Goal: Task Accomplishment & Management: Use online tool/utility

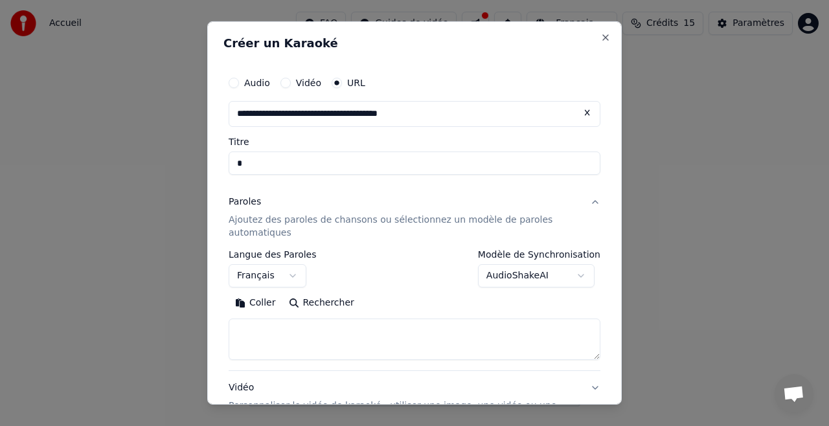
select select "**"
click at [254, 165] on input "*" at bounding box center [415, 163] width 372 height 23
type input "***"
click at [320, 220] on p "Ajoutez des paroles de chansons ou sélectionnez un modèle de paroles automatiqu…" at bounding box center [404, 227] width 351 height 26
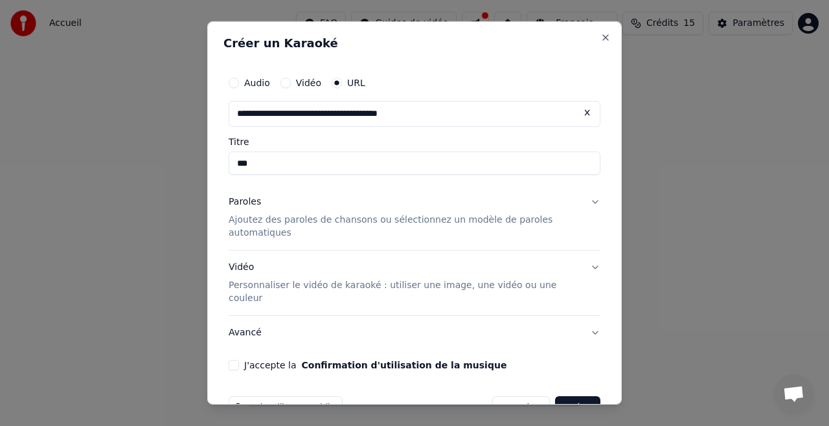
click at [320, 220] on p "Ajoutez des paroles de chansons ou sélectionnez un modèle de paroles automatiqu…" at bounding box center [404, 227] width 351 height 26
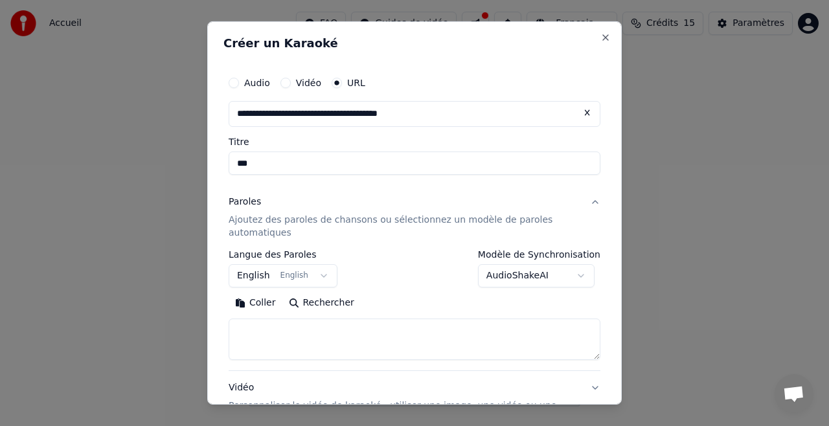
click at [315, 275] on body "**********" at bounding box center [414, 203] width 829 height 407
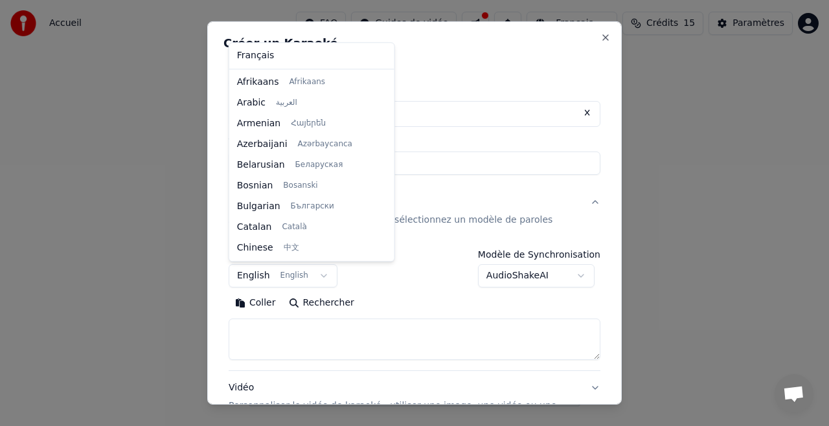
scroll to position [104, 0]
click at [312, 301] on body "**********" at bounding box center [414, 203] width 829 height 407
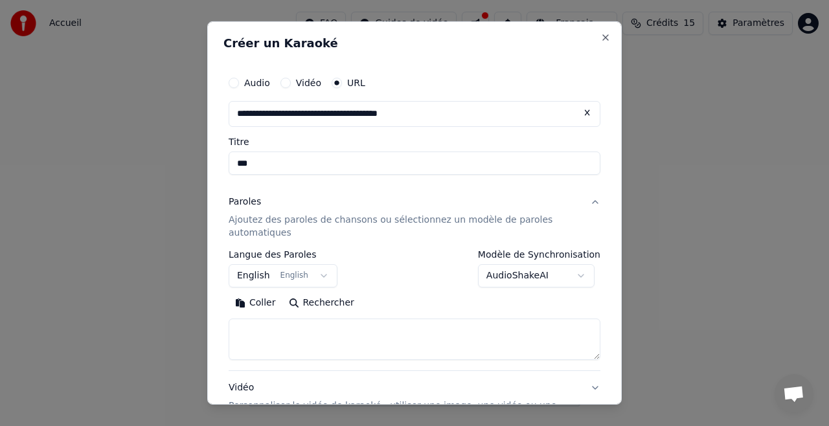
click at [288, 301] on button "Rechercher" at bounding box center [322, 303] width 78 height 21
click at [313, 275] on body "**********" at bounding box center [414, 203] width 829 height 407
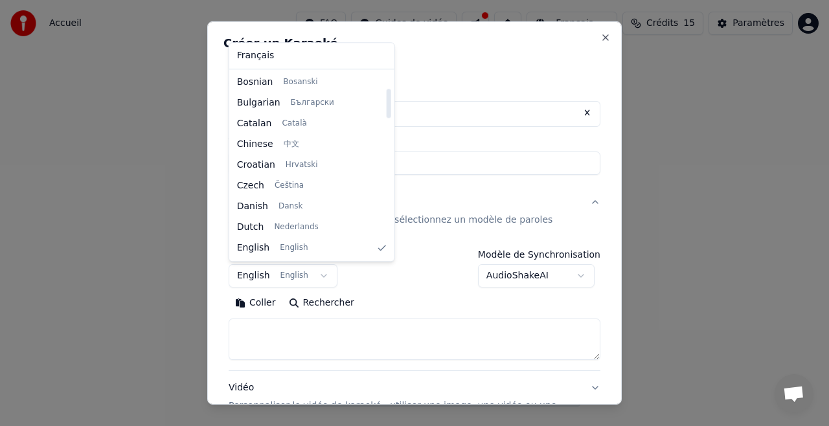
select select "**"
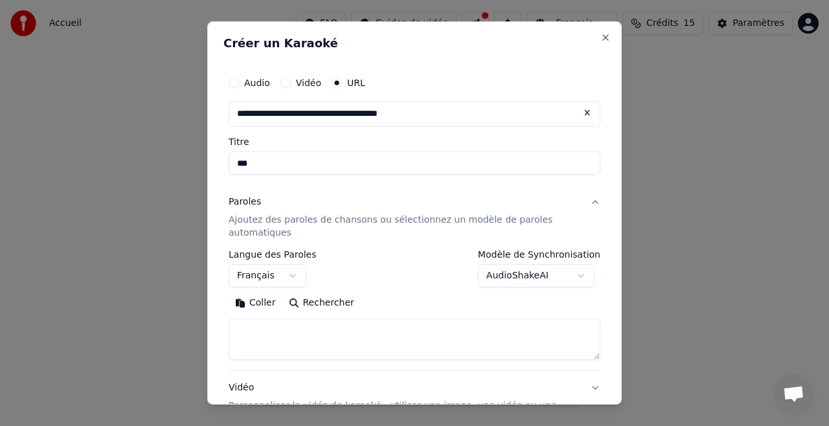
click at [312, 306] on button "Rechercher" at bounding box center [322, 303] width 78 height 21
click at [378, 328] on textarea at bounding box center [415, 339] width 372 height 41
paste textarea "**********"
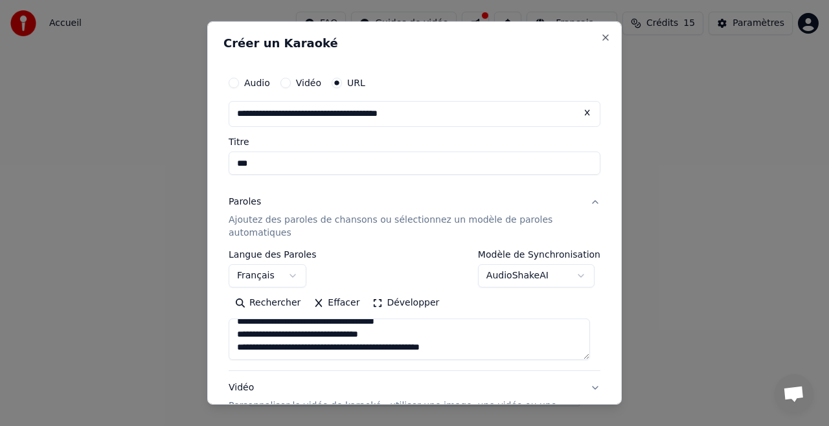
scroll to position [2, 0]
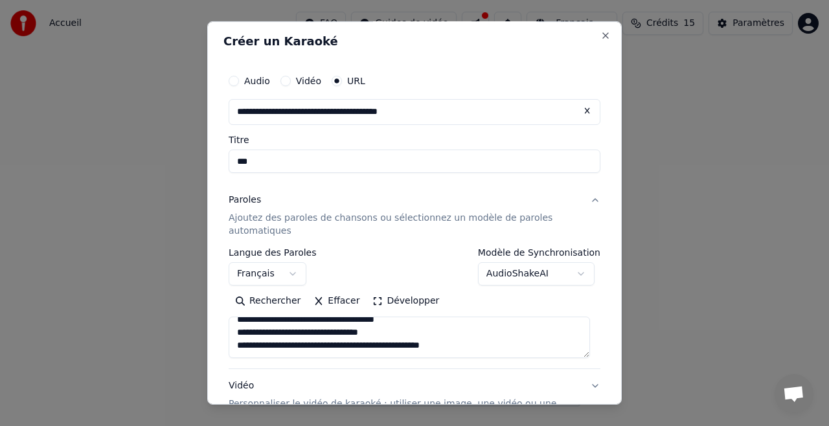
type textarea "**********"
click at [285, 80] on button "Vidéo" at bounding box center [286, 81] width 10 height 10
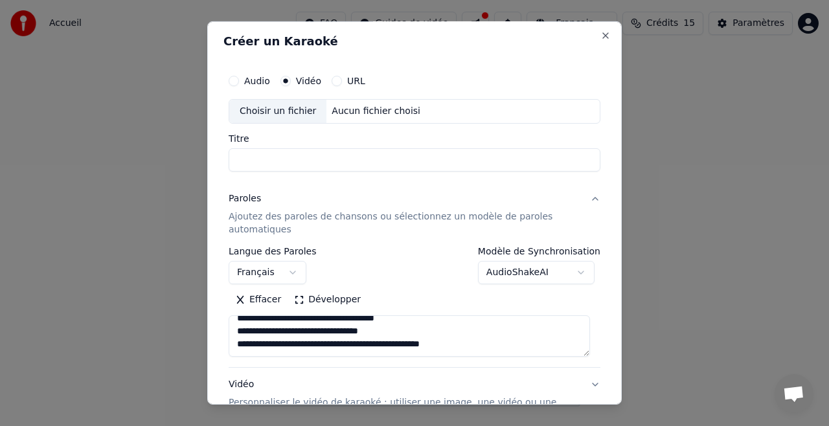
click at [288, 111] on div "Choisir un fichier" at bounding box center [277, 111] width 97 height 23
click at [335, 81] on button "URL" at bounding box center [337, 81] width 10 height 10
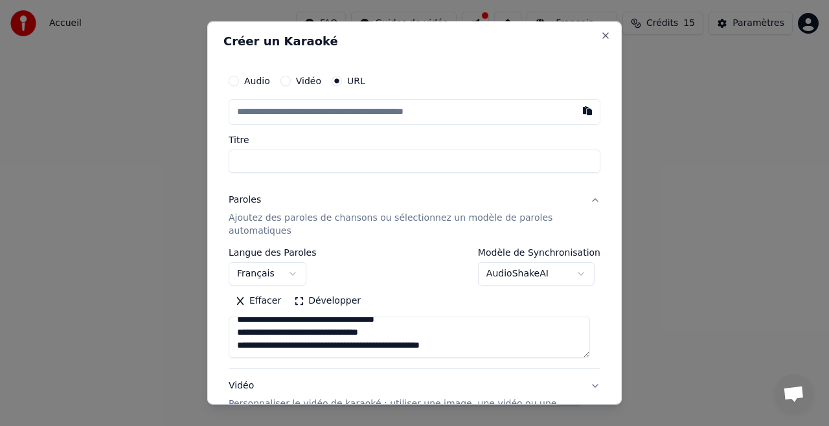
click at [274, 117] on input "text" at bounding box center [415, 112] width 372 height 26
paste input "**********"
type input "**********"
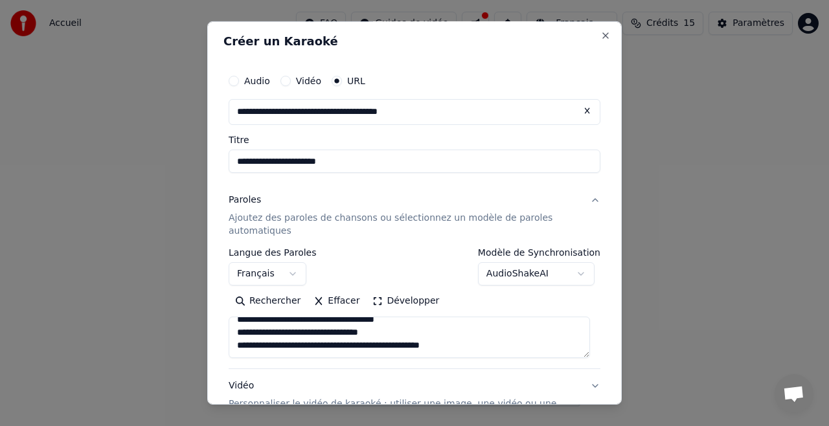
scroll to position [143, 0]
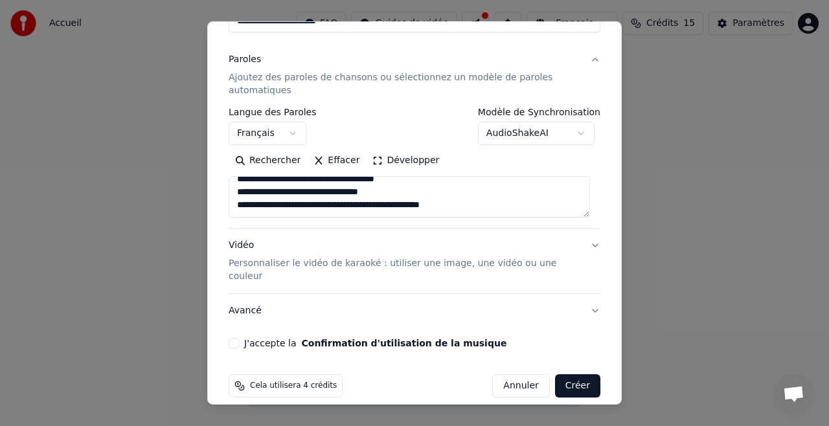
type input "**********"
drag, startPoint x: 454, startPoint y: 260, endPoint x: 585, endPoint y: 259, distance: 130.9
click at [585, 259] on button "Vidéo Personnaliser le vidéo de karaoké : utiliser une image, une vidéo ou une …" at bounding box center [415, 261] width 372 height 65
type input "**********"
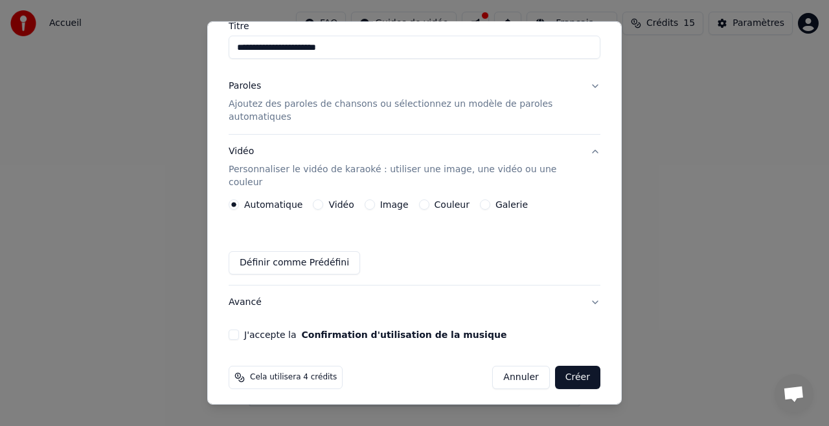
scroll to position [108, 0]
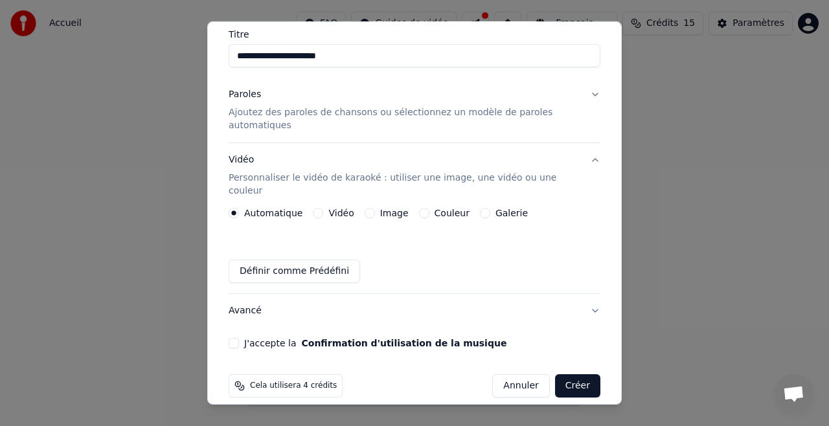
click at [435, 209] on label "Couleur" at bounding box center [452, 213] width 35 height 9
click at [430, 208] on button "Couleur" at bounding box center [424, 213] width 10 height 10
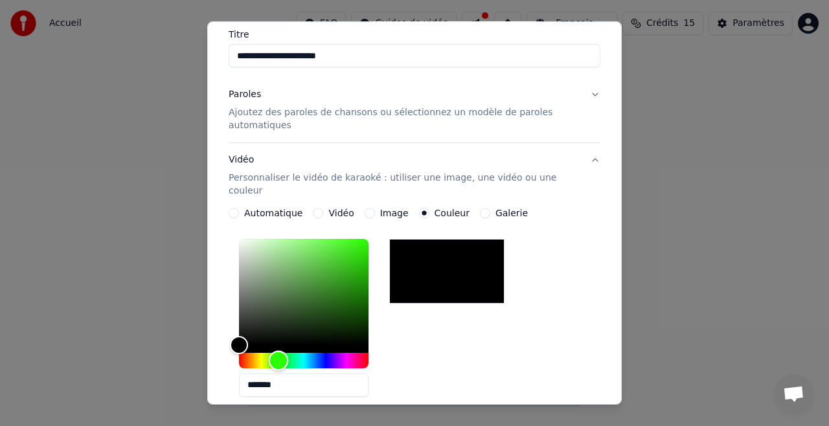
drag, startPoint x: 272, startPoint y: 349, endPoint x: 279, endPoint y: 349, distance: 7.1
click at [279, 353] on div "Hue" at bounding box center [304, 361] width 130 height 16
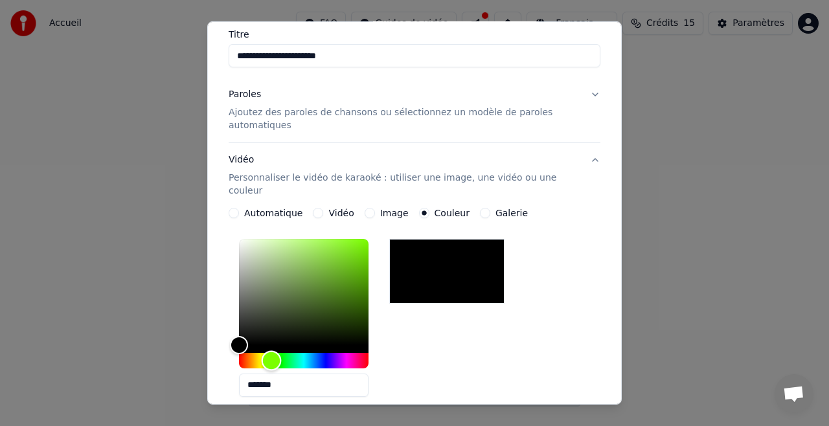
click at [271, 351] on div "Hue" at bounding box center [272, 361] width 20 height 20
click at [271, 351] on div "Hue" at bounding box center [271, 361] width 20 height 20
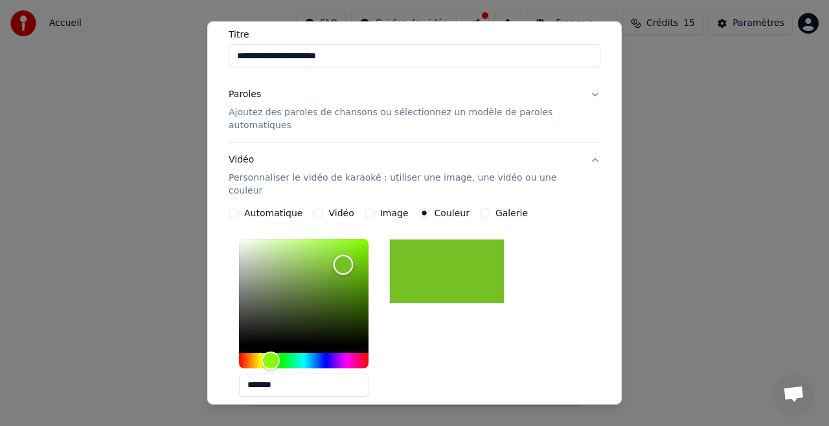
type input "*******"
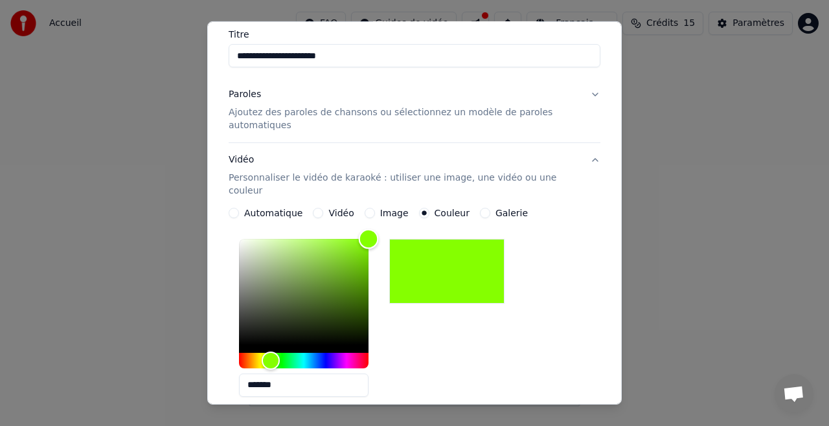
drag, startPoint x: 329, startPoint y: 268, endPoint x: 410, endPoint y: 186, distance: 114.6
click at [410, 186] on div "**********" at bounding box center [415, 332] width 372 height 378
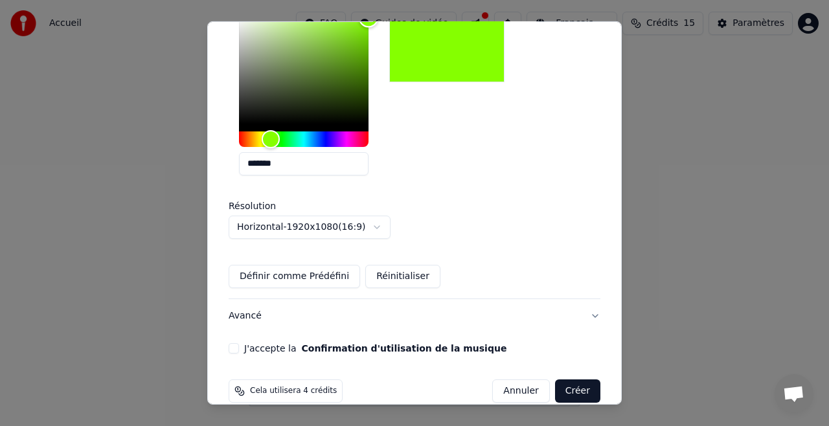
scroll to position [334, 0]
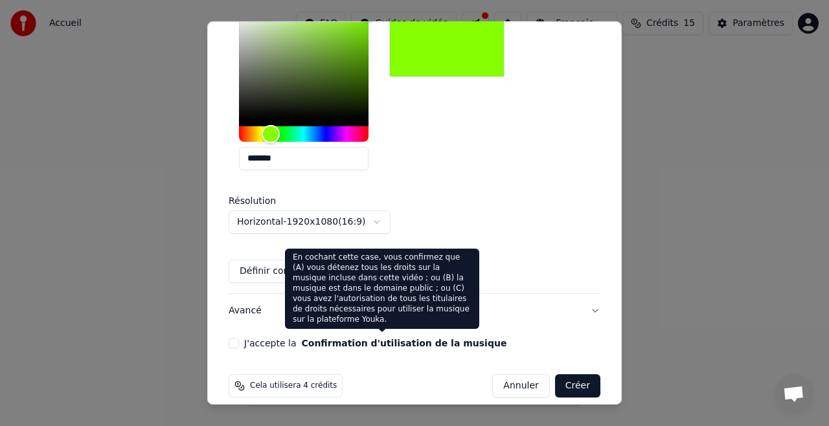
click at [400, 339] on button "Confirmation d'utilisation de la musique" at bounding box center [403, 343] width 205 height 9
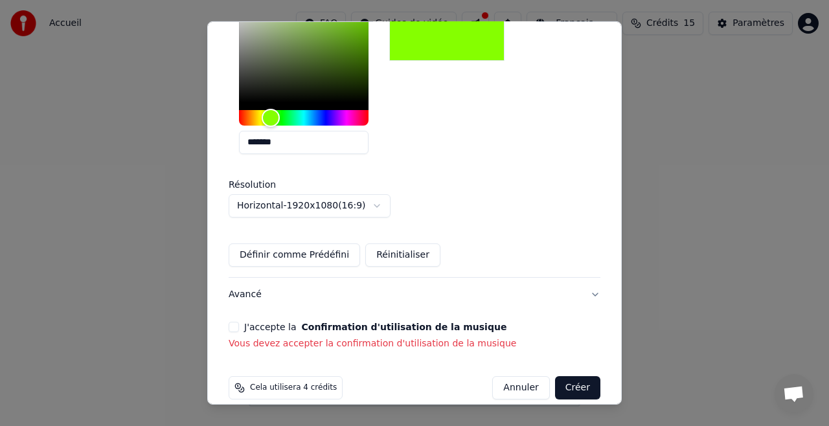
scroll to position [353, 0]
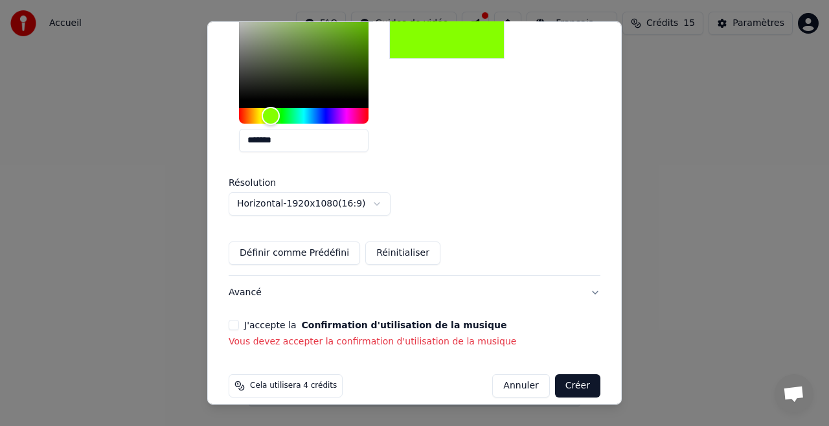
click at [236, 320] on button "J'accepte la Confirmation d'utilisation de la musique" at bounding box center [234, 325] width 10 height 10
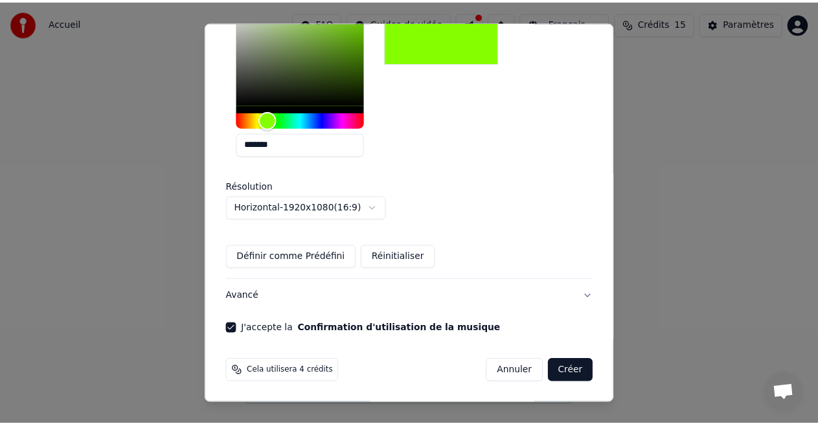
scroll to position [334, 0]
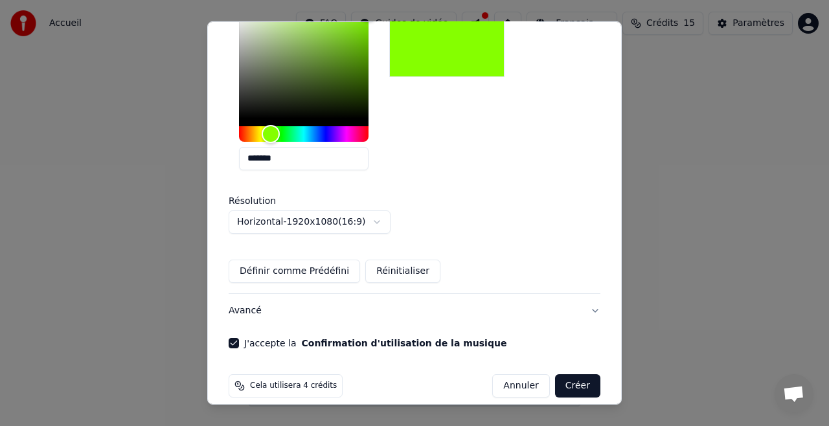
click at [568, 380] on button "Créer" at bounding box center [577, 386] width 45 height 23
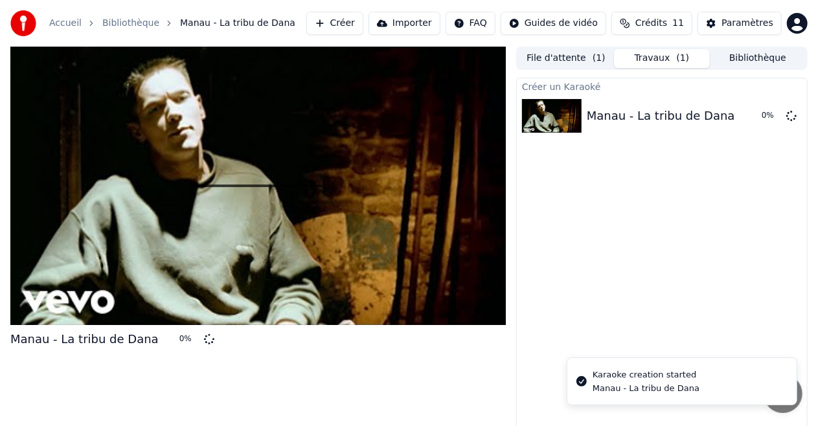
scroll to position [14, 0]
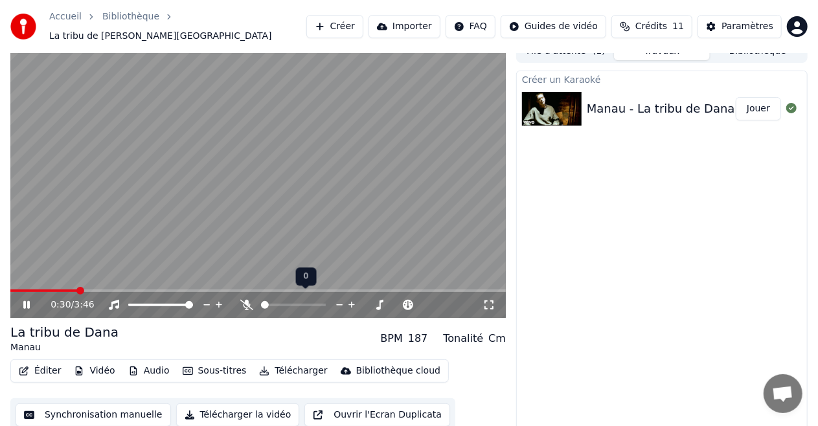
click at [286, 299] on div at bounding box center [305, 305] width 104 height 13
click at [294, 299] on div at bounding box center [305, 305] width 104 height 13
click at [294, 304] on span at bounding box center [293, 305] width 65 height 3
click at [286, 304] on span at bounding box center [277, 305] width 33 height 3
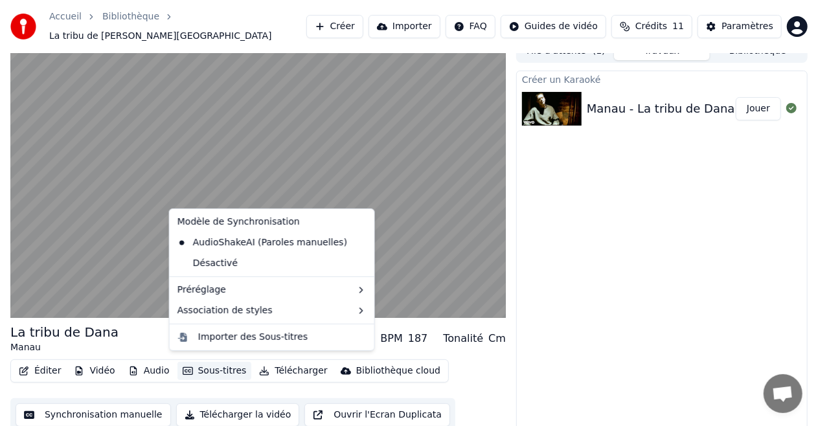
click at [199, 363] on button "Sous-titres" at bounding box center [215, 371] width 75 height 18
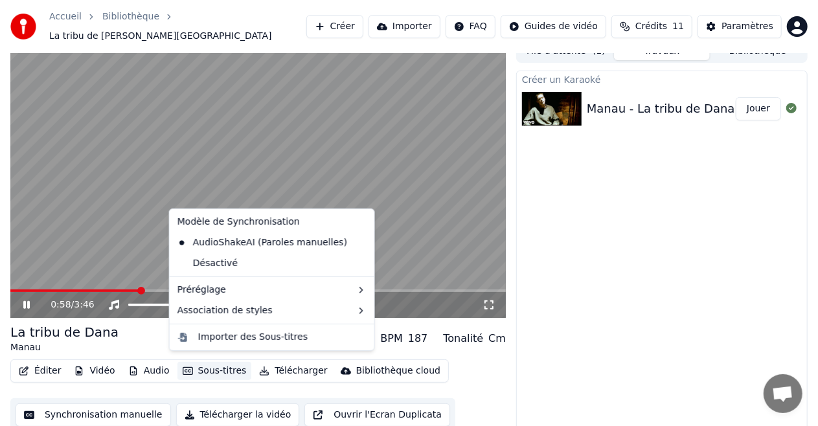
click at [150, 334] on div "La tribu de [PERSON_NAME] BPM 187 Tonalité Cm" at bounding box center [258, 338] width 496 height 31
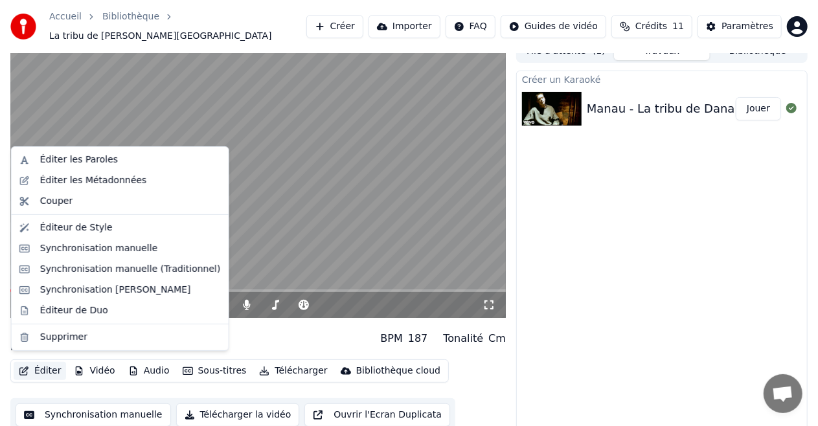
click at [40, 366] on button "Éditer" at bounding box center [40, 371] width 52 height 18
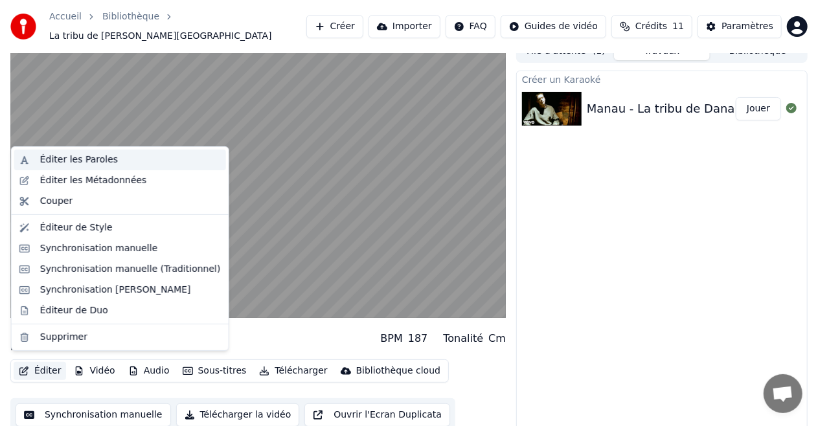
click at [95, 159] on div "Éditer les Paroles" at bounding box center [79, 160] width 78 height 13
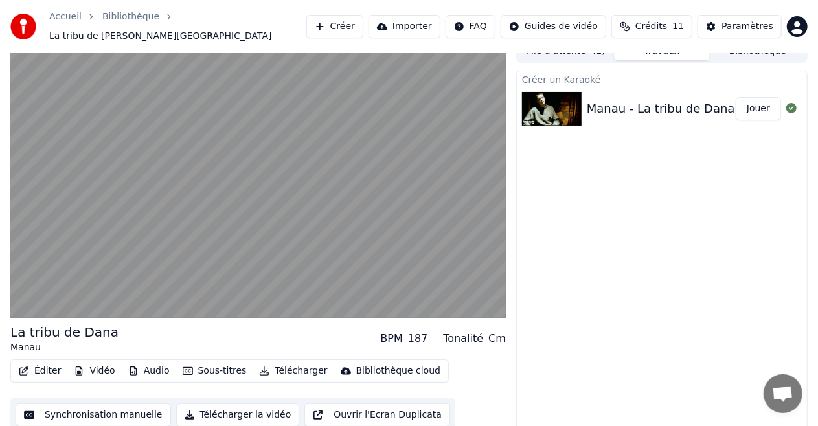
click at [96, 410] on button "Synchronisation manuelle" at bounding box center [94, 415] width 156 height 23
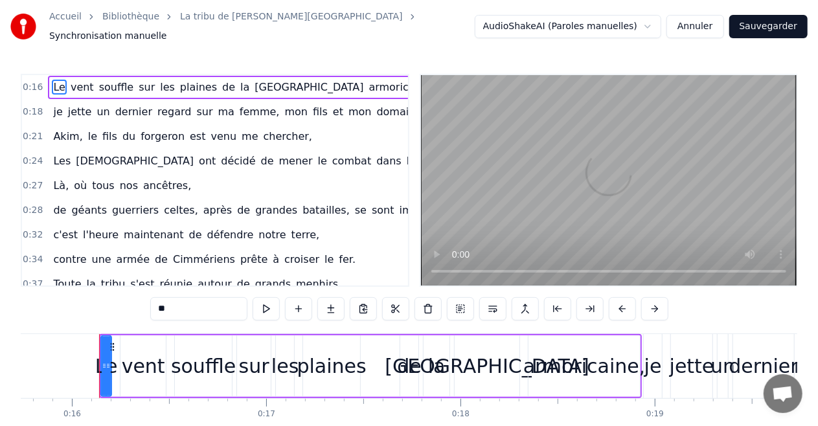
scroll to position [0, 3073]
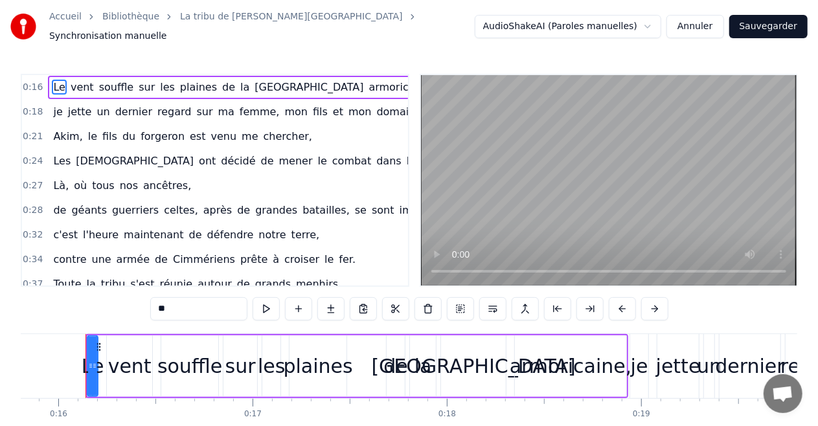
click at [110, 82] on span "souffle" at bounding box center [117, 87] width 38 height 15
type input "*******"
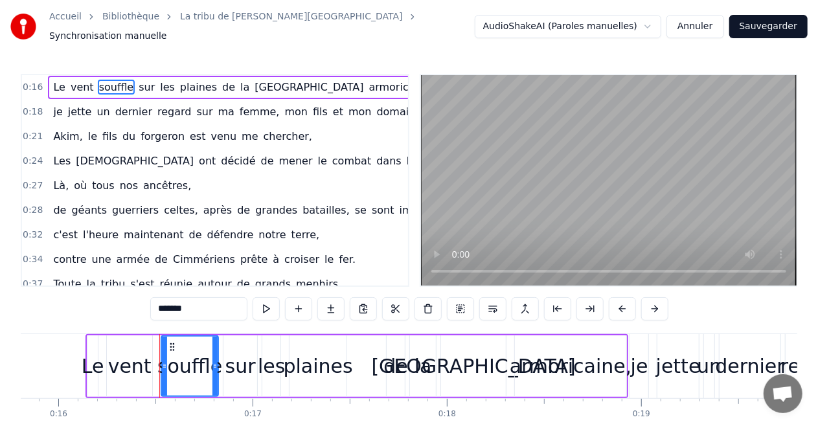
click at [695, 21] on button "Annuler" at bounding box center [695, 26] width 57 height 23
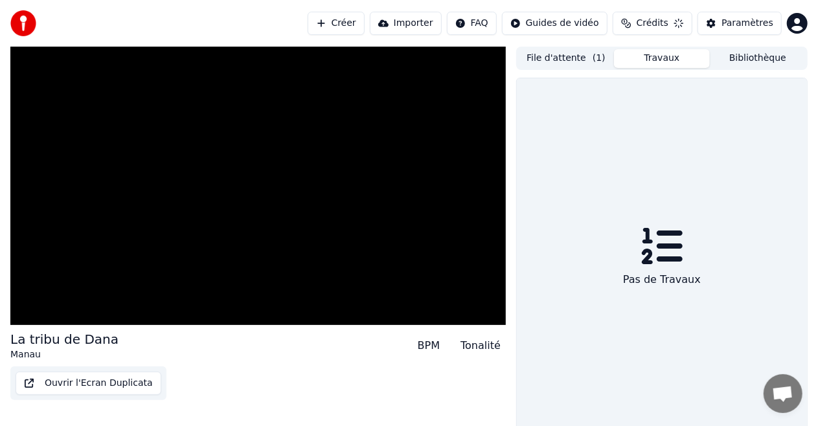
scroll to position [14, 0]
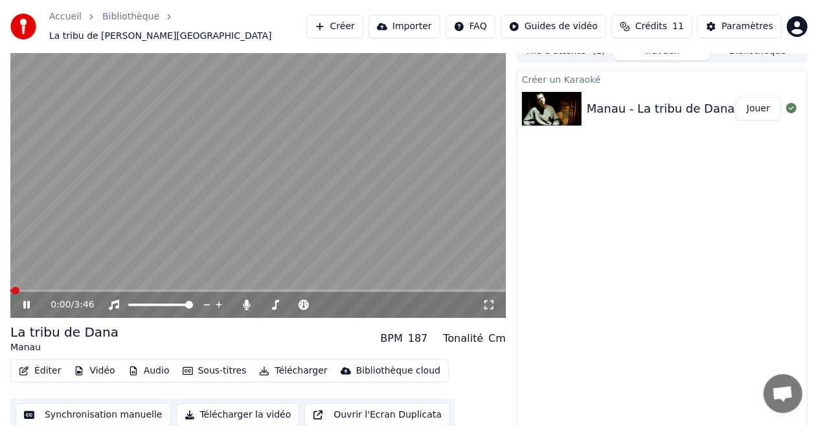
click at [200, 362] on button "Sous-titres" at bounding box center [215, 371] width 75 height 18
click at [84, 153] on video at bounding box center [258, 179] width 496 height 279
click at [118, 406] on button "Synchronisation manuelle" at bounding box center [94, 415] width 156 height 23
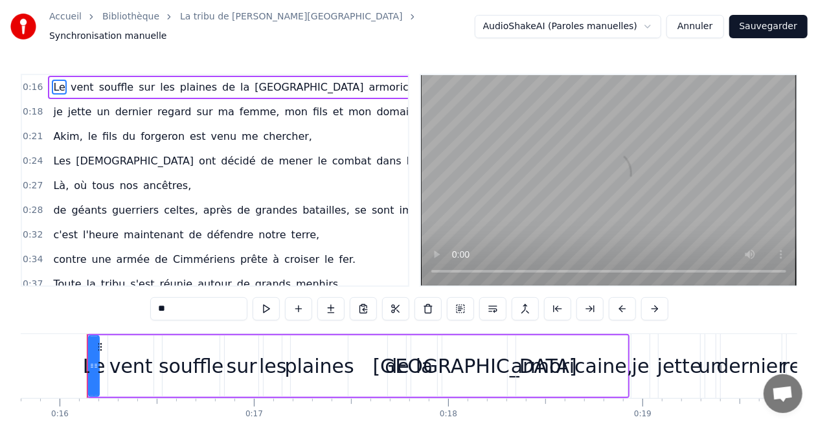
scroll to position [0, 3073]
click at [701, 29] on button "Annuler" at bounding box center [695, 26] width 57 height 23
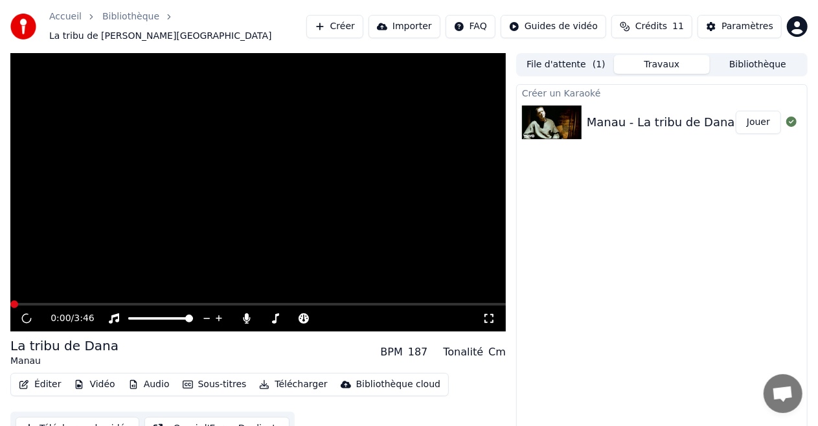
scroll to position [14, 0]
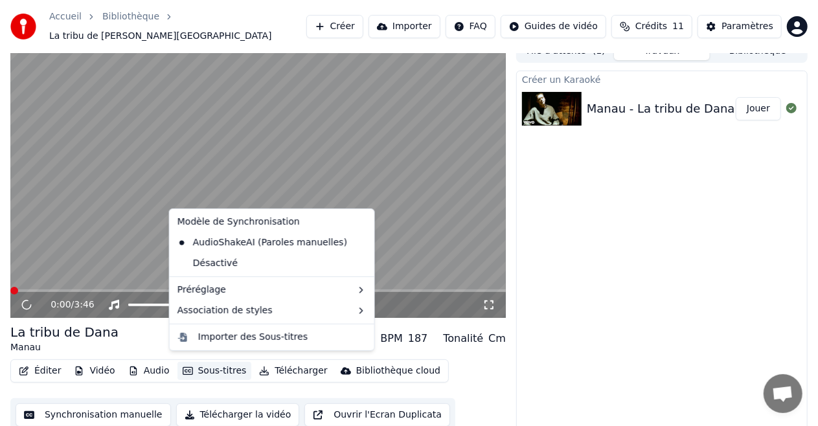
click at [197, 362] on button "Sous-titres" at bounding box center [215, 371] width 75 height 18
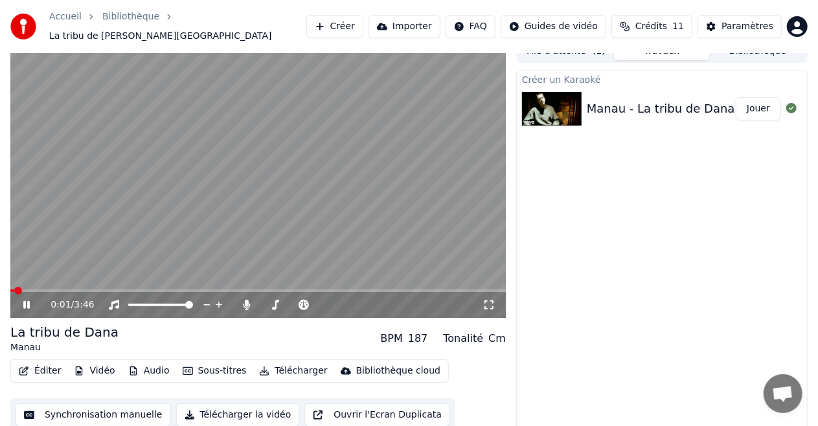
click at [137, 163] on video at bounding box center [258, 179] width 496 height 279
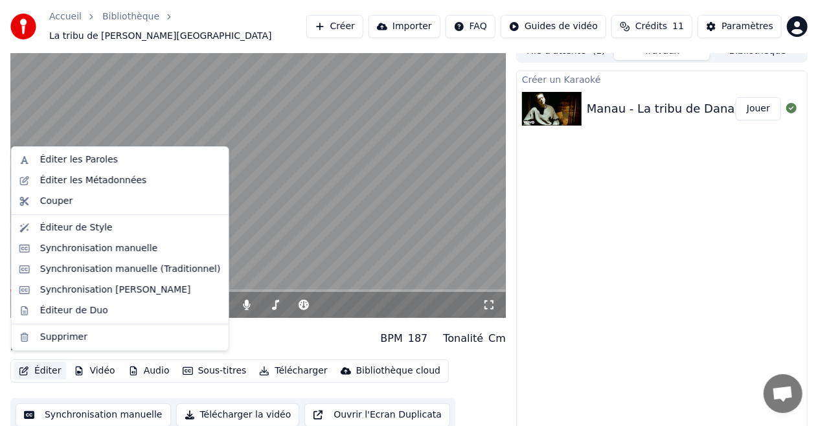
click at [41, 362] on button "Éditer" at bounding box center [40, 371] width 52 height 18
click at [89, 290] on div "Synchronisation [PERSON_NAME]" at bounding box center [115, 290] width 151 height 13
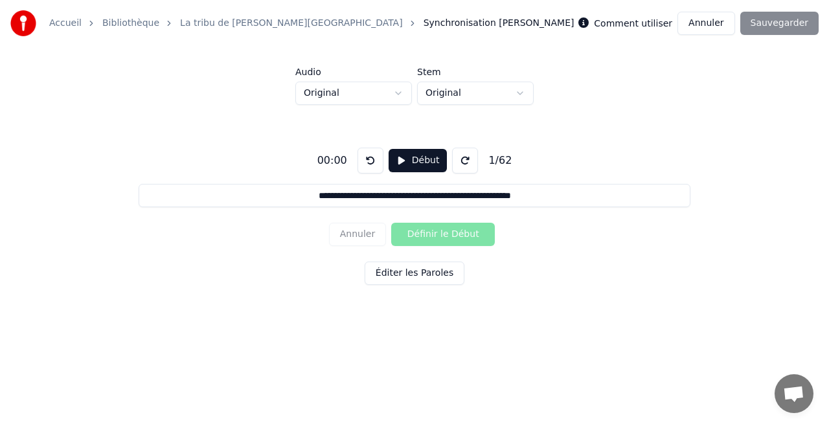
drag, startPoint x: 314, startPoint y: 202, endPoint x: 656, endPoint y: 206, distance: 342.2
click at [648, 207] on input "**********" at bounding box center [414, 195] width 551 height 23
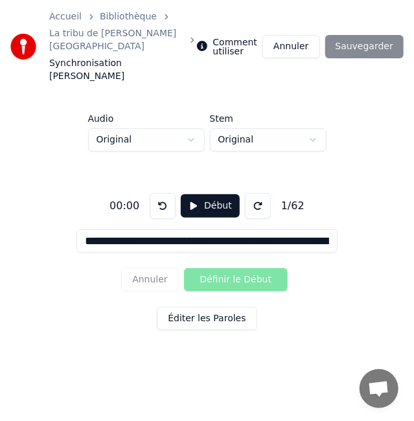
click at [270, 229] on input "**********" at bounding box center [206, 240] width 261 height 23
paste input
click at [205, 194] on button "Début" at bounding box center [210, 205] width 59 height 23
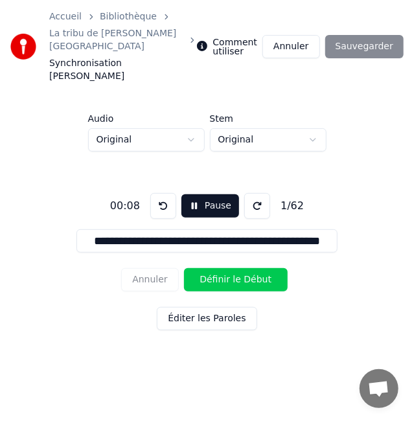
click at [246, 193] on button at bounding box center [257, 206] width 26 height 26
click at [218, 268] on button "Définir le Début" at bounding box center [236, 279] width 104 height 23
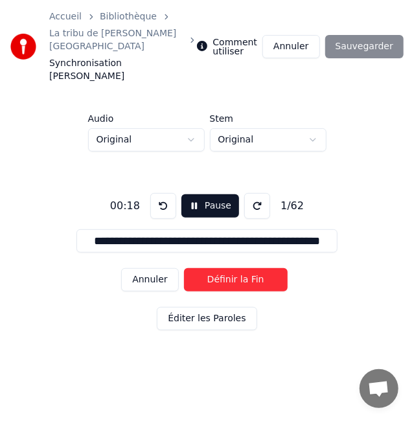
click at [218, 268] on button "Définir la Fin" at bounding box center [236, 279] width 104 height 23
type input "**********"
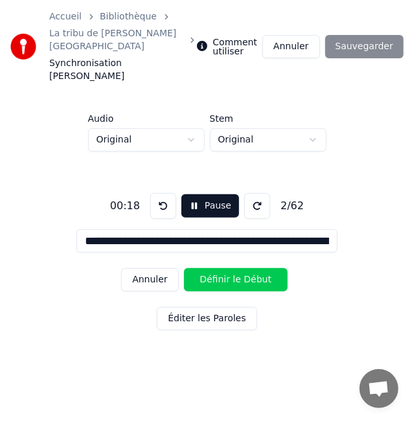
click at [218, 268] on button "Définir le Début" at bounding box center [236, 279] width 104 height 23
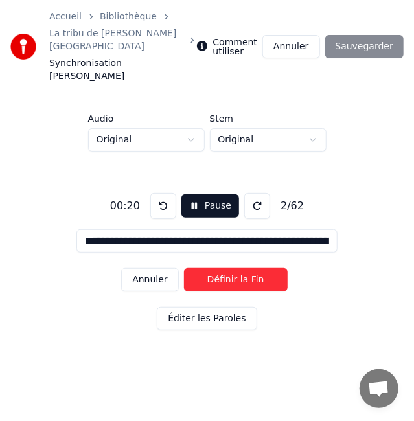
click at [205, 194] on button "Pause" at bounding box center [210, 205] width 58 height 23
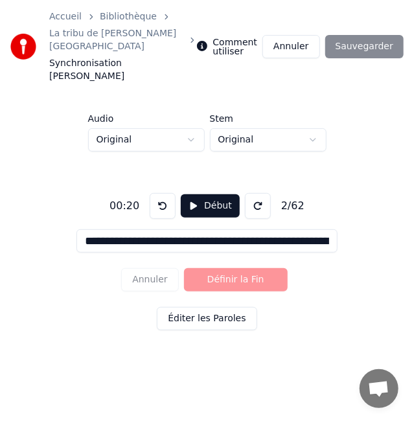
click at [159, 193] on button at bounding box center [163, 206] width 26 height 26
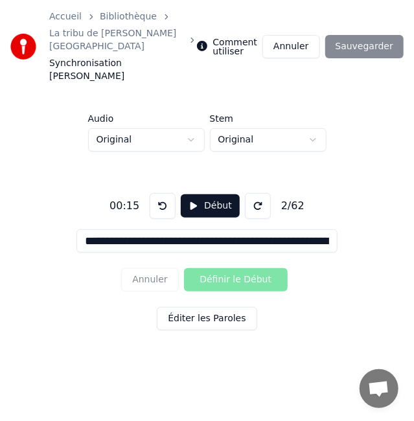
click at [201, 194] on button "Début" at bounding box center [210, 205] width 59 height 23
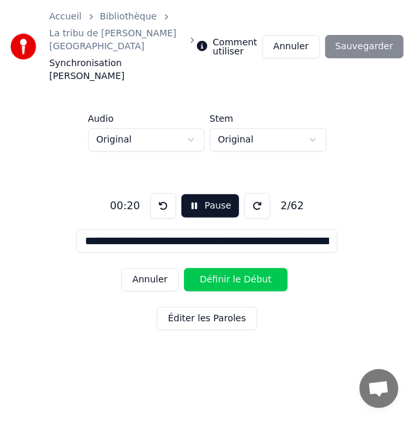
click at [200, 229] on input "**********" at bounding box center [206, 240] width 261 height 23
click at [196, 194] on button "Pause" at bounding box center [210, 205] width 58 height 23
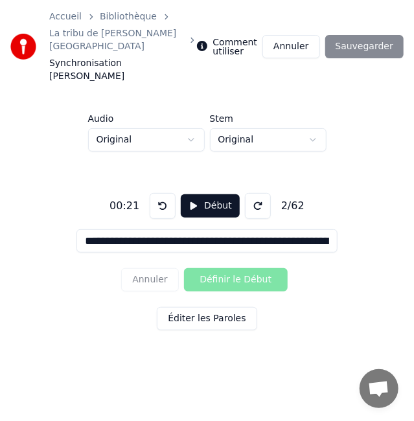
click at [173, 229] on input "**********" at bounding box center [206, 240] width 261 height 23
paste input "*****"
click at [165, 193] on button at bounding box center [163, 206] width 26 height 26
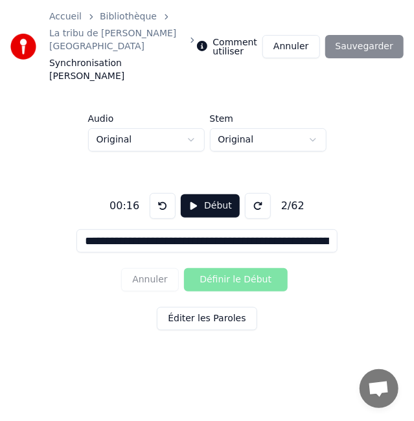
click at [195, 194] on button "Début" at bounding box center [210, 205] width 59 height 23
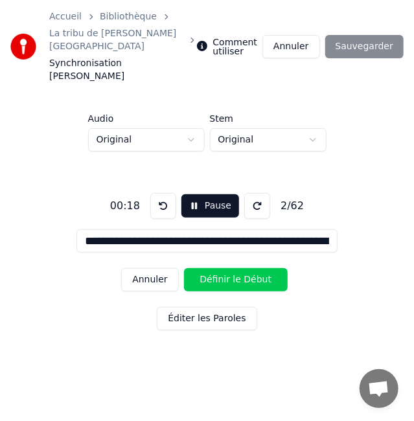
click at [196, 194] on button "Pause" at bounding box center [210, 205] width 58 height 23
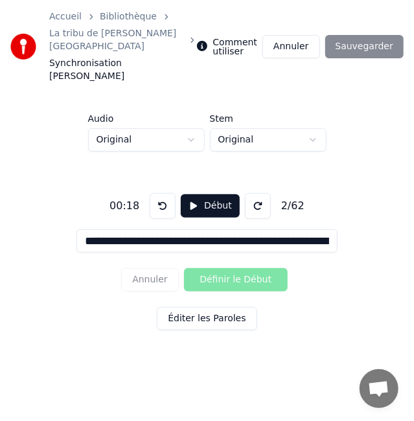
click at [223, 263] on div "Annuler Définir le Début" at bounding box center [206, 280] width 171 height 34
click at [213, 194] on button "Début" at bounding box center [210, 205] width 59 height 23
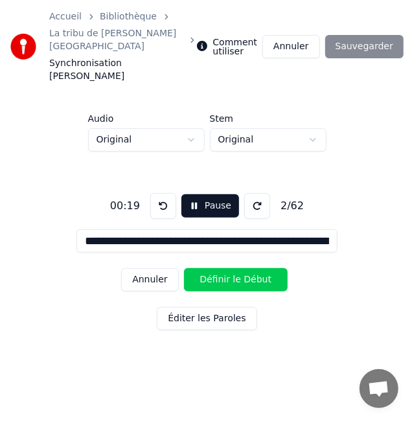
click at [230, 268] on button "Définir le Début" at bounding box center [236, 279] width 104 height 23
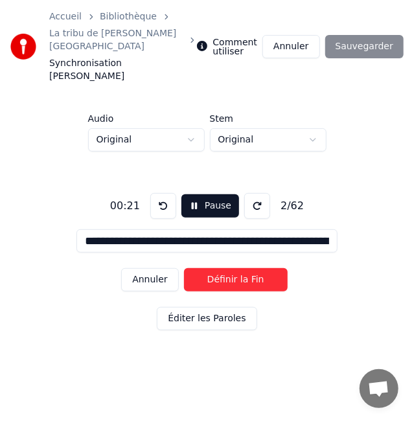
click at [230, 268] on button "Définir la Fin" at bounding box center [236, 279] width 104 height 23
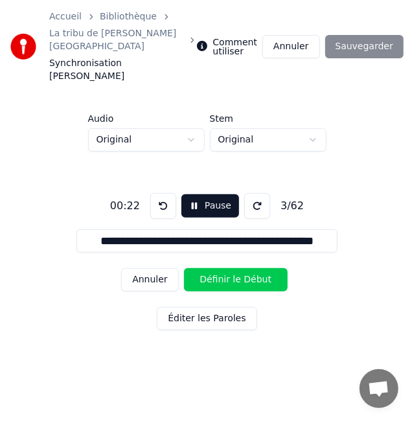
click at [209, 194] on button "Pause" at bounding box center [210, 205] width 58 height 23
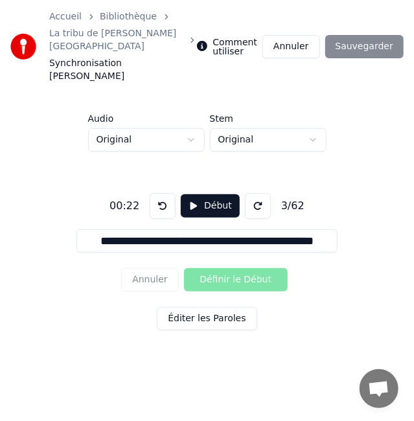
click at [200, 229] on input "**********" at bounding box center [206, 240] width 261 height 23
paste input "******"
click at [163, 193] on button at bounding box center [163, 206] width 26 height 26
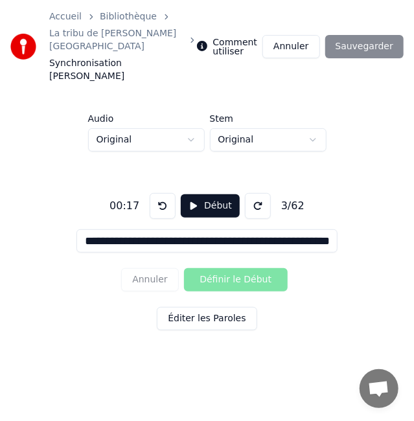
click at [163, 193] on button at bounding box center [163, 206] width 26 height 26
click at [211, 194] on button "Début" at bounding box center [210, 205] width 59 height 23
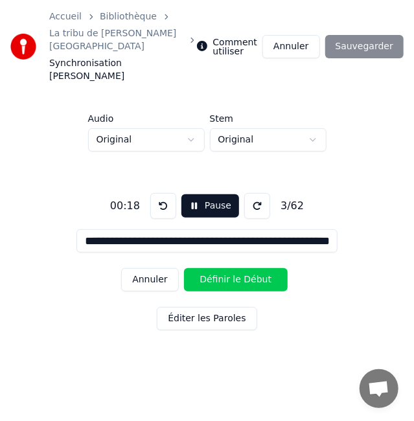
click at [211, 268] on button "Définir le Début" at bounding box center [236, 279] width 104 height 23
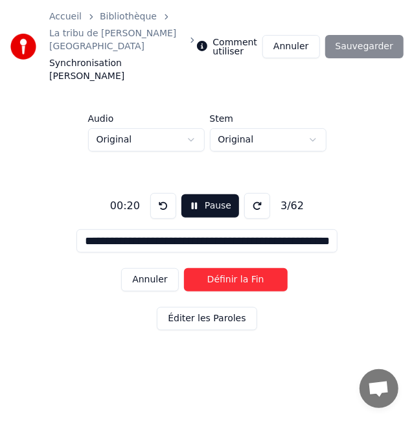
click at [141, 268] on button "Annuler" at bounding box center [149, 279] width 57 height 23
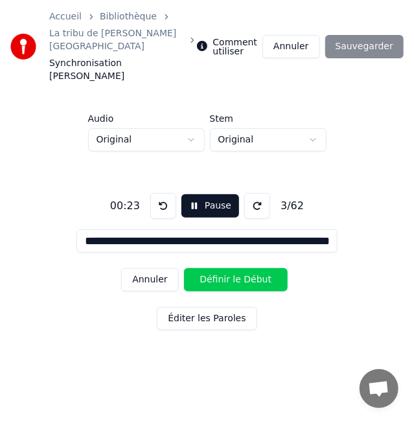
click at [168, 268] on button "Annuler" at bounding box center [149, 279] width 57 height 23
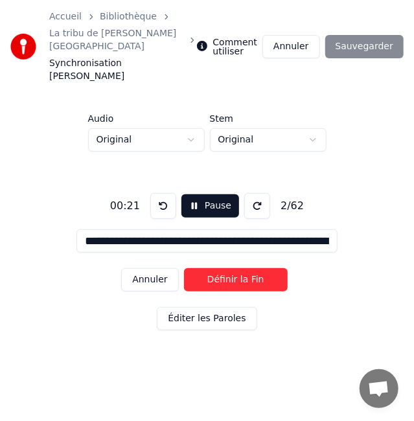
click at [211, 268] on button "Définir la Fin" at bounding box center [236, 279] width 104 height 23
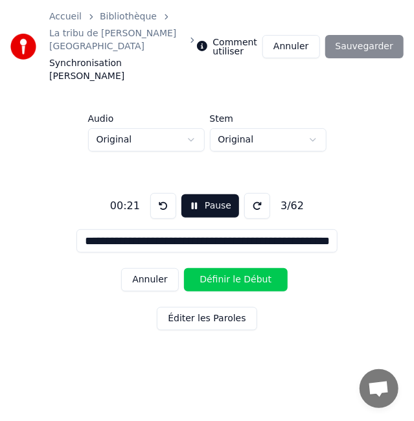
click at [211, 268] on button "Définir le Début" at bounding box center [236, 279] width 104 height 23
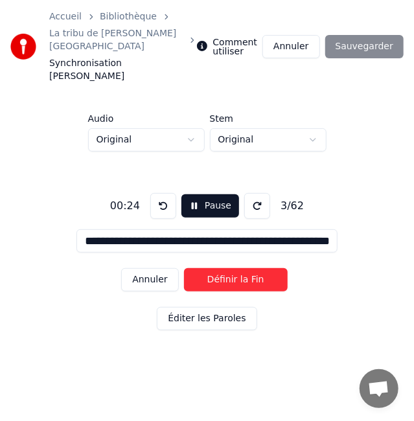
click at [211, 268] on button "Définir la Fin" at bounding box center [236, 279] width 104 height 23
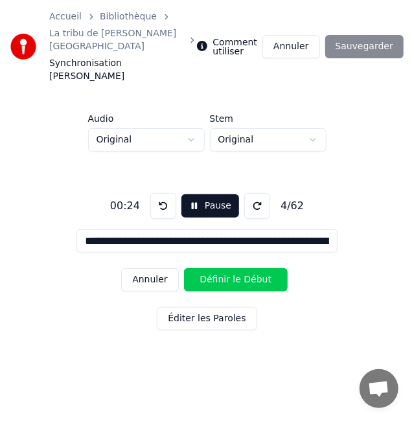
click at [221, 163] on div "**********" at bounding box center [207, 259] width 373 height 215
click at [213, 194] on button "Pause" at bounding box center [210, 205] width 58 height 23
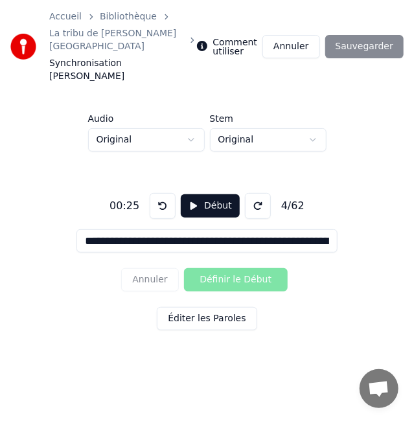
click at [145, 229] on input "**********" at bounding box center [206, 240] width 261 height 23
paste input "*****"
click at [161, 193] on button at bounding box center [163, 206] width 26 height 26
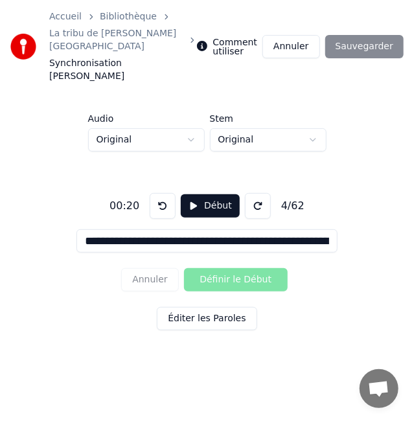
click at [215, 194] on button "Début" at bounding box center [210, 205] width 59 height 23
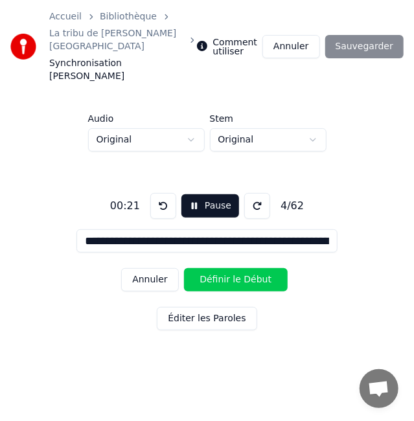
click at [215, 268] on button "Définir le Début" at bounding box center [236, 279] width 104 height 23
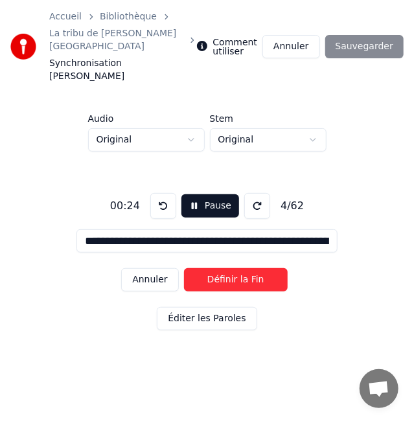
click at [161, 268] on button "Annuler" at bounding box center [149, 279] width 57 height 23
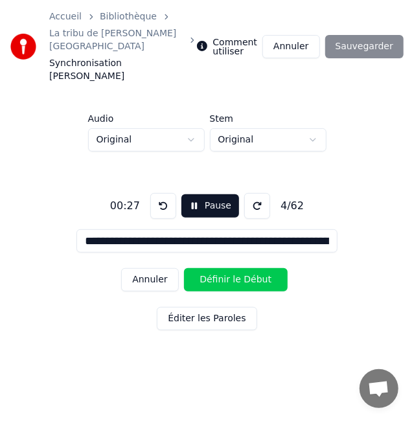
click at [163, 193] on button at bounding box center [163, 206] width 26 height 26
click at [162, 193] on button at bounding box center [163, 206] width 26 height 26
click at [210, 268] on button "Définir le Début" at bounding box center [236, 279] width 104 height 23
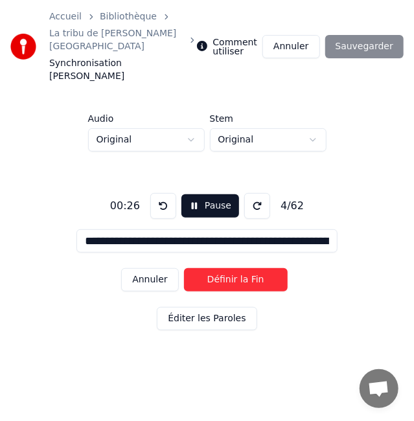
click at [210, 268] on button "Définir la Fin" at bounding box center [236, 279] width 104 height 23
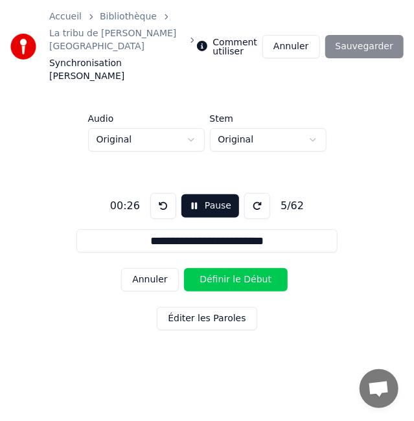
click at [210, 268] on button "Définir le Début" at bounding box center [236, 279] width 104 height 23
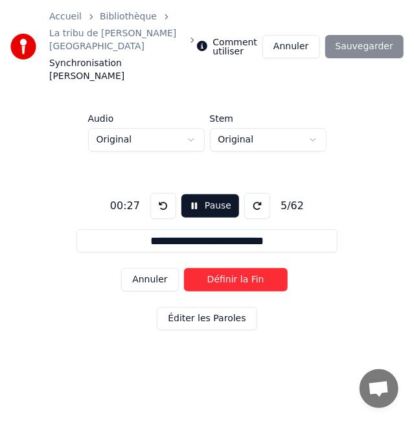
click at [184, 268] on button "Définir la Fin" at bounding box center [236, 279] width 104 height 23
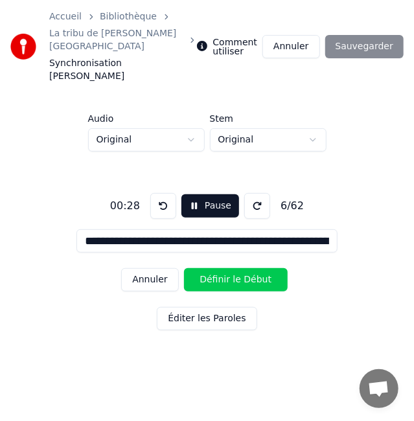
click at [161, 193] on button at bounding box center [163, 206] width 26 height 26
click at [159, 268] on button "Annuler" at bounding box center [149, 279] width 57 height 23
type input "**********"
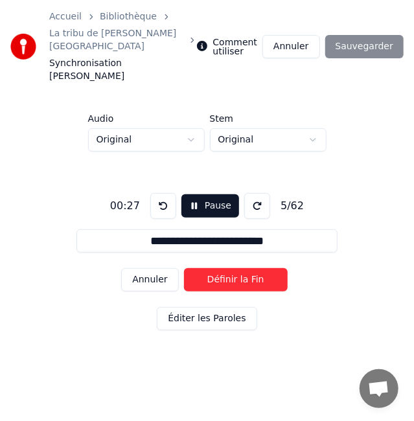
click at [121, 268] on button "Annuler" at bounding box center [149, 279] width 57 height 23
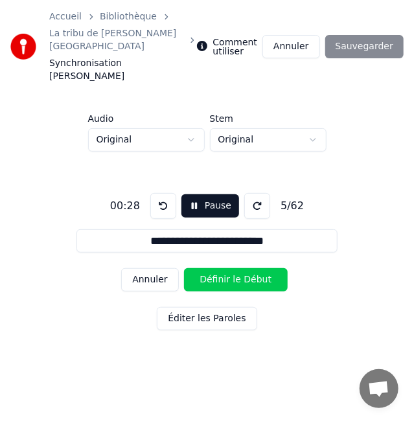
click at [149, 268] on button "Annuler" at bounding box center [149, 279] width 57 height 23
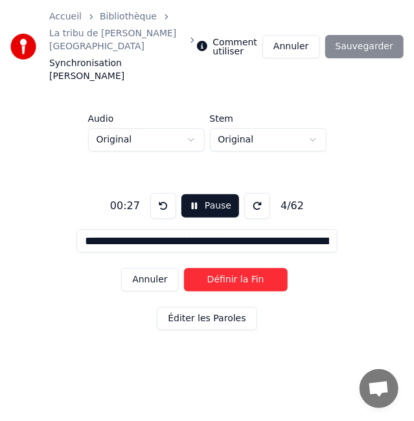
click at [215, 268] on button "Définir la Fin" at bounding box center [236, 279] width 104 height 23
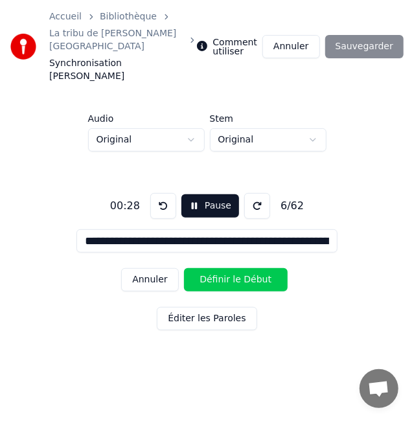
click at [215, 268] on button "Définir le Début" at bounding box center [236, 279] width 104 height 23
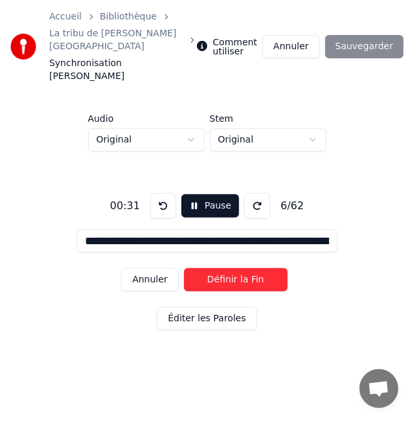
click at [215, 268] on button "Définir la Fin" at bounding box center [236, 279] width 104 height 23
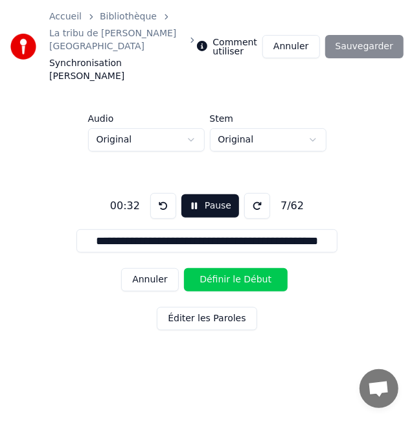
click at [163, 268] on button "Annuler" at bounding box center [149, 279] width 57 height 23
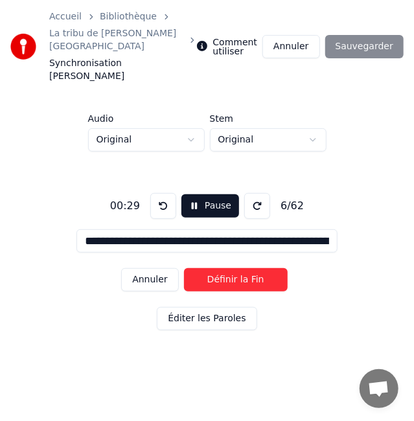
click at [222, 307] on button "Éditer les Paroles" at bounding box center [207, 318] width 100 height 23
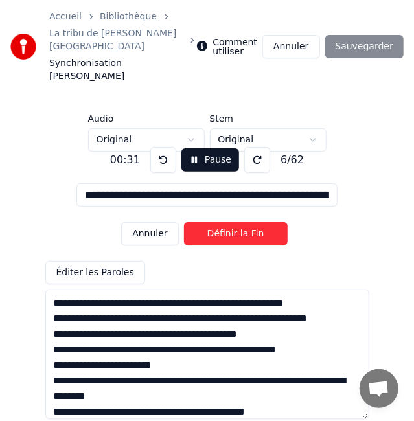
click at [139, 222] on button "Annuler" at bounding box center [149, 233] width 57 height 23
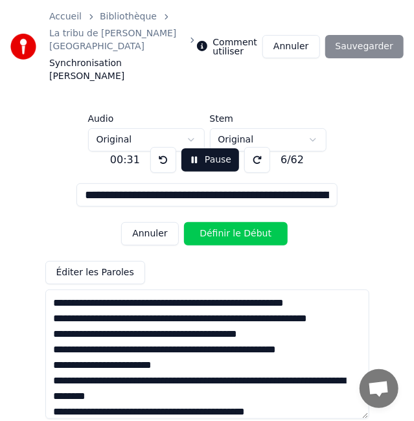
click at [107, 319] on textarea at bounding box center [207, 355] width 324 height 130
paste textarea "**********"
type input "**********"
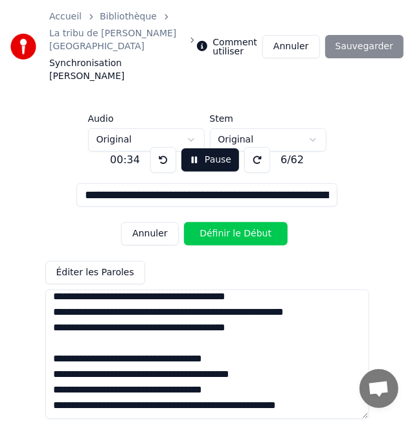
type textarea "**********"
click at [161, 222] on button "Annuler" at bounding box center [149, 233] width 57 height 23
type input "**********"
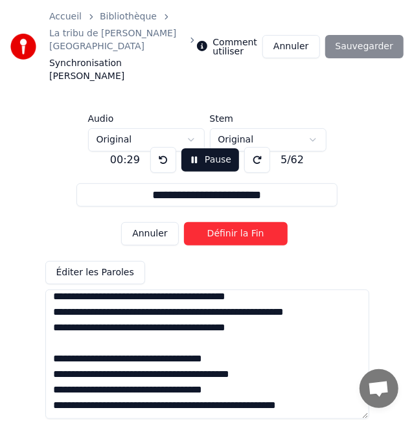
click at [161, 222] on button "Annuler" at bounding box center [149, 233] width 57 height 23
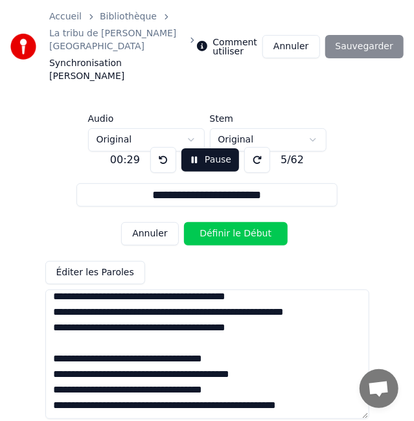
click at [163, 147] on button at bounding box center [163, 160] width 26 height 26
click at [203, 148] on button "Pause" at bounding box center [210, 159] width 58 height 23
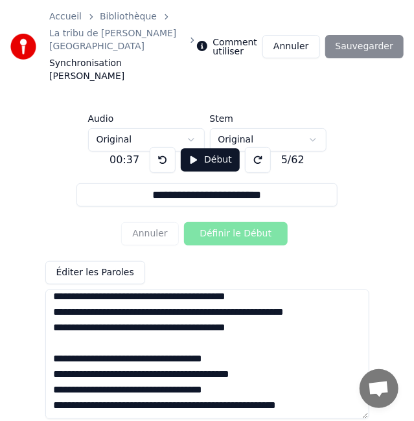
click at [156, 343] on textarea at bounding box center [207, 355] width 324 height 130
paste textarea
click at [261, 327] on textarea at bounding box center [207, 355] width 324 height 130
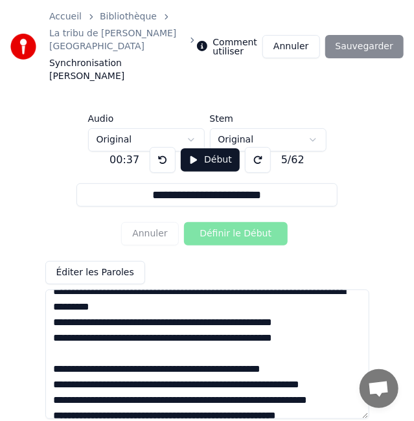
scroll to position [0, 0]
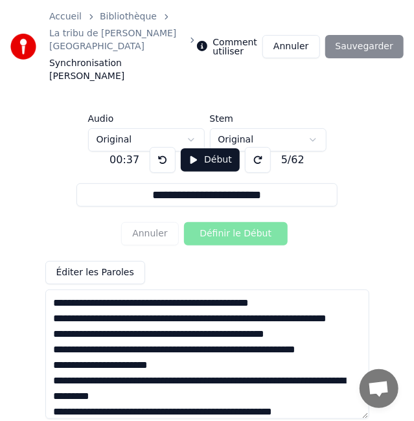
click at [252, 311] on textarea at bounding box center [207, 355] width 324 height 130
type textarea "**********"
click at [215, 148] on button "Début" at bounding box center [210, 159] width 59 height 23
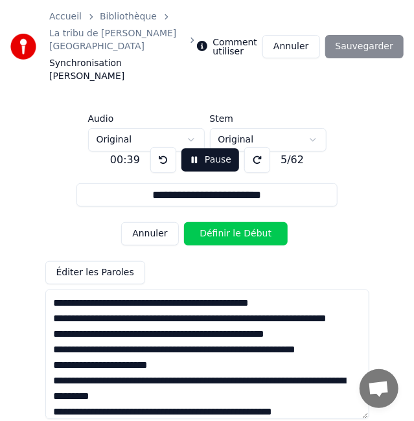
click at [171, 147] on button at bounding box center [163, 160] width 26 height 26
click at [169, 147] on button at bounding box center [163, 160] width 26 height 26
click at [218, 222] on button "Définir le Début" at bounding box center [236, 233] width 104 height 23
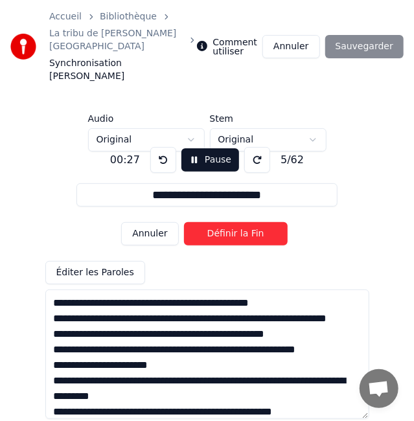
click at [218, 222] on button "Définir la Fin" at bounding box center [236, 233] width 104 height 23
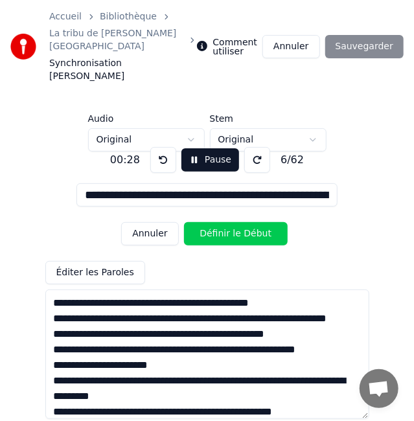
click at [218, 222] on button "Définir le Début" at bounding box center [236, 233] width 104 height 23
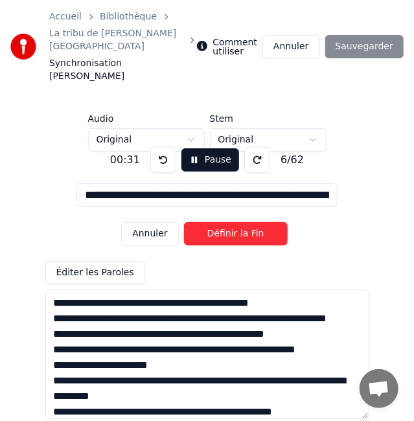
click at [218, 222] on button "Définir la Fin" at bounding box center [236, 233] width 104 height 23
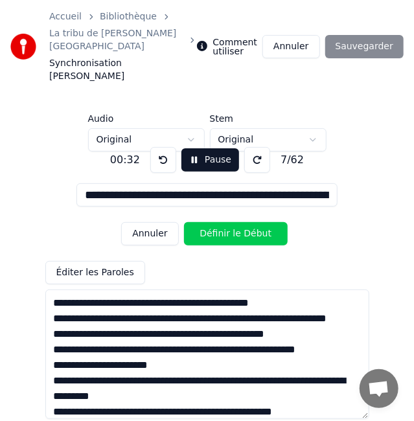
click at [218, 222] on button "Définir le Début" at bounding box center [236, 233] width 104 height 23
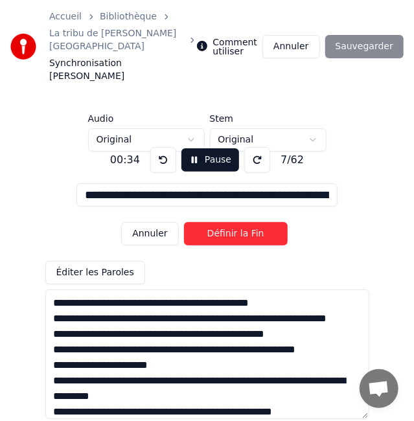
click at [218, 222] on button "Définir la Fin" at bounding box center [236, 233] width 104 height 23
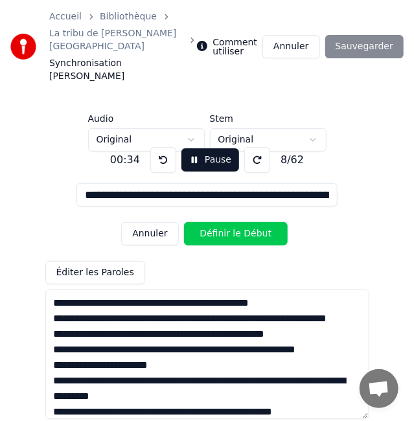
click at [218, 222] on button "Définir le Début" at bounding box center [236, 233] width 104 height 23
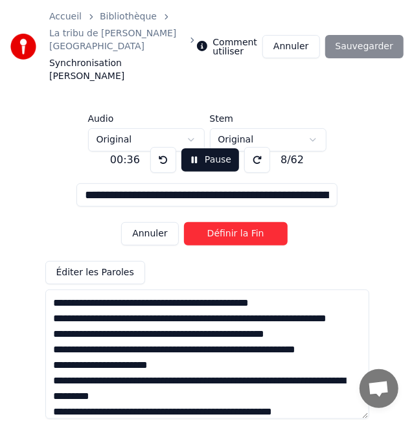
click at [218, 222] on button "Définir la Fin" at bounding box center [236, 233] width 104 height 23
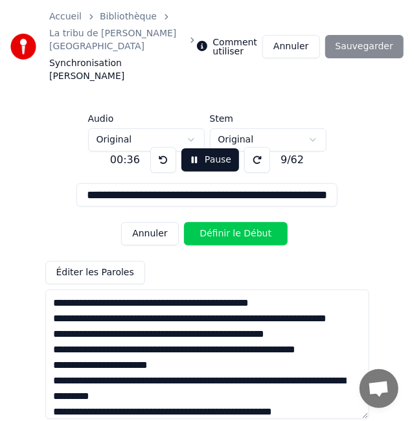
click at [218, 222] on button "Définir le Début" at bounding box center [236, 233] width 104 height 23
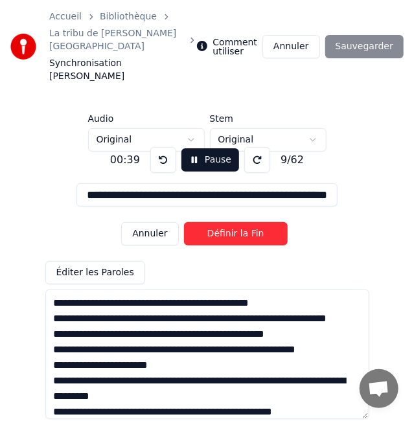
click at [218, 222] on button "Définir la Fin" at bounding box center [236, 233] width 104 height 23
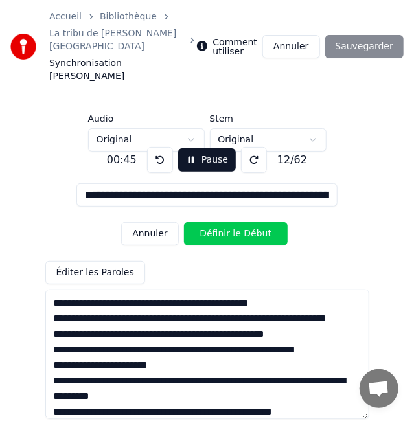
click at [218, 222] on button "Définir le Début" at bounding box center [236, 233] width 104 height 23
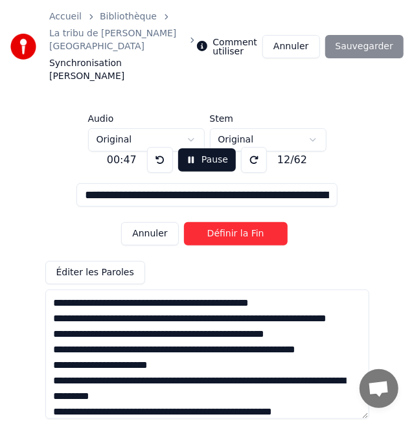
click at [218, 222] on button "Définir la Fin" at bounding box center [236, 233] width 104 height 23
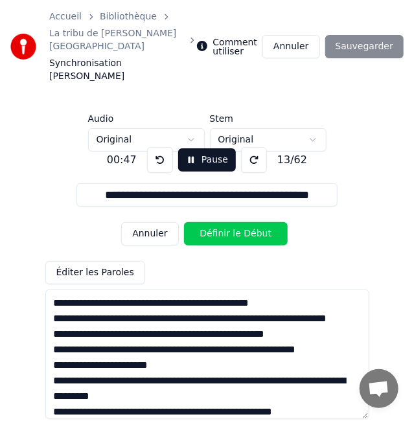
click at [218, 222] on button "Définir le Début" at bounding box center [236, 233] width 104 height 23
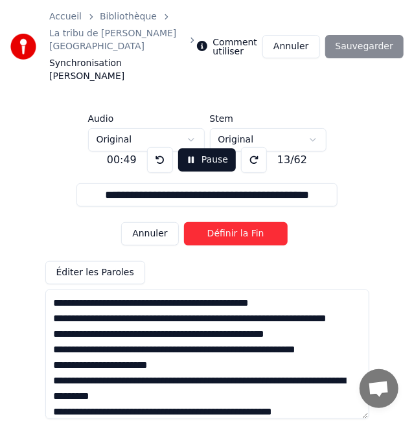
click at [218, 222] on button "Définir la Fin" at bounding box center [236, 233] width 104 height 23
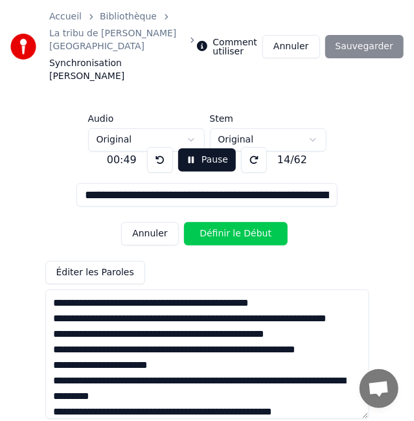
click at [218, 222] on button "Définir le Début" at bounding box center [236, 233] width 104 height 23
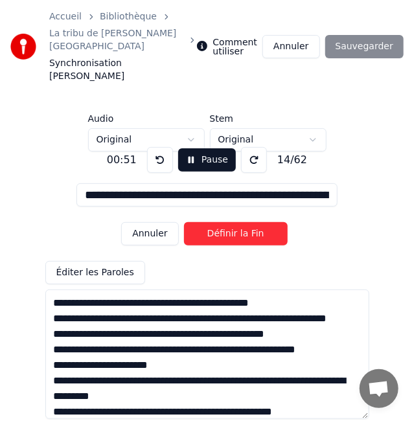
click at [218, 222] on button "Définir la Fin" at bounding box center [236, 233] width 104 height 23
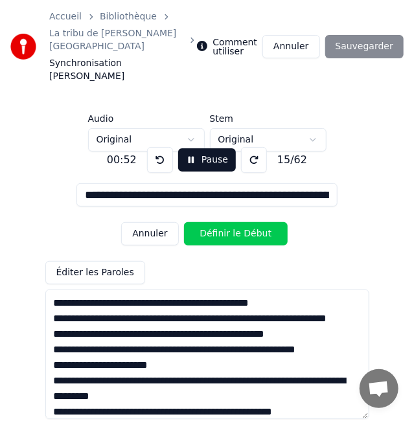
click at [218, 222] on button "Définir le Début" at bounding box center [236, 233] width 104 height 23
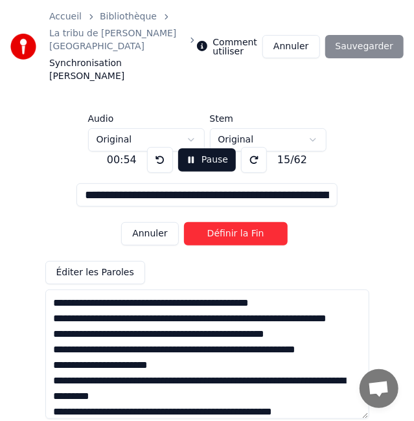
click at [218, 222] on button "Définir la Fin" at bounding box center [236, 233] width 104 height 23
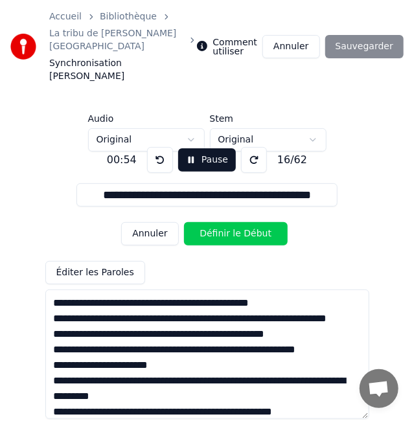
click at [218, 222] on button "Définir le Début" at bounding box center [236, 233] width 104 height 23
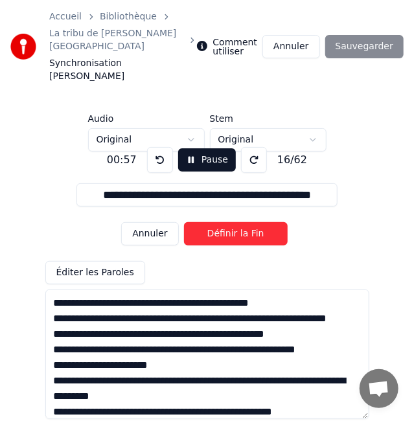
click at [218, 222] on button "Définir la Fin" at bounding box center [236, 233] width 104 height 23
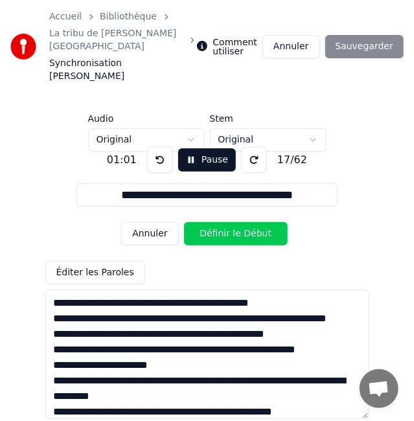
click at [218, 222] on button "Définir le Début" at bounding box center [236, 233] width 104 height 23
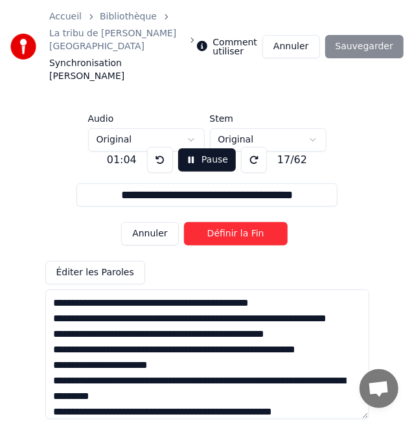
click at [218, 222] on button "Définir la Fin" at bounding box center [236, 233] width 104 height 23
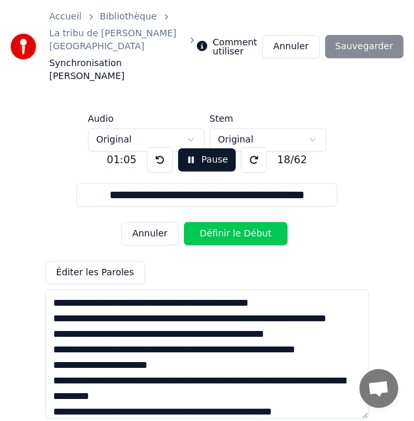
click at [163, 222] on button "Annuler" at bounding box center [149, 233] width 57 height 23
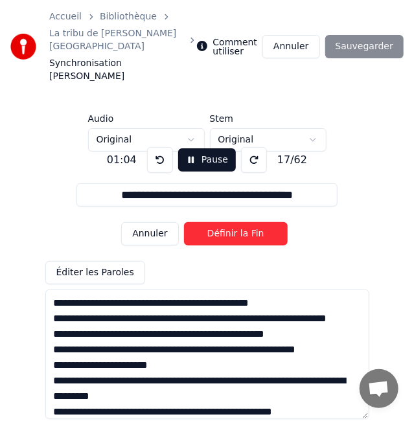
click at [169, 222] on button "Annuler" at bounding box center [149, 233] width 57 height 23
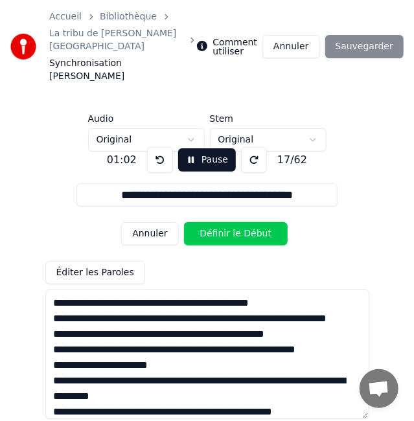
click at [220, 222] on button "Définir le Début" at bounding box center [236, 233] width 104 height 23
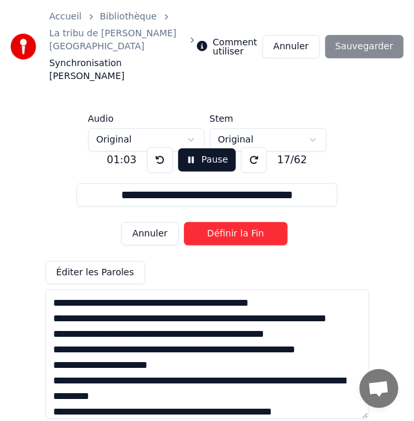
click at [153, 222] on button "Annuler" at bounding box center [149, 233] width 57 height 23
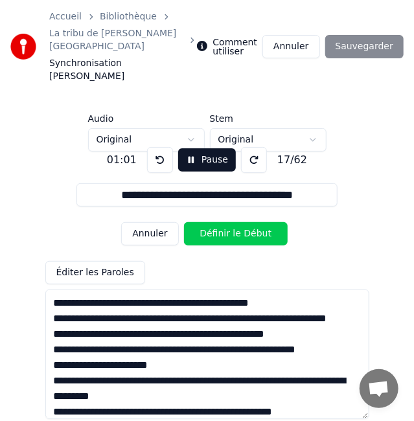
click at [232, 222] on button "Définir le Début" at bounding box center [236, 233] width 104 height 23
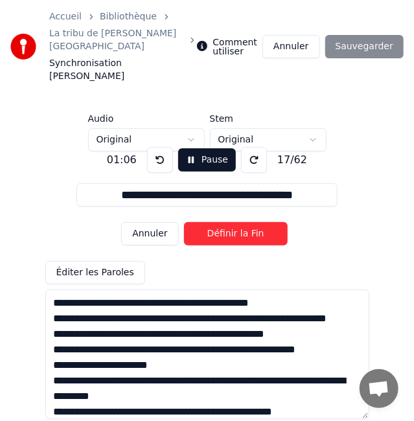
click at [232, 222] on button "Définir la Fin" at bounding box center [236, 233] width 104 height 23
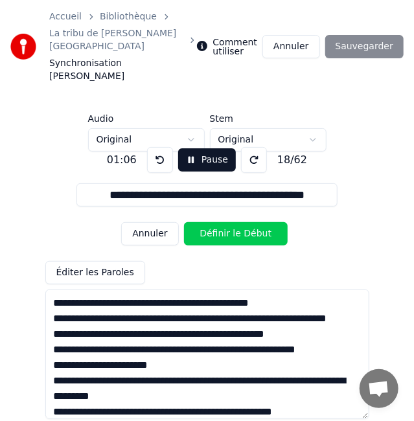
click at [232, 222] on button "Définir le Début" at bounding box center [236, 233] width 104 height 23
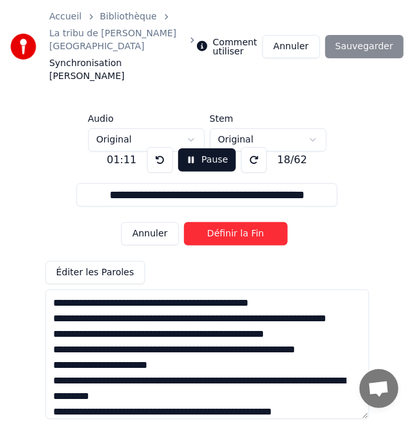
click at [232, 222] on button "Définir la Fin" at bounding box center [236, 233] width 104 height 23
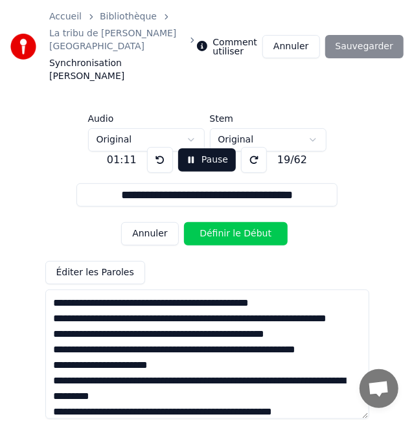
click at [232, 222] on button "Définir le Début" at bounding box center [236, 233] width 104 height 23
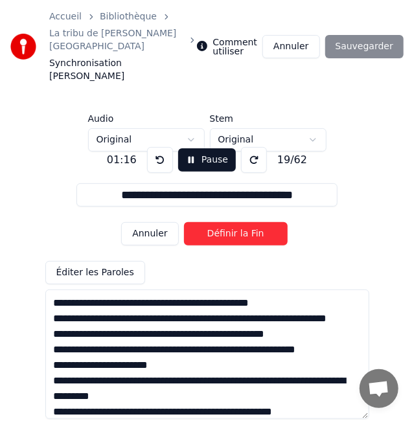
click at [232, 222] on button "Définir la Fin" at bounding box center [236, 233] width 104 height 23
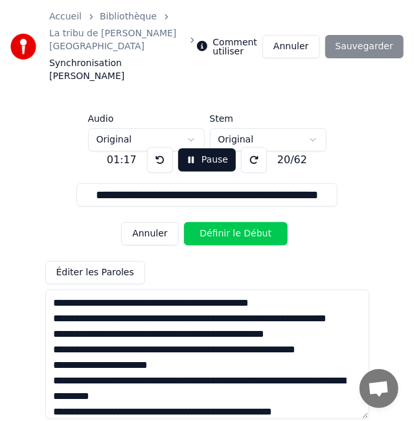
click at [232, 222] on button "Définir le Début" at bounding box center [236, 233] width 104 height 23
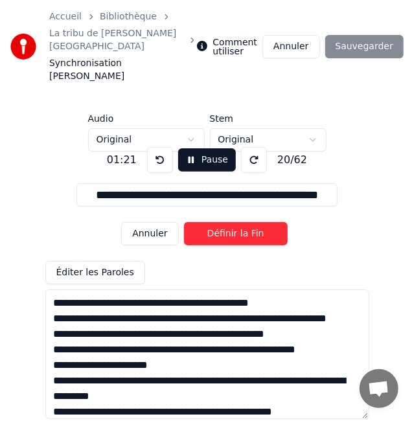
click at [232, 222] on button "Définir la Fin" at bounding box center [236, 233] width 104 height 23
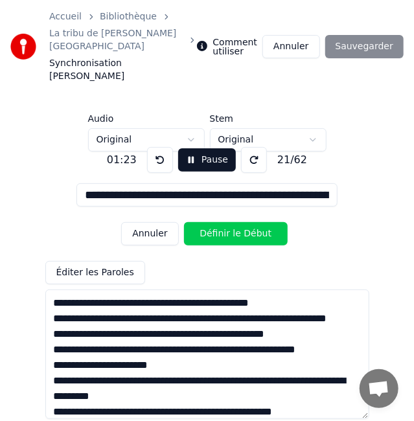
click at [197, 148] on button "Pause" at bounding box center [207, 159] width 58 height 23
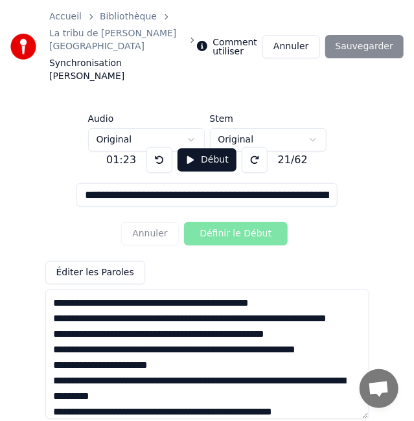
click at [200, 148] on button "Début" at bounding box center [207, 159] width 59 height 23
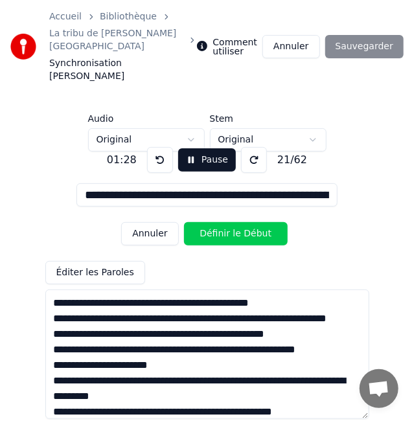
click at [210, 222] on button "Définir le Début" at bounding box center [236, 233] width 104 height 23
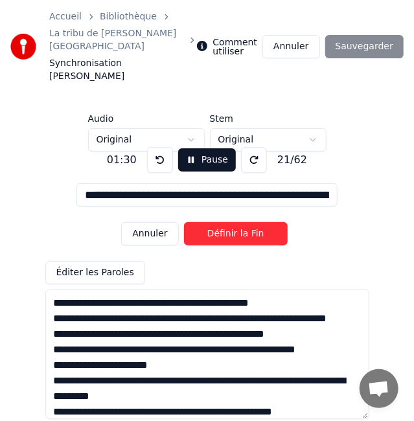
click at [210, 222] on button "Définir la Fin" at bounding box center [236, 233] width 104 height 23
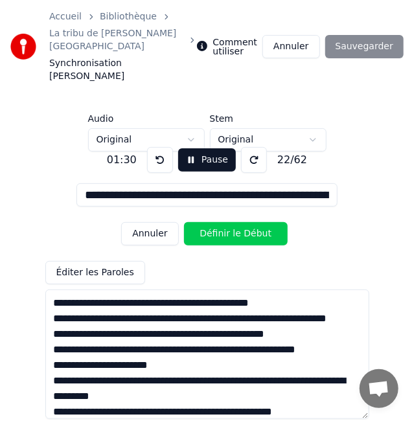
click at [210, 222] on button "Définir le Début" at bounding box center [236, 233] width 104 height 23
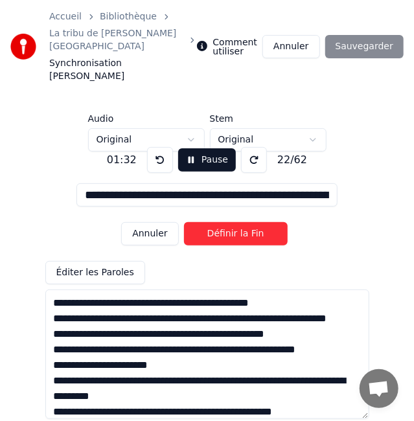
click at [210, 222] on button "Définir la Fin" at bounding box center [236, 233] width 104 height 23
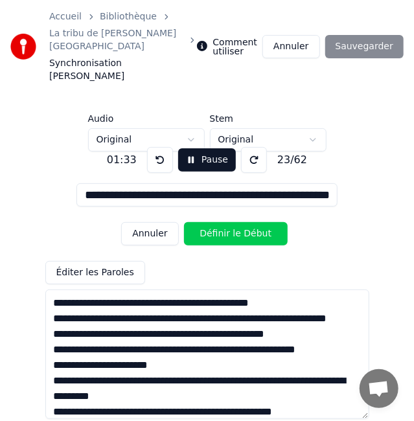
click at [210, 222] on button "Définir le Début" at bounding box center [236, 233] width 104 height 23
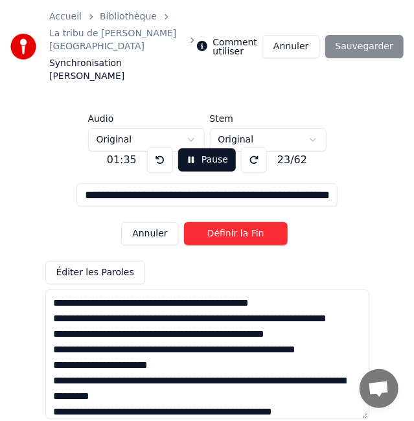
click at [210, 222] on button "Définir la Fin" at bounding box center [236, 233] width 104 height 23
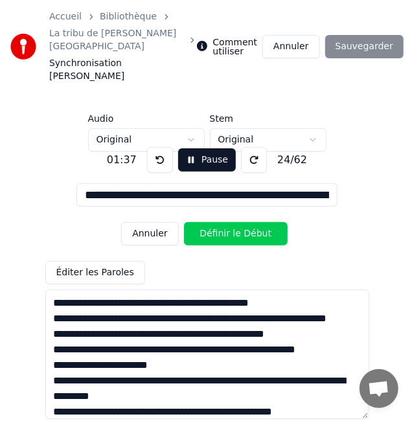
click at [159, 147] on button at bounding box center [160, 160] width 26 height 26
click at [152, 222] on button "Annuler" at bounding box center [149, 233] width 57 height 23
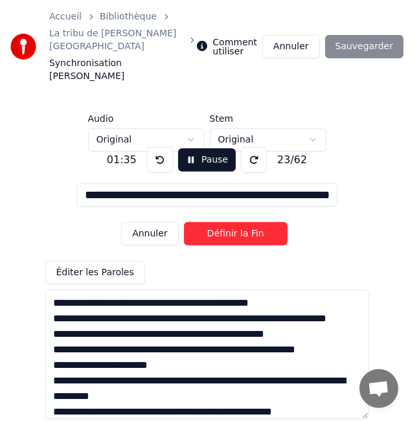
click at [203, 222] on button "Définir la Fin" at bounding box center [236, 233] width 104 height 23
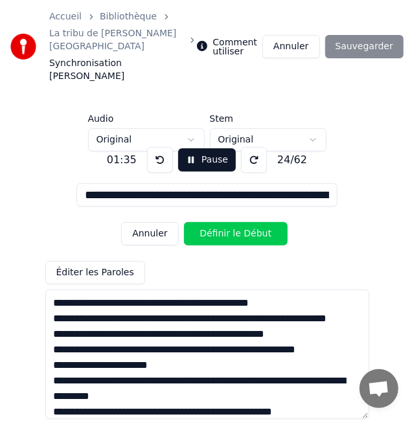
click at [203, 222] on button "Définir le Début" at bounding box center [236, 233] width 104 height 23
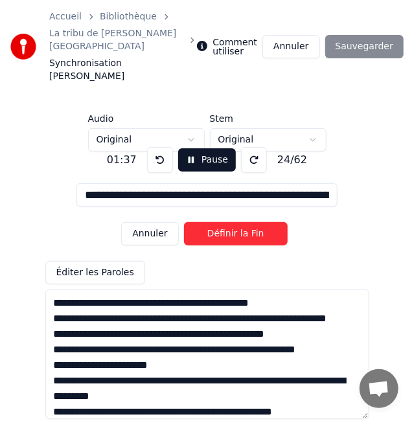
click at [203, 222] on button "Définir la Fin" at bounding box center [236, 233] width 104 height 23
click at [231, 222] on button "Définir la Fin" at bounding box center [236, 233] width 104 height 23
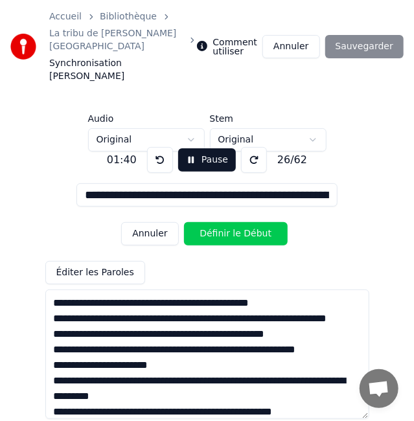
click at [231, 222] on button "Définir le Début" at bounding box center [236, 233] width 104 height 23
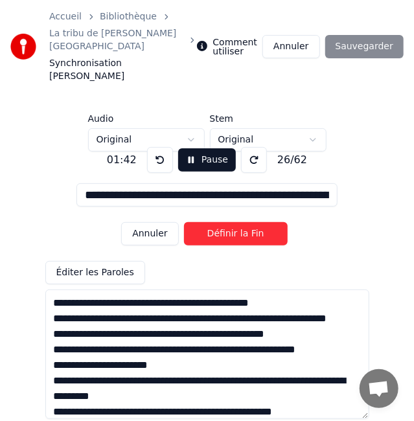
click at [198, 148] on button "Pause" at bounding box center [207, 159] width 58 height 23
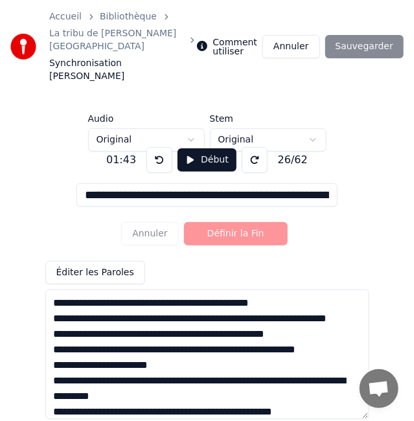
click at [357, 210] on div "**********" at bounding box center [207, 278] width 373 height 253
click at [394, 203] on div "**********" at bounding box center [207, 183] width 414 height 367
click at [156, 147] on button at bounding box center [159, 160] width 26 height 26
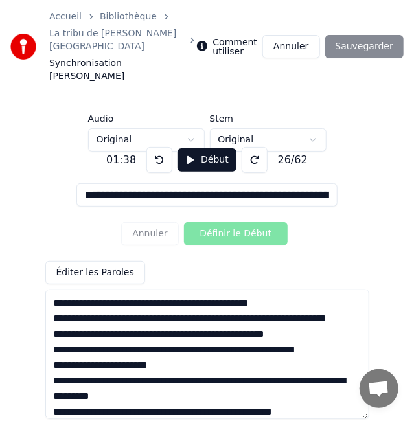
click at [193, 148] on button "Début" at bounding box center [207, 159] width 59 height 23
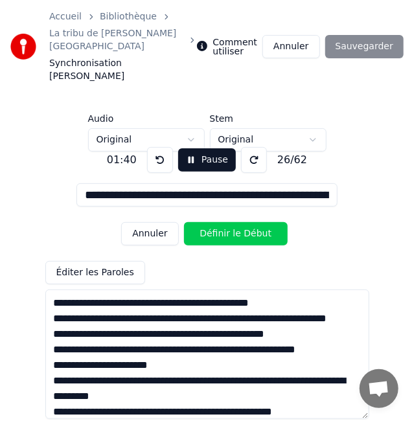
click at [215, 222] on button "Définir le Début" at bounding box center [236, 233] width 104 height 23
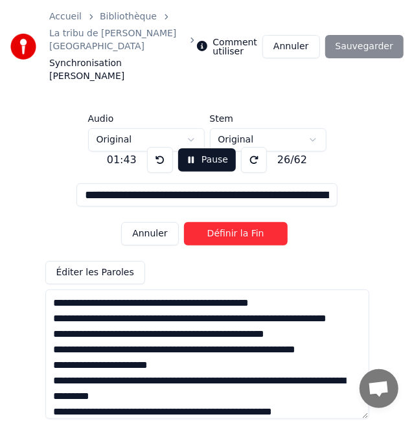
click at [215, 222] on button "Définir la Fin" at bounding box center [236, 233] width 104 height 23
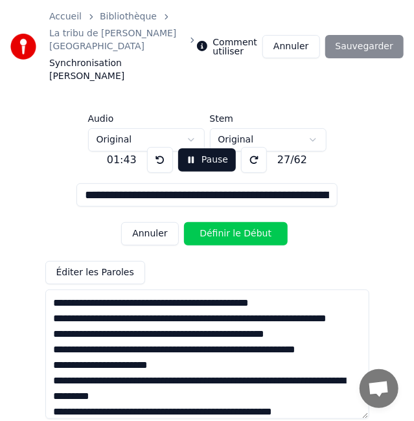
click at [215, 222] on button "Définir le Début" at bounding box center [236, 233] width 104 height 23
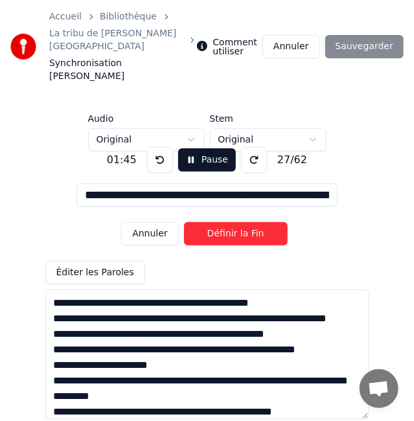
click at [215, 222] on button "Définir la Fin" at bounding box center [236, 233] width 104 height 23
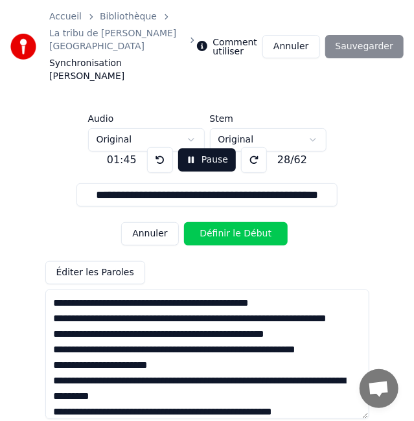
click at [215, 222] on button "Définir le Début" at bounding box center [236, 233] width 104 height 23
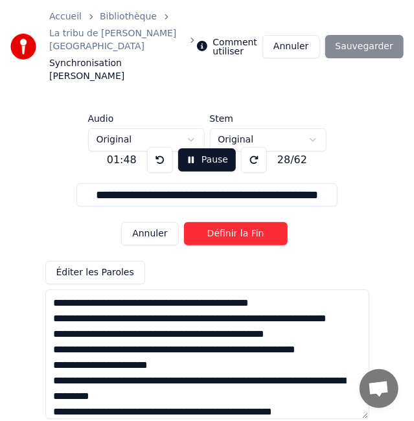
click at [215, 222] on button "Définir la Fin" at bounding box center [236, 233] width 104 height 23
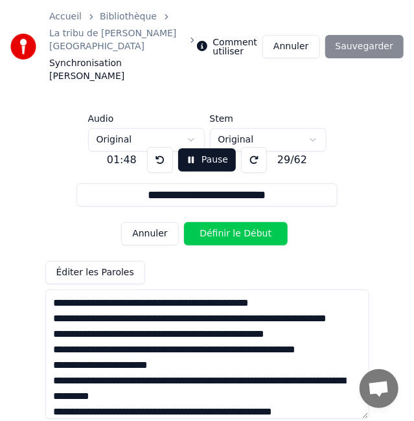
click at [215, 222] on button "Définir le Début" at bounding box center [236, 233] width 104 height 23
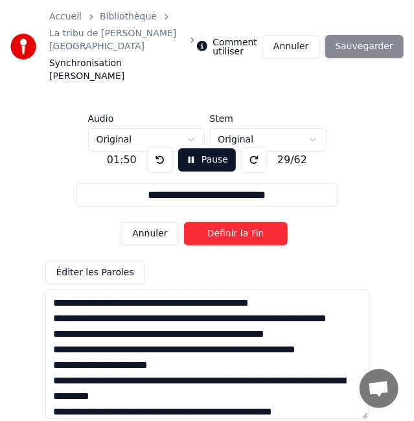
click at [154, 147] on button at bounding box center [160, 160] width 26 height 26
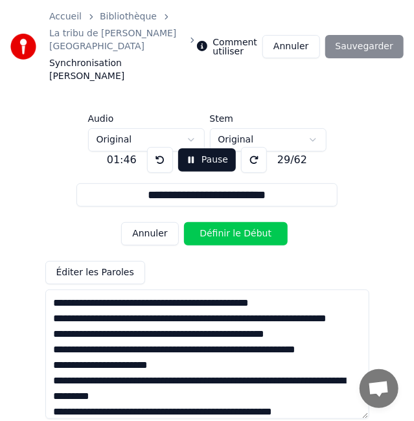
click at [198, 148] on button "Pause" at bounding box center [207, 159] width 58 height 23
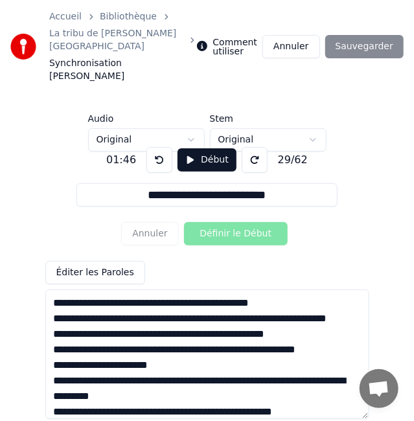
click at [199, 148] on button "Début" at bounding box center [207, 159] width 59 height 23
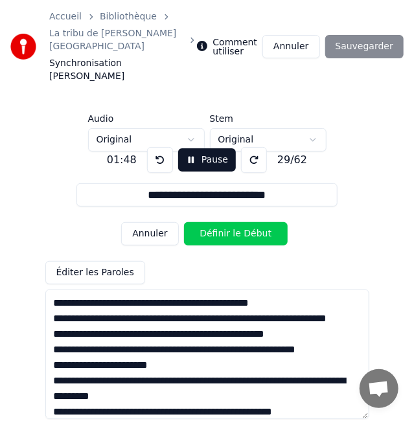
click at [241, 222] on button "Définir le Début" at bounding box center [236, 233] width 104 height 23
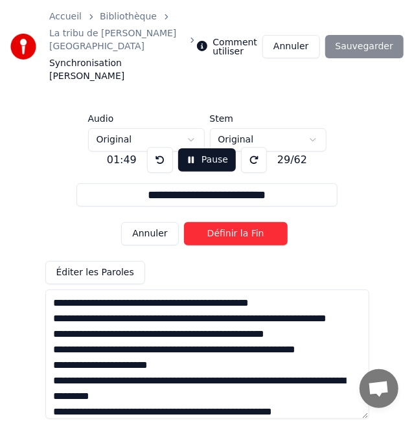
click at [241, 222] on button "Définir la Fin" at bounding box center [236, 233] width 104 height 23
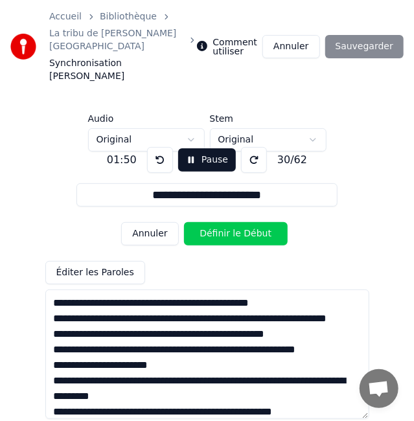
click at [241, 222] on button "Définir le Début" at bounding box center [236, 233] width 104 height 23
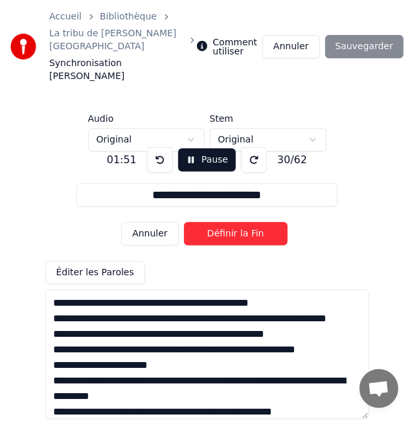
click at [241, 222] on button "Définir la Fin" at bounding box center [236, 233] width 104 height 23
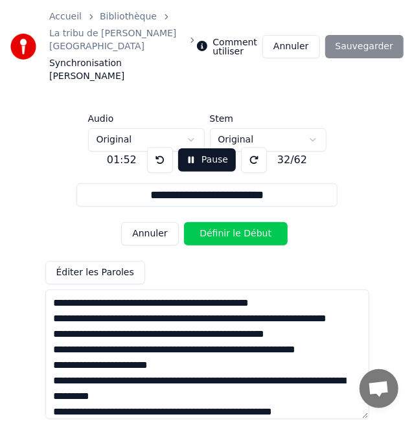
click at [241, 222] on button "Définir le Début" at bounding box center [236, 233] width 104 height 23
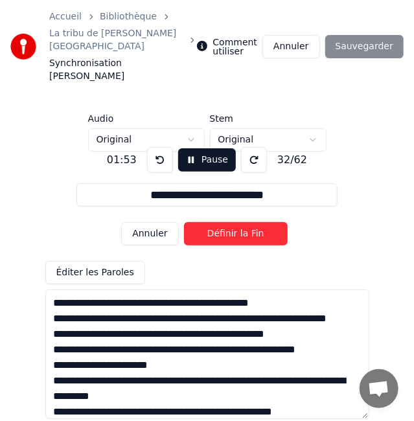
click at [241, 222] on button "Définir la Fin" at bounding box center [236, 233] width 104 height 23
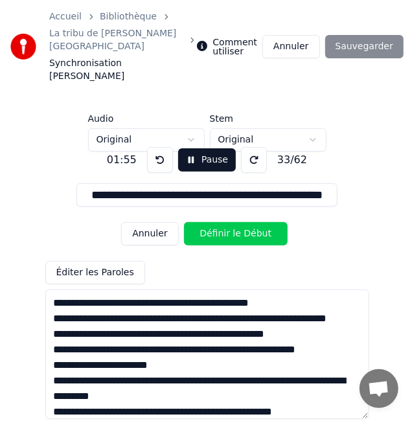
click at [158, 147] on button at bounding box center [160, 160] width 26 height 26
click at [229, 222] on button "Définir le Début" at bounding box center [236, 233] width 104 height 23
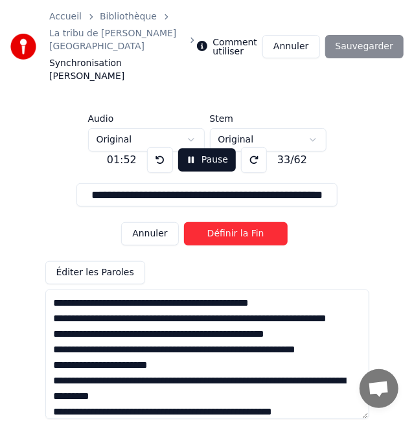
click at [156, 147] on button at bounding box center [160, 160] width 26 height 26
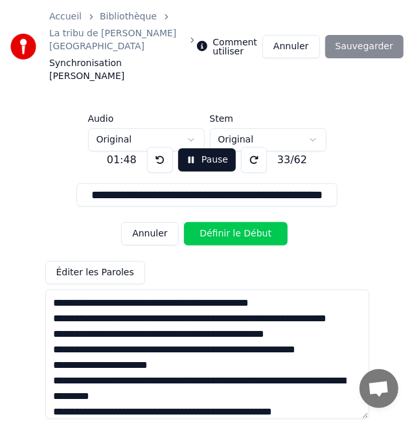
click at [156, 147] on button at bounding box center [160, 160] width 26 height 26
click at [148, 220] on div "Annuler Définir le Début" at bounding box center [206, 234] width 171 height 34
click at [171, 232] on div "**********" at bounding box center [207, 278] width 373 height 253
click at [165, 222] on button "Annuler" at bounding box center [149, 233] width 57 height 23
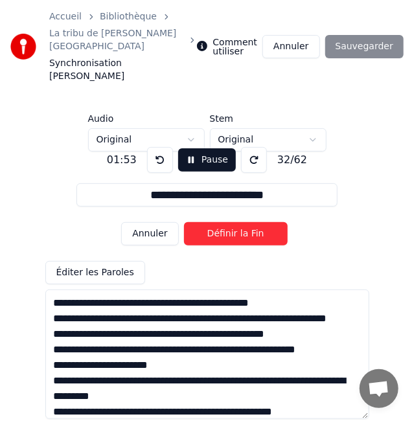
click at [165, 222] on button "Annuler" at bounding box center [149, 233] width 57 height 23
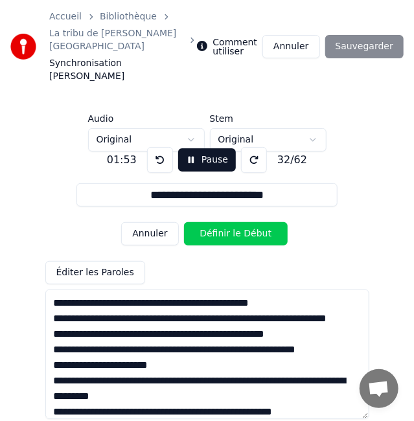
click at [165, 222] on button "Annuler" at bounding box center [149, 233] width 57 height 23
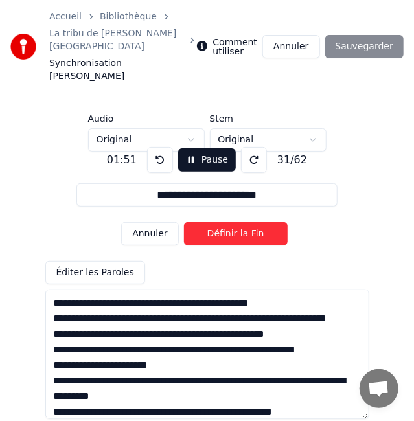
click at [165, 222] on button "Annuler" at bounding box center [149, 233] width 57 height 23
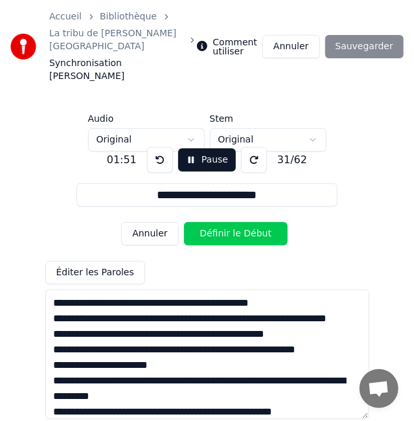
click at [165, 222] on button "Annuler" at bounding box center [149, 233] width 57 height 23
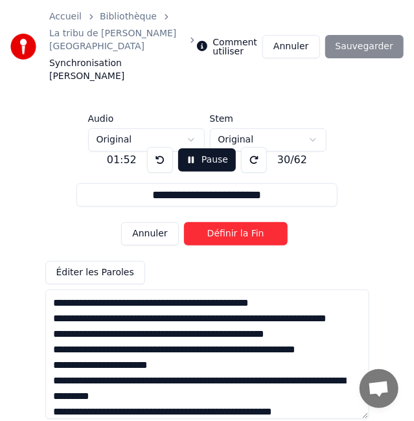
click at [157, 147] on button at bounding box center [160, 160] width 26 height 26
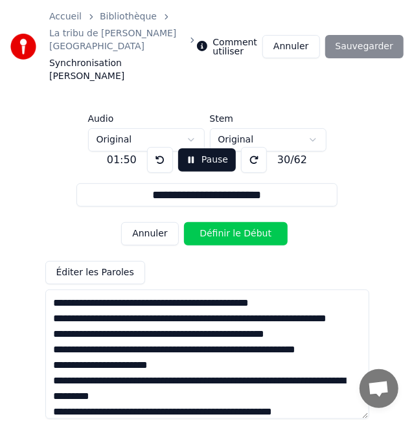
click at [234, 222] on button "Définir le Début" at bounding box center [236, 233] width 104 height 23
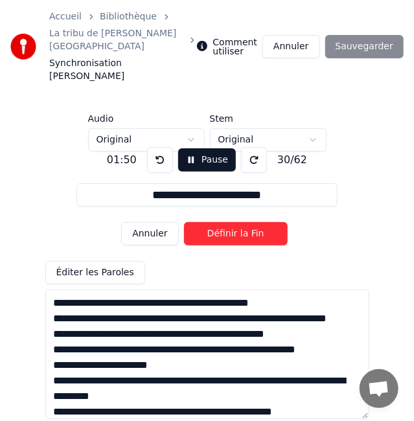
click at [234, 222] on button "Définir la Fin" at bounding box center [236, 233] width 104 height 23
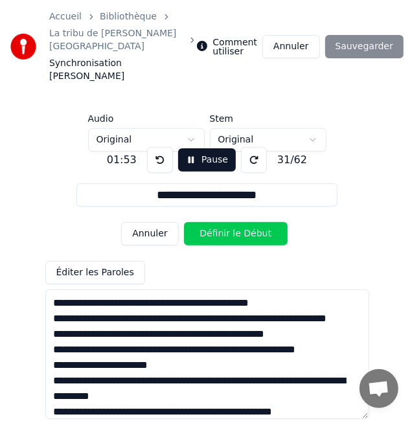
click at [159, 147] on button at bounding box center [160, 160] width 26 height 26
click at [200, 222] on button "Définir le Début" at bounding box center [236, 233] width 104 height 23
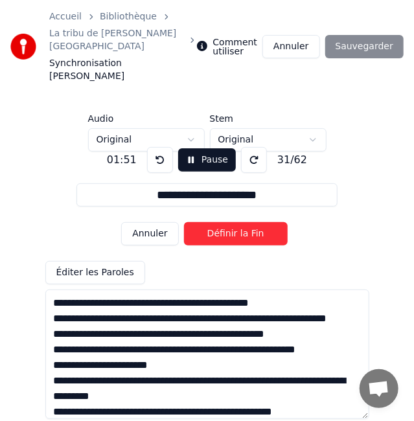
click at [200, 222] on button "Définir la Fin" at bounding box center [236, 233] width 104 height 23
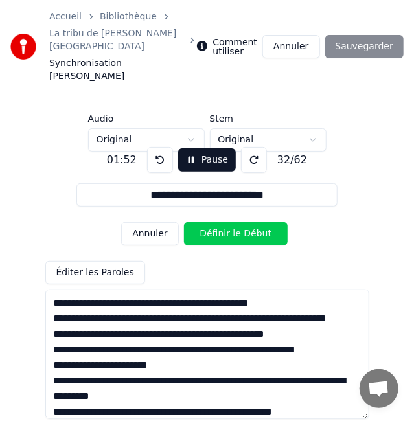
click at [200, 222] on button "Définir le Début" at bounding box center [236, 233] width 104 height 23
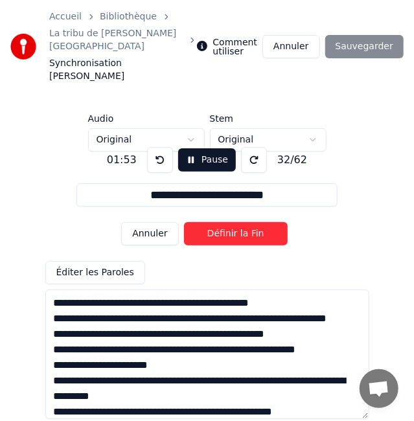
click at [200, 222] on button "Définir la Fin" at bounding box center [236, 233] width 104 height 23
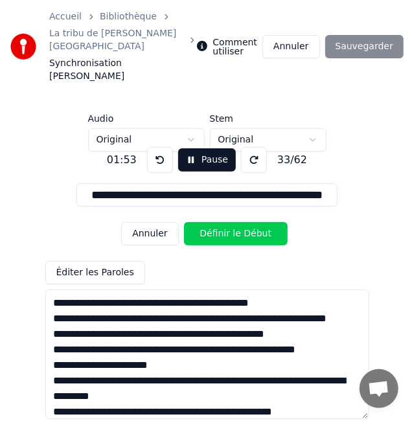
click at [200, 222] on button "Définir le Début" at bounding box center [236, 233] width 104 height 23
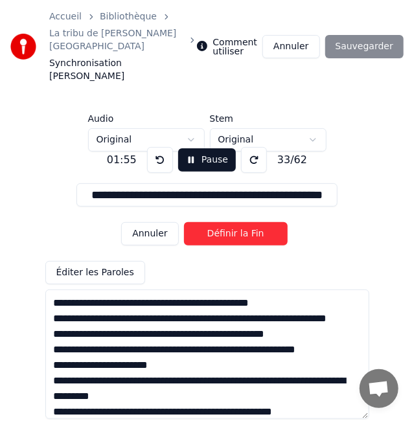
click at [200, 222] on button "Définir la Fin" at bounding box center [236, 233] width 104 height 23
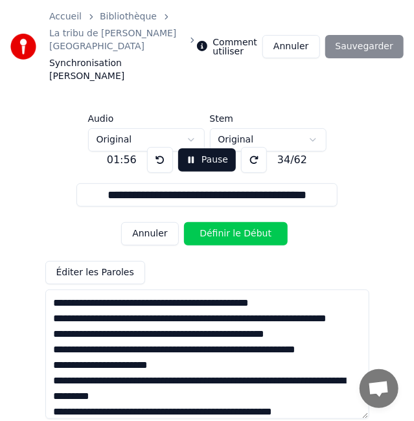
click at [200, 222] on button "Définir le Début" at bounding box center [236, 233] width 104 height 23
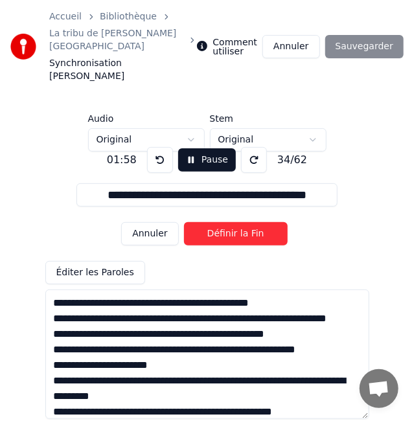
click at [200, 222] on button "Définir la Fin" at bounding box center [236, 233] width 104 height 23
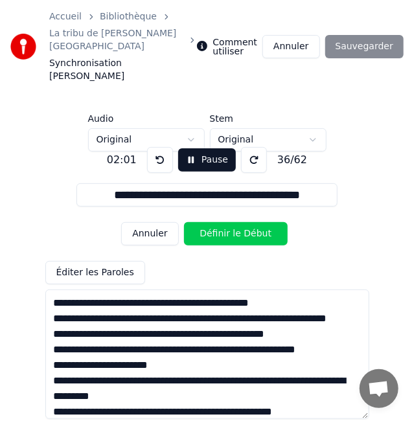
click at [200, 222] on button "Définir le Début" at bounding box center [236, 233] width 104 height 23
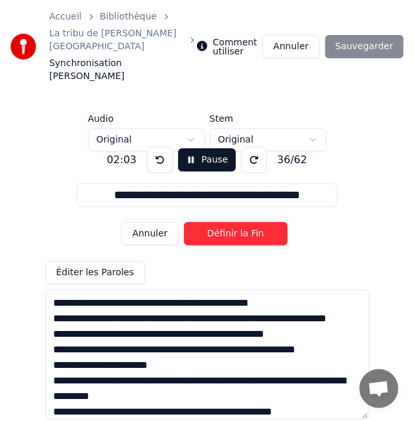
click at [200, 222] on button "Définir la Fin" at bounding box center [236, 233] width 104 height 23
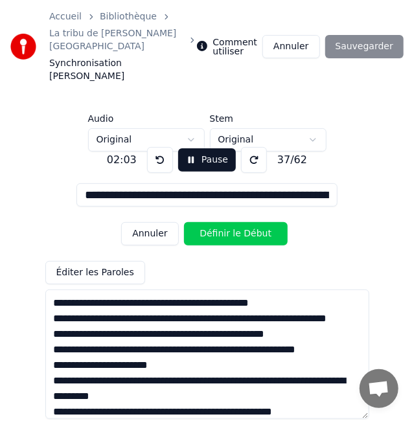
click at [200, 222] on button "Définir le Début" at bounding box center [236, 233] width 104 height 23
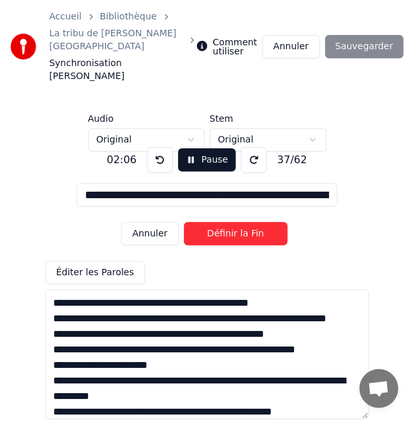
click at [200, 222] on button "Définir la Fin" at bounding box center [236, 233] width 104 height 23
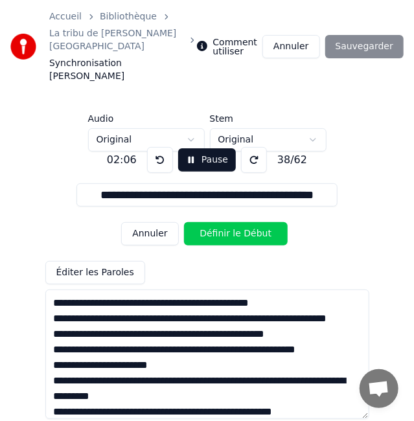
click at [184, 222] on button "Définir le Début" at bounding box center [236, 233] width 104 height 23
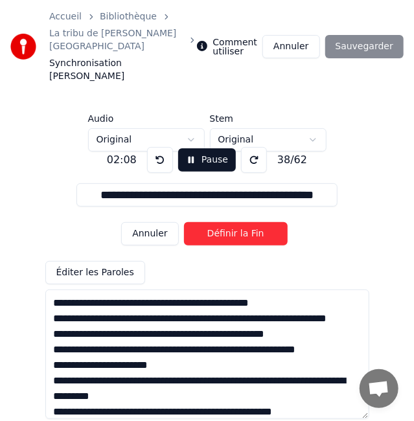
click at [229, 222] on button "Définir la Fin" at bounding box center [236, 233] width 104 height 23
type input "**********"
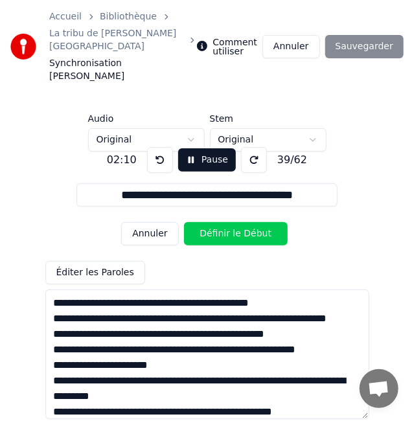
click at [205, 148] on button "Pause" at bounding box center [207, 159] width 58 height 23
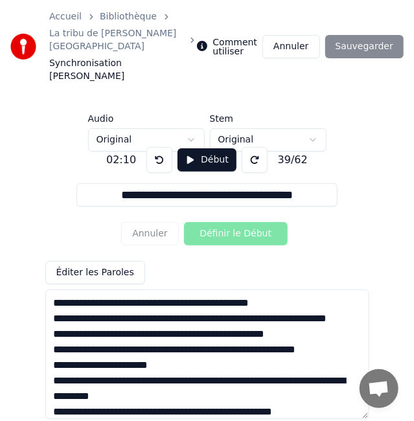
click at [177, 364] on textarea at bounding box center [207, 355] width 324 height 130
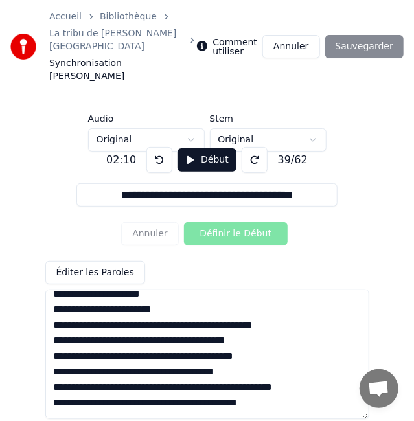
scroll to position [603, 0]
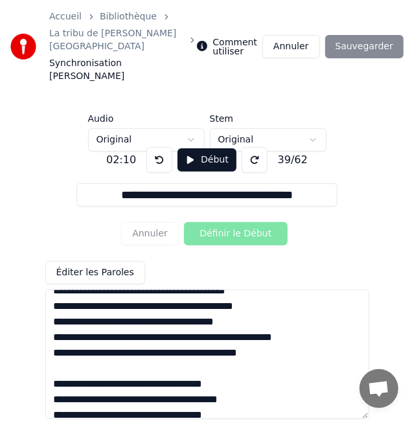
click at [130, 346] on textarea at bounding box center [207, 355] width 324 height 130
click at [146, 360] on textarea at bounding box center [207, 355] width 324 height 130
type textarea "**********"
click at [187, 148] on button "Début" at bounding box center [207, 159] width 59 height 23
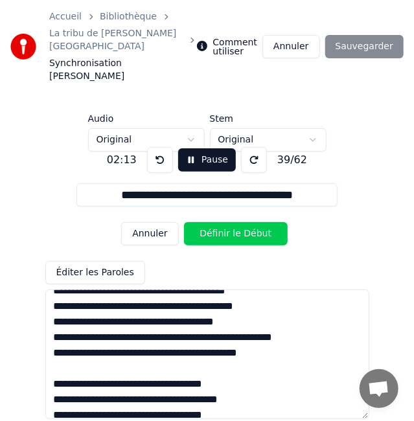
click at [205, 222] on button "Définir le Début" at bounding box center [236, 233] width 104 height 23
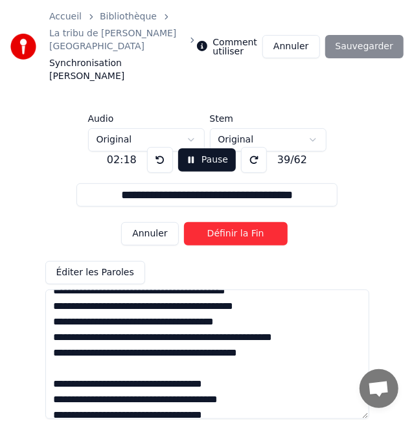
click at [205, 222] on button "Définir la Fin" at bounding box center [236, 233] width 104 height 23
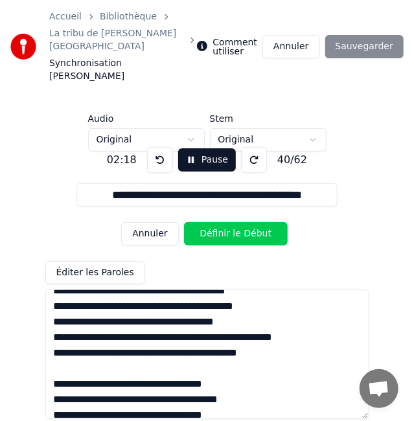
click at [205, 222] on button "Définir le Début" at bounding box center [236, 233] width 104 height 23
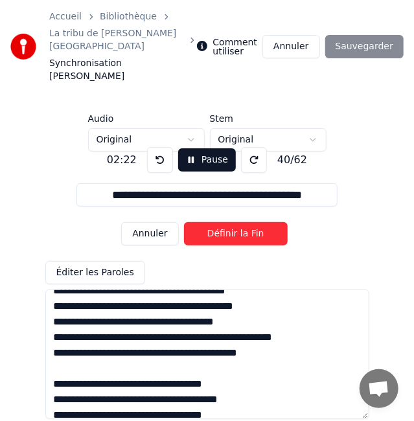
click at [205, 222] on button "Définir la Fin" at bounding box center [236, 233] width 104 height 23
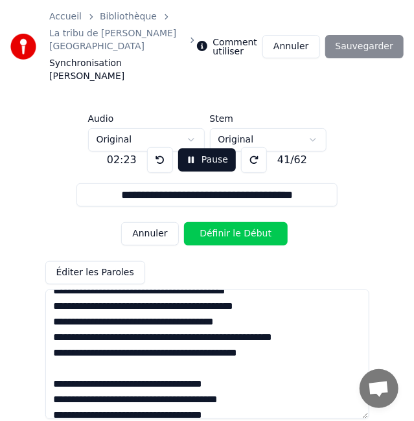
click at [205, 222] on button "Définir le Début" at bounding box center [236, 233] width 104 height 23
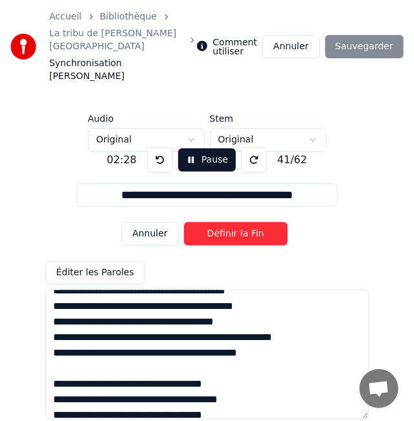
click at [205, 222] on button "Définir la Fin" at bounding box center [236, 233] width 104 height 23
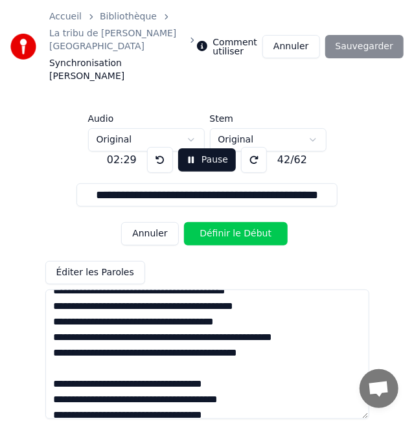
click at [205, 222] on button "Définir le Début" at bounding box center [236, 233] width 104 height 23
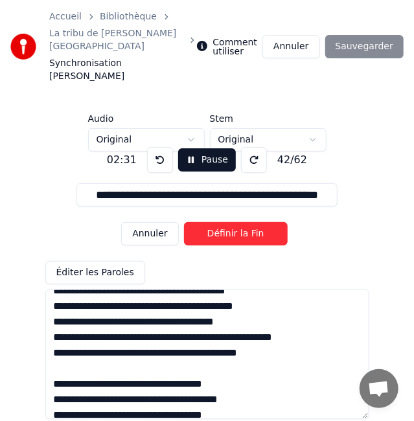
click at [153, 147] on button at bounding box center [160, 160] width 26 height 26
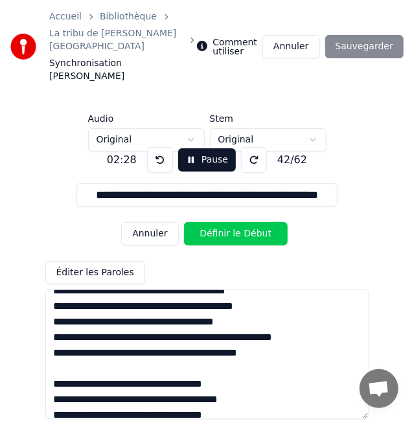
click at [216, 222] on button "Définir le Début" at bounding box center [236, 233] width 104 height 23
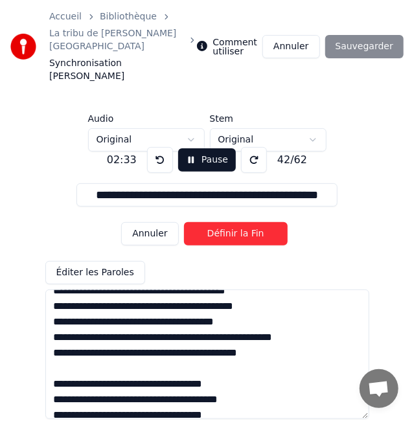
click at [216, 222] on button "Définir la Fin" at bounding box center [236, 233] width 104 height 23
type input "**********"
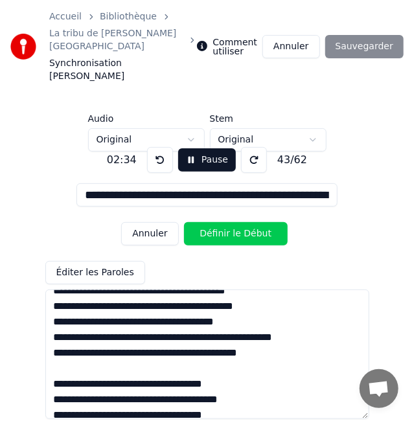
click at [184, 222] on button "Définir le Début" at bounding box center [236, 233] width 104 height 23
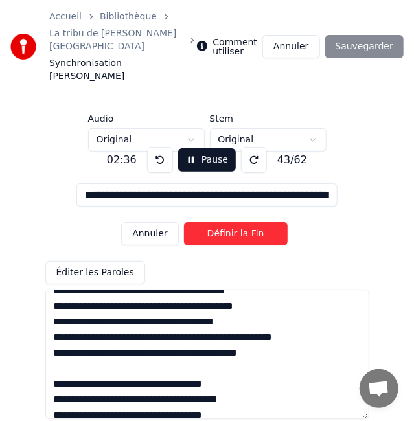
click at [162, 222] on button "Annuler" at bounding box center [149, 233] width 57 height 23
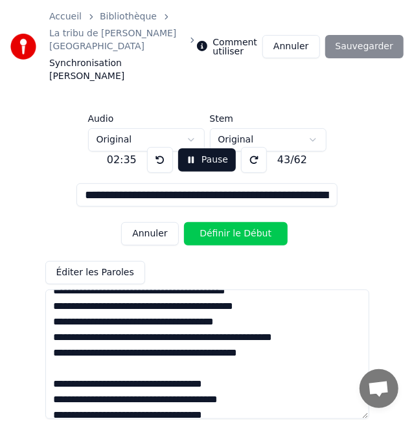
click at [198, 148] on button "Pause" at bounding box center [207, 159] width 58 height 23
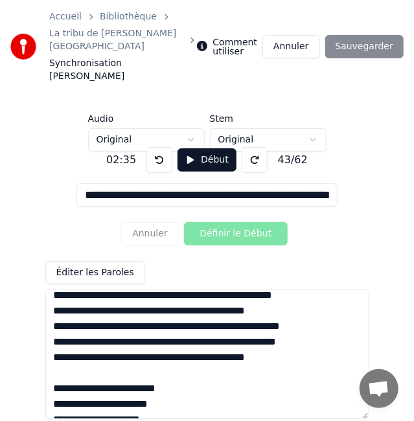
scroll to position [291, 0]
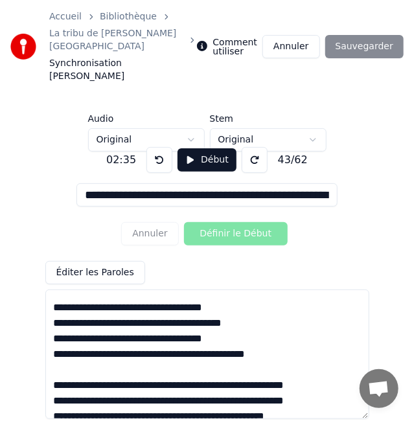
drag, startPoint x: 54, startPoint y: 313, endPoint x: 54, endPoint y: 369, distance: 55.7
click at [54, 369] on textarea at bounding box center [207, 355] width 324 height 130
paste textarea "**********"
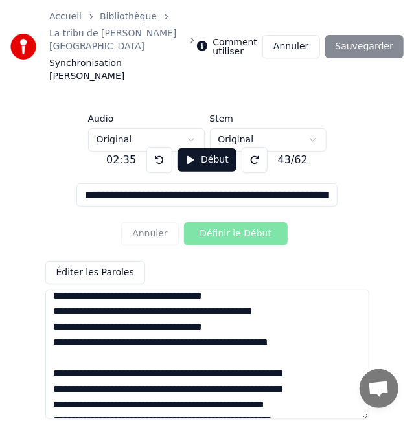
scroll to position [297, 0]
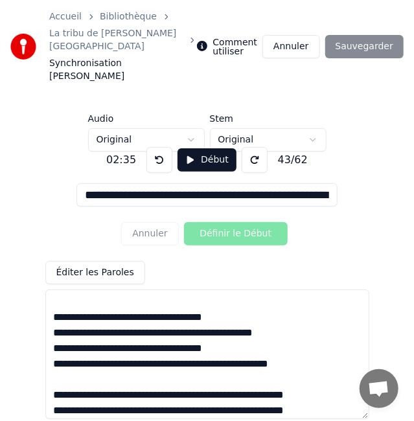
click at [97, 305] on textarea at bounding box center [207, 355] width 324 height 130
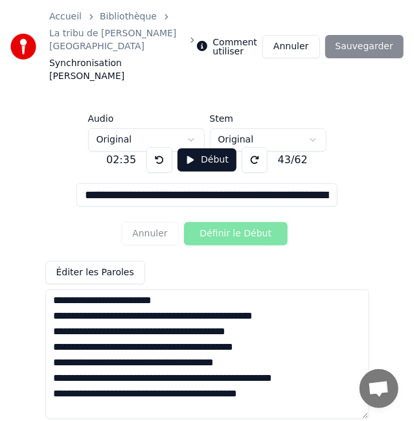
scroll to position [632, 0]
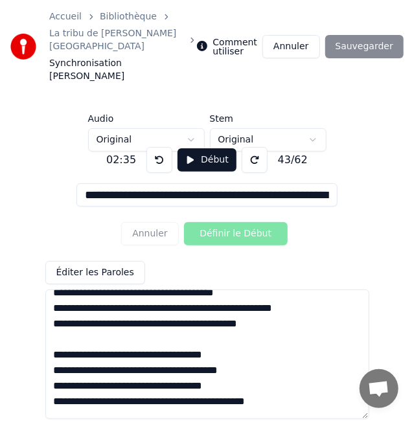
drag, startPoint x: 52, startPoint y: 356, endPoint x: 53, endPoint y: 367, distance: 10.4
click at [53, 367] on textarea at bounding box center [207, 355] width 324 height 130
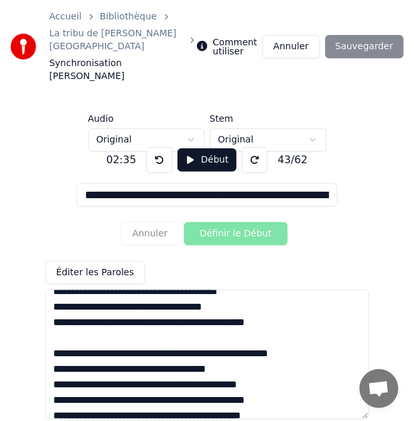
click at [273, 326] on textarea at bounding box center [207, 355] width 324 height 130
paste textarea "**********"
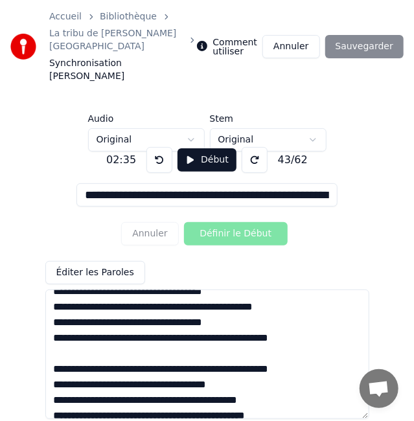
click at [198, 290] on textarea at bounding box center [207, 355] width 324 height 130
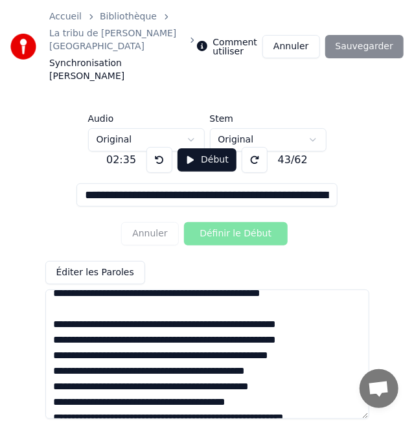
scroll to position [1017, 0]
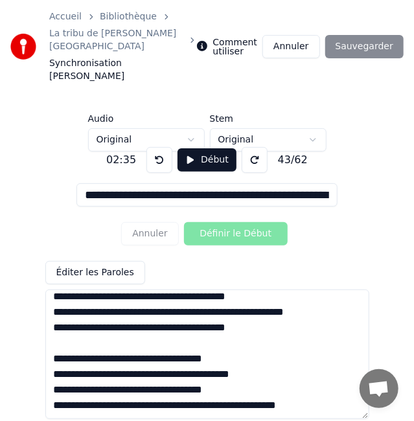
drag, startPoint x: 325, startPoint y: 384, endPoint x: 8, endPoint y: 339, distance: 320.0
click at [8, 339] on div "**********" at bounding box center [207, 183] width 414 height 367
paste textarea "**********"
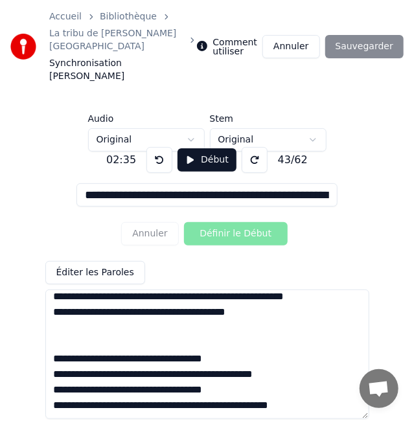
scroll to position [1026, 0]
click at [102, 330] on textarea at bounding box center [207, 355] width 324 height 130
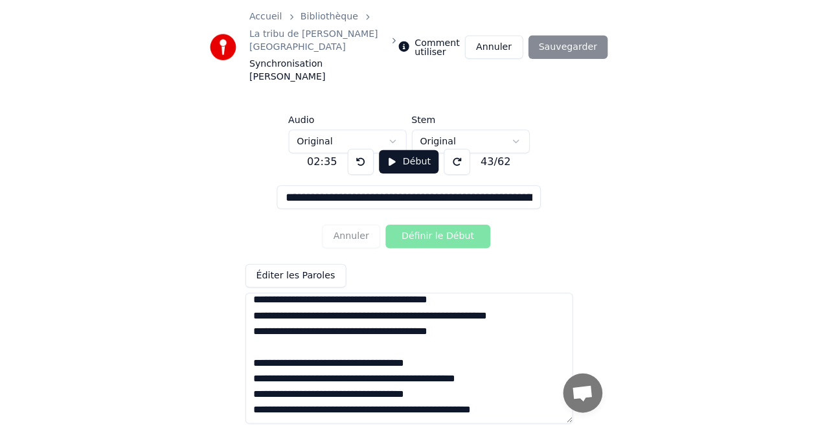
scroll to position [141, 0]
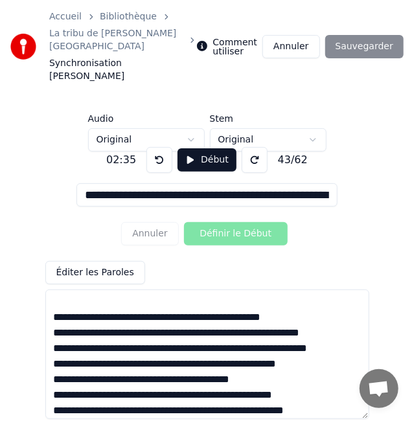
type textarea "**********"
click at [196, 148] on button "Début" at bounding box center [207, 159] width 59 height 23
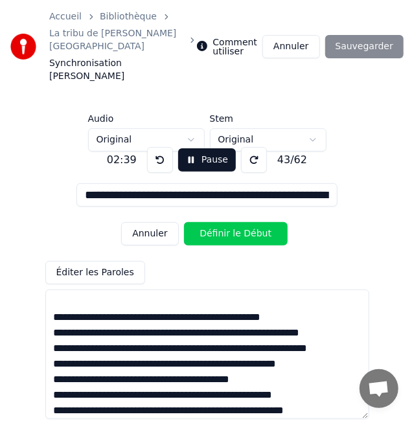
click at [209, 222] on button "Définir le Début" at bounding box center [236, 233] width 104 height 23
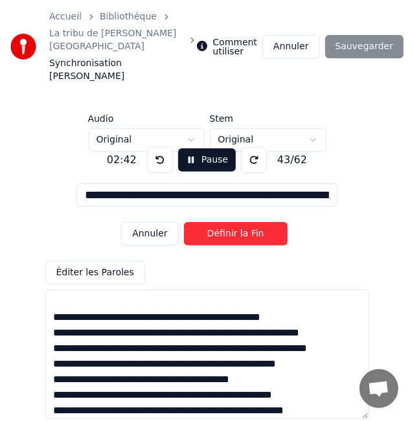
click at [209, 222] on button "Définir la Fin" at bounding box center [236, 233] width 104 height 23
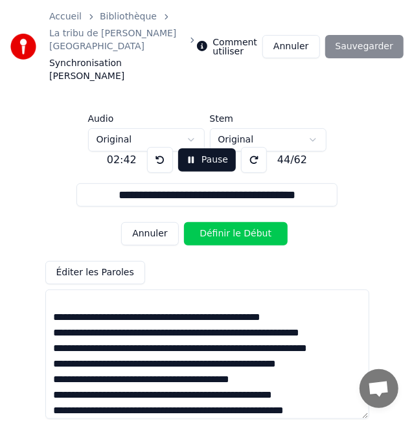
click at [209, 222] on button "Définir le Début" at bounding box center [236, 233] width 104 height 23
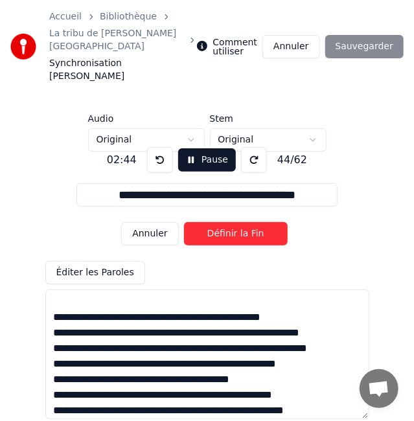
click at [209, 222] on button "Définir la Fin" at bounding box center [236, 233] width 104 height 23
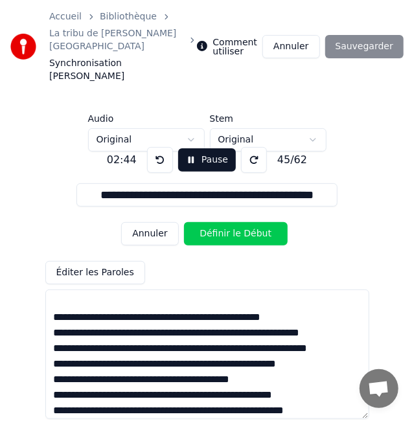
click at [209, 222] on button "Définir le Début" at bounding box center [236, 233] width 104 height 23
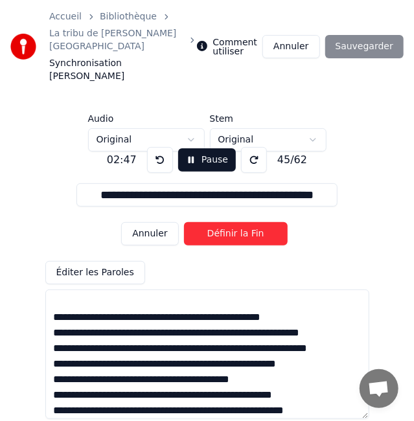
click at [209, 222] on button "Définir la Fin" at bounding box center [236, 233] width 104 height 23
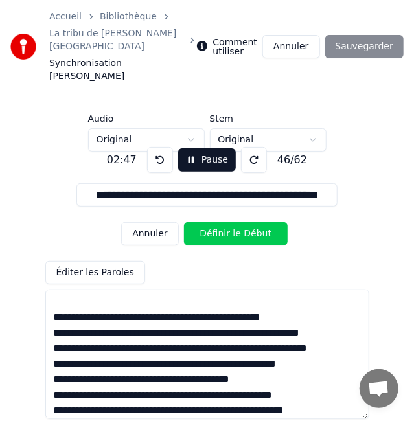
click at [209, 222] on button "Définir le Début" at bounding box center [236, 233] width 104 height 23
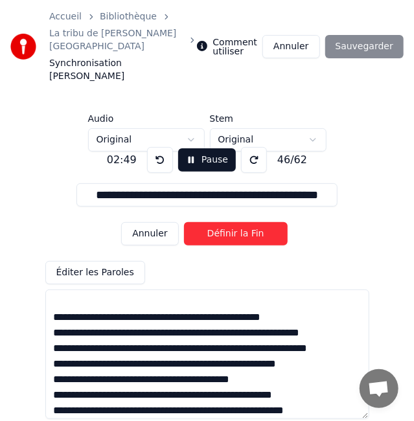
click at [209, 222] on button "Définir la Fin" at bounding box center [236, 233] width 104 height 23
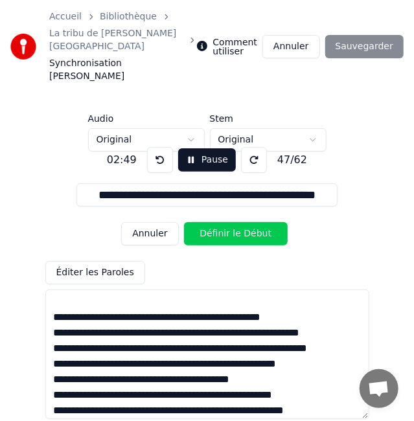
click at [209, 222] on button "Définir le Début" at bounding box center [236, 233] width 104 height 23
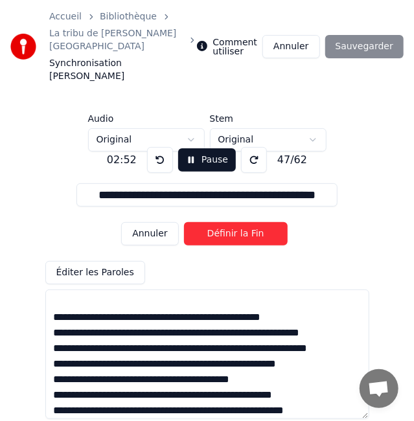
click at [209, 222] on button "Définir la Fin" at bounding box center [236, 233] width 104 height 23
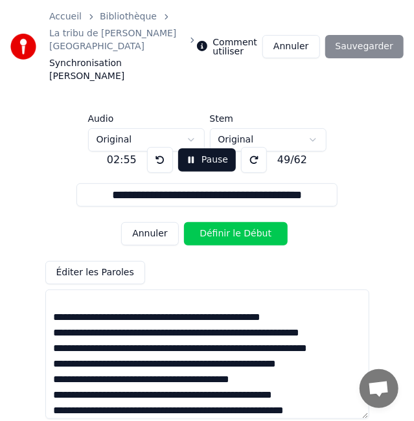
click at [209, 222] on button "Définir le Début" at bounding box center [236, 233] width 104 height 23
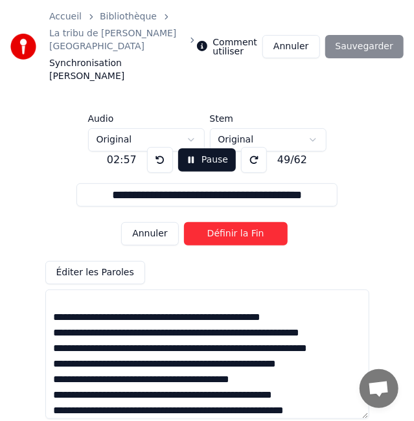
click at [209, 222] on button "Définir la Fin" at bounding box center [236, 233] width 104 height 23
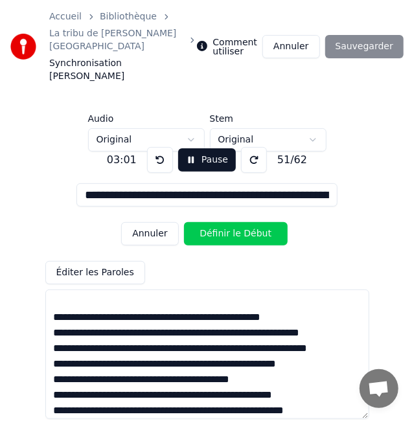
click at [161, 147] on button at bounding box center [160, 160] width 26 height 26
click at [216, 222] on button "Définir le Début" at bounding box center [236, 233] width 104 height 23
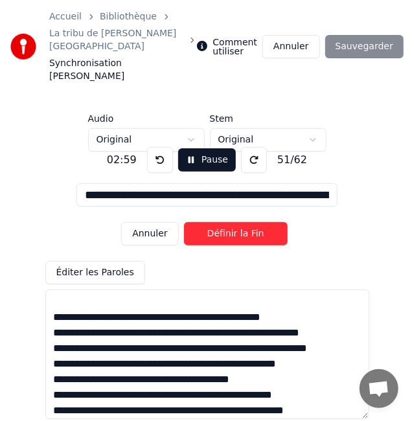
click at [154, 147] on button at bounding box center [160, 160] width 26 height 26
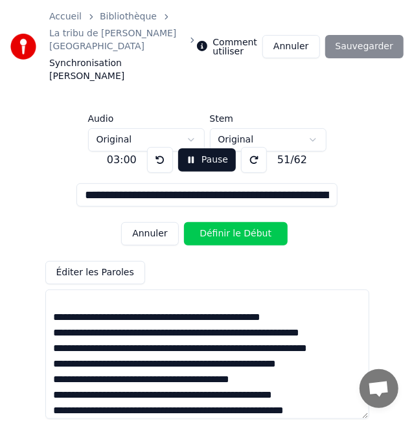
click at [220, 222] on button "Définir le Début" at bounding box center [236, 233] width 104 height 23
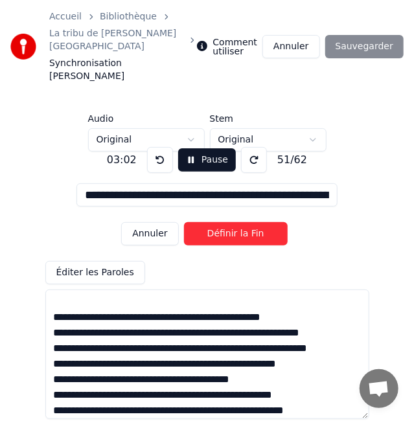
click at [220, 222] on button "Définir la Fin" at bounding box center [236, 233] width 104 height 23
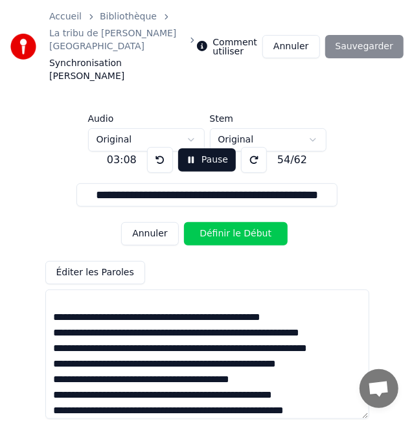
click at [220, 222] on button "Définir le Début" at bounding box center [236, 233] width 104 height 23
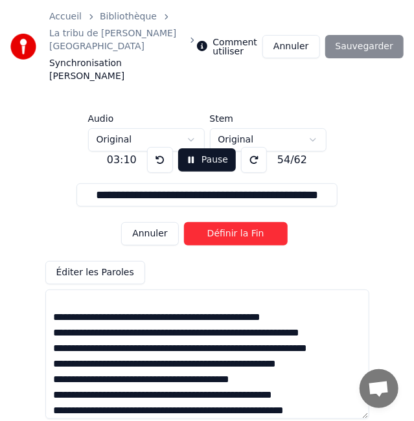
click at [220, 222] on button "Définir la Fin" at bounding box center [236, 233] width 104 height 23
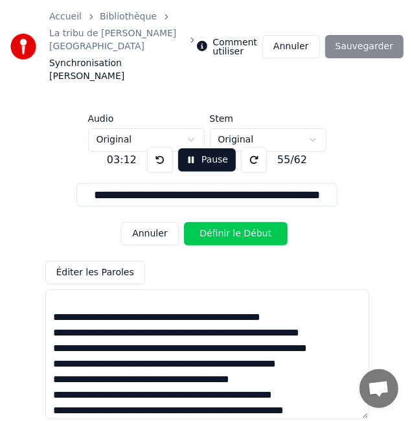
click at [155, 147] on button at bounding box center [160, 160] width 26 height 26
click at [219, 222] on button "Définir le Début" at bounding box center [236, 233] width 104 height 23
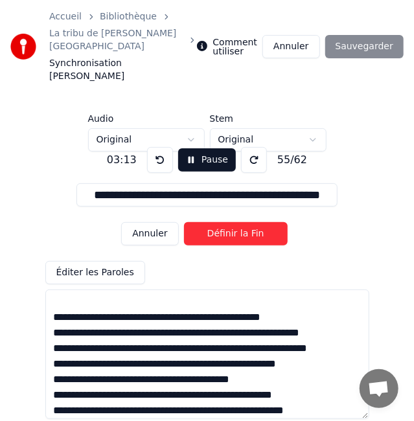
click at [219, 222] on button "Définir la Fin" at bounding box center [236, 233] width 104 height 23
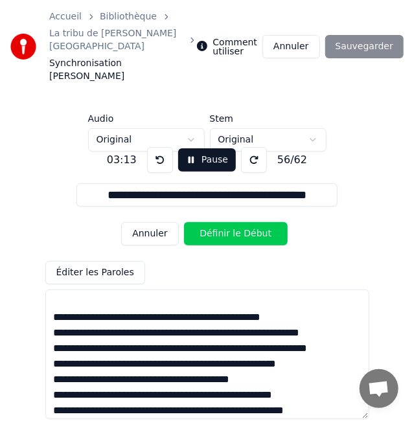
click at [219, 222] on button "Définir le Début" at bounding box center [236, 233] width 104 height 23
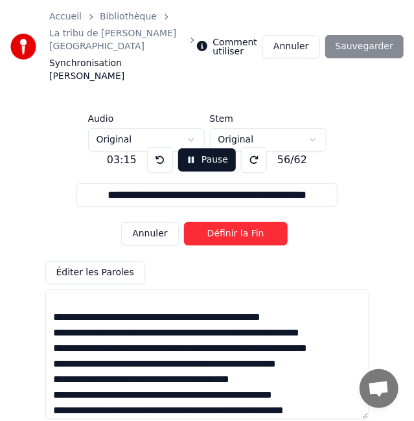
click at [219, 222] on button "Définir la Fin" at bounding box center [236, 233] width 104 height 23
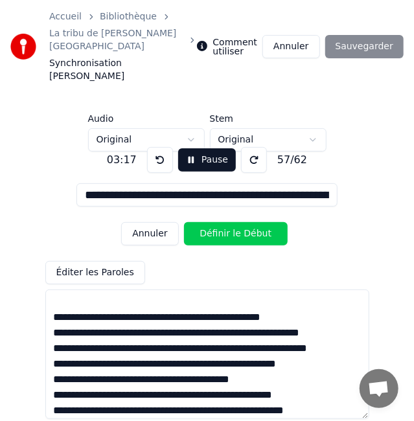
click at [152, 147] on button at bounding box center [160, 160] width 26 height 26
click at [160, 147] on button at bounding box center [160, 160] width 26 height 26
click at [157, 222] on button "Annuler" at bounding box center [149, 233] width 57 height 23
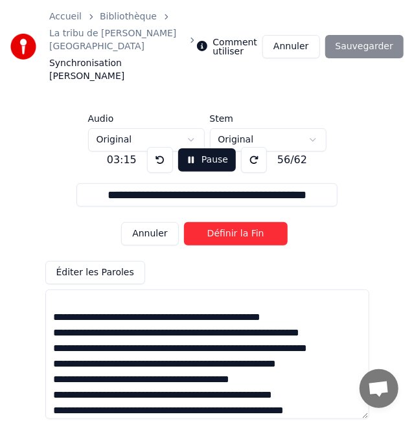
click at [219, 222] on button "Définir la Fin" at bounding box center [236, 233] width 104 height 23
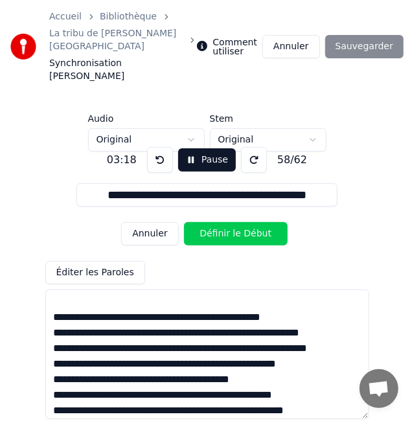
click at [219, 222] on button "Définir le Début" at bounding box center [236, 233] width 104 height 23
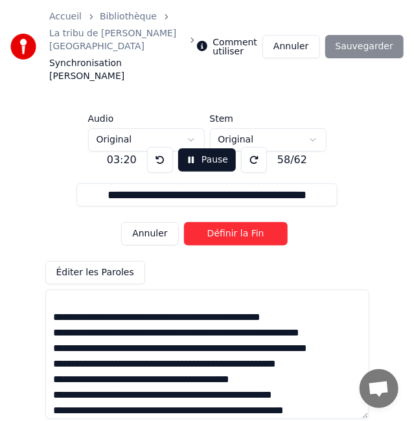
click at [219, 222] on button "Définir la Fin" at bounding box center [236, 233] width 104 height 23
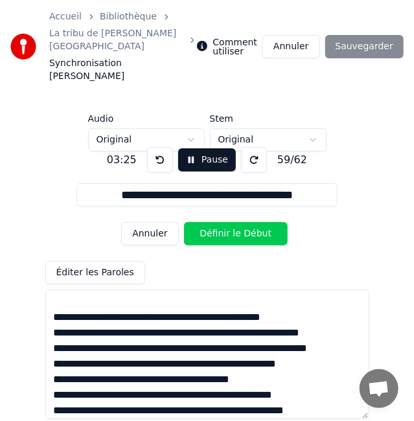
click at [219, 222] on button "Définir le Début" at bounding box center [236, 233] width 104 height 23
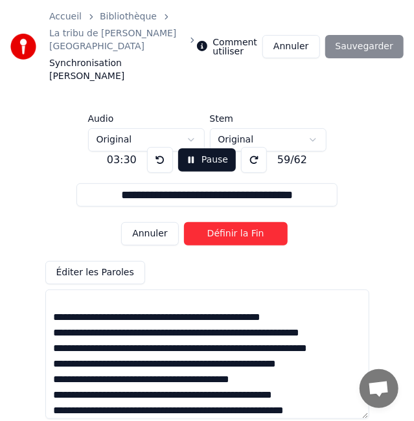
click at [219, 222] on button "Définir la Fin" at bounding box center [236, 233] width 104 height 23
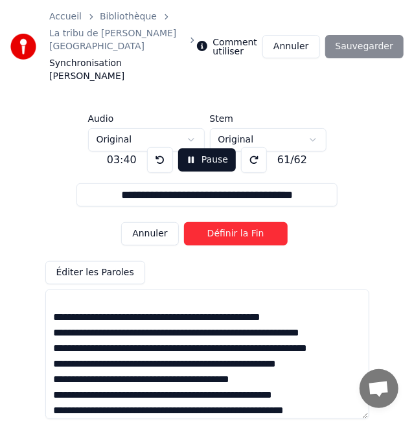
type input "**********"
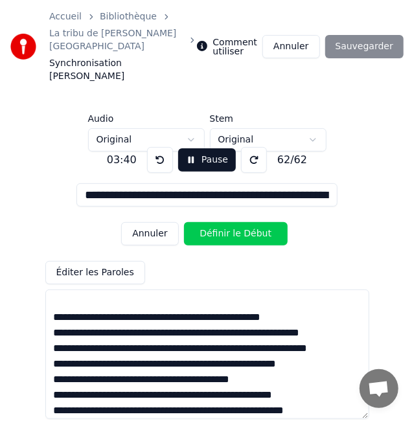
click at [219, 222] on button "Définir le Début" at bounding box center [236, 233] width 104 height 23
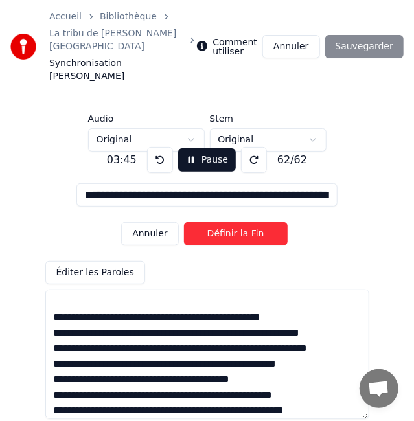
click at [219, 222] on button "Définir la Fin" at bounding box center [236, 233] width 104 height 23
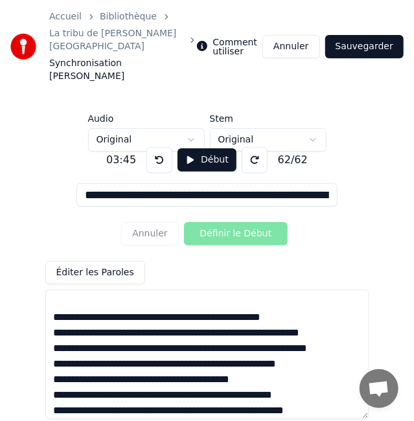
click at [354, 35] on button "Sauvegarder" at bounding box center [364, 46] width 78 height 23
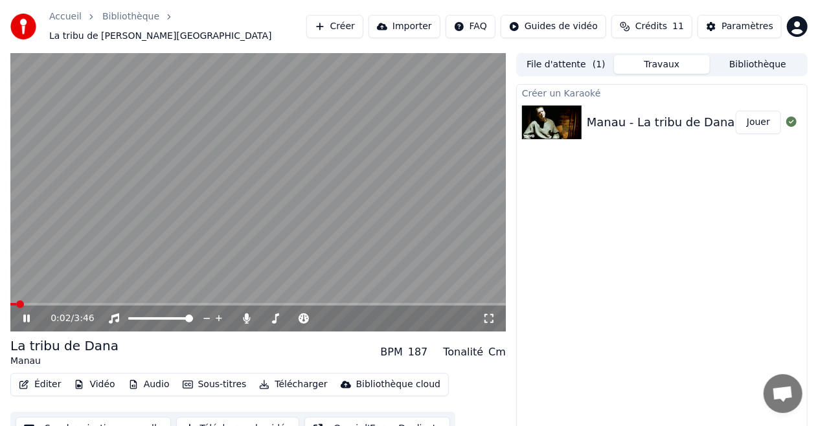
click at [365, 231] on video at bounding box center [258, 192] width 496 height 279
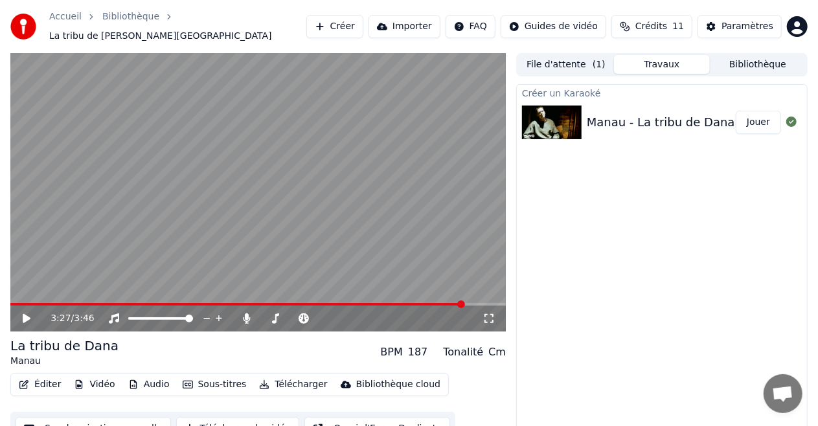
click at [465, 303] on span at bounding box center [258, 304] width 496 height 3
click at [470, 303] on span at bounding box center [258, 304] width 496 height 3
click at [441, 303] on span at bounding box center [240, 304] width 461 height 3
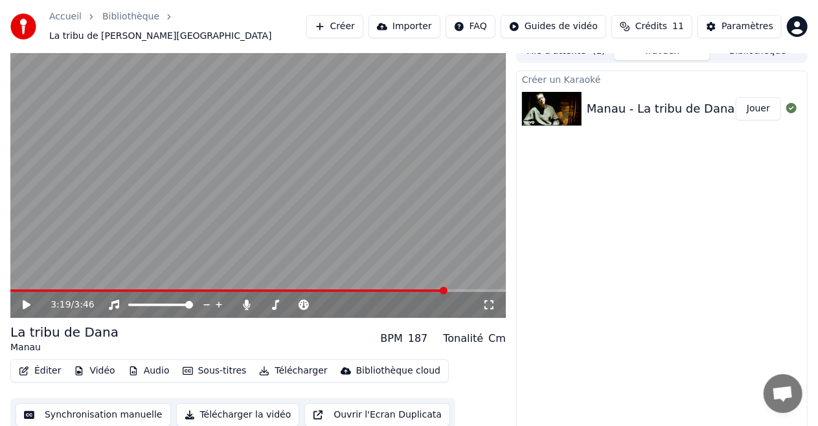
click at [118, 411] on button "Synchronisation manuelle" at bounding box center [94, 415] width 156 height 23
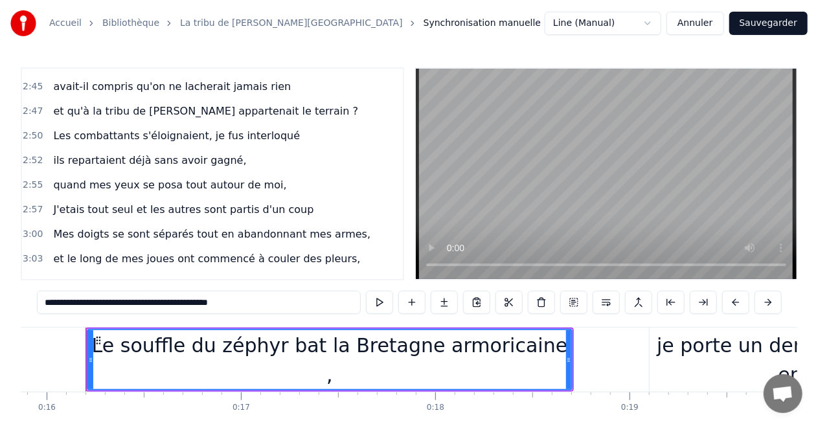
scroll to position [1304, 0]
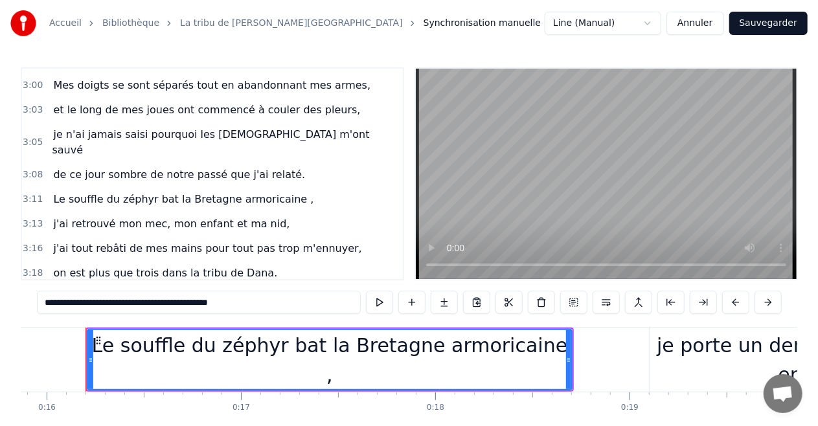
click at [109, 241] on span "j'ai tout rebâti de mes mains pour tout pas trop m'ennuyer," at bounding box center [207, 248] width 311 height 15
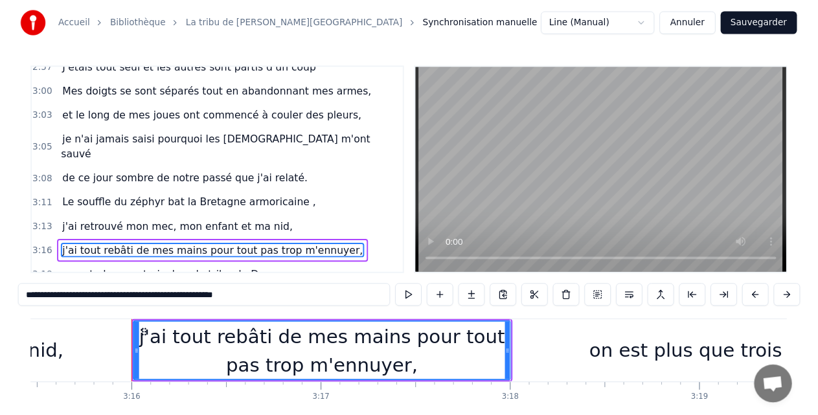
scroll to position [0, 38037]
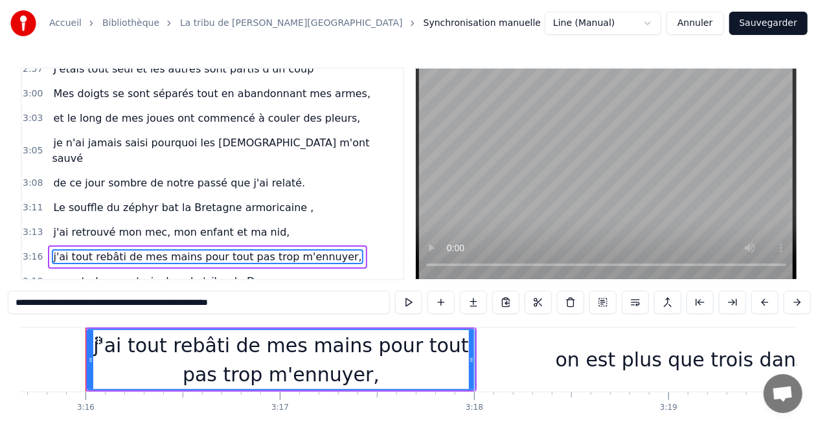
click at [18, 303] on input "**********" at bounding box center [199, 302] width 382 height 23
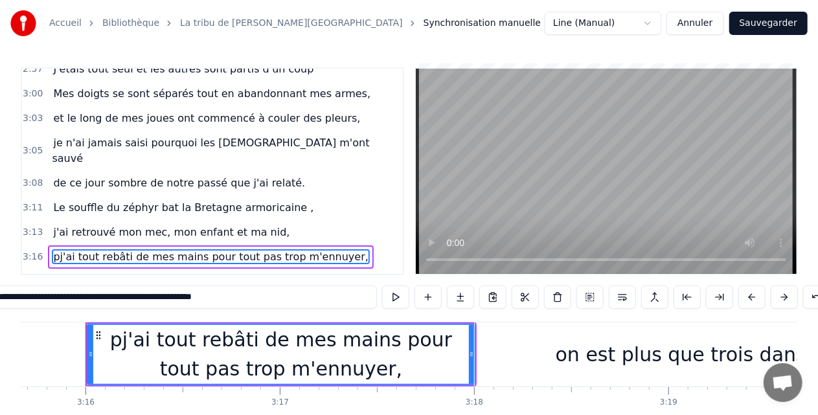
click at [209, 249] on span "pj'ai tout rebâti de mes mains pour tout pas trop m'ennuyer," at bounding box center [211, 256] width 318 height 15
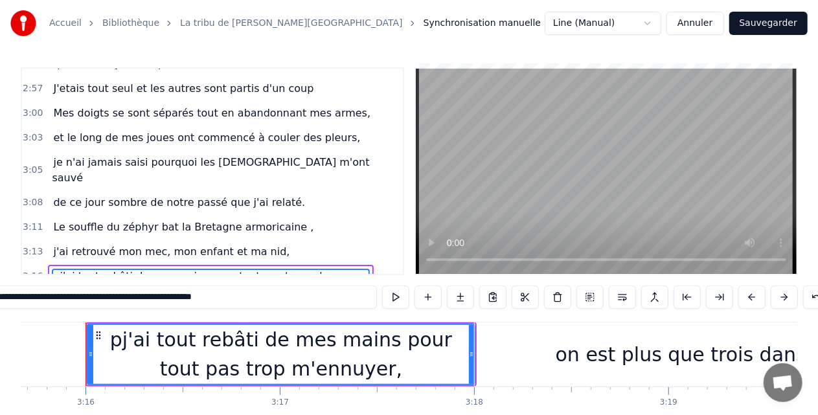
click at [4, 306] on input "**********" at bounding box center [182, 297] width 389 height 23
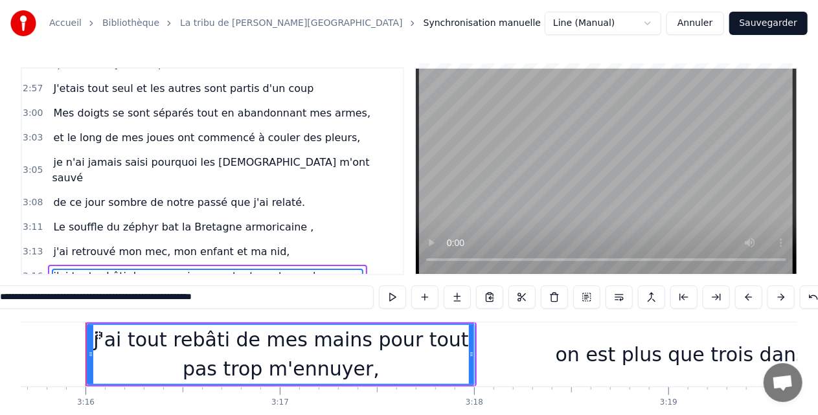
type input "**********"
click at [709, 22] on button "Annuler" at bounding box center [695, 23] width 57 height 23
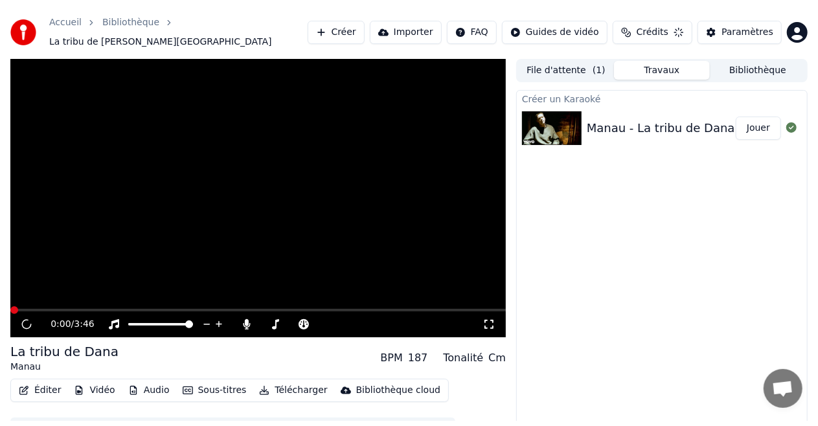
scroll to position [14, 0]
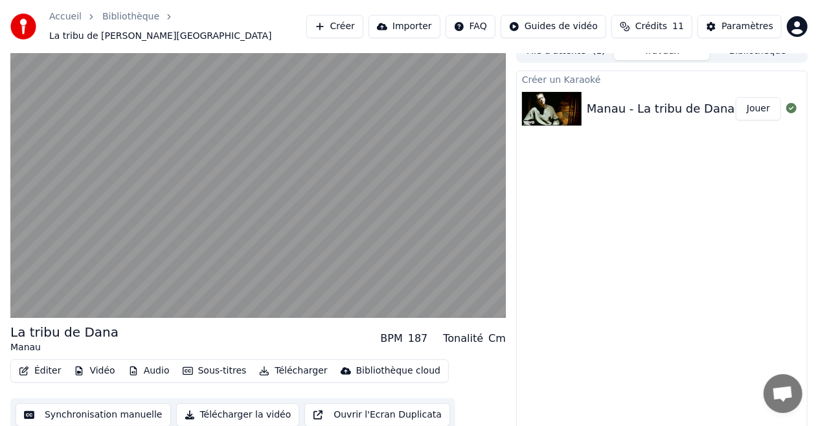
click at [299, 194] on video at bounding box center [258, 179] width 496 height 279
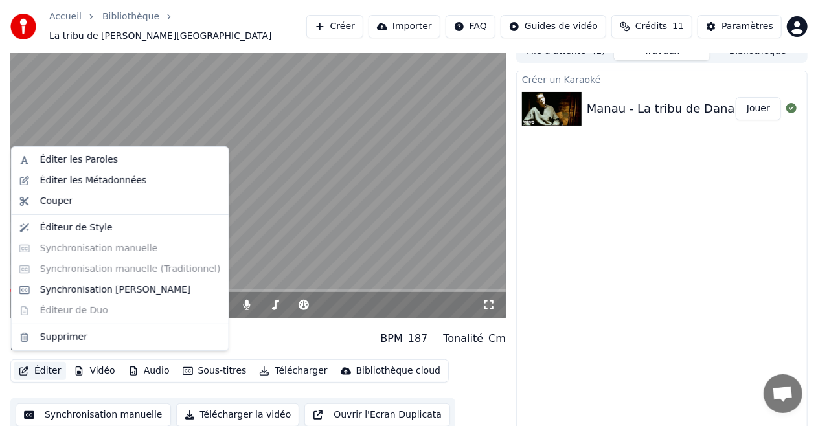
click at [32, 368] on button "Éditer" at bounding box center [40, 371] width 52 height 18
click at [91, 286] on div "Synchronisation [PERSON_NAME]" at bounding box center [115, 290] width 151 height 13
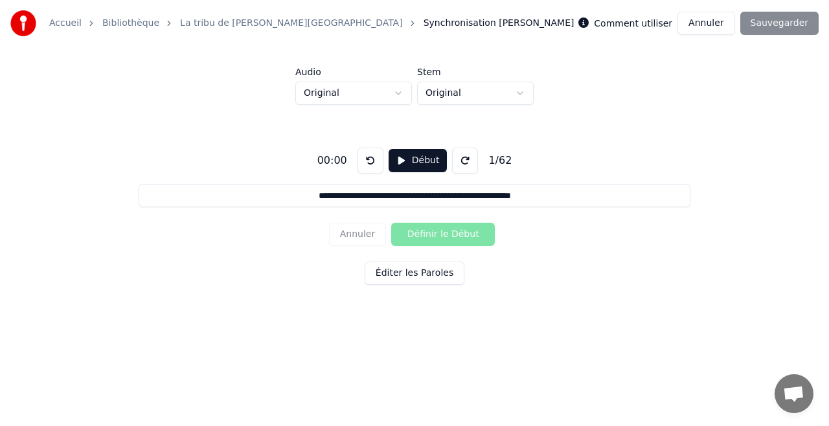
click at [441, 273] on button "Éditer les Paroles" at bounding box center [415, 273] width 100 height 23
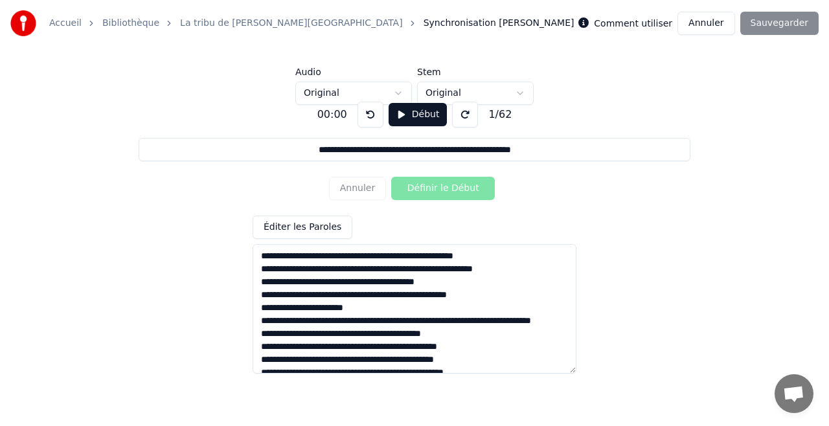
scroll to position [697, 0]
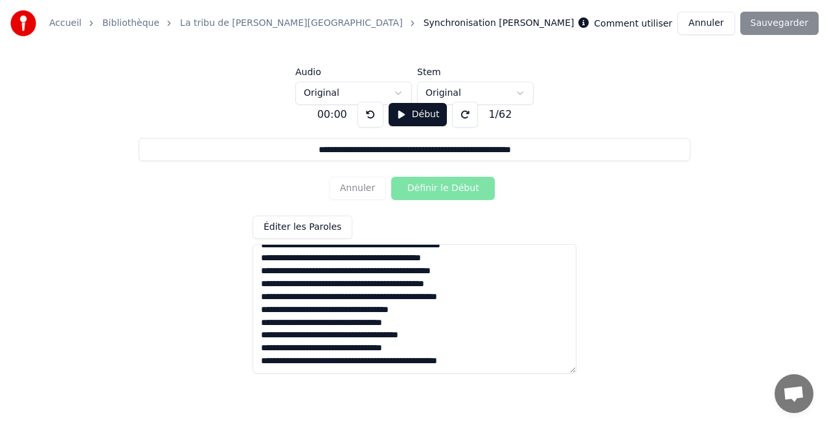
click at [726, 25] on button "Annuler" at bounding box center [706, 23] width 57 height 23
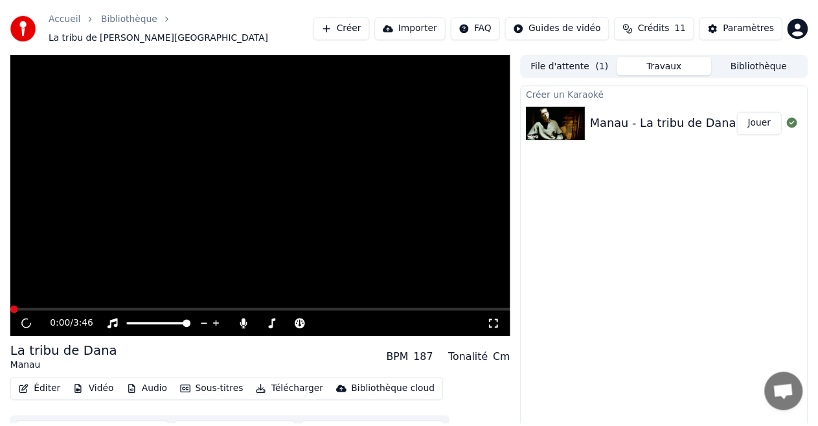
scroll to position [14, 0]
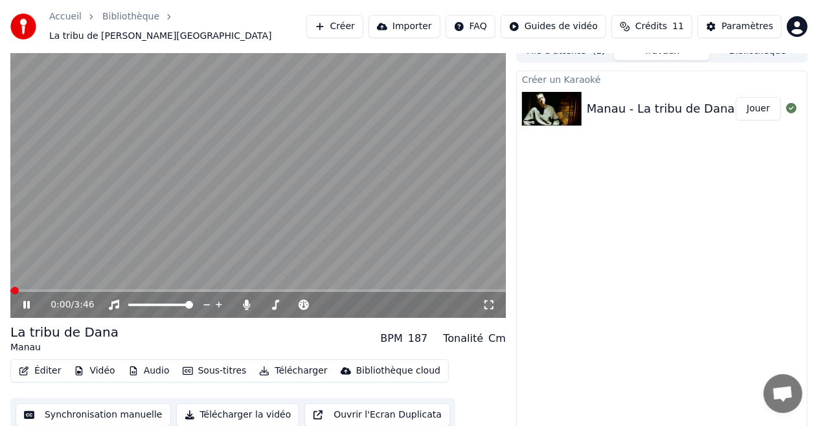
click at [110, 163] on video at bounding box center [258, 179] width 496 height 279
click at [411, 281] on video at bounding box center [258, 179] width 496 height 279
click at [411, 290] on span at bounding box center [258, 291] width 496 height 3
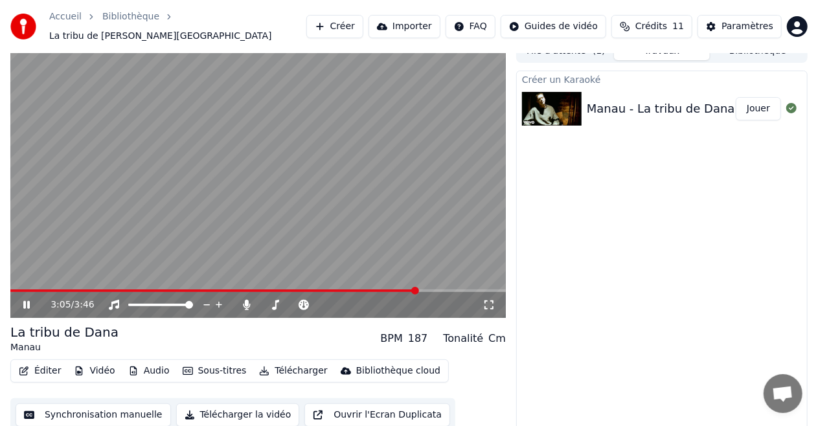
click at [296, 243] on video at bounding box center [258, 179] width 496 height 279
click at [194, 362] on button "Sous-titres" at bounding box center [215, 371] width 75 height 18
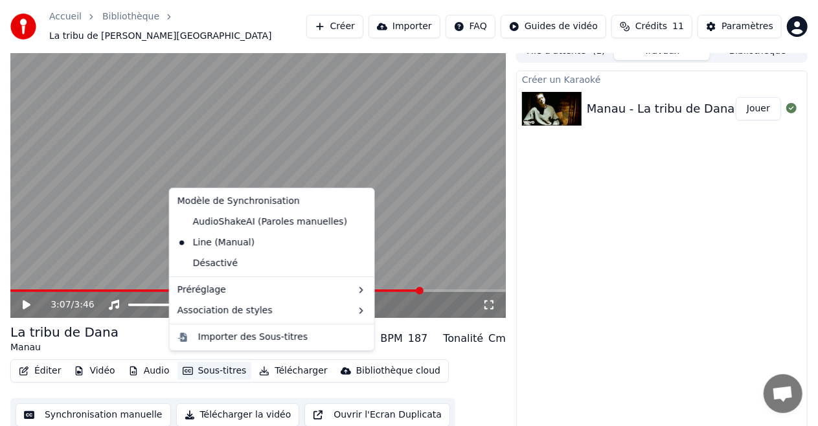
click at [125, 390] on div "Éditer Vidéo Audio Sous-titres Télécharger Bibliothèque cloud Synchronisation m…" at bounding box center [258, 396] width 496 height 73
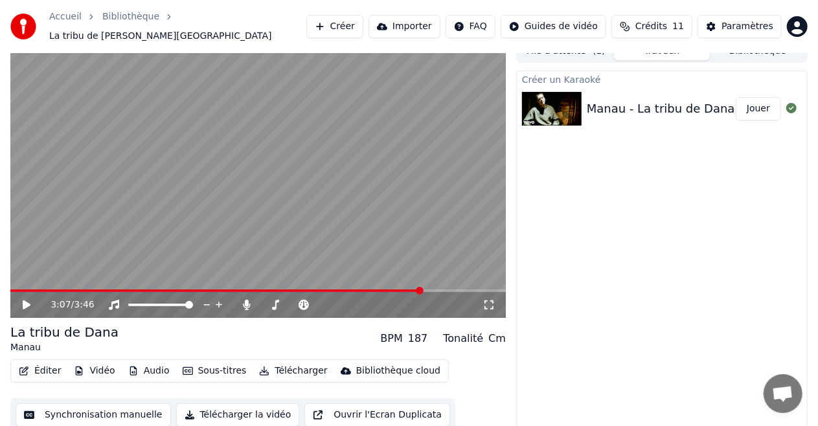
click at [110, 406] on button "Synchronisation manuelle" at bounding box center [94, 415] width 156 height 23
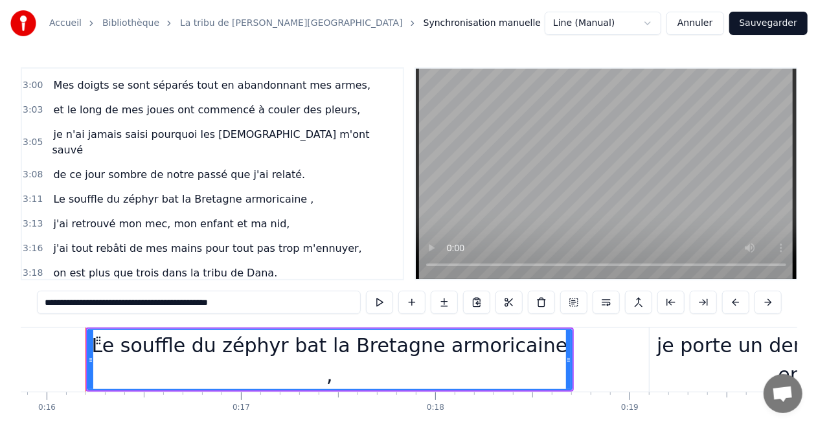
scroll to position [64, 0]
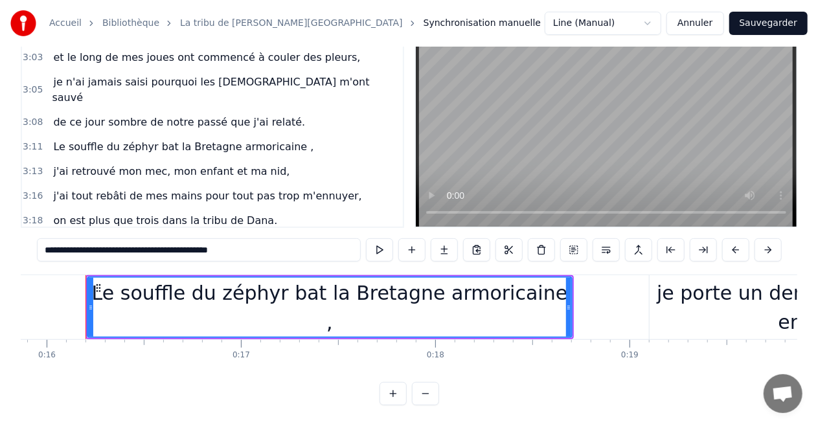
click at [187, 189] on span "j'ai tout rebâti de mes mains pour tout pas trop m'ennuyer," at bounding box center [207, 196] width 311 height 15
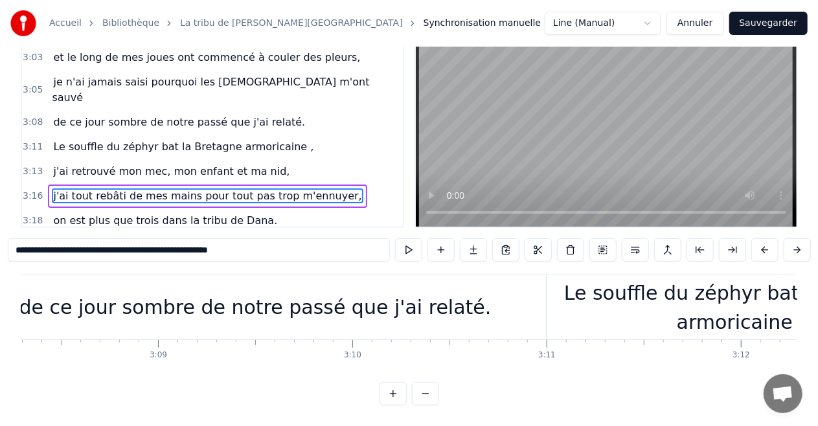
scroll to position [0, 38037]
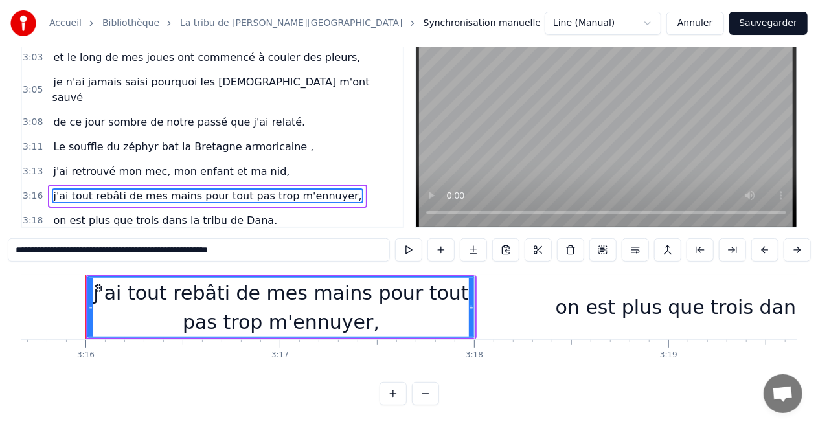
click at [269, 246] on input "**********" at bounding box center [199, 249] width 382 height 23
click at [178, 213] on span "on est plus que trois dans la tribu de Dana." at bounding box center [165, 220] width 227 height 15
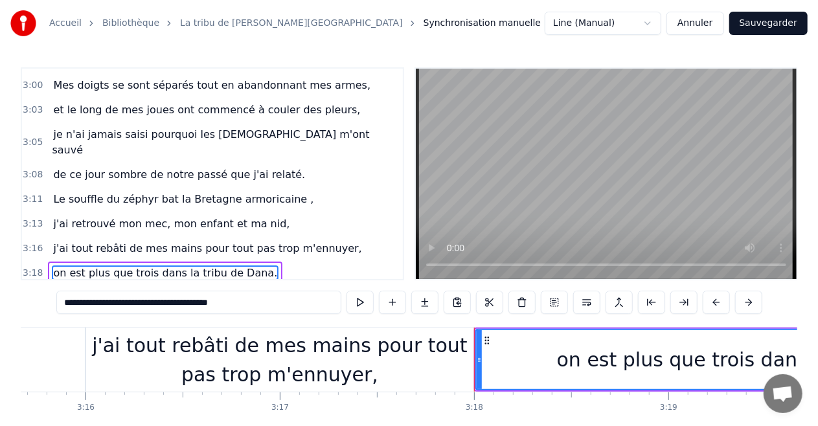
scroll to position [1301, 0]
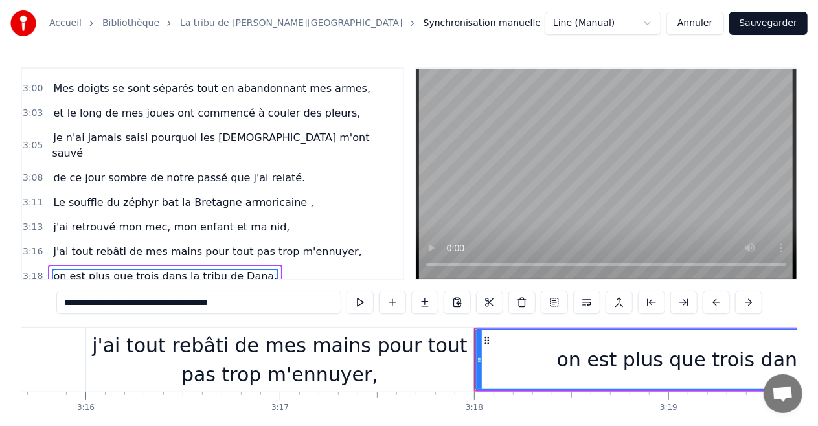
click at [258, 305] on input "**********" at bounding box center [198, 302] width 285 height 23
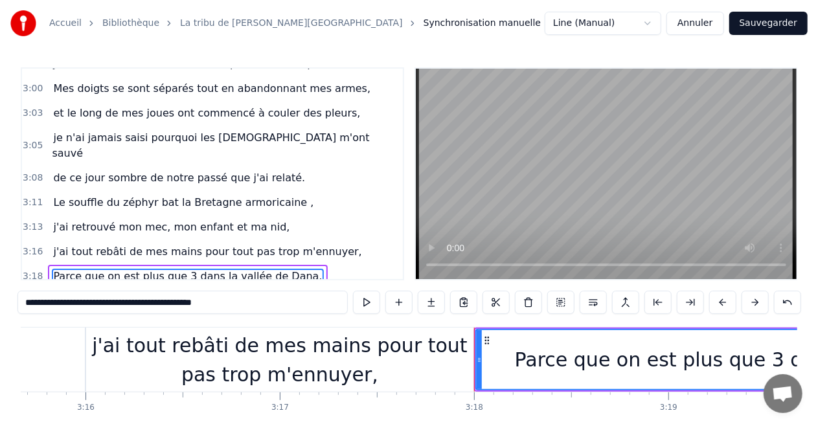
type input "**********"
click at [754, 22] on button "Sauvegarder" at bounding box center [769, 23] width 78 height 23
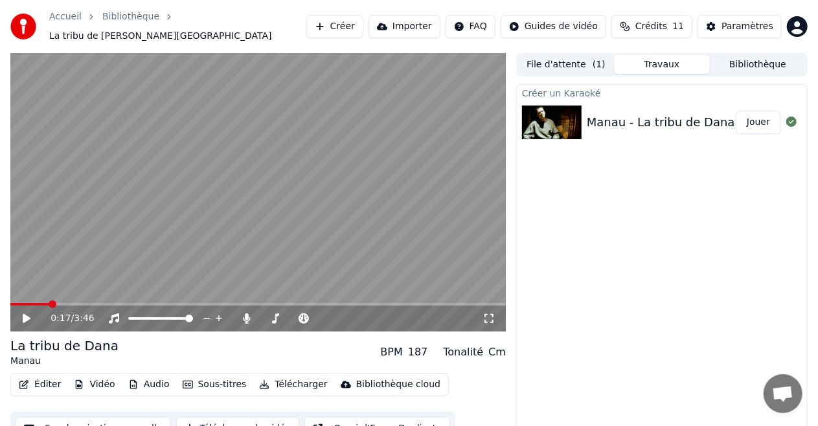
scroll to position [14, 0]
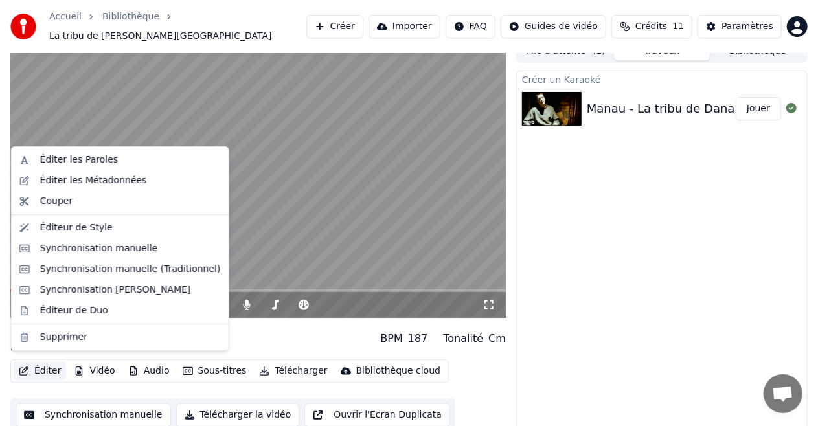
click at [43, 365] on button "Éditer" at bounding box center [40, 371] width 52 height 18
click at [83, 167] on div "Éditer les Paroles" at bounding box center [120, 160] width 212 height 21
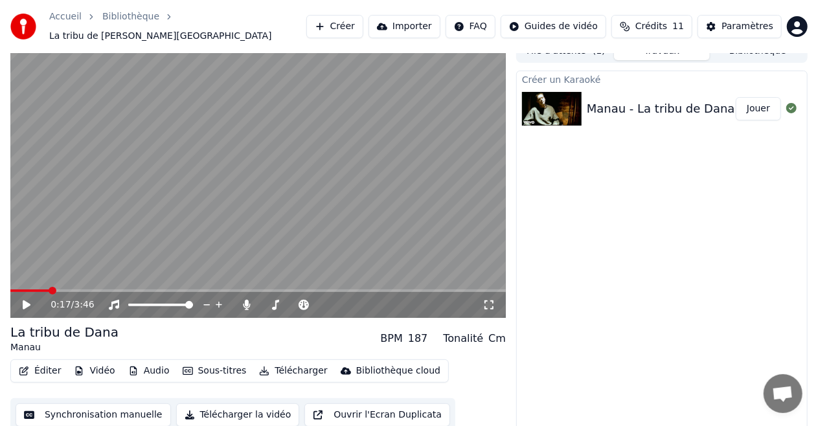
click at [41, 365] on button "Éditer" at bounding box center [40, 371] width 52 height 18
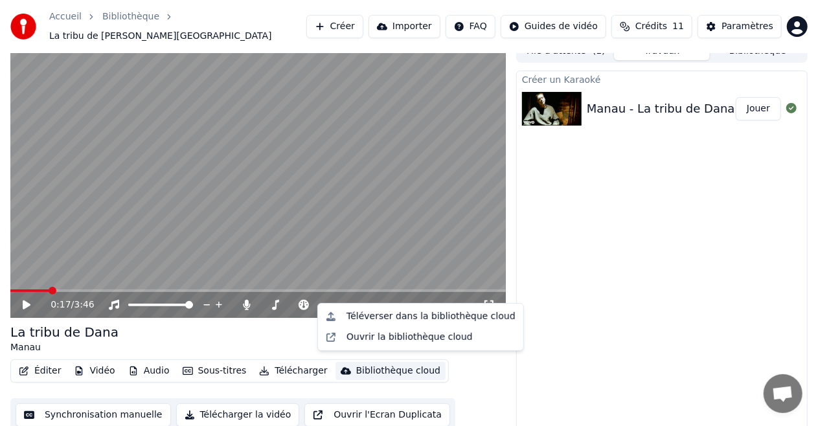
click at [461, 378] on div "Éditer Vidéo Audio Sous-titres Télécharger Bibliothèque cloud Synchronisation m…" at bounding box center [258, 396] width 496 height 73
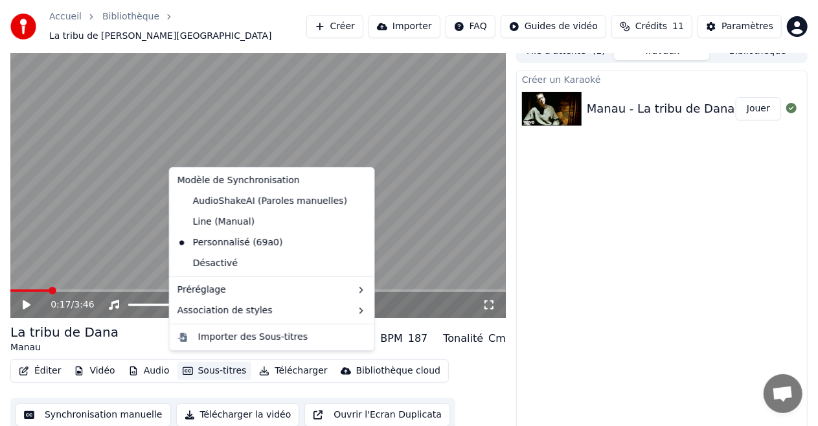
click at [189, 364] on button "Sous-titres" at bounding box center [215, 371] width 75 height 18
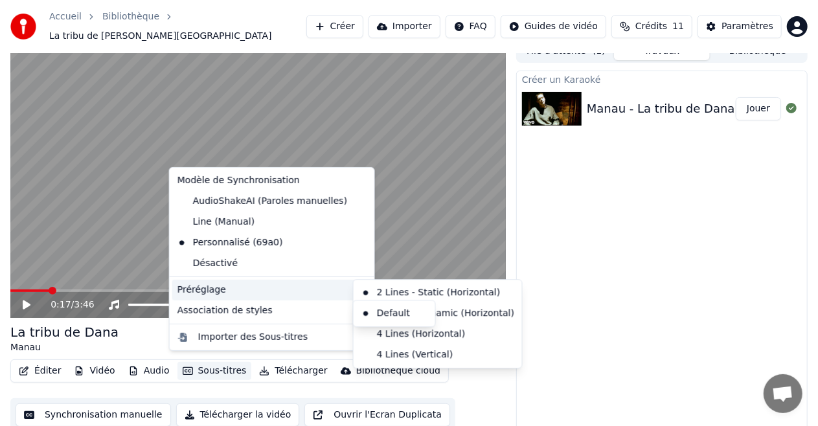
click at [222, 290] on div "Préréglage" at bounding box center [272, 290] width 200 height 21
click at [447, 311] on div "2 Lines - Dynamic (Horizontal)" at bounding box center [437, 313] width 163 height 21
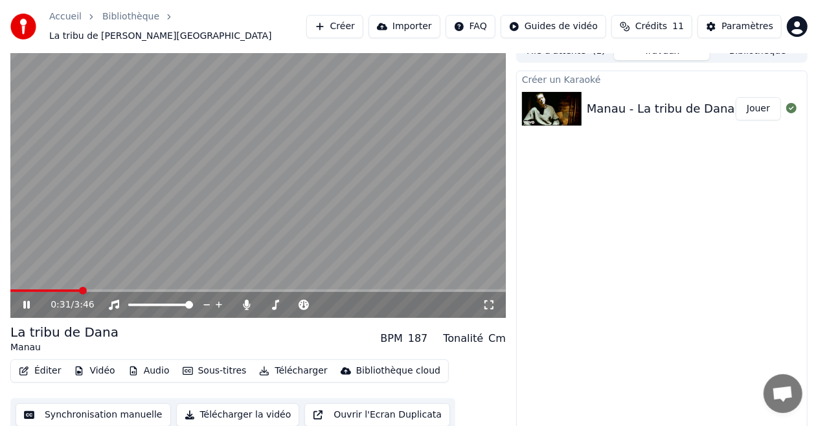
click at [22, 283] on video at bounding box center [258, 179] width 496 height 279
click at [17, 290] on span at bounding box center [45, 291] width 70 height 3
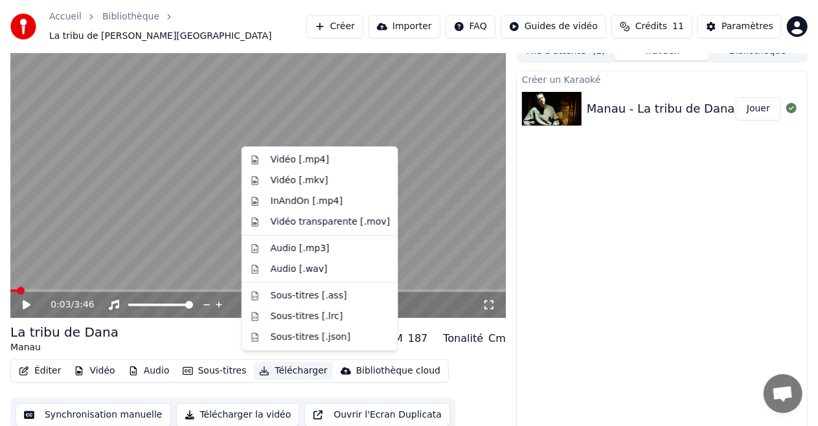
click at [265, 364] on button "Télécharger" at bounding box center [293, 371] width 78 height 18
click at [301, 166] on div "Vidéo [.mp4]" at bounding box center [300, 160] width 58 height 13
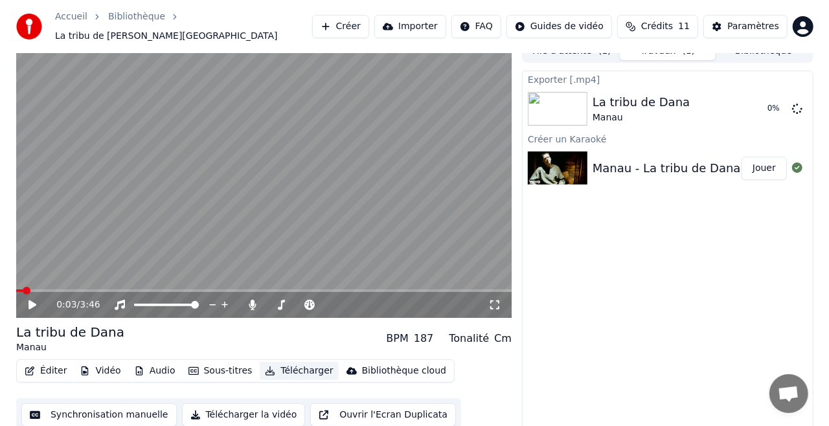
scroll to position [0, 0]
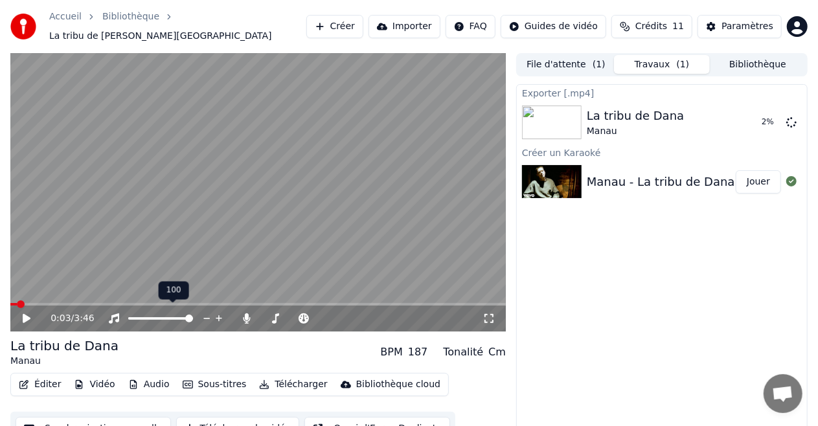
click at [205, 312] on icon at bounding box center [207, 318] width 12 height 13
click at [221, 316] on icon at bounding box center [219, 319] width 6 height 6
click at [237, 345] on div "La tribu de [PERSON_NAME] BPM 187 Tonalité Cm" at bounding box center [258, 352] width 496 height 31
click at [746, 20] on div "Paramètres" at bounding box center [748, 26] width 52 height 13
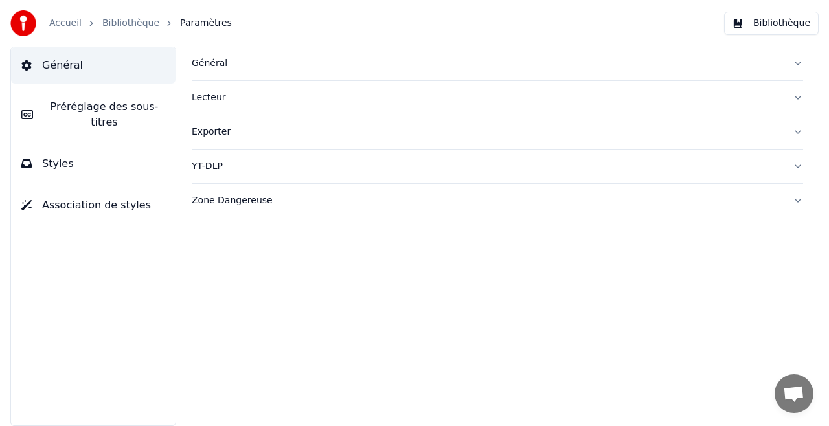
click at [113, 99] on span "Préréglage des sous-titres" at bounding box center [104, 114] width 122 height 31
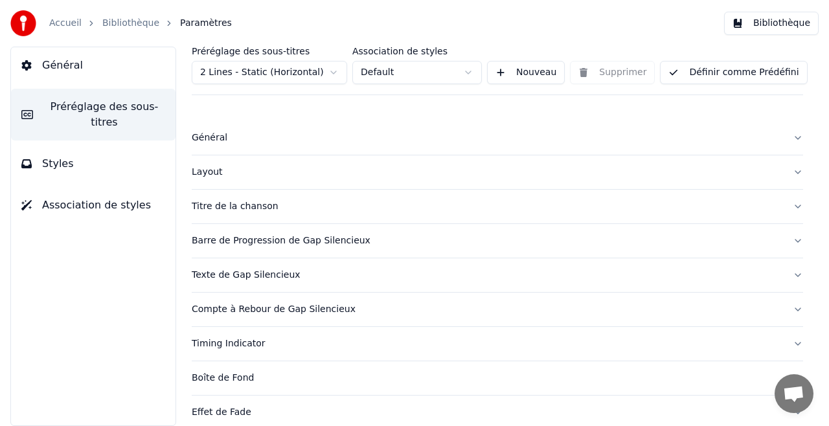
click at [419, 147] on button "Général" at bounding box center [498, 138] width 612 height 34
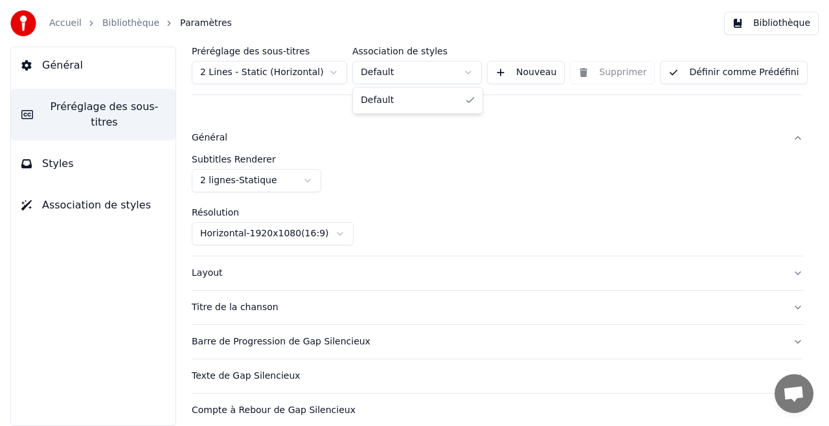
click at [408, 76] on html "Accueil Bibliothèque Paramètres Bibliothèque Général Préréglage des sous-titres…" at bounding box center [414, 213] width 829 height 426
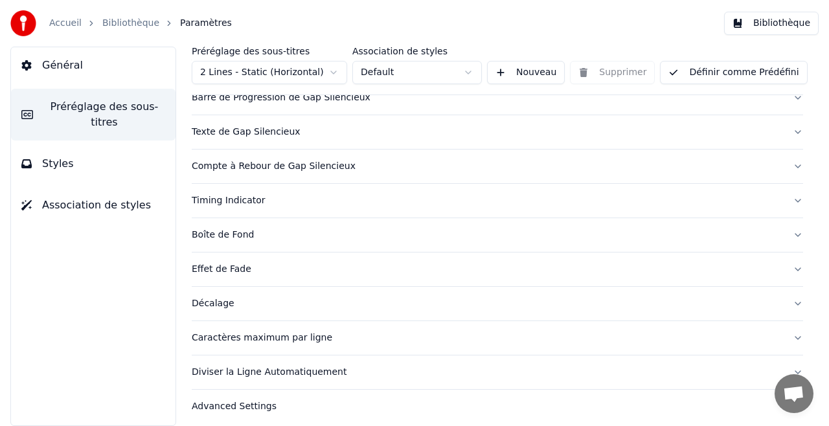
scroll to position [249, 0]
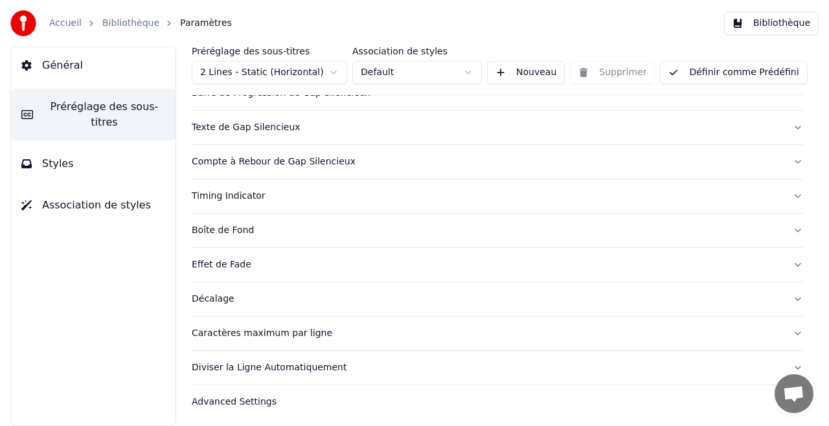
click at [259, 331] on div "Caractères maximum par ligne" at bounding box center [487, 333] width 591 height 13
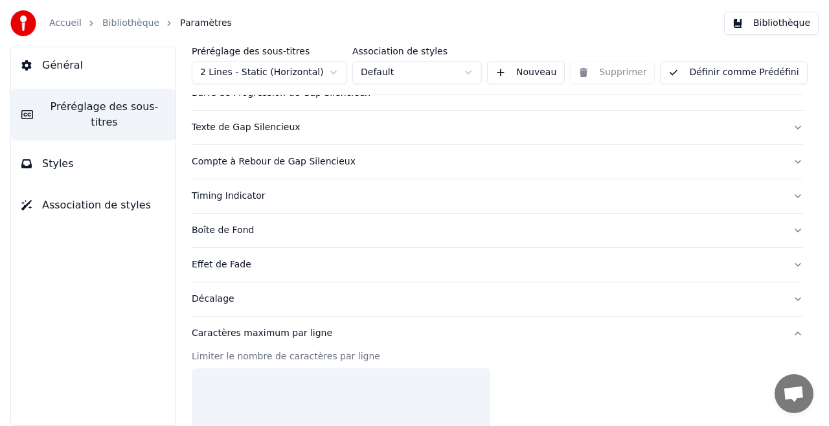
scroll to position [148, 0]
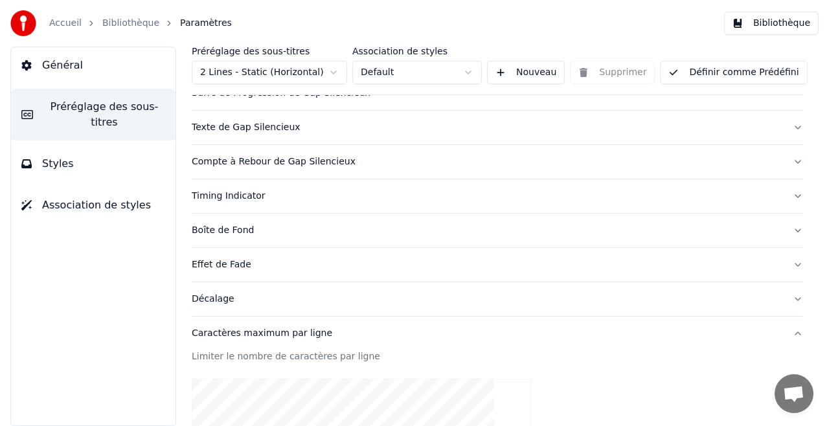
click at [259, 331] on div "Caractères maximum par ligne" at bounding box center [487, 333] width 591 height 13
click at [306, 362] on div "Diviser la Ligne Automatiquement" at bounding box center [487, 368] width 591 height 13
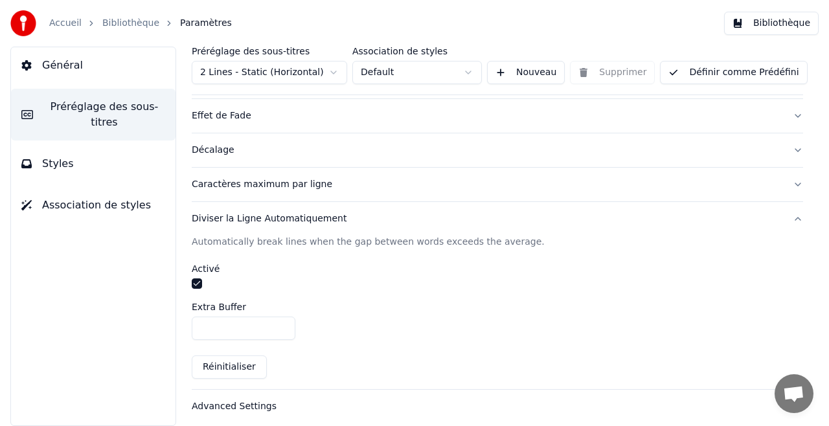
scroll to position [301, 0]
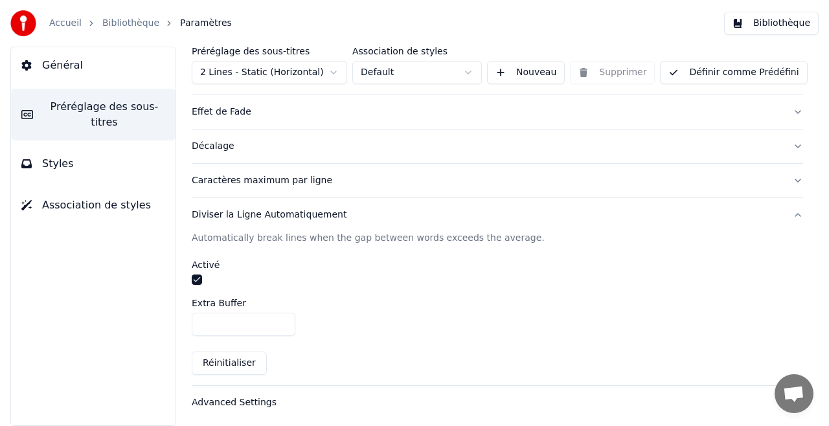
click at [463, 209] on div "Diviser la Ligne Automatiquement" at bounding box center [487, 215] width 591 height 13
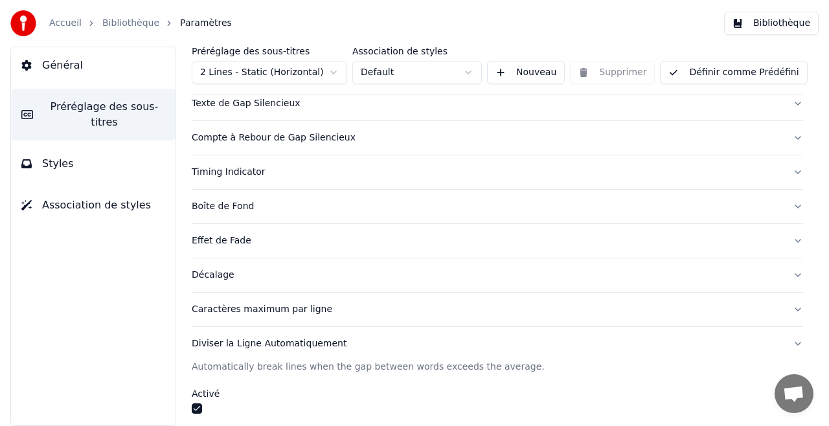
scroll to position [148, 0]
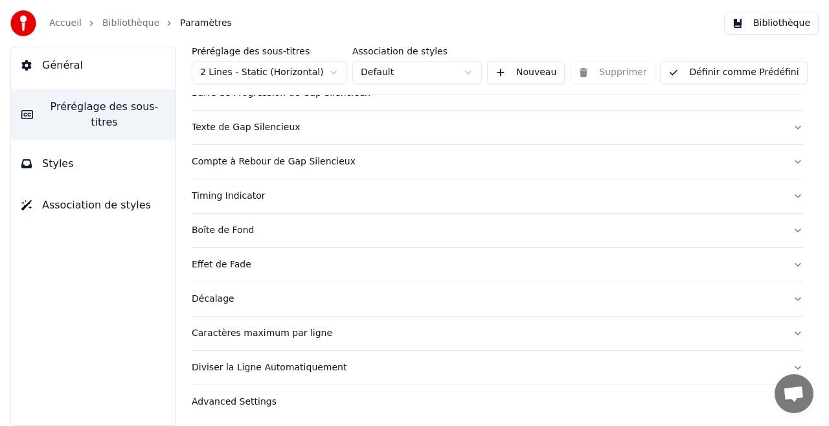
click at [402, 331] on div "Caractères maximum par ligne" at bounding box center [487, 333] width 591 height 13
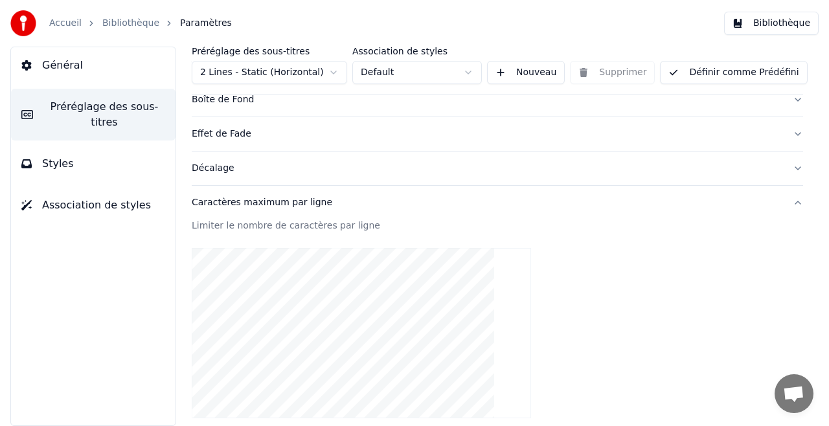
scroll to position [349, 0]
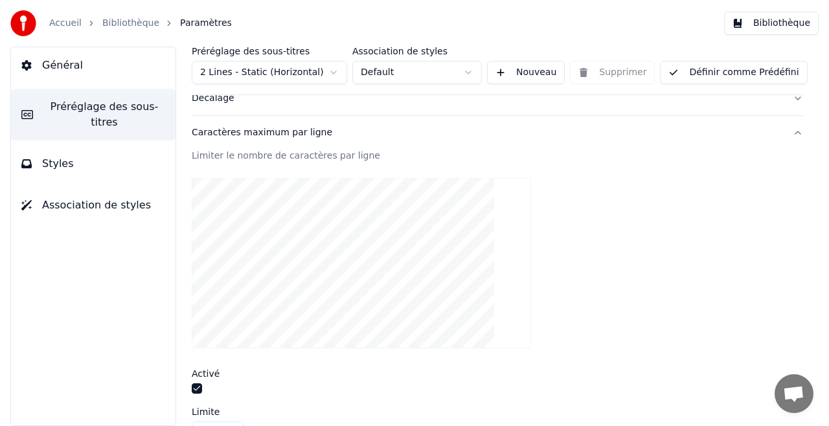
click at [296, 168] on div at bounding box center [498, 263] width 612 height 191
click at [319, 224] on video at bounding box center [362, 263] width 340 height 170
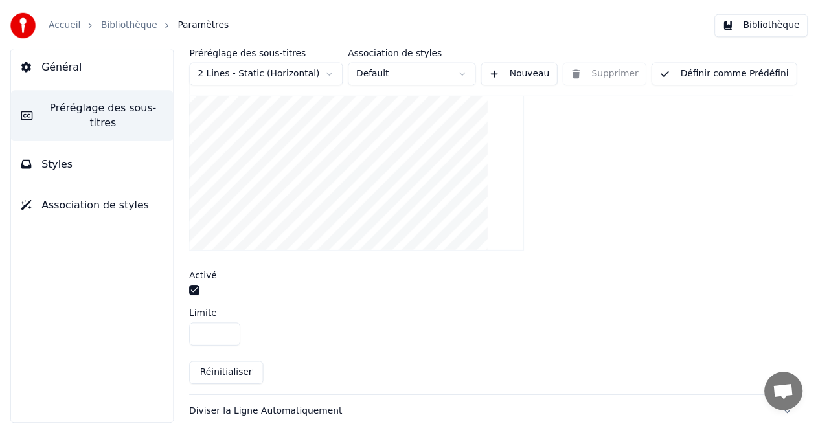
scroll to position [450, 0]
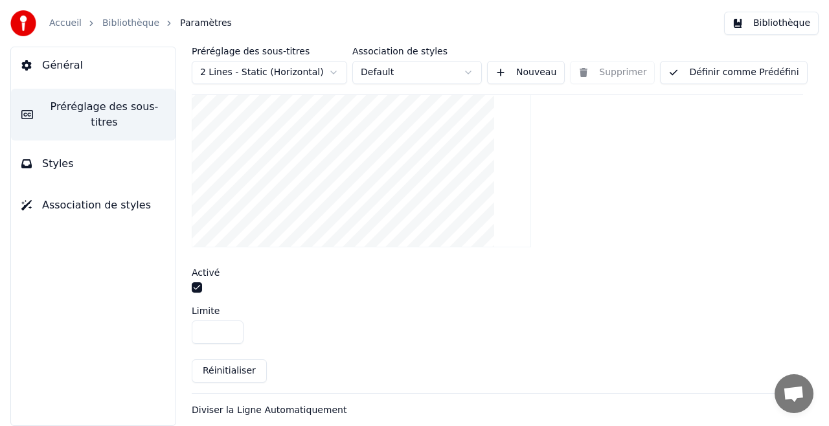
click at [141, 22] on link "Bibliothèque" at bounding box center [130, 23] width 57 height 13
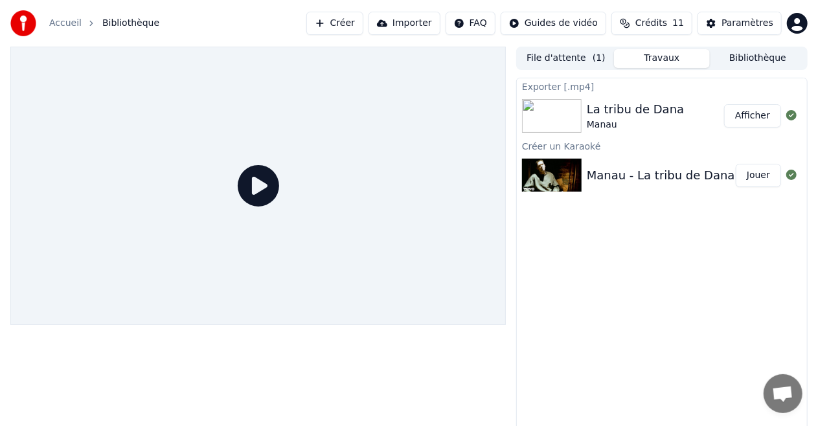
click at [288, 146] on div at bounding box center [258, 186] width 496 height 279
click at [275, 183] on icon at bounding box center [258, 185] width 41 height 41
click at [752, 115] on button "Afficher" at bounding box center [752, 115] width 57 height 23
click at [530, 321] on div "Exporter [.mp4] La tribu de [PERSON_NAME] Afficher Créer un Karaoké Manau - La …" at bounding box center [662, 259] width 292 height 362
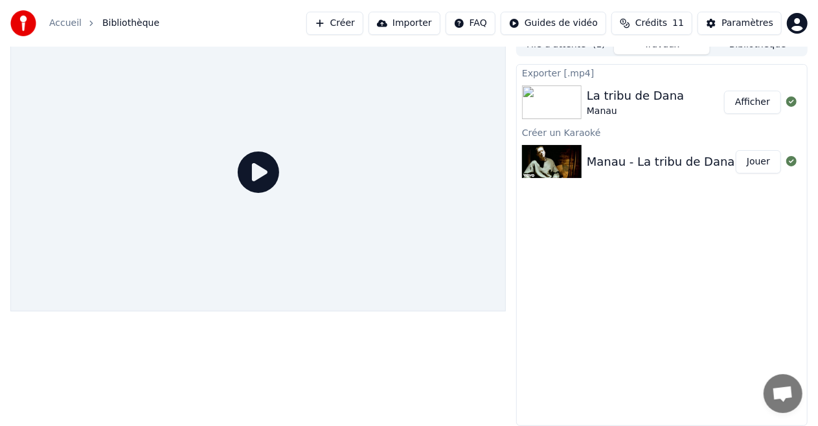
click at [616, 108] on div "Manau" at bounding box center [635, 111] width 97 height 13
click at [629, 156] on div "Manau - La tribu de Dana" at bounding box center [661, 162] width 148 height 18
click at [752, 221] on div "Exporter [.mp4] La tribu de [PERSON_NAME] Afficher Créer un Karaoké Manau - La …" at bounding box center [662, 245] width 292 height 362
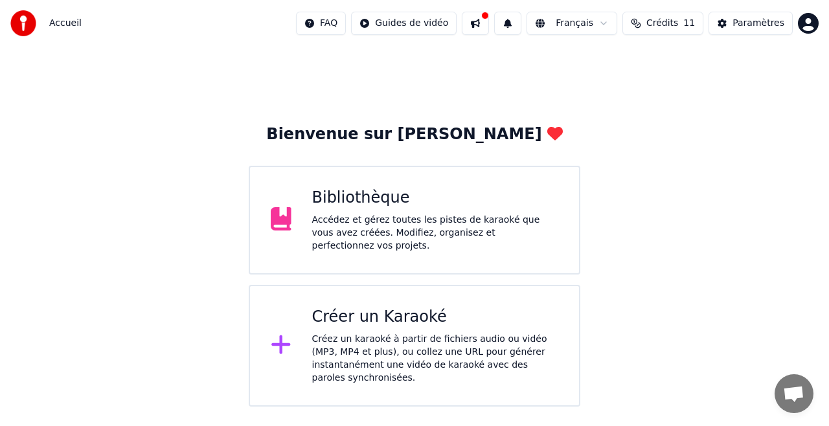
click at [443, 268] on div "Bibliothèque Accédez et gérez toutes les pistes de karaoké que vous avez créées…" at bounding box center [415, 220] width 332 height 109
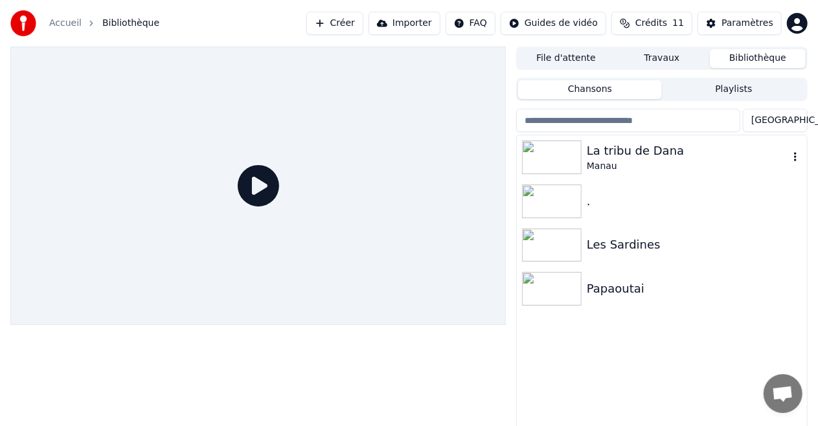
click at [569, 163] on img at bounding box center [552, 158] width 60 height 34
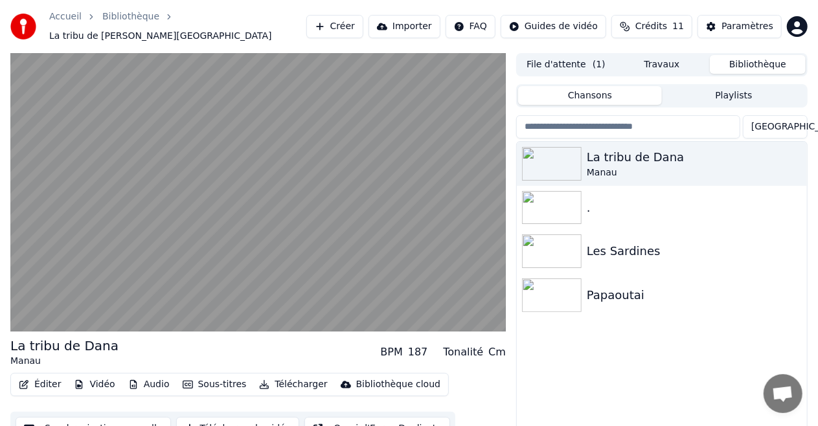
click at [39, 382] on button "Éditer" at bounding box center [40, 385] width 52 height 18
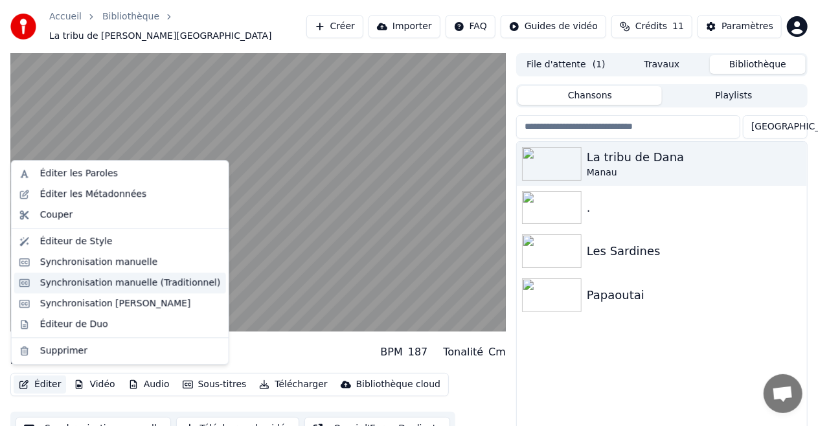
click at [98, 281] on div "Synchronisation manuelle (Traditionnel)" at bounding box center [130, 283] width 181 height 13
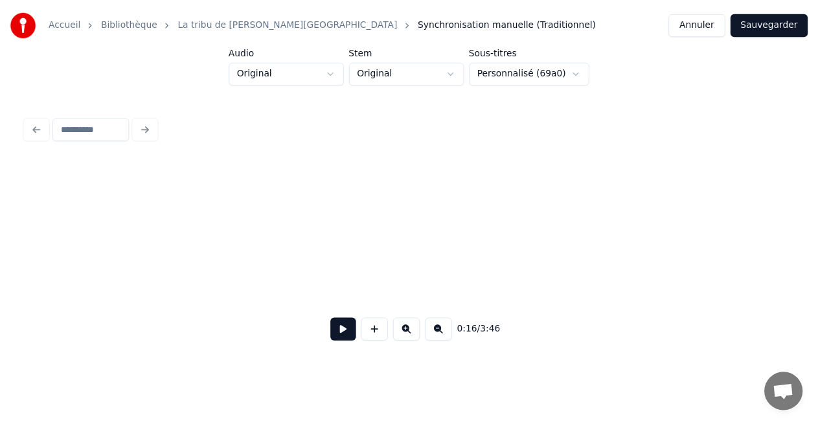
scroll to position [0, 2099]
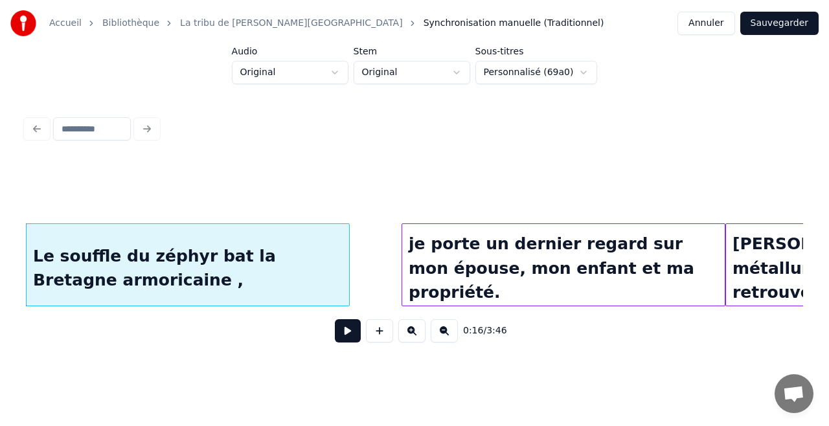
click at [239, 26] on link "La tribu de [PERSON_NAME][GEOGRAPHIC_DATA]" at bounding box center [291, 23] width 223 height 13
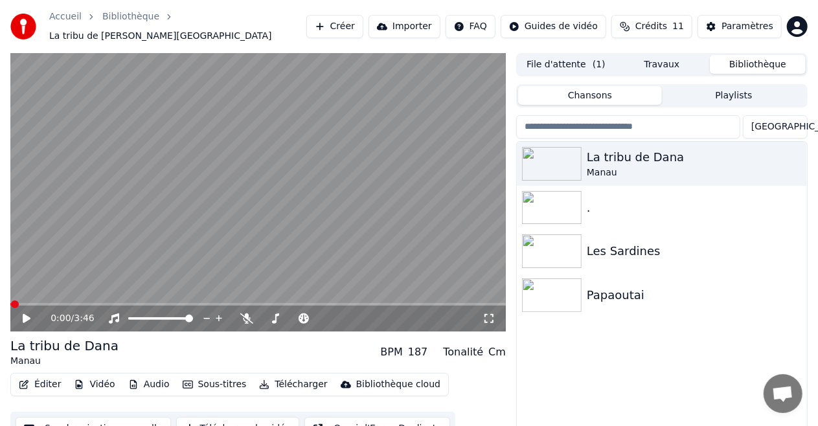
scroll to position [28, 0]
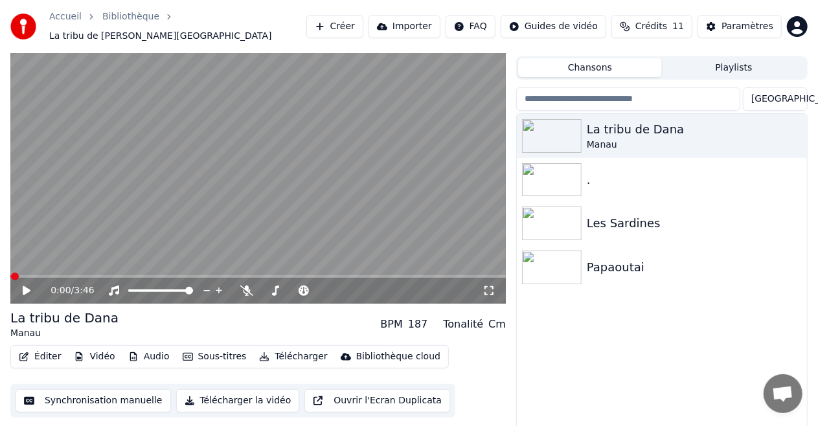
click at [47, 354] on button "Éditer" at bounding box center [40, 357] width 52 height 18
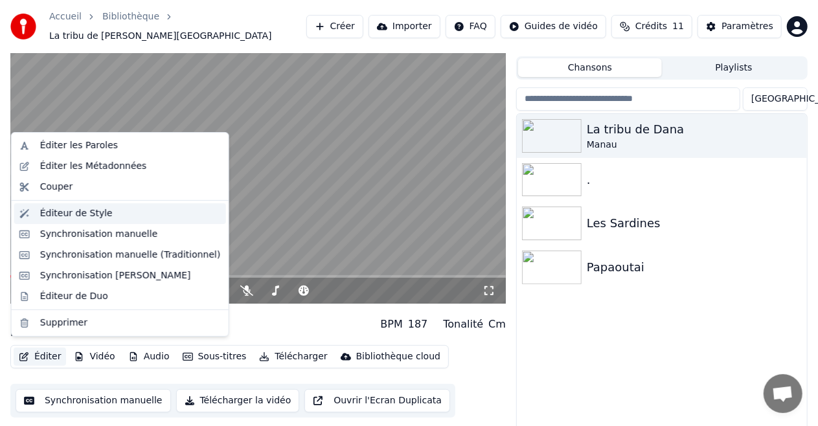
click at [89, 213] on div "Éditeur de Style" at bounding box center [76, 213] width 73 height 13
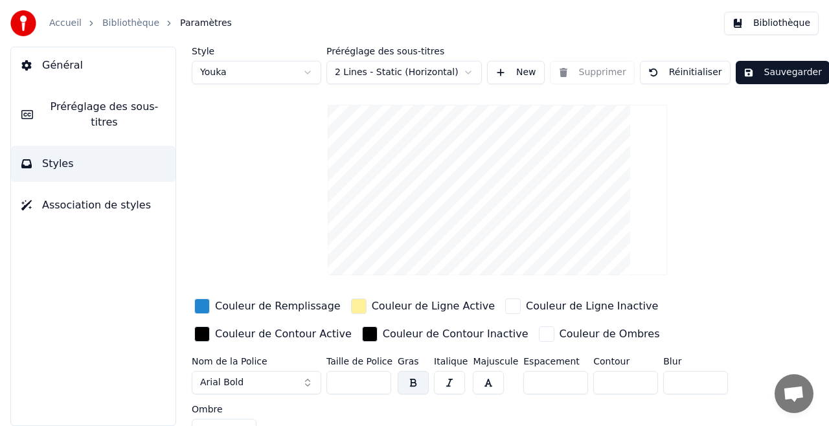
click at [105, 109] on span "Préréglage des sous-titres" at bounding box center [104, 114] width 122 height 31
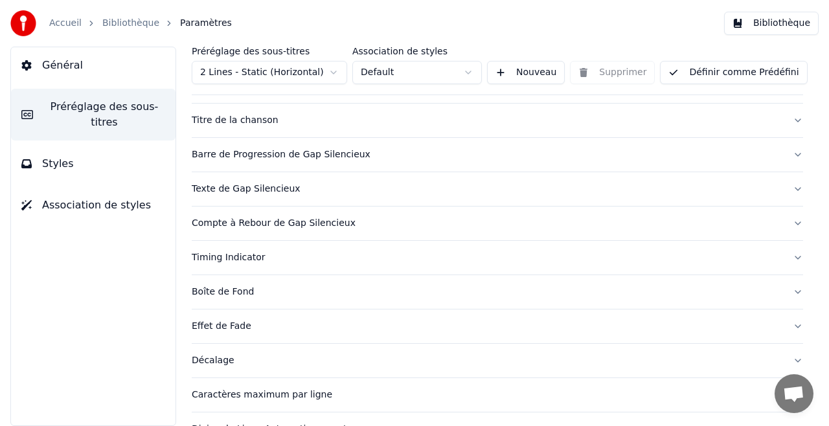
scroll to position [148, 0]
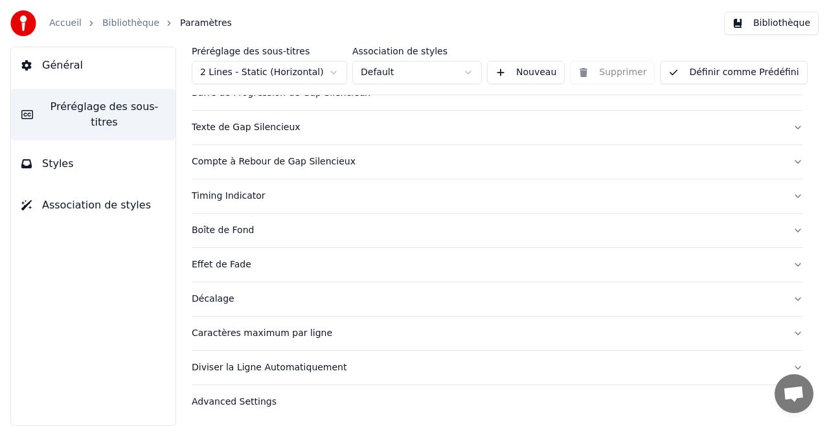
click at [305, 333] on div "Caractères maximum par ligne" at bounding box center [487, 333] width 591 height 13
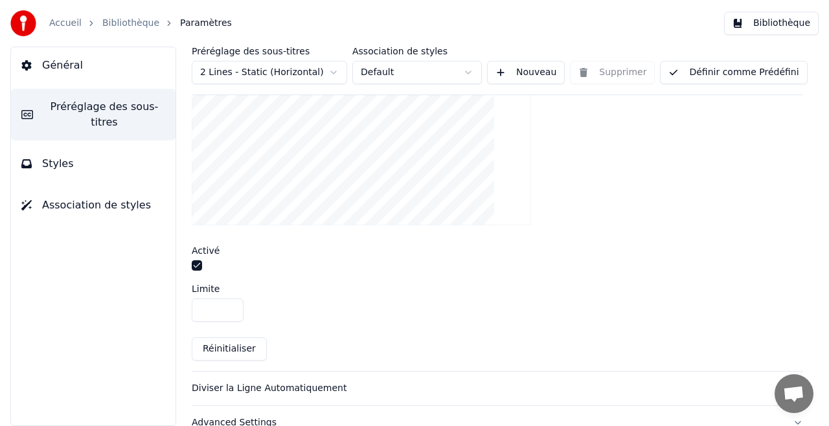
scroll to position [477, 0]
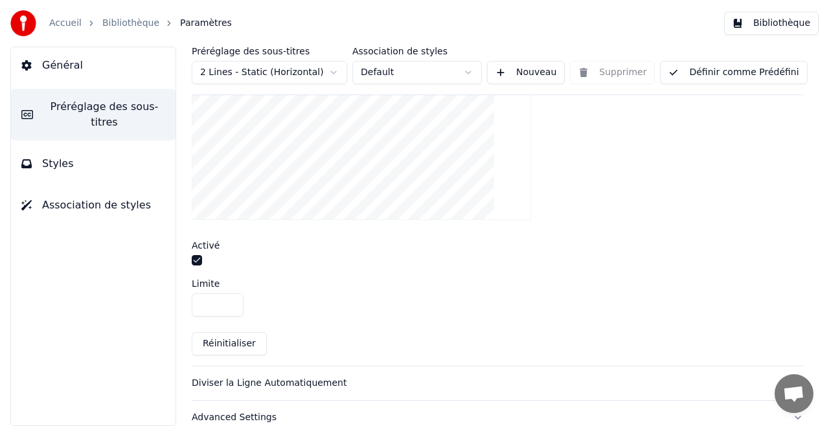
click at [223, 305] on input "**" at bounding box center [218, 305] width 52 height 23
click at [241, 337] on button "Réinitialiser" at bounding box center [229, 343] width 75 height 23
type input "**"
click at [74, 67] on span "Général" at bounding box center [62, 66] width 41 height 16
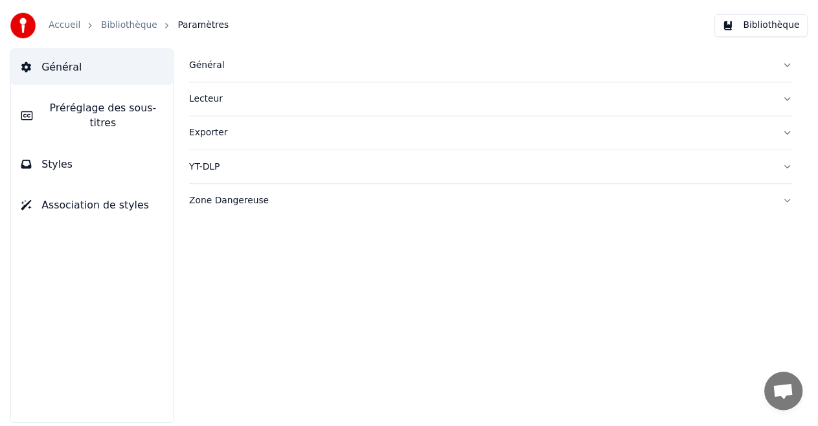
scroll to position [0, 0]
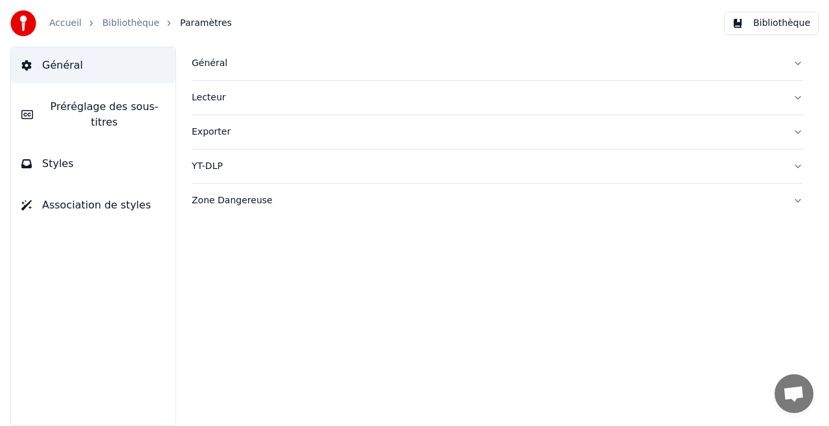
click at [122, 20] on link "Bibliothèque" at bounding box center [130, 23] width 57 height 13
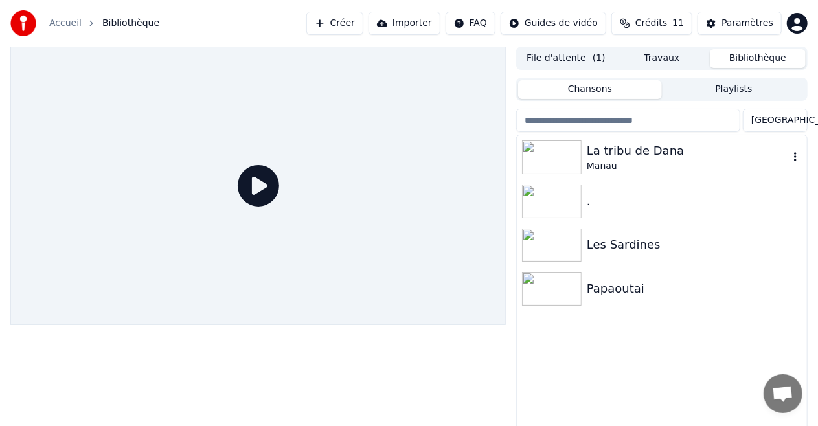
click at [617, 150] on div "La tribu de Dana" at bounding box center [688, 151] width 202 height 18
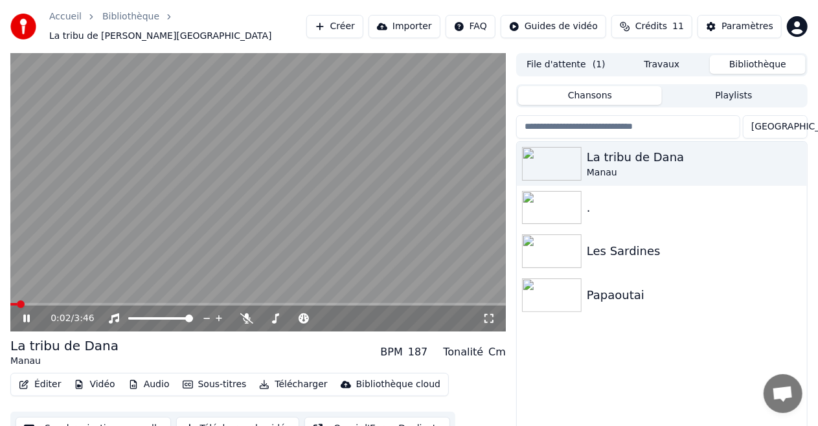
click at [34, 376] on button "Éditer" at bounding box center [40, 385] width 52 height 18
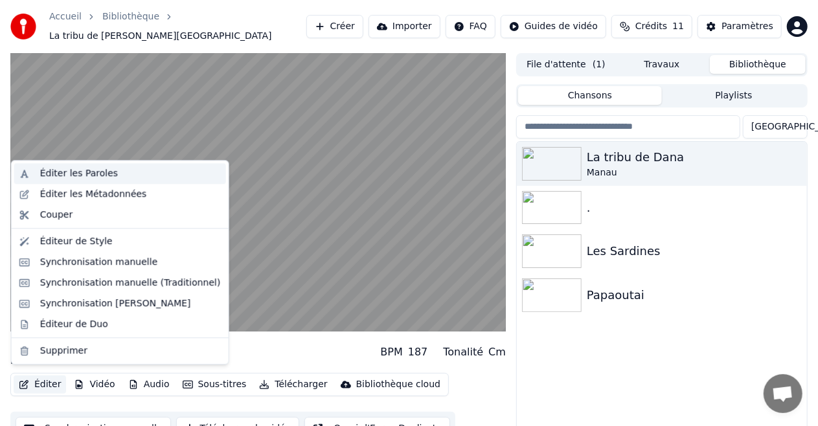
click at [89, 167] on div "Éditer les Paroles" at bounding box center [79, 173] width 78 height 13
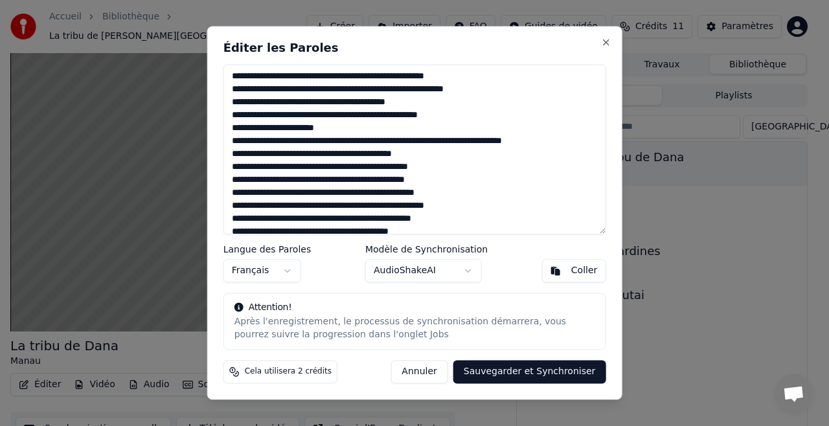
click at [334, 78] on textarea at bounding box center [415, 149] width 383 height 170
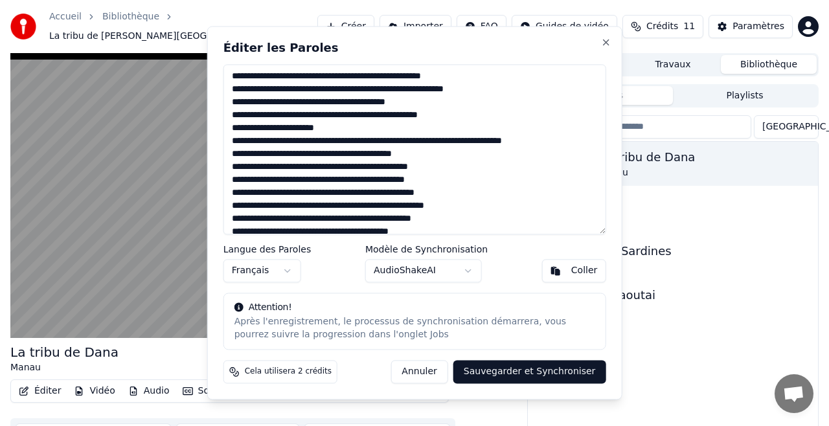
type textarea "**********"
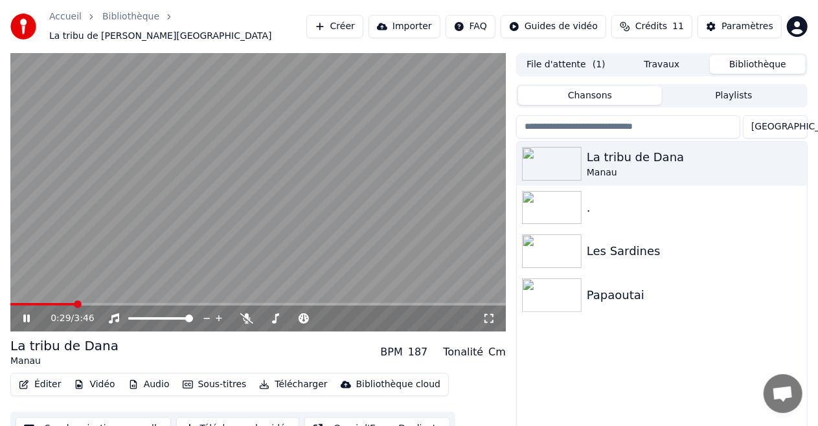
click at [128, 180] on video at bounding box center [258, 192] width 496 height 279
click at [207, 207] on video at bounding box center [258, 192] width 496 height 279
click at [41, 377] on button "Éditer" at bounding box center [40, 385] width 52 height 18
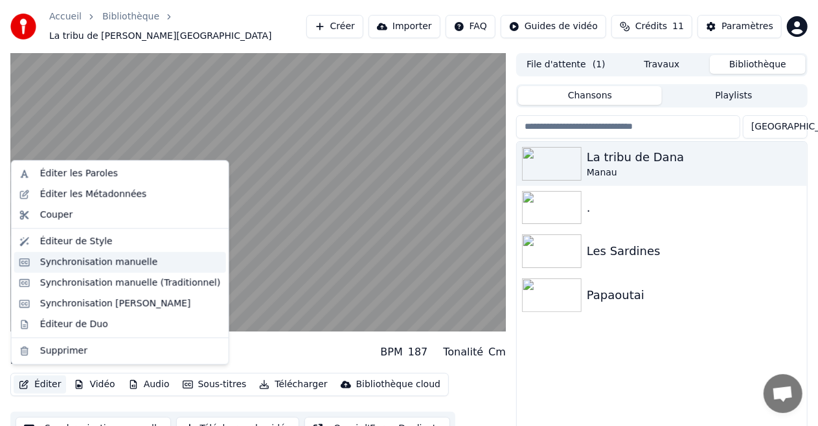
click at [131, 267] on div "Synchronisation manuelle" at bounding box center [99, 262] width 118 height 13
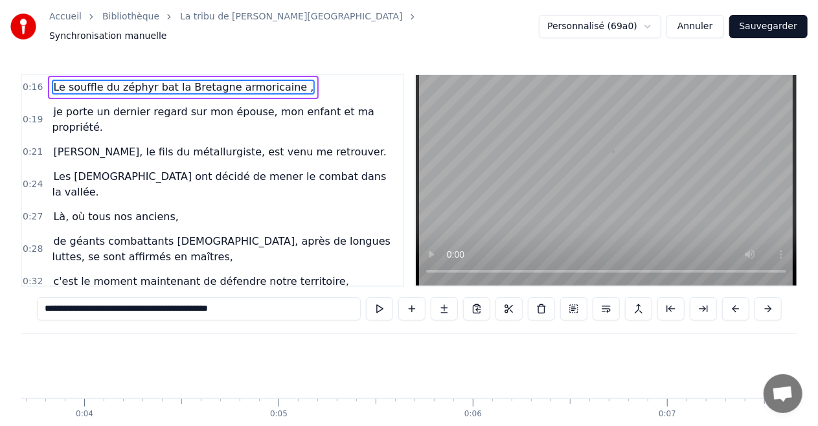
scroll to position [0, 3084]
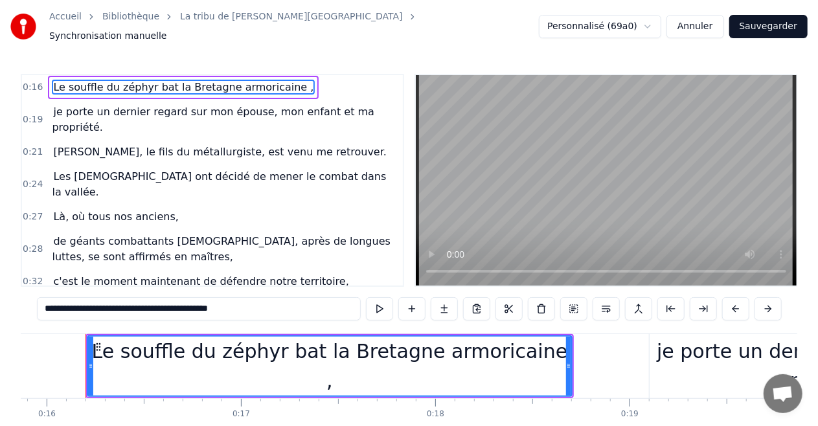
click at [325, 365] on div "Le souffle du zéphyr bat la Bretagne armoricaine ," at bounding box center [329, 366] width 483 height 58
click at [310, 361] on div "Le souffle du zéphyr bat la Bretagne armoricaine ," at bounding box center [329, 366] width 483 height 58
click at [259, 360] on div "Le souffle du zéphyr bat la Bretagne armoricaine ," at bounding box center [329, 366] width 483 height 58
click at [178, 360] on div "Le souffle du zéphyr bat la Bretagne armoricaine ," at bounding box center [329, 366] width 483 height 58
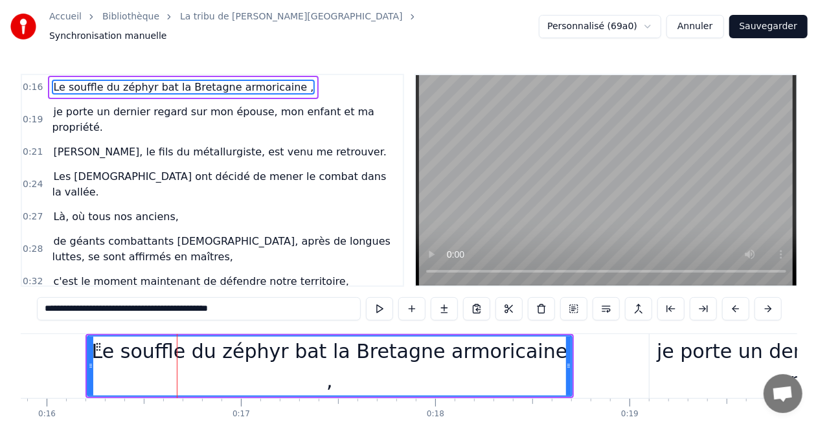
click at [178, 360] on div "Le souffle du zéphyr bat la Bretagne armoricaine ," at bounding box center [329, 366] width 483 height 58
click at [81, 80] on span "Le souffle du zéphyr bat la Bretagne armoricaine ," at bounding box center [183, 87] width 263 height 15
click at [271, 303] on input "**********" at bounding box center [199, 308] width 324 height 23
click at [215, 303] on input "**********" at bounding box center [199, 308] width 324 height 23
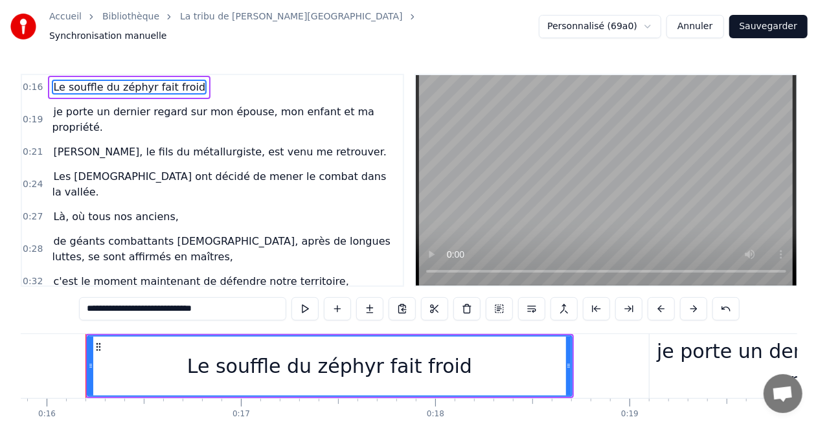
click at [215, 303] on input "**********" at bounding box center [182, 308] width 207 height 23
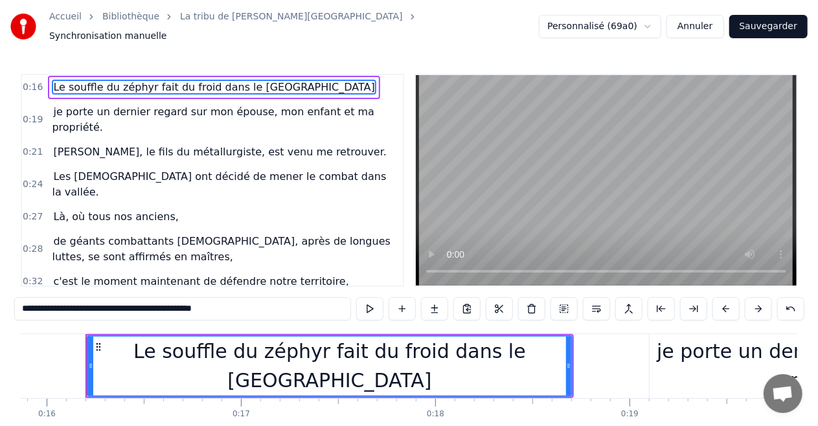
click at [263, 305] on input "**********" at bounding box center [182, 308] width 337 height 23
click at [153, 104] on span "je porte un dernier regard sur mon épouse, mon enfant et ma propriété." at bounding box center [213, 119] width 323 height 30
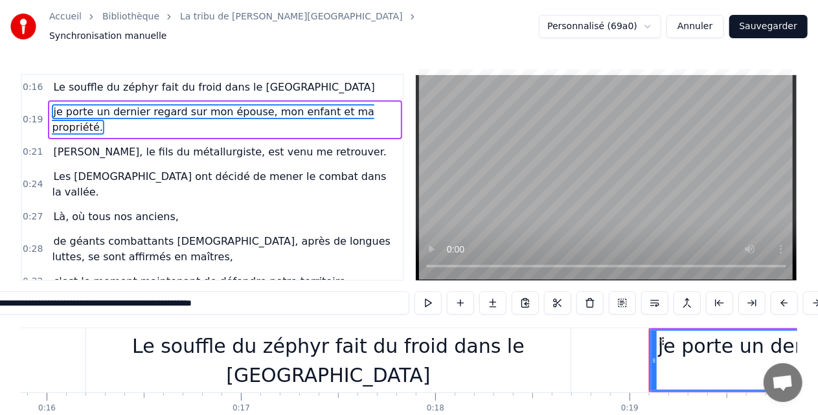
click at [184, 145] on span "[PERSON_NAME], le fils du métallurgiste, est venu me retrouver." at bounding box center [220, 152] width 336 height 15
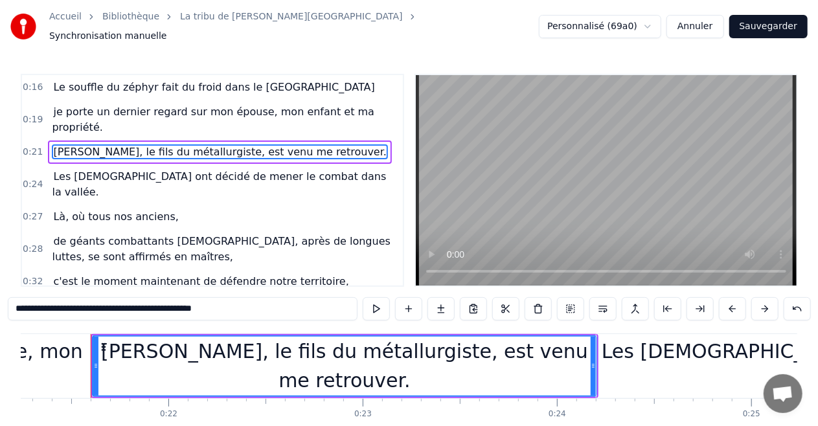
scroll to position [0, 4134]
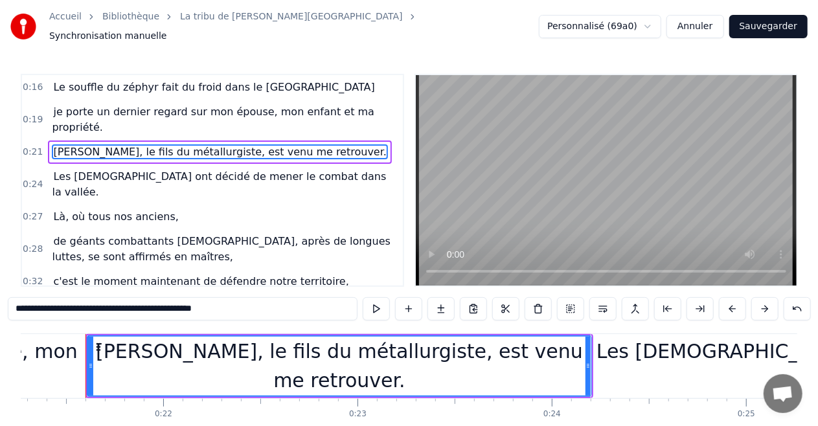
click at [204, 306] on input "**********" at bounding box center [183, 308] width 350 height 23
click at [200, 305] on input "**********" at bounding box center [182, 308] width 337 height 23
click at [114, 169] on span "Les [DEMOGRAPHIC_DATA] ont décidé de mener le combat dans la vallée." at bounding box center [219, 184] width 334 height 30
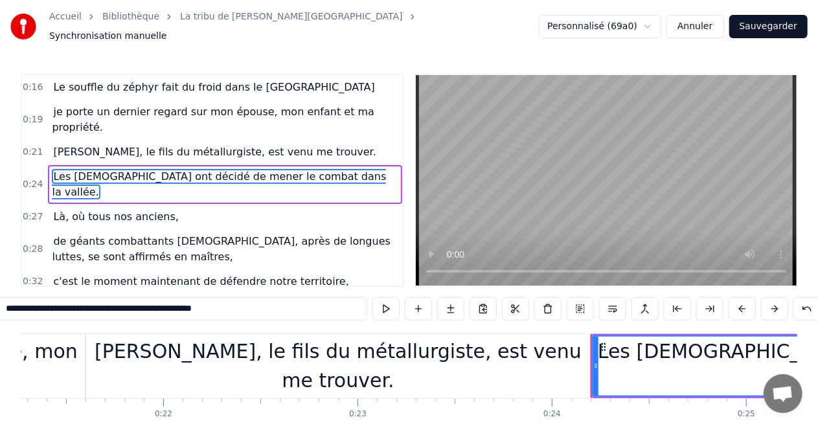
click at [41, 303] on input "**********" at bounding box center [182, 308] width 369 height 23
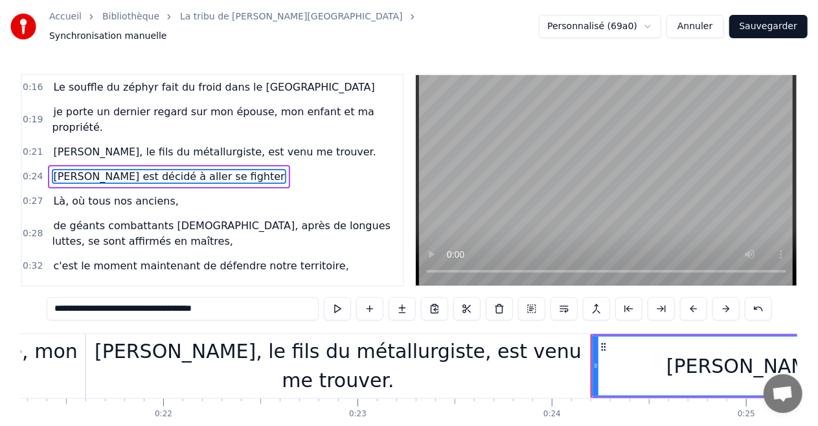
click at [94, 194] on span "Là, où tous nos anciens," at bounding box center [116, 201] width 128 height 15
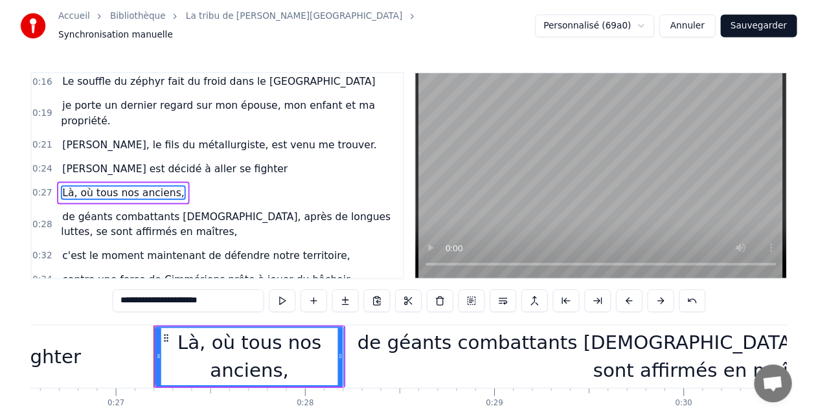
scroll to position [0, 5223]
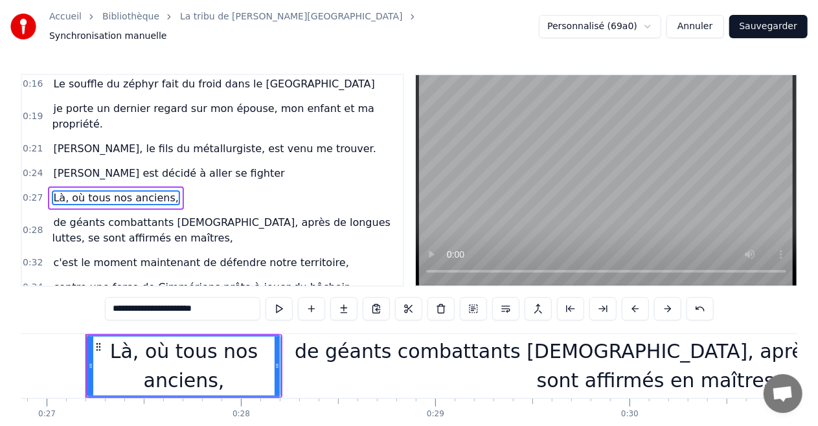
click at [143, 215] on span "de géants combattants [DEMOGRAPHIC_DATA], après de longues luttes, se sont affi…" at bounding box center [221, 230] width 339 height 30
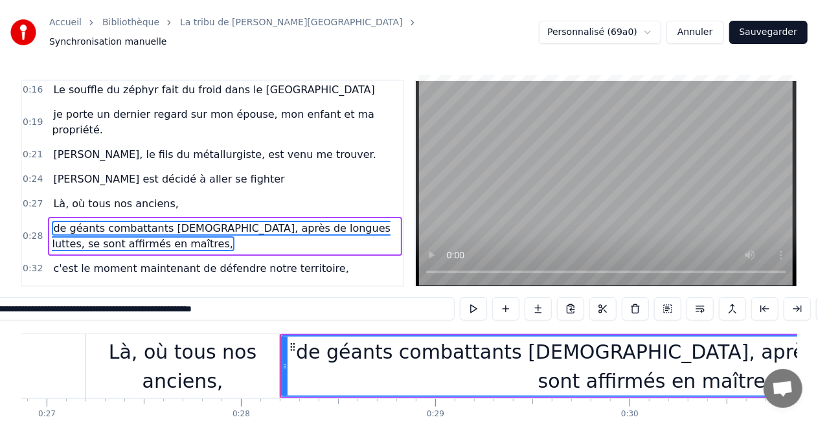
scroll to position [35, 0]
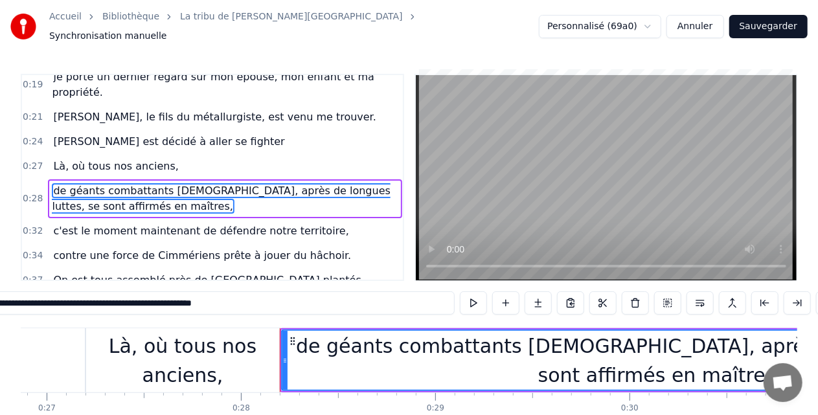
click at [82, 307] on input "**********" at bounding box center [183, 303] width 544 height 23
drag, startPoint x: 47, startPoint y: 305, endPoint x: 421, endPoint y: 307, distance: 373.9
click at [421, 307] on input "**********" at bounding box center [183, 303] width 538 height 23
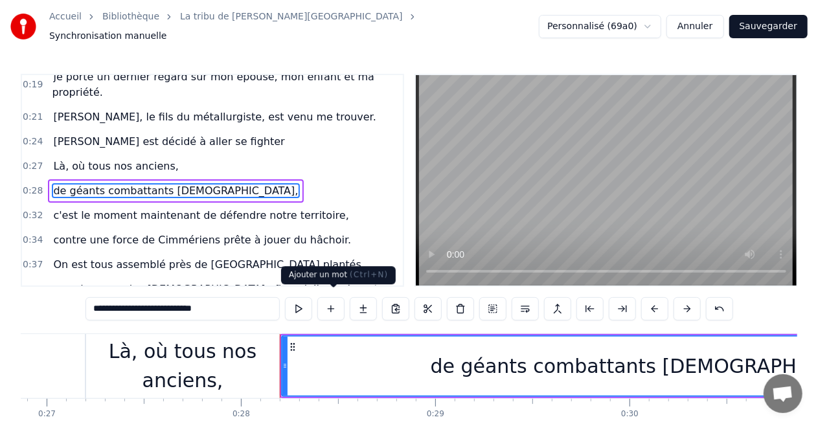
type input "**********"
click at [337, 303] on button at bounding box center [331, 308] width 27 height 23
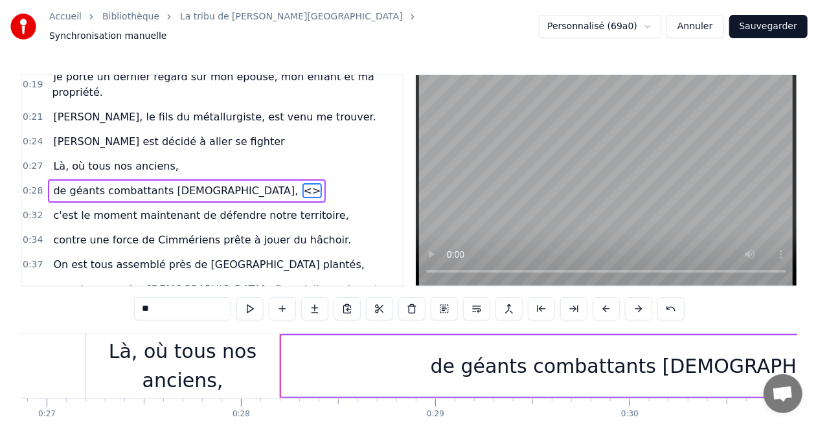
scroll to position [27, 0]
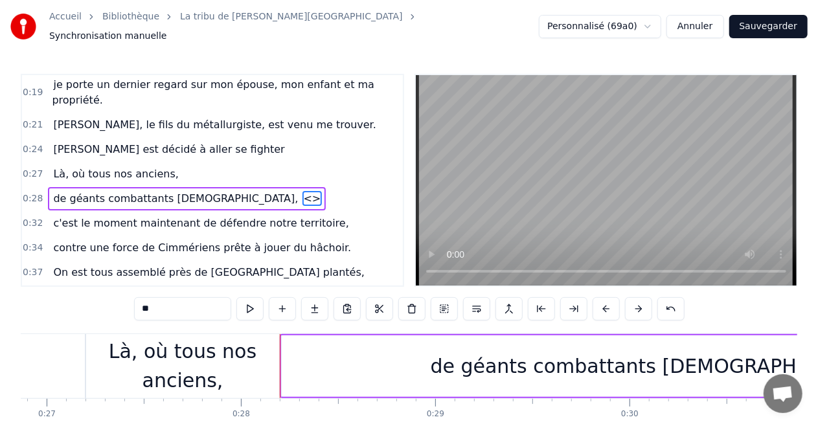
drag, startPoint x: 193, startPoint y: 298, endPoint x: 0, endPoint y: 299, distance: 193.1
click at [0, 299] on div "Accueil Bibliothèque La tribu de Dana • Manau Synchronisation manuelle Personna…" at bounding box center [409, 232] width 818 height 465
paste input "**********"
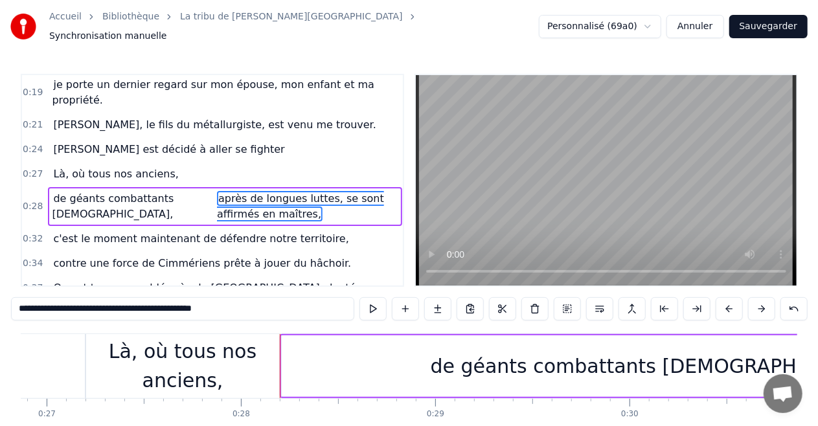
click at [114, 306] on input "**********" at bounding box center [182, 308] width 343 height 23
click at [143, 167] on span "Là, où tous nos anciens," at bounding box center [116, 174] width 128 height 15
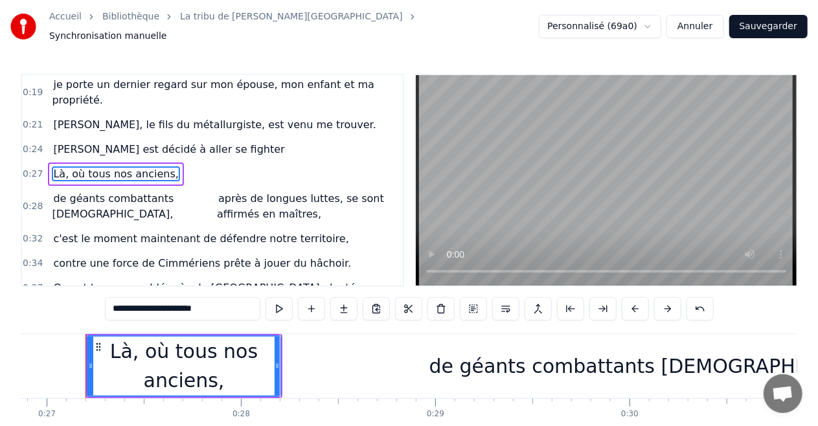
scroll to position [3, 0]
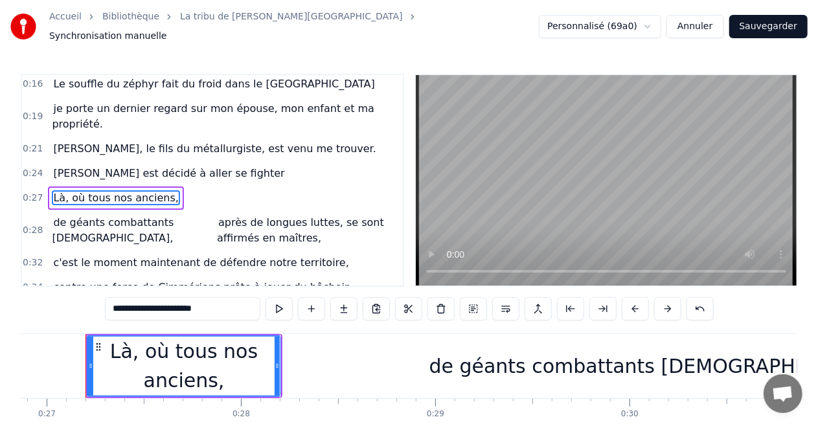
click at [139, 215] on span "de géants combattants celtes," at bounding box center [113, 230] width 122 height 30
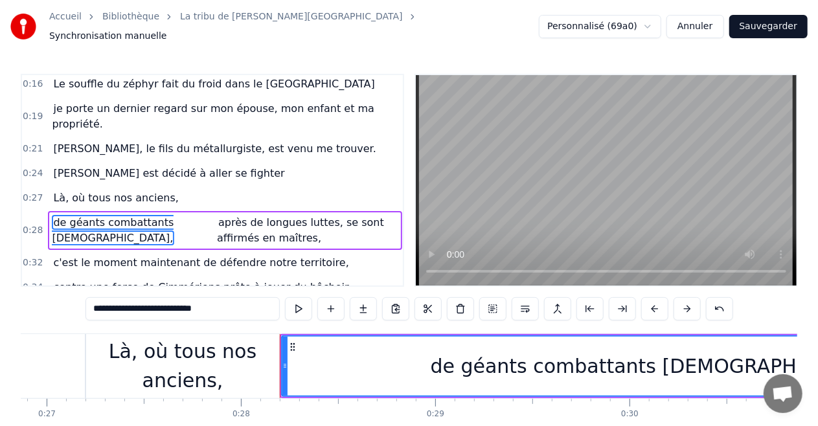
scroll to position [35, 0]
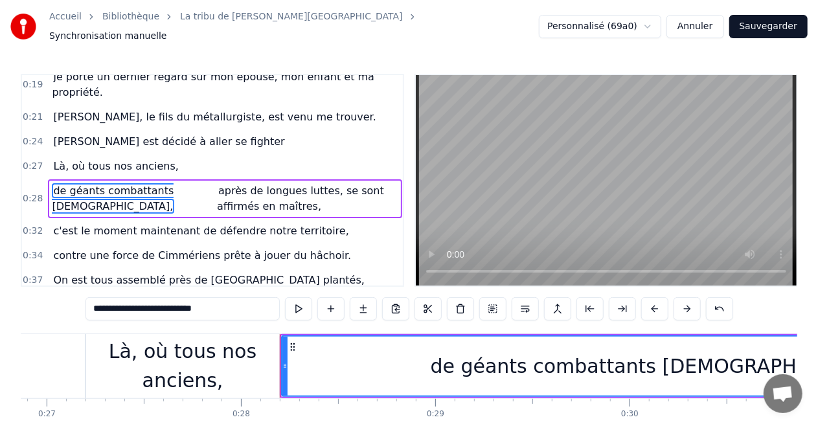
click at [205, 303] on input "**********" at bounding box center [183, 308] width 194 height 23
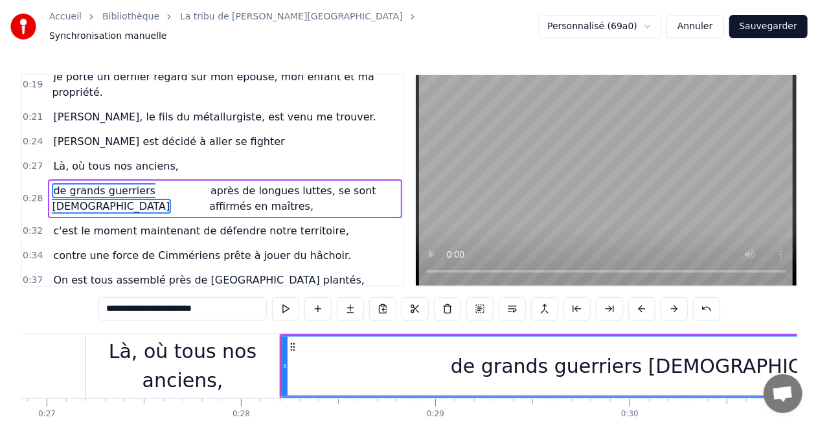
click at [209, 183] on span "après de longues luttes, se sont affirmés en maîtres," at bounding box center [292, 198] width 167 height 30
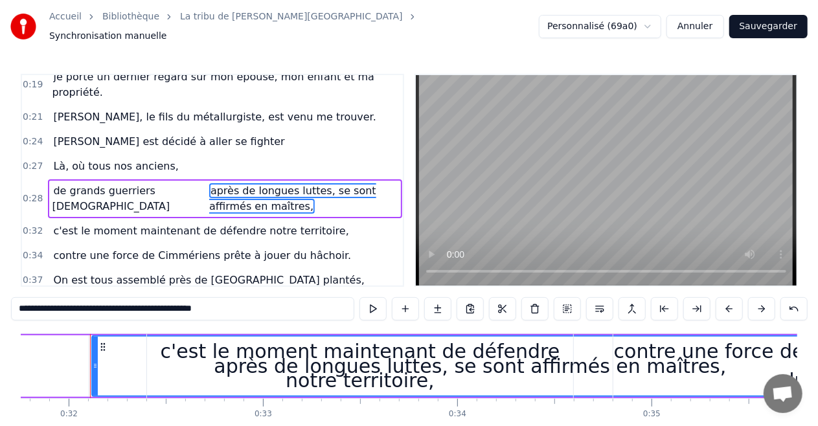
scroll to position [0, 6177]
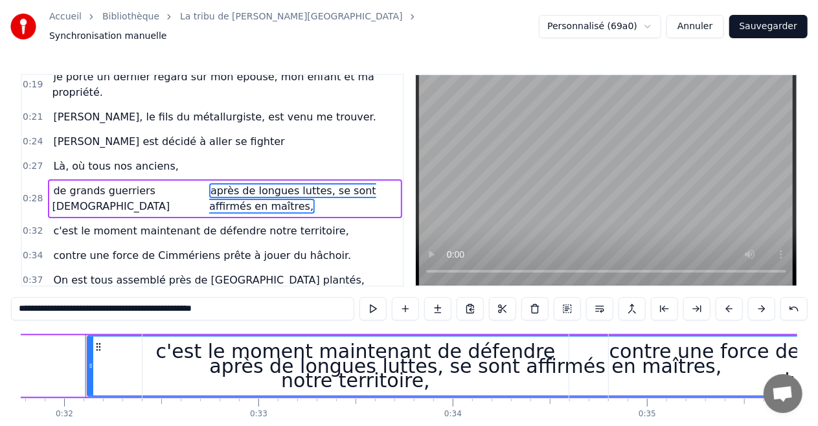
drag, startPoint x: 149, startPoint y: 305, endPoint x: 255, endPoint y: 297, distance: 106.6
click at [255, 297] on input "**********" at bounding box center [182, 308] width 343 height 23
click at [209, 224] on span "c'est le moment maintenant de défendre notre territoire," at bounding box center [201, 231] width 298 height 15
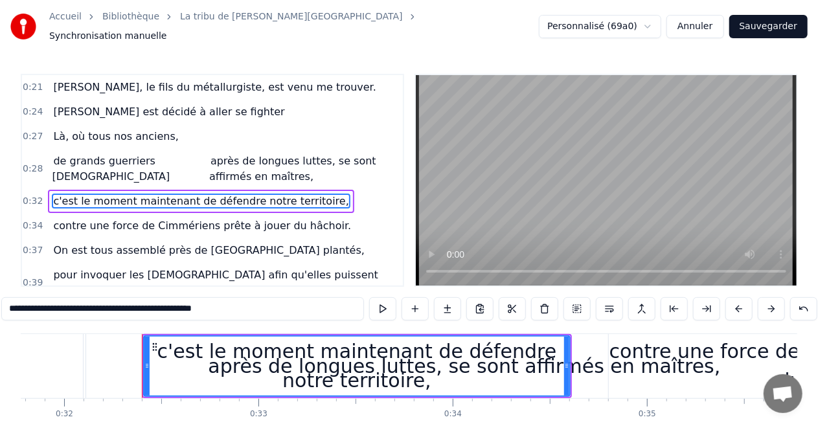
scroll to position [67, 0]
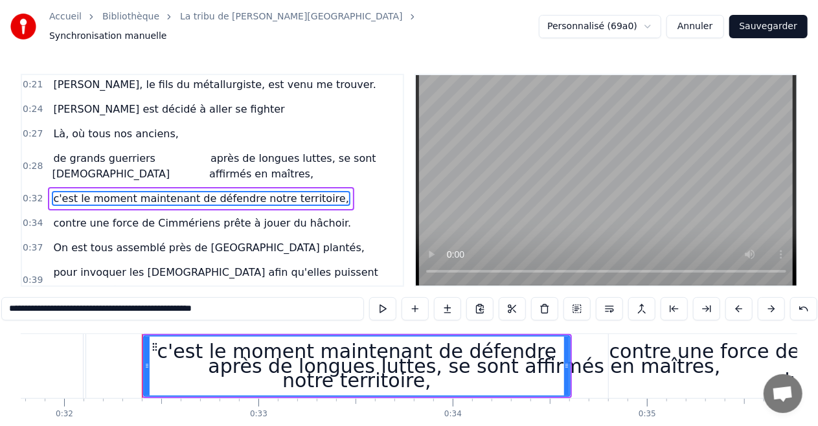
click at [101, 303] on input "**********" at bounding box center [182, 308] width 363 height 23
drag, startPoint x: 233, startPoint y: 305, endPoint x: 200, endPoint y: 306, distance: 33.1
click at [200, 306] on input "**********" at bounding box center [182, 308] width 363 height 23
click at [220, 216] on span "contre une force de Cimmériens prête à jouer du hâchoir." at bounding box center [202, 223] width 301 height 15
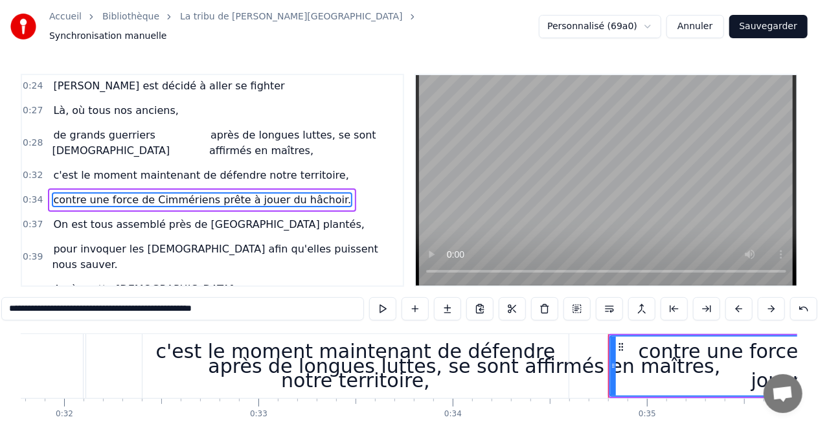
scroll to position [91, 0]
click at [163, 307] on input "**********" at bounding box center [182, 308] width 363 height 23
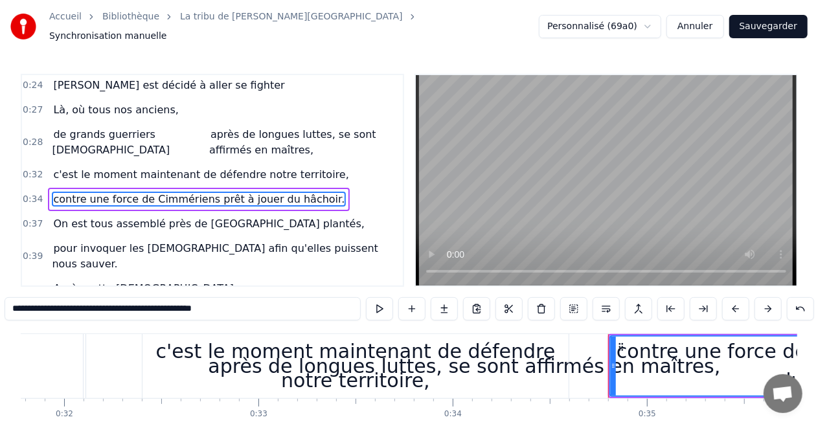
click at [161, 308] on input "**********" at bounding box center [183, 308] width 356 height 23
click at [161, 308] on input "**********" at bounding box center [182, 308] width 363 height 23
click at [161, 308] on input "**********" at bounding box center [183, 308] width 356 height 23
click at [186, 216] on span "On est tous assemblé près de [GEOGRAPHIC_DATA] plantés," at bounding box center [209, 223] width 314 height 15
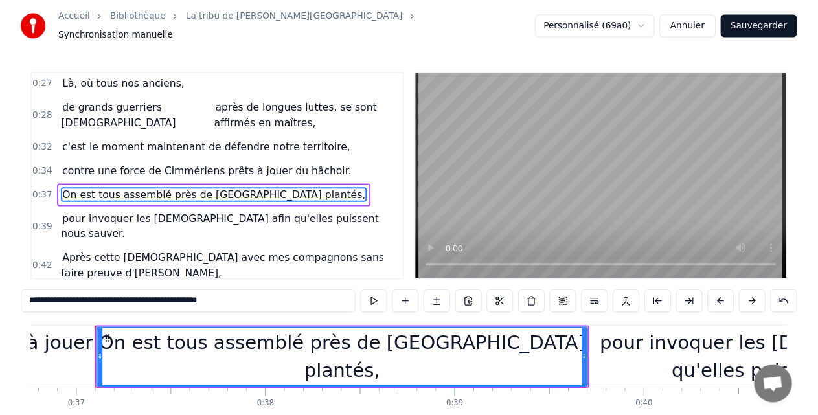
scroll to position [0, 7147]
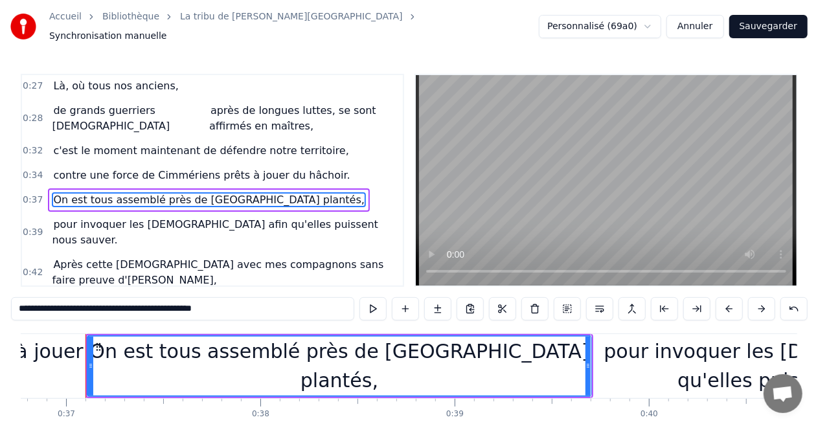
click at [62, 305] on input "**********" at bounding box center [182, 308] width 343 height 23
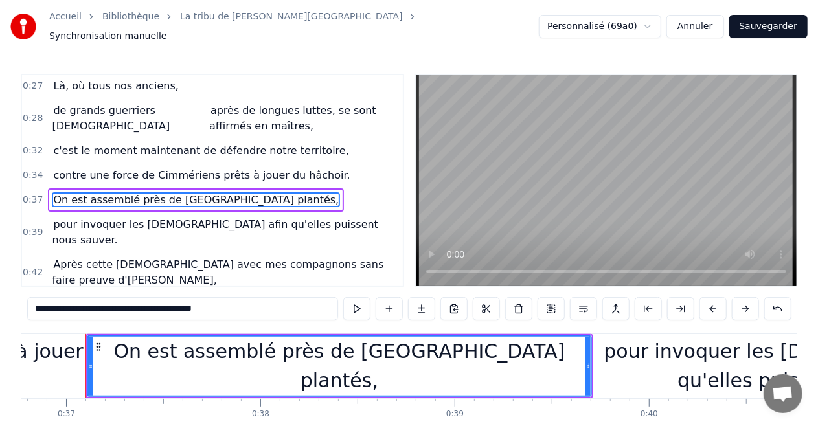
click at [156, 217] on span "pour invoquer les [DEMOGRAPHIC_DATA] afin qu'elles puissent nous sauver." at bounding box center [215, 232] width 327 height 30
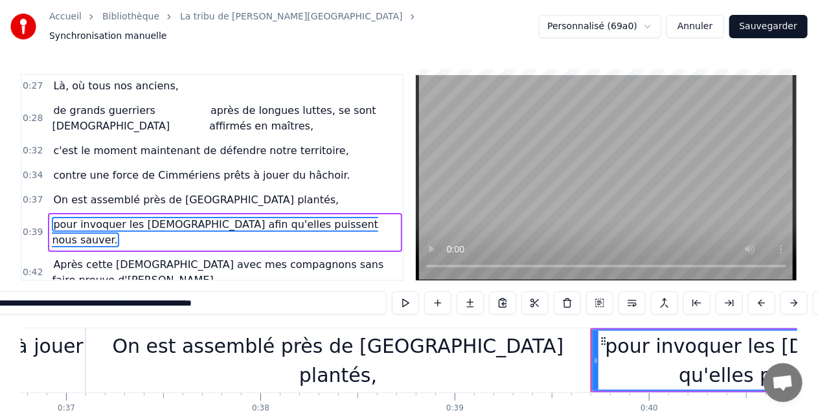
scroll to position [140, 0]
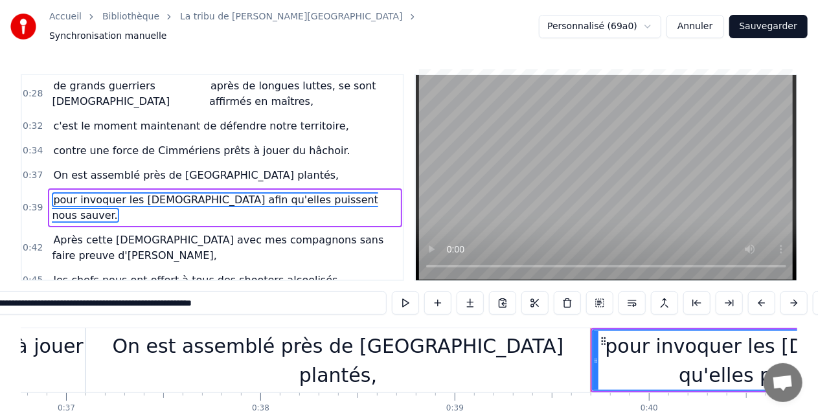
click at [82, 308] on input "**********" at bounding box center [183, 303] width 408 height 23
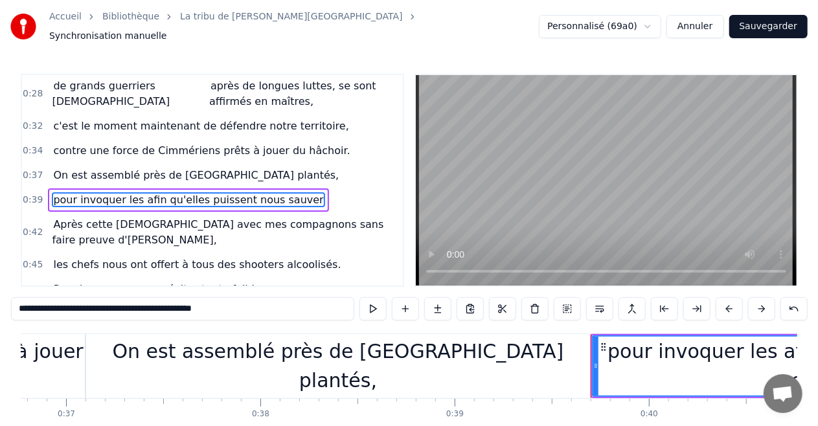
click at [87, 307] on input "**********" at bounding box center [182, 308] width 343 height 23
click at [93, 305] on input "**********" at bounding box center [182, 308] width 343 height 23
click at [93, 305] on input "**********" at bounding box center [183, 308] width 350 height 23
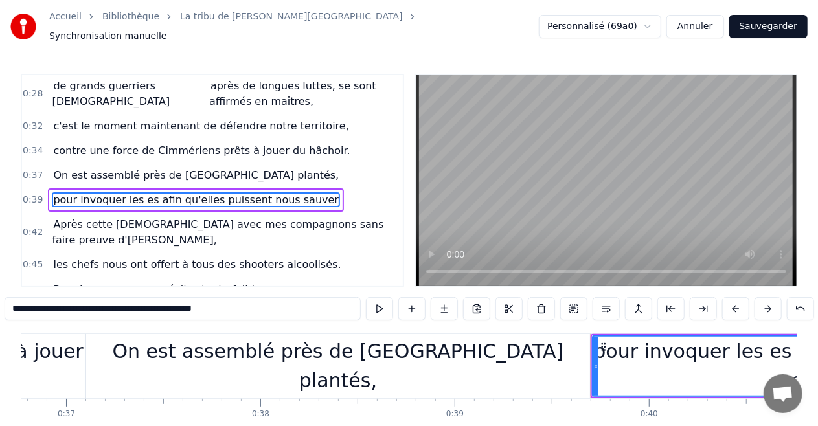
click at [93, 305] on input "**********" at bounding box center [183, 308] width 356 height 23
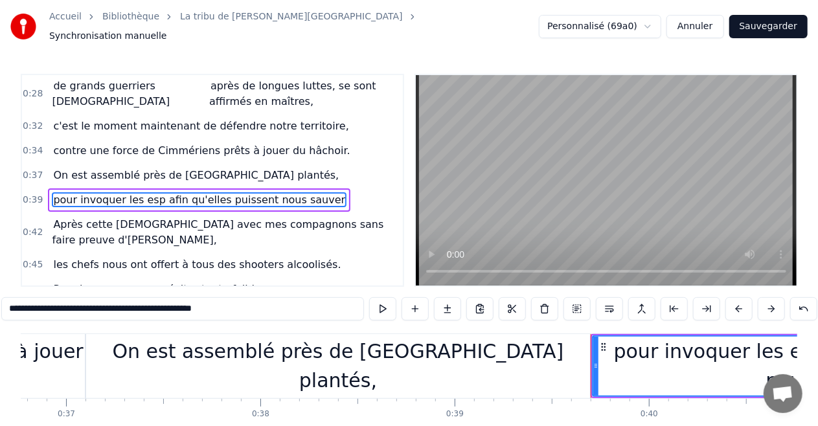
click at [100, 306] on input "**********" at bounding box center [182, 308] width 363 height 23
click at [100, 306] on input "**********" at bounding box center [182, 308] width 369 height 23
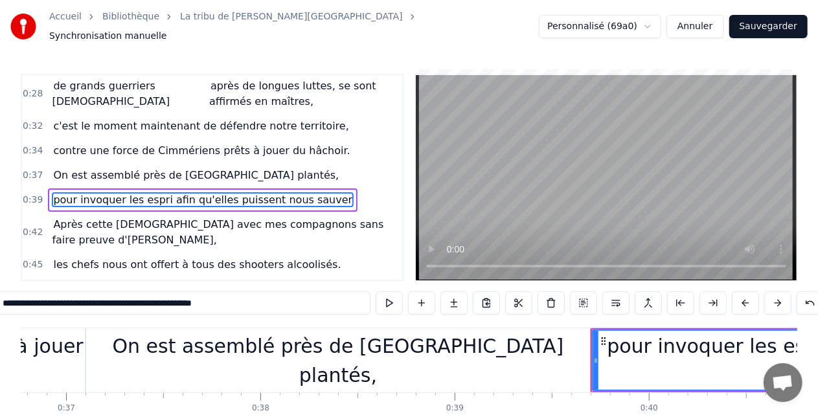
click at [96, 306] on input "**********" at bounding box center [183, 303] width 376 height 23
click at [97, 306] on input "**********" at bounding box center [183, 303] width 376 height 23
click at [97, 306] on input "**********" at bounding box center [183, 303] width 382 height 23
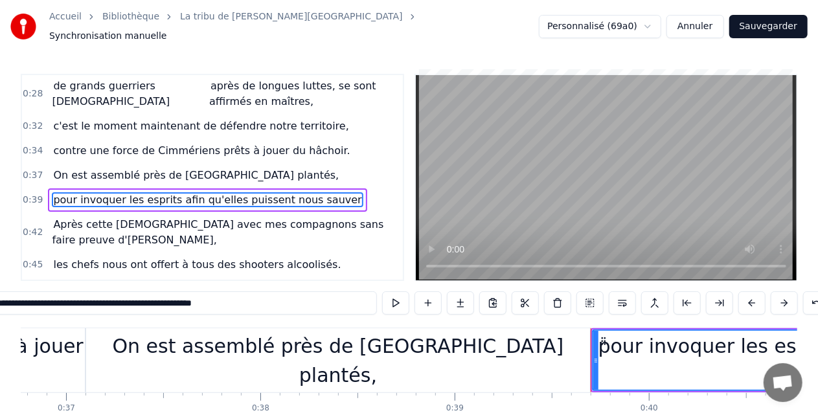
click at [144, 304] on input "**********" at bounding box center [182, 303] width 389 height 23
click at [144, 304] on input "**********" at bounding box center [183, 303] width 382 height 23
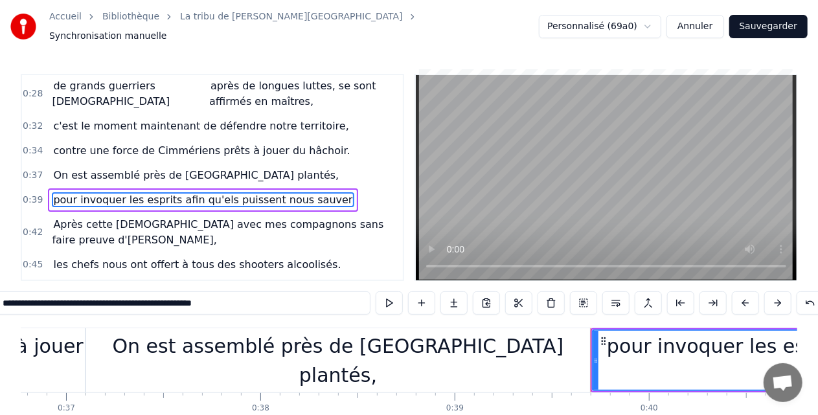
click at [144, 304] on input "**********" at bounding box center [183, 303] width 376 height 23
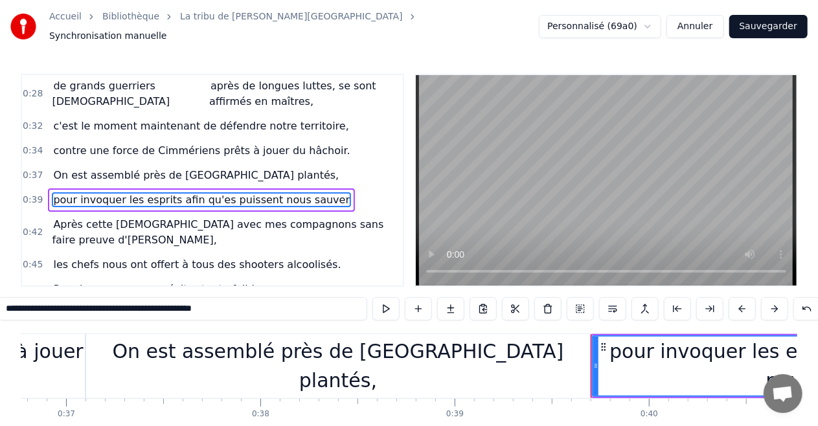
click at [144, 304] on input "**********" at bounding box center [182, 308] width 369 height 23
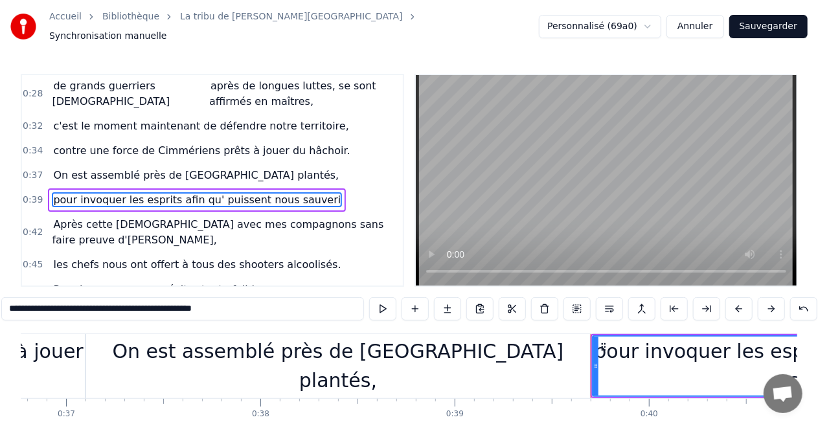
click at [143, 304] on input "**********" at bounding box center [182, 308] width 363 height 23
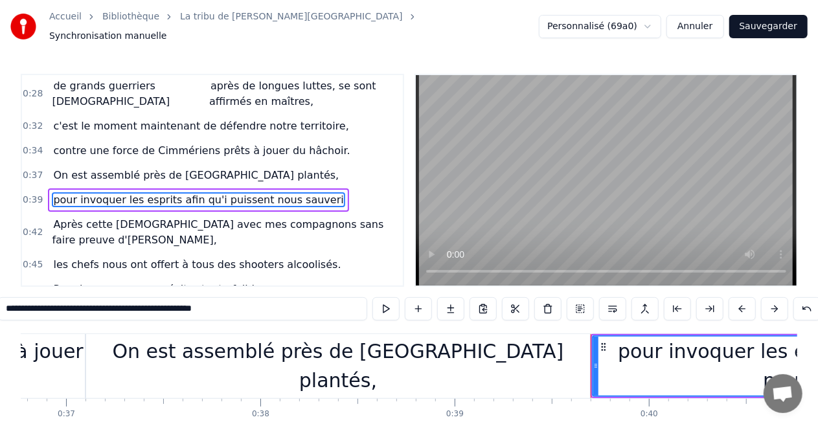
click at [143, 304] on input "**********" at bounding box center [182, 308] width 369 height 23
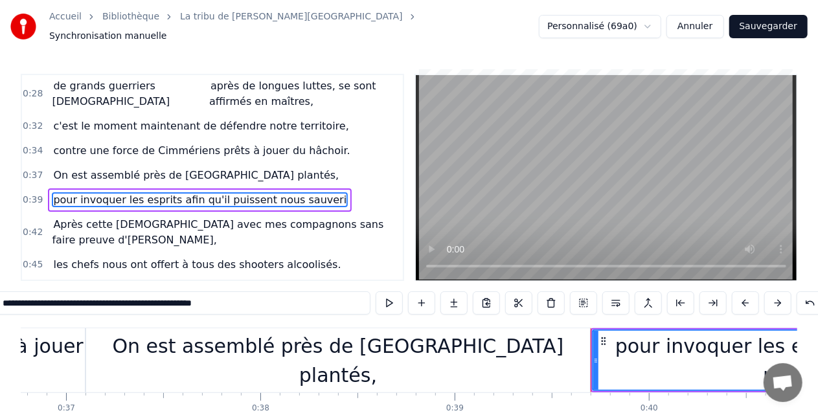
click at [143, 304] on input "**********" at bounding box center [183, 303] width 376 height 23
click at [251, 217] on span "Après cette [DEMOGRAPHIC_DATA] avec mes compagnons sans faire preuve d'[PERSON_…" at bounding box center [218, 232] width 332 height 30
type input "**********"
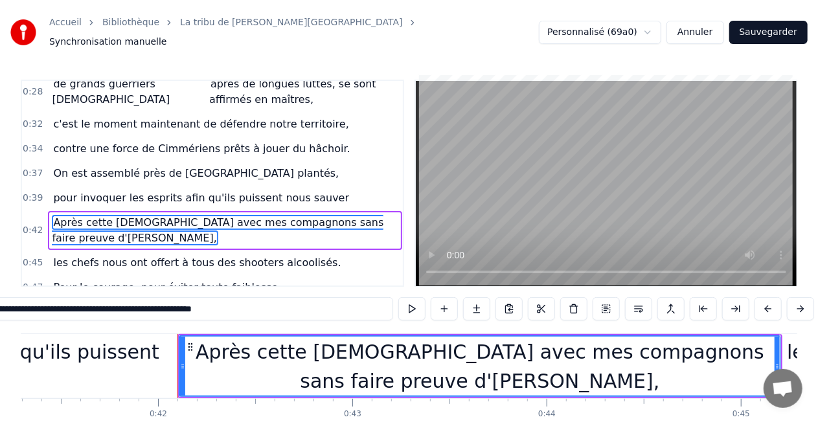
scroll to position [0, 8119]
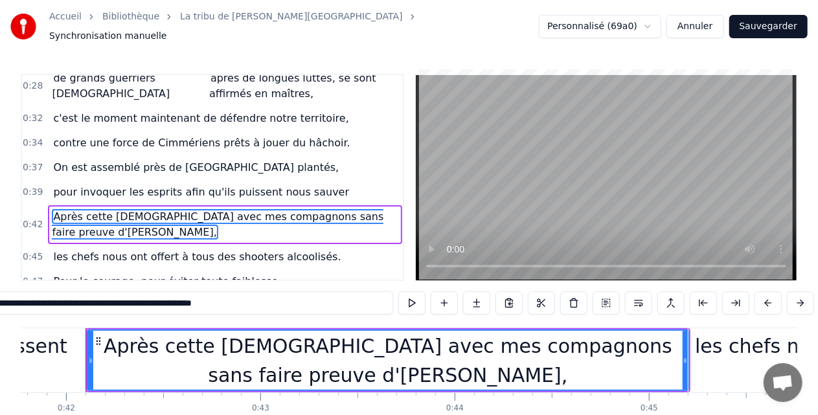
click at [57, 305] on input "**********" at bounding box center [182, 303] width 421 height 23
click at [483, 302] on button at bounding box center [476, 303] width 27 height 23
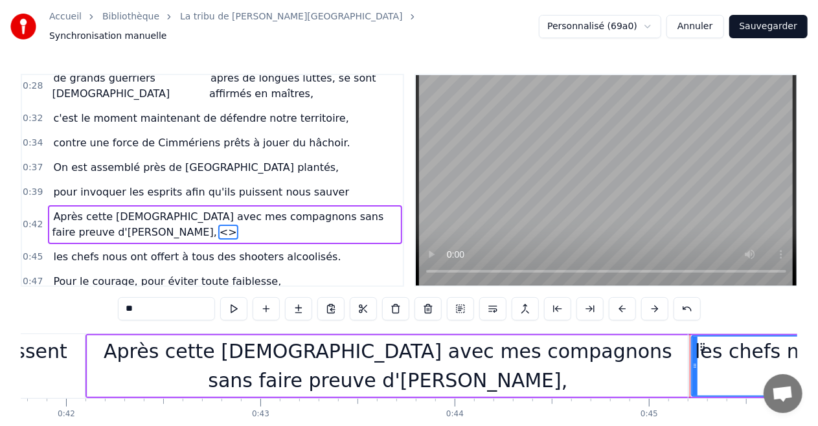
scroll to position [164, 0]
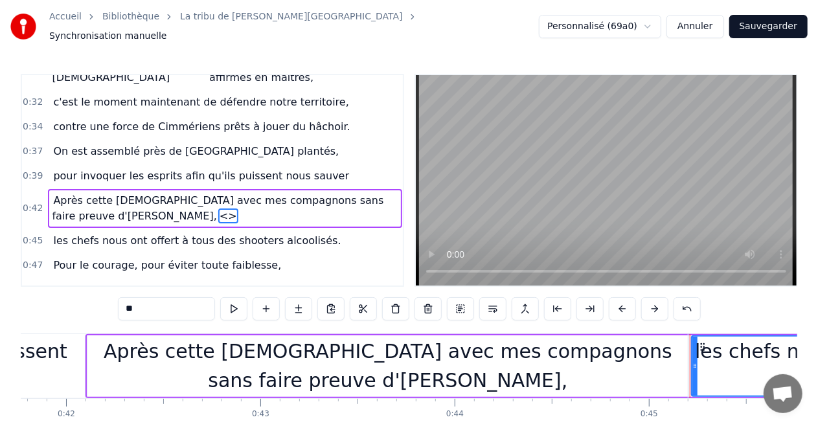
click at [156, 302] on input "**" at bounding box center [166, 308] width 97 height 23
drag, startPoint x: 159, startPoint y: 308, endPoint x: 53, endPoint y: 299, distance: 106.6
click at [53, 299] on div "0:16 Le souffle du zéphyr fait du froid dans le Finistère 0:19 je porte un dern…" at bounding box center [409, 269] width 777 height 391
click at [148, 193] on span "Après cette [DEMOGRAPHIC_DATA] avec mes compagnons sans faire preuve d'[PERSON_…" at bounding box center [218, 208] width 332 height 30
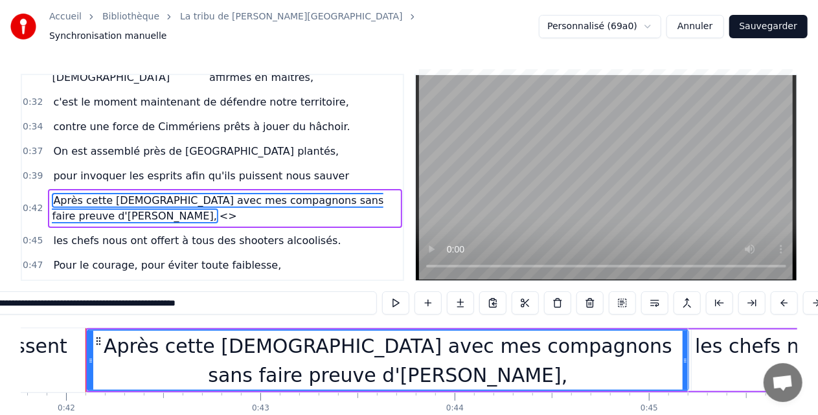
drag, startPoint x: 44, startPoint y: 305, endPoint x: 366, endPoint y: 292, distance: 322.3
click at [366, 292] on input "**********" at bounding box center [166, 303] width 421 height 23
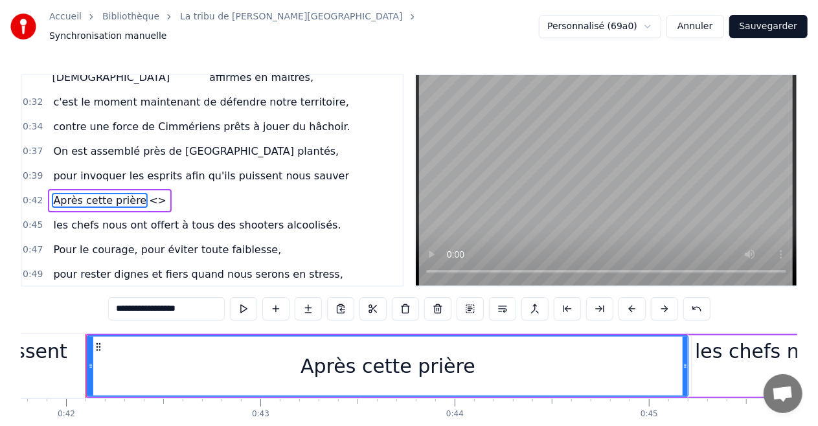
click at [148, 193] on span "<>" at bounding box center [158, 200] width 20 height 15
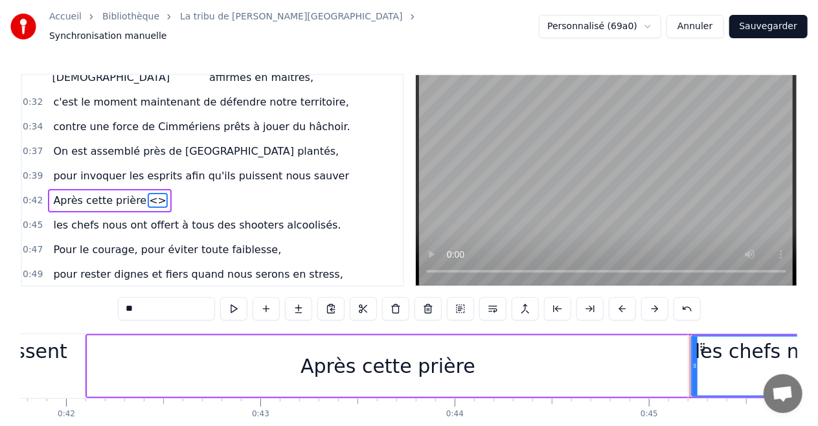
drag, startPoint x: 178, startPoint y: 303, endPoint x: 2, endPoint y: 292, distance: 175.9
click at [7, 303] on div "Accueil Bibliothèque La tribu de Dana • Manau Synchronisation manuelle Personna…" at bounding box center [409, 232] width 818 height 465
type input "*"
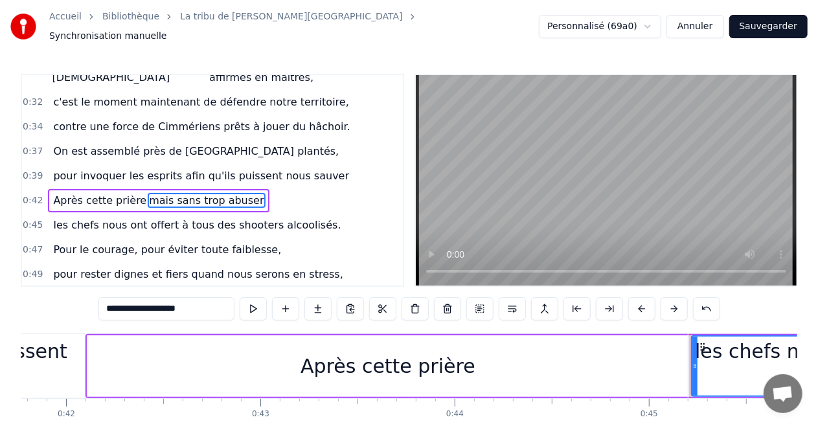
click at [163, 218] on span "les chefs nous ont offert à tous des shooters alcoolisés." at bounding box center [197, 225] width 290 height 15
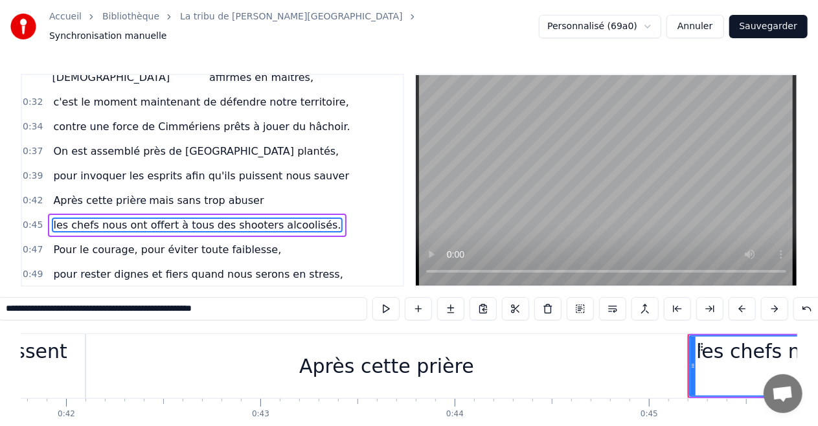
scroll to position [188, 0]
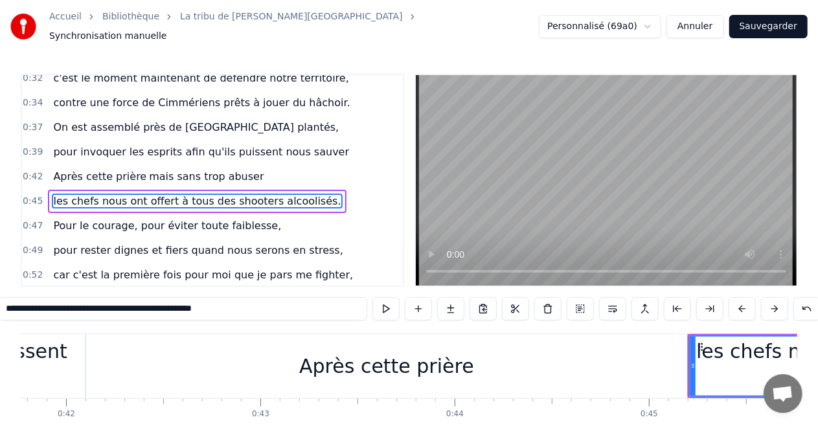
drag, startPoint x: 84, startPoint y: 305, endPoint x: 130, endPoint y: 305, distance: 45.4
click at [130, 305] on input "**********" at bounding box center [182, 308] width 369 height 23
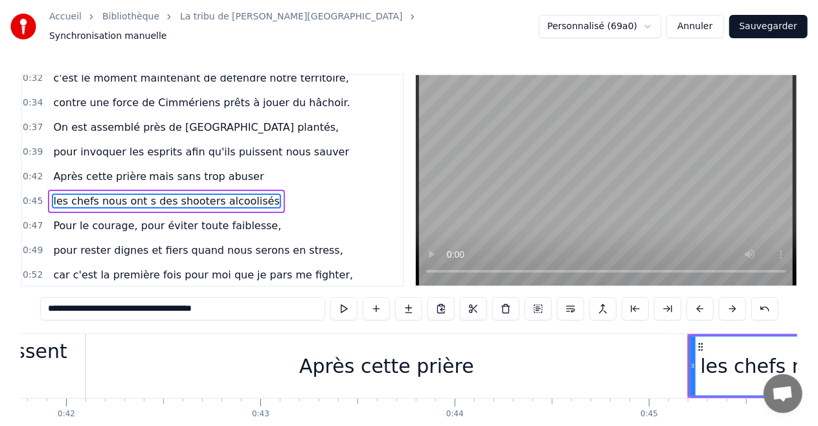
click at [130, 305] on input "**********" at bounding box center [182, 308] width 285 height 23
click at [130, 305] on input "**********" at bounding box center [182, 308] width 279 height 23
click at [115, 301] on input "**********" at bounding box center [182, 308] width 279 height 23
click at [126, 301] on input "**********" at bounding box center [182, 308] width 279 height 23
click at [131, 305] on input "**********" at bounding box center [182, 308] width 285 height 23
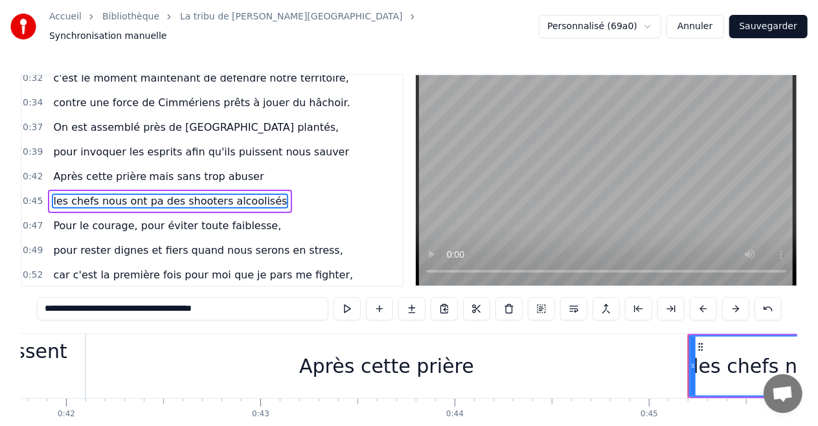
click at [131, 305] on input "**********" at bounding box center [183, 308] width 292 height 23
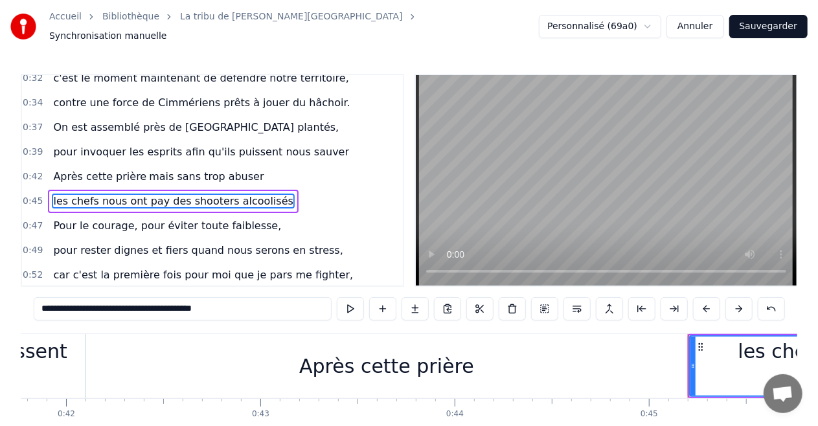
click at [131, 305] on input "**********" at bounding box center [183, 308] width 298 height 23
click at [134, 306] on input "**********" at bounding box center [183, 308] width 298 height 23
click at [134, 306] on input "**********" at bounding box center [182, 308] width 305 height 23
click at [235, 218] on span "Pour le courage, pour éviter toute faiblesse," at bounding box center [167, 225] width 231 height 15
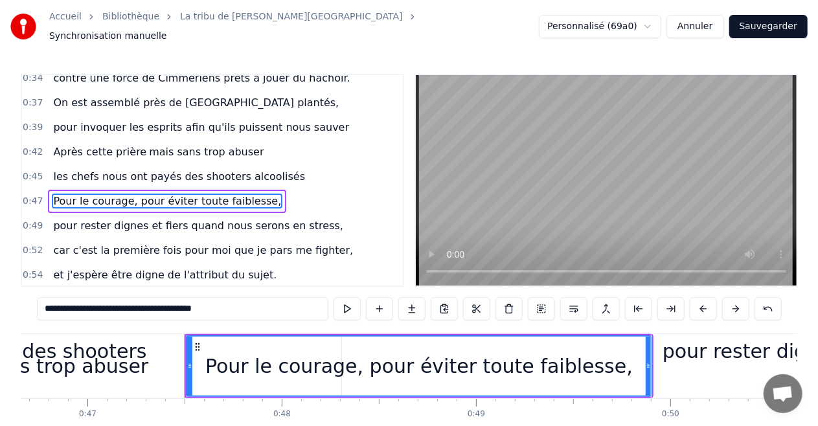
scroll to position [0, 9169]
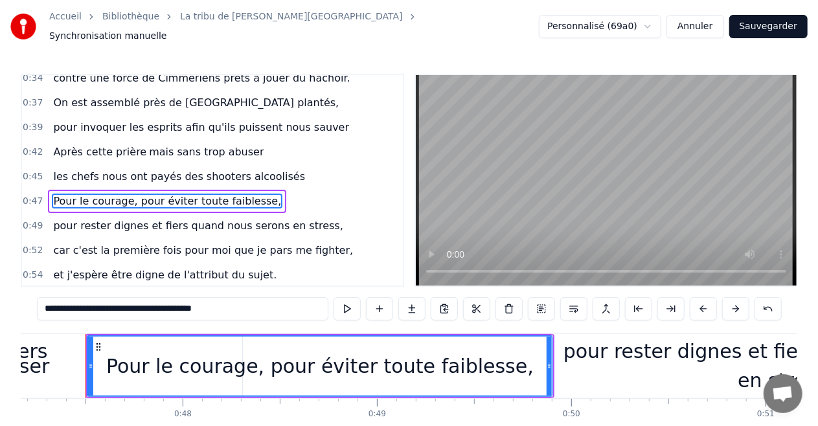
drag, startPoint x: 117, startPoint y: 305, endPoint x: 227, endPoint y: 303, distance: 110.2
click at [227, 303] on input "**********" at bounding box center [183, 308] width 292 height 23
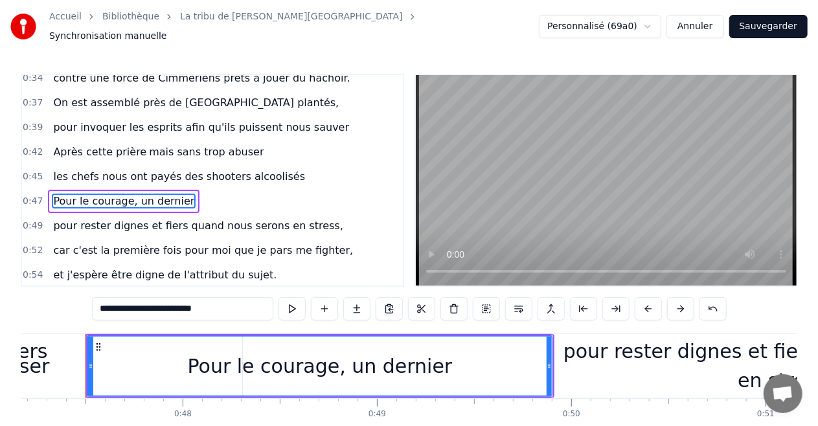
click at [288, 218] on span "pour rester dignes et fiers quand nous serons en stress," at bounding box center [198, 225] width 292 height 15
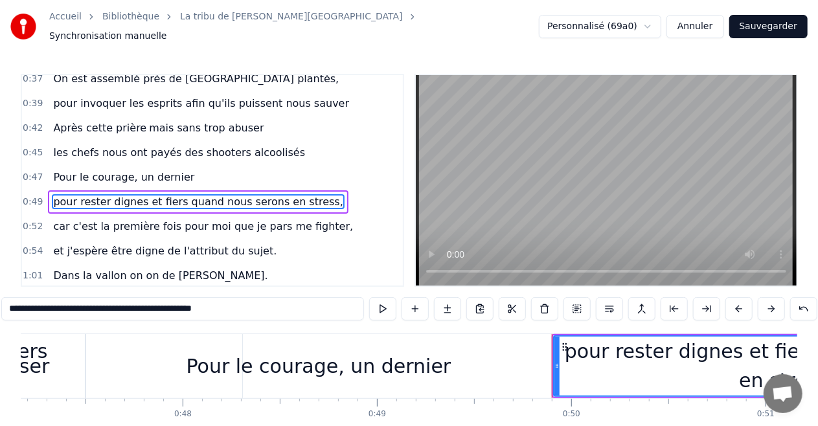
click at [141, 170] on span "Pour le courage, un dernier" at bounding box center [124, 177] width 144 height 15
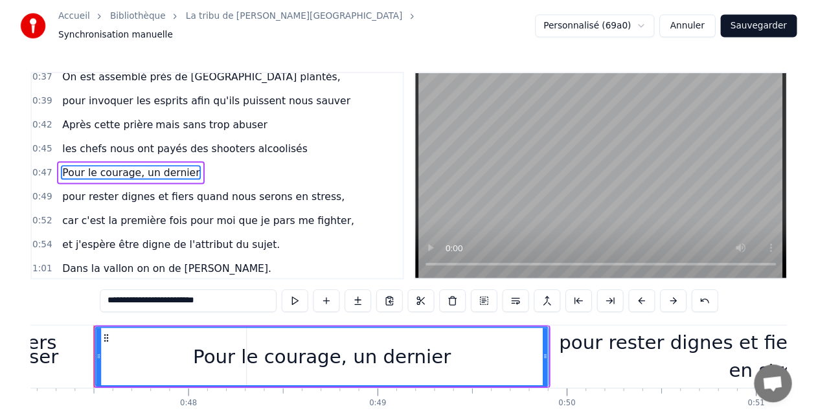
scroll to position [213, 0]
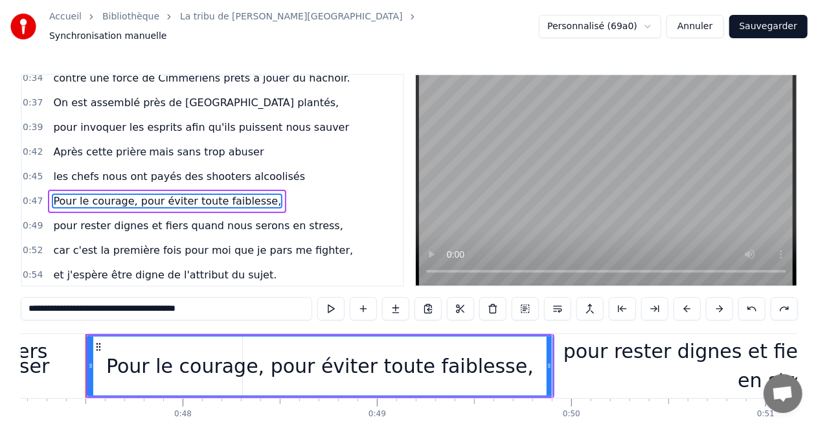
click at [144, 218] on span "pour rester dignes et fiers quand nous serons en stress," at bounding box center [198, 225] width 292 height 15
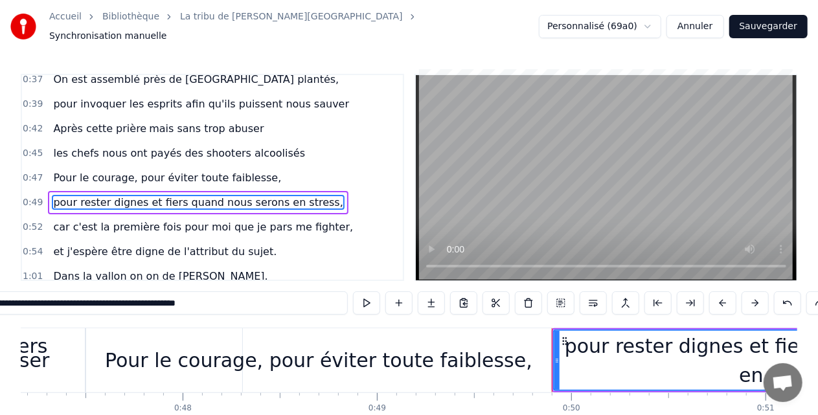
scroll to position [237, 0]
drag, startPoint x: 98, startPoint y: 301, endPoint x: 45, endPoint y: 303, distance: 53.2
click at [45, 303] on input "**********" at bounding box center [166, 303] width 363 height 23
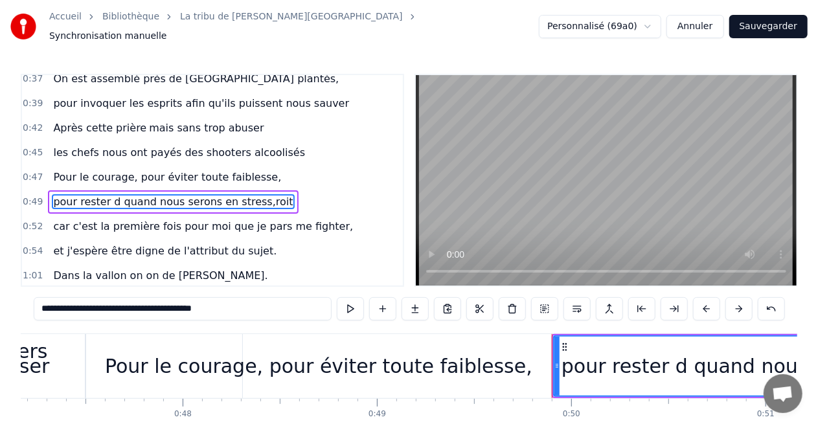
click at [97, 305] on input "**********" at bounding box center [183, 308] width 298 height 23
click at [97, 305] on input "**********" at bounding box center [182, 308] width 305 height 23
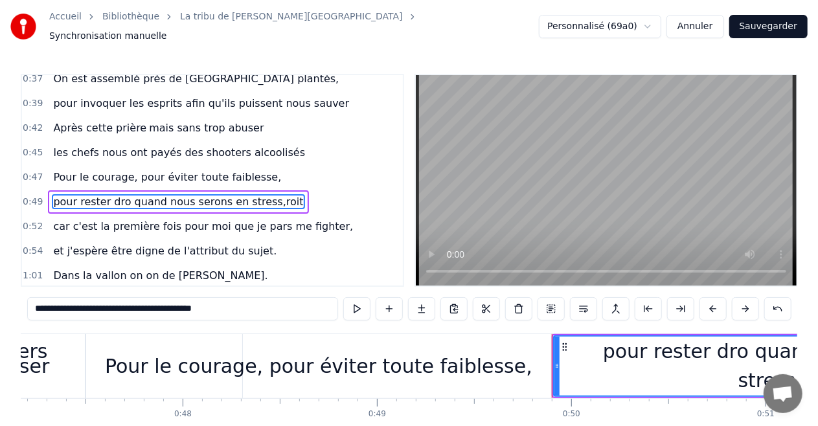
click at [97, 305] on input "**********" at bounding box center [182, 308] width 311 height 23
click at [99, 308] on input "**********" at bounding box center [183, 308] width 318 height 23
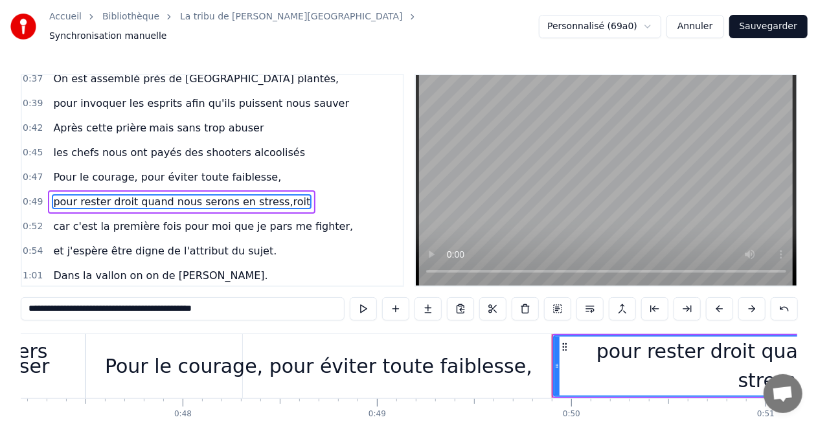
drag, startPoint x: 214, startPoint y: 303, endPoint x: 406, endPoint y: 329, distance: 193.5
click at [406, 329] on div "0:16 Le souffle du zéphyr fait du froid dans le Finistère 0:19 je porte un dern…" at bounding box center [409, 269] width 777 height 391
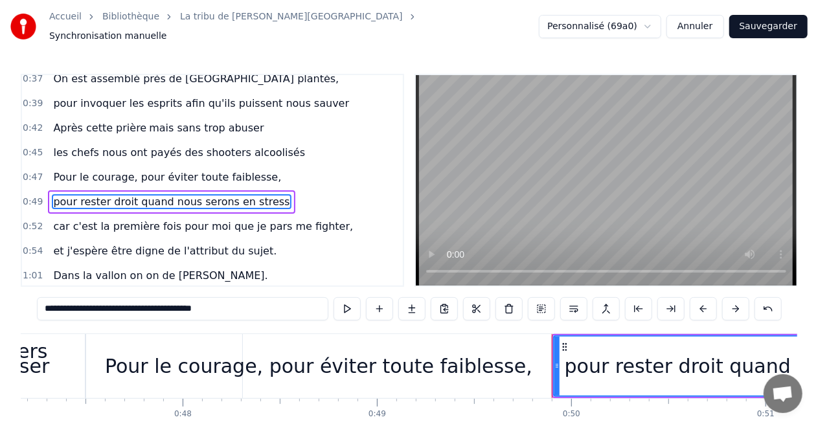
click at [264, 219] on span "car c'est la première fois pour moi que je pars me fighter," at bounding box center [203, 226] width 303 height 15
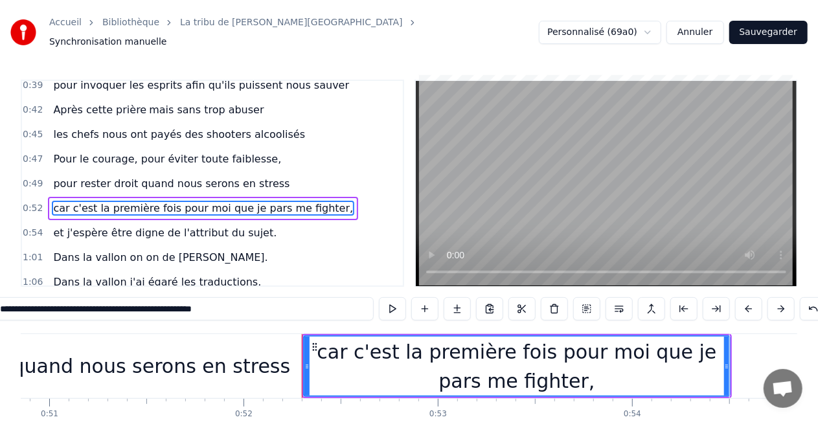
scroll to position [0, 10102]
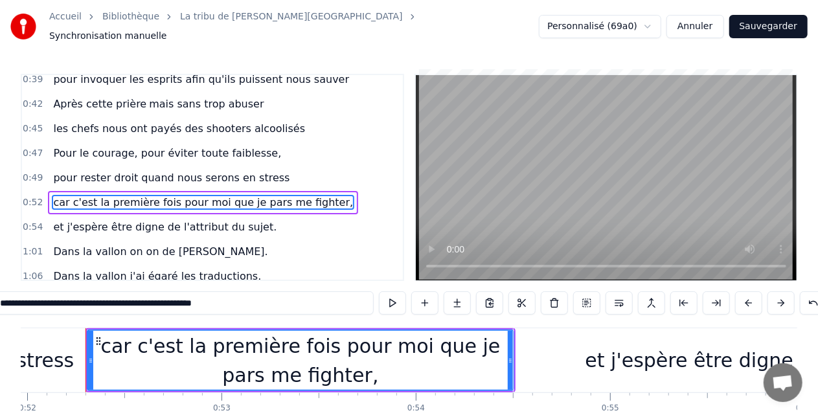
click at [163, 244] on span "Dans la vallon on on de [PERSON_NAME]." at bounding box center [160, 251] width 217 height 15
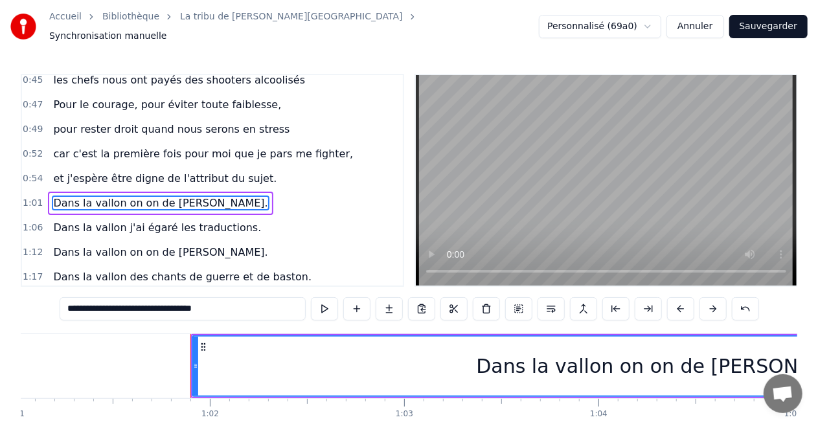
scroll to position [0, 11968]
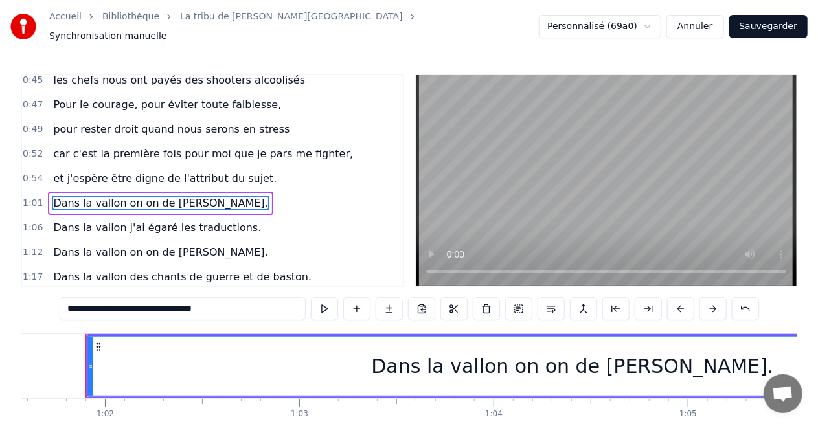
click at [176, 220] on span "Dans la vallon j'ai égaré les traductions." at bounding box center [157, 227] width 211 height 15
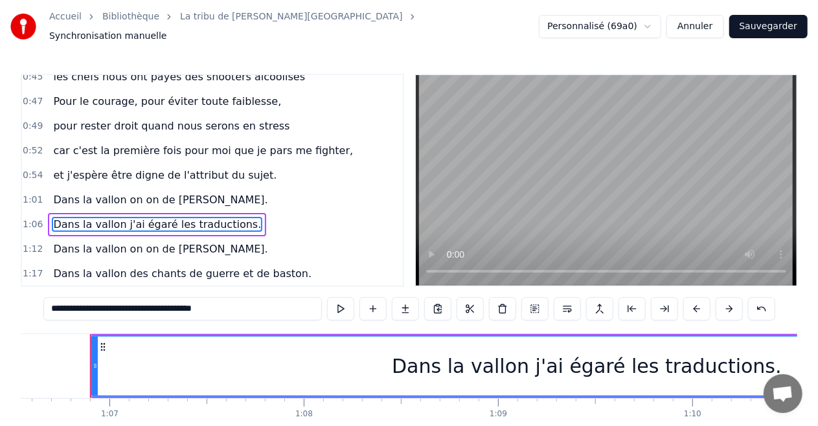
scroll to position [0, 12940]
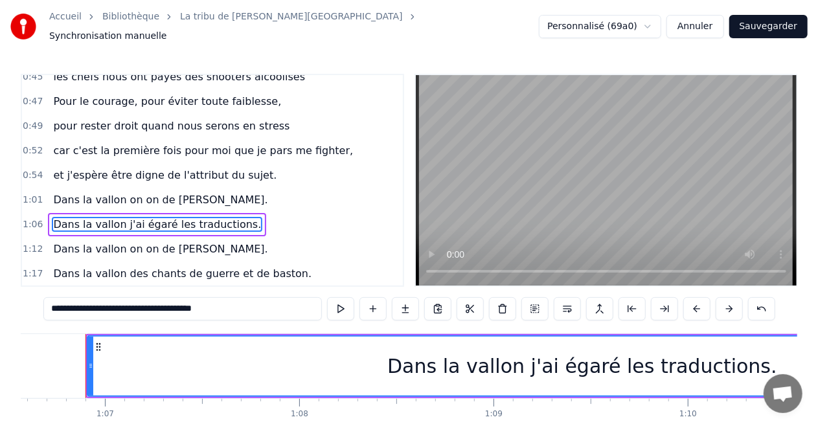
drag, startPoint x: 113, startPoint y: 302, endPoint x: 351, endPoint y: 312, distance: 238.0
click at [351, 312] on div "**********" at bounding box center [409, 308] width 732 height 23
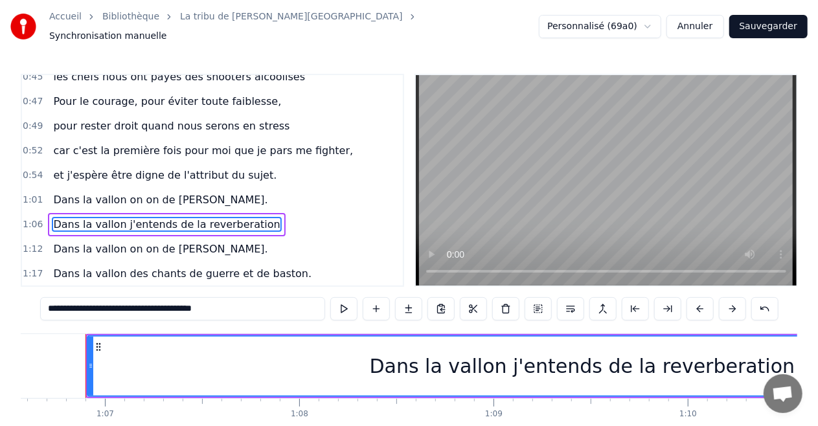
click at [185, 306] on input "**********" at bounding box center [182, 308] width 285 height 23
click at [189, 303] on input "**********" at bounding box center [182, 308] width 285 height 23
click at [176, 306] on input "**********" at bounding box center [182, 308] width 285 height 23
drag, startPoint x: 171, startPoint y: 305, endPoint x: 406, endPoint y: 326, distance: 235.5
click at [406, 326] on div "0:16 Le souffle du zéphyr fait du froid dans le Finistère 0:19 je porte un dern…" at bounding box center [409, 269] width 777 height 391
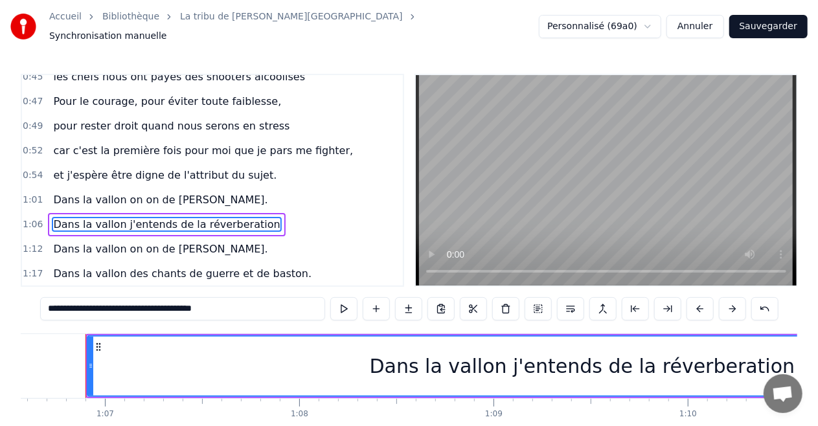
click at [135, 301] on input "**********" at bounding box center [182, 308] width 285 height 23
click at [200, 306] on input "**********" at bounding box center [182, 308] width 285 height 23
click at [189, 301] on input "**********" at bounding box center [182, 308] width 285 height 23
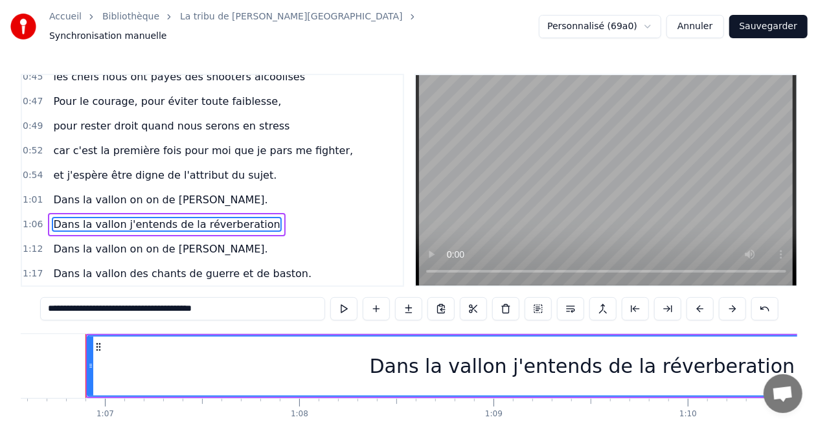
click at [207, 306] on input "**********" at bounding box center [182, 308] width 285 height 23
drag, startPoint x: 189, startPoint y: 306, endPoint x: 207, endPoint y: 306, distance: 18.1
click at [207, 306] on input "**********" at bounding box center [182, 308] width 285 height 23
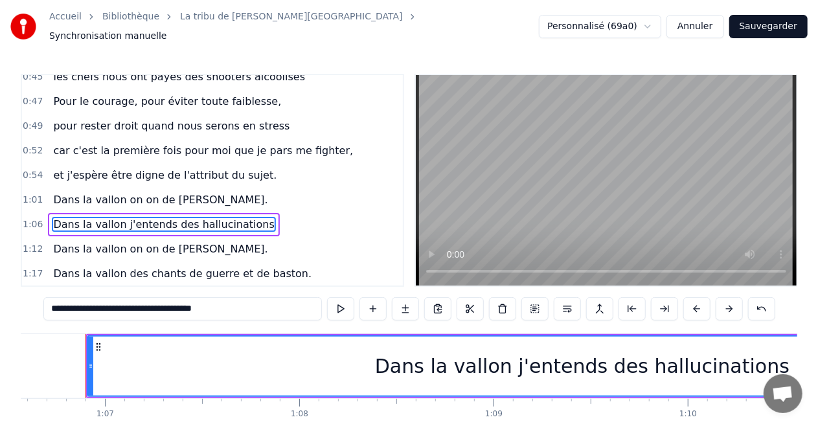
click at [220, 266] on span "Dans la vallon des chants de guerre et de baston." at bounding box center [182, 273] width 261 height 15
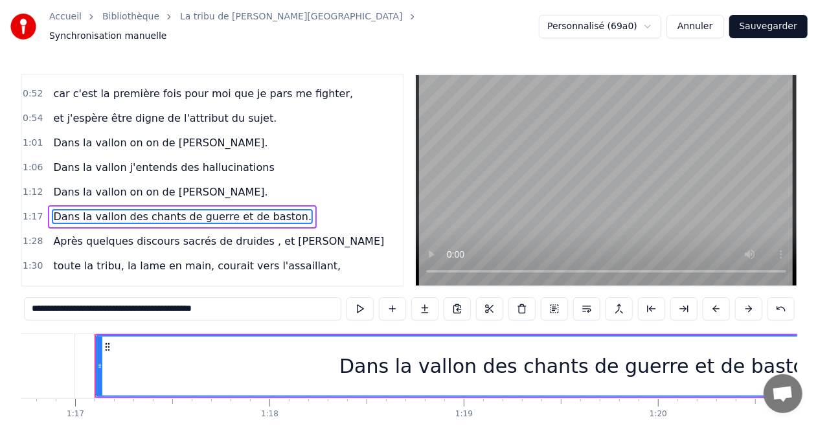
scroll to position [0, 14923]
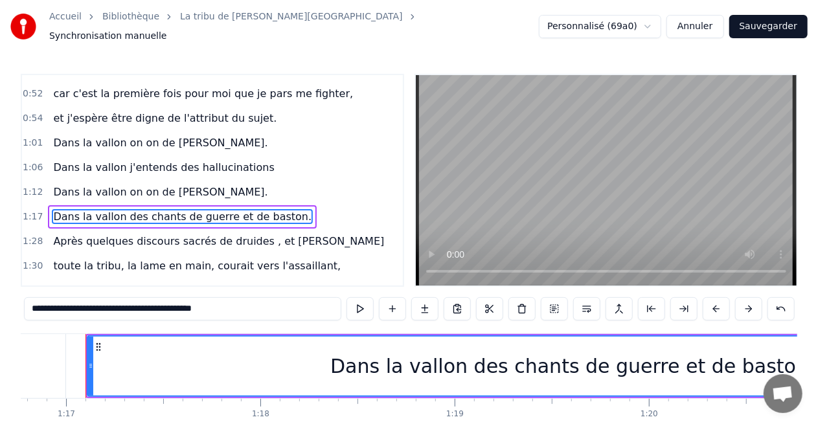
drag, startPoint x: 94, startPoint y: 303, endPoint x: 268, endPoint y: 328, distance: 175.4
click at [268, 328] on div "0:16 Le souffle du zéphyr fait du froid dans le Finistère 0:19 je porte un dern…" at bounding box center [409, 269] width 777 height 391
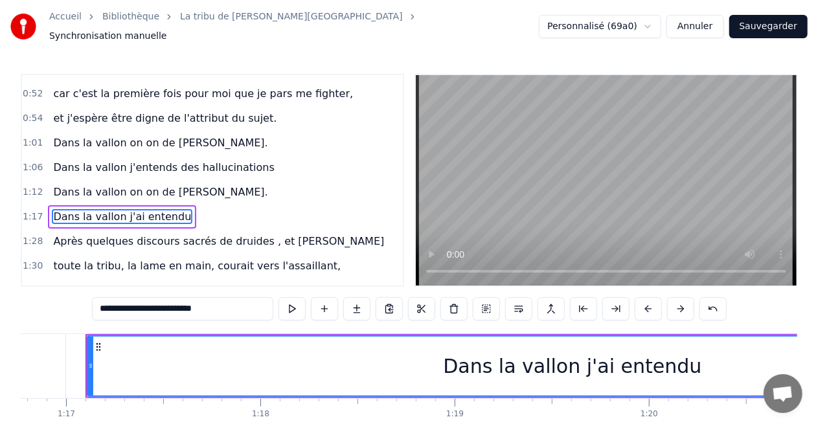
click at [159, 304] on input "**********" at bounding box center [182, 308] width 181 height 23
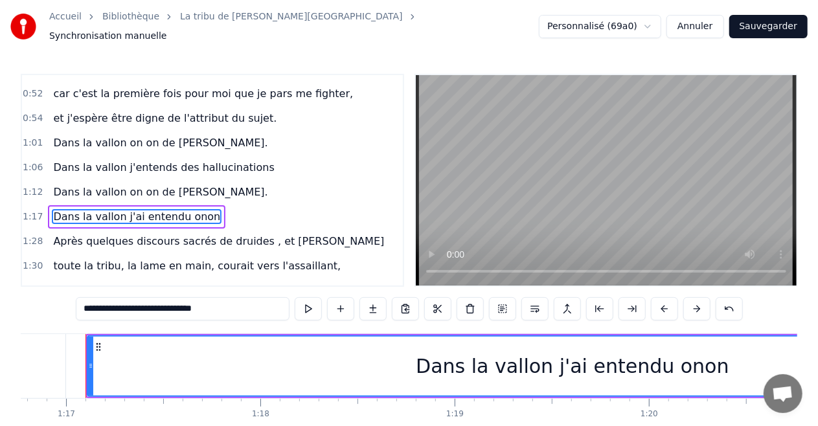
drag, startPoint x: 143, startPoint y: 304, endPoint x: 263, endPoint y: 314, distance: 120.3
click at [257, 325] on div "0:16 Le souffle du zéphyr fait du froid dans le Finistère 0:19 je porte un dern…" at bounding box center [409, 269] width 777 height 391
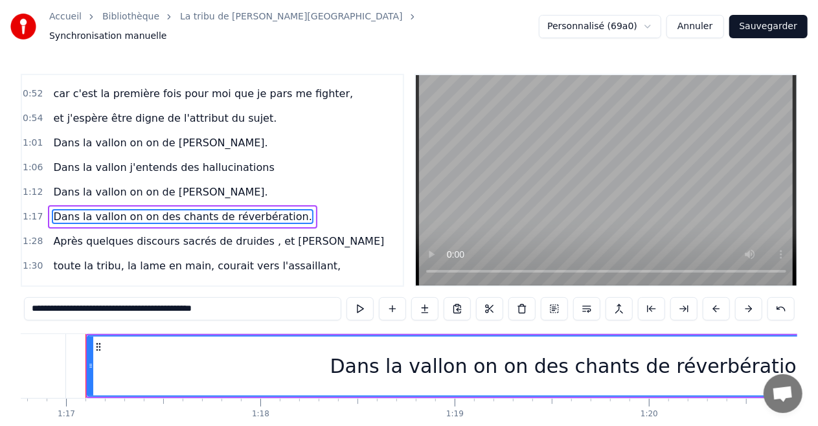
click at [117, 160] on span "Dans la vallon j'entends des hallucinations" at bounding box center [164, 167] width 224 height 15
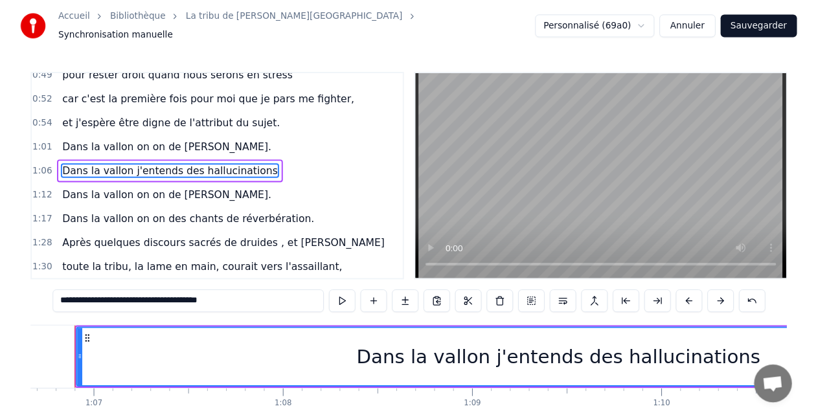
scroll to position [0, 12940]
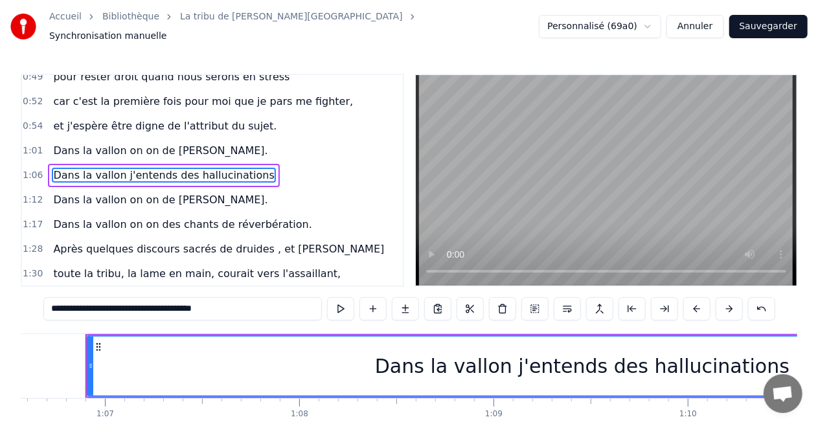
click at [112, 303] on input "**********" at bounding box center [182, 308] width 279 height 23
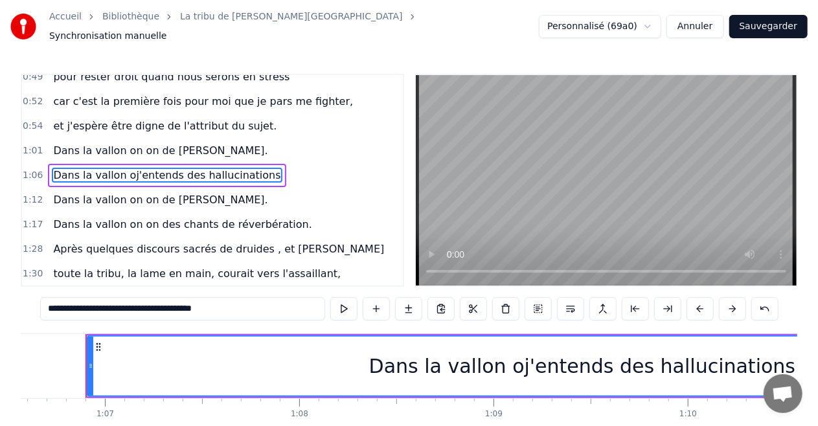
click at [112, 303] on input "**********" at bounding box center [182, 308] width 285 height 23
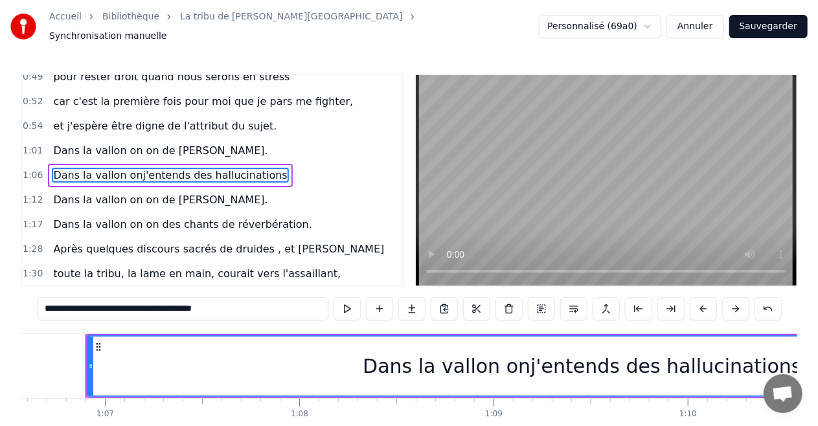
click at [117, 302] on input "**********" at bounding box center [183, 308] width 292 height 23
click at [117, 302] on input "**********" at bounding box center [183, 308] width 298 height 23
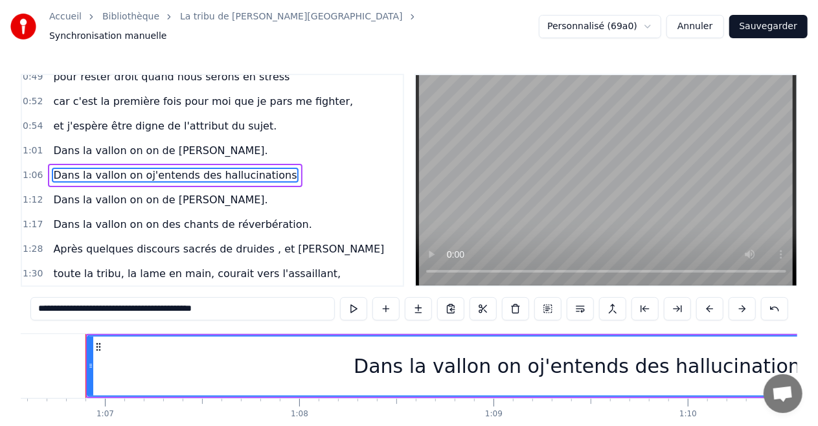
click at [117, 303] on input "**********" at bounding box center [182, 308] width 305 height 23
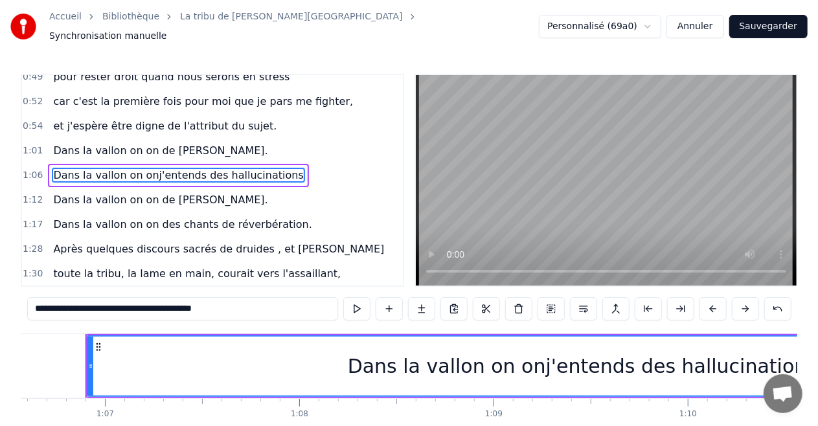
click at [117, 303] on input "**********" at bounding box center [182, 308] width 311 height 23
click at [121, 305] on input "**********" at bounding box center [182, 308] width 311 height 23
click at [118, 303] on input "**********" at bounding box center [183, 308] width 318 height 23
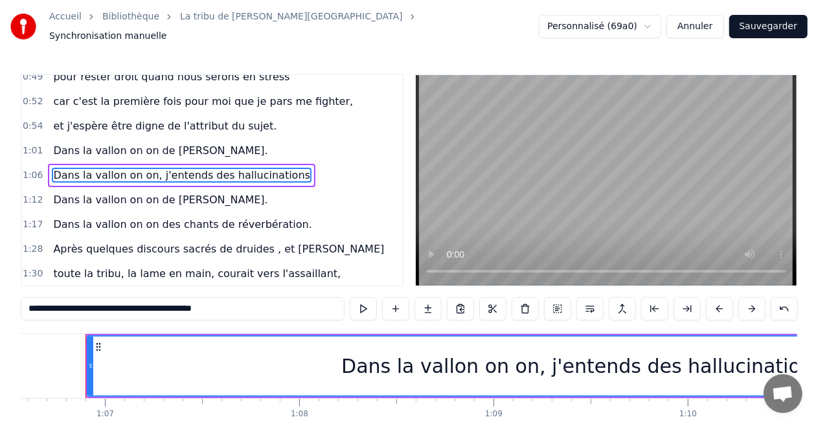
click at [255, 242] on span "Après quelques discours sacrés de druides , et [PERSON_NAME]" at bounding box center [219, 249] width 334 height 15
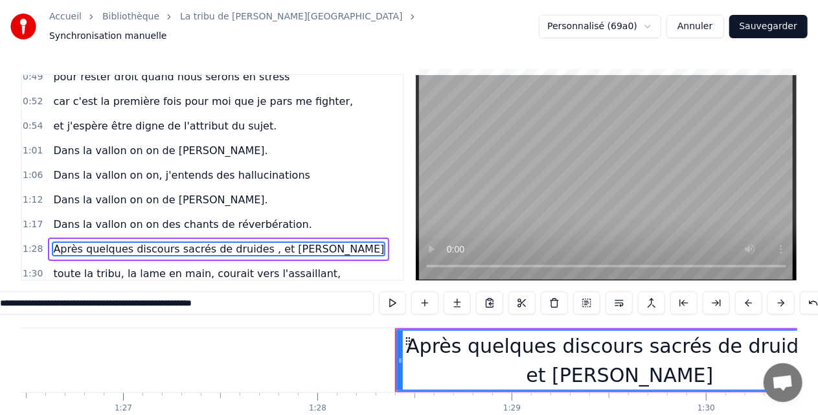
scroll to position [0, 17120]
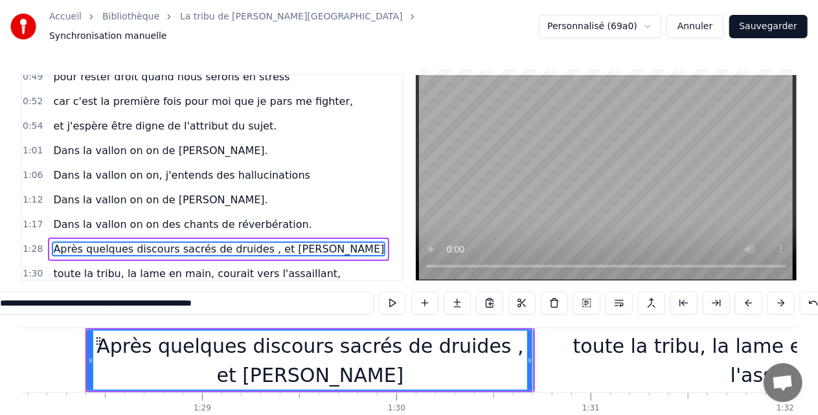
click at [48, 305] on input "**********" at bounding box center [183, 303] width 382 height 23
drag, startPoint x: 101, startPoint y: 303, endPoint x: 38, endPoint y: 304, distance: 63.5
click at [38, 304] on input "**********" at bounding box center [183, 303] width 382 height 23
drag, startPoint x: 30, startPoint y: 305, endPoint x: 287, endPoint y: 314, distance: 257.4
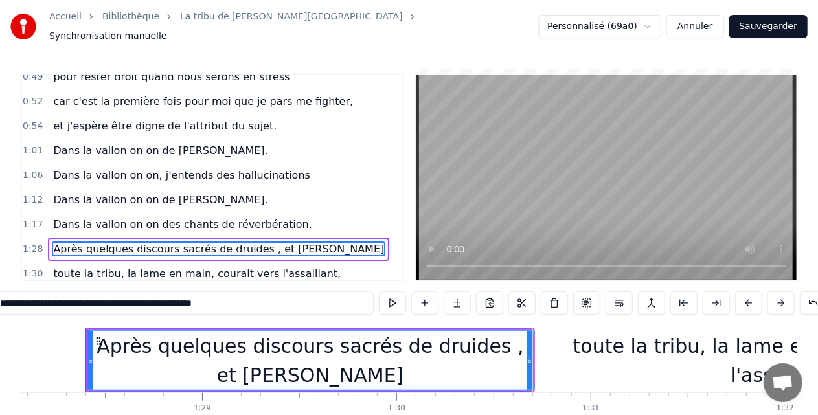
click at [287, 314] on div "**********" at bounding box center [410, 305] width 836 height 26
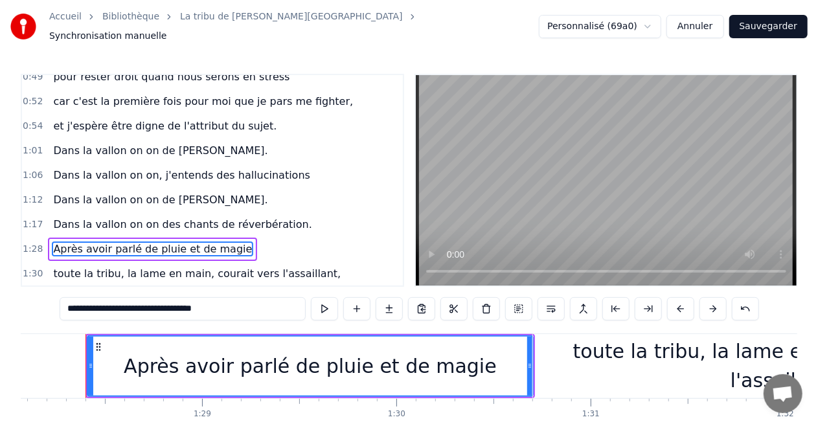
click at [145, 266] on span "toute la tribu, la lame en main, courait vers l'assaillant," at bounding box center [197, 273] width 290 height 15
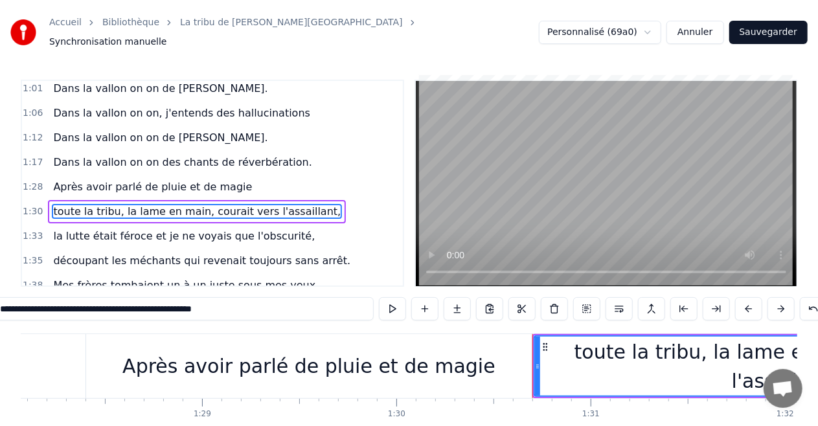
scroll to position [430, 0]
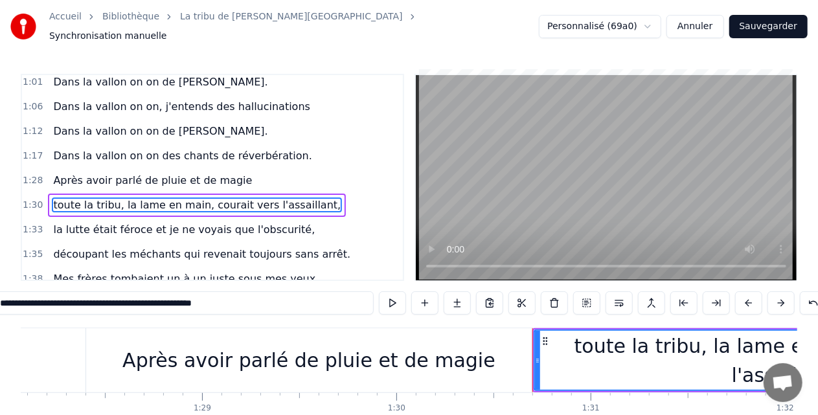
click at [80, 306] on input "**********" at bounding box center [183, 303] width 382 height 23
click at [119, 222] on span "la lutte était féroce et je ne voyais que l'obscurité," at bounding box center [184, 229] width 264 height 15
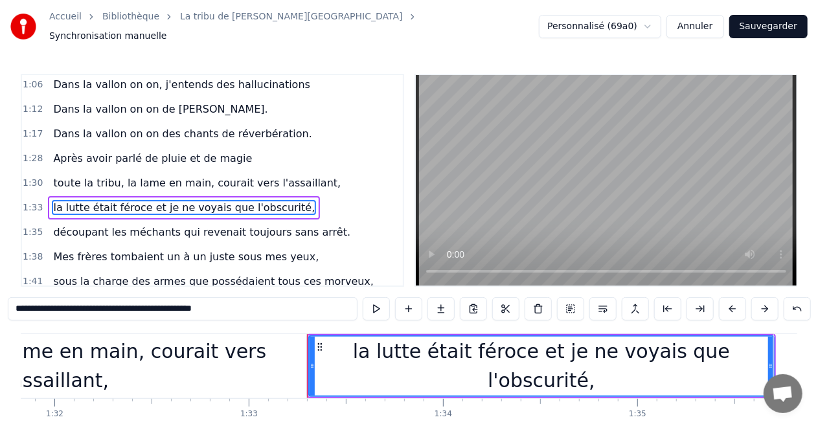
scroll to position [0, 18072]
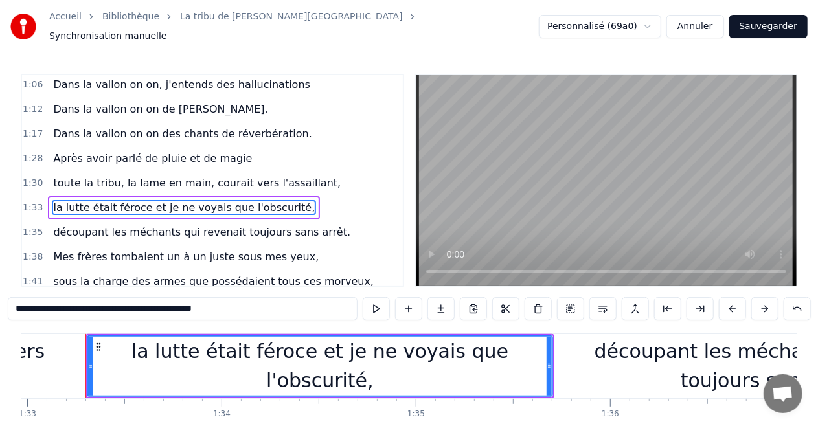
click at [115, 200] on span "la lutte était féroce et je ne voyais que l'obscurité," at bounding box center [184, 207] width 264 height 15
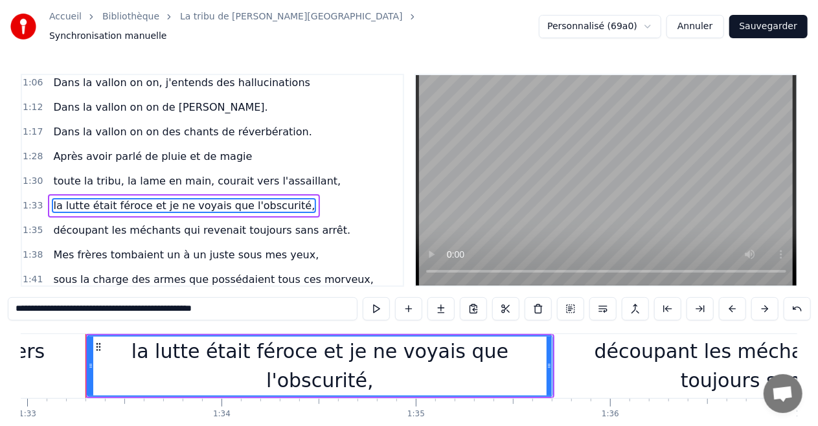
click at [111, 198] on span "la lutte était féroce et je ne voyais que l'obscurité," at bounding box center [184, 205] width 264 height 15
drag, startPoint x: 232, startPoint y: 302, endPoint x: 96, endPoint y: 292, distance: 136.4
click at [96, 297] on input "**********" at bounding box center [183, 308] width 350 height 23
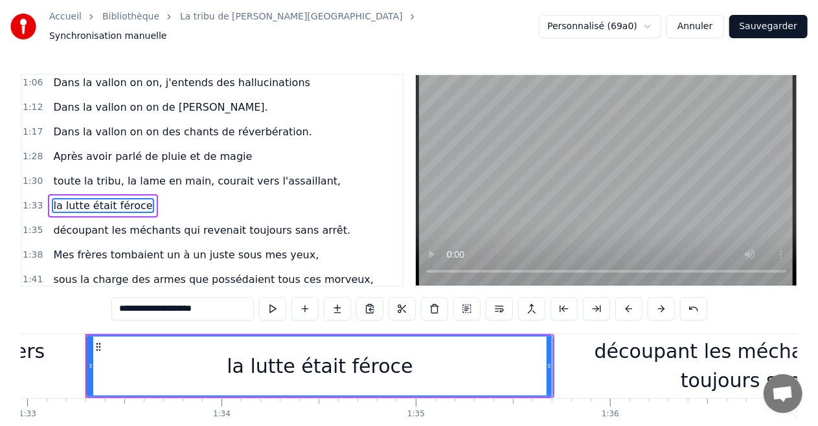
drag, startPoint x: 221, startPoint y: 296, endPoint x: 0, endPoint y: 268, distance: 222.8
click at [0, 268] on div "Accueil Bibliothèque La tribu de Dana • Manau Synchronisation manuelle Personna…" at bounding box center [409, 232] width 818 height 465
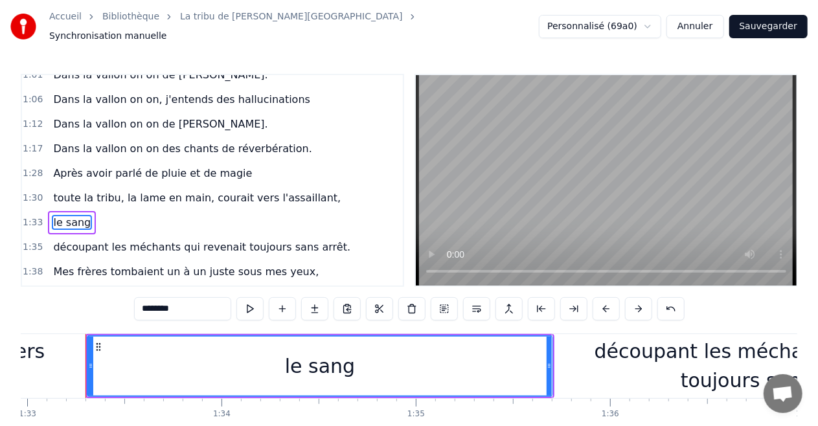
scroll to position [422, 0]
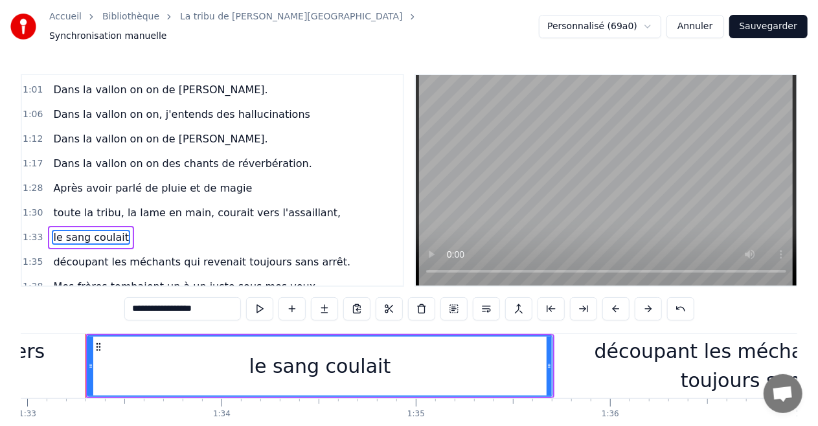
paste input "**********"
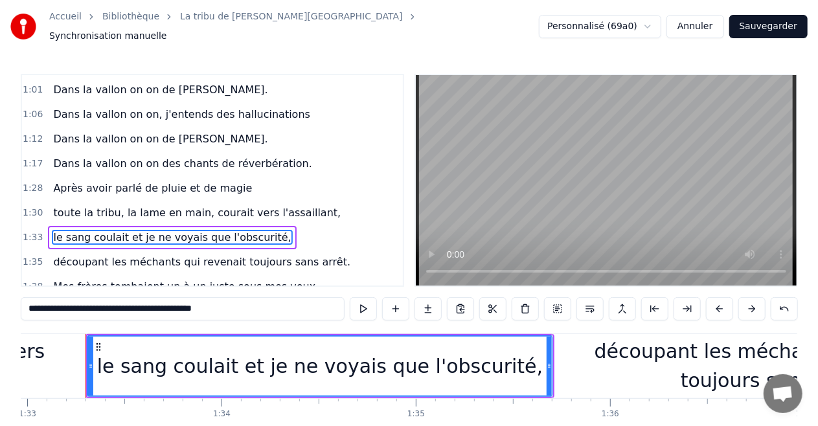
click at [97, 303] on input "**********" at bounding box center [183, 308] width 324 height 23
click at [69, 305] on input "**********" at bounding box center [183, 308] width 318 height 23
click at [176, 255] on span "découpant les méchants qui revenait toujours sans arrêt." at bounding box center [202, 262] width 300 height 15
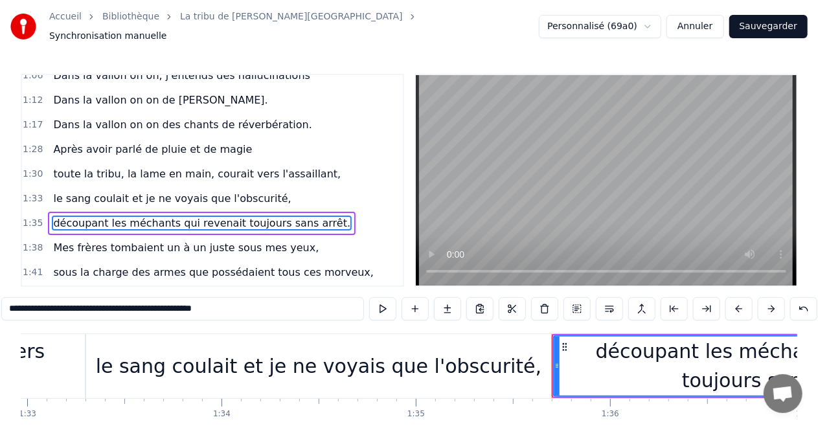
scroll to position [478, 0]
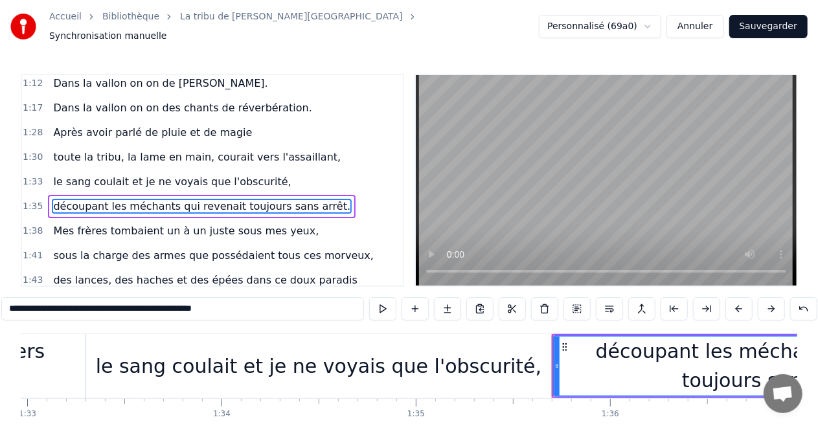
drag, startPoint x: 111, startPoint y: 303, endPoint x: 159, endPoint y: 303, distance: 47.3
click at [159, 303] on input "**********" at bounding box center [182, 308] width 363 height 23
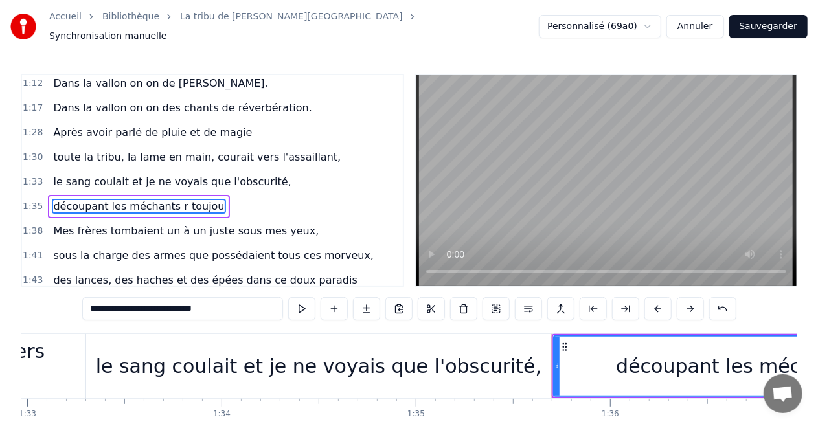
drag, startPoint x: 193, startPoint y: 305, endPoint x: 316, endPoint y: 321, distance: 124.2
click at [316, 321] on div "0:16 Le souffle du zéphyr fait du froid dans le Finistère 0:19 je porte un dern…" at bounding box center [409, 269] width 777 height 391
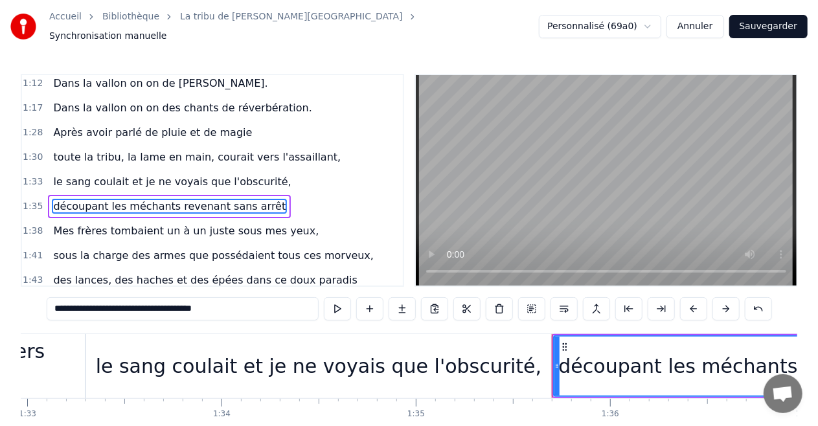
click at [288, 303] on input "**********" at bounding box center [183, 308] width 272 height 23
type input "**********"
click at [206, 220] on div "Mes frères tombaient un à un juste sous mes yeux," at bounding box center [186, 231] width 276 height 23
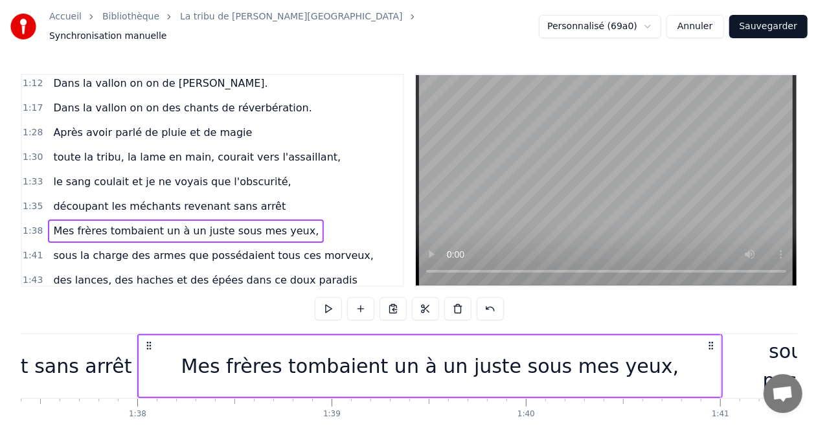
scroll to position [0, 18986]
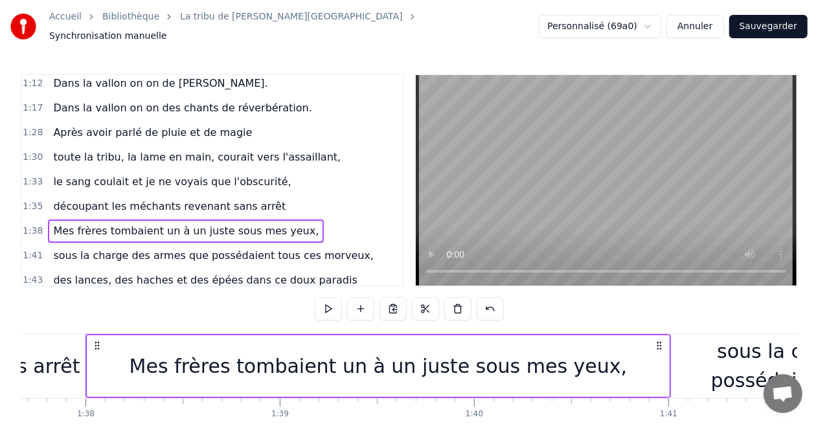
click at [181, 224] on span "Mes frères tombaient un à un juste sous mes yeux," at bounding box center [186, 231] width 268 height 15
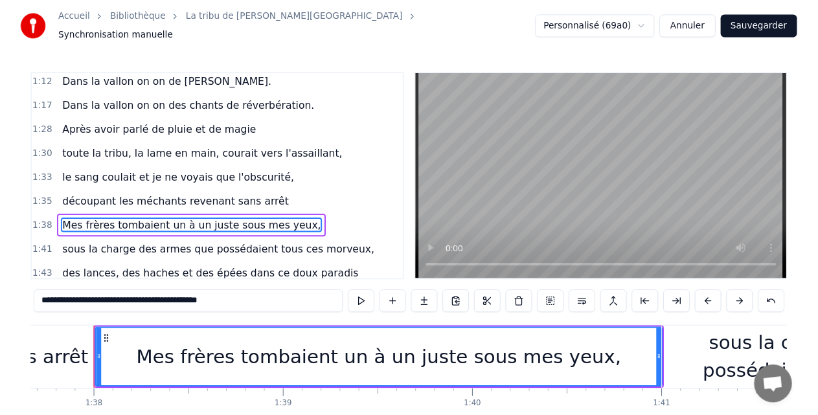
scroll to position [503, 0]
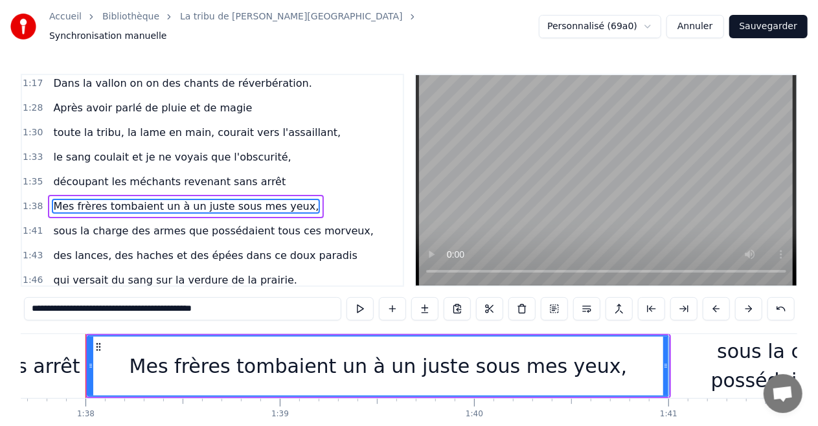
click at [231, 199] on span "Mes frères tombaient un à un juste sous mes yeux," at bounding box center [186, 206] width 268 height 15
drag, startPoint x: 79, startPoint y: 302, endPoint x: 156, endPoint y: 306, distance: 76.6
click at [156, 306] on input "**********" at bounding box center [183, 308] width 318 height 23
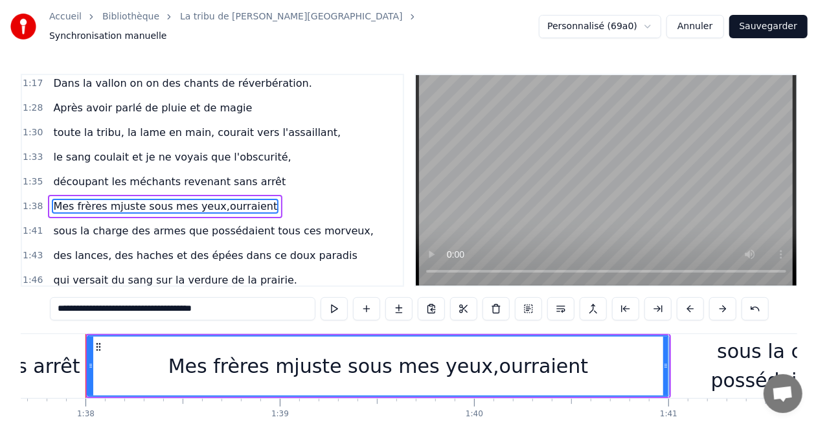
drag, startPoint x: 252, startPoint y: 307, endPoint x: 107, endPoint y: 312, distance: 145.2
click at [107, 312] on input "**********" at bounding box center [183, 308] width 266 height 23
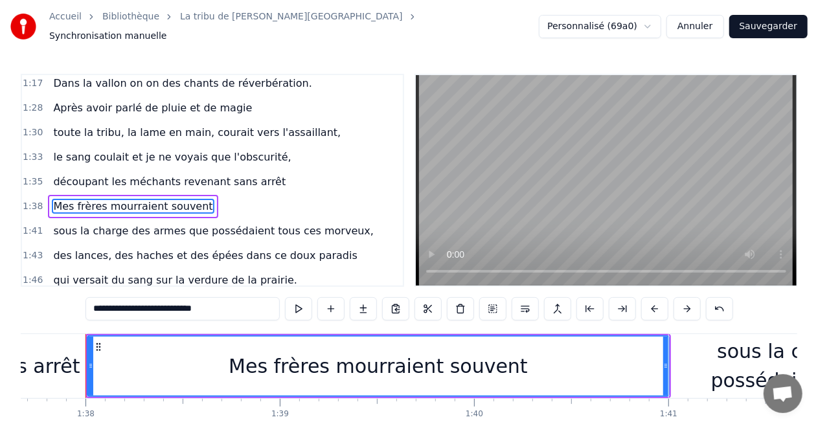
click at [165, 199] on span "Mes frères mourraient souvent" at bounding box center [133, 206] width 162 height 15
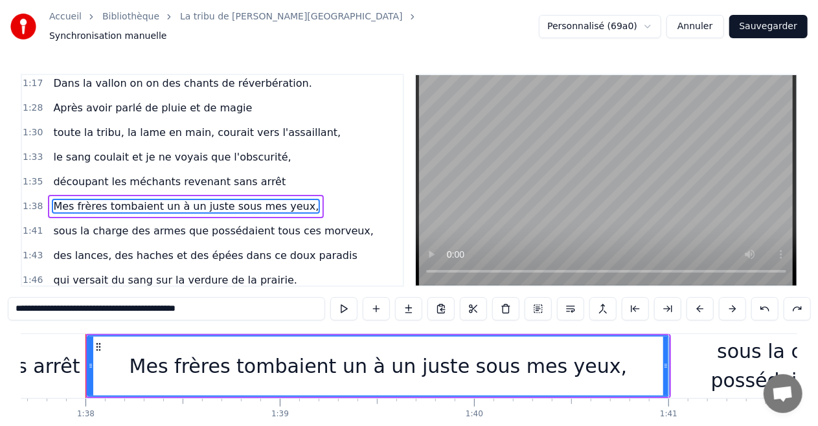
click at [185, 199] on span "Mes frères tombaient un à un juste sous mes yeux," at bounding box center [186, 206] width 268 height 15
click at [207, 199] on span "Mes frères tombaient un à un juste sous mes yeux," at bounding box center [186, 206] width 268 height 15
click at [167, 199] on span "Mes frères tombaient un à un juste sous mes yeux," at bounding box center [186, 206] width 268 height 15
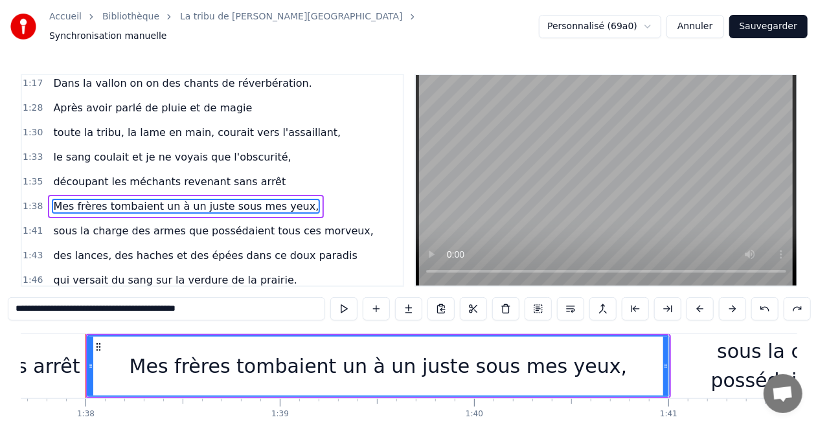
drag, startPoint x: 65, startPoint y: 303, endPoint x: 137, endPoint y: 305, distance: 72.6
click at [137, 305] on input "**********" at bounding box center [167, 308] width 318 height 23
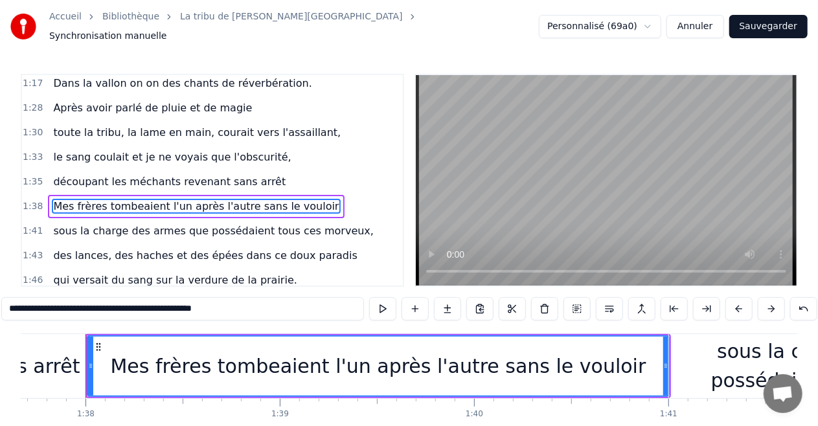
click at [245, 199] on span "Mes frères tombeaient l'un après l'autre sans le vouloir" at bounding box center [196, 206] width 288 height 15
click at [217, 224] on span "sous la charge des armes que possédaient tous ces morveux," at bounding box center [213, 231] width 323 height 15
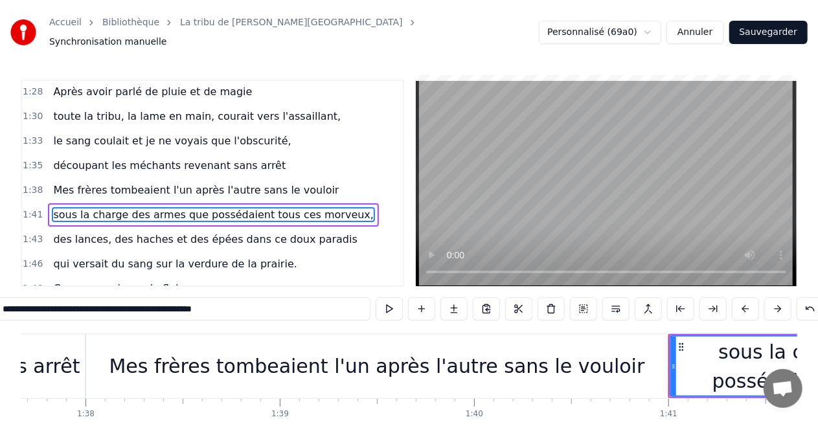
scroll to position [527, 0]
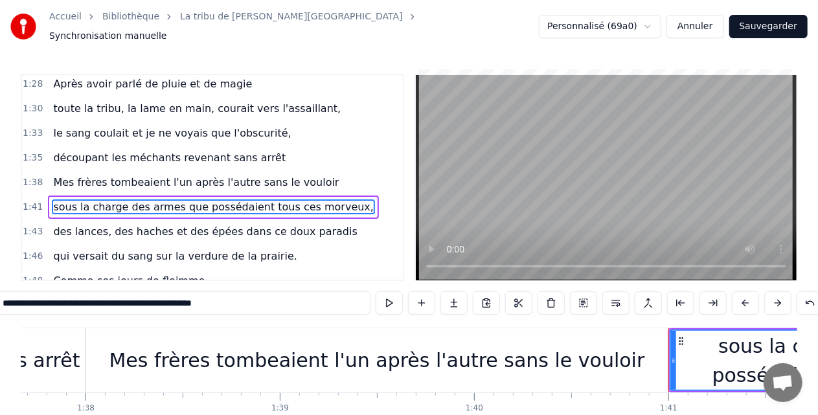
click at [225, 305] on input "**********" at bounding box center [183, 303] width 376 height 23
click at [220, 305] on input "**********" at bounding box center [183, 303] width 376 height 23
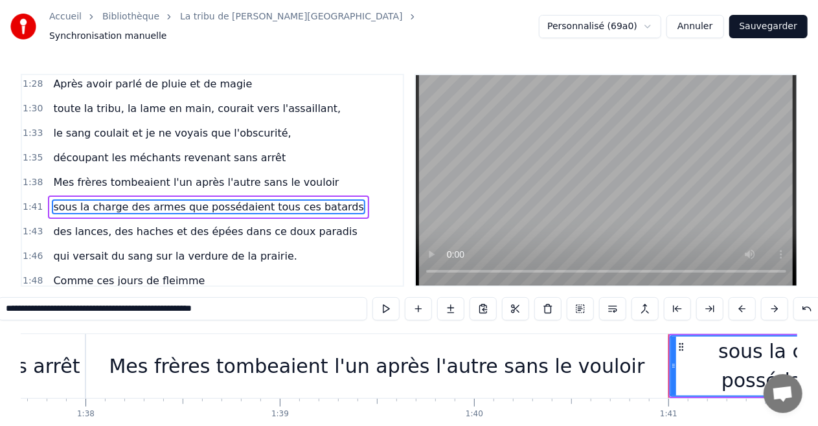
click at [220, 305] on input "**********" at bounding box center [182, 308] width 369 height 23
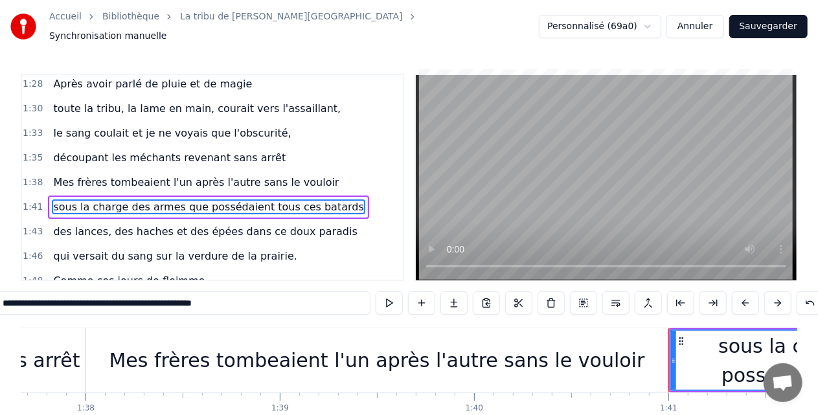
click at [220, 305] on input "**********" at bounding box center [183, 303] width 376 height 23
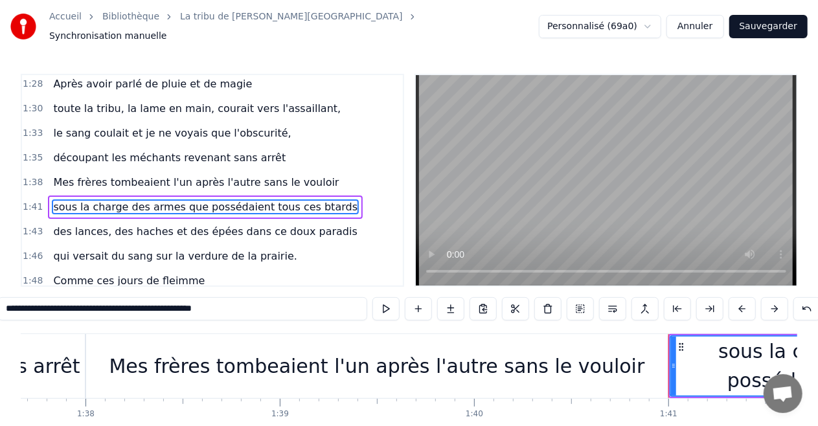
click at [220, 305] on input "**********" at bounding box center [182, 308] width 369 height 23
click at [110, 200] on span "sous la charge des armes que possédaient tous ces bâtards" at bounding box center [208, 207] width 313 height 15
click at [53, 305] on input "**********" at bounding box center [182, 308] width 369 height 23
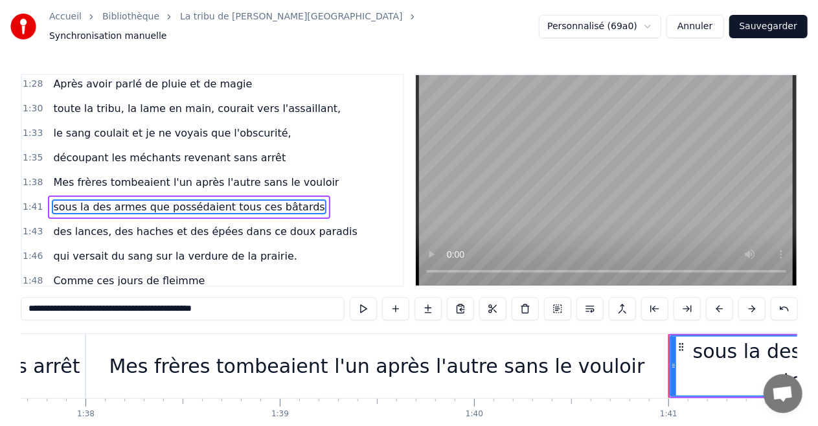
click at [58, 305] on input "**********" at bounding box center [183, 308] width 324 height 23
click at [58, 305] on input "**********" at bounding box center [183, 308] width 318 height 23
click at [58, 305] on input "**********" at bounding box center [183, 308] width 324 height 23
click at [58, 305] on input "**********" at bounding box center [182, 308] width 330 height 23
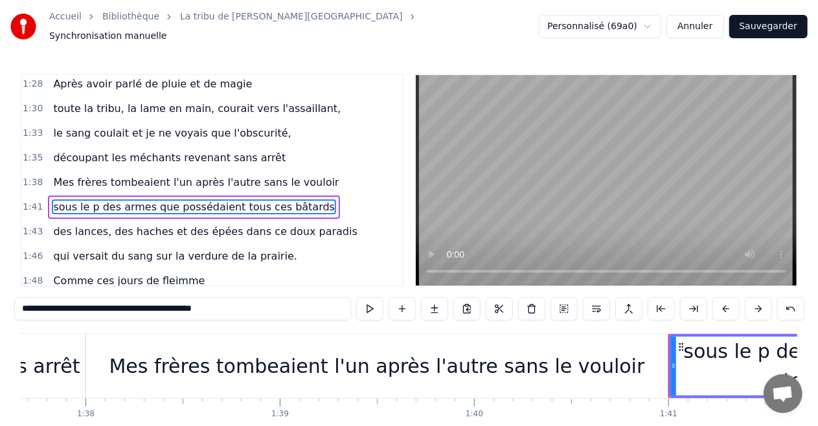
click at [58, 302] on input "**********" at bounding box center [182, 308] width 337 height 23
click at [58, 302] on input "**********" at bounding box center [182, 308] width 343 height 23
click at [63, 305] on input "**********" at bounding box center [182, 308] width 343 height 23
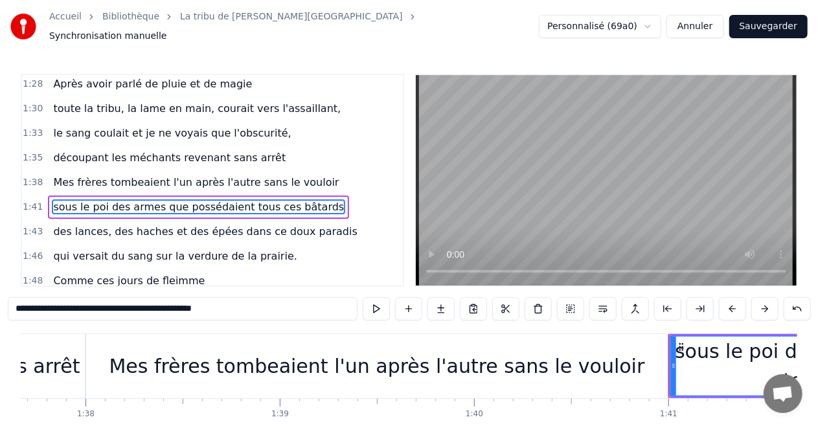
click at [63, 305] on input "**********" at bounding box center [183, 308] width 350 height 23
click at [60, 306] on input "**********" at bounding box center [183, 308] width 350 height 23
click at [61, 306] on input "**********" at bounding box center [183, 308] width 350 height 23
click at [61, 306] on input "**********" at bounding box center [183, 308] width 356 height 23
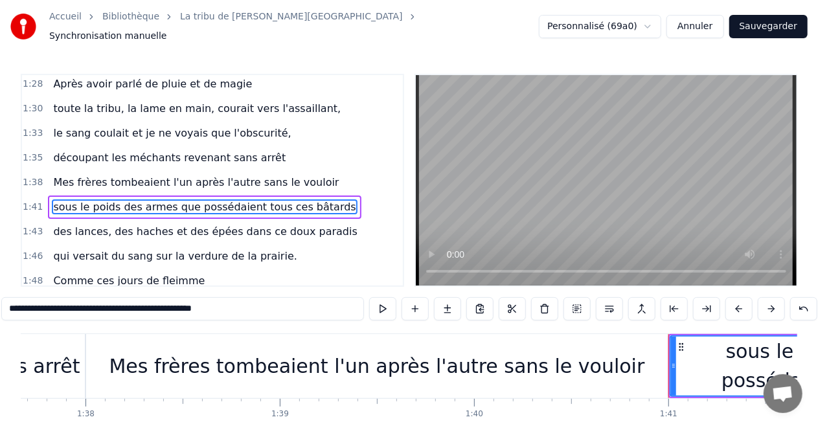
click at [264, 302] on input "**********" at bounding box center [182, 308] width 363 height 23
click at [231, 224] on span "des lances, des haches et des épées dans ce doux paradis" at bounding box center [205, 231] width 306 height 15
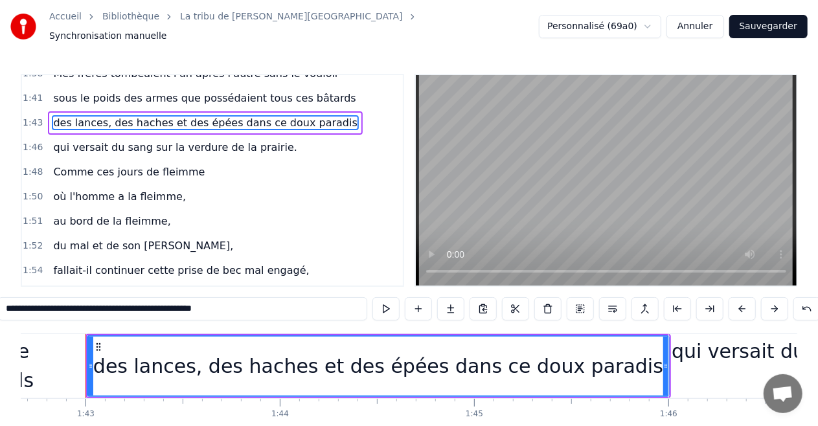
scroll to position [637, 0]
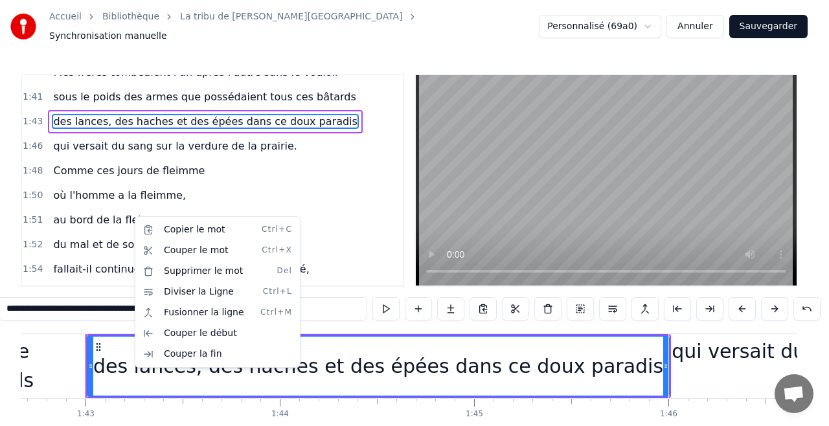
click at [119, 214] on html "Accueil Bibliothèque La tribu de Dana • Manau Synchronisation manuelle Personna…" at bounding box center [414, 242] width 829 height 485
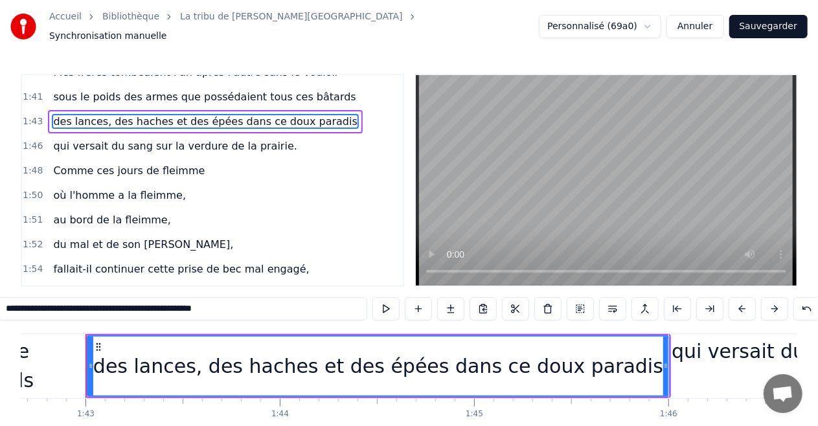
click at [119, 237] on span "du mal et de son [PERSON_NAME]," at bounding box center [143, 244] width 183 height 15
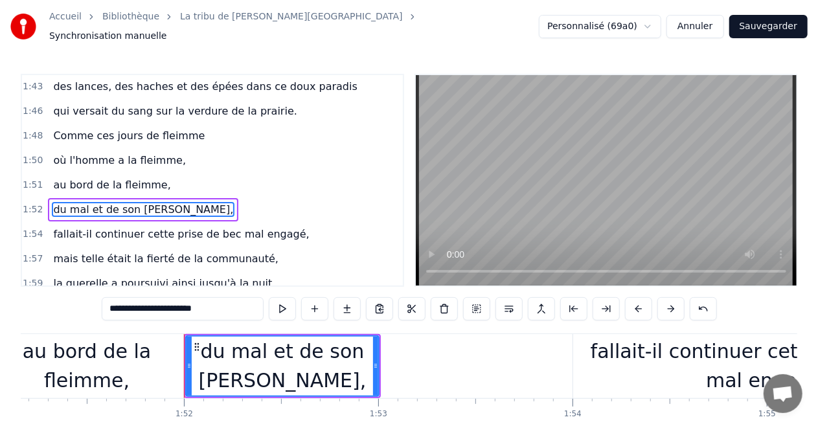
scroll to position [0, 21708]
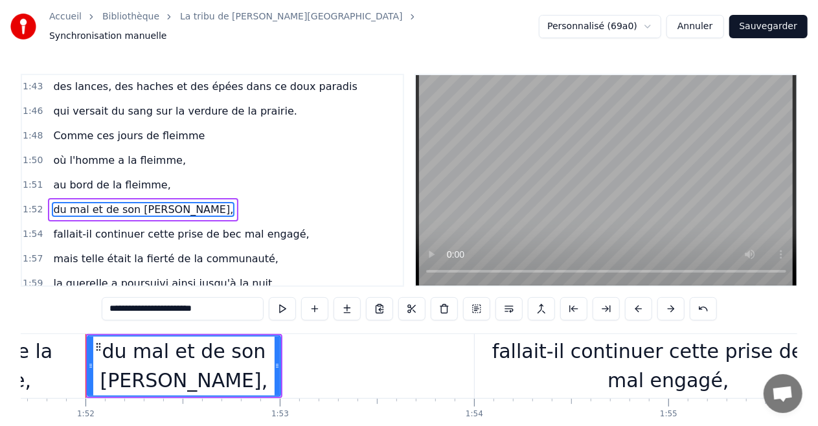
click at [170, 302] on input "**********" at bounding box center [183, 308] width 162 height 23
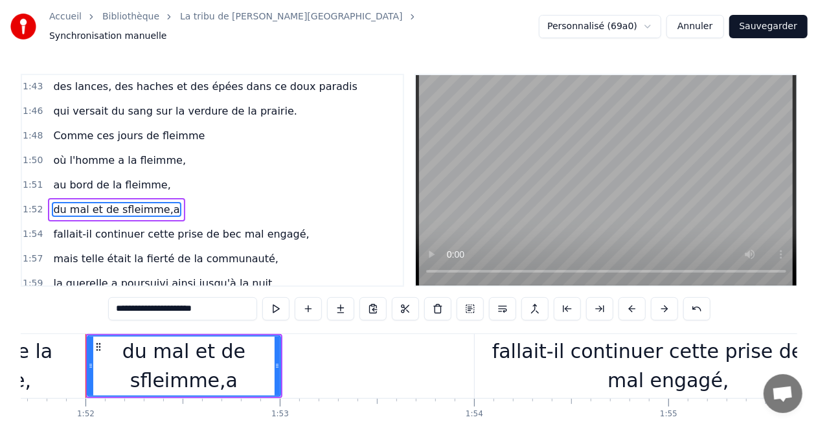
click at [177, 303] on input "**********" at bounding box center [182, 308] width 149 height 23
click at [178, 303] on input "**********" at bounding box center [183, 308] width 156 height 23
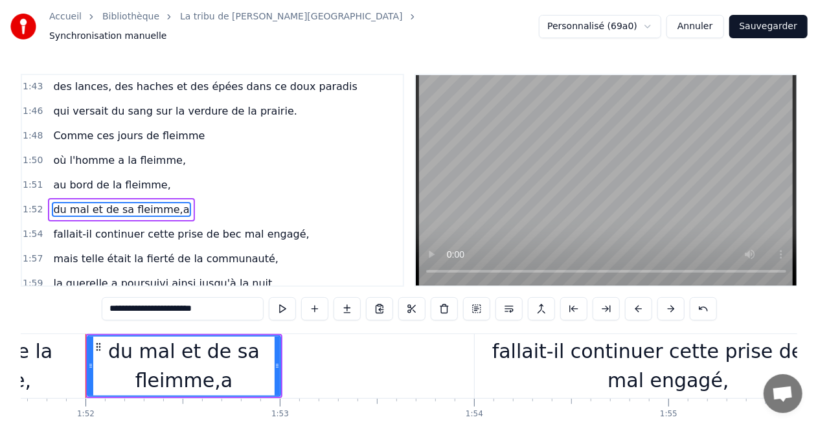
click at [235, 305] on input "**********" at bounding box center [183, 308] width 162 height 23
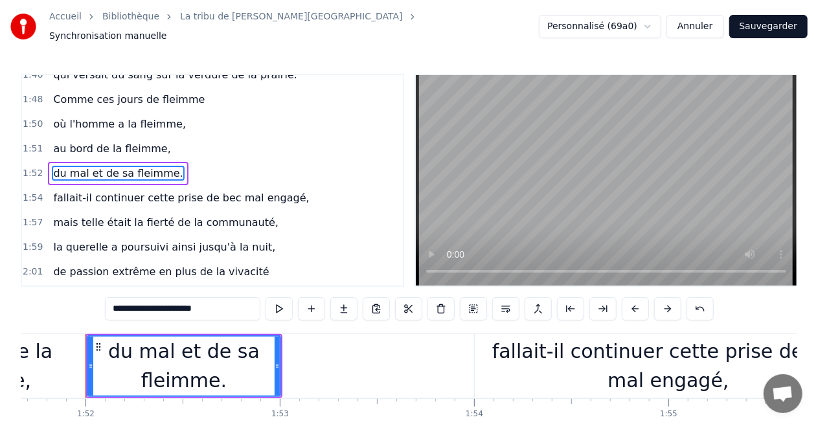
scroll to position [710, 0]
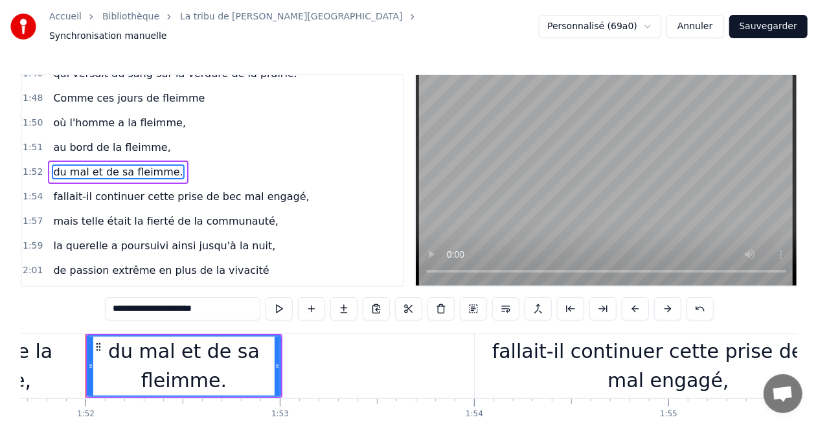
click at [87, 238] on span "la querelle a poursuivi ainsi jusqu'à la nuit," at bounding box center [164, 245] width 225 height 15
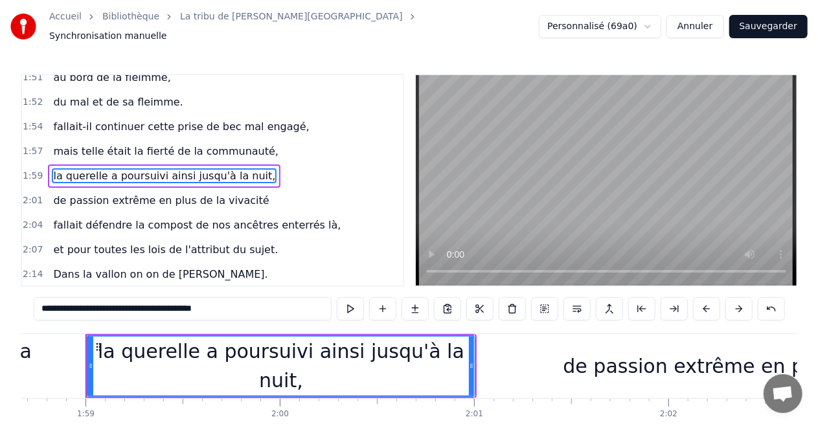
scroll to position [780, 0]
click at [154, 168] on span "la querelle a poursuivi ainsi jusqu'à la nuit," at bounding box center [164, 175] width 225 height 15
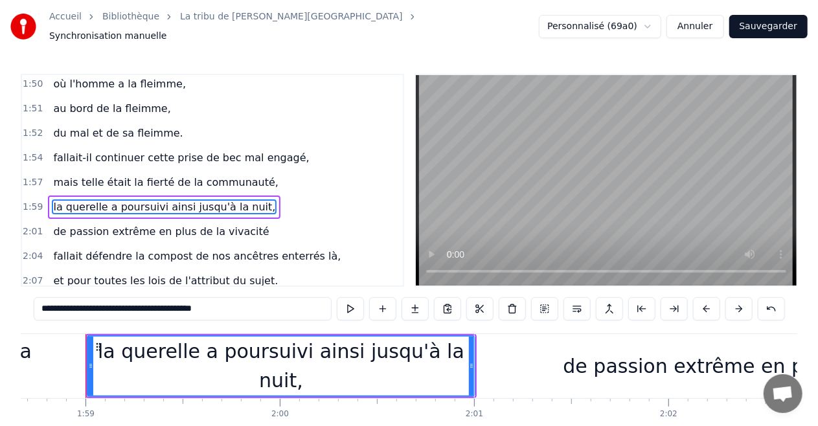
scroll to position [745, 0]
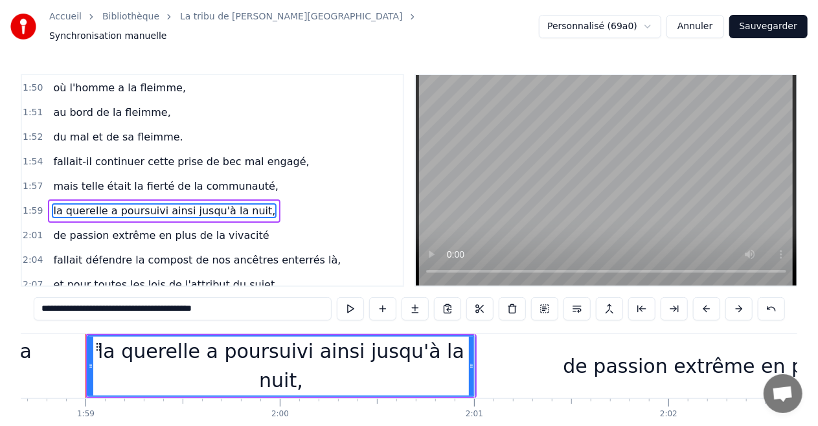
drag, startPoint x: 89, startPoint y: 303, endPoint x: 311, endPoint y: 292, distance: 222.5
click at [314, 297] on input "**********" at bounding box center [183, 308] width 298 height 23
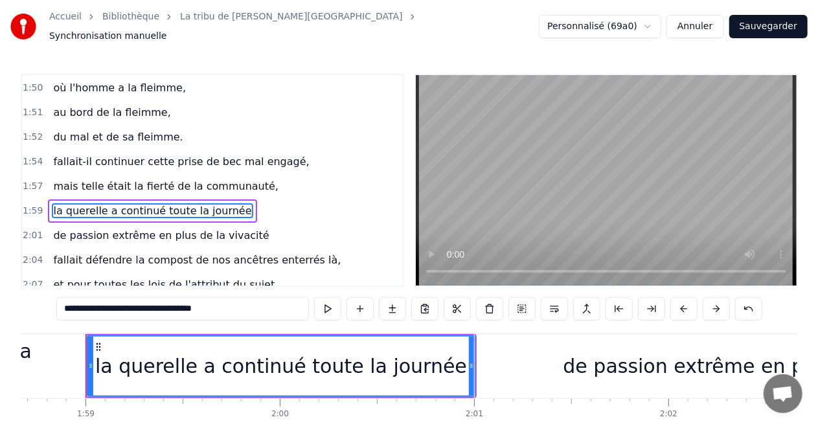
click at [133, 228] on span "de passion extrême en plus de la vivacité" at bounding box center [161, 235] width 218 height 15
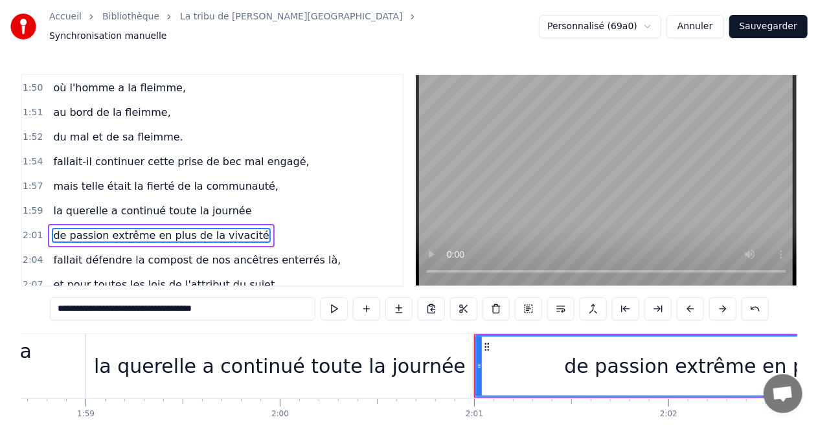
scroll to position [769, 0]
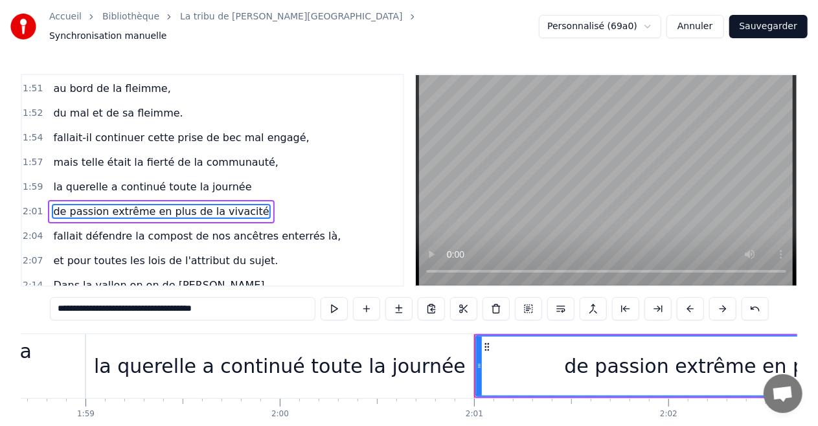
drag, startPoint x: 249, startPoint y: 305, endPoint x: 92, endPoint y: 299, distance: 157.6
click at [92, 299] on input "**********" at bounding box center [183, 308] width 266 height 23
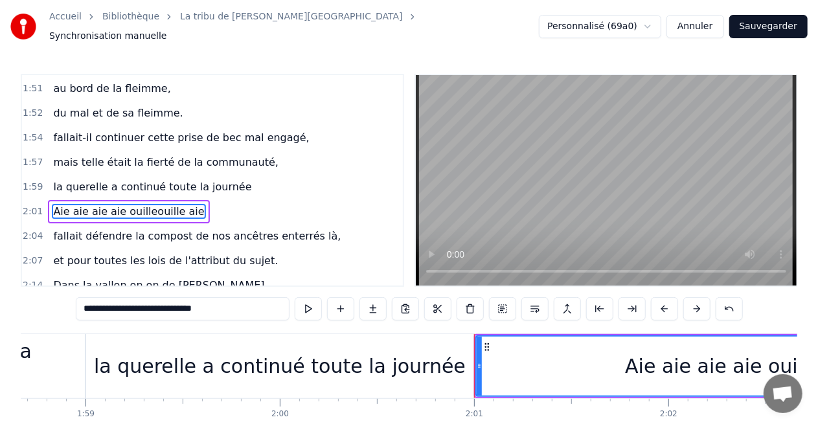
click at [229, 229] on span "fallait défendre la compost de nos ancêtres enterrés là," at bounding box center [197, 236] width 290 height 15
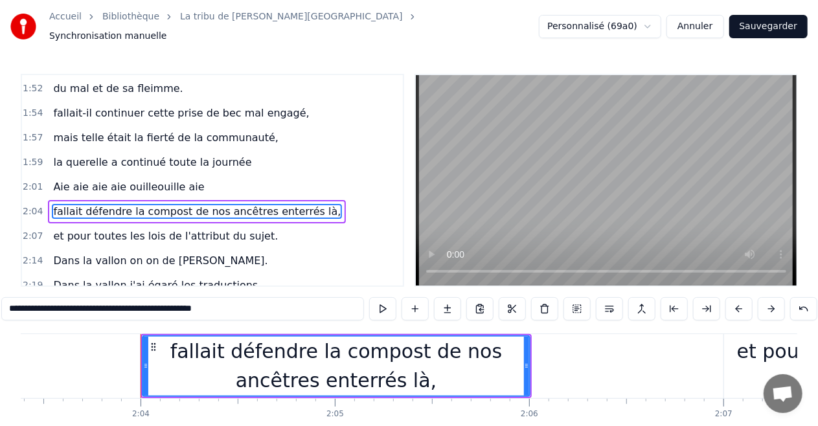
scroll to position [0, 24040]
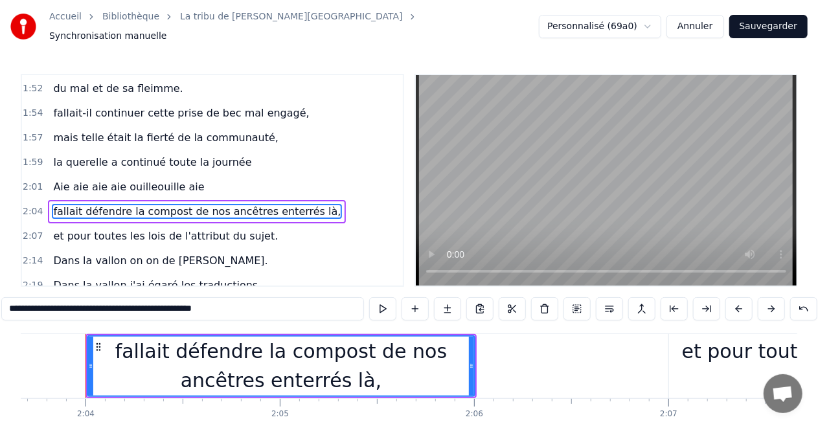
click at [78, 301] on input "**********" at bounding box center [182, 308] width 363 height 23
click at [81, 303] on input "**********" at bounding box center [183, 308] width 356 height 23
click at [98, 303] on input "**********" at bounding box center [182, 308] width 363 height 23
click at [105, 304] on input "**********" at bounding box center [182, 308] width 363 height 23
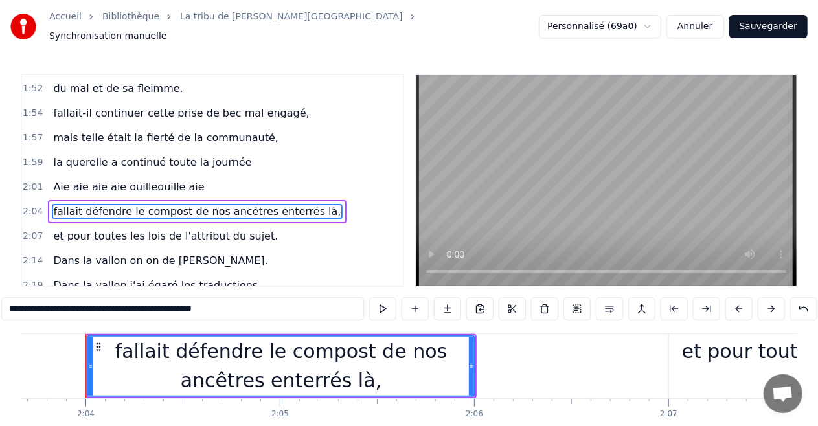
click at [105, 304] on input "**********" at bounding box center [182, 308] width 363 height 23
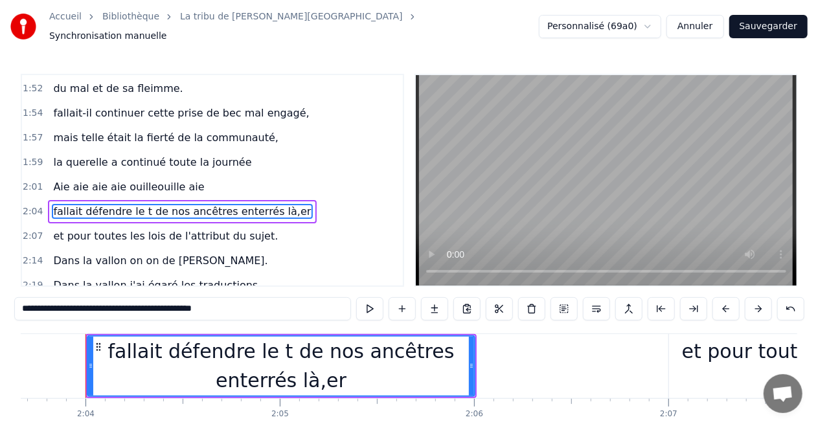
click at [100, 304] on input "**********" at bounding box center [182, 308] width 337 height 23
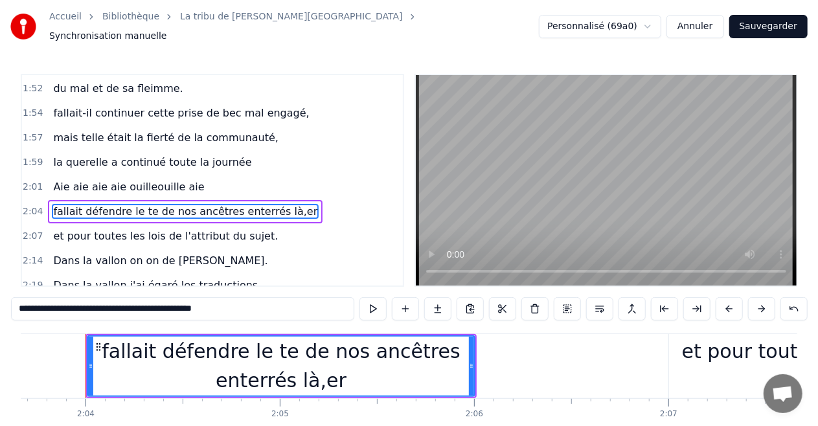
click at [100, 304] on input "**********" at bounding box center [182, 308] width 343 height 23
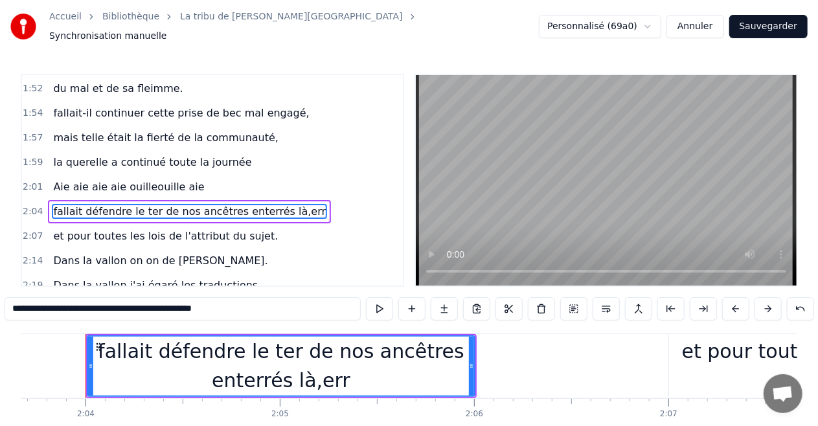
click at [100, 304] on input "**********" at bounding box center [183, 308] width 356 height 23
click at [97, 303] on input "**********" at bounding box center [183, 308] width 356 height 23
click at [97, 303] on input "**********" at bounding box center [182, 308] width 363 height 23
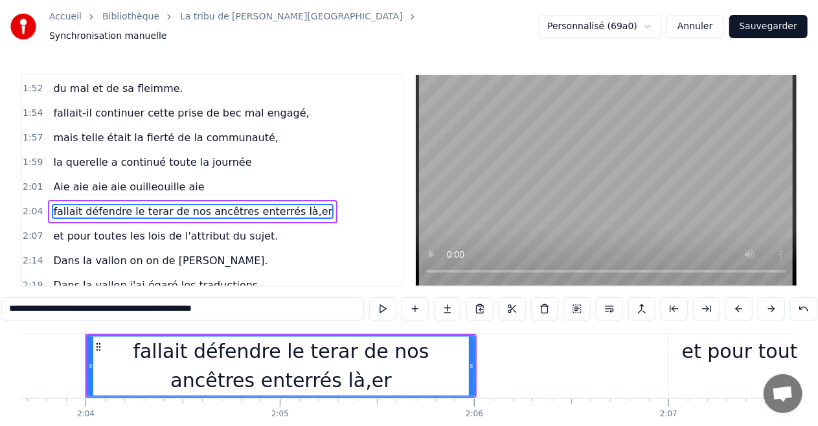
click at [102, 303] on input "**********" at bounding box center [182, 308] width 363 height 23
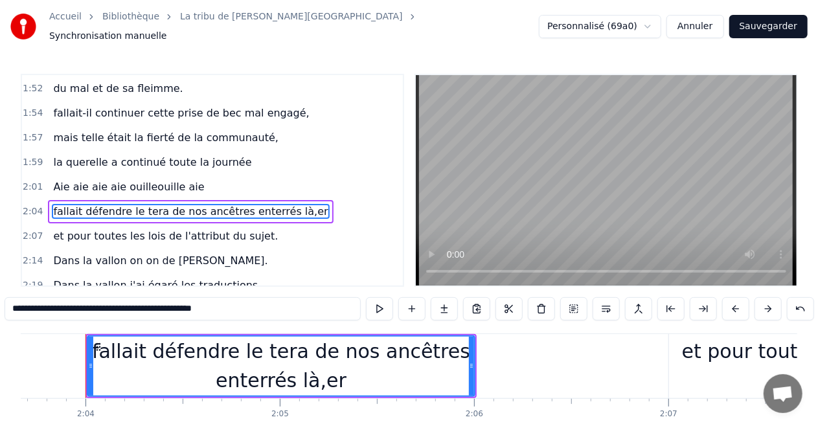
click at [102, 303] on input "**********" at bounding box center [183, 308] width 356 height 23
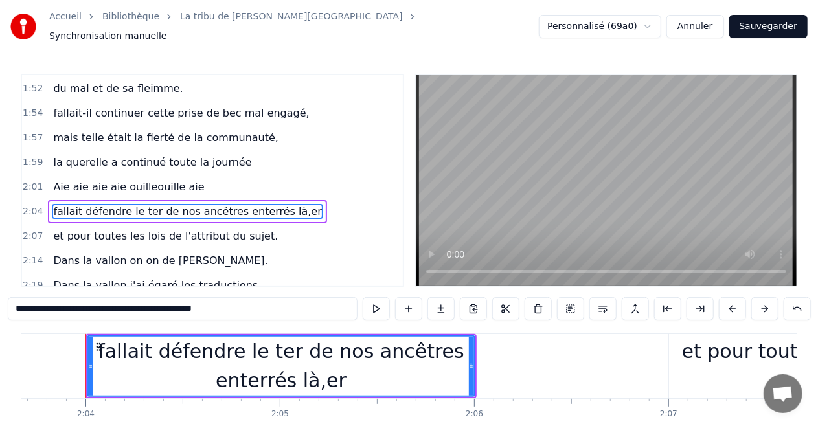
click at [102, 303] on input "**********" at bounding box center [183, 308] width 350 height 23
click at [102, 303] on input "**********" at bounding box center [183, 308] width 356 height 23
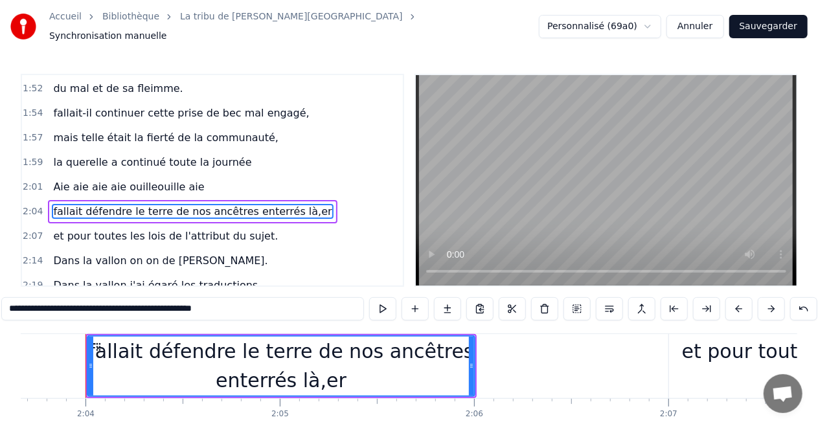
click at [102, 303] on input "**********" at bounding box center [182, 308] width 363 height 23
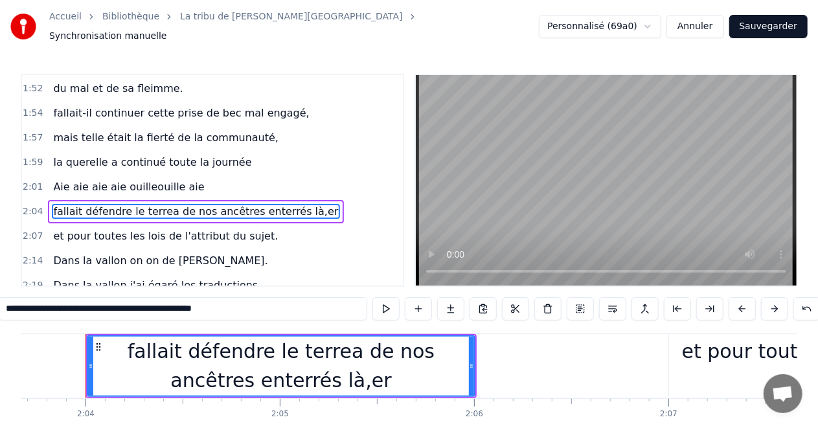
click at [102, 303] on input "**********" at bounding box center [182, 308] width 369 height 23
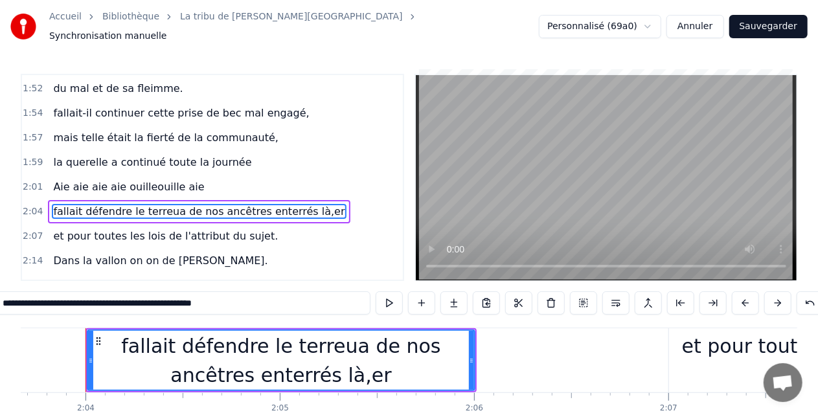
click at [104, 303] on input "**********" at bounding box center [183, 303] width 376 height 23
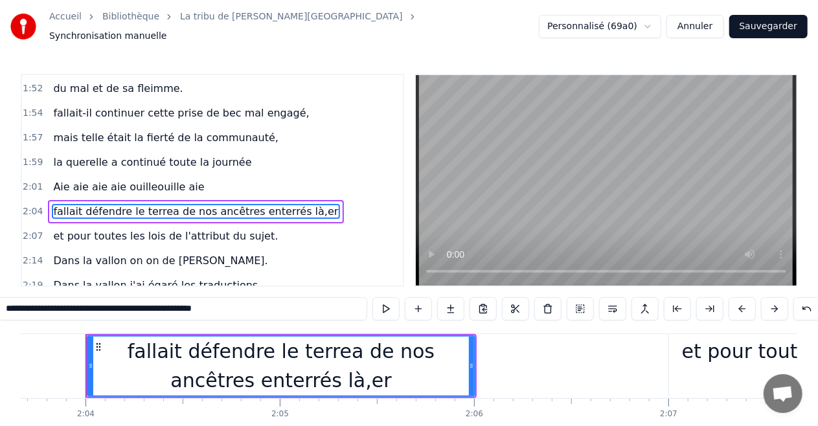
click at [104, 303] on input "**********" at bounding box center [182, 308] width 369 height 23
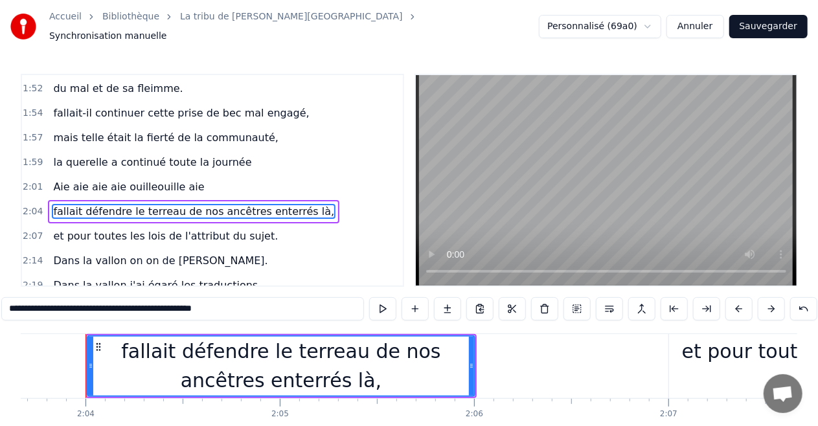
click at [176, 229] on span "et pour toutes les lois de l'attribut du sujet." at bounding box center [165, 236] width 227 height 15
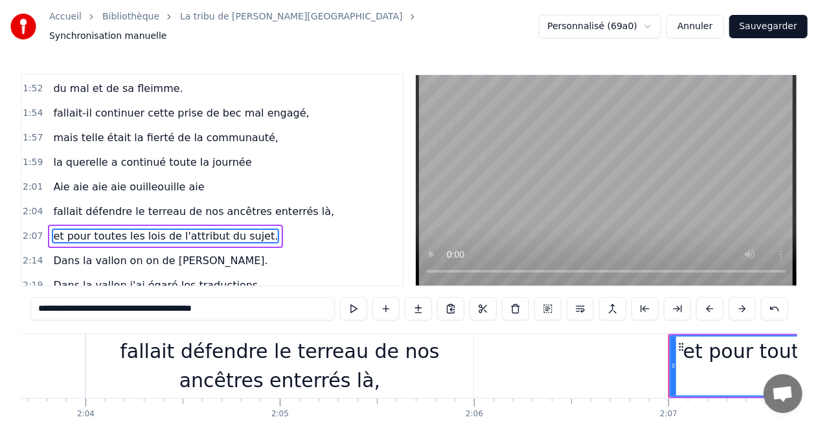
scroll to position [817, 0]
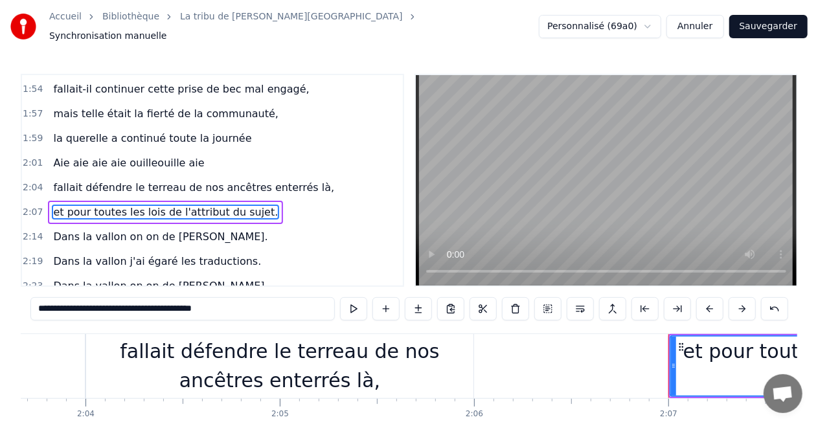
drag, startPoint x: 44, startPoint y: 305, endPoint x: 129, endPoint y: 303, distance: 84.9
click at [129, 303] on input "**********" at bounding box center [182, 308] width 305 height 23
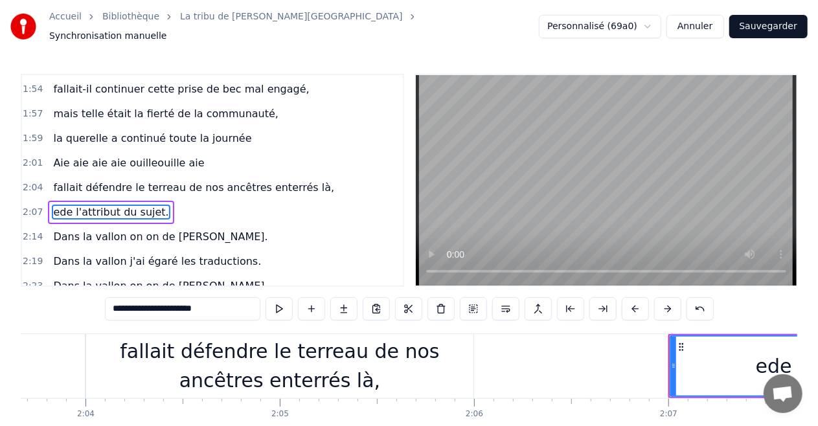
click at [129, 303] on input "**********" at bounding box center [183, 308] width 156 height 23
drag, startPoint x: 129, startPoint y: 303, endPoint x: 83, endPoint y: 303, distance: 46.0
click at [83, 303] on div "0:16 Le souffle du zéphyr fait du froid dans le Finistère 0:19 je porte un dern…" at bounding box center [409, 269] width 777 height 391
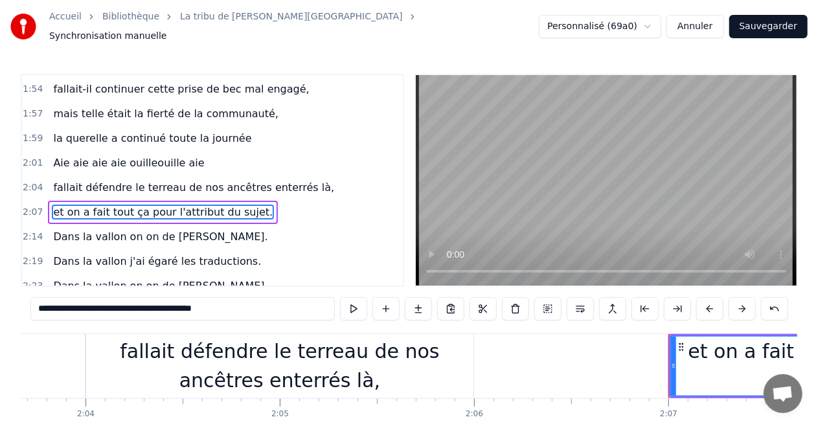
click at [119, 254] on span "Dans la vallon j'ai égaré les traductions." at bounding box center [157, 261] width 211 height 15
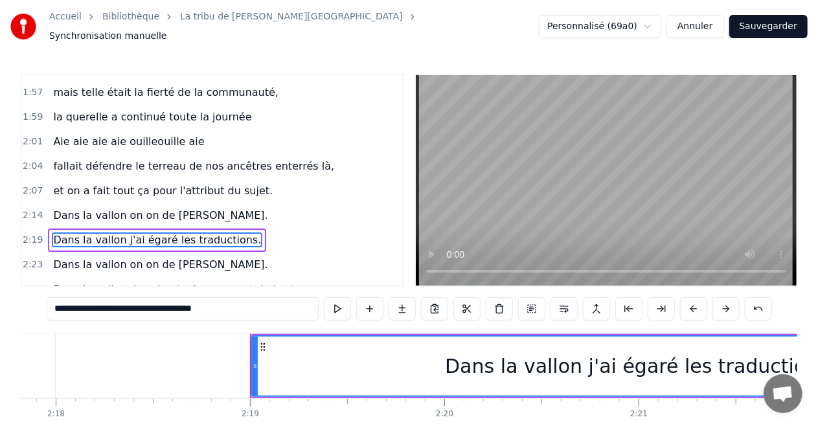
scroll to position [0, 26956]
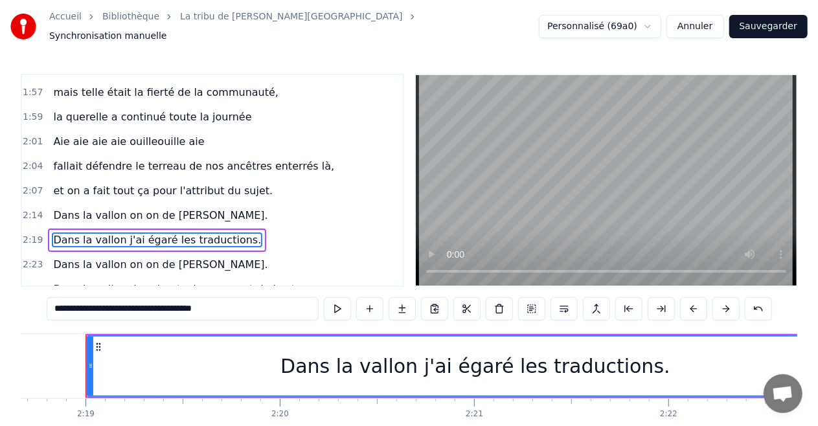
drag, startPoint x: 192, startPoint y: 181, endPoint x: 115, endPoint y: 196, distance: 78.5
click at [115, 196] on div "0:16 Le souffle du zéphyr fait du froid dans le Finistère 0:19 je porte un dern…" at bounding box center [213, 180] width 384 height 213
drag, startPoint x: 113, startPoint y: 301, endPoint x: 422, endPoint y: 336, distance: 311.1
click at [417, 338] on div "0:16 Le souffle du zéphyr fait du froid dans le Finistère 0:19 je porte un dern…" at bounding box center [409, 269] width 777 height 391
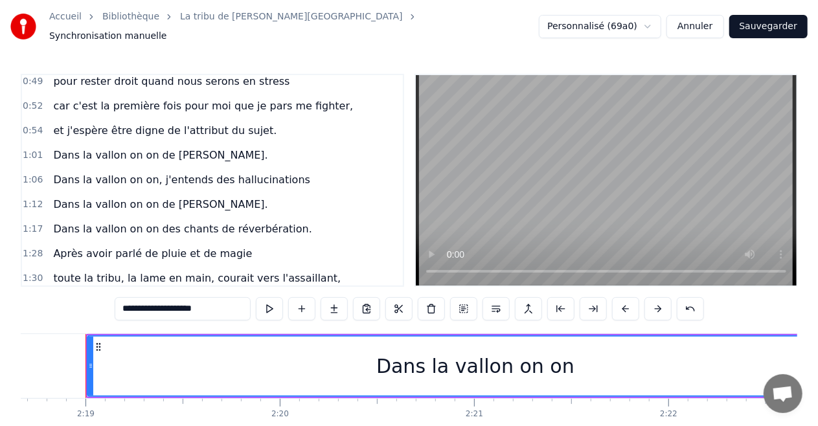
scroll to position [338, 0]
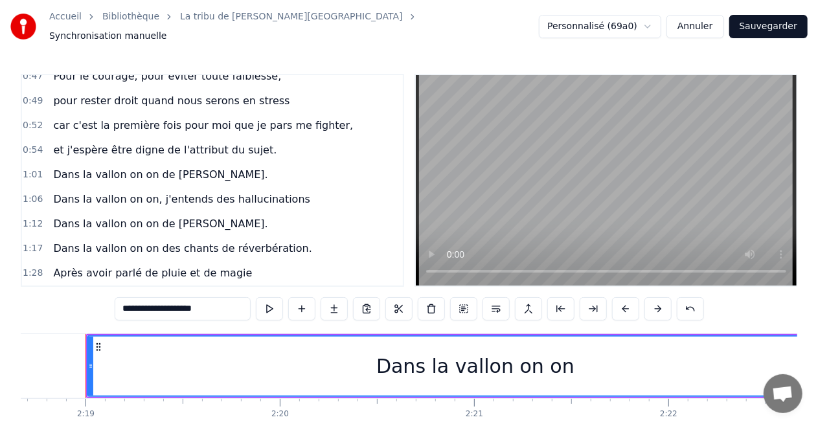
click at [223, 192] on span "Dans la vallon on on, j'entends des hallucinations" at bounding box center [182, 199] width 260 height 15
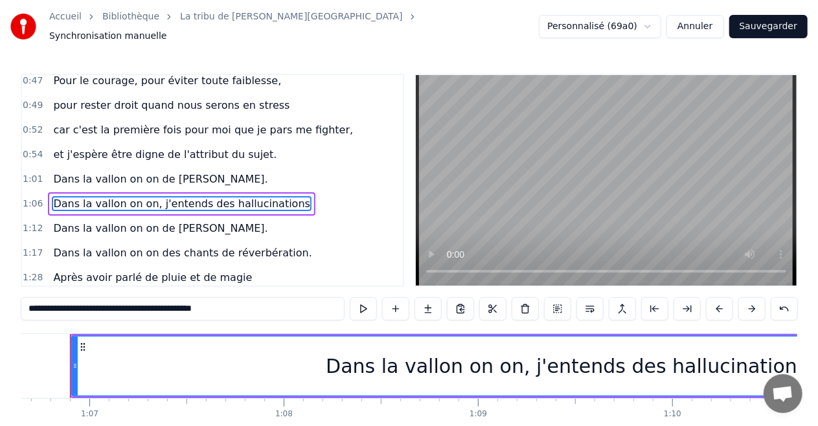
scroll to position [0, 12940]
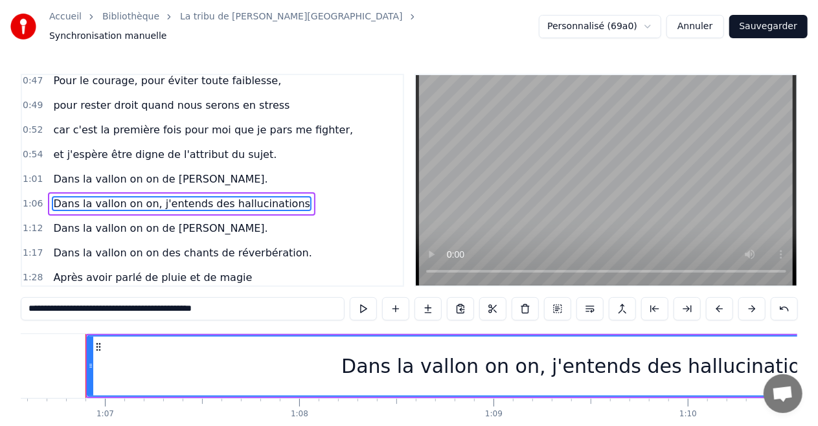
click at [239, 303] on input "**********" at bounding box center [183, 308] width 324 height 23
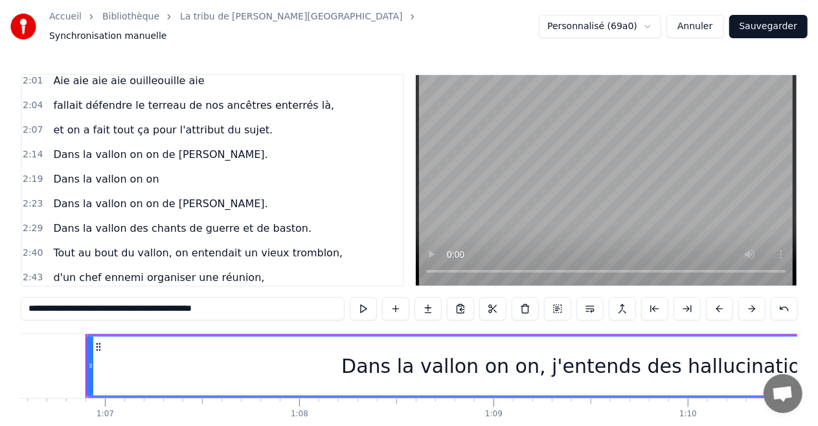
scroll to position [902, 0]
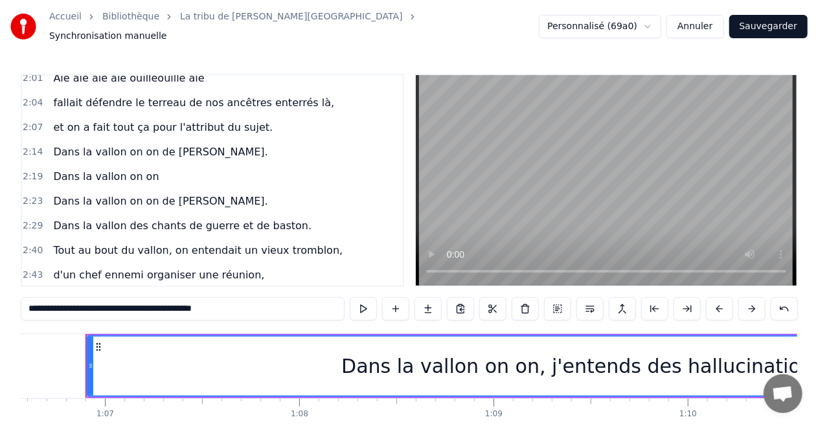
click at [133, 169] on span "Dans la vallon on on" at bounding box center [106, 176] width 108 height 15
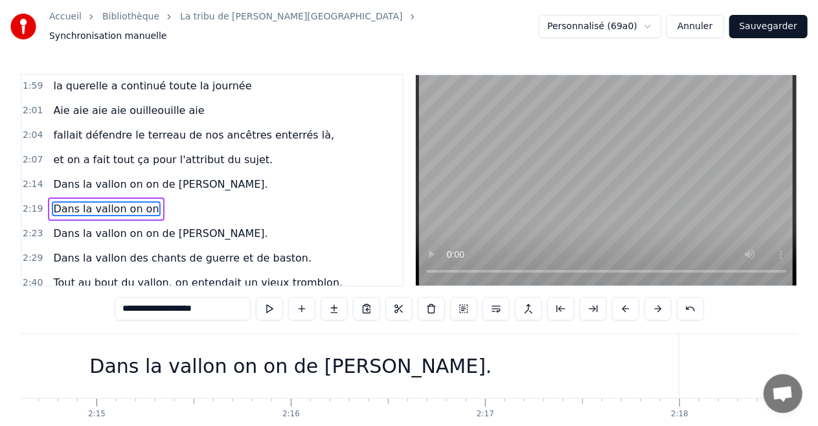
scroll to position [0, 26956]
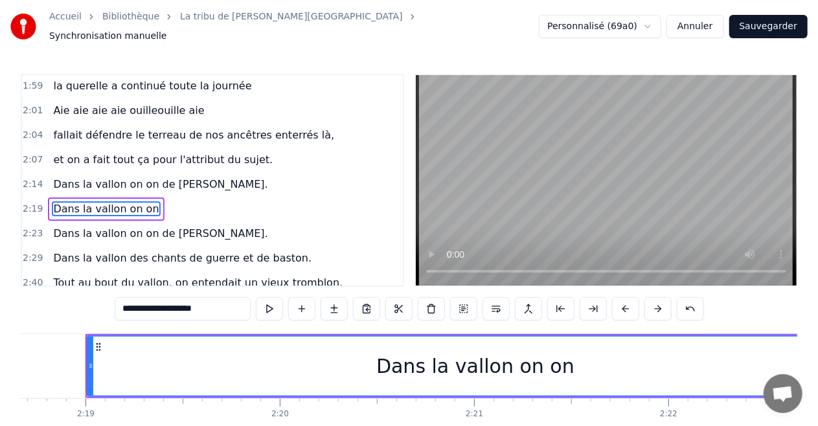
paste input "**********"
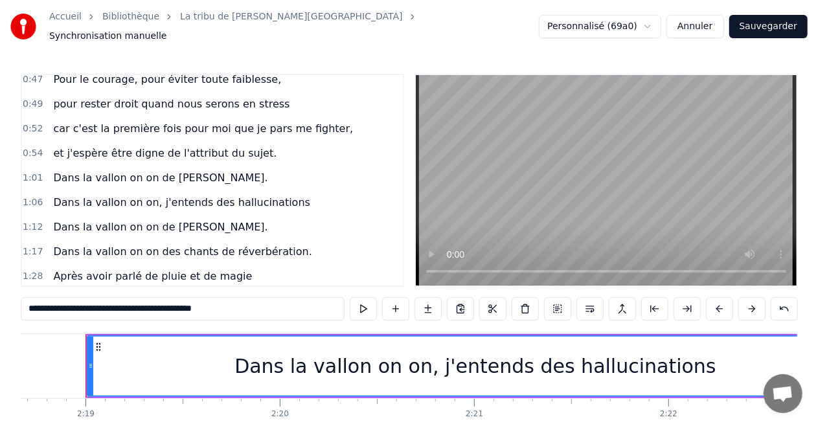
scroll to position [318, 0]
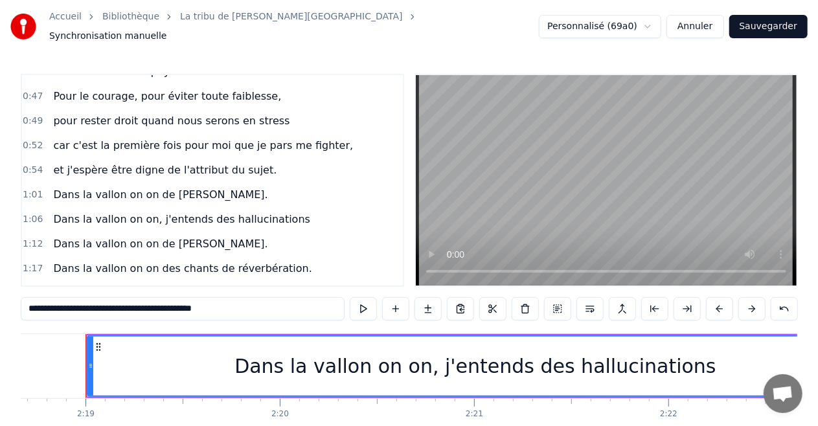
click at [208, 261] on span "Dans la vallon on on des chants de réverbération." at bounding box center [182, 268] width 261 height 15
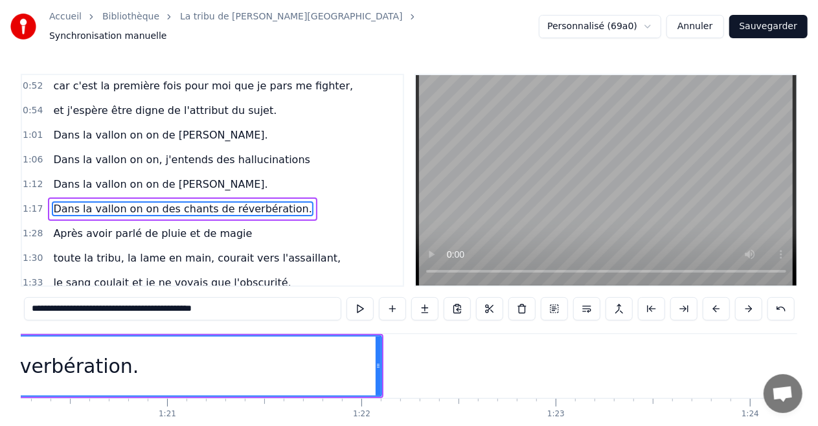
scroll to position [0, 14923]
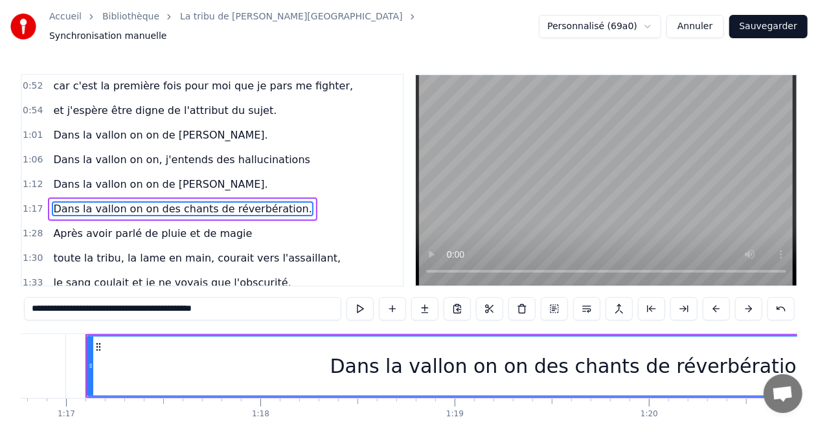
drag, startPoint x: 251, startPoint y: 299, endPoint x: 2, endPoint y: 323, distance: 250.0
click at [2, 323] on div "Accueil Bibliothèque La tribu de Dana • Manau Synchronisation manuelle Personna…" at bounding box center [409, 232] width 818 height 465
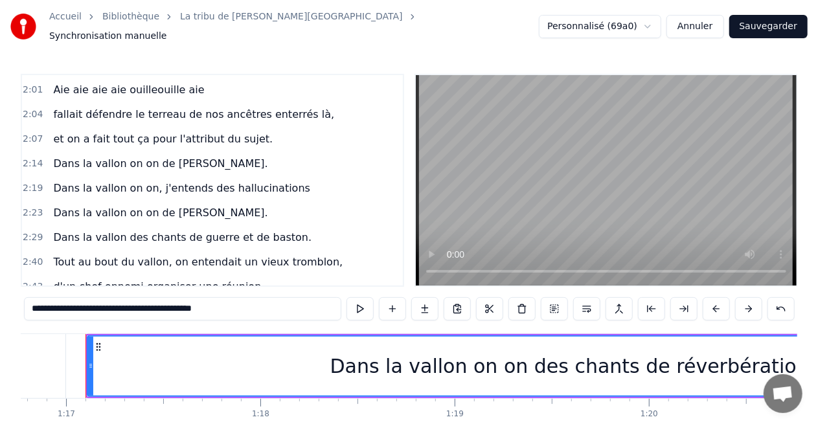
click at [163, 230] on span "Dans la vallon des chants de guerre et de baston." at bounding box center [182, 237] width 261 height 15
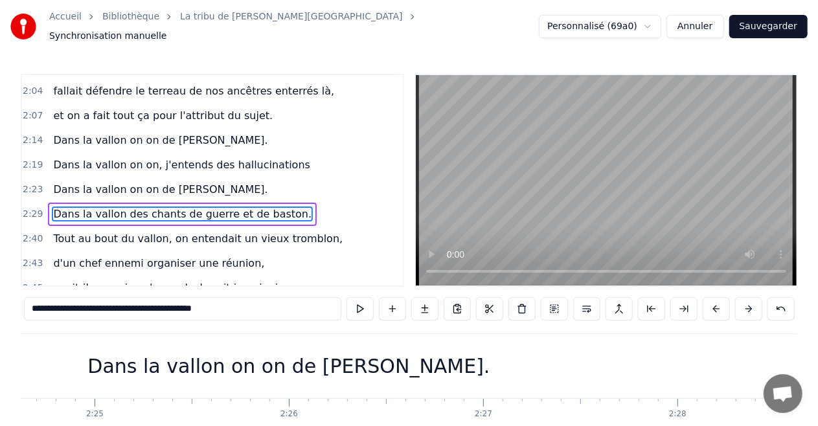
scroll to position [0, 28900]
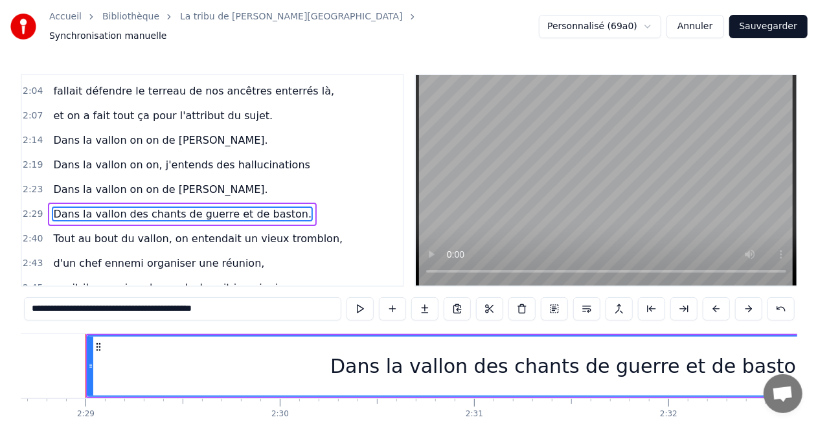
drag, startPoint x: 241, startPoint y: 301, endPoint x: 0, endPoint y: 308, distance: 241.2
click at [0, 308] on div "Accueil Bibliothèque La tribu de Dana • Manau Synchronisation manuelle Personna…" at bounding box center [409, 232] width 818 height 465
paste input "text"
click at [230, 231] on span "Tout au bout du vallon, on entendait un vieux tromblon," at bounding box center [198, 238] width 292 height 15
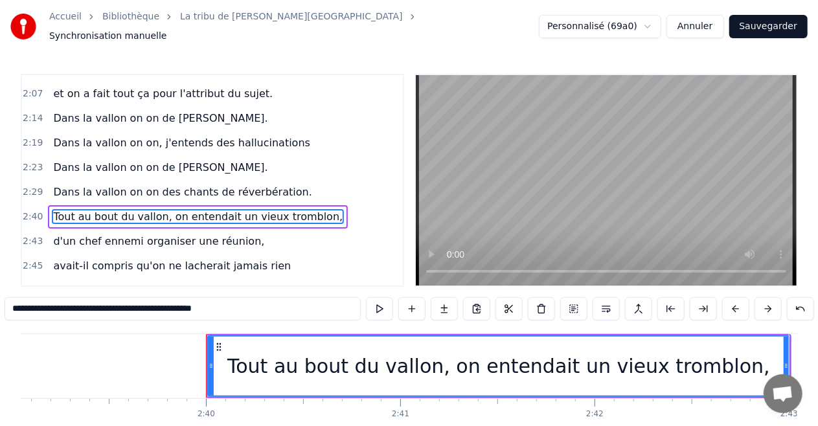
scroll to position [0, 31039]
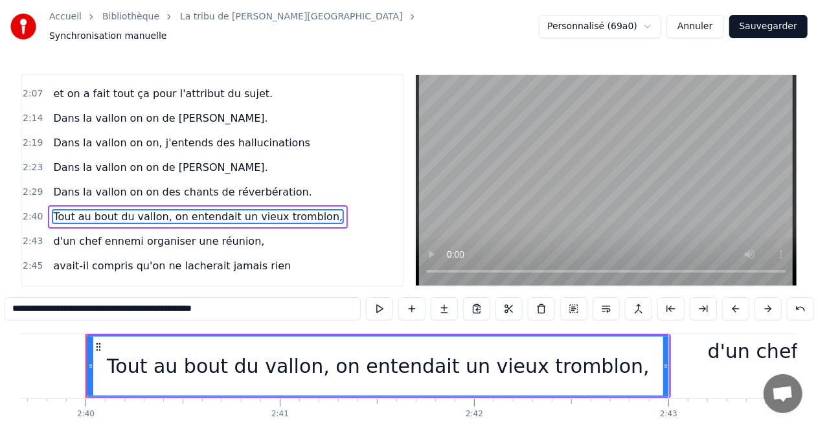
click at [237, 259] on span "avait-il compris qu'on ne lacherait jamais rien" at bounding box center [172, 266] width 240 height 15
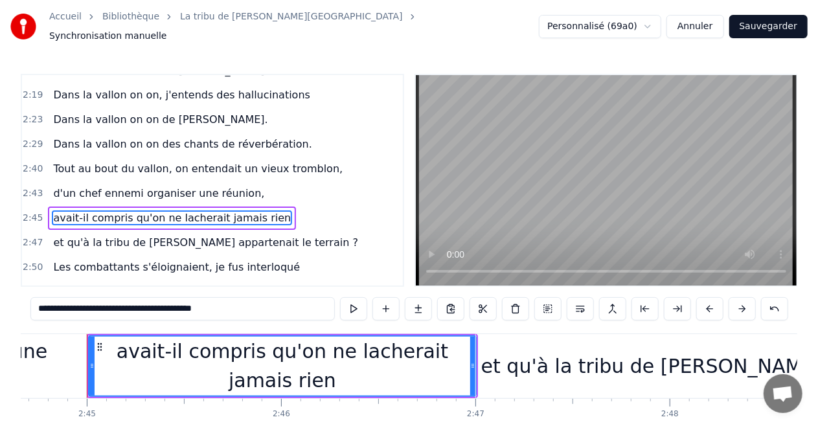
scroll to position [0, 32011]
click at [231, 260] on span "Les combattants s'éloignaient, je fus interloqué" at bounding box center [176, 267] width 249 height 15
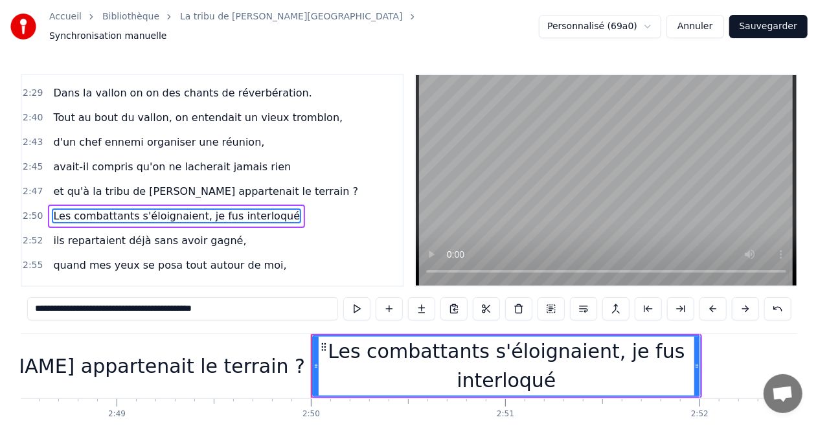
scroll to position [0, 32983]
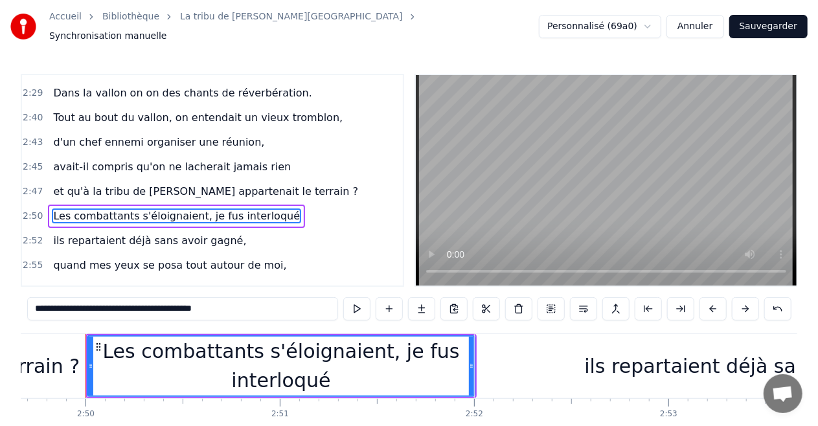
click at [192, 233] on span "ils repartaient déjà sans avoir gagné," at bounding box center [150, 240] width 196 height 15
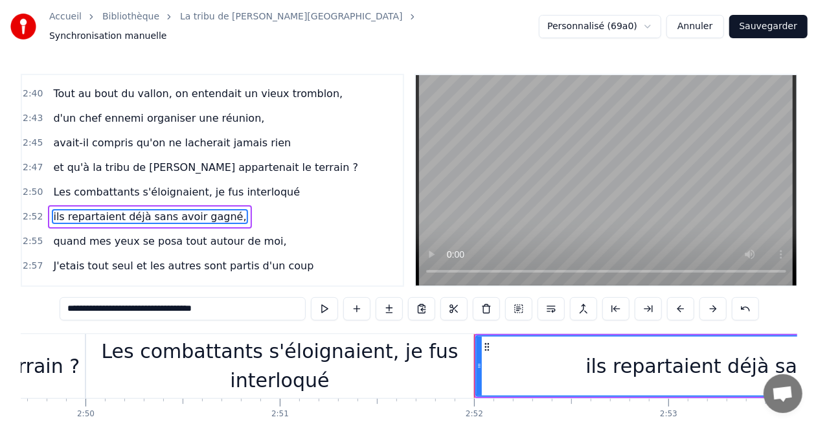
click at [202, 185] on span "Les combattants s'éloignaient, je fus interloqué" at bounding box center [176, 192] width 249 height 15
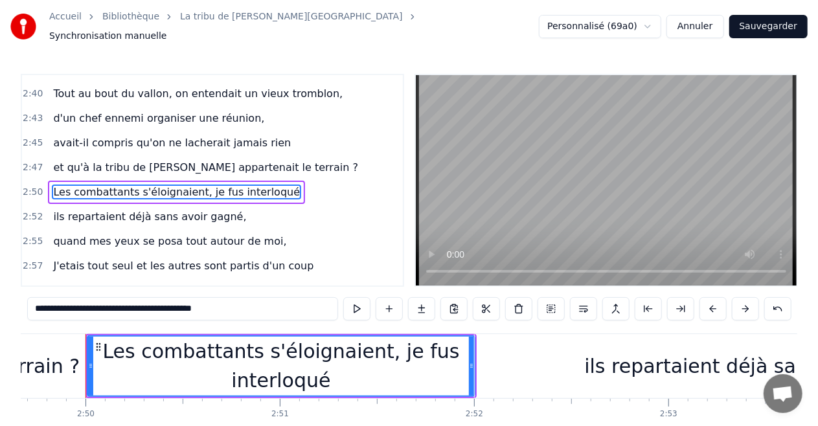
scroll to position [1035, 0]
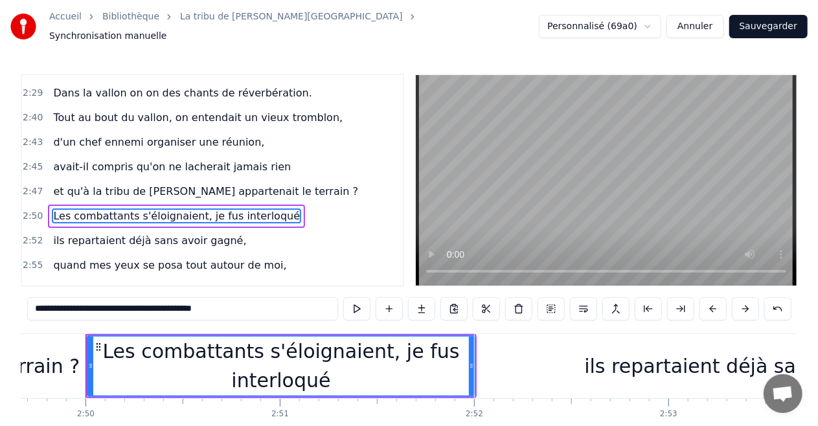
drag, startPoint x: 159, startPoint y: 305, endPoint x: 264, endPoint y: 305, distance: 105.0
click at [264, 305] on input "**********" at bounding box center [182, 308] width 311 height 23
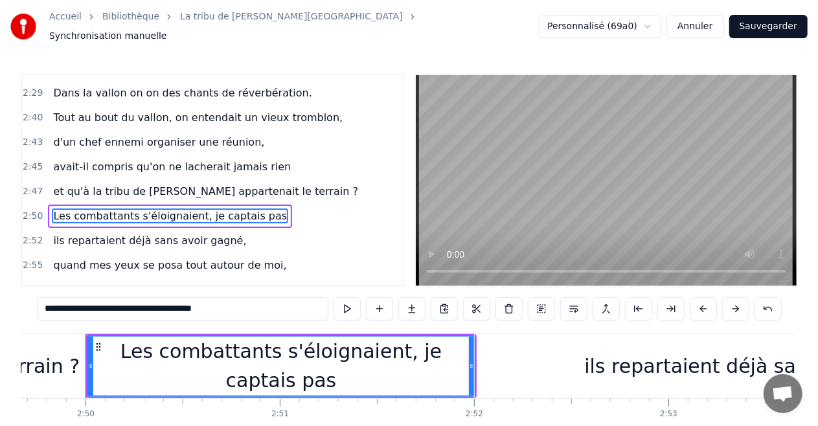
click at [169, 233] on span "ils repartaient déjà sans avoir gagné," at bounding box center [150, 240] width 196 height 15
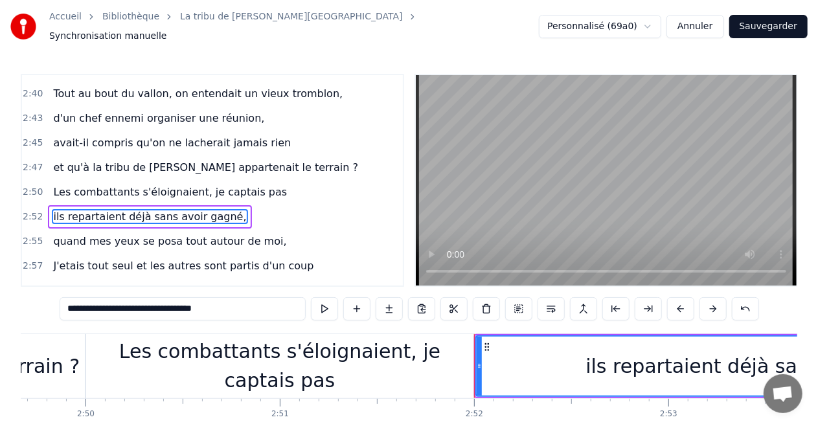
scroll to position [1059, 0]
drag, startPoint x: 148, startPoint y: 303, endPoint x: 386, endPoint y: 324, distance: 239.4
click at [386, 324] on div "0:16 Le souffle du zéphyr fait du froid dans le Finistère 0:19 je porte un dern…" at bounding box center [409, 269] width 777 height 391
click at [203, 234] on span "quand mes yeux se posa tout autour de moi," at bounding box center [170, 241] width 236 height 15
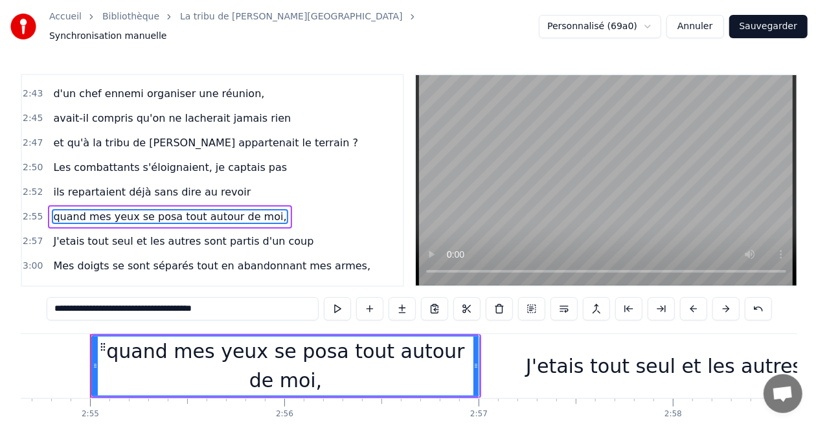
scroll to position [0, 33955]
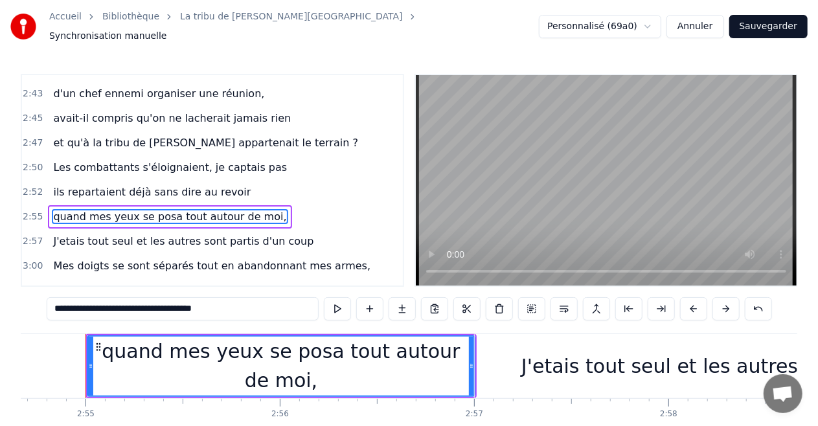
drag, startPoint x: 86, startPoint y: 305, endPoint x: 124, endPoint y: 306, distance: 38.9
click at [124, 306] on input "**********" at bounding box center [183, 308] width 272 height 23
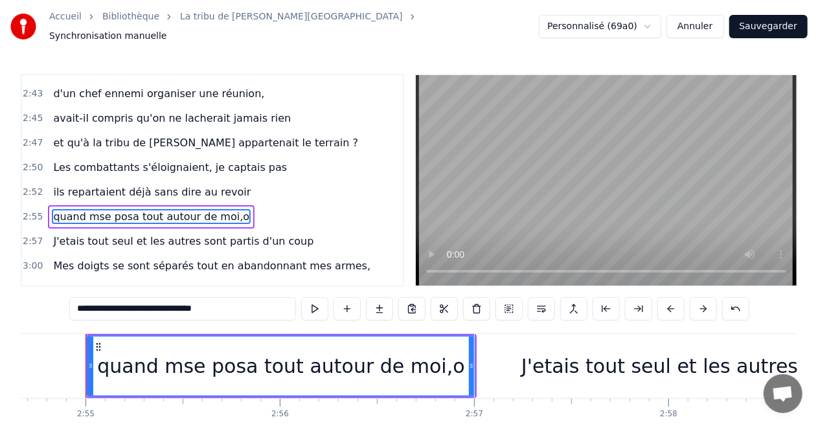
click at [119, 303] on input "**********" at bounding box center [182, 308] width 227 height 23
click at [114, 305] on input "**********" at bounding box center [182, 308] width 227 height 23
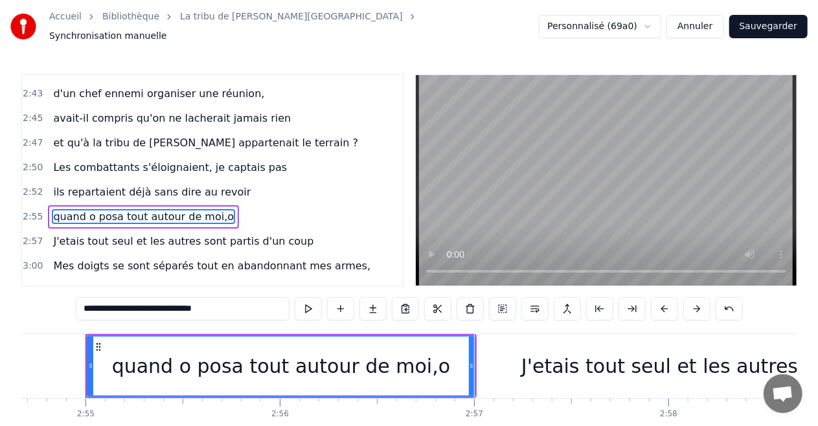
click at [114, 305] on input "**********" at bounding box center [183, 308] width 214 height 23
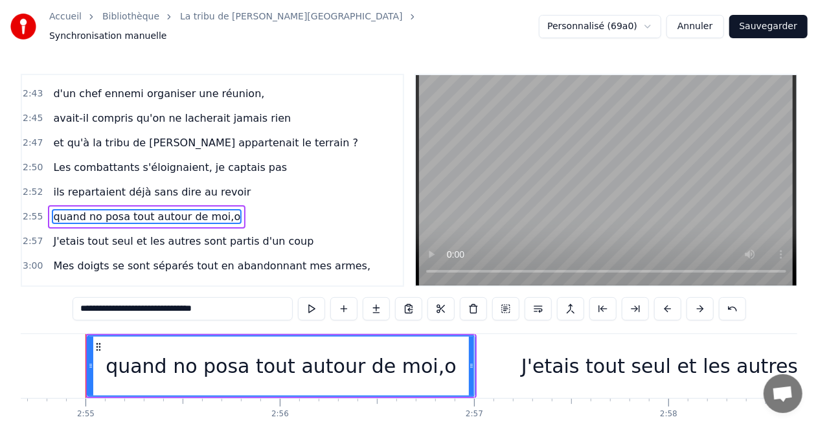
click at [121, 305] on input "**********" at bounding box center [183, 308] width 220 height 23
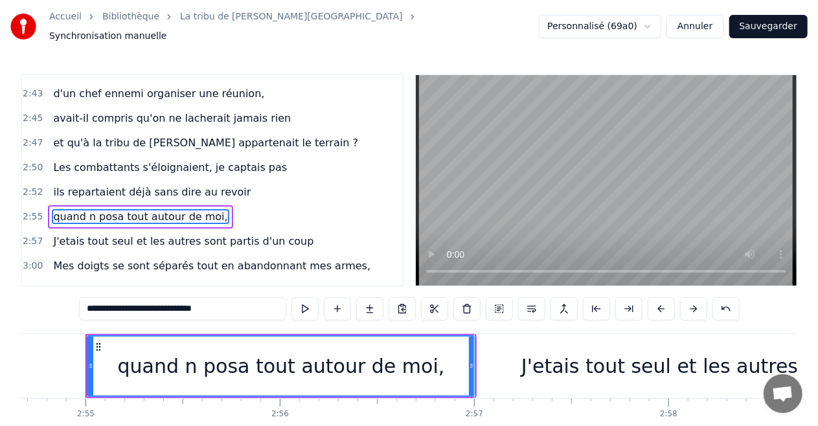
click at [121, 305] on input "**********" at bounding box center [182, 308] width 207 height 23
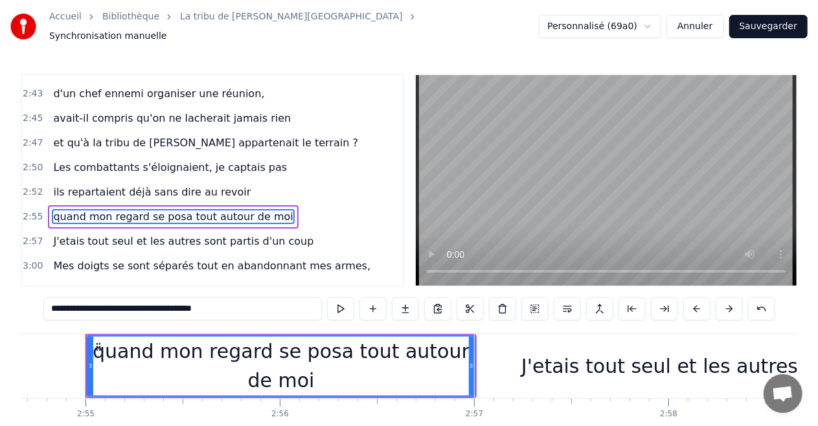
click at [155, 234] on span "J'etais tout seul et les autres sont partis d'un coup" at bounding box center [183, 241] width 263 height 15
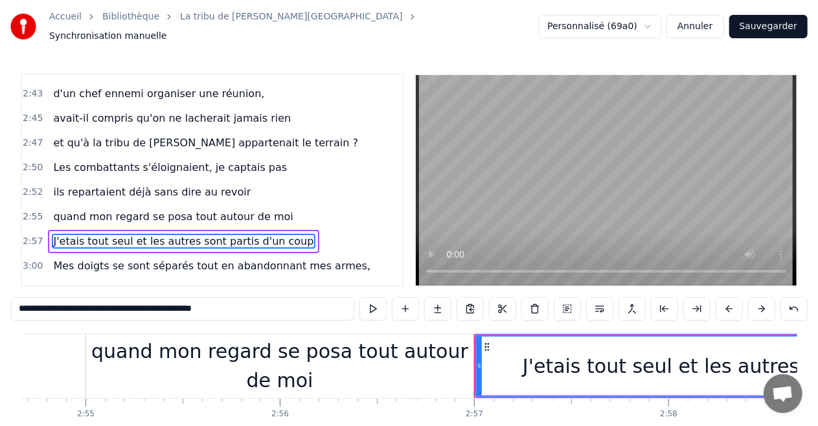
scroll to position [1107, 0]
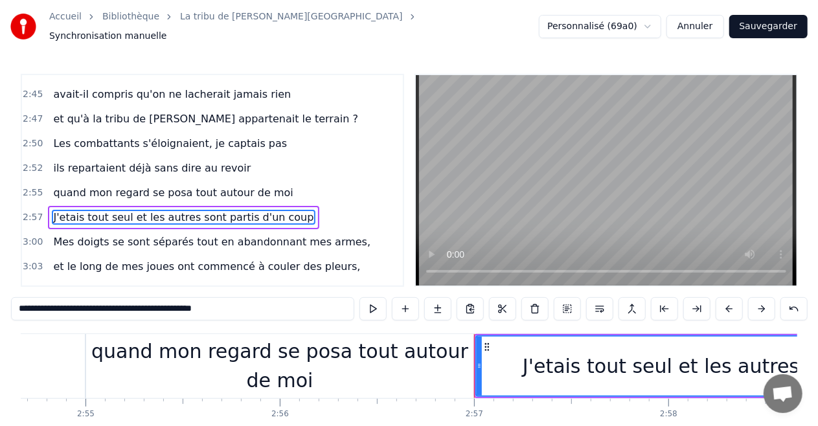
drag, startPoint x: 244, startPoint y: 307, endPoint x: 87, endPoint y: 316, distance: 157.1
click at [87, 316] on div "**********" at bounding box center [409, 310] width 797 height 26
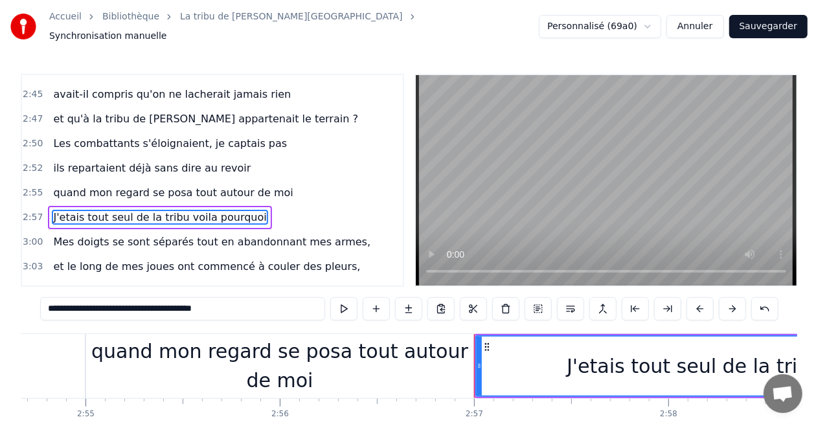
click at [213, 235] on span "Mes doigts se sont séparés tout en abandonnant mes armes," at bounding box center [212, 242] width 320 height 15
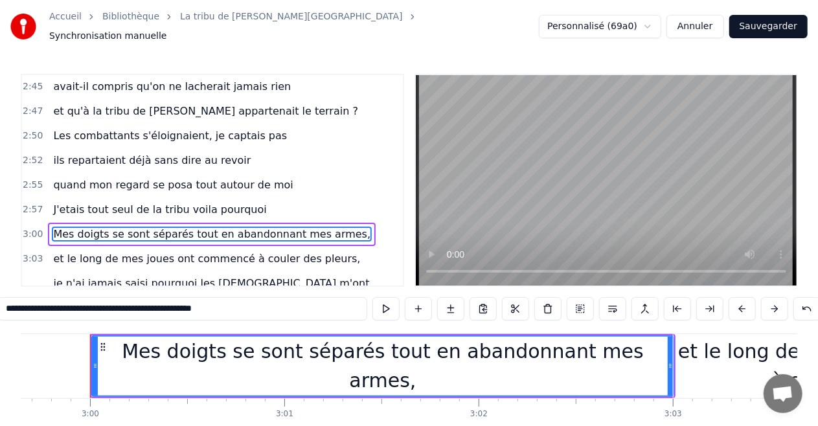
scroll to position [0, 34927]
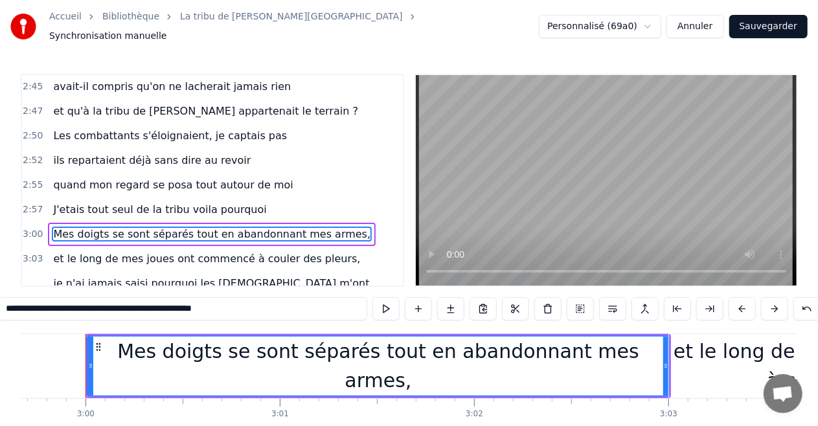
click at [235, 227] on span "Mes doigts se sont séparés tout en abandonnant mes armes," at bounding box center [212, 234] width 320 height 15
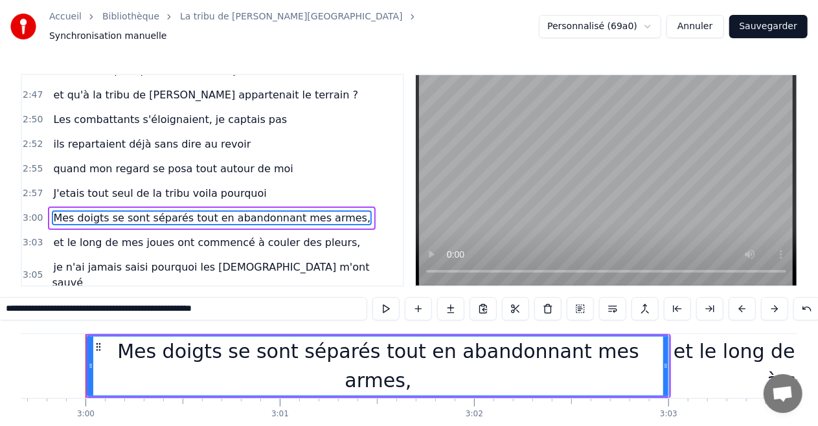
click at [194, 235] on span "et le long de mes joues ont commencé à couler des pleurs," at bounding box center [207, 242] width 310 height 15
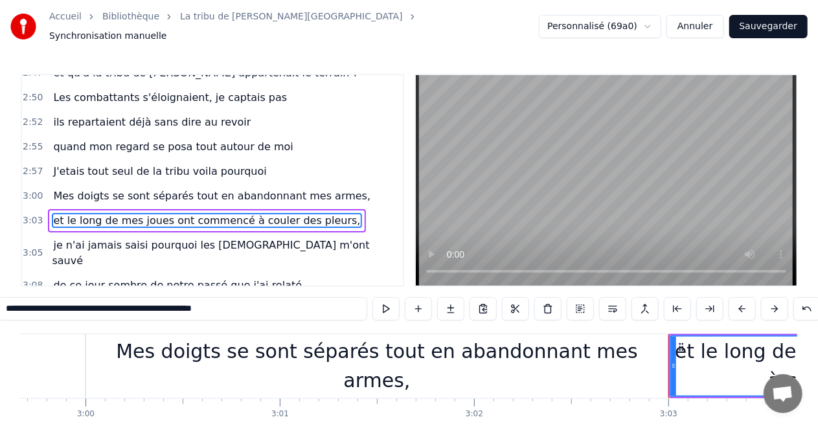
scroll to position [1156, 0]
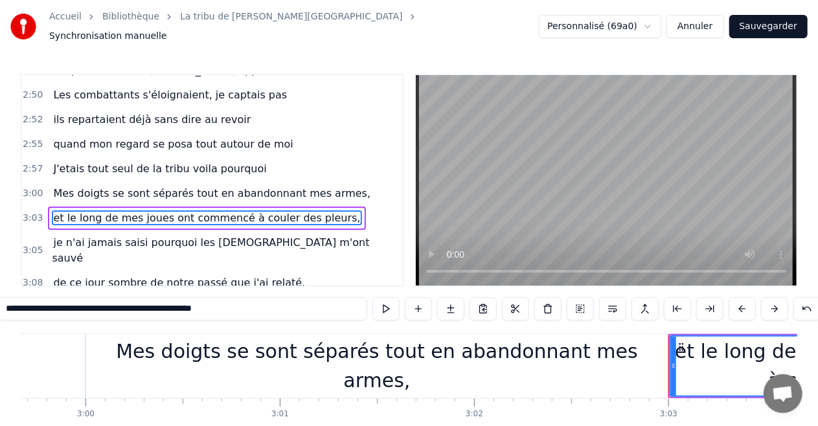
drag, startPoint x: 261, startPoint y: 303, endPoint x: 102, endPoint y: 295, distance: 159.6
click at [102, 297] on input "**********" at bounding box center [182, 308] width 369 height 23
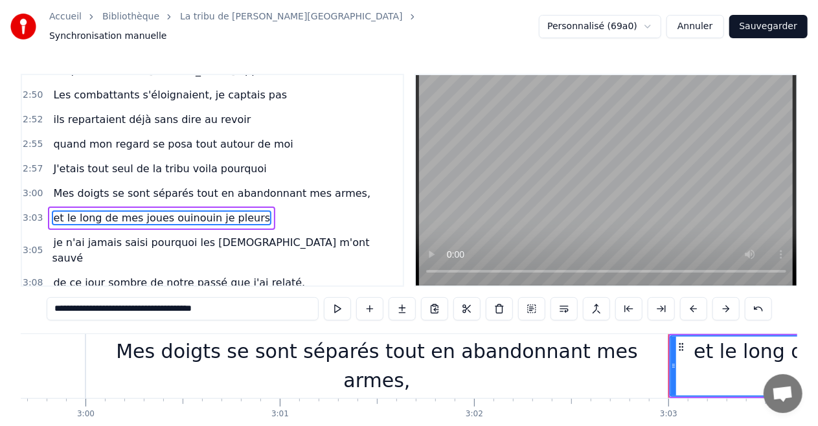
click at [149, 235] on span "je n'ai jamais saisi pourquoi les [DEMOGRAPHIC_DATA] m'ont sauvé" at bounding box center [211, 250] width 318 height 30
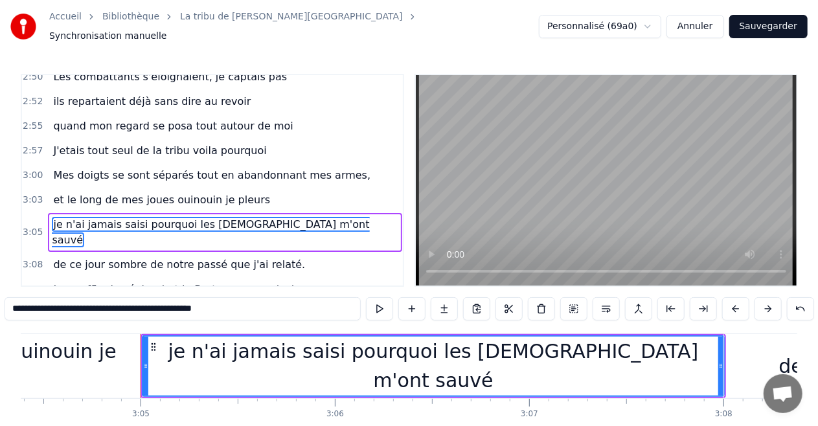
scroll to position [0, 35899]
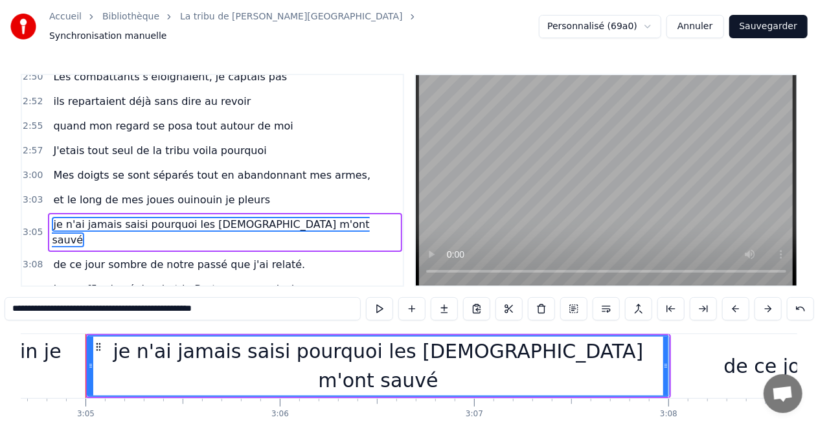
click at [167, 217] on span "je n'ai jamais saisi pourquoi les [DEMOGRAPHIC_DATA] m'ont sauvé" at bounding box center [211, 232] width 318 height 30
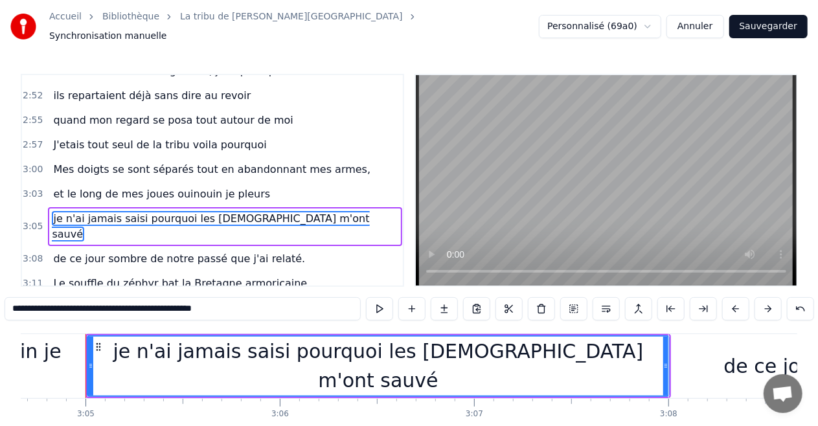
drag, startPoint x: 248, startPoint y: 303, endPoint x: 126, endPoint y: 301, distance: 121.8
click at [126, 301] on input "**********" at bounding box center [183, 308] width 356 height 23
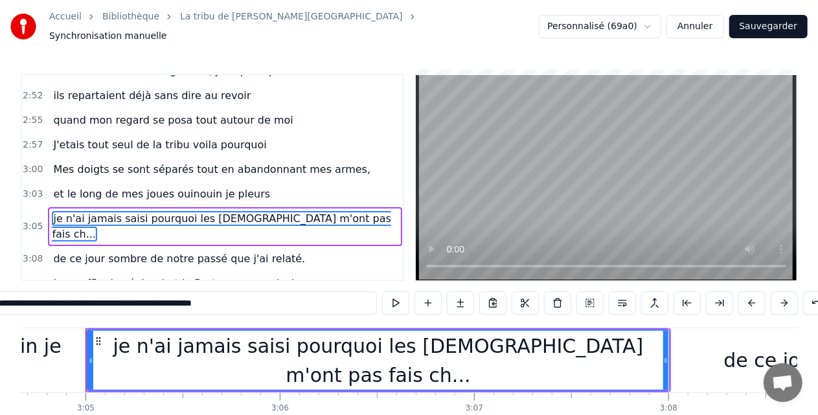
click at [161, 251] on span "de ce jour sombre de notre passé que j'ai relaté." at bounding box center [179, 258] width 255 height 15
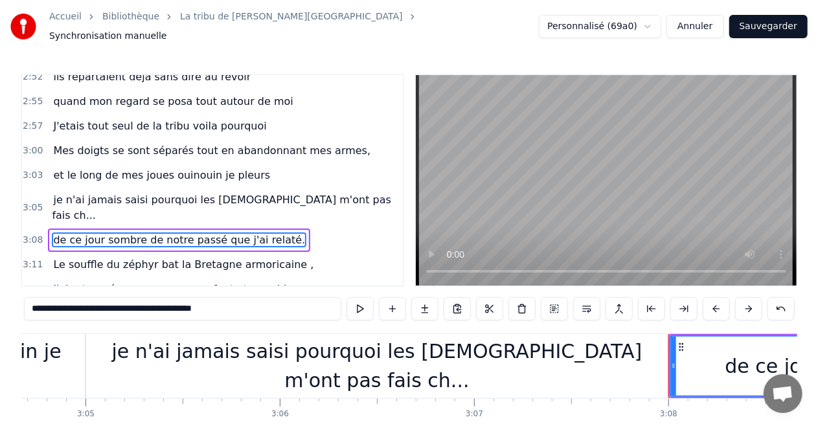
scroll to position [1204, 0]
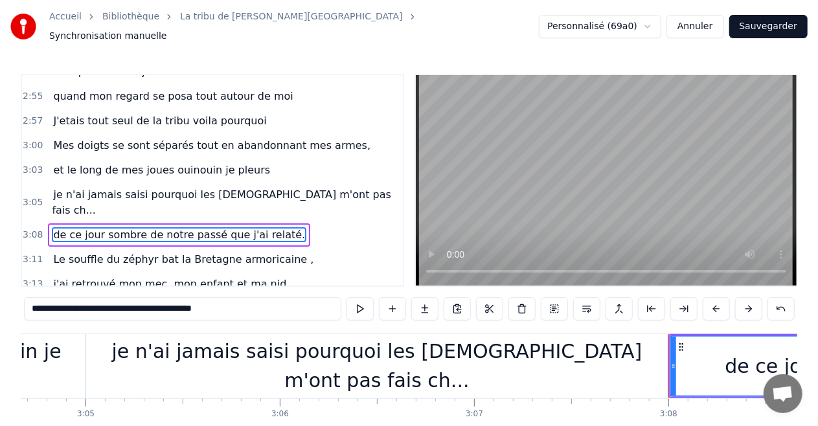
drag, startPoint x: 173, startPoint y: 303, endPoint x: 325, endPoint y: 311, distance: 152.5
click at [325, 311] on input "**********" at bounding box center [183, 308] width 318 height 23
drag, startPoint x: 109, startPoint y: 303, endPoint x: 276, endPoint y: 324, distance: 168.5
click at [276, 324] on div "0:16 Le souffle du zéphyr fait du froid dans le Finistère 0:19 je porte un dern…" at bounding box center [409, 269] width 777 height 391
click at [163, 252] on span "Le souffle du zéphyr bat la Bretagne armoricaine ," at bounding box center [183, 259] width 263 height 15
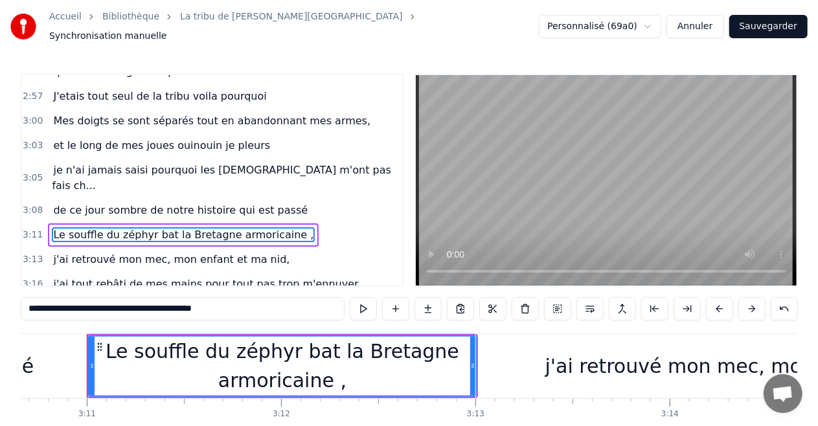
scroll to position [0, 37065]
click at [164, 252] on span "j'ai retrouvé mon mec, mon enfant et ma nid," at bounding box center [171, 259] width 239 height 15
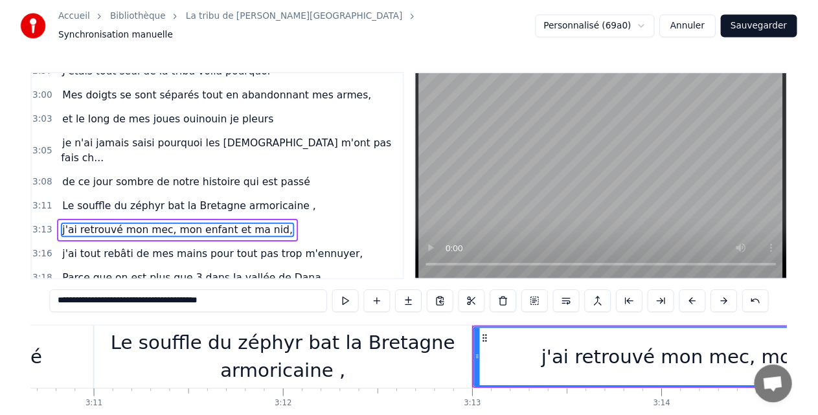
scroll to position [1253, 0]
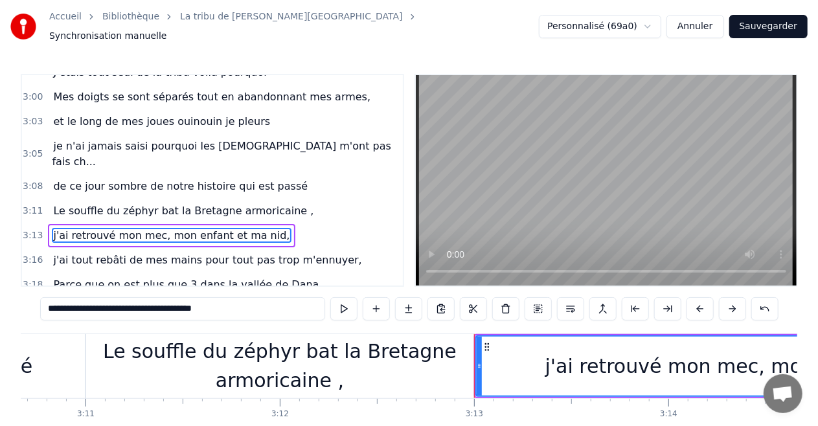
click at [282, 253] on span "j'ai tout rebâti de mes mains pour tout pas trop m'ennuyer," at bounding box center [207, 260] width 311 height 15
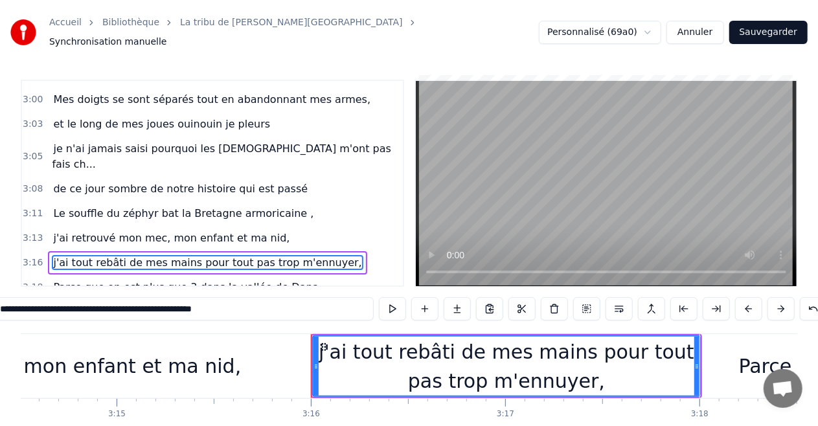
scroll to position [0, 38037]
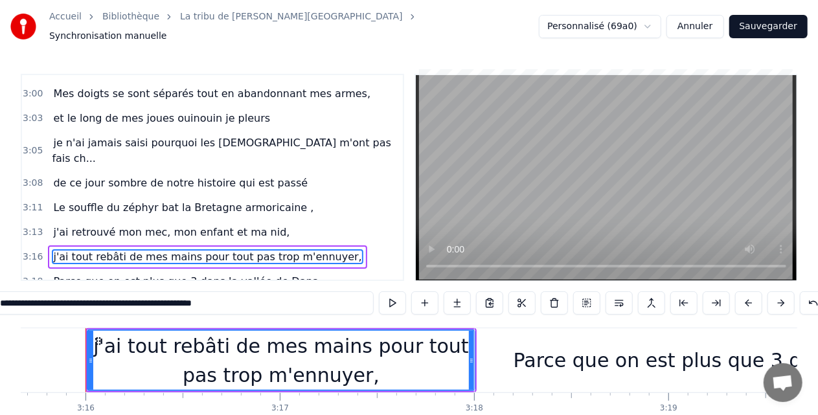
click at [205, 274] on span "Parce que on est plus que 3 dans la vallée de Dana." at bounding box center [188, 281] width 272 height 15
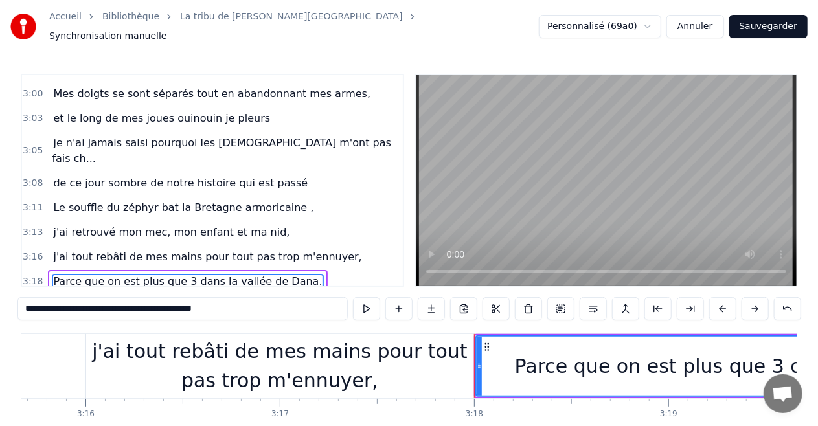
scroll to position [1301, 0]
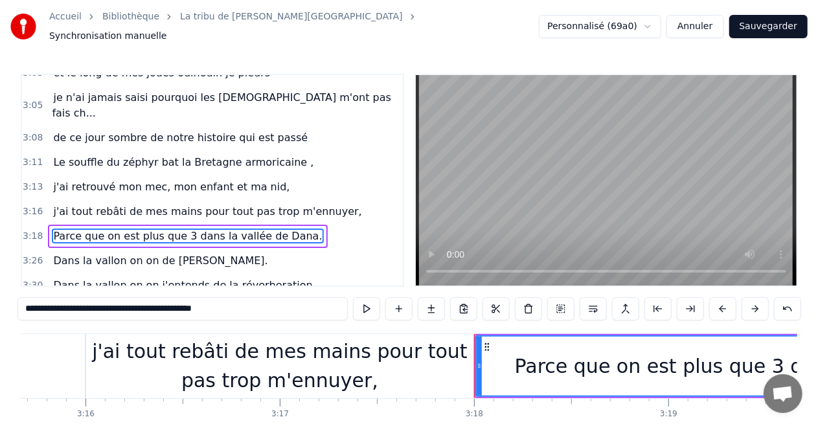
click at [119, 253] on span "Dans la vallon on on de [PERSON_NAME]." at bounding box center [160, 260] width 217 height 15
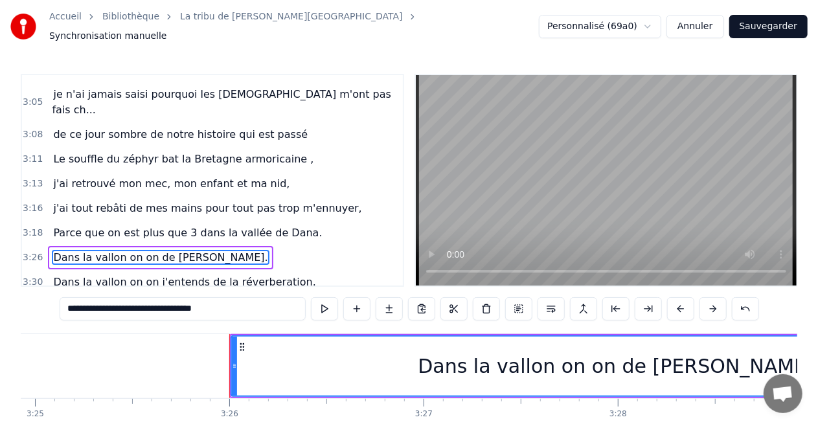
scroll to position [0, 39981]
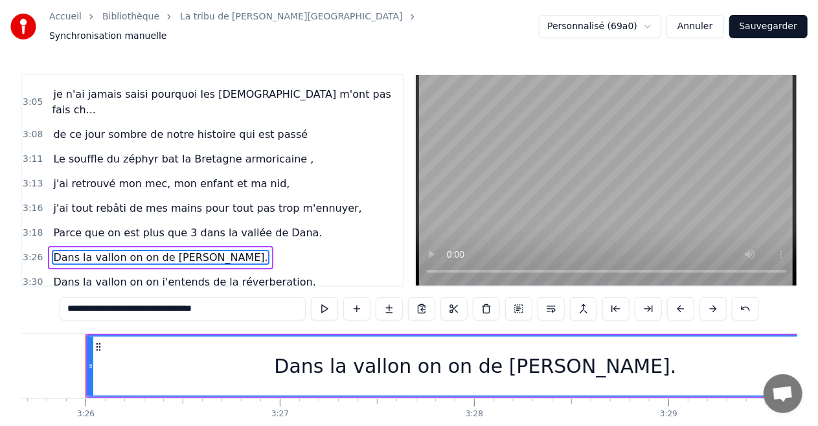
click at [124, 275] on span "Dans la vallon on on j'entends de la réverberation." at bounding box center [184, 282] width 265 height 15
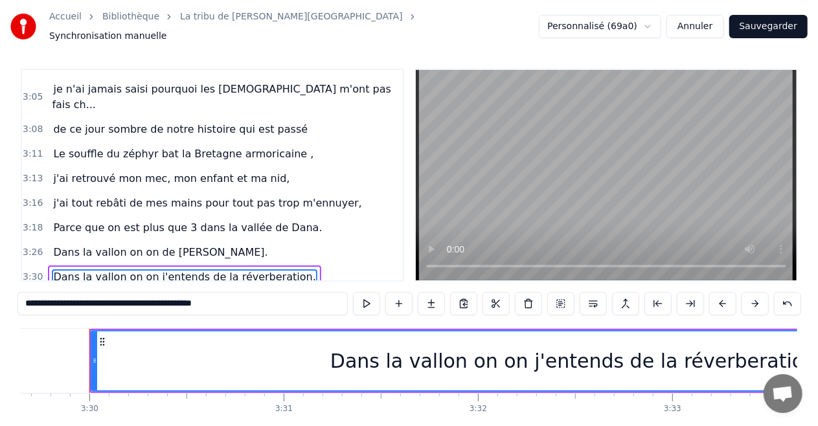
scroll to position [0, 40758]
click at [234, 319] on span "Dans la vallon on on des chants de guerre et de baston." at bounding box center [199, 326] width 294 height 15
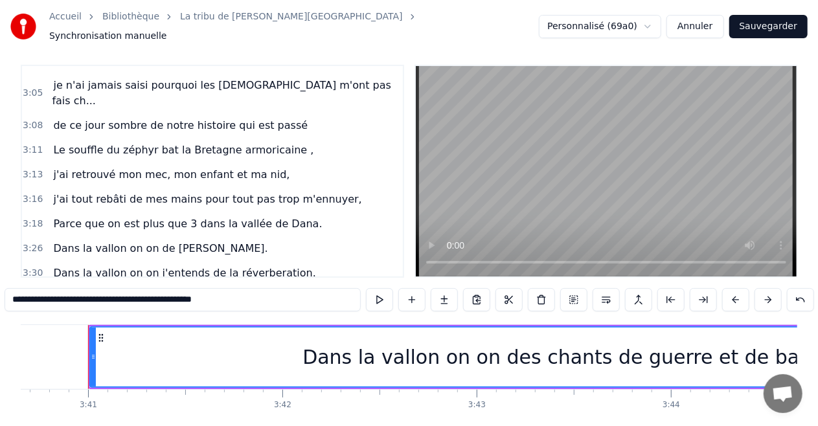
scroll to position [0, 42897]
drag, startPoint x: 264, startPoint y: 301, endPoint x: 97, endPoint y: 288, distance: 167.0
click at [97, 288] on input "**********" at bounding box center [183, 299] width 356 height 23
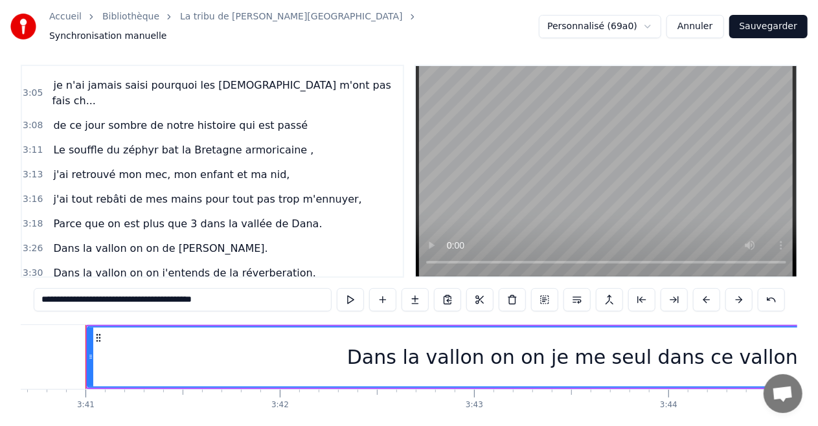
type input "**********"
click at [298, 286] on div "3:35 Dans la vallon on on de Dana lalilala." at bounding box center [212, 298] width 381 height 25
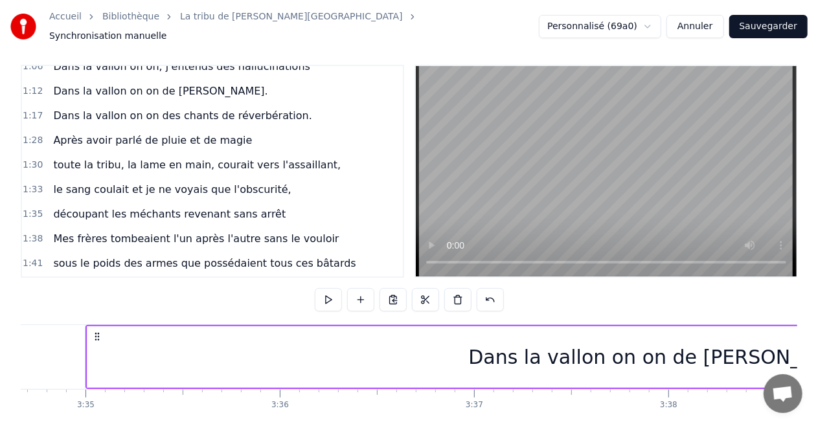
scroll to position [461, 0]
click at [162, 257] on span "sous le poids des armes que possédaient tous ces bâtards" at bounding box center [204, 264] width 305 height 15
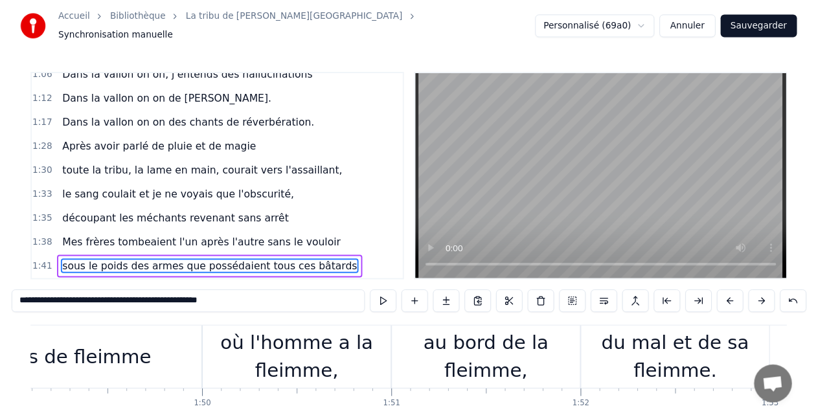
scroll to position [0, 19569]
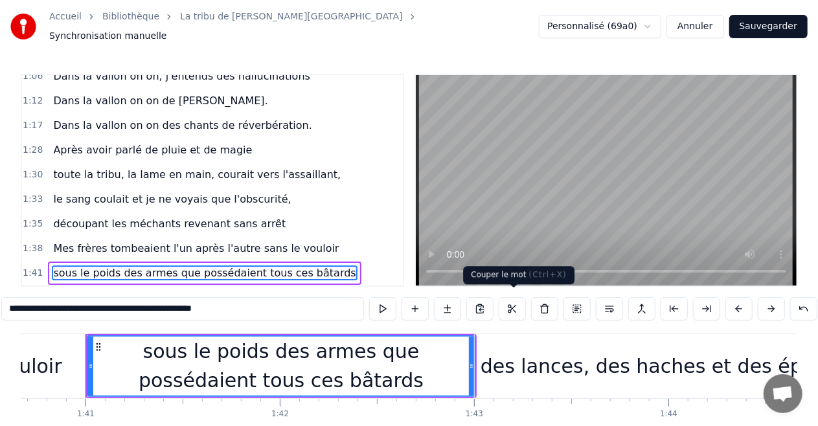
click at [513, 303] on button at bounding box center [512, 308] width 27 height 23
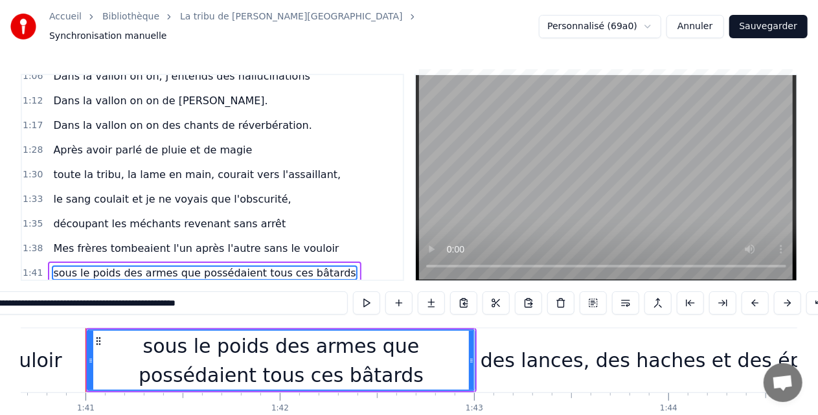
click at [161, 266] on span "sous le poids des armes que possédaient tous ces bâtards" at bounding box center [204, 273] width 305 height 15
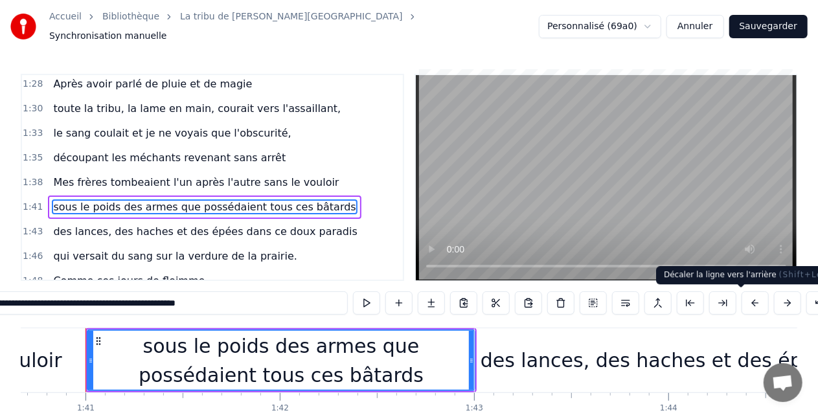
scroll to position [0, 12]
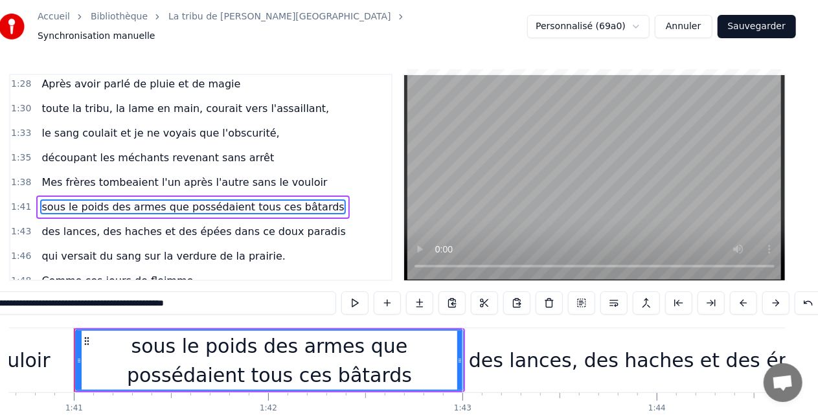
click at [169, 196] on div "sous le poids des armes que possédaient tous ces bâtards" at bounding box center [192, 207] width 313 height 23
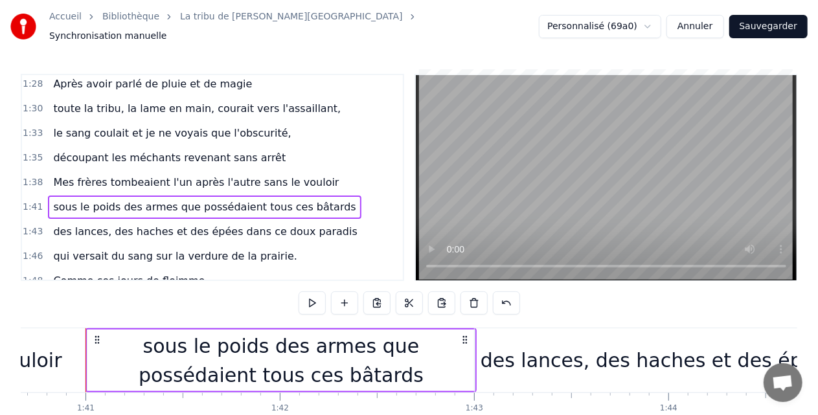
scroll to position [0, 0]
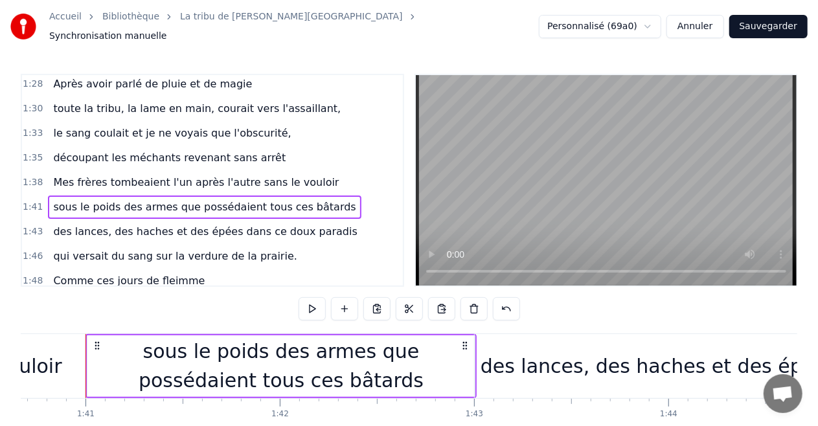
click at [272, 349] on div "sous le poids des armes que possédaient tous ces bâtards" at bounding box center [280, 366] width 387 height 58
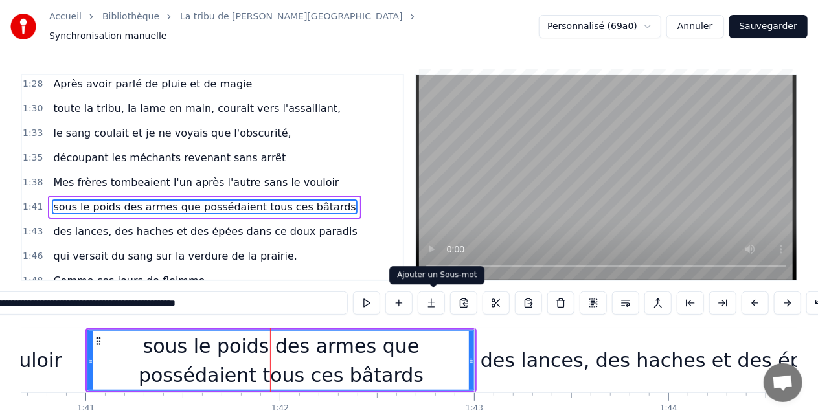
click at [435, 303] on button at bounding box center [431, 303] width 27 height 23
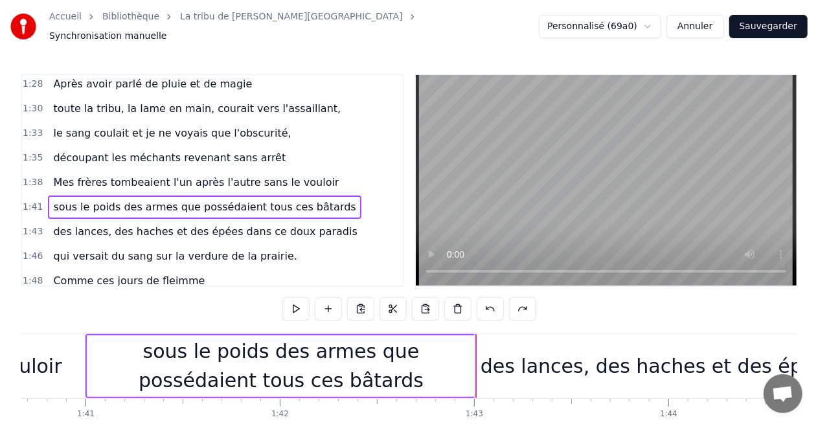
click at [261, 365] on div "sous le poids des armes que possédaient tous ces bâtards" at bounding box center [280, 366] width 387 height 58
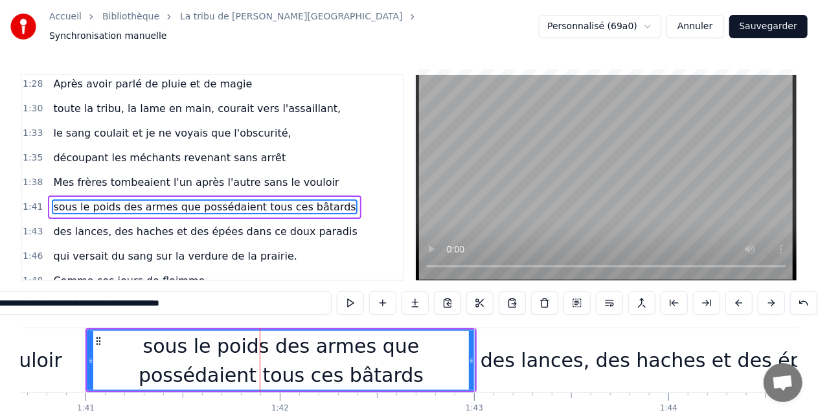
drag, startPoint x: 77, startPoint y: 306, endPoint x: 233, endPoint y: 304, distance: 155.5
click at [233, 304] on input "**********" at bounding box center [150, 303] width 363 height 23
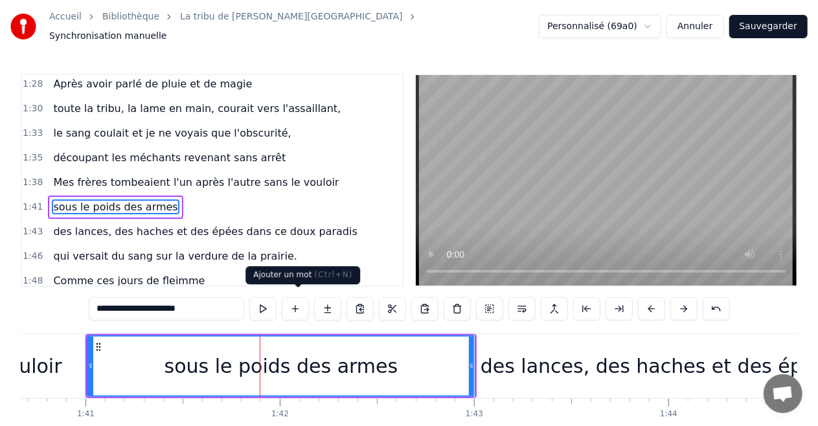
type input "**********"
click at [298, 301] on button at bounding box center [295, 308] width 27 height 23
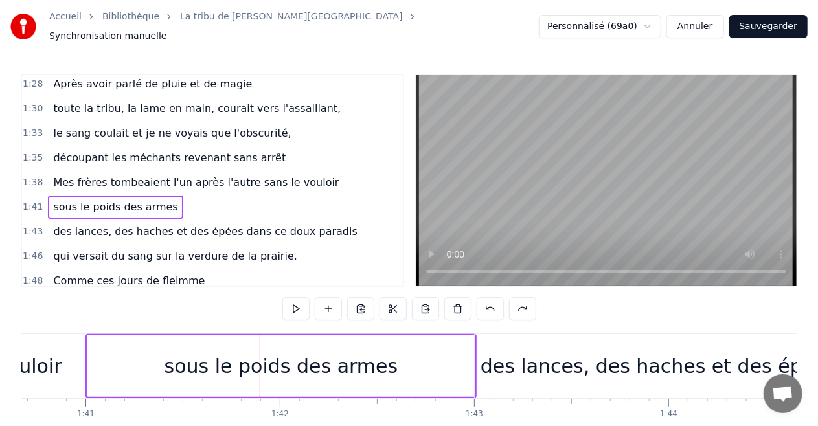
click at [329, 362] on div "sous le poids des armes" at bounding box center [282, 366] width 234 height 29
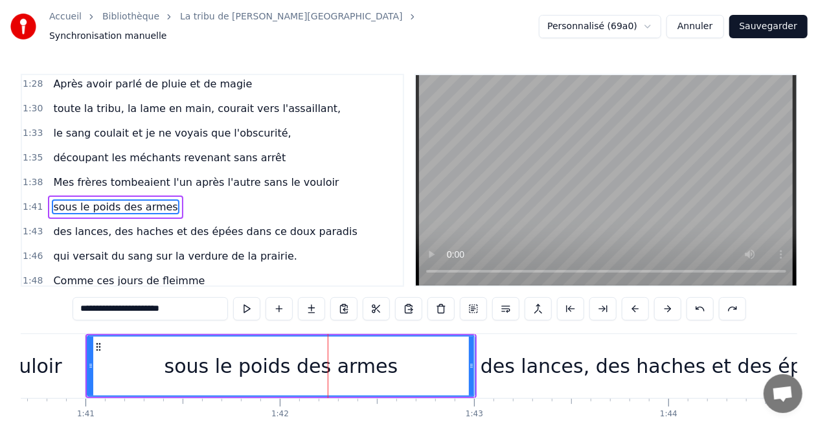
click at [286, 355] on div "sous le poids des armes" at bounding box center [282, 366] width 234 height 29
click at [506, 303] on button at bounding box center [505, 308] width 27 height 23
click at [194, 307] on input "**********" at bounding box center [151, 308] width 156 height 23
click at [314, 305] on button at bounding box center [311, 308] width 27 height 23
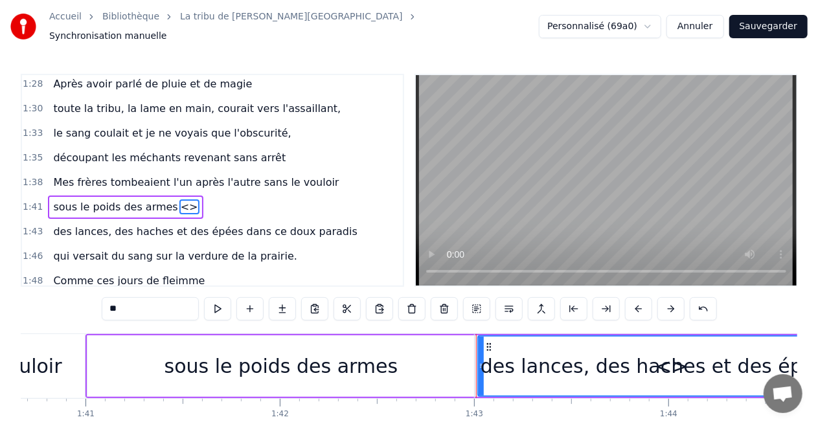
drag, startPoint x: 520, startPoint y: 343, endPoint x: 494, endPoint y: 347, distance: 26.9
click at [494, 347] on div "des lances, des haches et des épées dans ce doux paradis" at bounding box center [766, 366] width 582 height 64
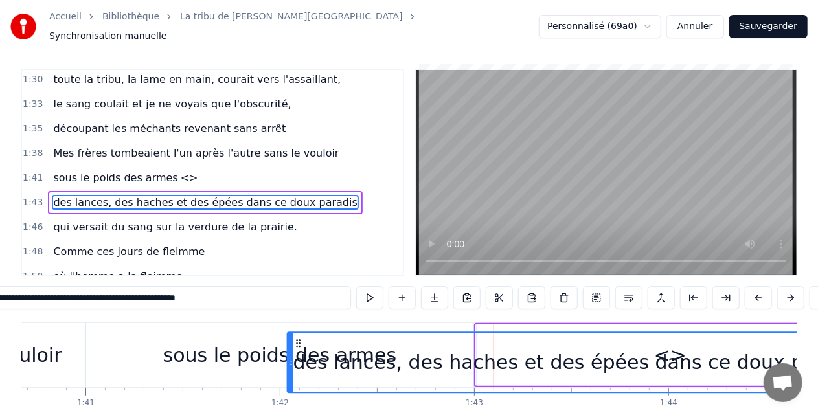
scroll to position [7, 0]
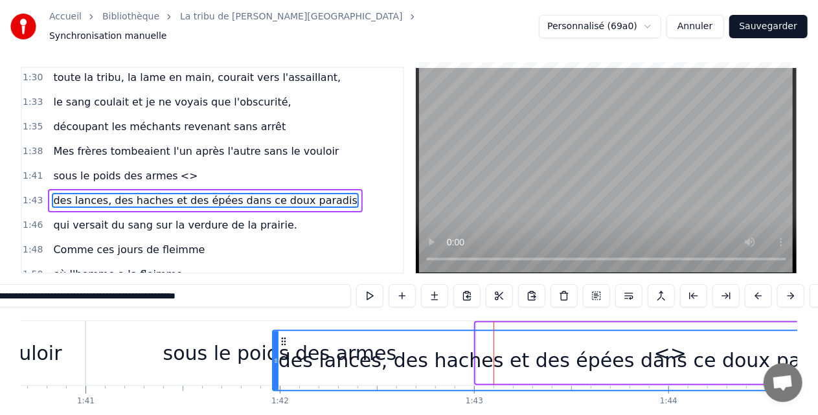
drag, startPoint x: 487, startPoint y: 338, endPoint x: 284, endPoint y: 338, distance: 202.8
click at [284, 338] on icon at bounding box center [284, 342] width 10 height 10
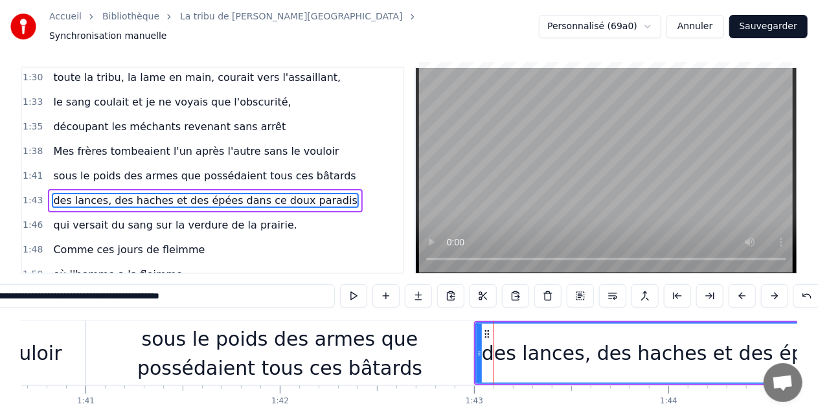
click at [511, 172] on video at bounding box center [606, 170] width 381 height 205
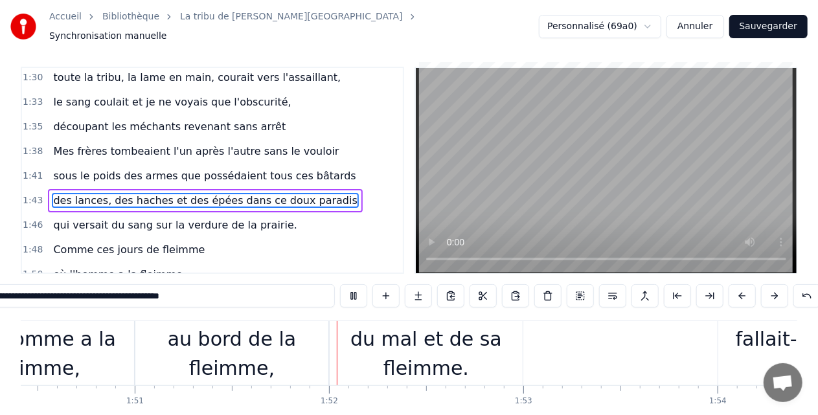
scroll to position [0, 21603]
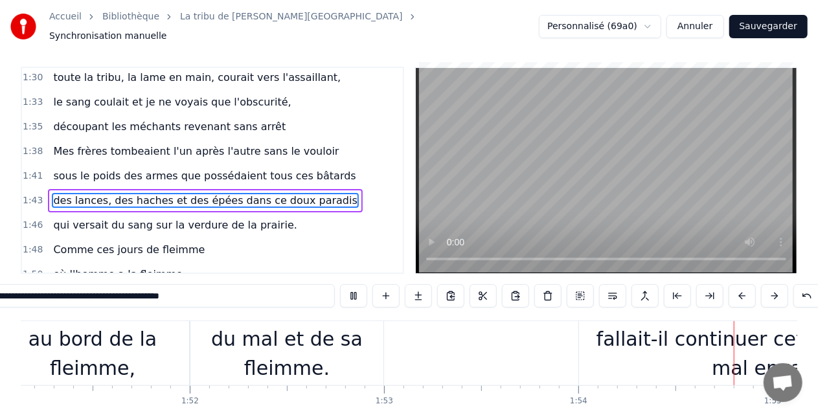
click at [641, 103] on video at bounding box center [606, 170] width 381 height 205
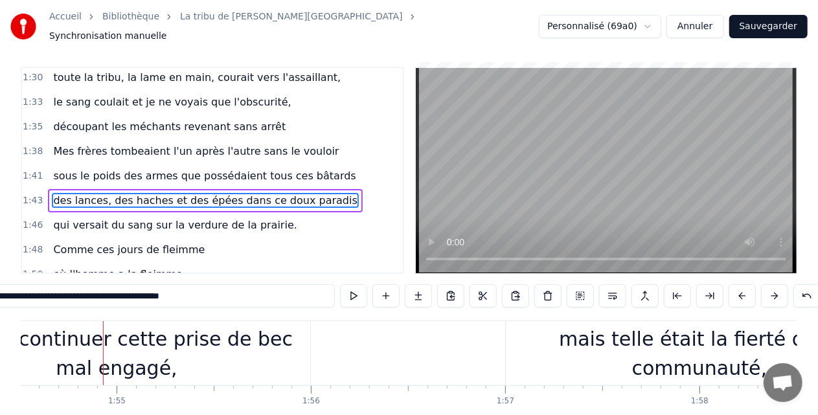
scroll to position [0, 22277]
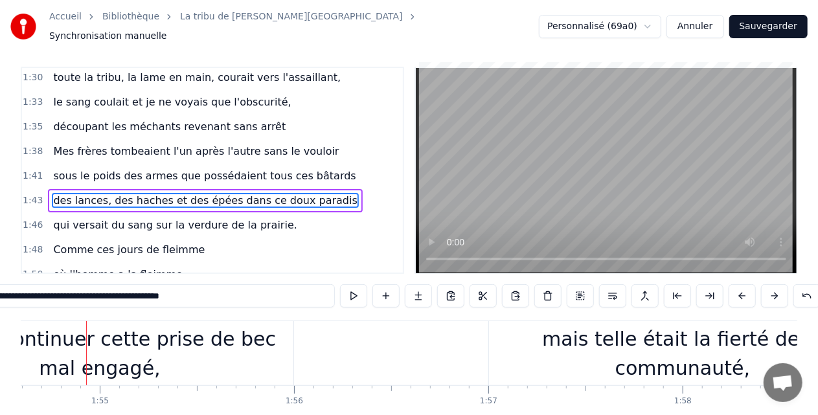
click at [71, 292] on span "au bord de la fleimme," at bounding box center [112, 299] width 120 height 15
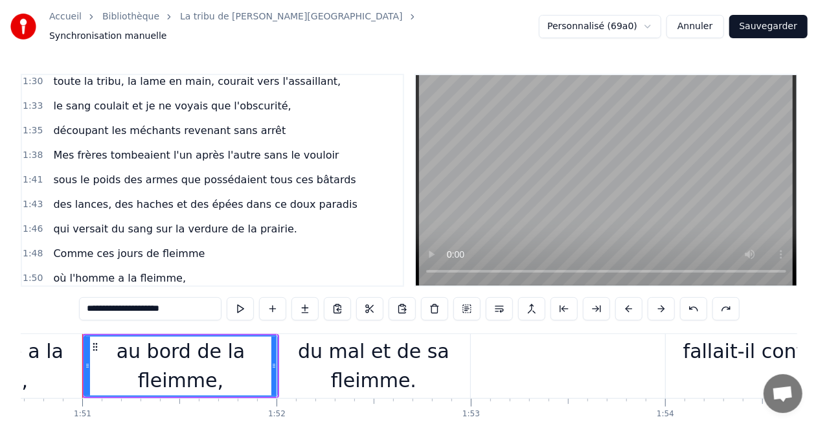
scroll to position [0, 21513]
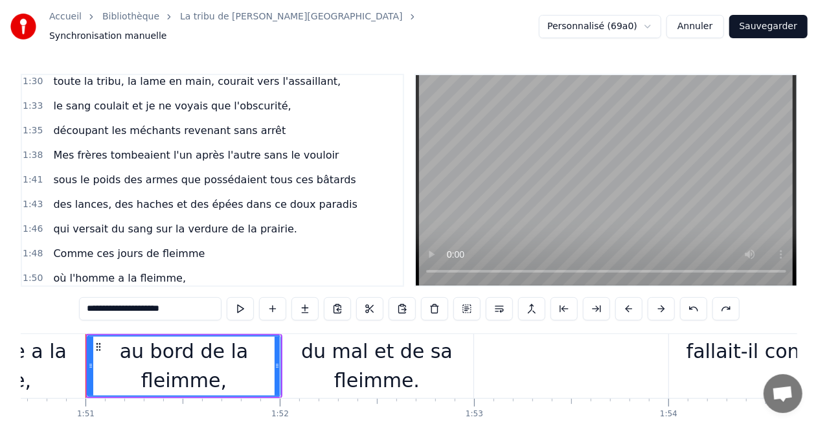
drag, startPoint x: 122, startPoint y: 305, endPoint x: 15, endPoint y: 254, distance: 118.3
click at [15, 301] on div "Accueil Bibliothèque La tribu de Dana • Manau Synchronisation manuelle Personna…" at bounding box center [409, 232] width 818 height 465
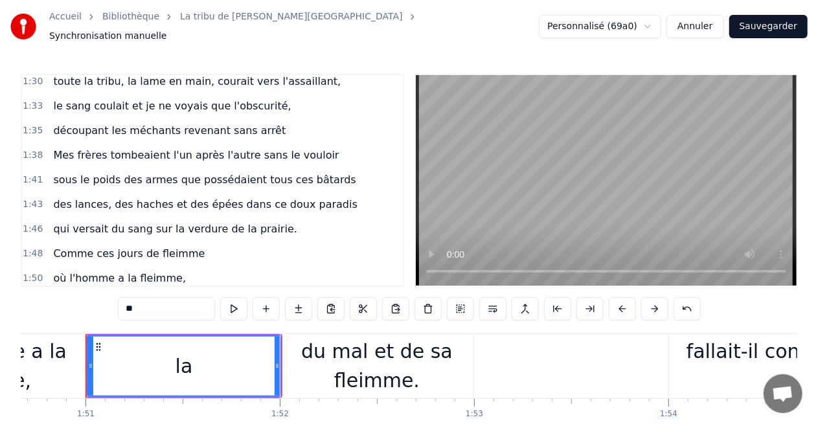
type input "*"
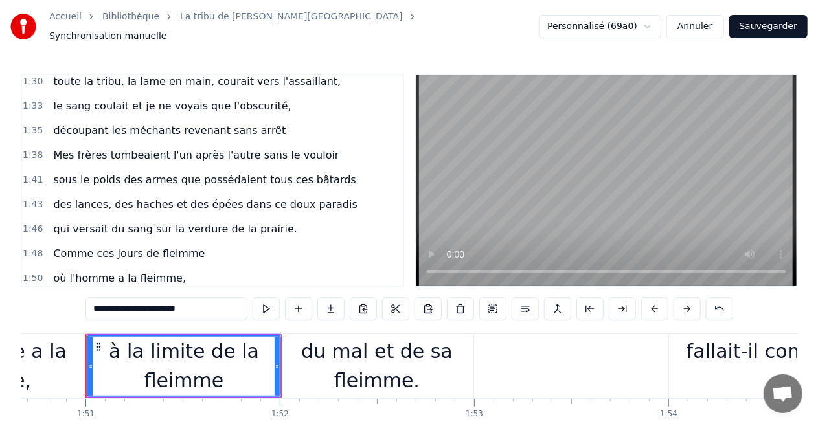
click at [119, 271] on span "où l'homme a la fleimme," at bounding box center [119, 278] width 135 height 15
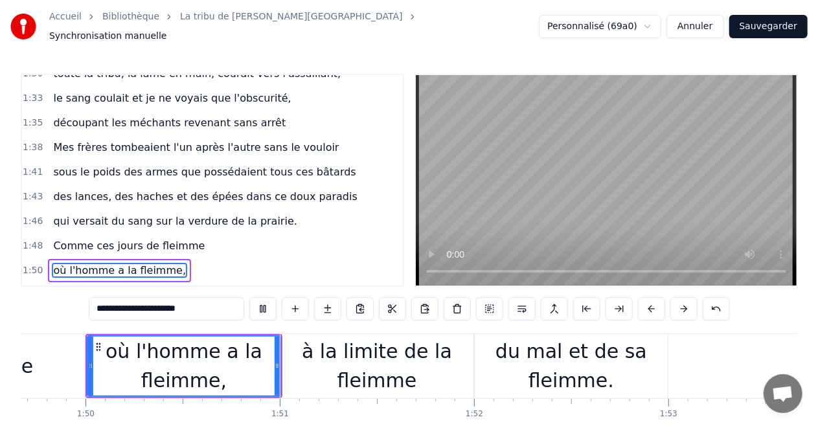
scroll to position [746, 0]
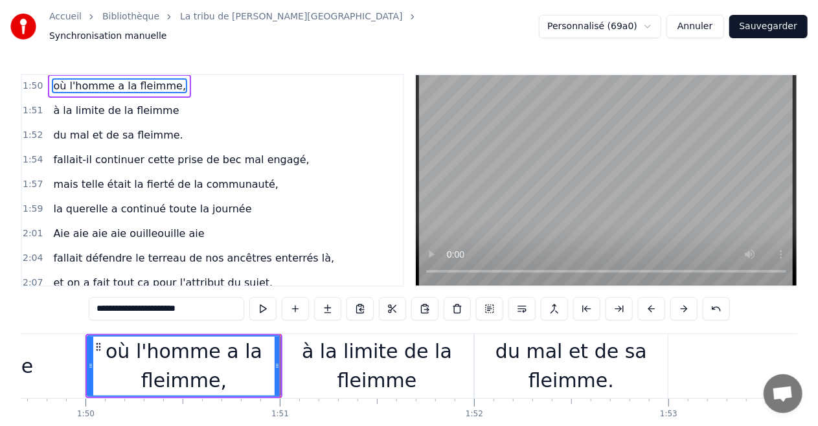
click at [548, 180] on video at bounding box center [606, 180] width 381 height 211
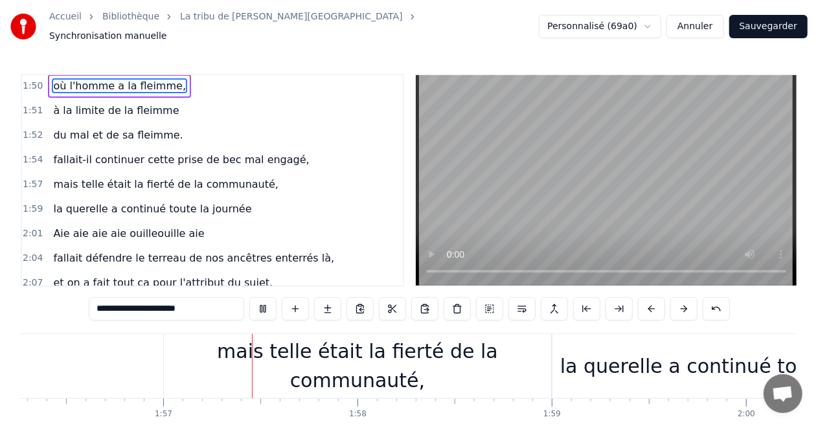
scroll to position [0, 22638]
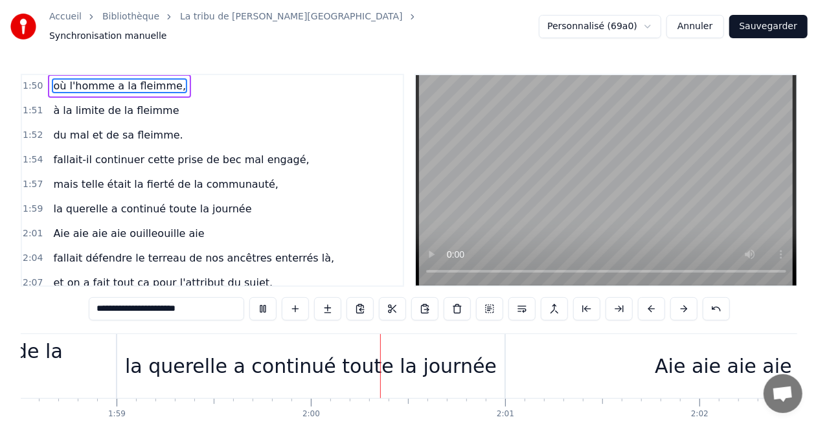
click at [647, 101] on video at bounding box center [606, 180] width 381 height 211
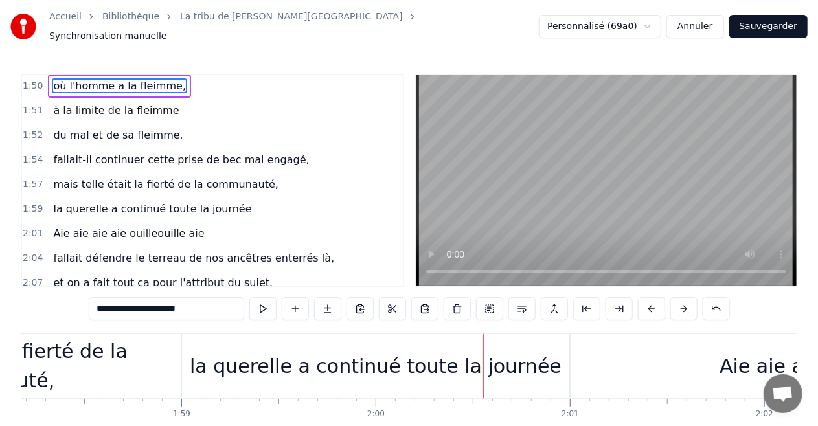
scroll to position [0, 22969]
click at [146, 152] on span "fallait-il continuer cette prise de bec mal engagé," at bounding box center [181, 159] width 259 height 15
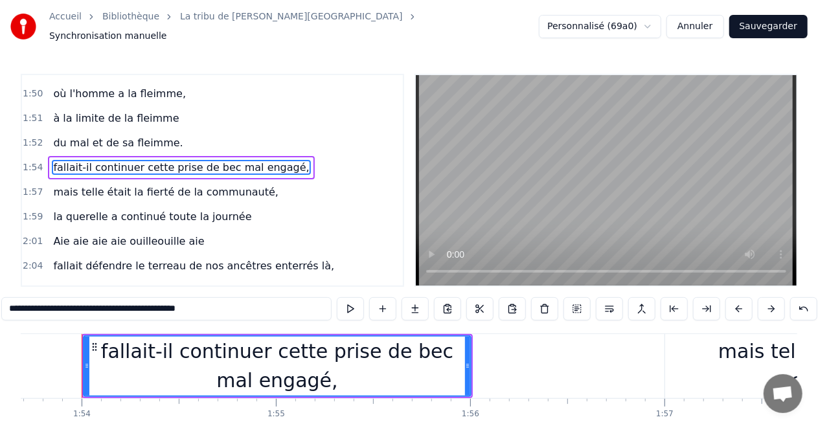
scroll to position [0, 22096]
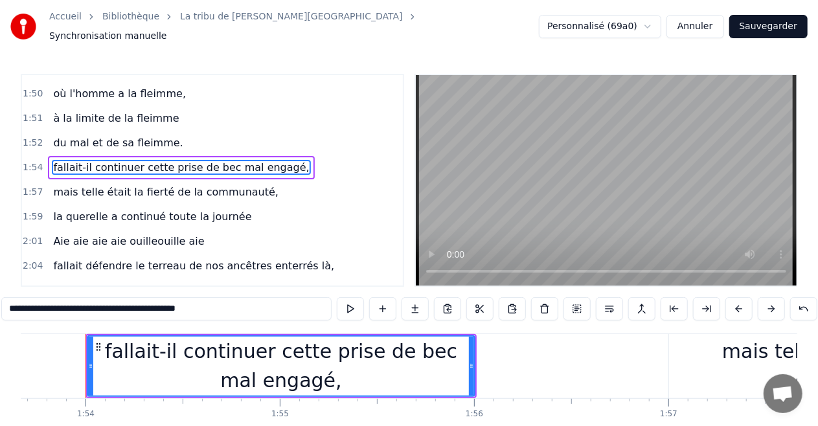
drag, startPoint x: 84, startPoint y: 303, endPoint x: 218, endPoint y: 304, distance: 134.8
click at [218, 304] on input "**********" at bounding box center [166, 308] width 330 height 23
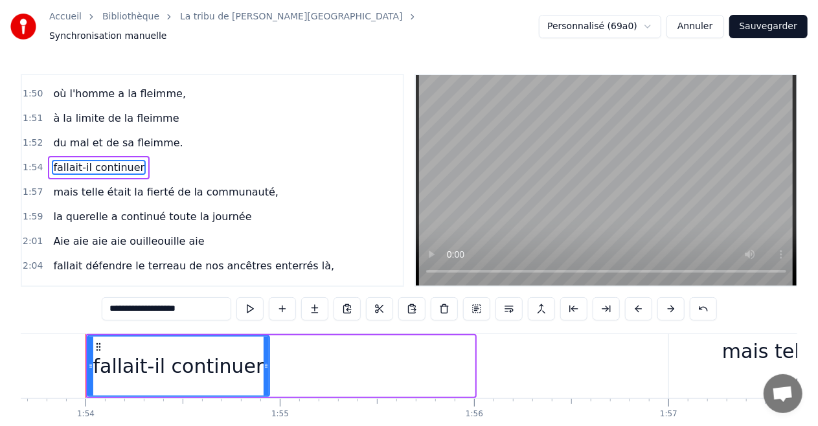
drag, startPoint x: 470, startPoint y: 360, endPoint x: 267, endPoint y: 387, distance: 204.6
click at [267, 387] on div at bounding box center [266, 366] width 5 height 59
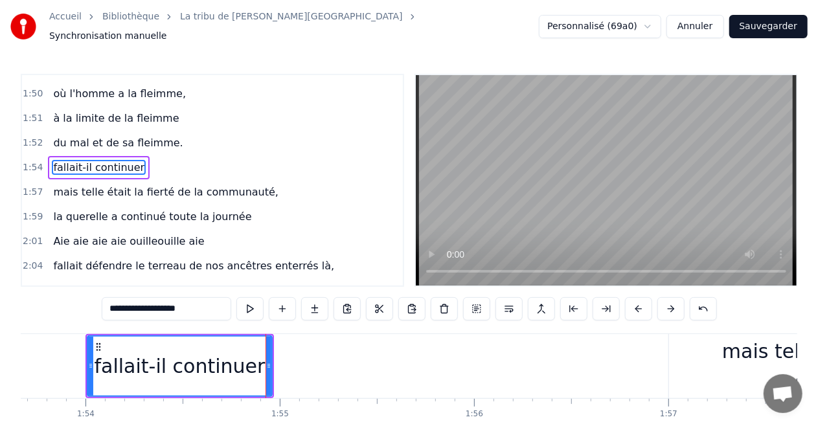
scroll to position [696, 0]
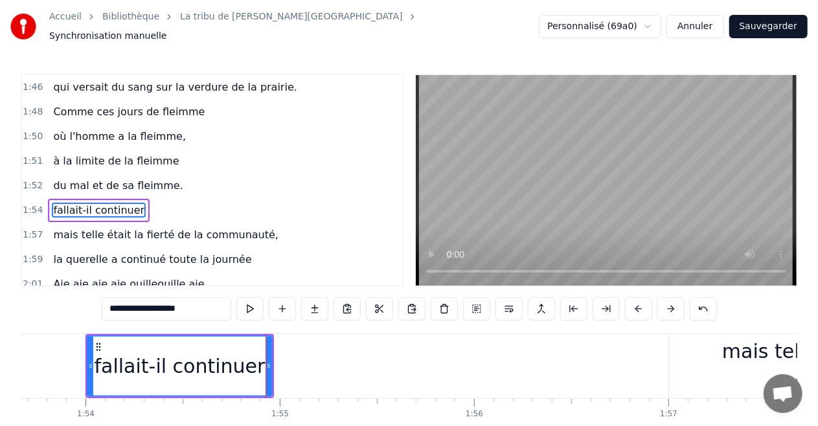
type input "**********"
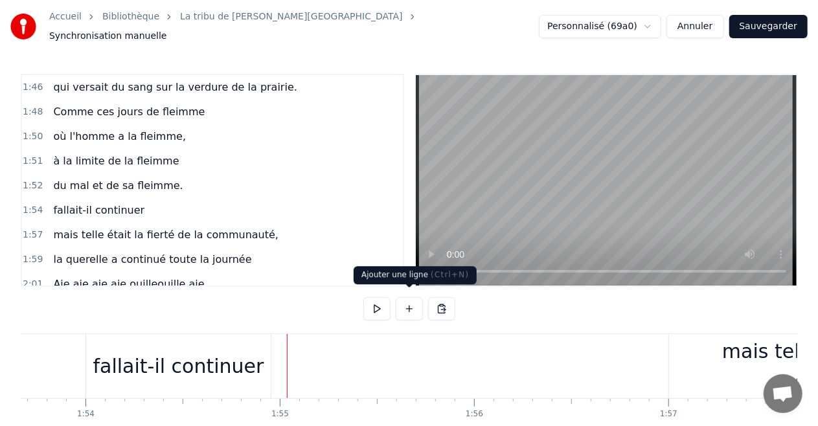
click at [410, 305] on button at bounding box center [409, 308] width 27 height 23
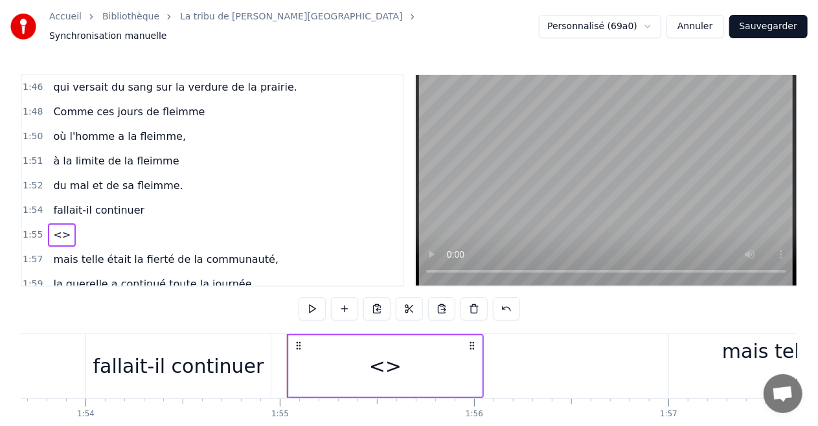
click at [369, 359] on div "<>" at bounding box center [385, 367] width 193 height 62
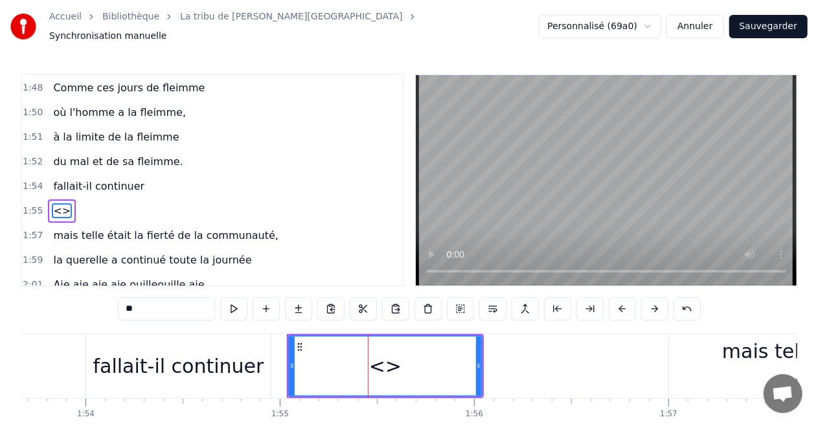
scroll to position [721, 0]
drag, startPoint x: 183, startPoint y: 310, endPoint x: 8, endPoint y: 318, distance: 175.1
click at [14, 314] on div "Accueil Bibliothèque La tribu de Dana • Manau Synchronisation manuelle Personna…" at bounding box center [409, 232] width 818 height 465
paste input "**********"
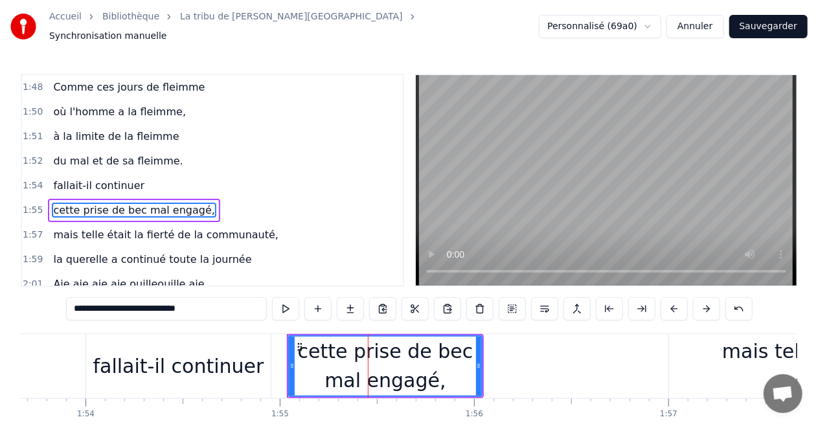
click at [91, 351] on div "fallait-il continuer" at bounding box center [178, 366] width 185 height 64
type input "**********"
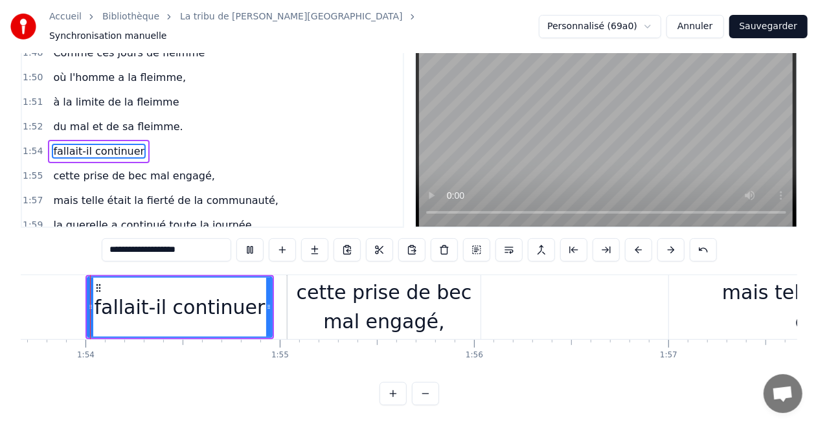
scroll to position [64, 0]
click at [510, 84] on video at bounding box center [606, 121] width 381 height 211
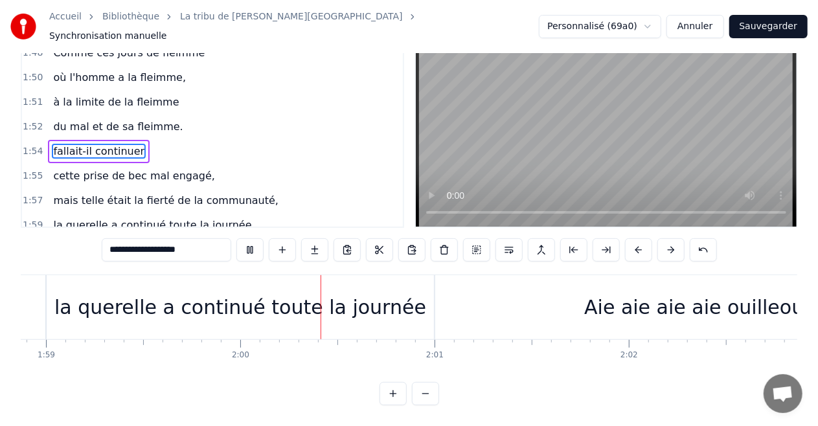
scroll to position [0, 23241]
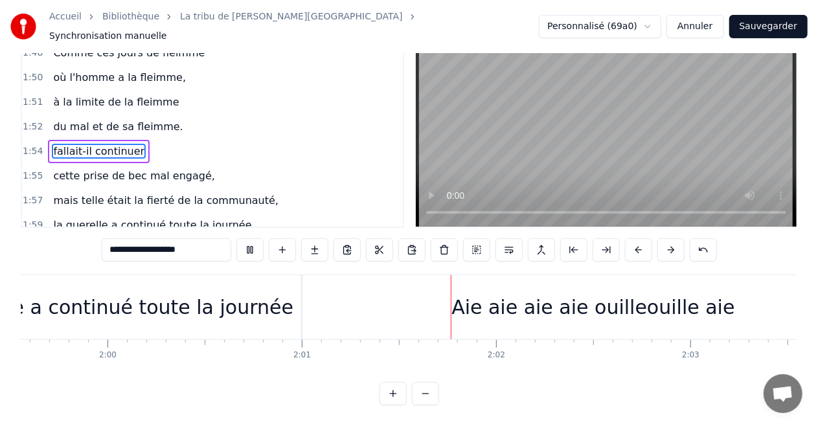
click at [533, 83] on video at bounding box center [606, 121] width 381 height 211
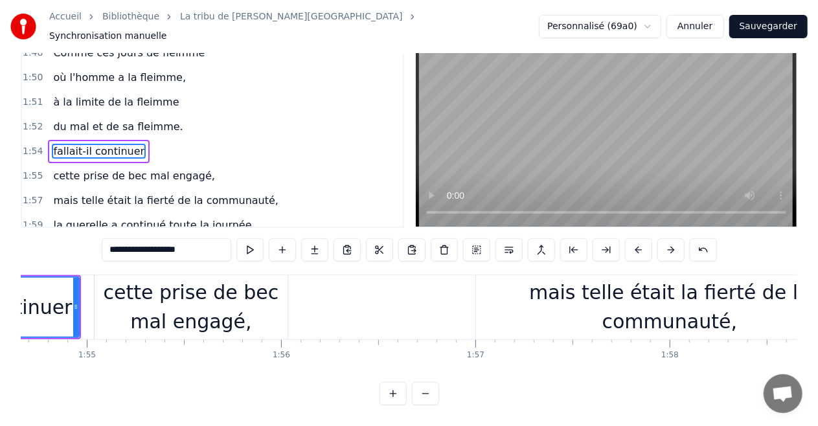
scroll to position [0, 22247]
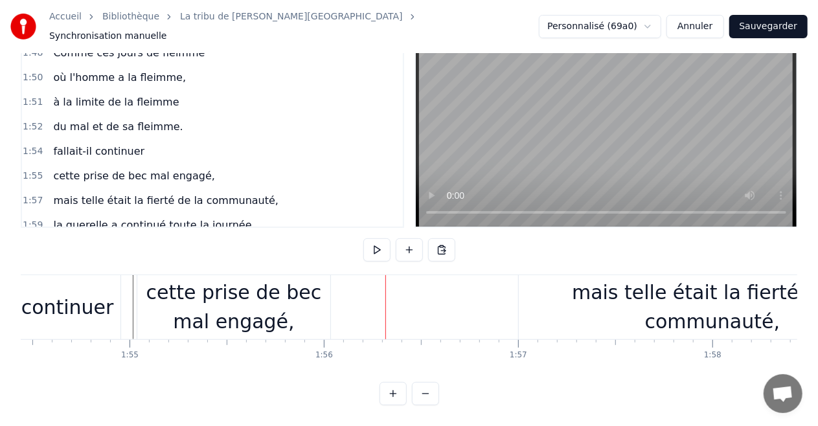
click at [329, 289] on div "cette prise de bec mal engagé," at bounding box center [233, 307] width 193 height 58
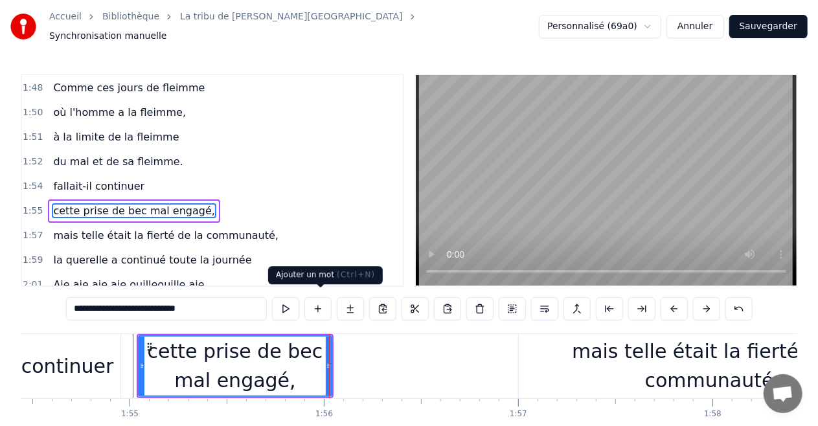
scroll to position [721, 0]
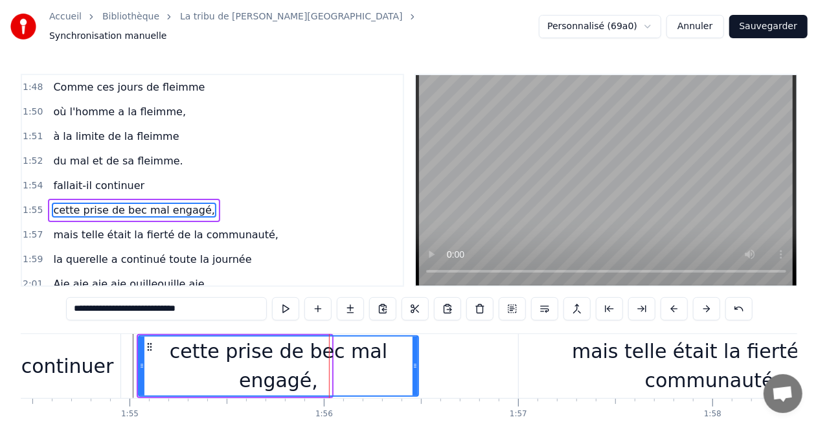
drag, startPoint x: 329, startPoint y: 360, endPoint x: 417, endPoint y: 358, distance: 88.1
click at [417, 361] on icon at bounding box center [415, 366] width 5 height 10
click at [525, 365] on div "mais telle était la fierté de la communauté," at bounding box center [712, 366] width 387 height 64
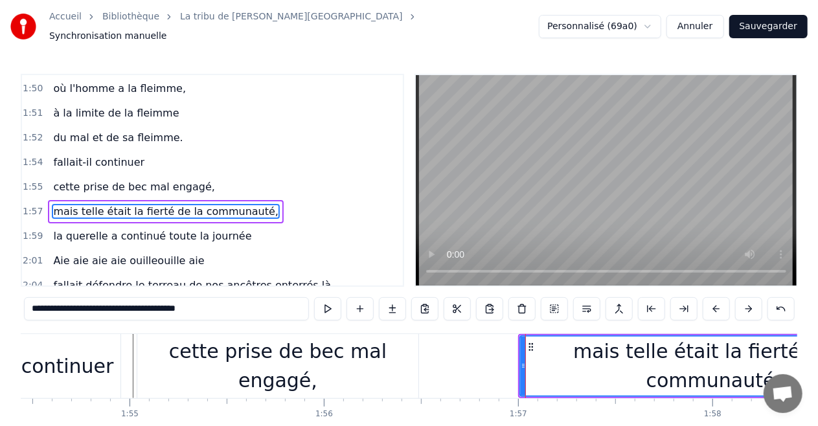
scroll to position [745, 0]
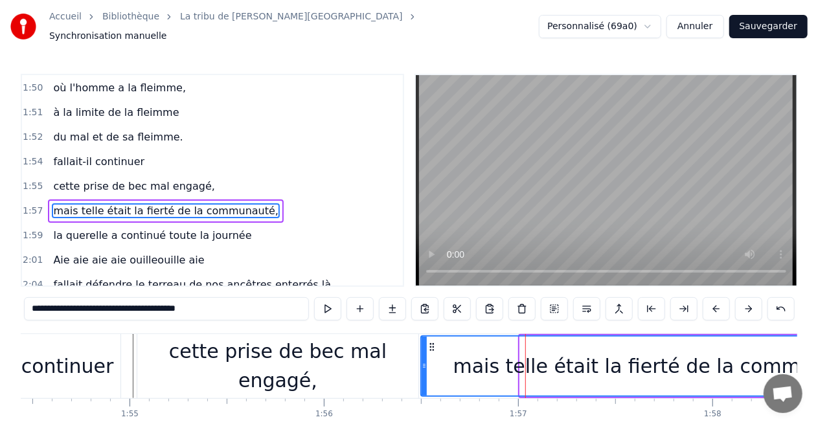
drag, startPoint x: 520, startPoint y: 362, endPoint x: 421, endPoint y: 362, distance: 99.1
click at [422, 362] on icon at bounding box center [424, 366] width 5 height 10
click at [492, 176] on video at bounding box center [606, 180] width 381 height 211
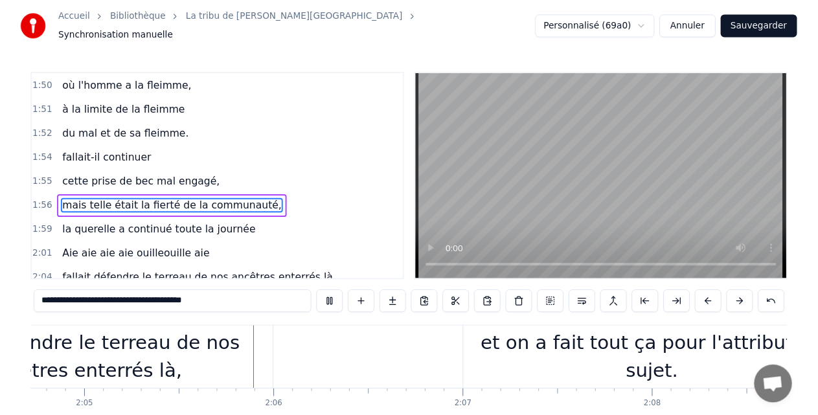
scroll to position [0, 24280]
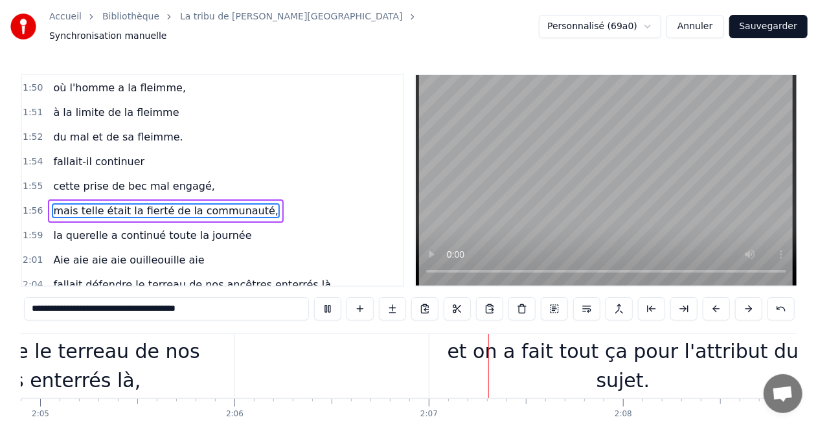
click at [492, 176] on video at bounding box center [606, 180] width 381 height 211
click at [170, 277] on span "fallait défendre le terreau de nos ancêtres enterrés là," at bounding box center [194, 284] width 284 height 15
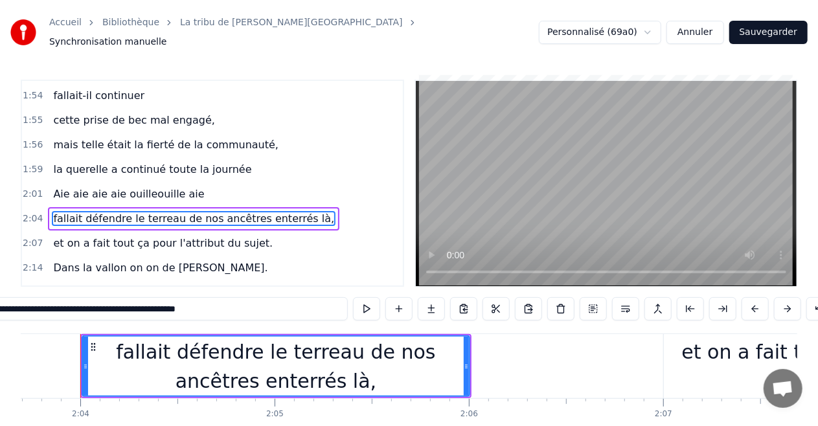
scroll to position [0, 24040]
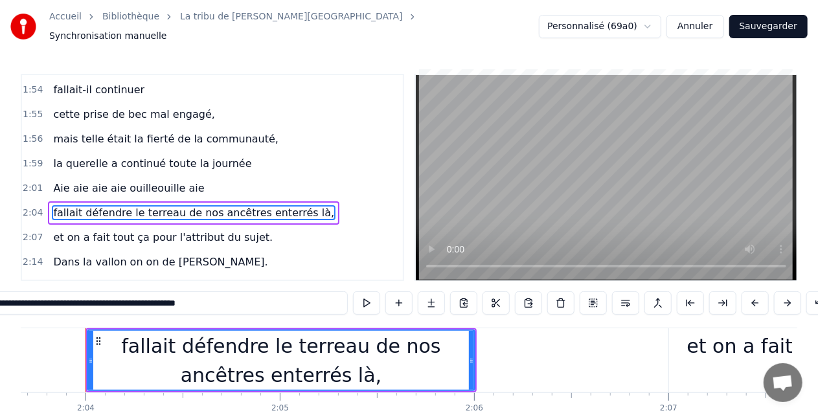
drag, startPoint x: 99, startPoint y: 303, endPoint x: 303, endPoint y: 315, distance: 203.8
click at [303, 315] on div "**********" at bounding box center [409, 305] width 849 height 26
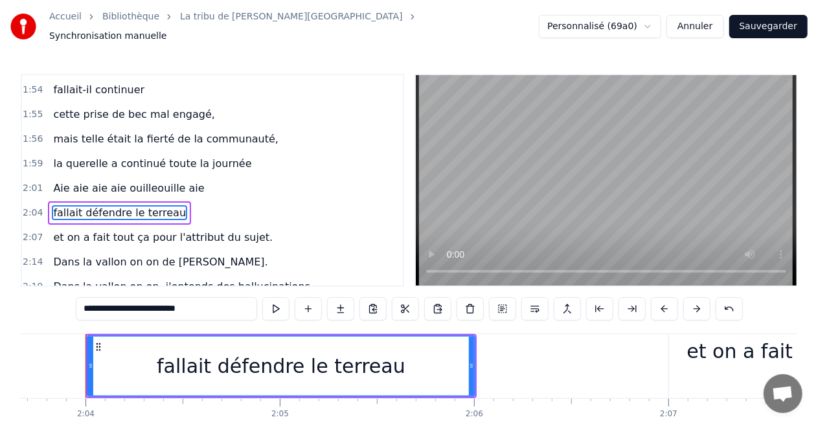
type input "**********"
click at [264, 360] on div "fallait défendre le terreau" at bounding box center [281, 366] width 249 height 29
click at [98, 355] on div "fallait défendre le terreau" at bounding box center [281, 366] width 386 height 59
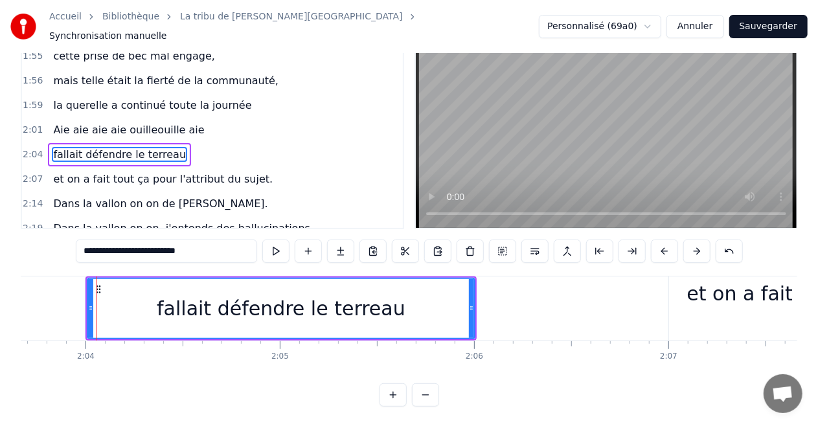
scroll to position [64, 0]
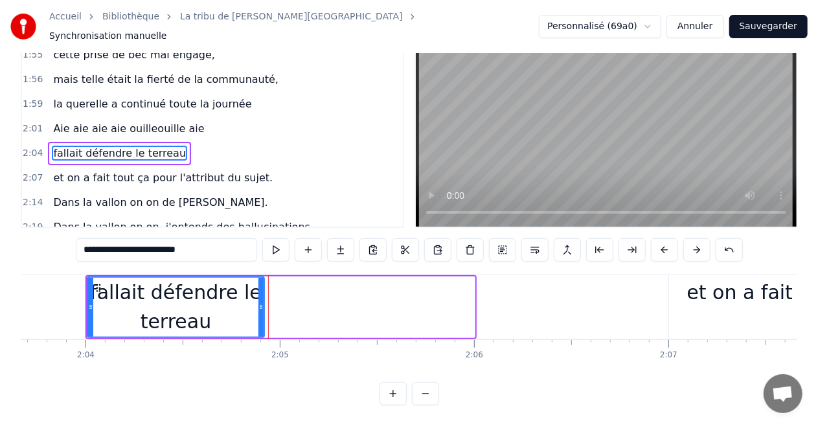
drag, startPoint x: 472, startPoint y: 294, endPoint x: 258, endPoint y: 307, distance: 214.2
click at [259, 307] on div at bounding box center [261, 307] width 5 height 59
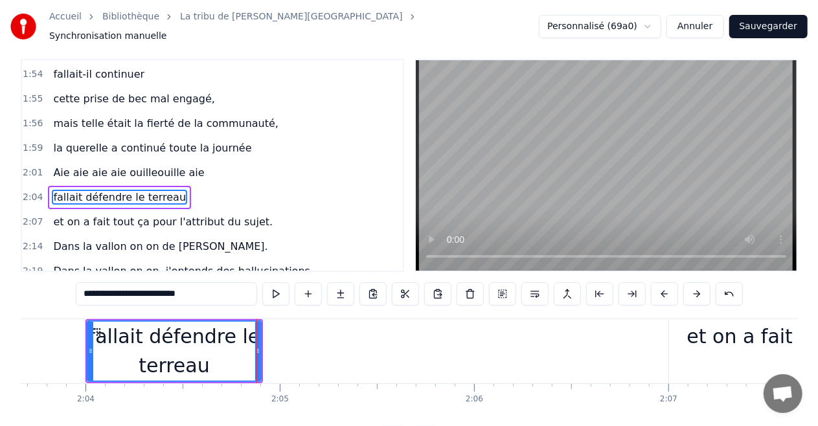
scroll to position [0, 0]
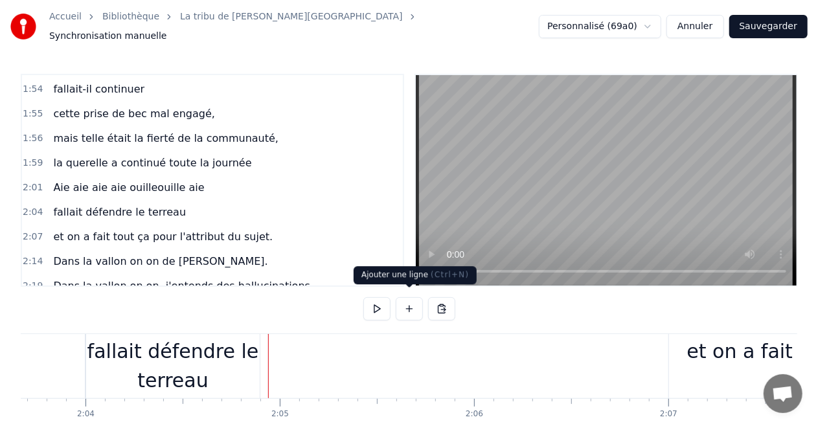
click at [402, 301] on button at bounding box center [409, 308] width 27 height 23
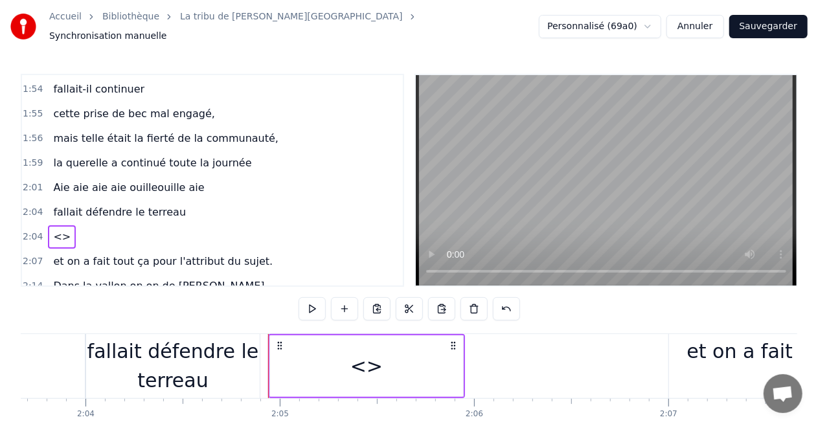
click at [369, 362] on div "<>" at bounding box center [367, 366] width 32 height 29
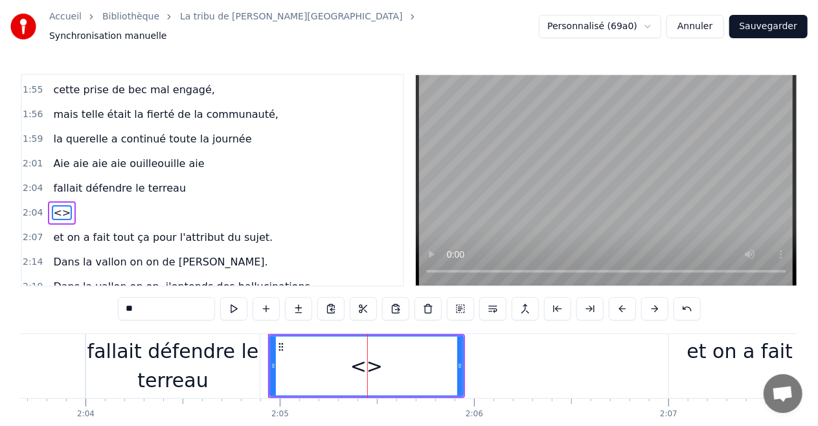
scroll to position [841, 0]
drag, startPoint x: 38, startPoint y: 325, endPoint x: 0, endPoint y: 326, distance: 37.6
click at [0, 326] on div "Accueil Bibliothèque La tribu de Dana • Manau Synchronisation manuelle Personna…" at bounding box center [409, 232] width 818 height 465
paste input "**********"
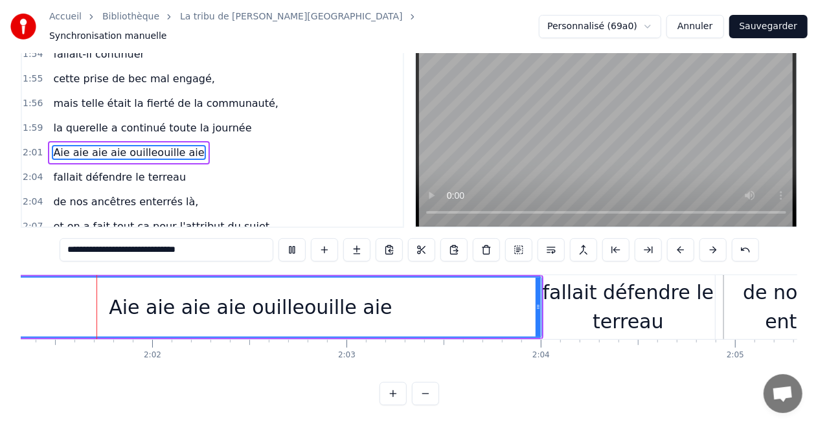
scroll to position [0, 23554]
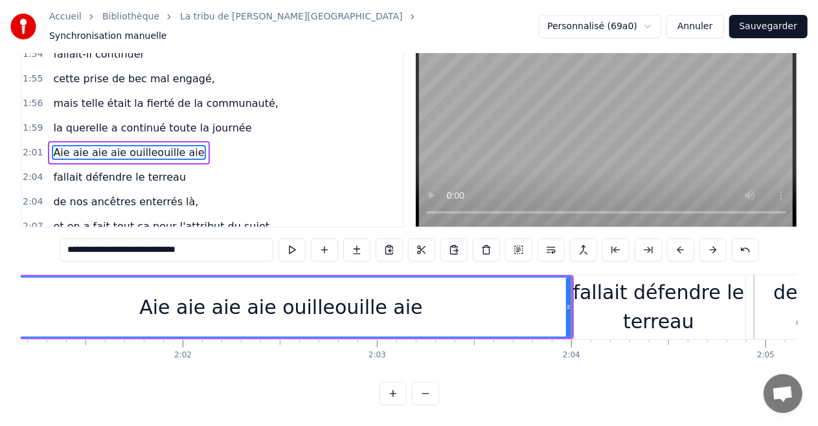
click at [577, 298] on div "fallait défendre le terreau" at bounding box center [659, 307] width 174 height 58
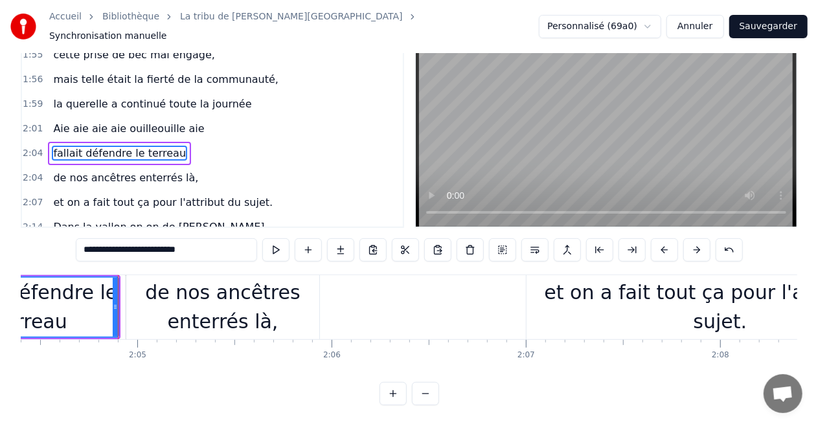
scroll to position [0, 24215]
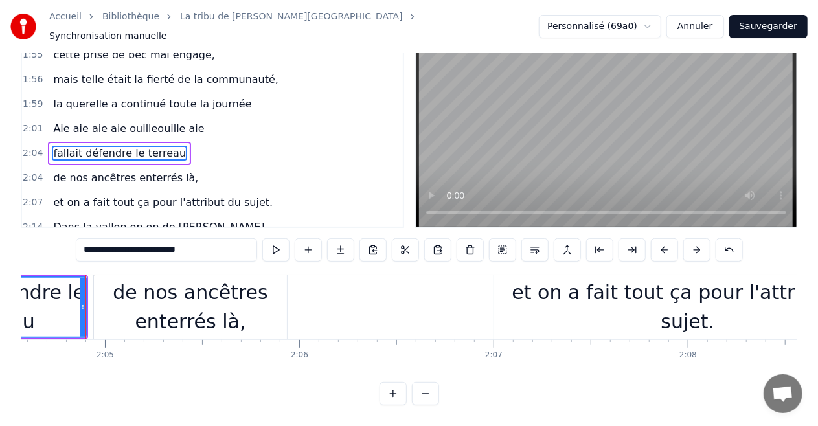
click at [98, 302] on div "de nos ancêtres enterrés là," at bounding box center [190, 307] width 193 height 58
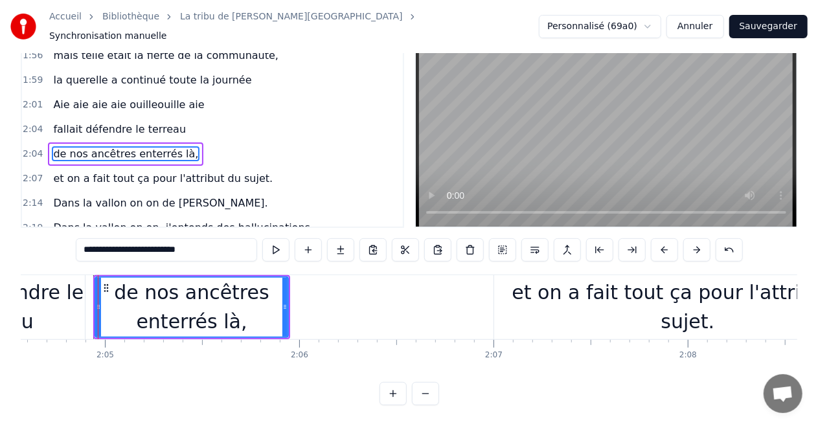
scroll to position [0, 0]
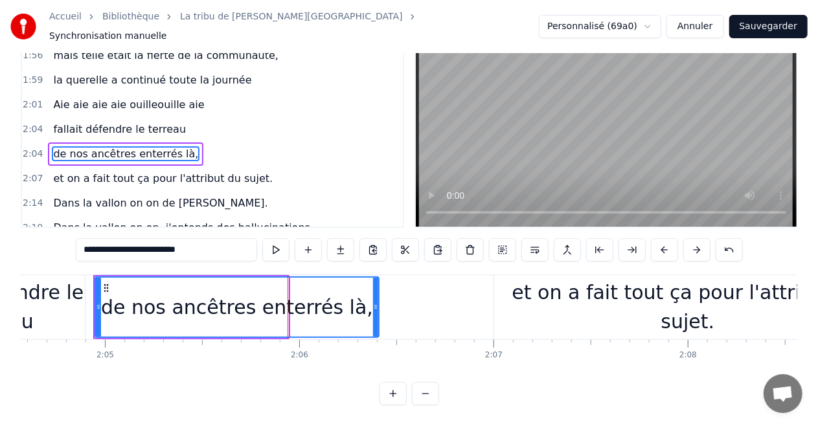
drag, startPoint x: 283, startPoint y: 295, endPoint x: 370, endPoint y: 287, distance: 87.8
click at [373, 287] on div at bounding box center [375, 307] width 5 height 59
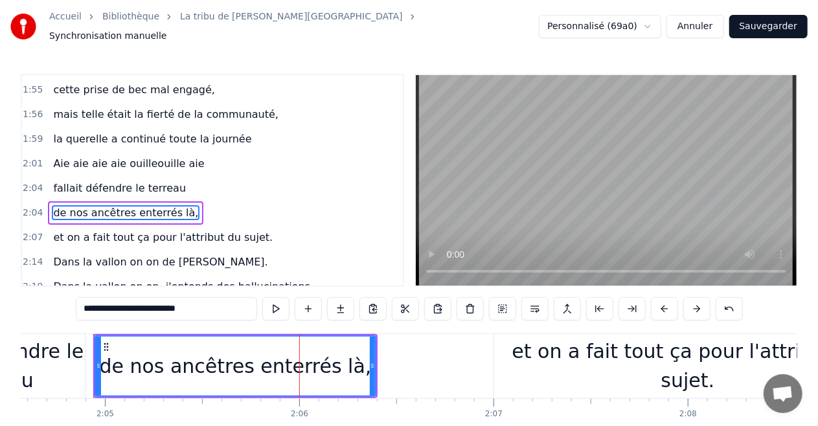
click at [496, 360] on div "et on a fait tout ça pour l'attribut du sujet." at bounding box center [687, 366] width 387 height 64
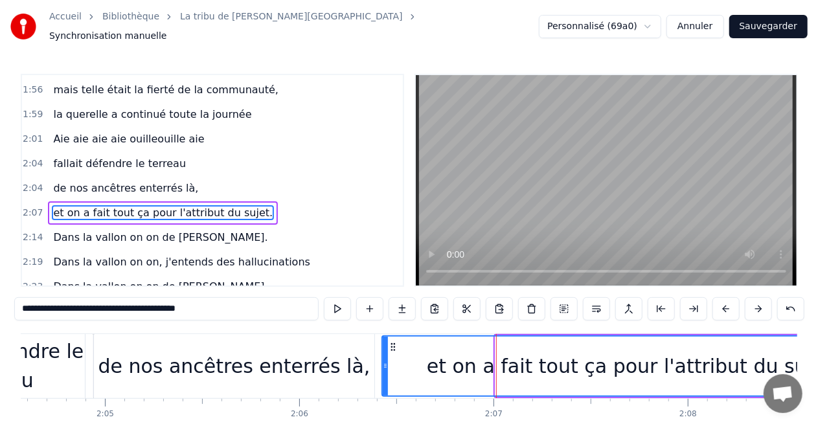
drag, startPoint x: 497, startPoint y: 360, endPoint x: 377, endPoint y: 363, distance: 119.9
click at [383, 363] on icon at bounding box center [385, 366] width 5 height 10
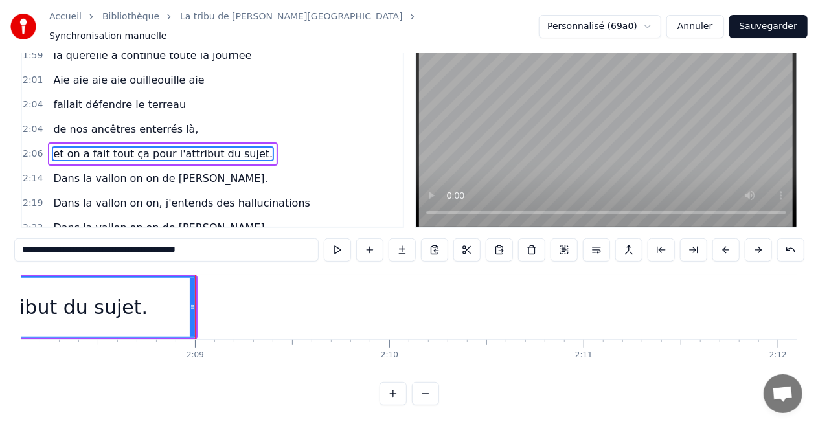
click at [156, 146] on span "et on a fait tout ça pour l'attribut du sujet." at bounding box center [163, 153] width 222 height 15
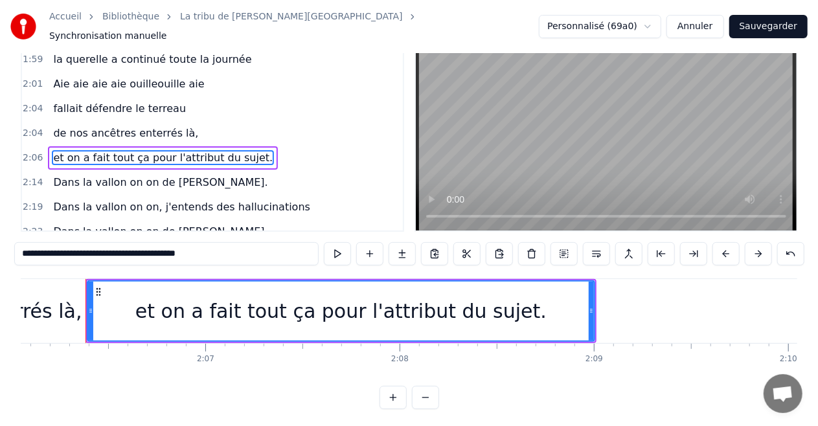
click at [106, 249] on input "**********" at bounding box center [166, 253] width 305 height 23
type input "**********"
click at [535, 306] on div "et on a fait tout ça pour l'attribut du sujet." at bounding box center [341, 311] width 506 height 59
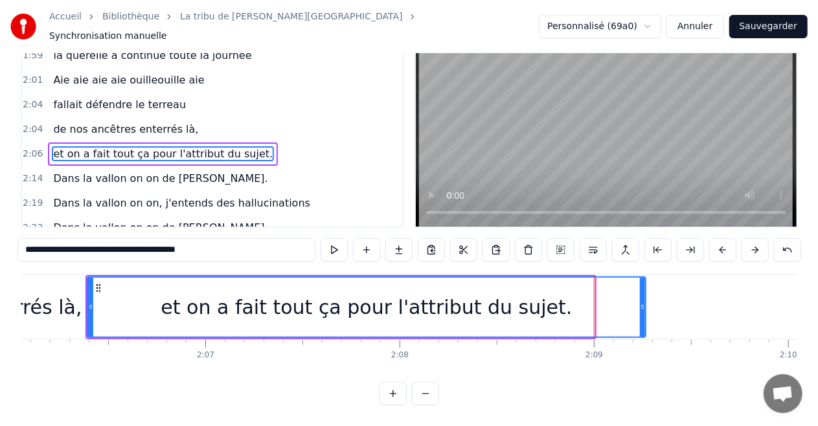
drag, startPoint x: 593, startPoint y: 297, endPoint x: 644, endPoint y: 305, distance: 51.7
click at [644, 305] on div at bounding box center [642, 307] width 5 height 59
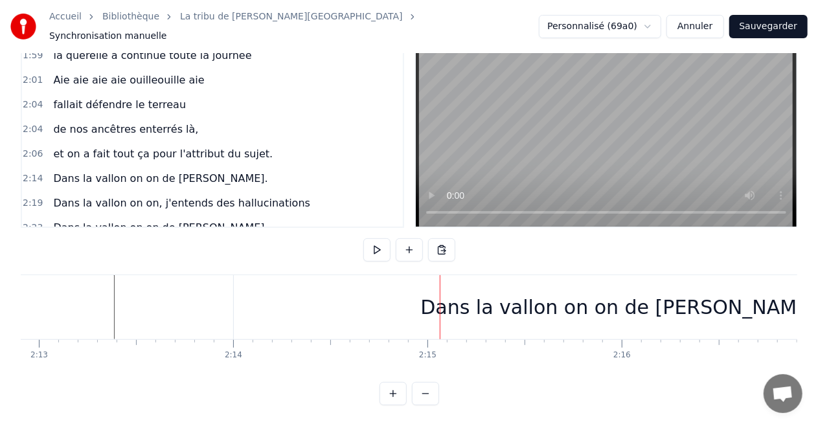
click at [237, 297] on div "Dans la vallon on on de [PERSON_NAME]." at bounding box center [622, 307] width 776 height 64
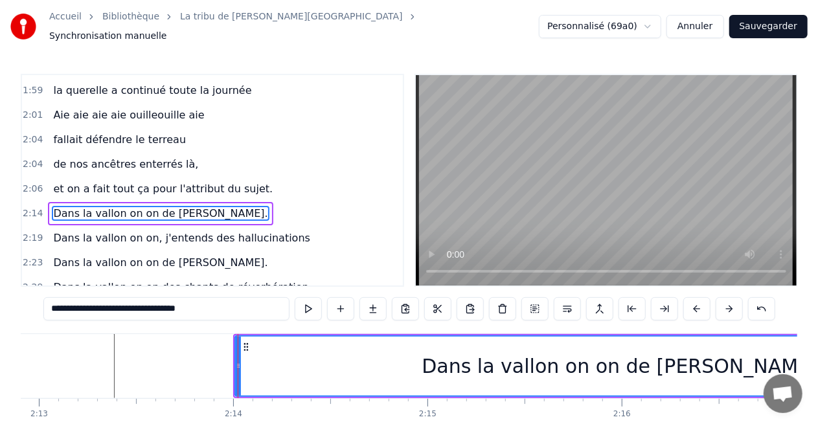
click at [238, 360] on div at bounding box center [238, 366] width 1 height 64
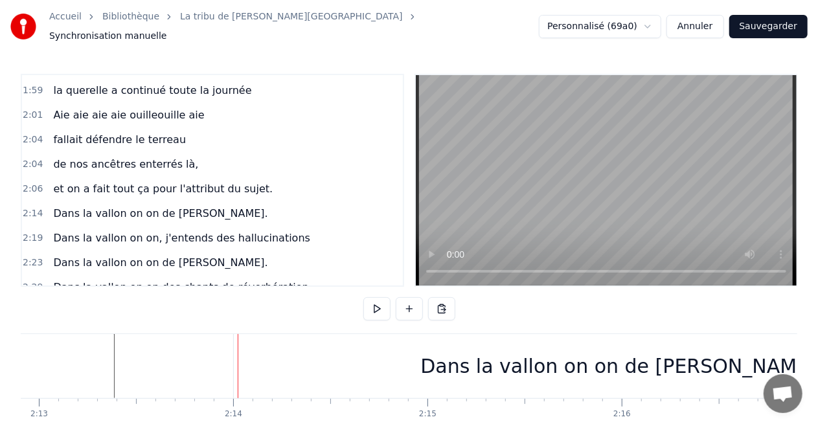
click at [241, 362] on div "Dans la vallon on on de [PERSON_NAME]." at bounding box center [622, 366] width 776 height 64
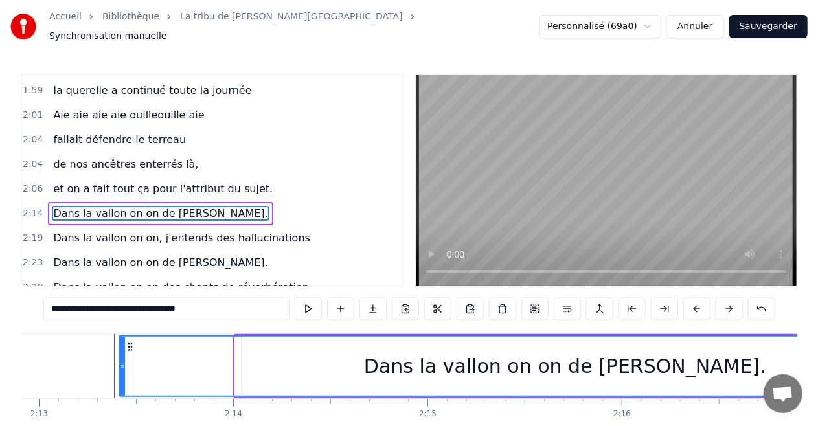
drag, startPoint x: 236, startPoint y: 362, endPoint x: 106, endPoint y: 358, distance: 129.7
click at [120, 361] on icon at bounding box center [122, 366] width 5 height 10
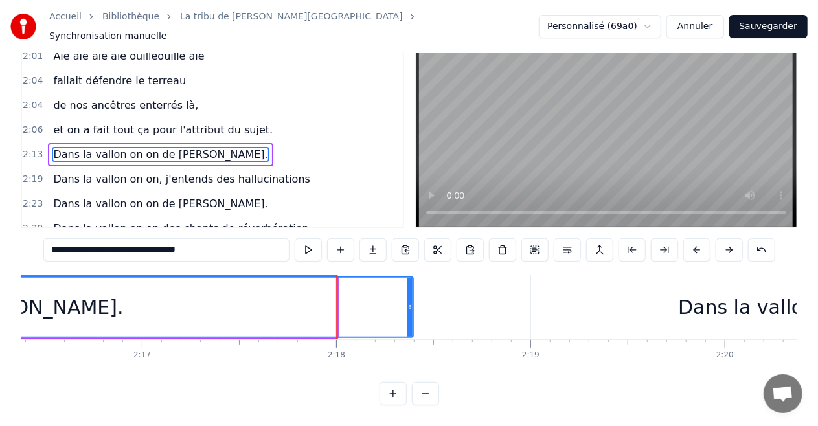
drag, startPoint x: 333, startPoint y: 293, endPoint x: 410, endPoint y: 295, distance: 76.5
click at [410, 302] on icon at bounding box center [410, 307] width 5 height 10
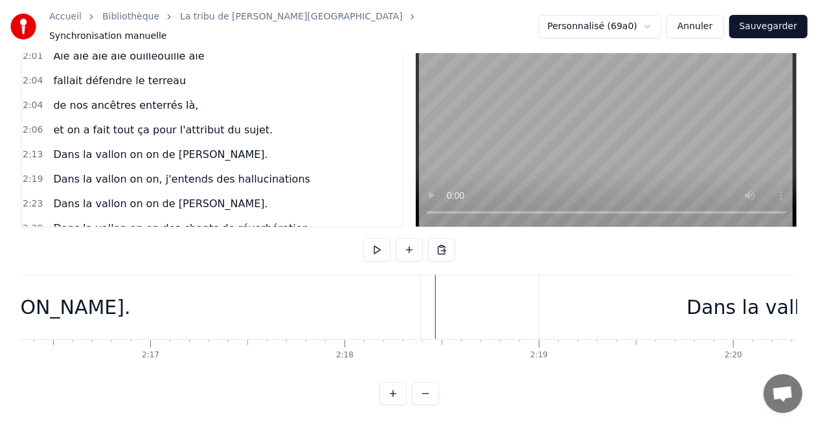
scroll to position [0, 26504]
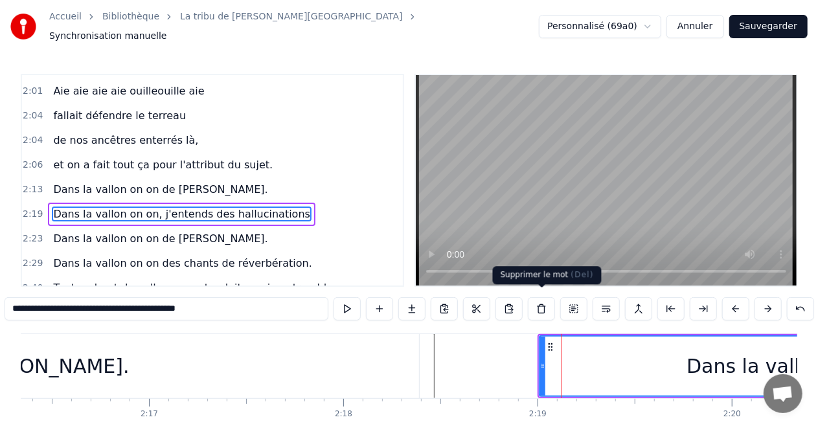
scroll to position [914, 0]
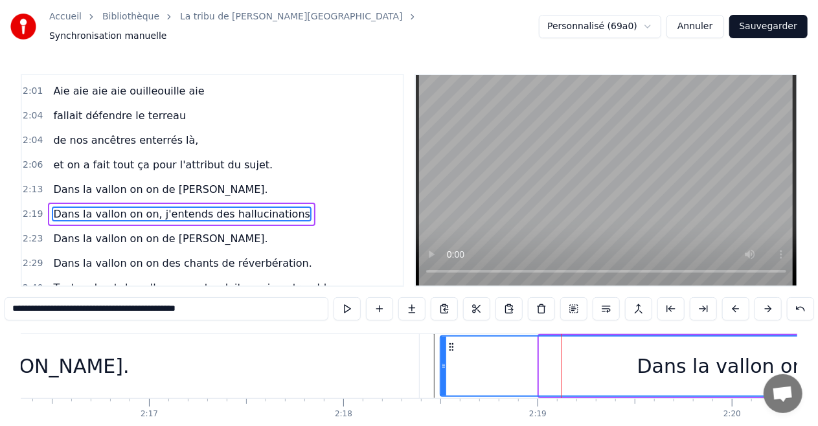
drag, startPoint x: 542, startPoint y: 353, endPoint x: 442, endPoint y: 353, distance: 99.8
click at [442, 353] on div at bounding box center [443, 366] width 5 height 59
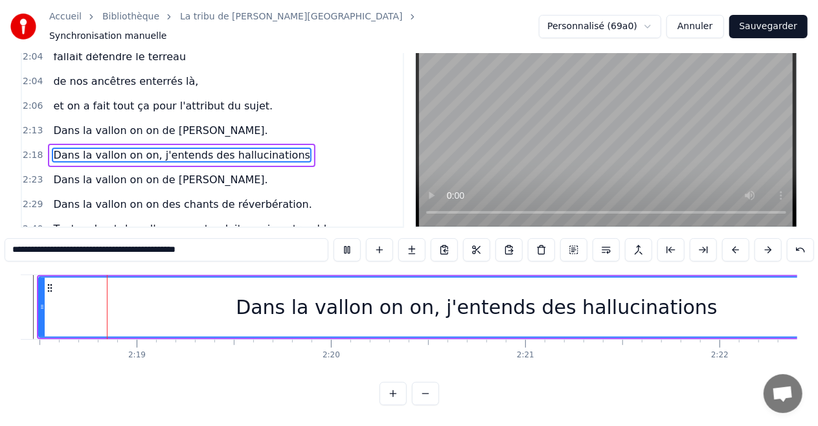
scroll to position [0, 26895]
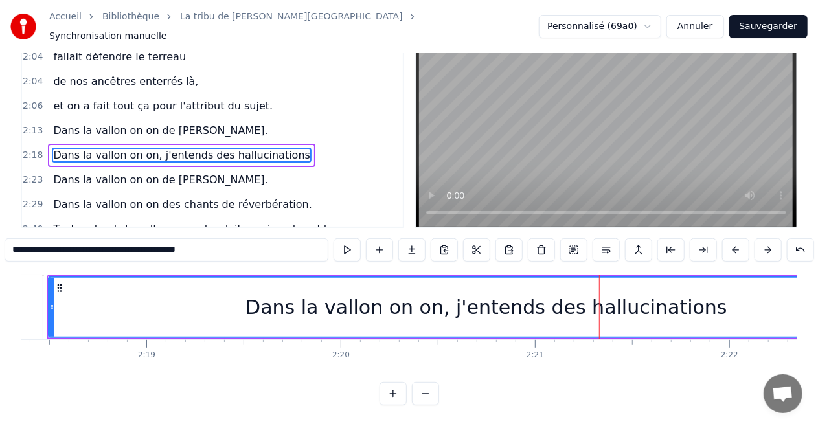
click at [513, 293] on div "Dans la vallon on on, j'entends des hallucinations" at bounding box center [487, 307] width 482 height 29
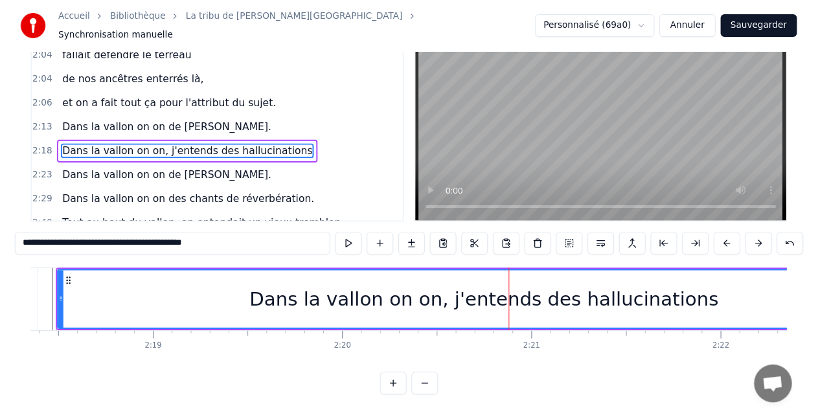
scroll to position [0, 0]
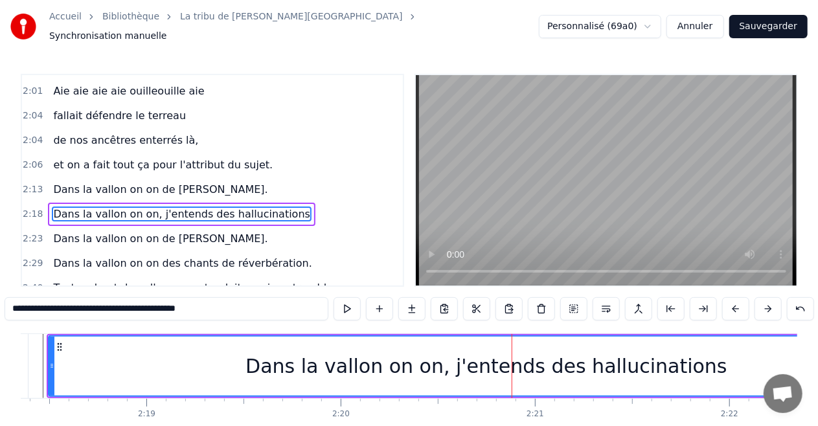
drag, startPoint x: 98, startPoint y: 301, endPoint x: 272, endPoint y: 305, distance: 173.7
click at [272, 305] on input "**********" at bounding box center [167, 308] width 324 height 23
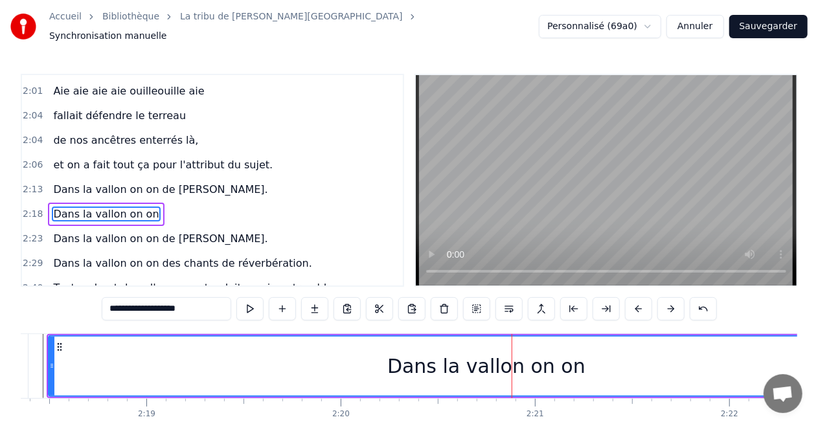
type input "**********"
click at [509, 356] on div "Dans la vallon on on" at bounding box center [486, 366] width 198 height 29
click at [603, 302] on button at bounding box center [606, 308] width 27 height 23
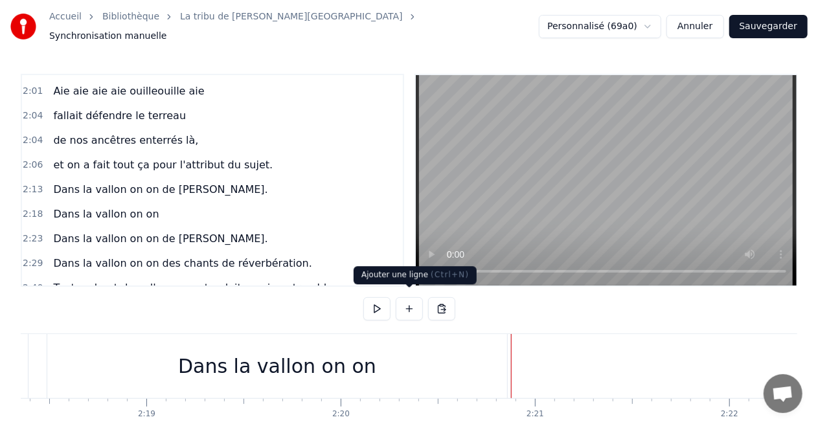
click at [407, 299] on button at bounding box center [409, 308] width 27 height 23
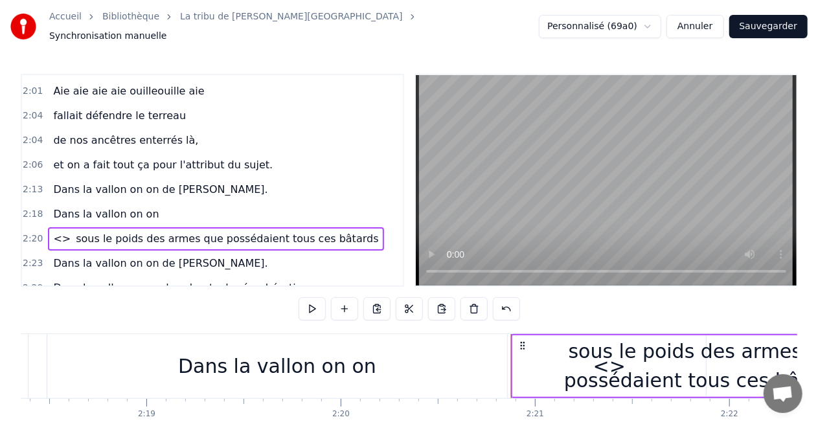
click at [603, 371] on div "sous le poids des armes que possédaient tous ces bâtards" at bounding box center [706, 366] width 387 height 58
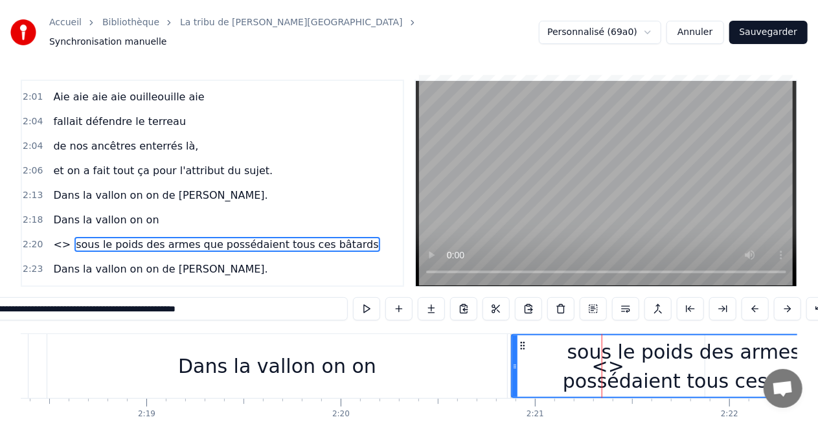
scroll to position [938, 0]
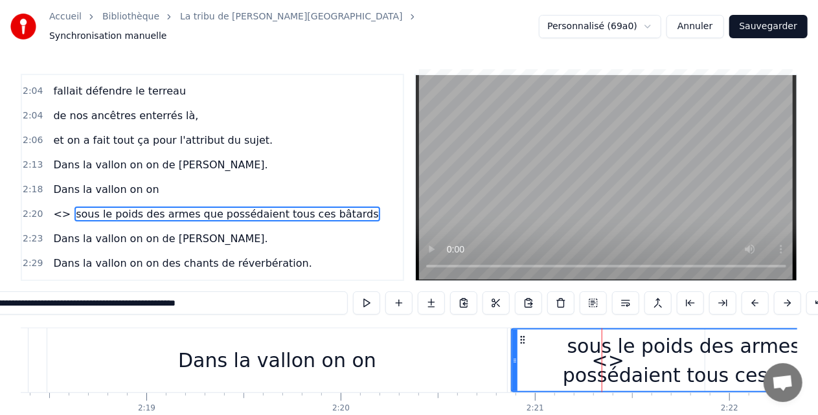
click at [283, 309] on input "**********" at bounding box center [166, 303] width 363 height 23
paste input "text"
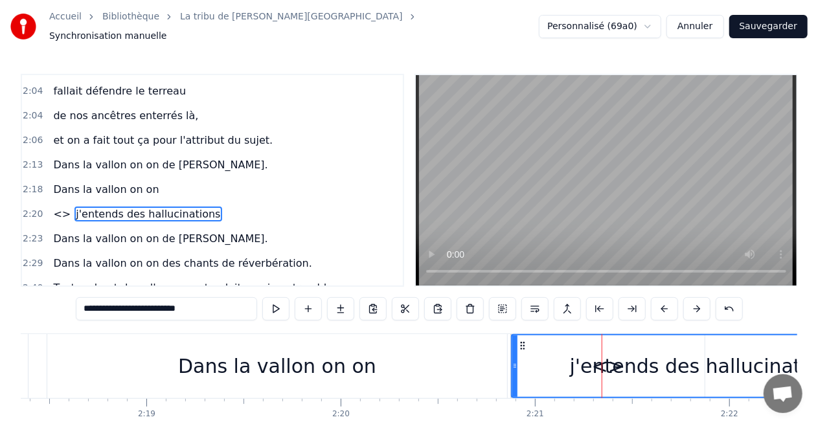
click at [57, 207] on span "<>" at bounding box center [62, 214] width 20 height 15
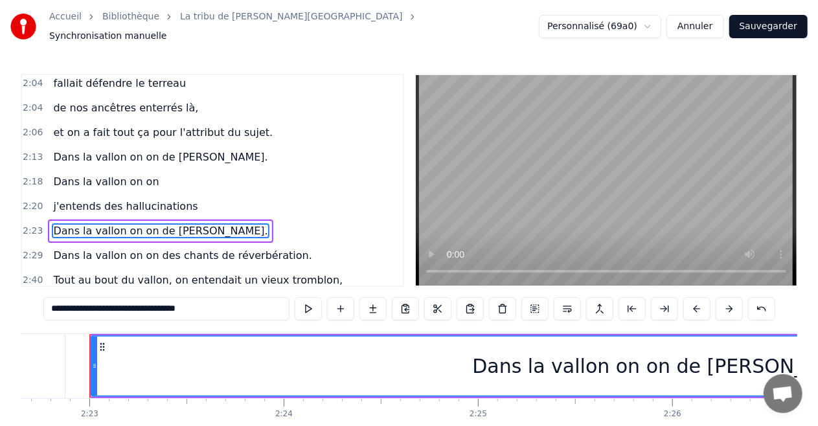
scroll to position [0, 27734]
click at [101, 199] on span "j'entends des hallucinations" at bounding box center [125, 206] width 147 height 15
type input "**********"
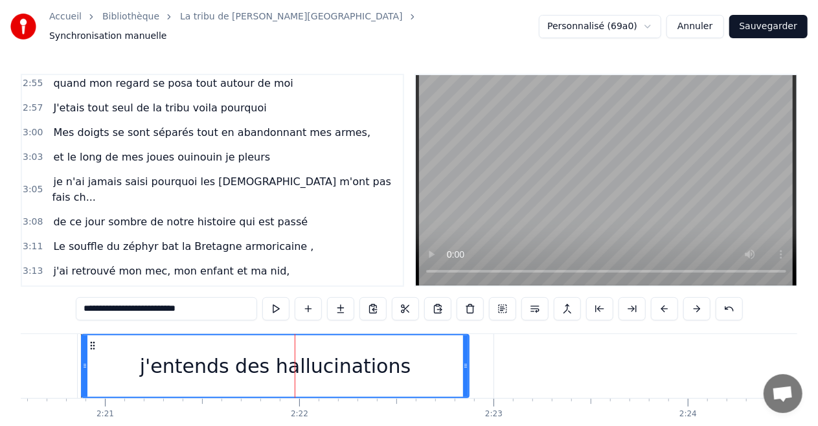
scroll to position [1307, 0]
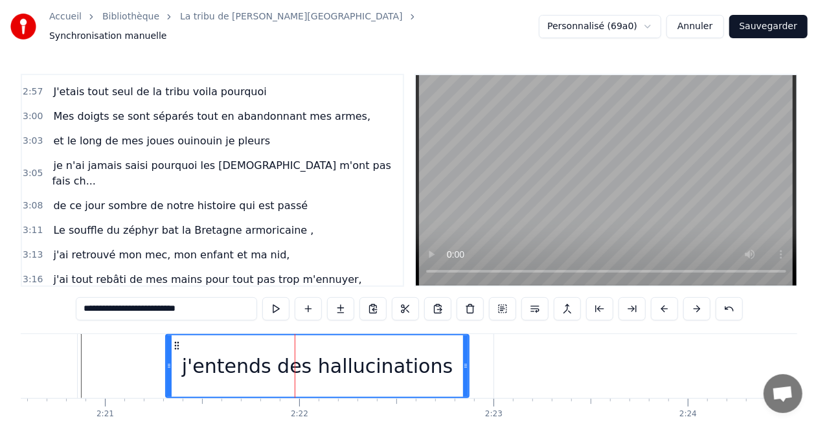
drag, startPoint x: 83, startPoint y: 360, endPoint x: 167, endPoint y: 351, distance: 84.7
click at [167, 351] on div at bounding box center [169, 367] width 5 height 62
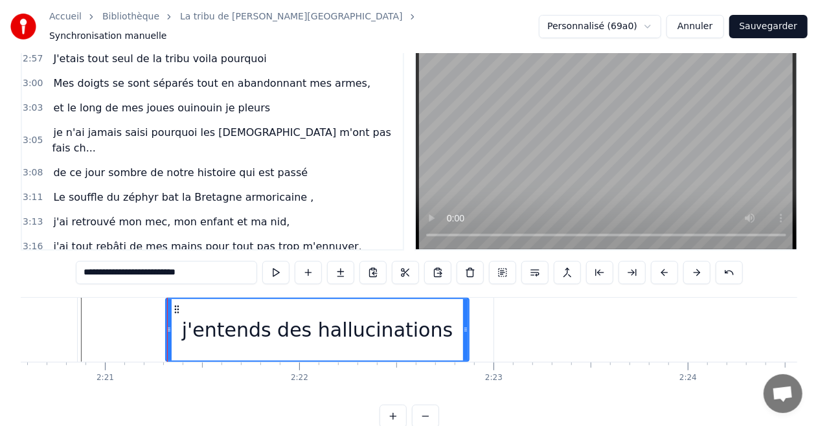
scroll to position [64, 0]
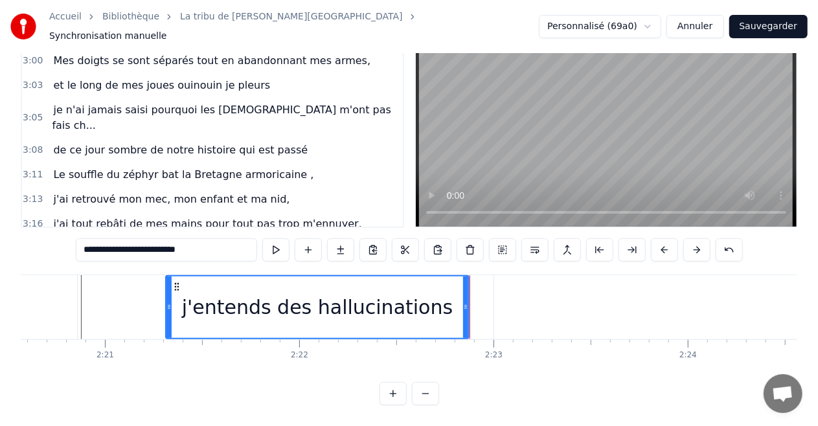
click at [466, 295] on div "j'entends des hallucinations" at bounding box center [317, 307] width 305 height 64
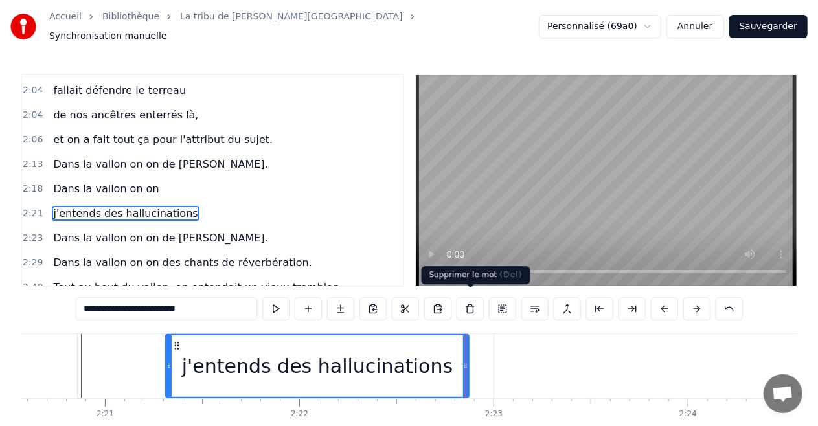
scroll to position [938, 0]
drag, startPoint x: 466, startPoint y: 295, endPoint x: 460, endPoint y: 360, distance: 64.4
click at [460, 360] on div "0:16 Le souffle du zéphyr fait du froid dans le Finistère 0:19 je porte un dern…" at bounding box center [409, 269] width 777 height 391
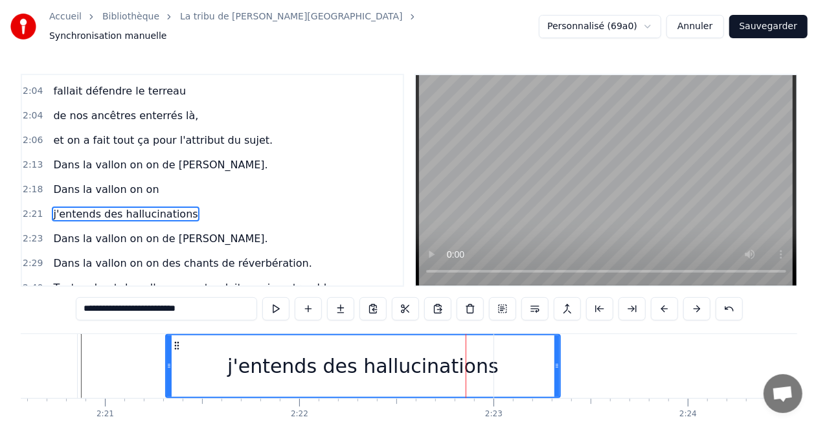
drag, startPoint x: 467, startPoint y: 359, endPoint x: 555, endPoint y: 340, distance: 89.6
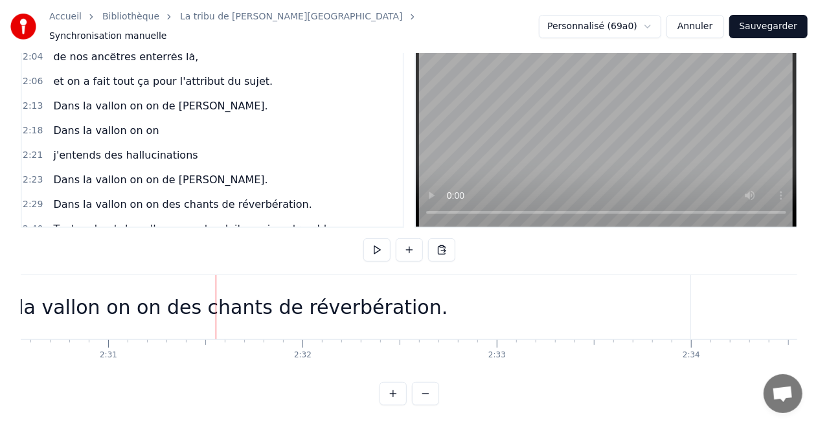
scroll to position [0, 29364]
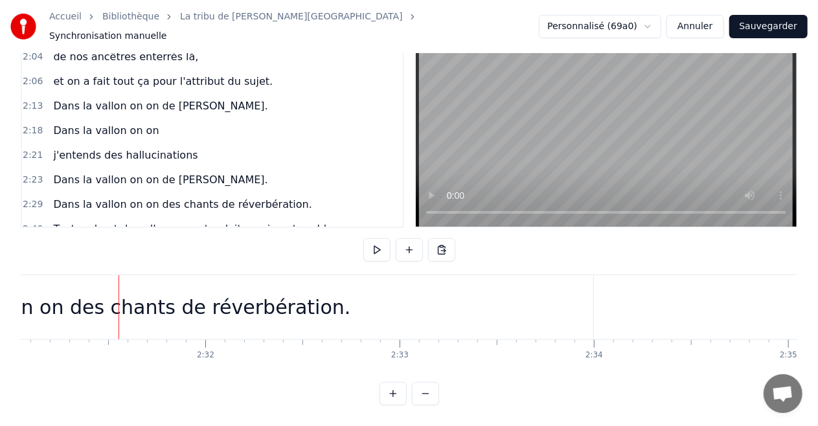
click at [105, 297] on div "Dans la vallon on on des chants de réverbération." at bounding box center [108, 307] width 485 height 29
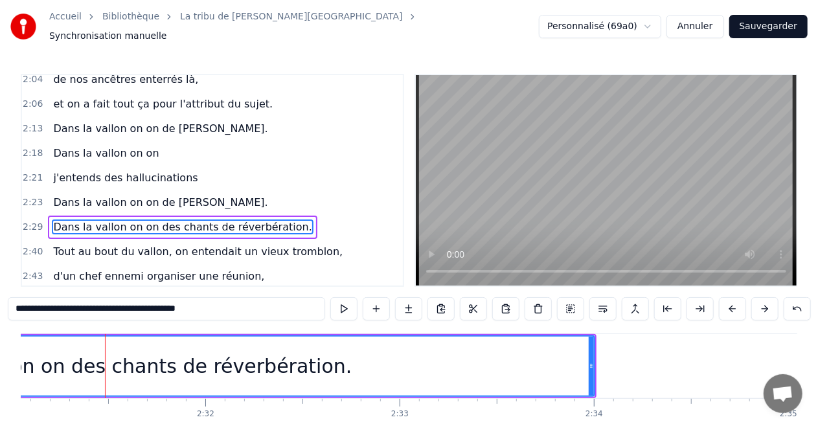
scroll to position [986, 0]
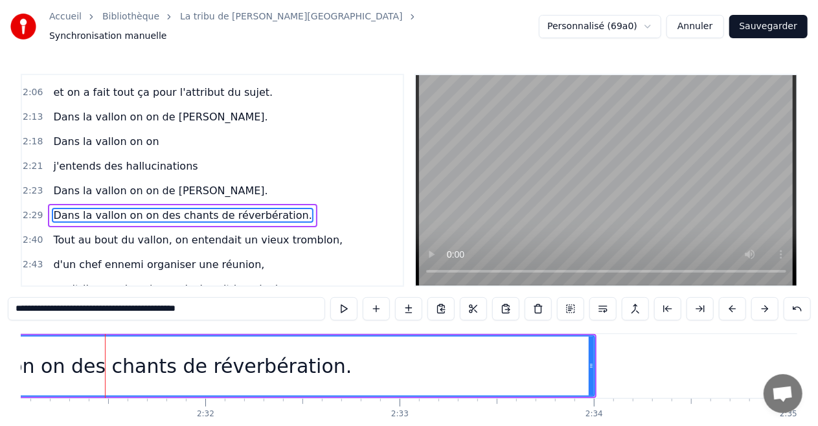
drag, startPoint x: 102, startPoint y: 306, endPoint x: 299, endPoint y: 316, distance: 197.3
click at [299, 316] on div "**********" at bounding box center [410, 310] width 804 height 26
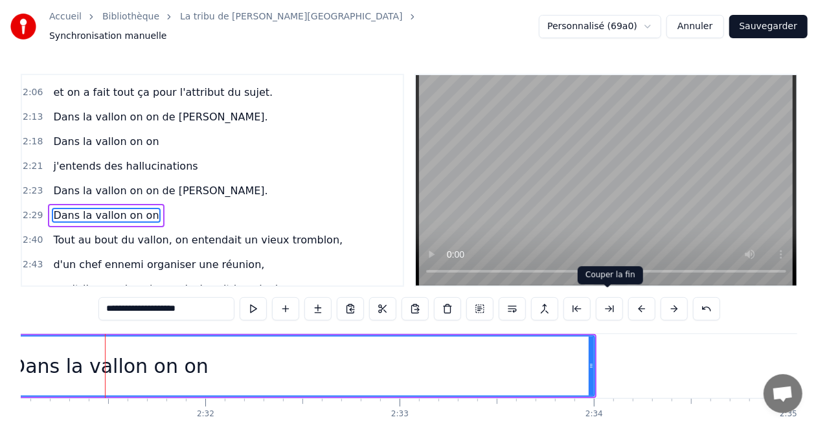
type input "**********"
click at [603, 305] on button at bounding box center [609, 308] width 27 height 23
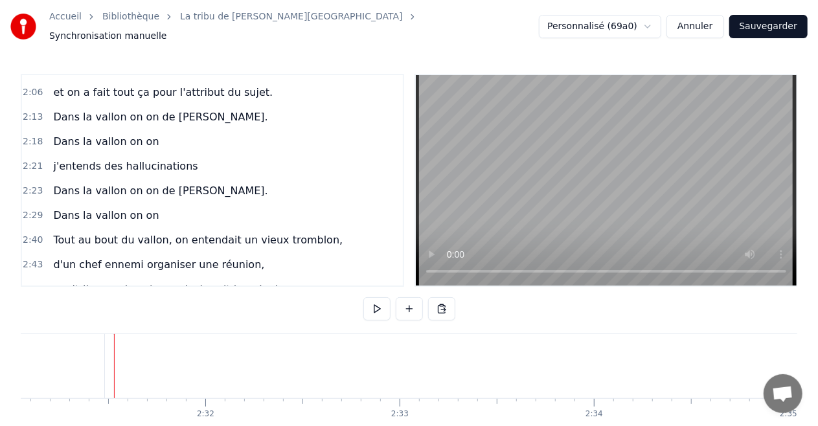
click at [140, 208] on span "Dans la vallon on on" at bounding box center [106, 215] width 108 height 15
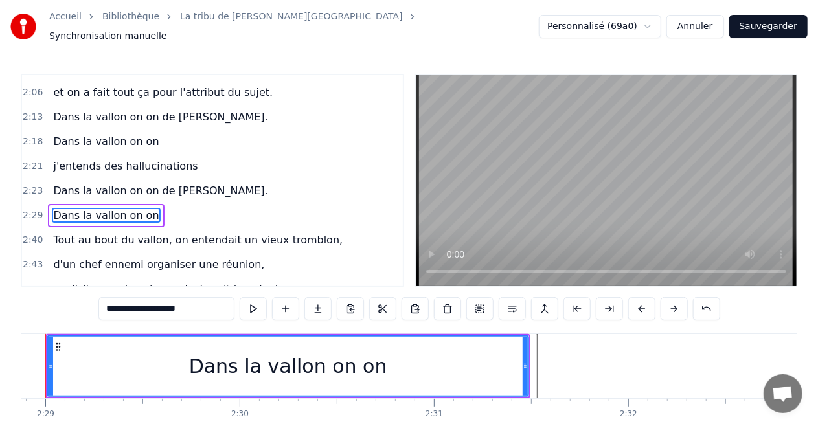
scroll to position [0, 28900]
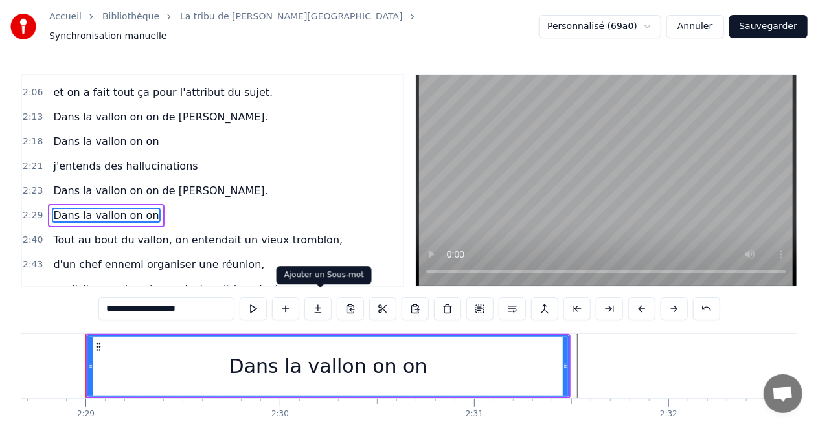
click at [323, 298] on button at bounding box center [318, 308] width 27 height 23
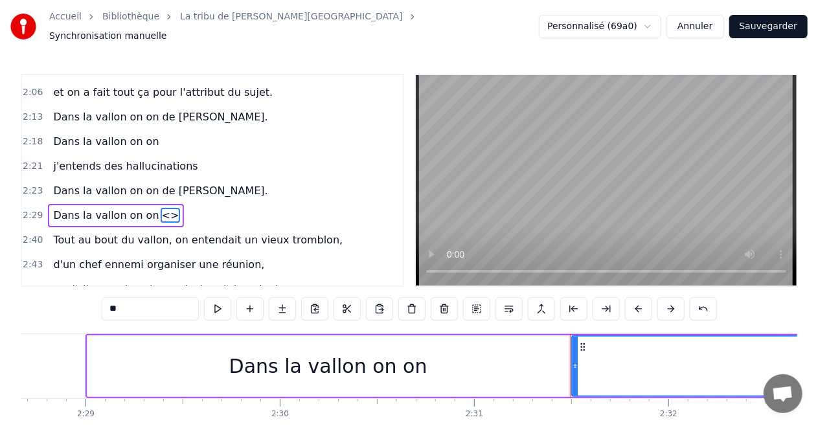
click at [647, 354] on div "<>" at bounding box center [813, 366] width 480 height 59
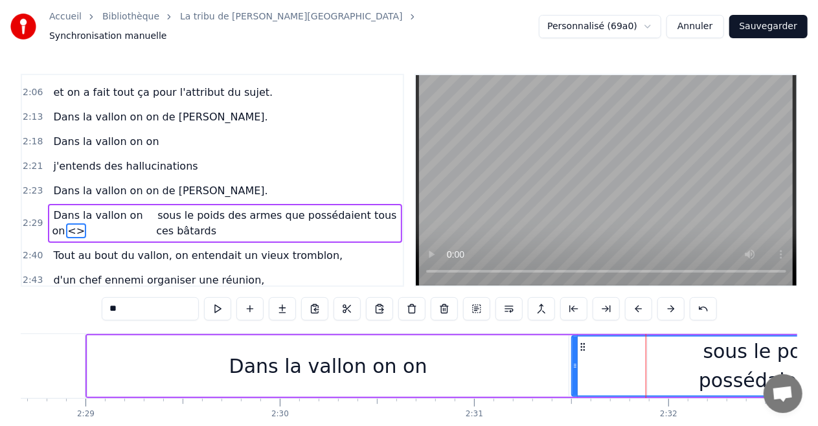
drag, startPoint x: 163, startPoint y: 305, endPoint x: 0, endPoint y: 319, distance: 163.9
click at [0, 319] on div "Accueil Bibliothèque La tribu de Dana • Manau Synchronisation manuelle Personna…" at bounding box center [409, 232] width 818 height 465
click at [532, 205] on video at bounding box center [606, 180] width 381 height 211
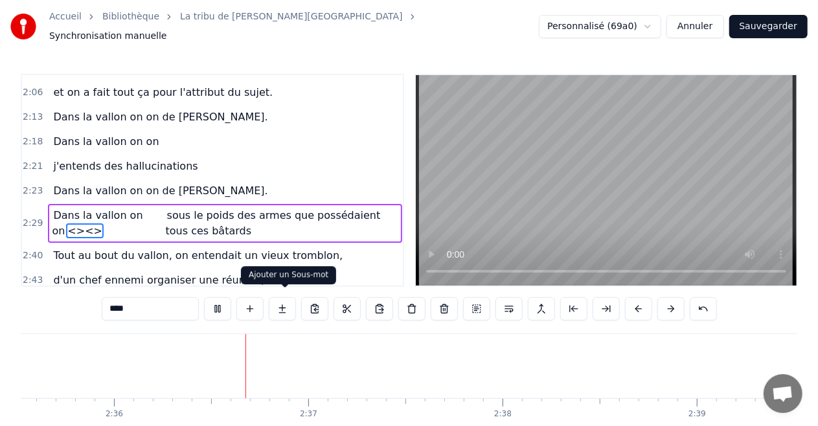
scroll to position [0, 30255]
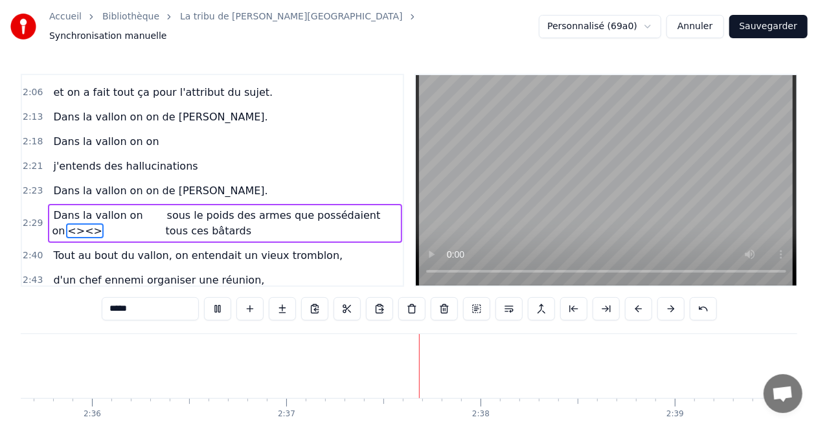
click at [513, 198] on video at bounding box center [606, 180] width 381 height 211
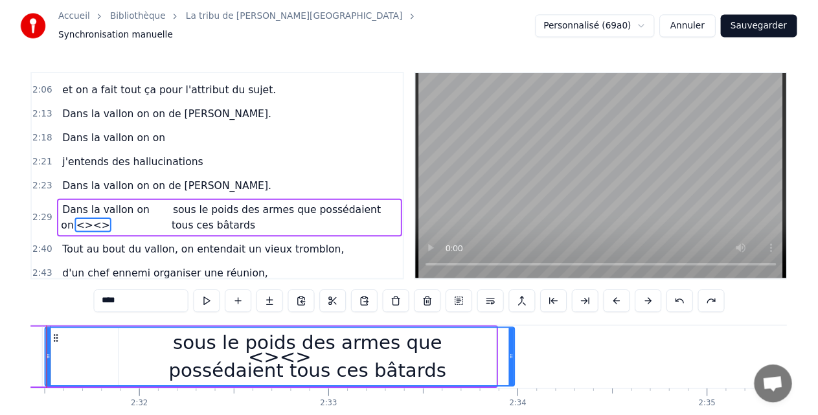
scroll to position [0, 29388]
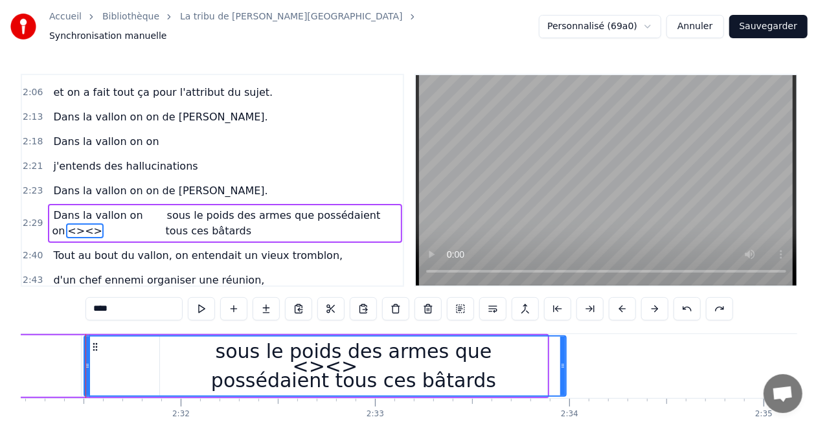
type input "**"
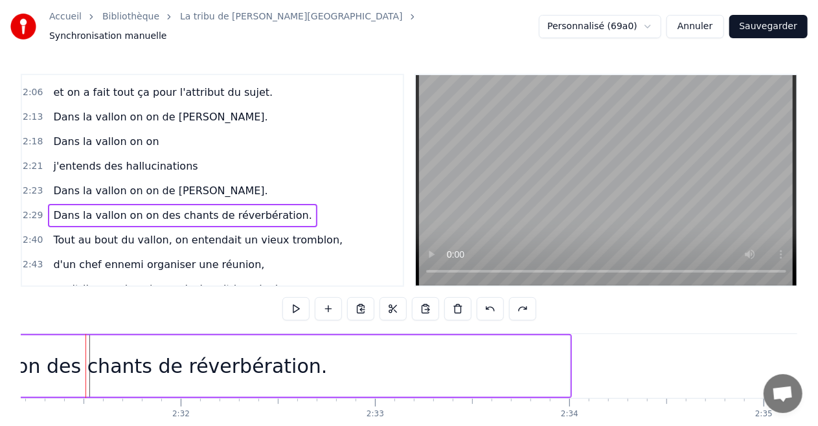
click at [167, 208] on span "Dans la vallon on on des chants de réverbération." at bounding box center [182, 215] width 261 height 15
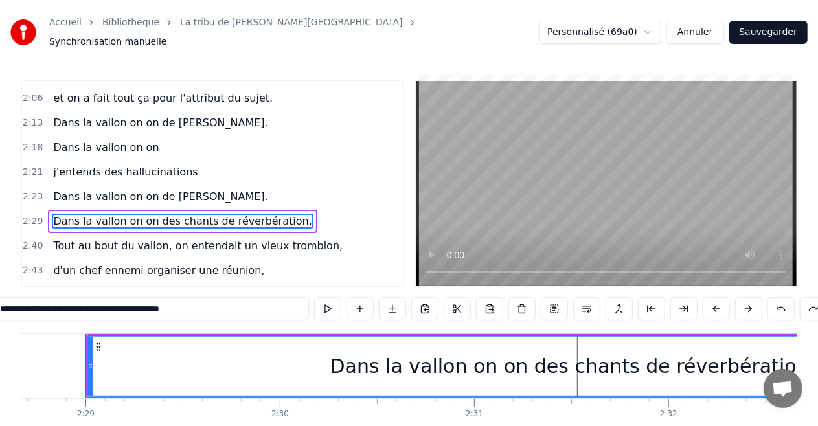
scroll to position [0, 28900]
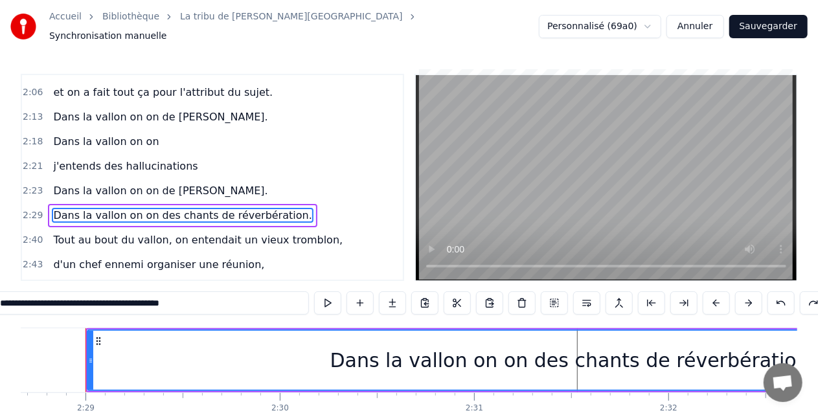
drag, startPoint x: 219, startPoint y: 306, endPoint x: 86, endPoint y: 310, distance: 133.5
click at [86, 310] on input "**********" at bounding box center [151, 303] width 318 height 23
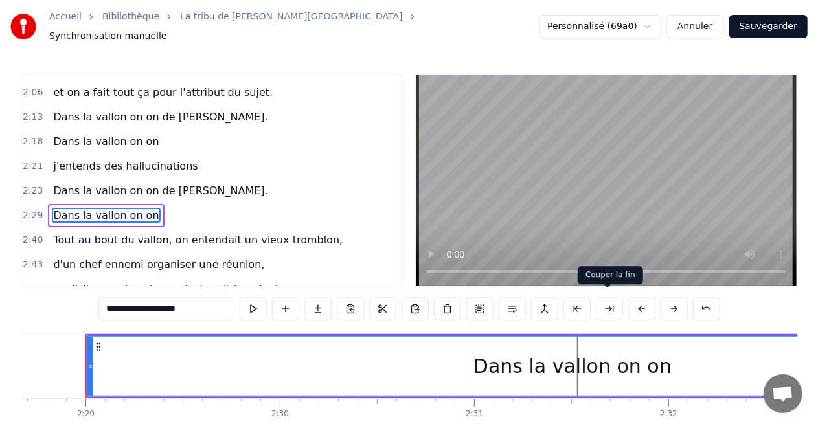
type input "**********"
click at [605, 305] on button at bounding box center [609, 308] width 27 height 23
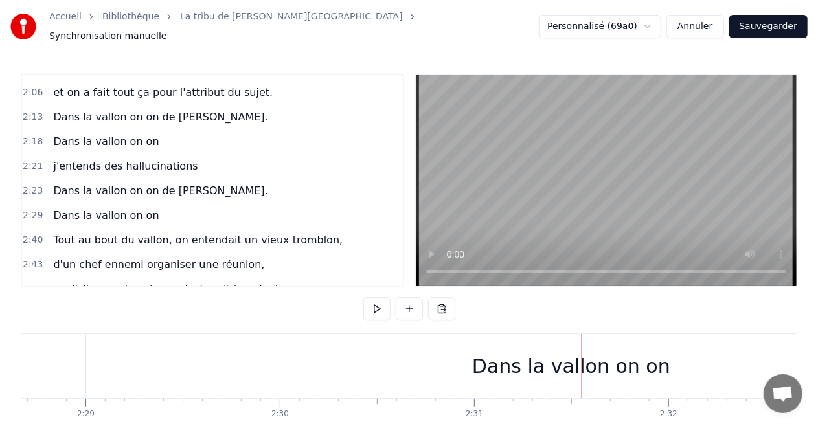
drag, startPoint x: 594, startPoint y: 325, endPoint x: 528, endPoint y: 359, distance: 74.5
click at [572, 352] on div "Dans la vallon on on" at bounding box center [571, 366] width 198 height 29
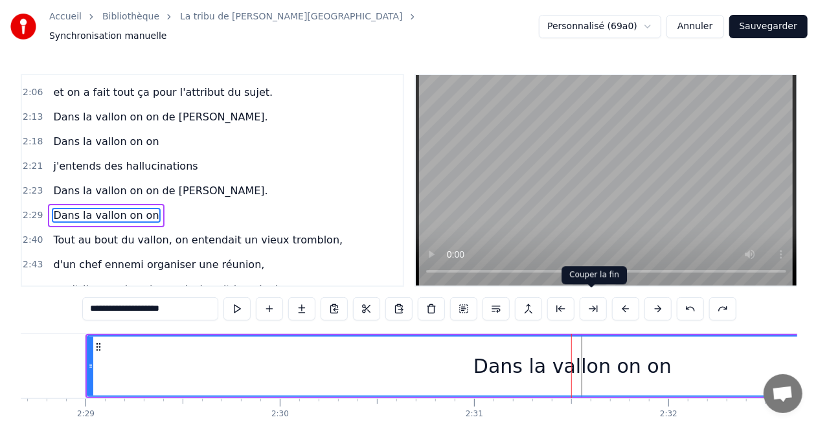
click at [592, 297] on button at bounding box center [593, 308] width 27 height 23
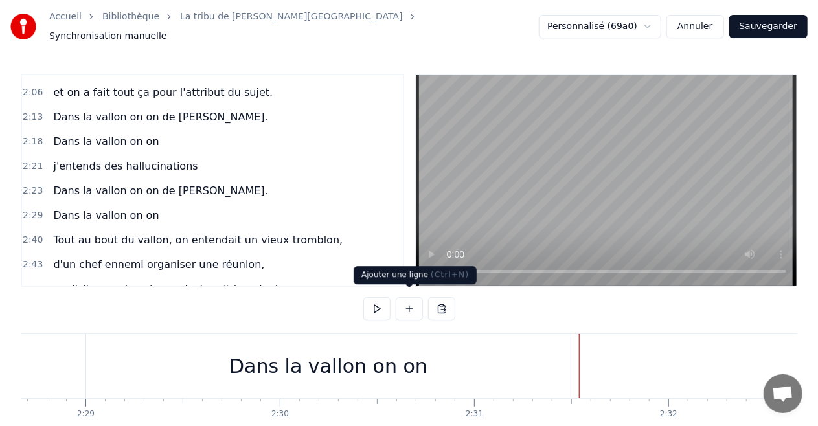
click at [408, 303] on button at bounding box center [409, 308] width 27 height 23
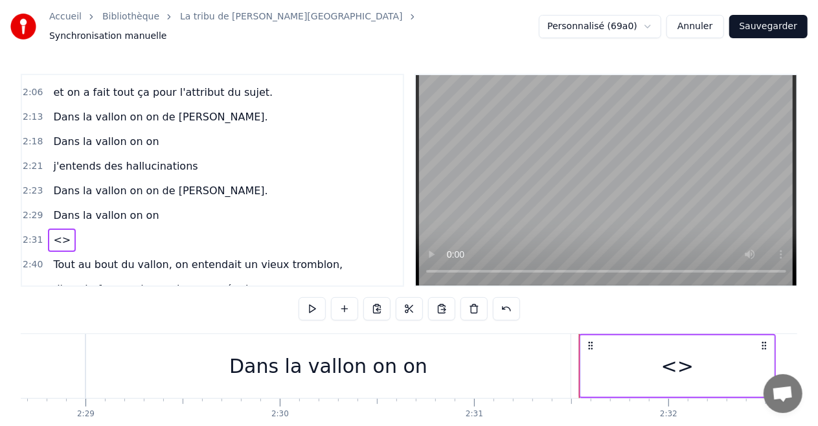
click at [56, 233] on span "<>" at bounding box center [62, 240] width 20 height 15
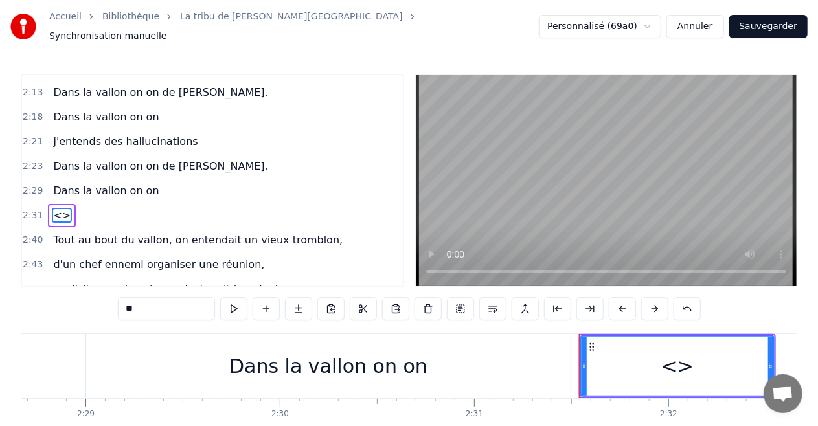
drag, startPoint x: 171, startPoint y: 299, endPoint x: 0, endPoint y: 302, distance: 171.1
click at [0, 316] on div "Accueil Bibliothèque La tribu de Dana • Manau Synchronisation manuelle Personna…" at bounding box center [409, 232] width 818 height 465
paste input "**********"
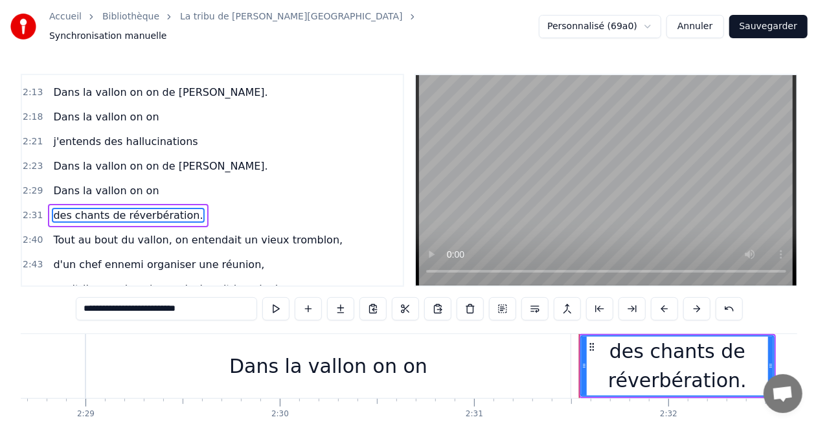
click at [548, 347] on div "Dans la vallon on on" at bounding box center [328, 366] width 485 height 64
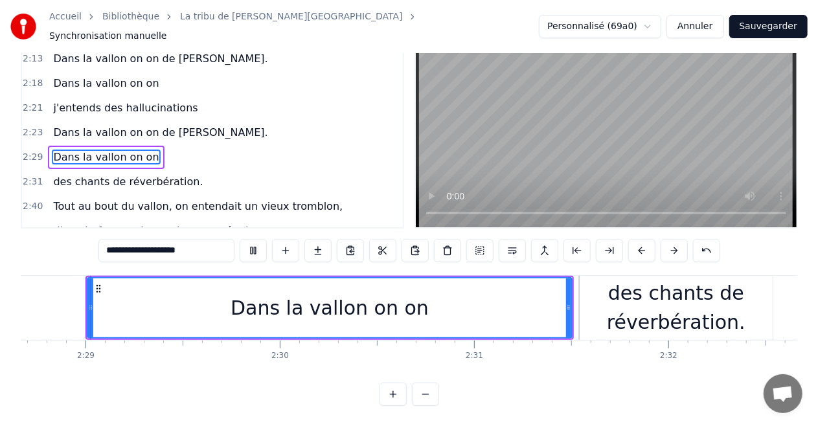
scroll to position [64, 0]
click at [632, 310] on div "des chants de réverbération." at bounding box center [676, 307] width 193 height 58
type input "**********"
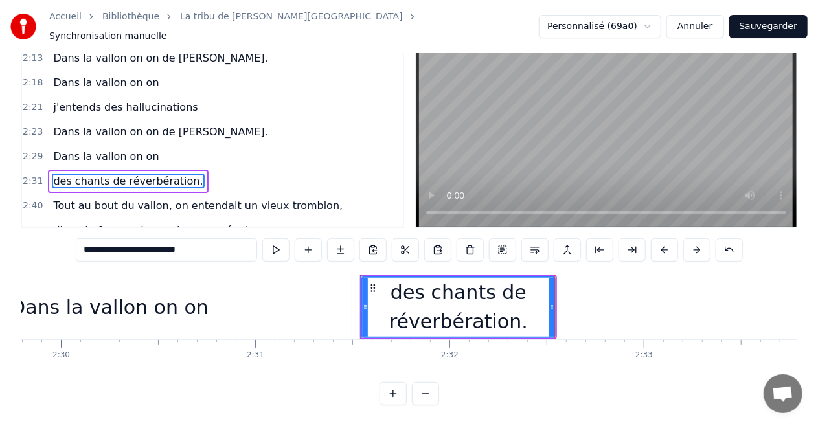
scroll to position [0, 29121]
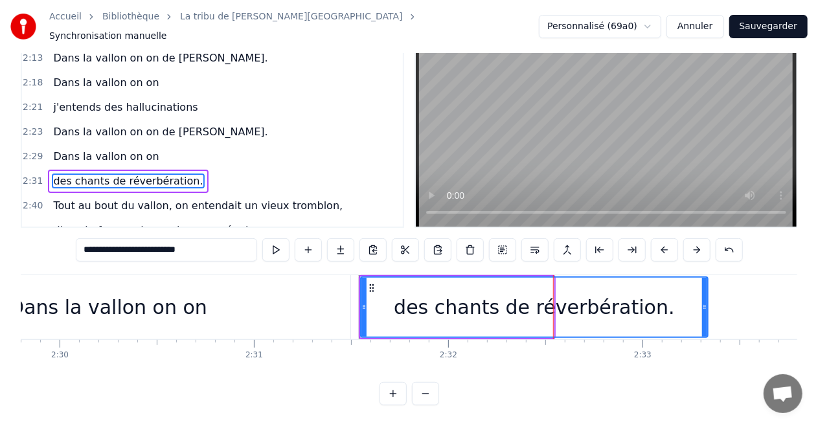
drag, startPoint x: 550, startPoint y: 294, endPoint x: 717, endPoint y: 292, distance: 167.2
click at [708, 302] on icon at bounding box center [704, 307] width 5 height 10
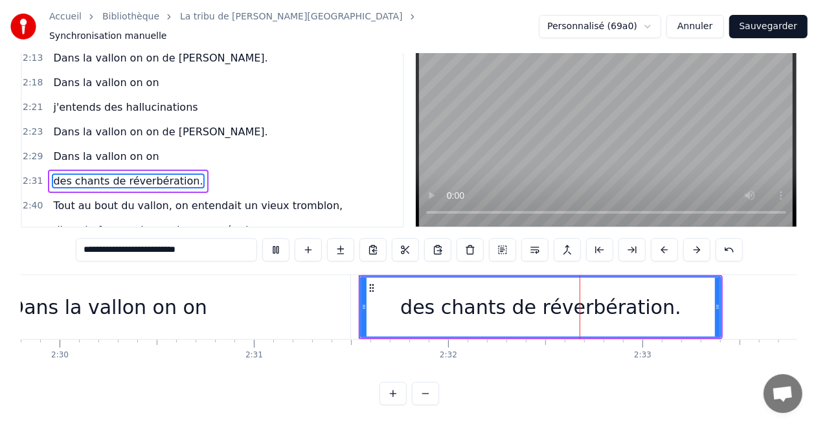
scroll to position [0, 29405]
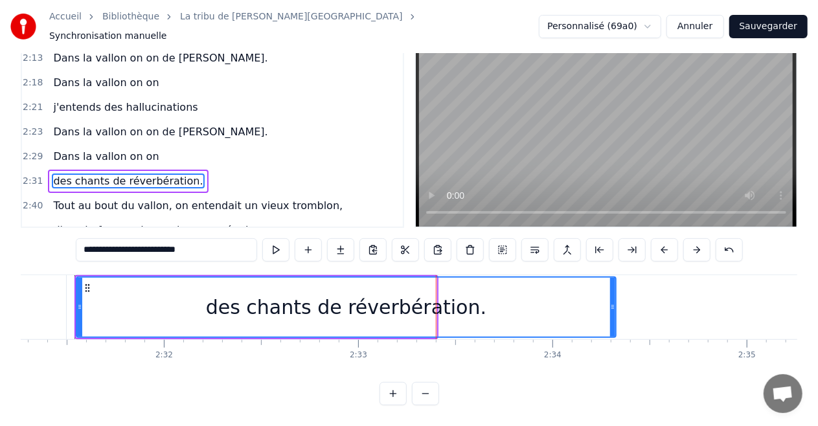
drag, startPoint x: 432, startPoint y: 297, endPoint x: 663, endPoint y: 305, distance: 230.8
click at [616, 305] on div at bounding box center [612, 307] width 5 height 59
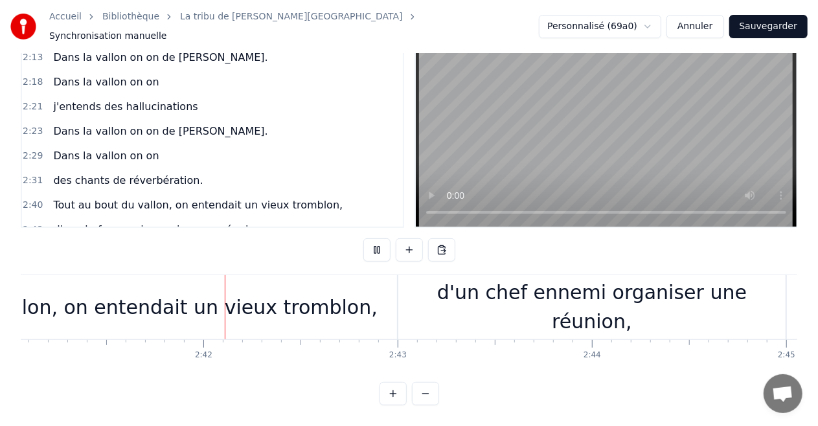
scroll to position [0, 31328]
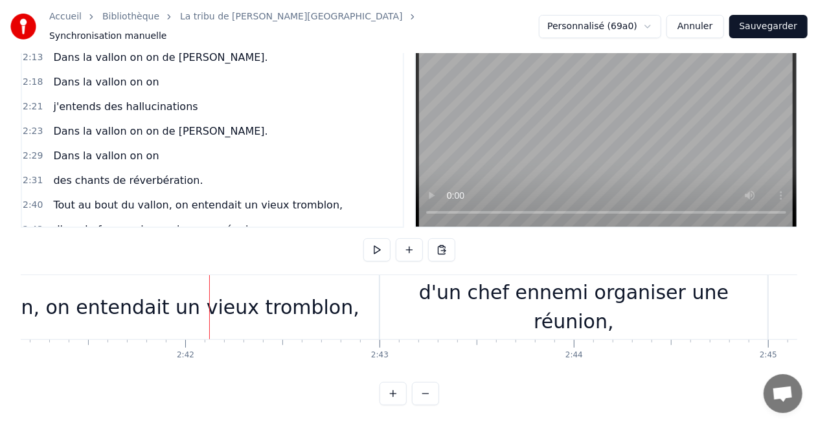
click at [376, 298] on div "Tout au bout du vallon, on entendait un vieux tromblon," at bounding box center [88, 307] width 582 height 64
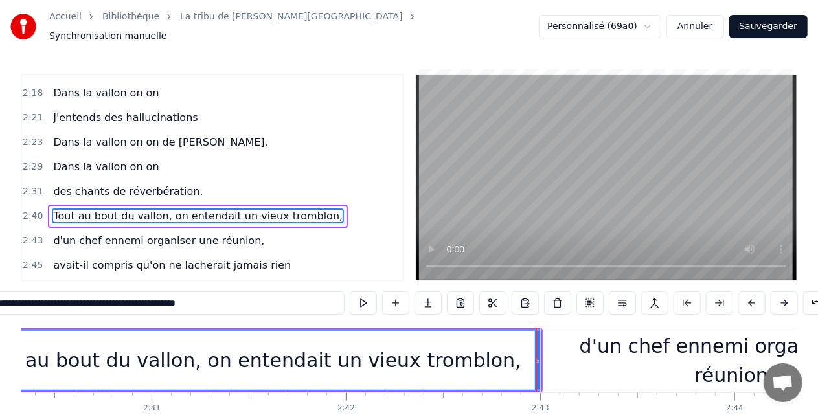
scroll to position [0, 31157]
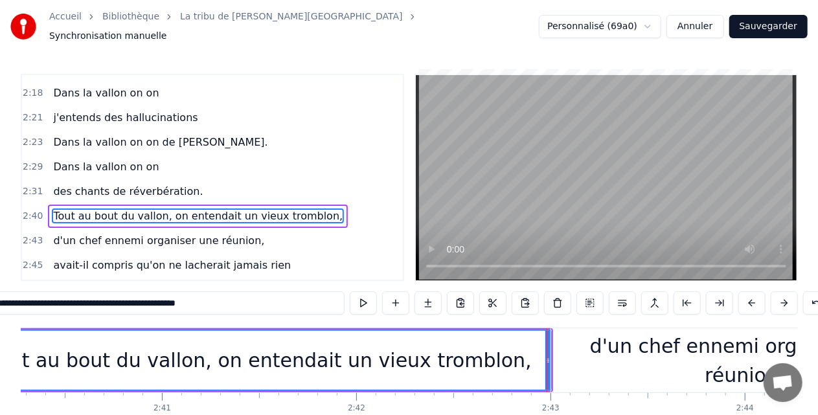
click at [173, 351] on div "Tout au bout du vallon, on entendait un vieux tromblon," at bounding box center [260, 360] width 543 height 29
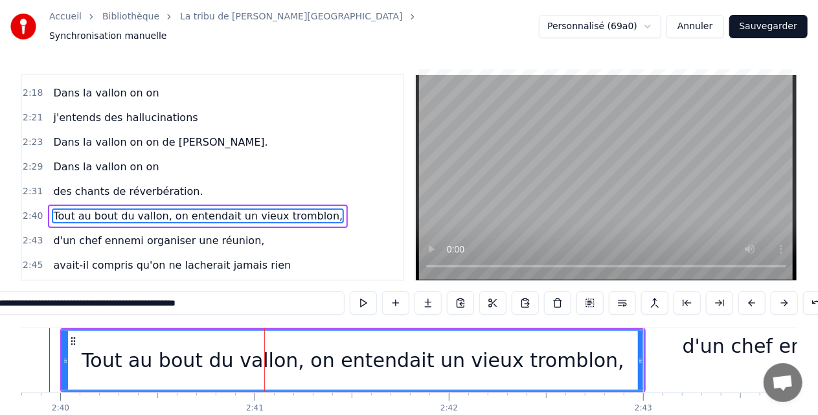
scroll to position [0, 31063]
click at [75, 354] on div "Tout au bout du vallon, on entendait un vieux tromblon," at bounding box center [354, 360] width 581 height 59
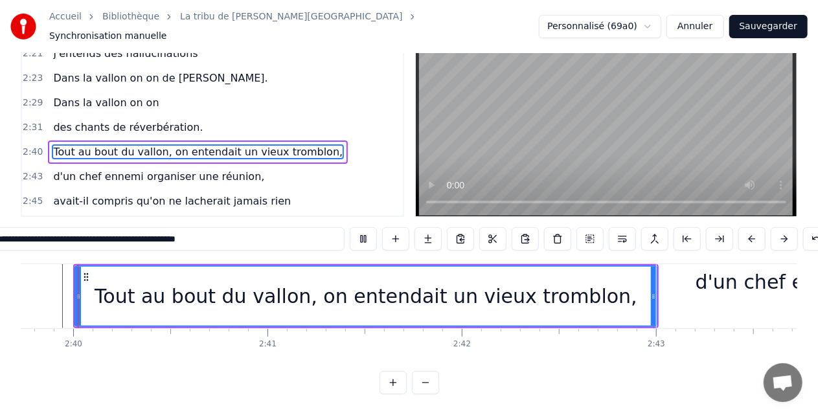
scroll to position [0, 31039]
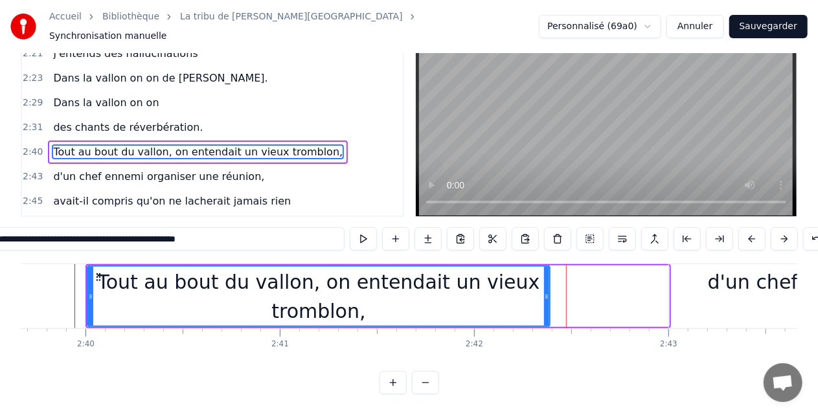
drag, startPoint x: 665, startPoint y: 287, endPoint x: 546, endPoint y: 299, distance: 119.8
click at [546, 299] on div at bounding box center [546, 296] width 5 height 59
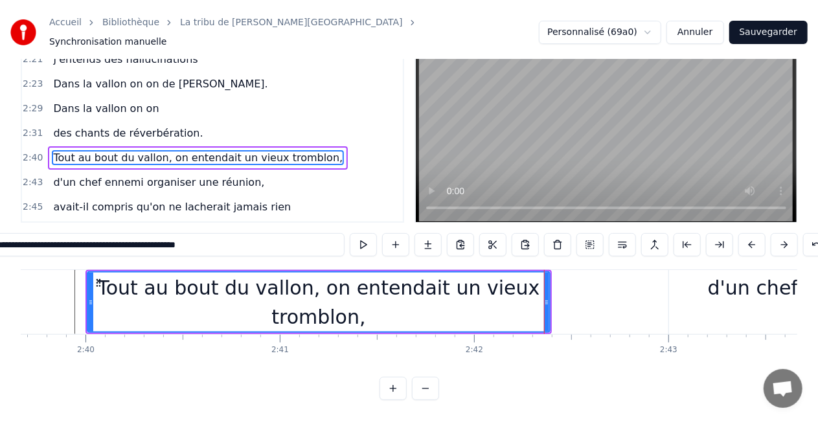
scroll to position [0, 0]
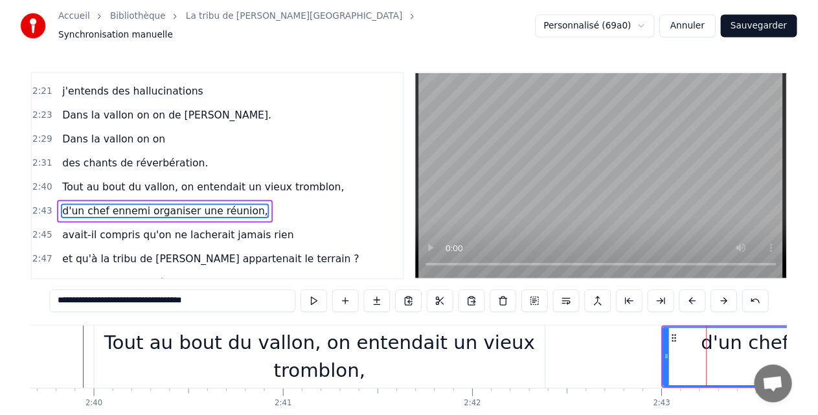
scroll to position [1059, 0]
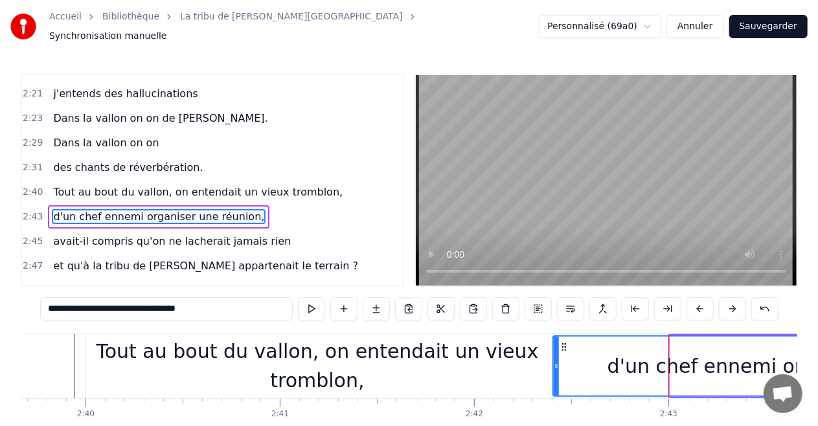
drag, startPoint x: 672, startPoint y: 359, endPoint x: 555, endPoint y: 363, distance: 117.4
click at [555, 363] on icon at bounding box center [556, 366] width 5 height 10
click at [95, 362] on div "Tout au bout du vallon, on entendait un vieux tromblon," at bounding box center [317, 366] width 463 height 58
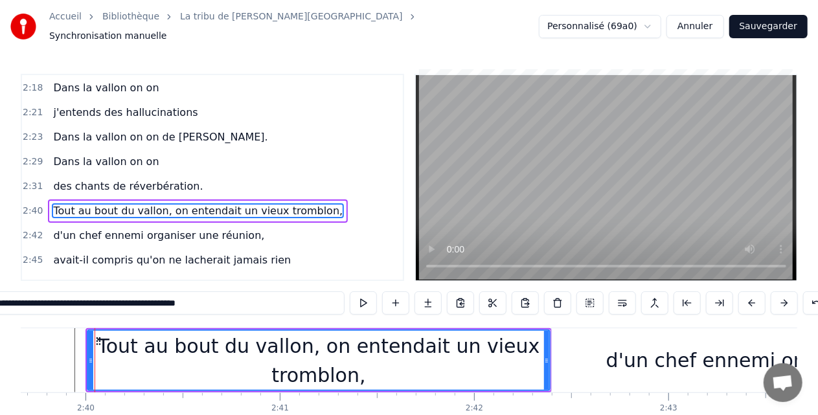
scroll to position [1035, 0]
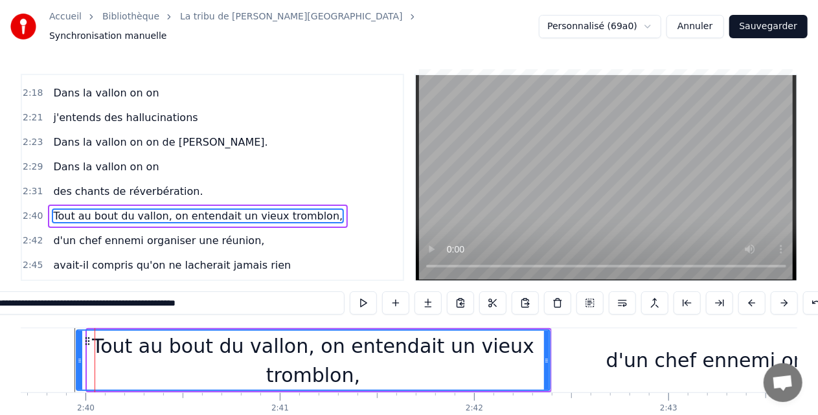
drag, startPoint x: 89, startPoint y: 362, endPoint x: 67, endPoint y: 363, distance: 21.4
click at [77, 363] on icon at bounding box center [79, 361] width 5 height 10
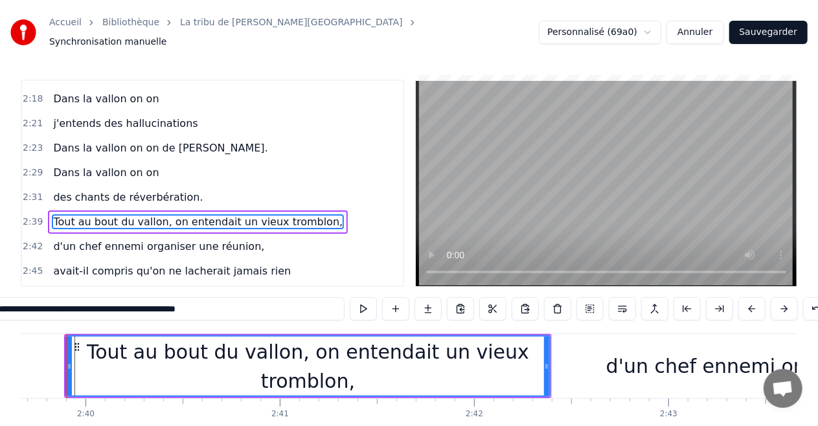
scroll to position [0, 31019]
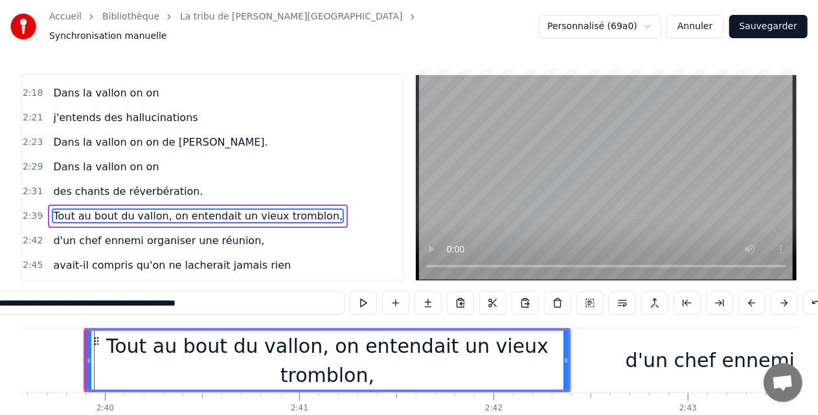
drag, startPoint x: 20, startPoint y: 304, endPoint x: 0, endPoint y: 302, distance: 20.2
click at [0, 302] on input "**********" at bounding box center [166, 303] width 356 height 23
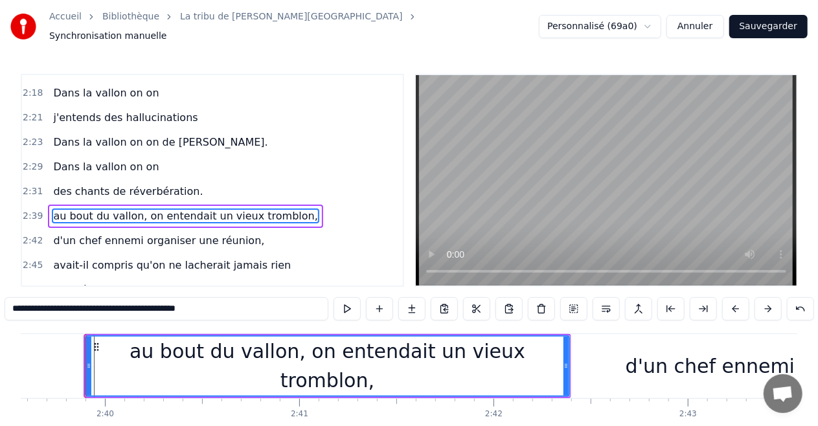
click at [21, 305] on input "**********" at bounding box center [167, 308] width 324 height 23
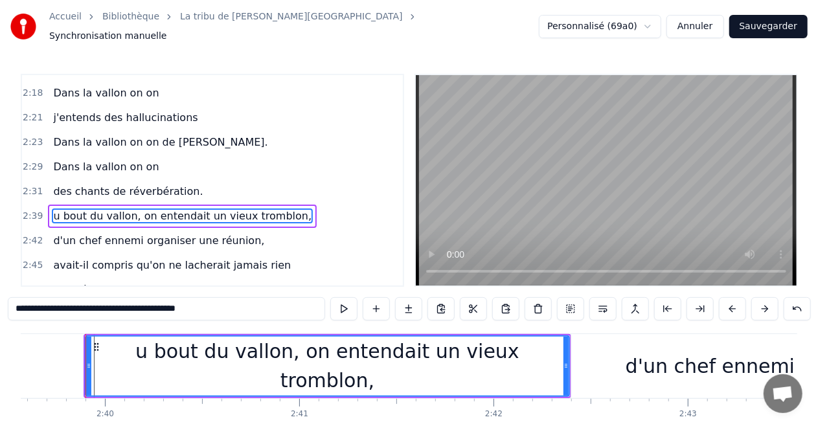
click at [21, 305] on input "**********" at bounding box center [167, 308] width 318 height 23
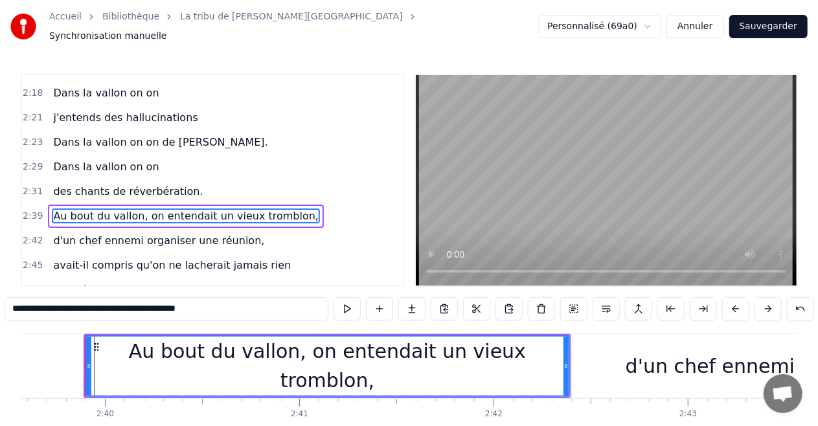
click at [113, 362] on div "Au bout du vallon, on entendait un vieux tromblon," at bounding box center [327, 366] width 483 height 58
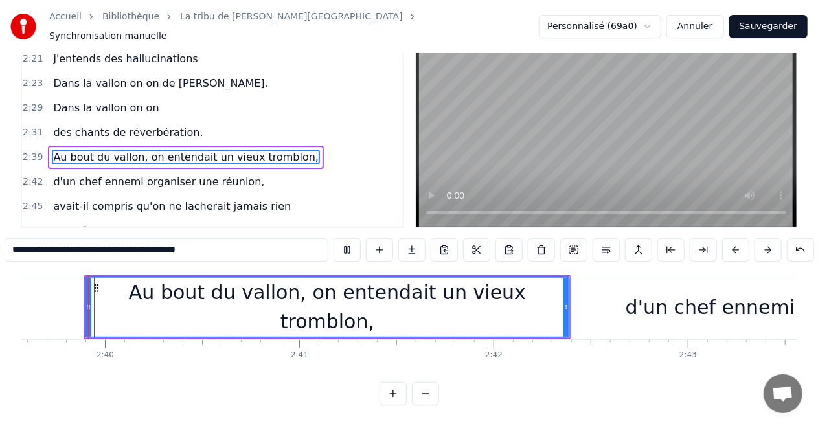
scroll to position [0, 31017]
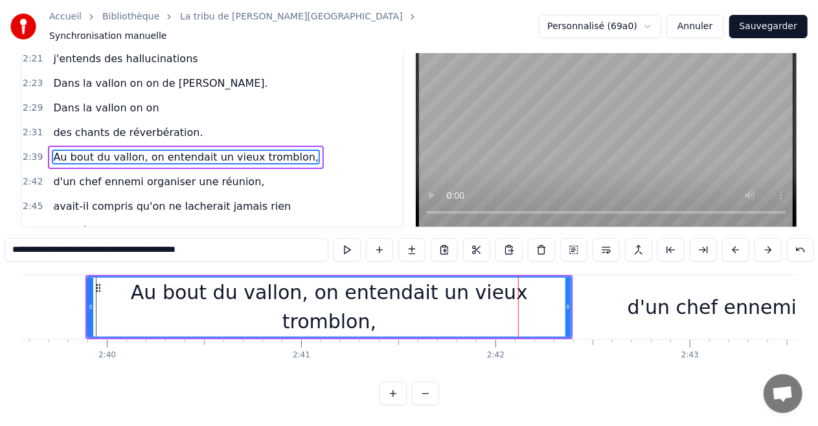
drag, startPoint x: 145, startPoint y: 242, endPoint x: 218, endPoint y: 242, distance: 73.2
click at [218, 242] on input "**********" at bounding box center [167, 249] width 324 height 23
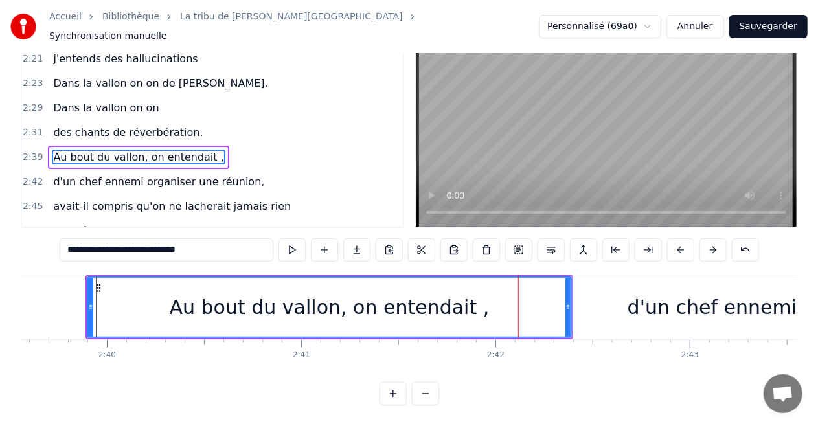
type input "**********"
click at [99, 290] on div "Au bout du vallon, on entendait ," at bounding box center [329, 307] width 483 height 59
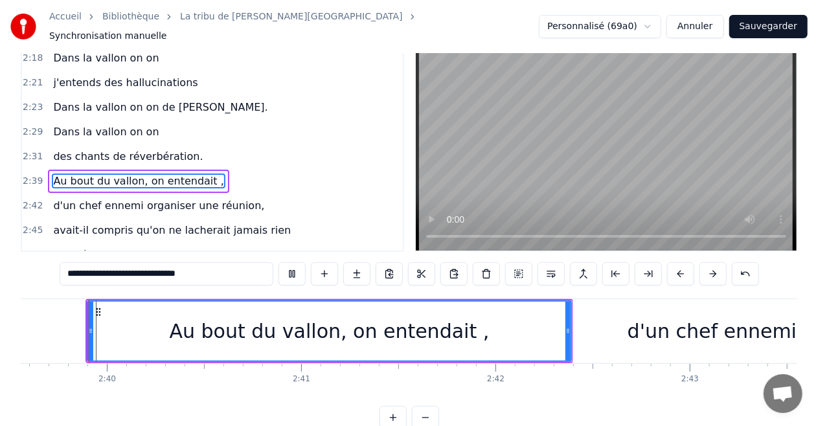
scroll to position [64, 0]
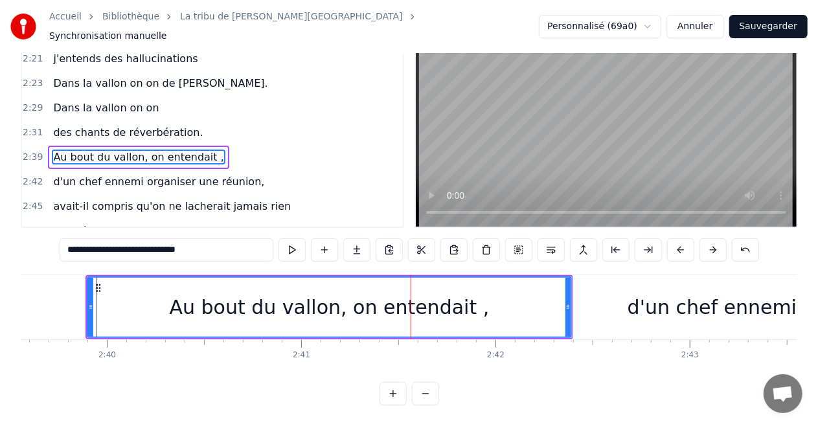
click at [376, 294] on div "Au bout du vallon, on entendait ," at bounding box center [330, 307] width 320 height 29
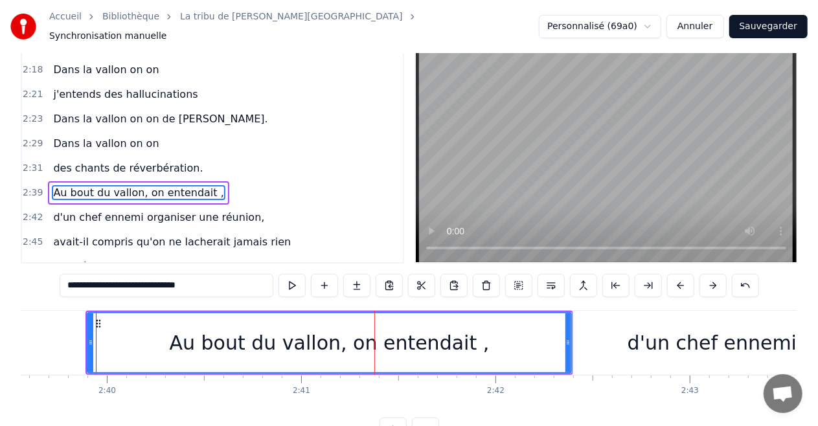
scroll to position [0, 0]
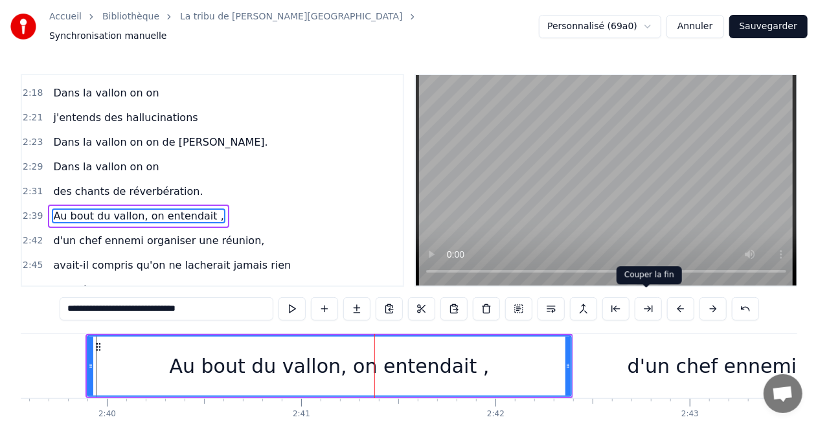
click at [647, 305] on button at bounding box center [648, 308] width 27 height 23
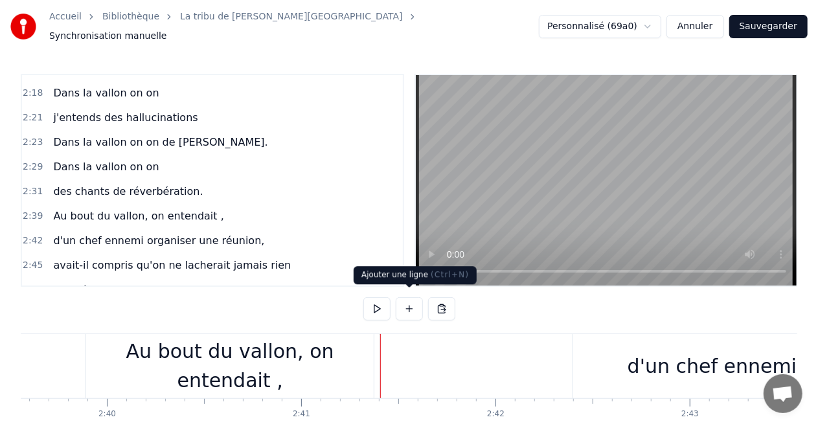
click at [415, 304] on button at bounding box center [409, 308] width 27 height 23
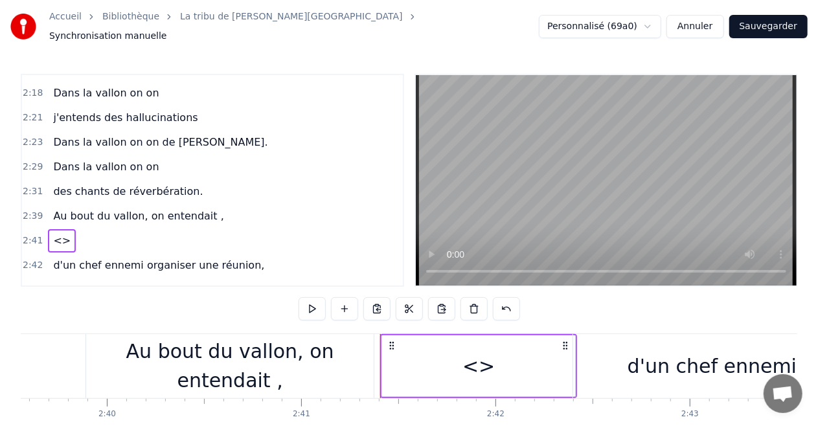
click at [495, 369] on div "<>" at bounding box center [478, 367] width 193 height 62
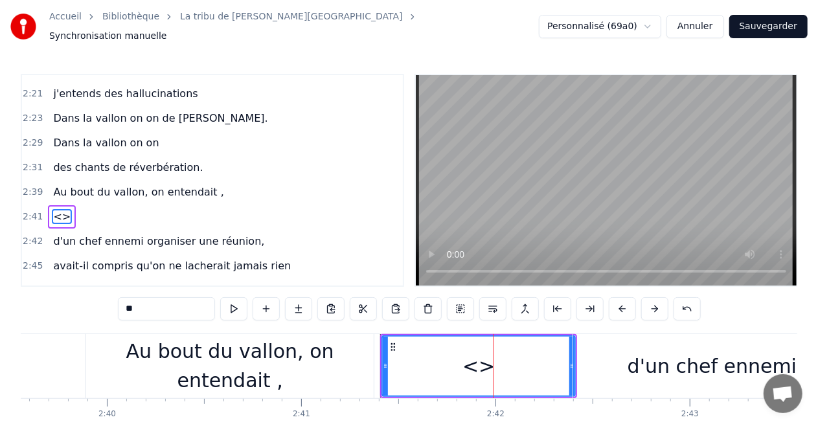
scroll to position [1059, 0]
click at [478, 357] on div "<>" at bounding box center [479, 366] width 32 height 29
click at [163, 297] on input "**" at bounding box center [166, 308] width 97 height 23
paste input "**********"
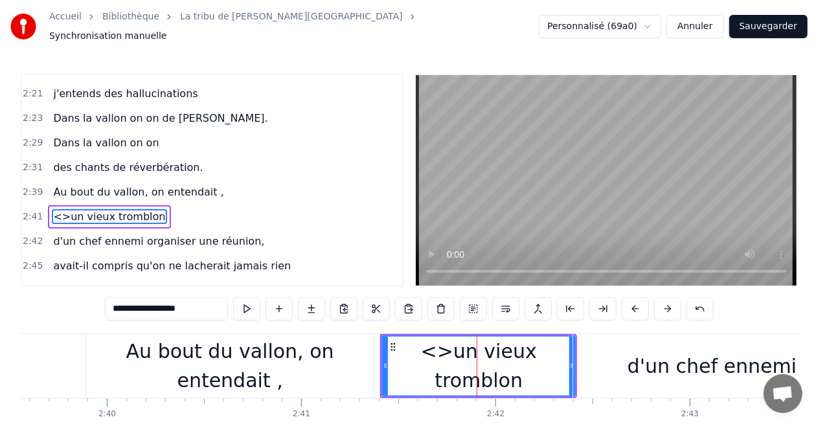
paste input "text"
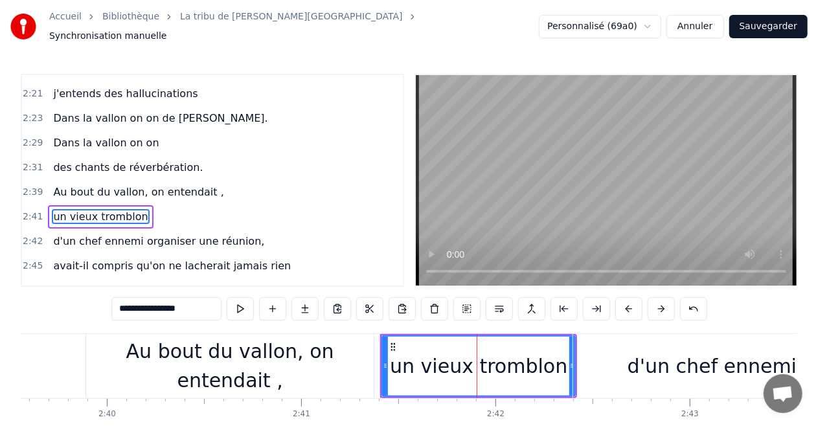
type input "**********"
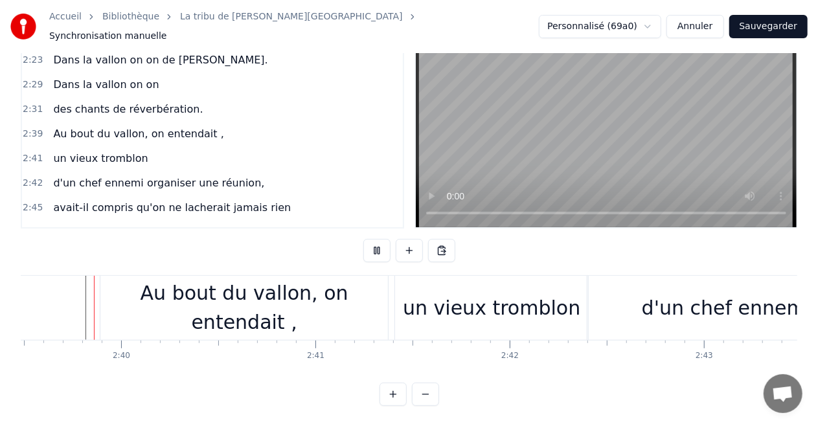
scroll to position [64, 0]
click at [423, 293] on div "un vieux tromblon" at bounding box center [492, 307] width 178 height 29
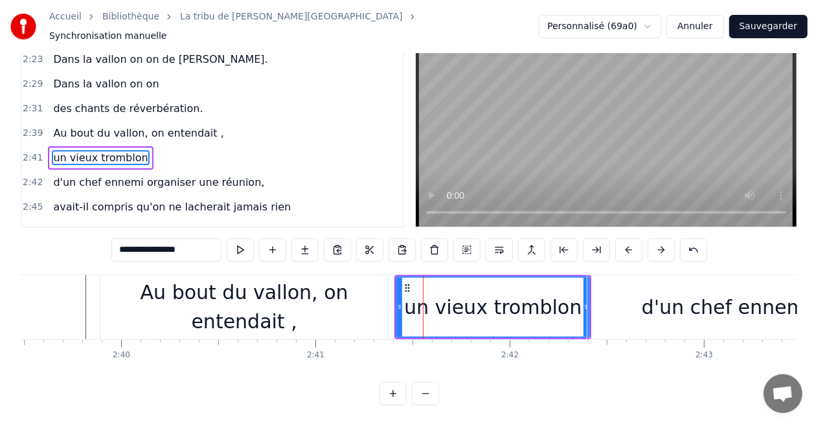
scroll to position [0, 0]
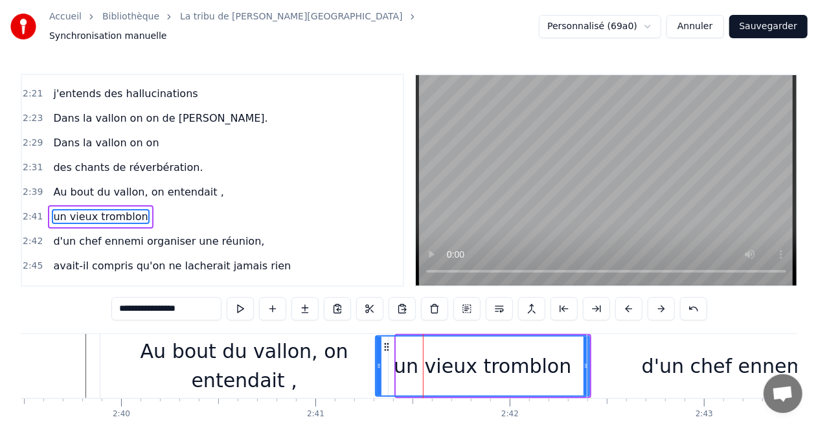
drag, startPoint x: 400, startPoint y: 360, endPoint x: 380, endPoint y: 359, distance: 20.7
click at [380, 361] on icon at bounding box center [378, 366] width 5 height 10
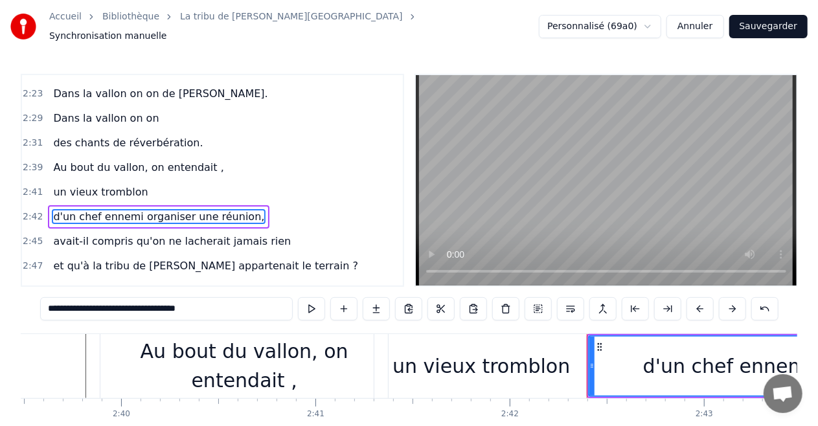
click at [585, 360] on div "un vieux tromblon" at bounding box center [482, 366] width 214 height 64
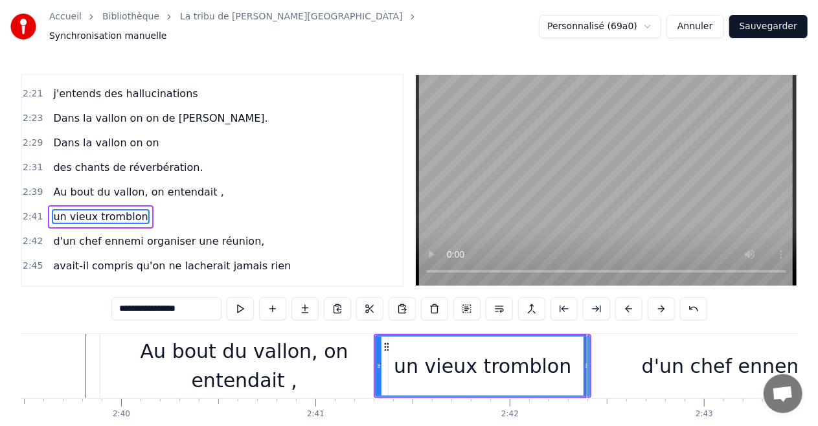
click at [555, 364] on div "un vieux tromblon" at bounding box center [483, 366] width 178 height 29
drag, startPoint x: 584, startPoint y: 359, endPoint x: 564, endPoint y: 360, distance: 20.8
click at [564, 361] on icon at bounding box center [565, 366] width 5 height 10
click at [287, 358] on div "Au bout du vallon, on entendait ," at bounding box center [244, 366] width 288 height 58
type input "**********"
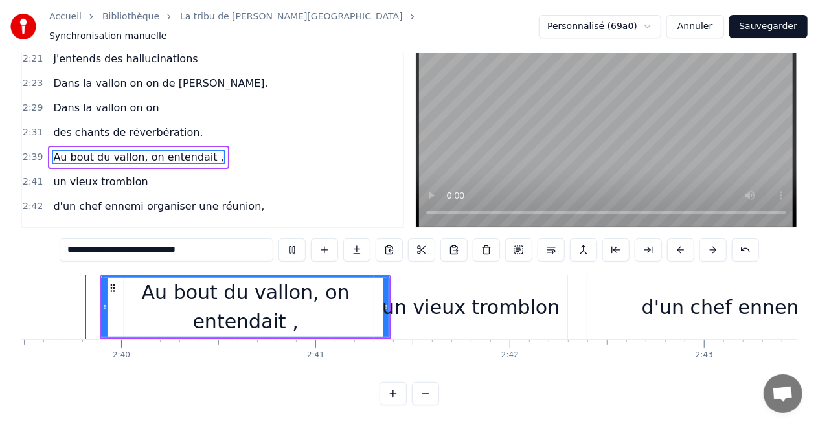
scroll to position [64, 0]
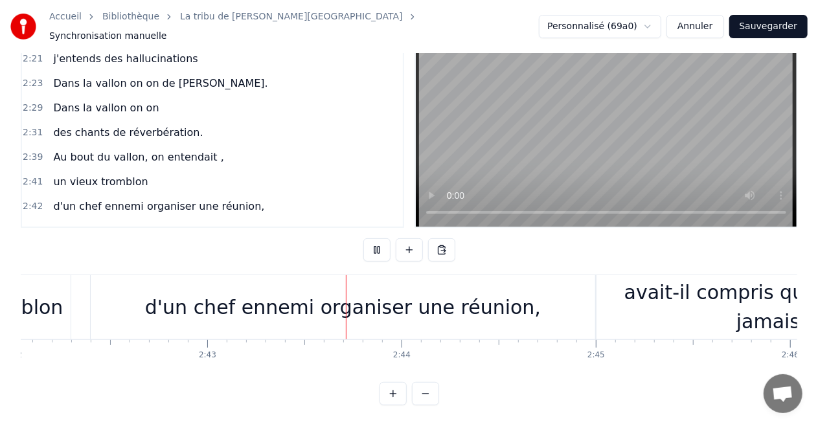
scroll to position [0, 31653]
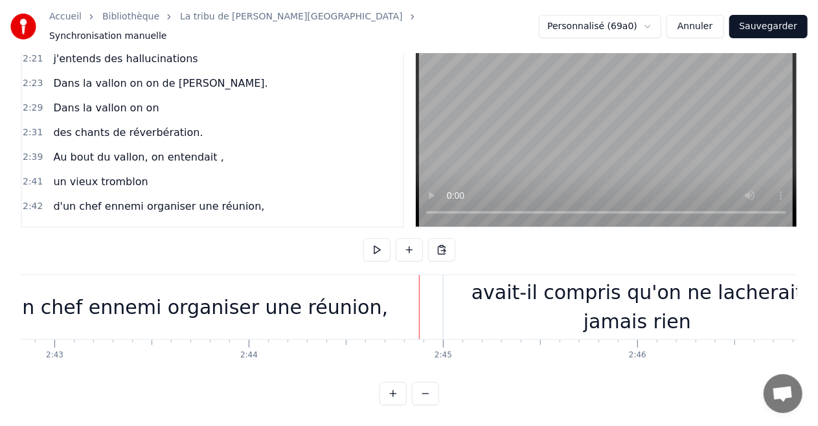
click at [91, 294] on div "d'un chef ennemi organiser une réunion," at bounding box center [190, 307] width 396 height 29
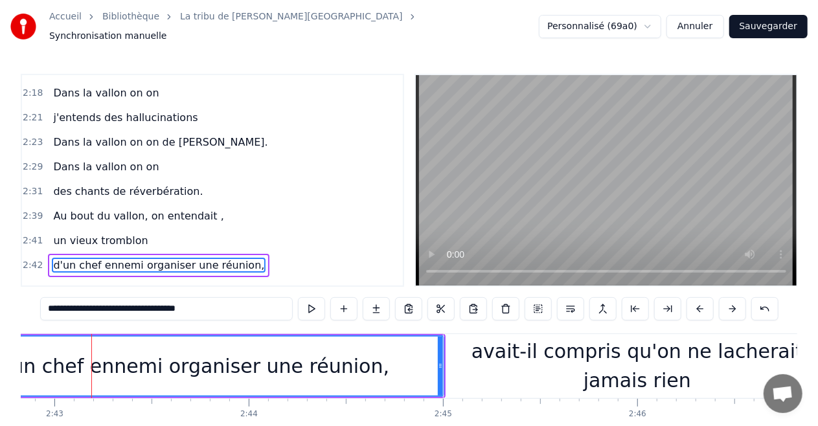
scroll to position [1083, 0]
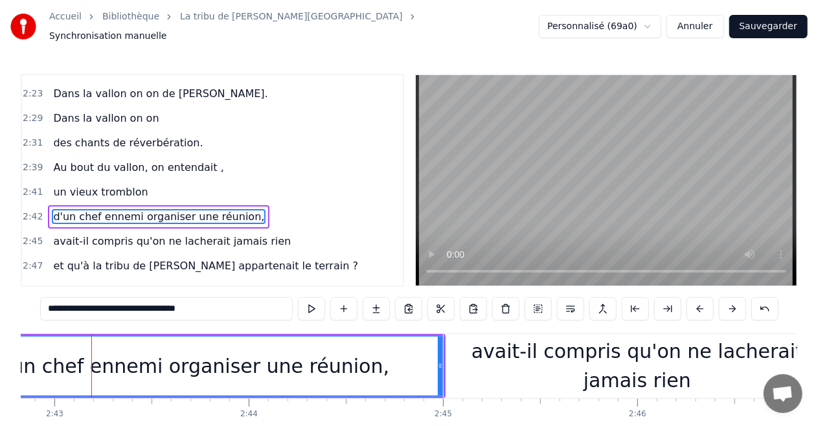
drag, startPoint x: 58, startPoint y: 305, endPoint x: 27, endPoint y: 308, distance: 31.9
click at [27, 308] on div "0:16 Le souffle du zéphyr fait du froid dans le Finistère 0:19 je porte un dern…" at bounding box center [409, 269] width 777 height 391
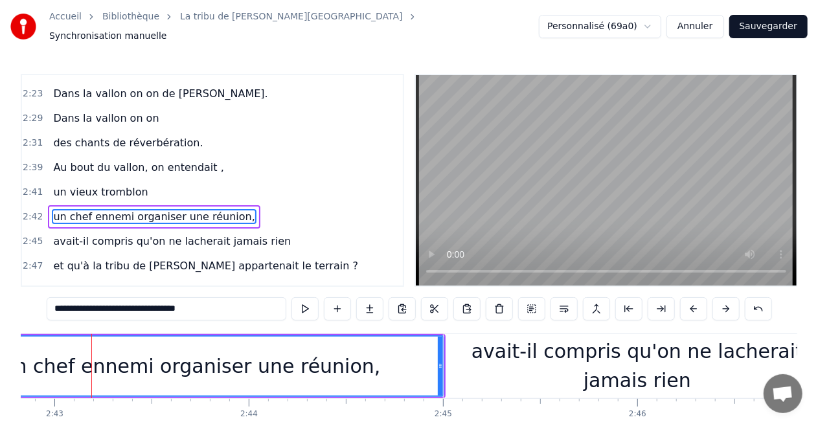
click at [159, 303] on input "**********" at bounding box center [167, 308] width 240 height 23
click at [159, 303] on input "**********" at bounding box center [166, 308] width 233 height 23
click at [159, 306] on input "**********" at bounding box center [167, 308] width 240 height 23
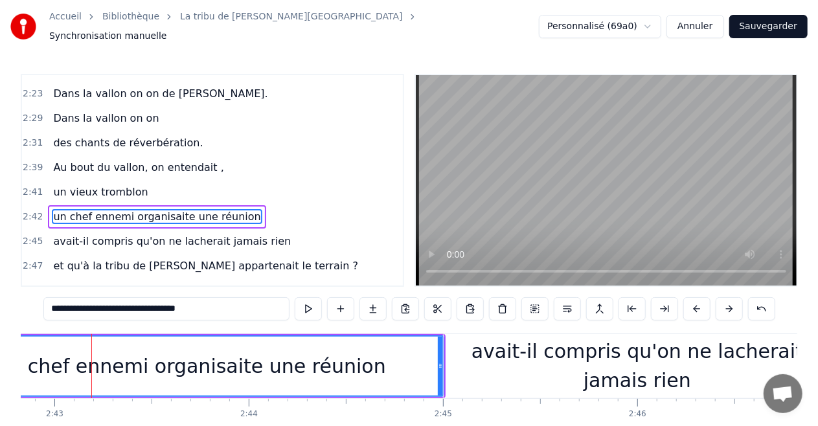
click at [159, 306] on input "**********" at bounding box center [166, 308] width 246 height 23
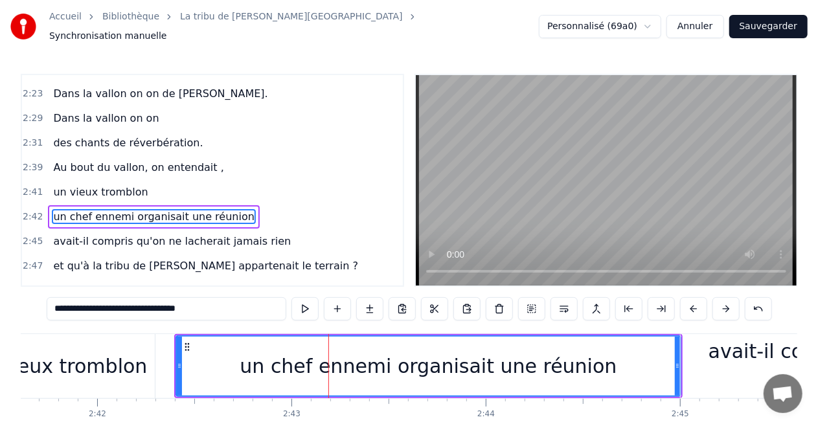
scroll to position [0, 31399]
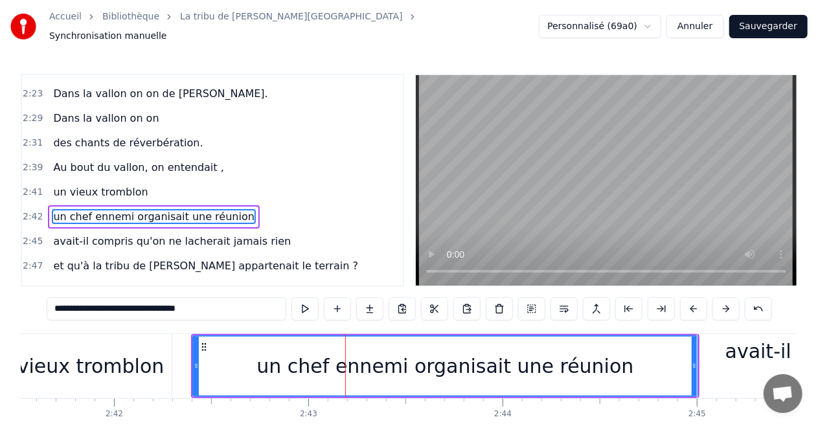
type input "**********"
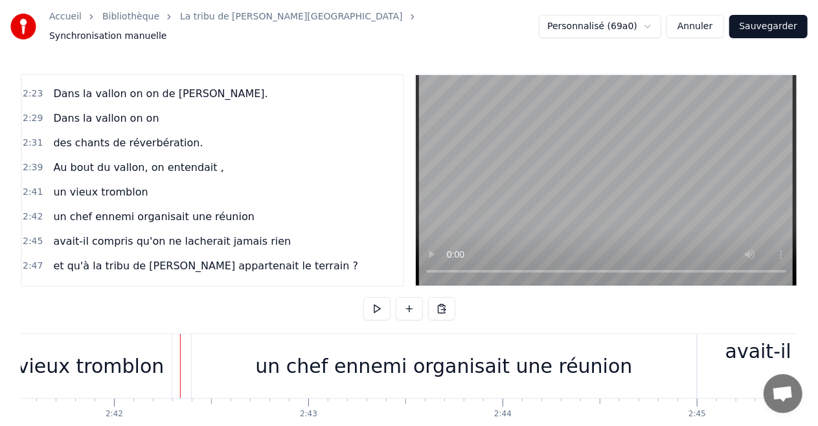
scroll to position [64, 0]
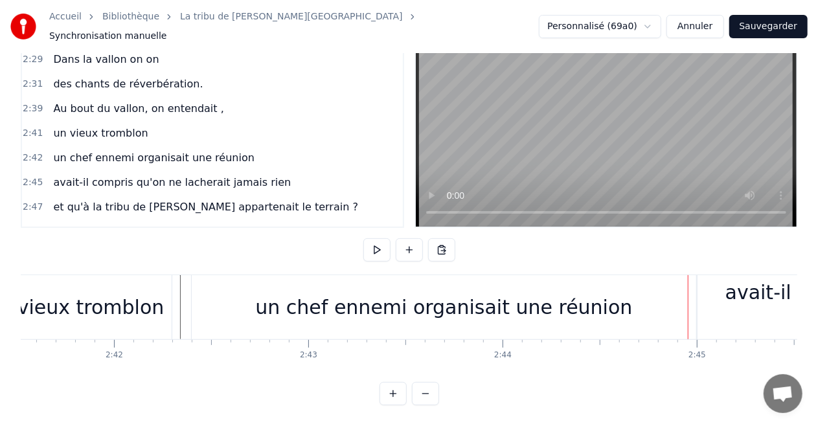
click at [597, 303] on div "un chef ennemi organisait une réunion" at bounding box center [443, 307] width 377 height 29
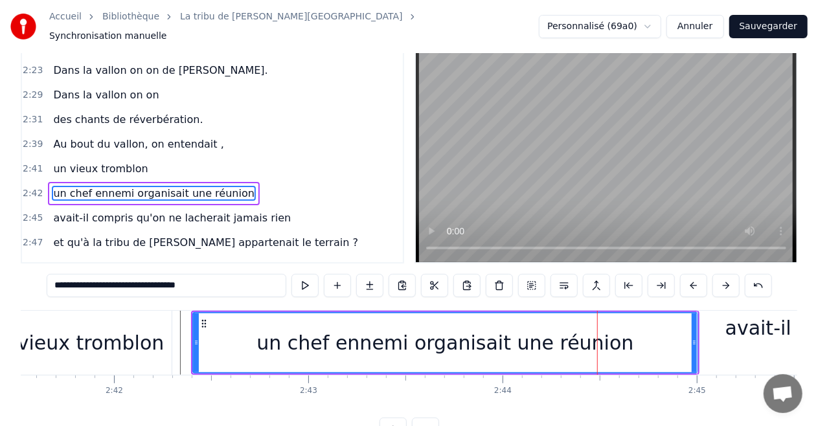
scroll to position [0, 0]
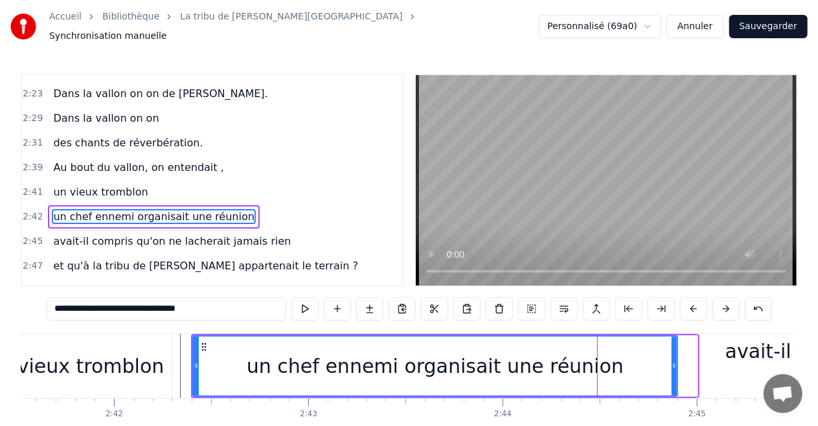
drag, startPoint x: 693, startPoint y: 360, endPoint x: 662, endPoint y: 360, distance: 31.1
click at [672, 361] on icon at bounding box center [674, 366] width 5 height 10
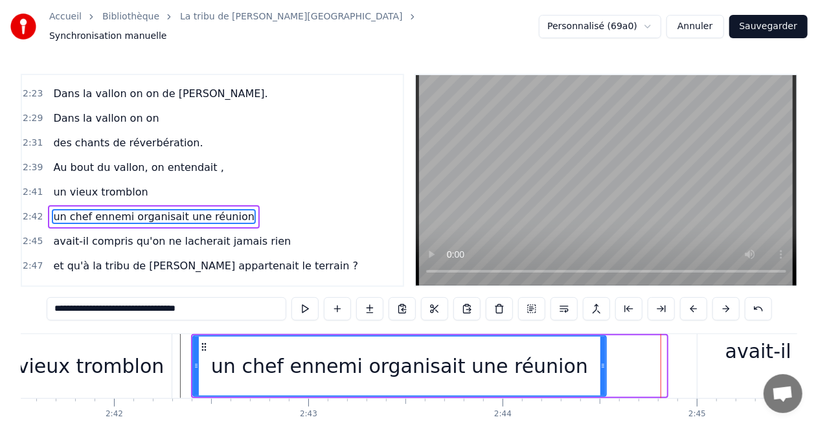
drag, startPoint x: 662, startPoint y: 360, endPoint x: 598, endPoint y: 364, distance: 64.2
click at [601, 364] on icon at bounding box center [603, 366] width 5 height 10
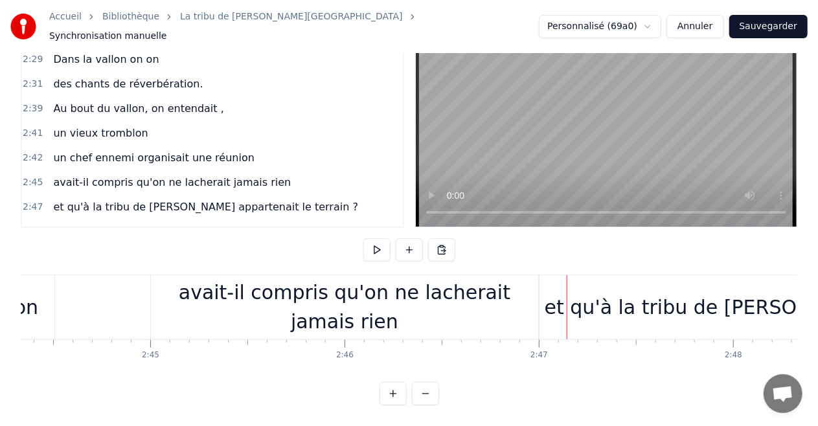
scroll to position [0, 31943]
click at [157, 298] on div "avait-il compris qu'on ne lacherait jamais rien" at bounding box center [347, 307] width 387 height 58
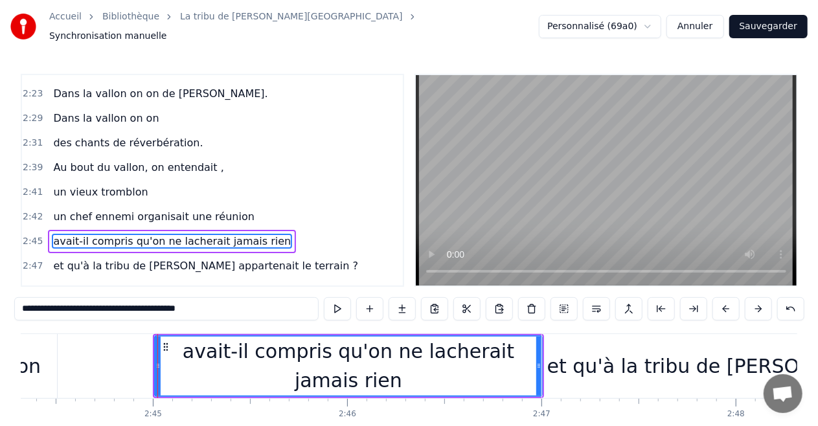
scroll to position [1107, 0]
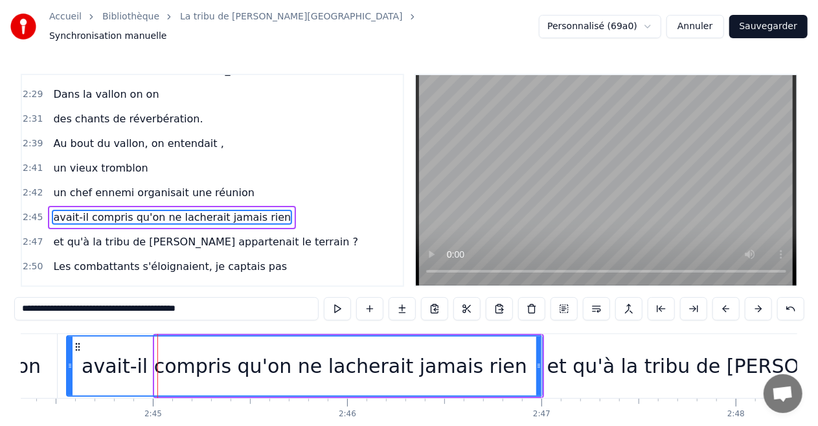
drag, startPoint x: 158, startPoint y: 359, endPoint x: 67, endPoint y: 359, distance: 90.7
click at [67, 361] on icon at bounding box center [69, 366] width 5 height 10
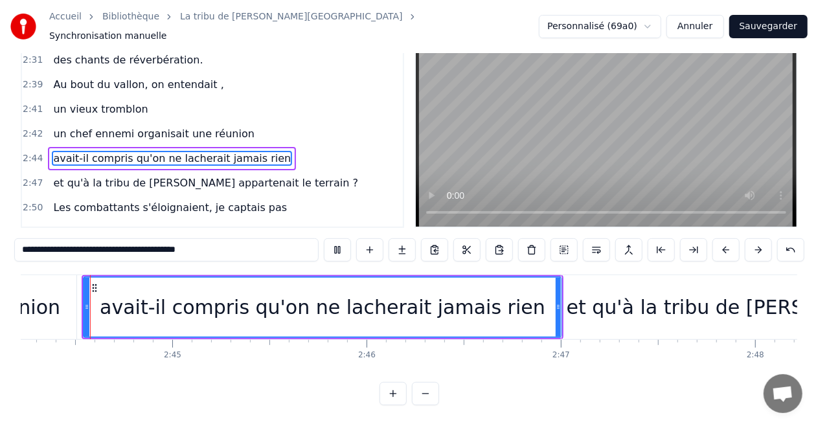
scroll to position [0, 31920]
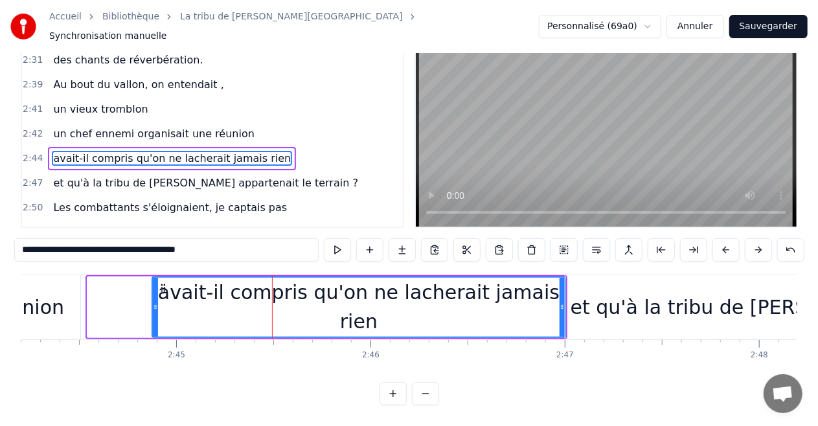
drag, startPoint x: 89, startPoint y: 298, endPoint x: 156, endPoint y: 299, distance: 66.8
click at [156, 302] on icon at bounding box center [155, 307] width 5 height 10
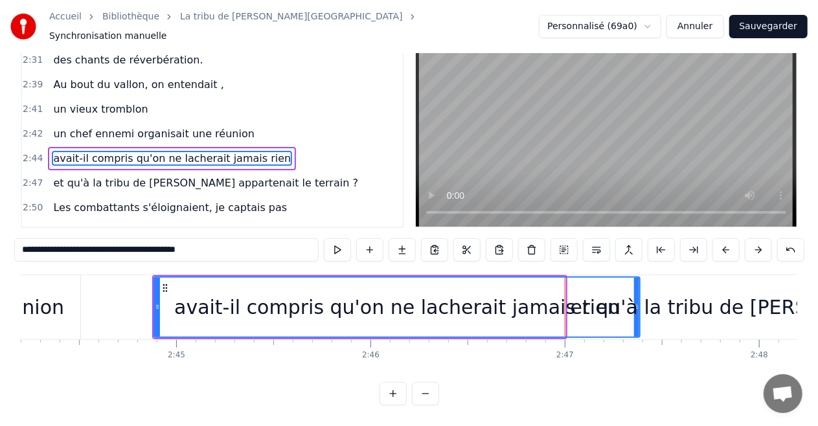
drag, startPoint x: 561, startPoint y: 297, endPoint x: 636, endPoint y: 299, distance: 74.5
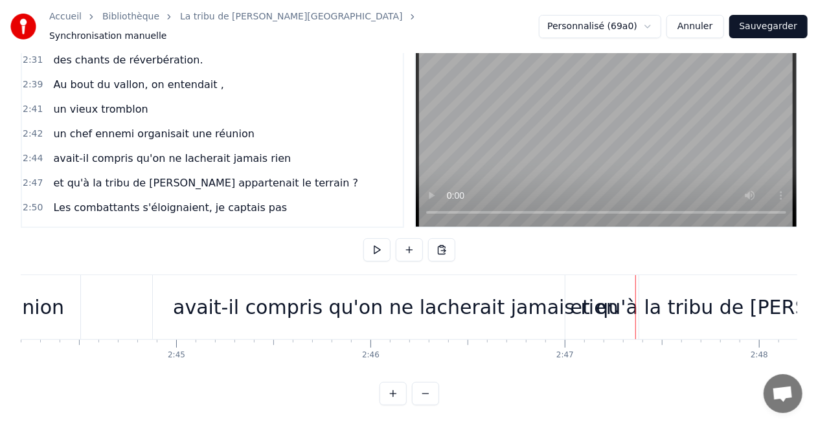
click at [482, 305] on div "avait-il compris qu'on ne lacherait jamais rien" at bounding box center [396, 307] width 446 height 29
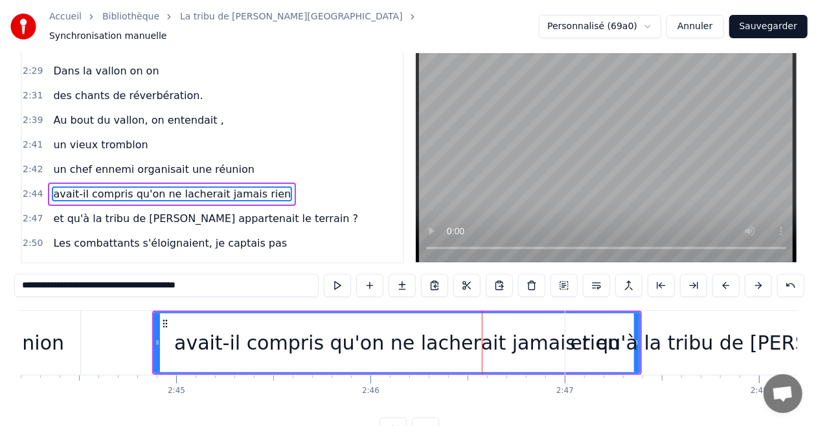
scroll to position [0, 0]
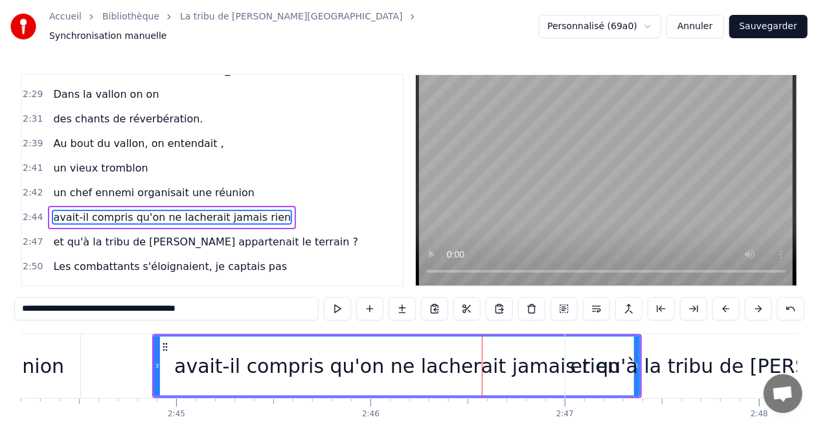
click at [216, 306] on input "**********" at bounding box center [166, 308] width 305 height 23
click at [437, 362] on div "avait-il compris qu'on ne lacherait jamais rien" at bounding box center [397, 366] width 446 height 29
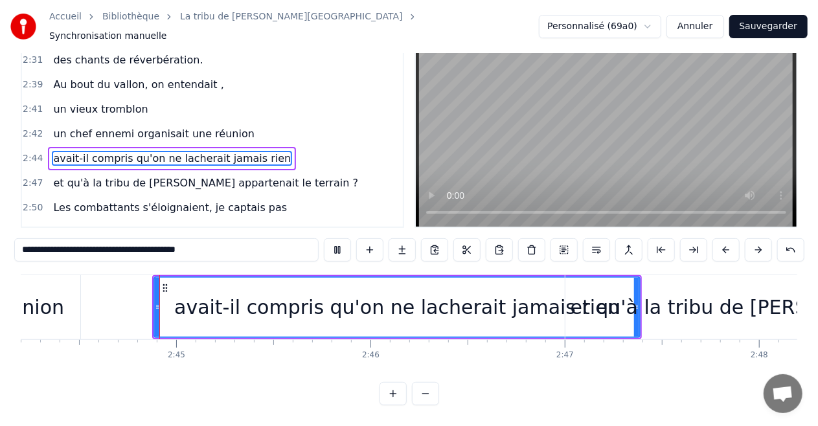
scroll to position [64, 0]
click at [294, 293] on div "avait-il compris qu'on ne lacherait jamais rien" at bounding box center [397, 307] width 446 height 29
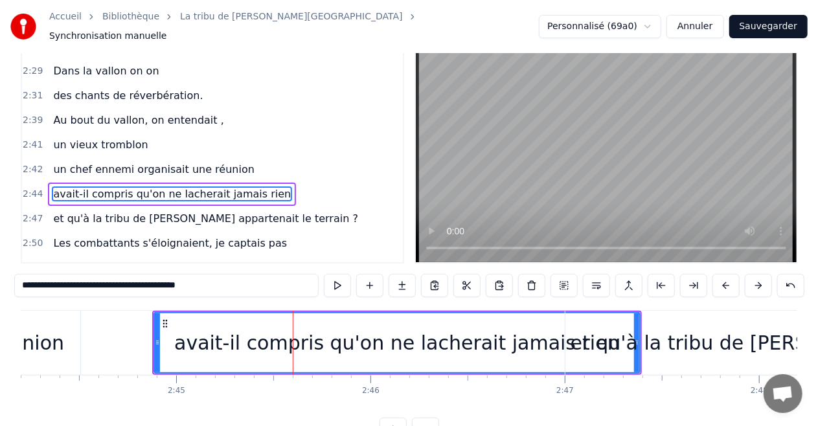
scroll to position [0, 0]
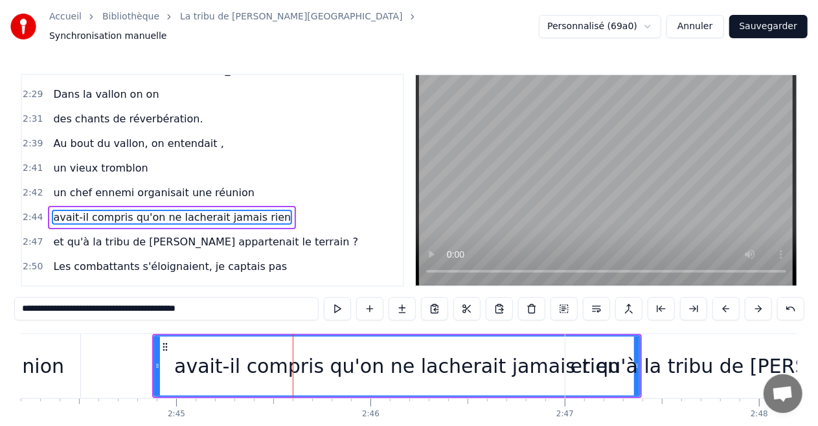
drag, startPoint x: 216, startPoint y: 303, endPoint x: 91, endPoint y: 305, distance: 124.4
click at [91, 305] on input "**********" at bounding box center [166, 308] width 305 height 23
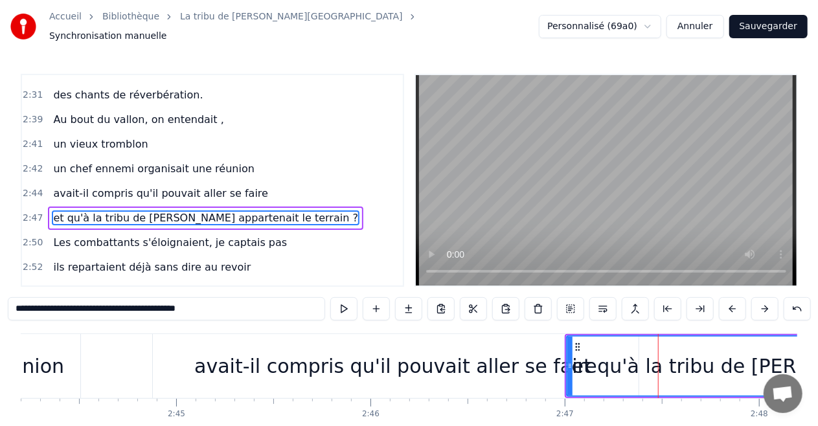
scroll to position [1131, 0]
drag, startPoint x: 220, startPoint y: 303, endPoint x: 0, endPoint y: 353, distance: 225.3
click at [0, 362] on div "Accueil Bibliothèque La tribu de Dana • Manau Synchronisation manuelle Personna…" at bounding box center [409, 232] width 818 height 465
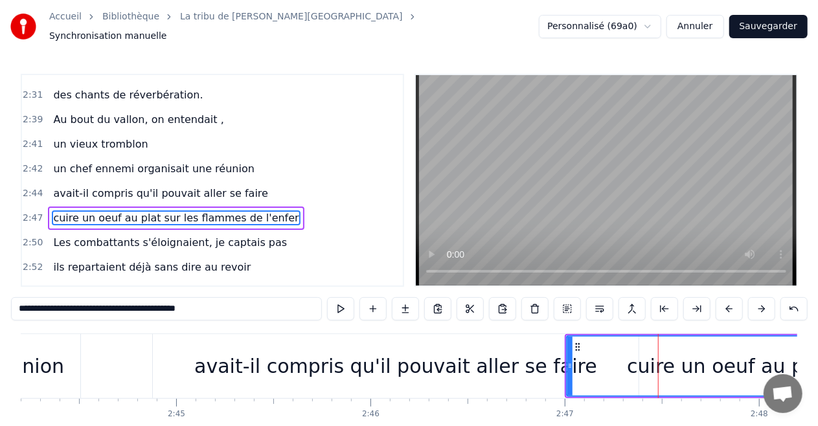
click at [218, 365] on div "avait-il compris qu'il pouvait aller se faire" at bounding box center [396, 366] width 486 height 64
type input "**********"
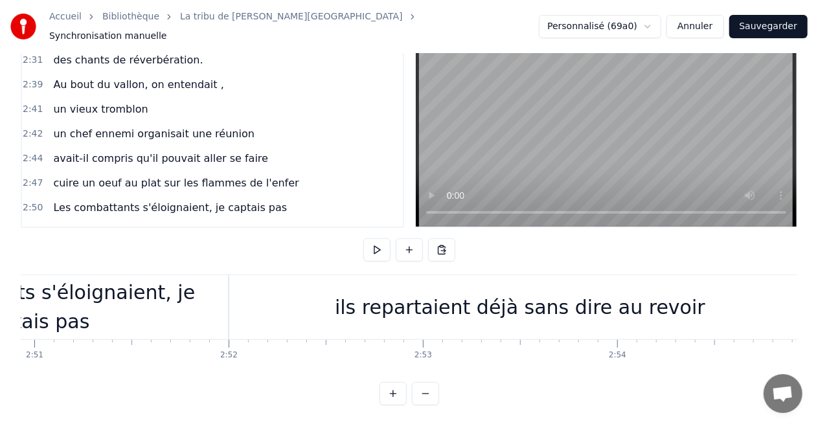
scroll to position [0, 33229]
click at [108, 293] on div "Les combattants s'éloignaient, je captais pas" at bounding box center [32, 307] width 387 height 58
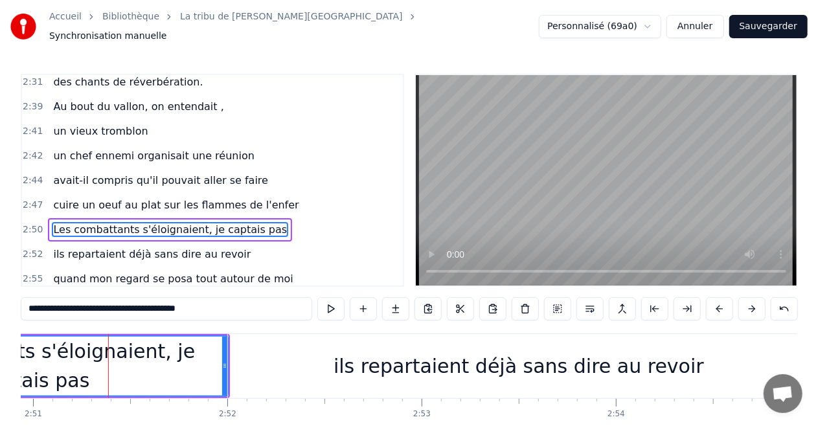
scroll to position [1156, 0]
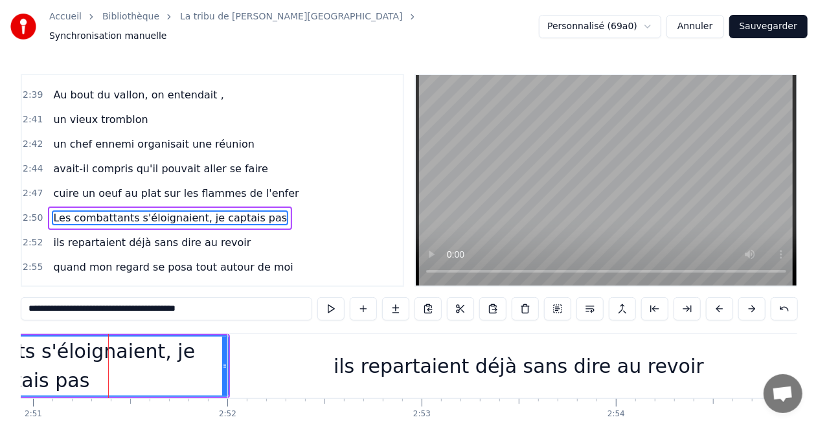
click at [78, 305] on input "**********" at bounding box center [167, 308] width 292 height 23
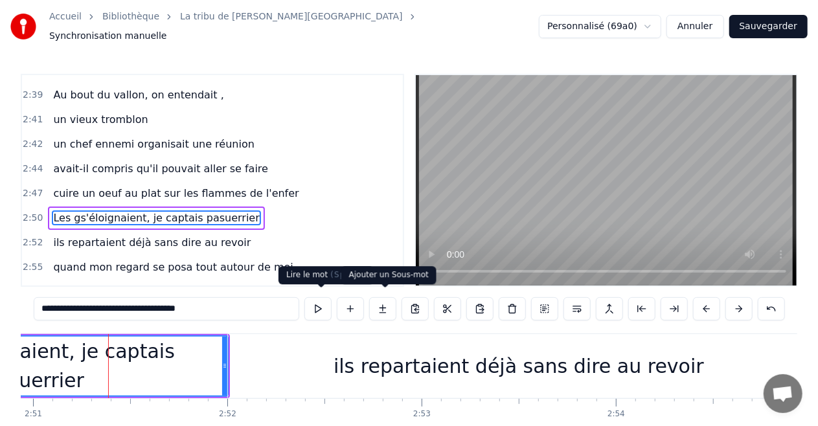
drag, startPoint x: 61, startPoint y: 303, endPoint x: 475, endPoint y: 306, distance: 414.1
click at [450, 314] on div "**********" at bounding box center [410, 308] width 752 height 23
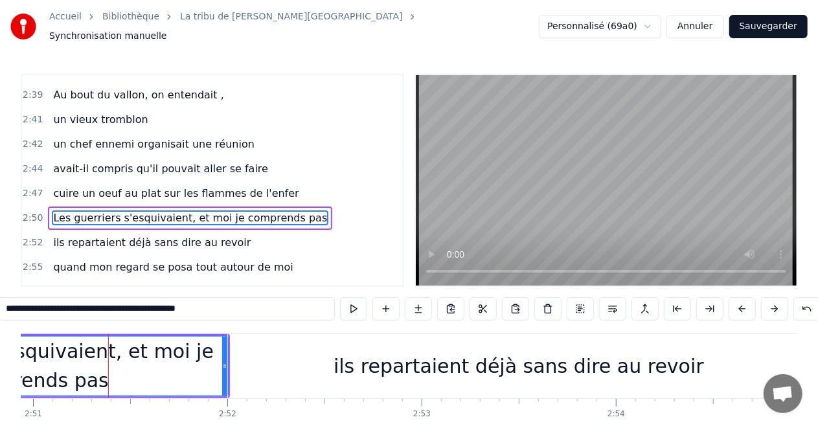
drag, startPoint x: 118, startPoint y: 305, endPoint x: 304, endPoint y: 321, distance: 186.7
click at [304, 321] on div "0:16 Le souffle du zéphyr fait du froid dans le Finistère 0:19 je porte un dern…" at bounding box center [409, 269] width 777 height 391
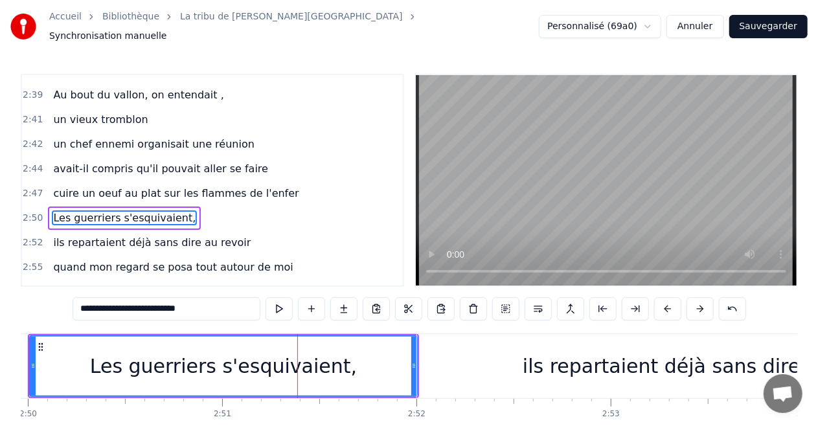
scroll to position [0, 33034]
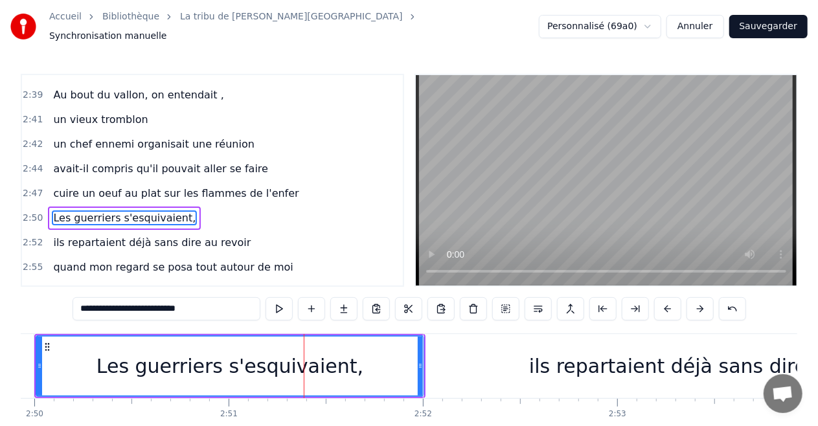
type input "**********"
click at [43, 359] on div "Les guerriers s'esquivaient," at bounding box center [230, 366] width 386 height 59
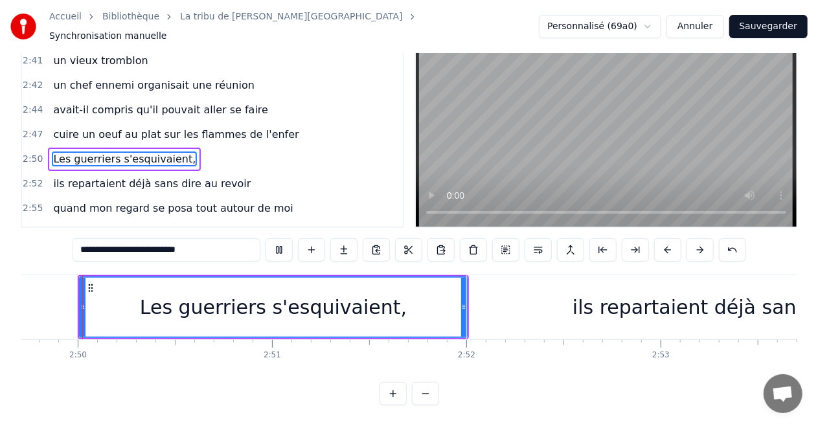
scroll to position [0, 32983]
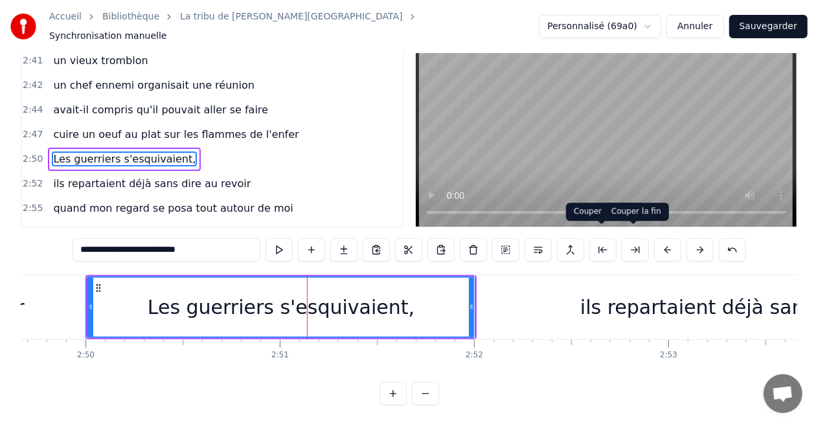
click at [632, 240] on button at bounding box center [635, 249] width 27 height 23
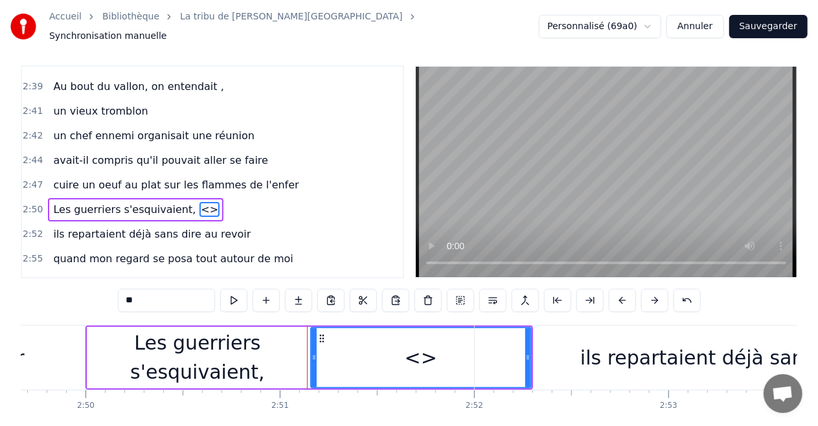
scroll to position [0, 0]
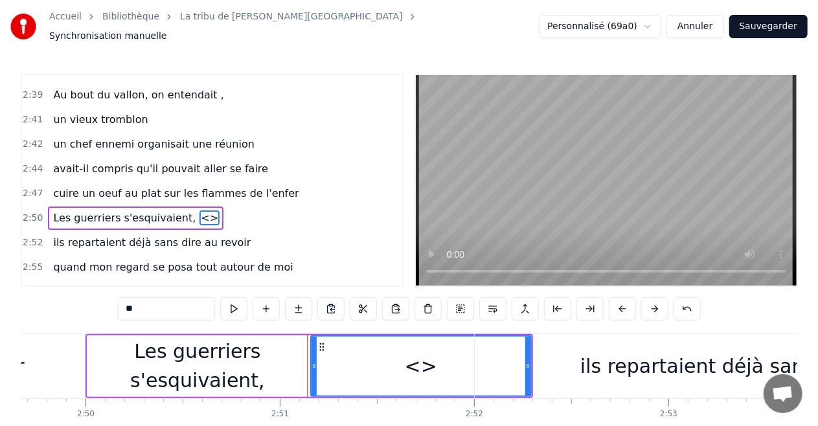
drag, startPoint x: 172, startPoint y: 302, endPoint x: 27, endPoint y: 323, distance: 146.6
click at [27, 323] on div "0:16 Le souffle du zéphyr fait du froid dans le Finistère 0:19 je porte un dern…" at bounding box center [409, 269] width 777 height 391
paste input "**********"
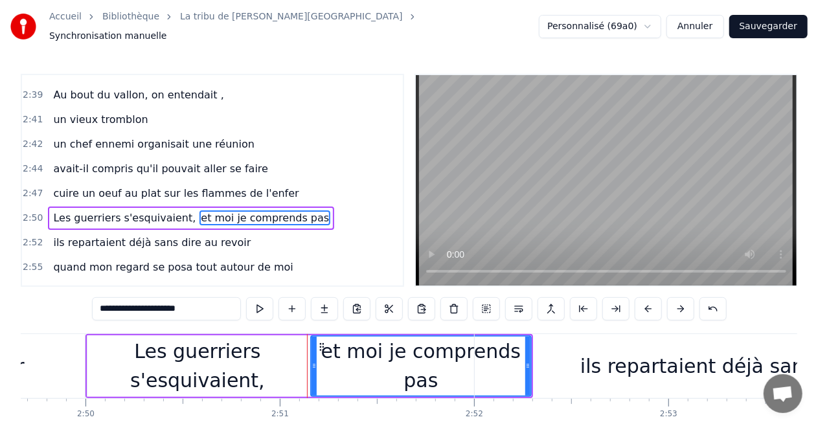
click at [498, 229] on video at bounding box center [606, 180] width 381 height 211
drag, startPoint x: 528, startPoint y: 358, endPoint x: 572, endPoint y: 359, distance: 43.4
click at [572, 359] on div "ils repartaient déjà sans dire au revoir" at bounding box center [766, 366] width 582 height 64
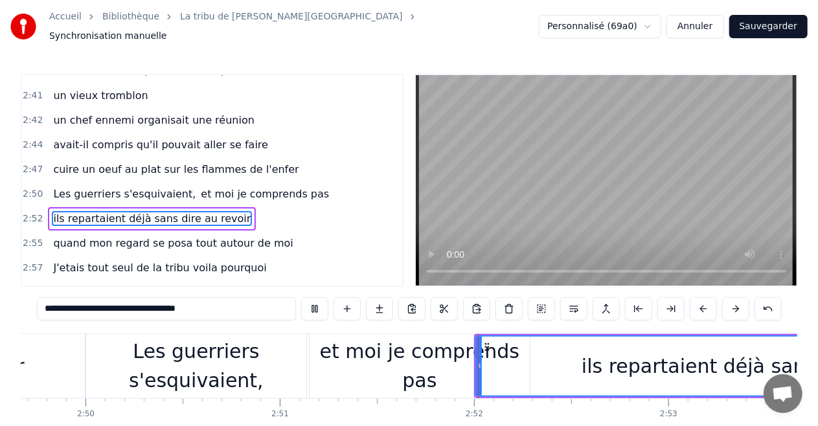
scroll to position [64, 0]
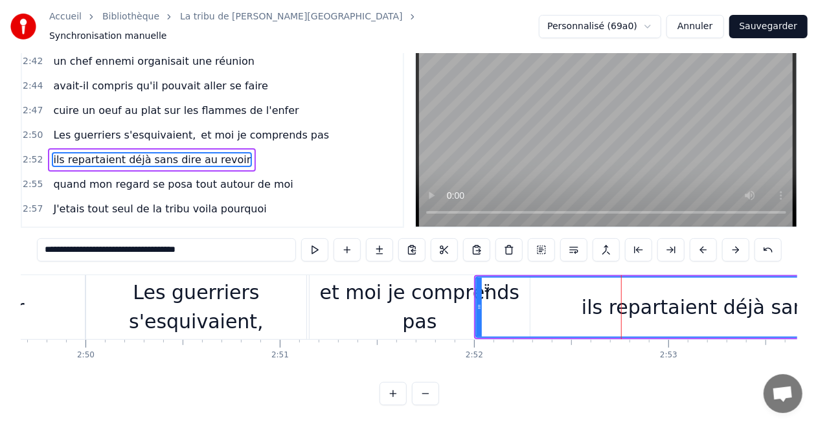
click at [588, 294] on div "ils repartaient déjà sans dire au revoir" at bounding box center [767, 307] width 581 height 59
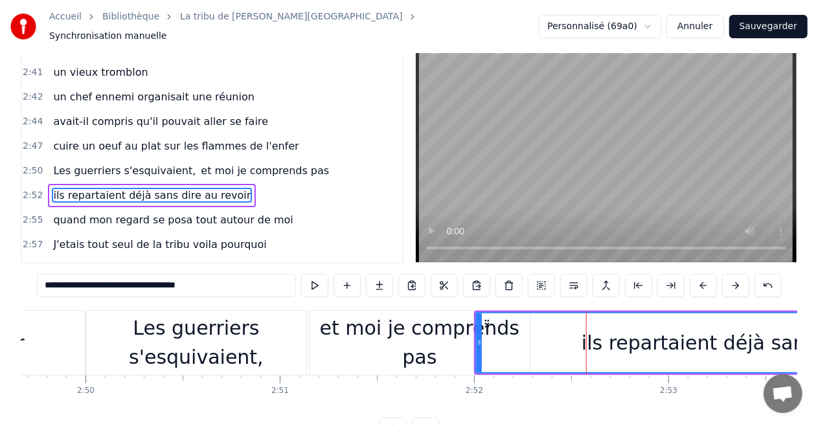
scroll to position [0, 0]
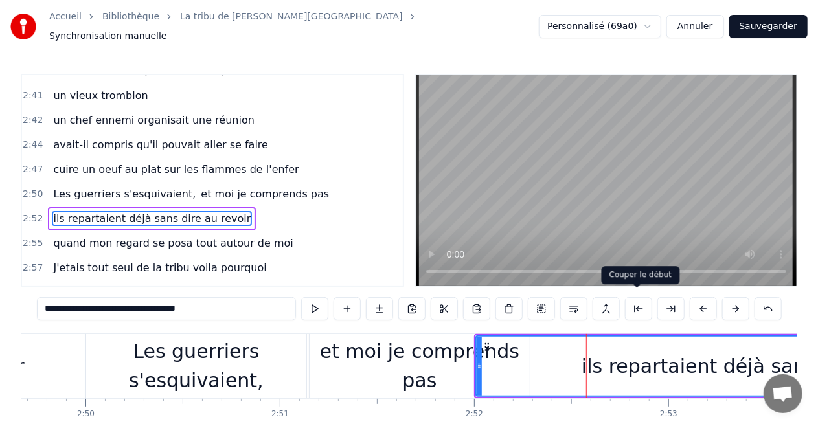
click at [639, 307] on button at bounding box center [638, 308] width 27 height 23
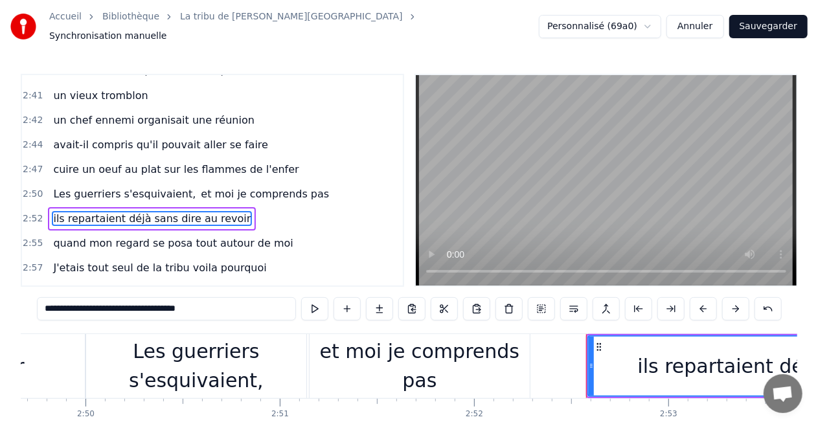
click at [487, 365] on div "et moi je comprends pas" at bounding box center [420, 366] width 220 height 58
type input "**********"
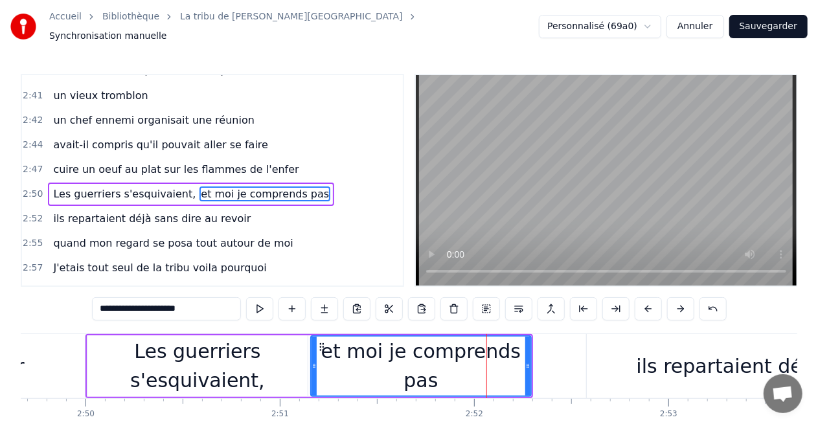
scroll to position [1156, 0]
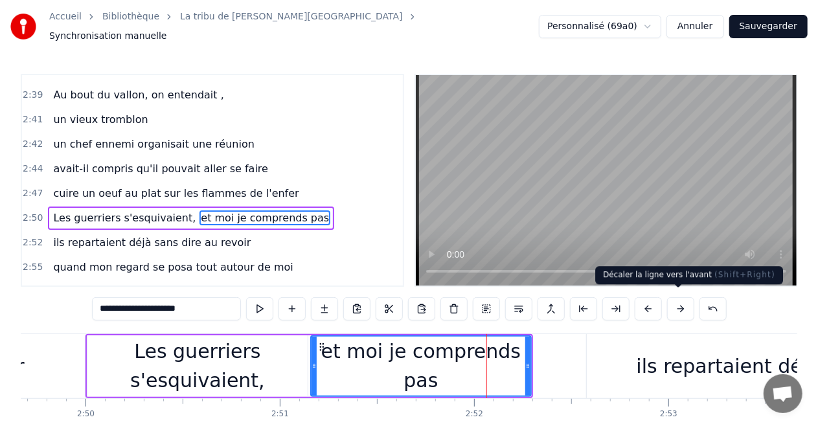
click at [674, 302] on button at bounding box center [680, 308] width 27 height 23
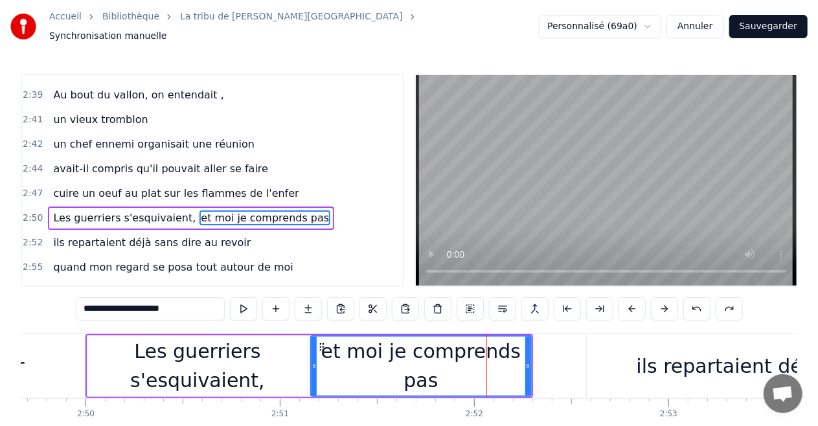
click at [425, 377] on div "et moi je comprends pas" at bounding box center [421, 366] width 219 height 59
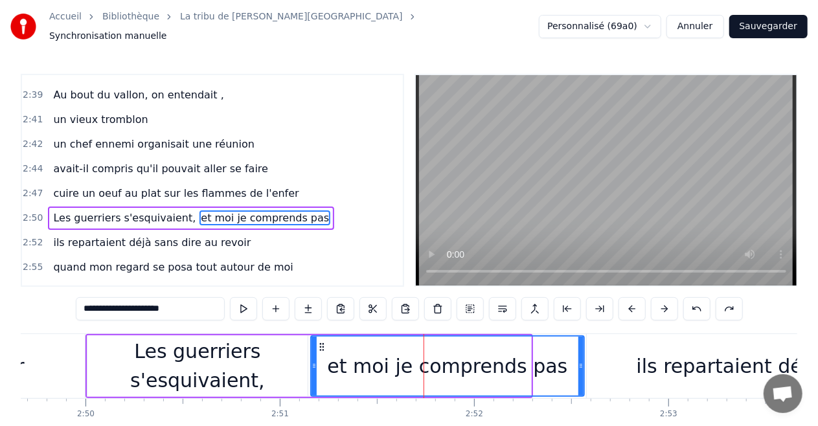
drag, startPoint x: 529, startPoint y: 359, endPoint x: 582, endPoint y: 356, distance: 53.2
click at [582, 361] on icon at bounding box center [581, 366] width 5 height 10
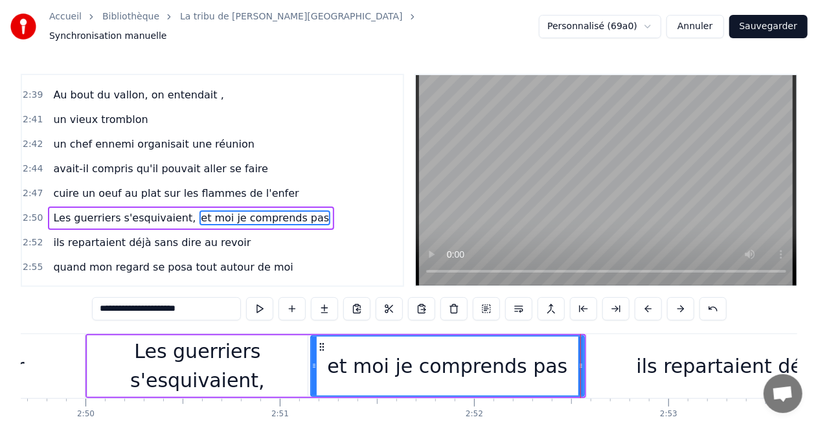
click at [613, 359] on div "ils repartaient déjà sans dire au revoir" at bounding box center [822, 366] width 470 height 64
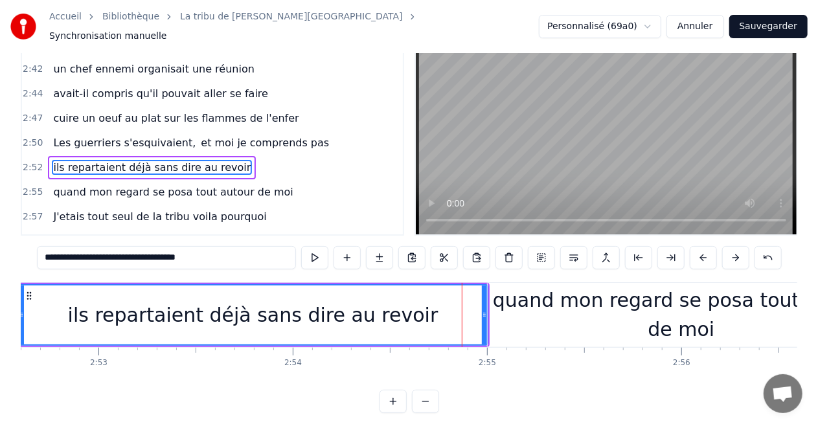
scroll to position [51, 0]
drag, startPoint x: 121, startPoint y: 254, endPoint x: 25, endPoint y: 259, distance: 96.7
click at [25, 259] on div "0:16 Le souffle du zéphyr fait du froid dans le Finistère 0:19 je porte un dern…" at bounding box center [409, 218] width 777 height 391
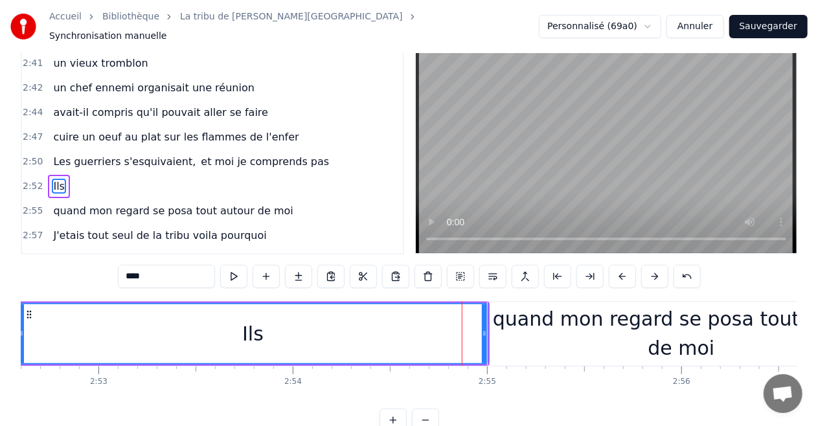
scroll to position [39, 0]
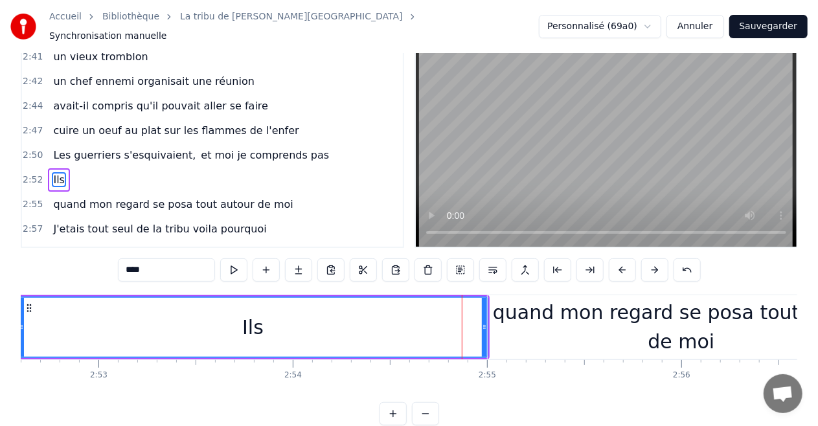
click at [167, 261] on input "***" at bounding box center [166, 270] width 97 height 23
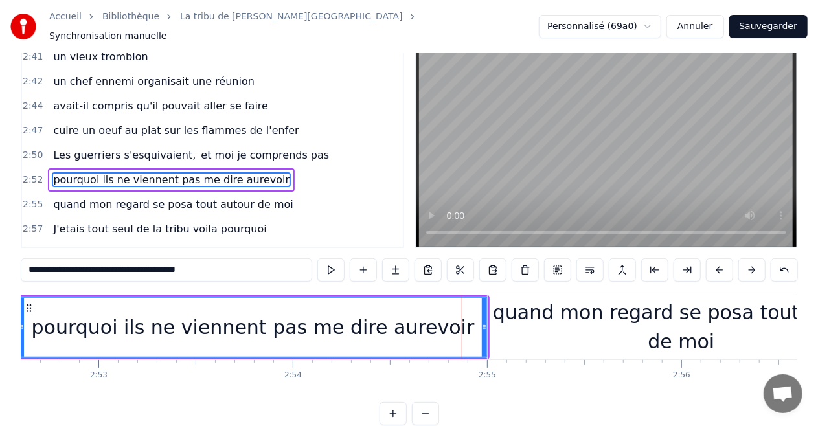
click at [100, 328] on div "pourquoi ils ne viennent pas me dire aurevoir" at bounding box center [253, 327] width 443 height 29
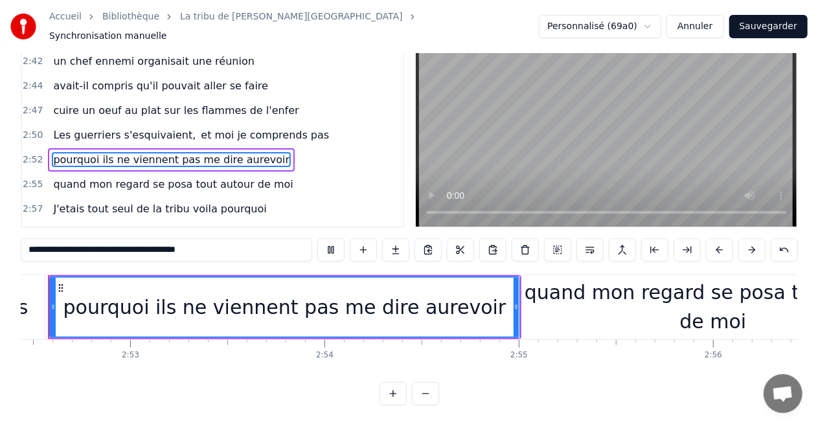
scroll to position [0, 33483]
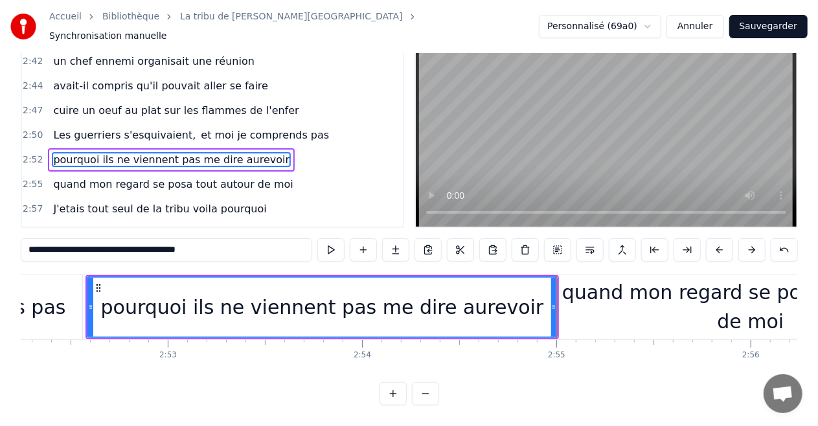
click at [466, 163] on video at bounding box center [606, 121] width 381 height 211
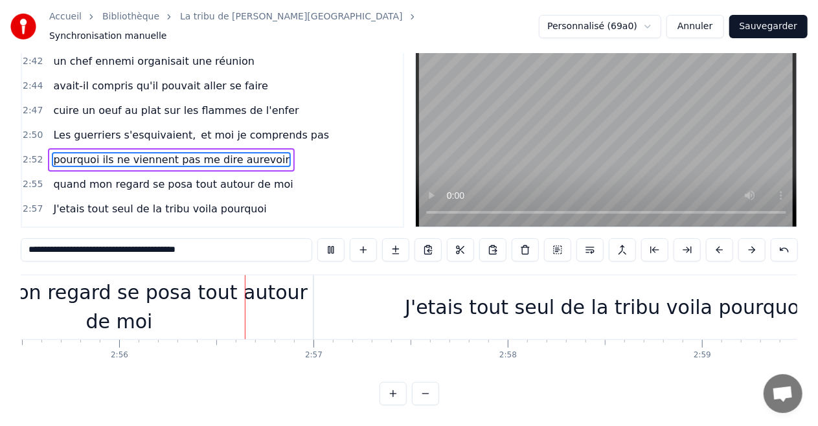
scroll to position [0, 34149]
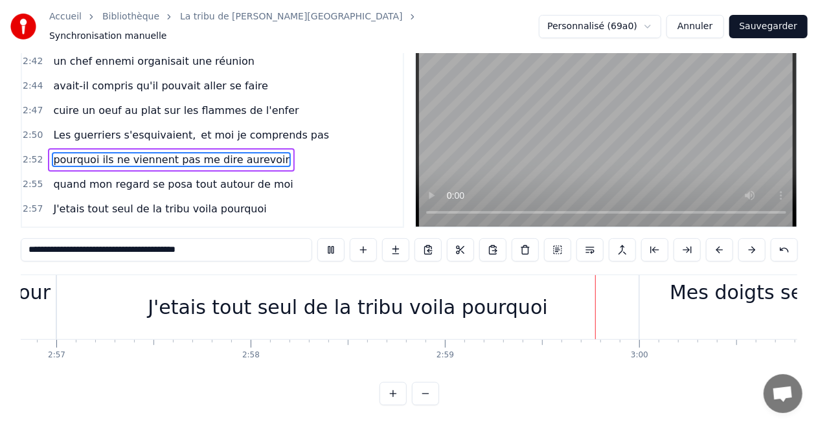
click at [311, 283] on div "J'etais tout seul de la tribu voila pourquoi" at bounding box center [348, 307] width 582 height 64
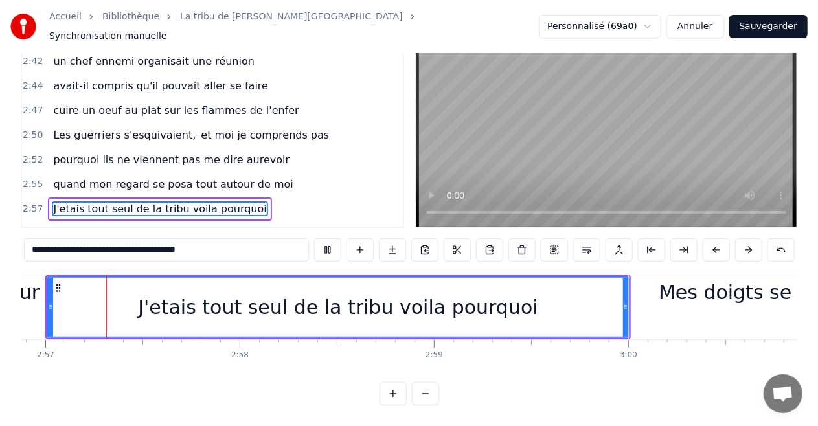
scroll to position [0, 34382]
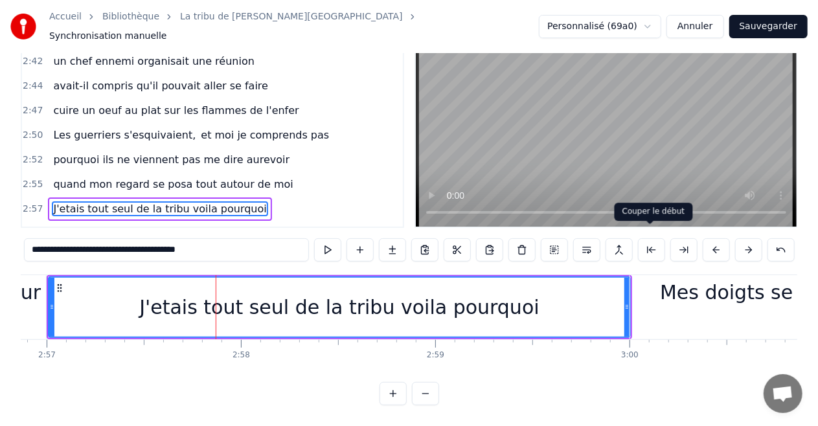
click at [651, 243] on button at bounding box center [651, 249] width 27 height 23
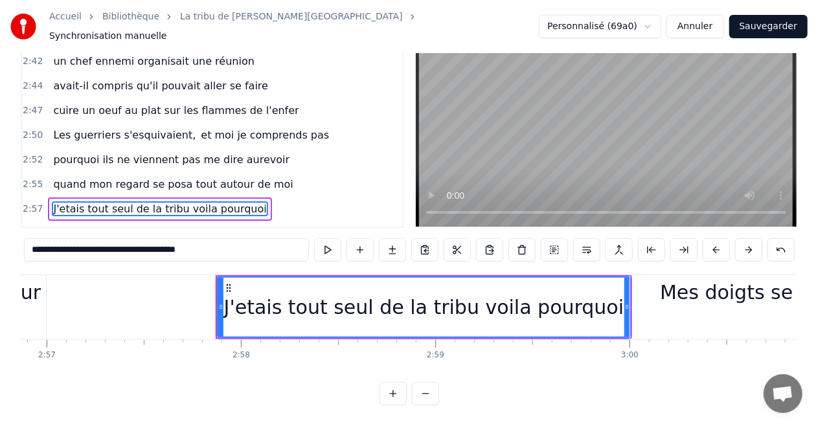
type input "**********"
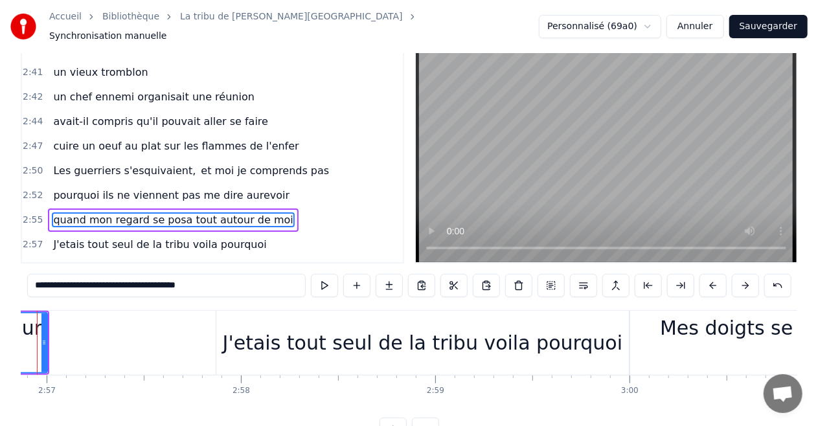
scroll to position [0, 34333]
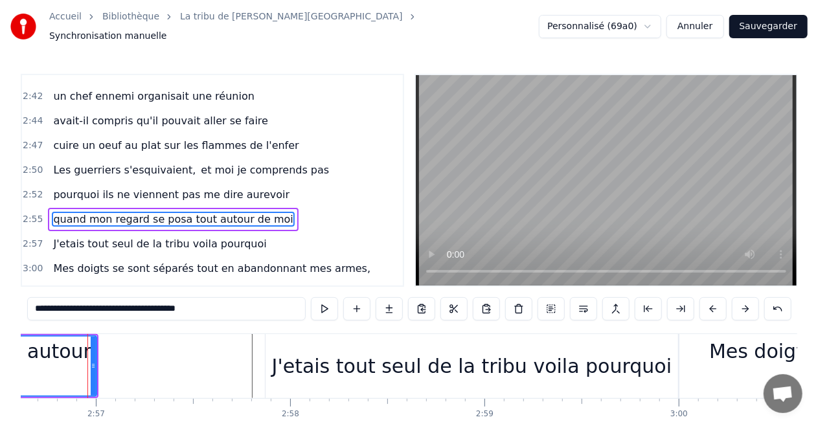
scroll to position [1204, 0]
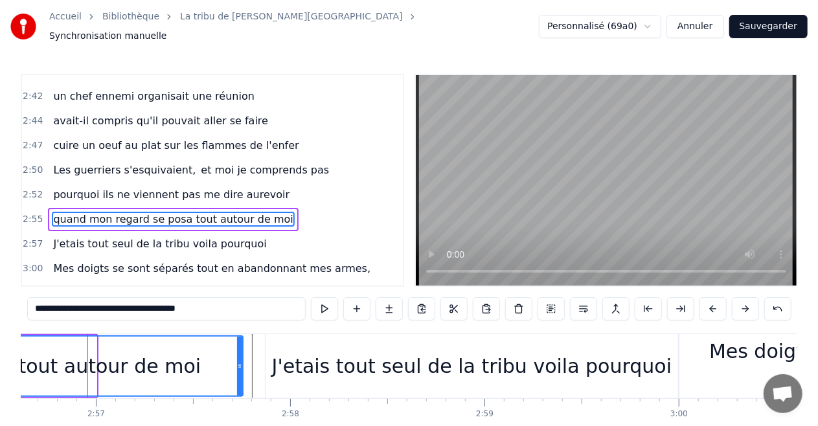
drag, startPoint x: 93, startPoint y: 360, endPoint x: 237, endPoint y: 353, distance: 144.7
click at [237, 353] on div at bounding box center [239, 366] width 5 height 59
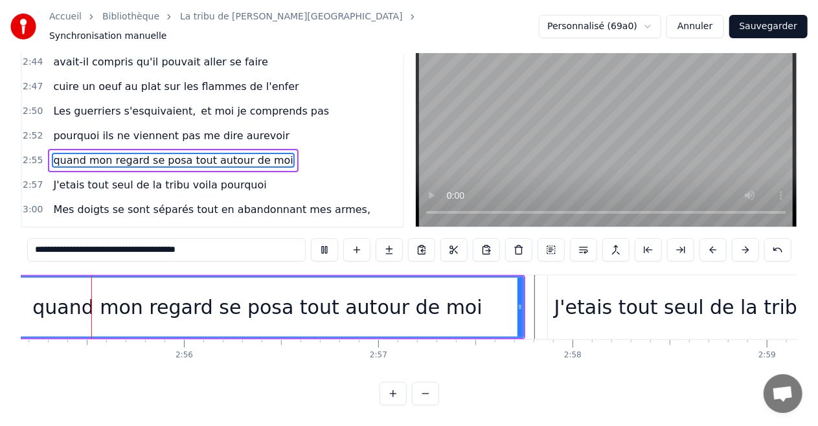
scroll to position [0, 34006]
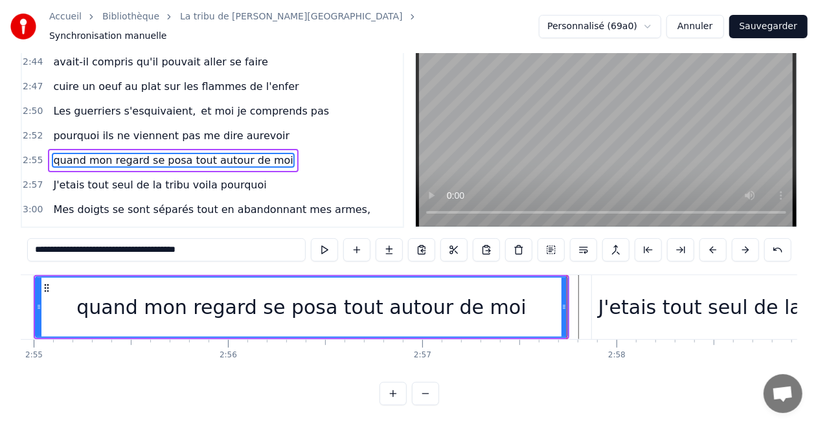
click at [535, 303] on div "quand mon regard se posa tout autour de moi" at bounding box center [301, 307] width 531 height 59
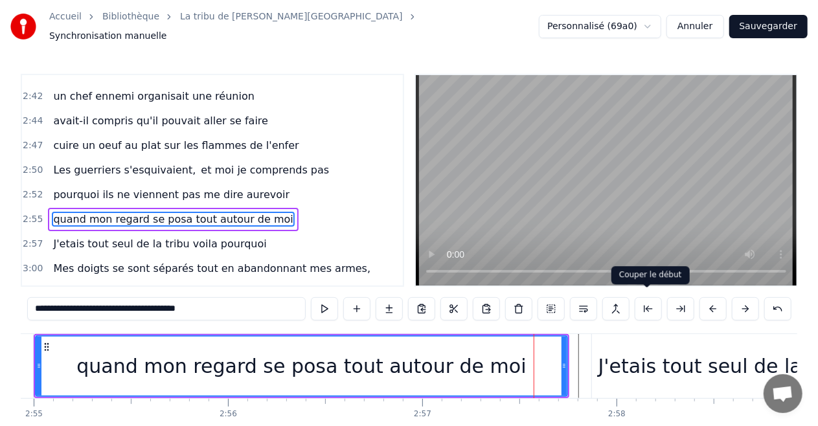
click at [642, 303] on button at bounding box center [648, 308] width 27 height 23
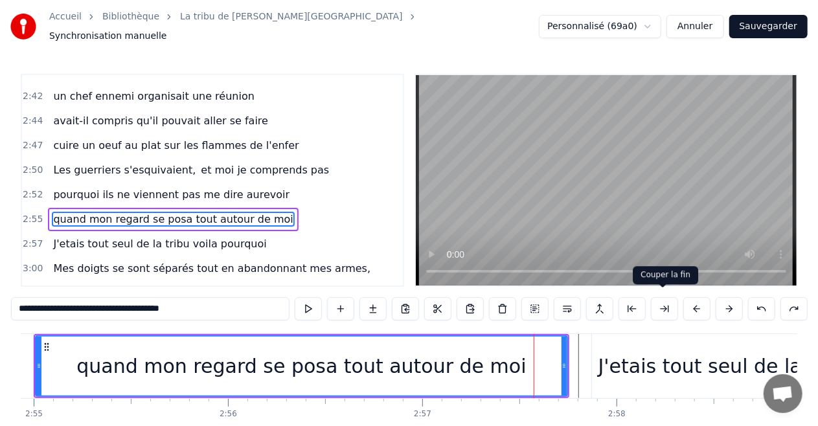
click at [672, 306] on button at bounding box center [664, 308] width 27 height 23
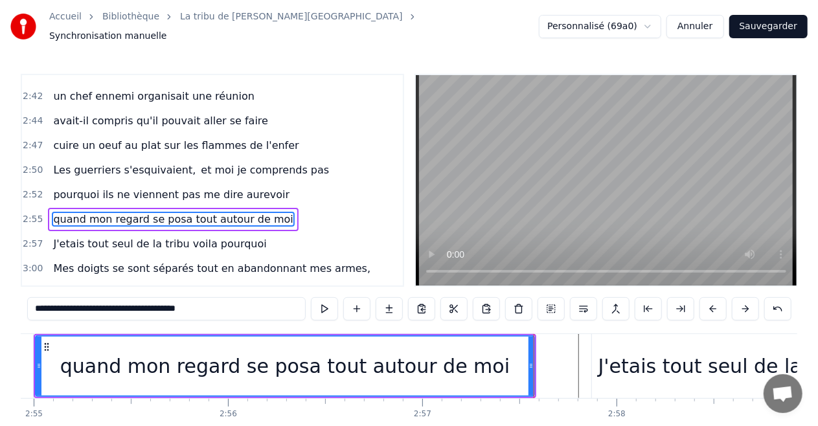
click at [508, 354] on div "quand mon regard se posa tout autour de moi" at bounding box center [285, 366] width 498 height 59
click at [675, 303] on button at bounding box center [680, 308] width 27 height 23
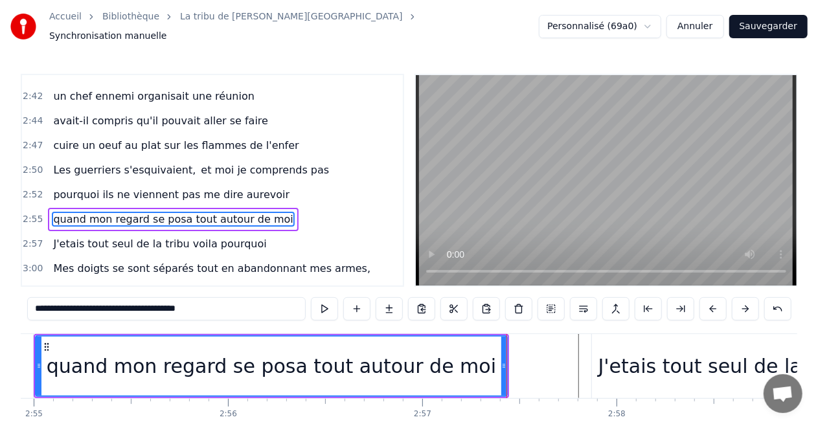
click at [279, 369] on div "quand mon regard se posa tout autour de moi" at bounding box center [272, 366] width 450 height 29
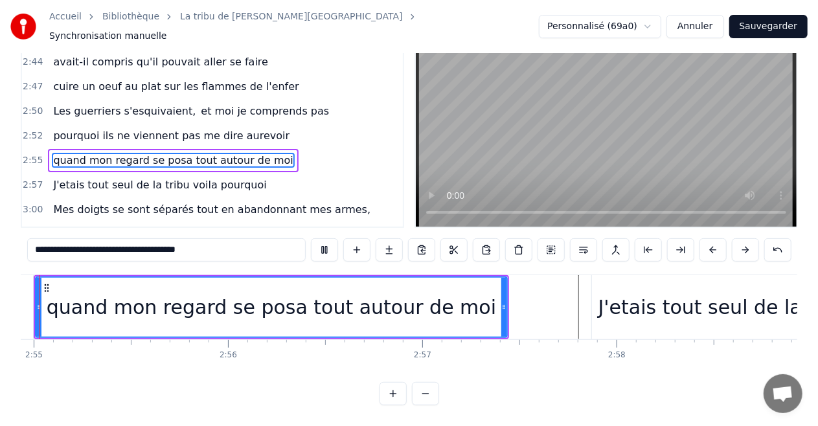
scroll to position [0, 33955]
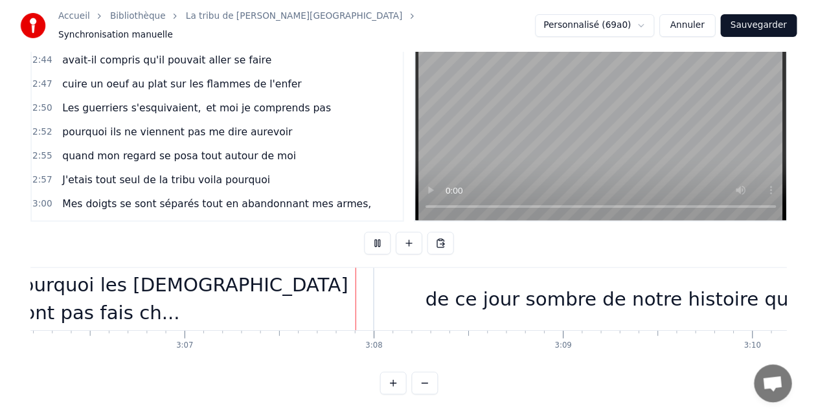
scroll to position [0, 36356]
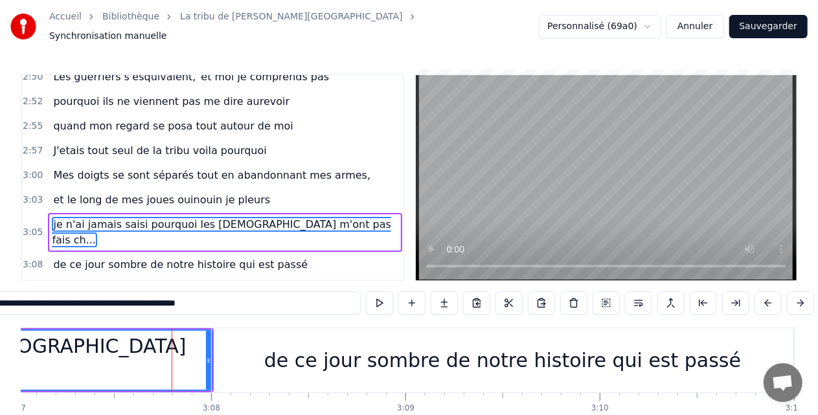
scroll to position [1301, 0]
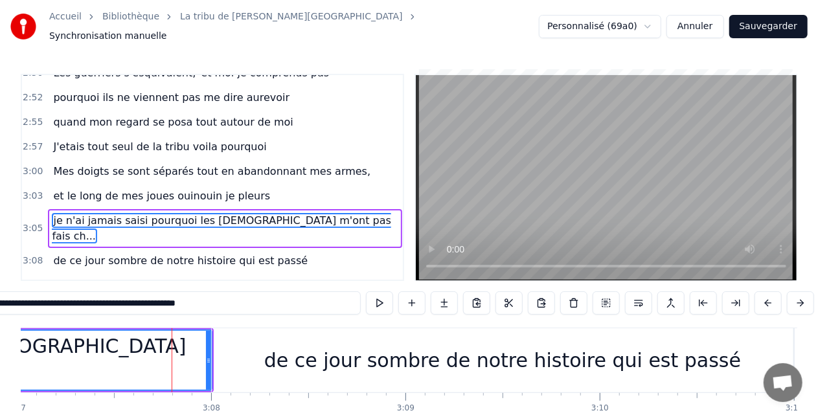
click at [181, 213] on span "je n'ai jamais saisi pourquoi les dieux m'ont pas fais ch..." at bounding box center [222, 228] width 340 height 30
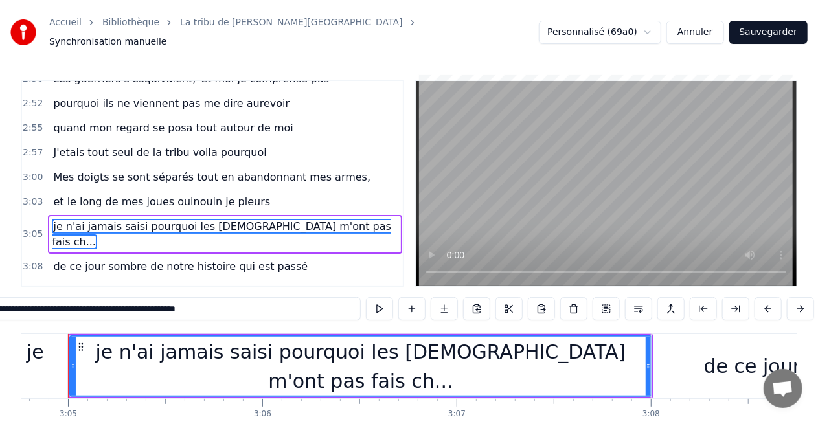
scroll to position [0, 35899]
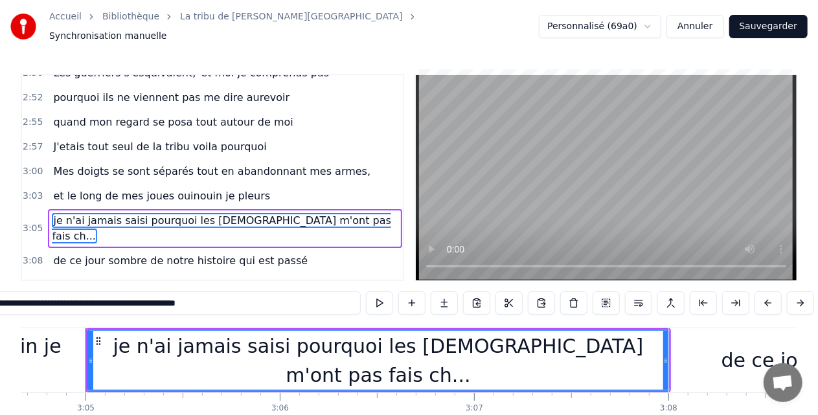
click at [135, 213] on span "je n'ai jamais saisi pourquoi les dieux m'ont pas fais ch..." at bounding box center [222, 228] width 340 height 30
drag, startPoint x: 244, startPoint y: 305, endPoint x: 58, endPoint y: 304, distance: 185.3
click at [58, 304] on input "**********" at bounding box center [166, 303] width 389 height 23
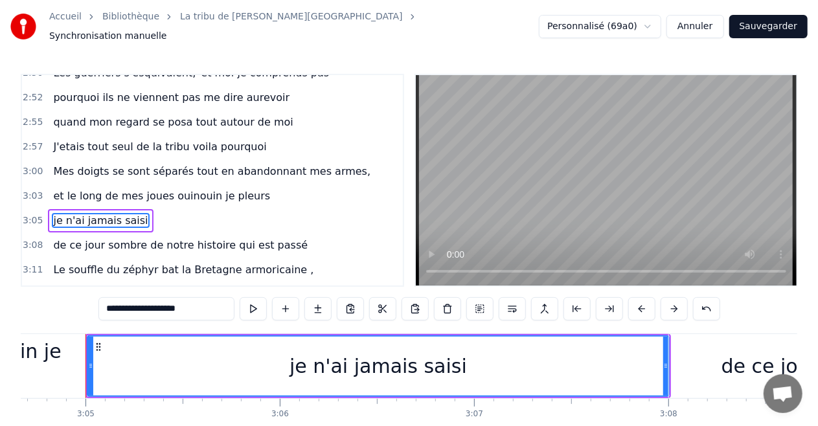
click at [116, 358] on div "je n'ai jamais saisi" at bounding box center [378, 366] width 581 height 59
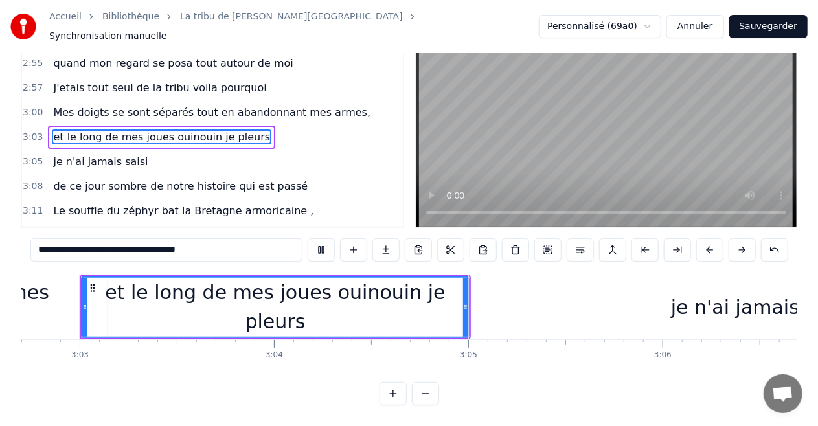
scroll to position [0, 35510]
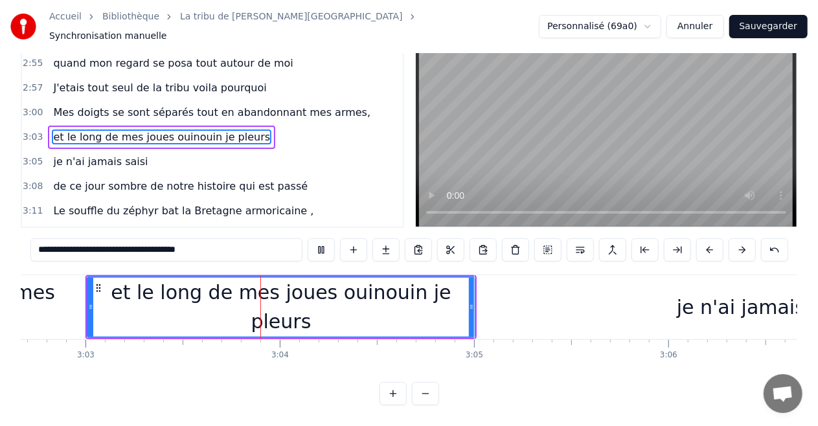
click at [505, 307] on div "je n'ai jamais saisi" at bounding box center [766, 307] width 582 height 64
type input "**********"
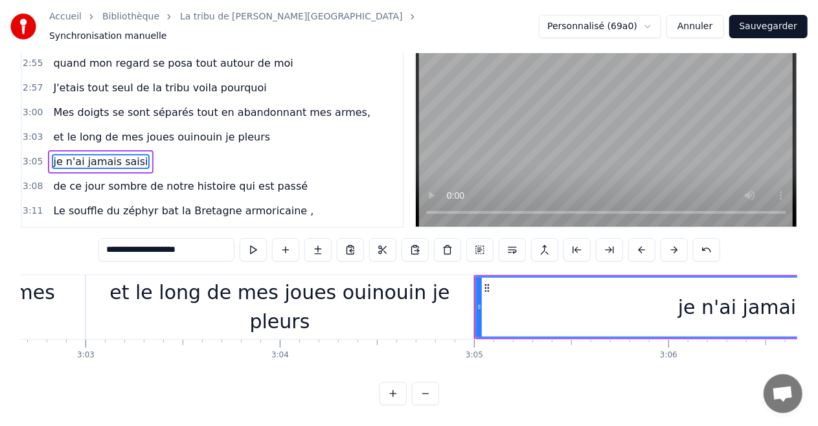
scroll to position [0, 0]
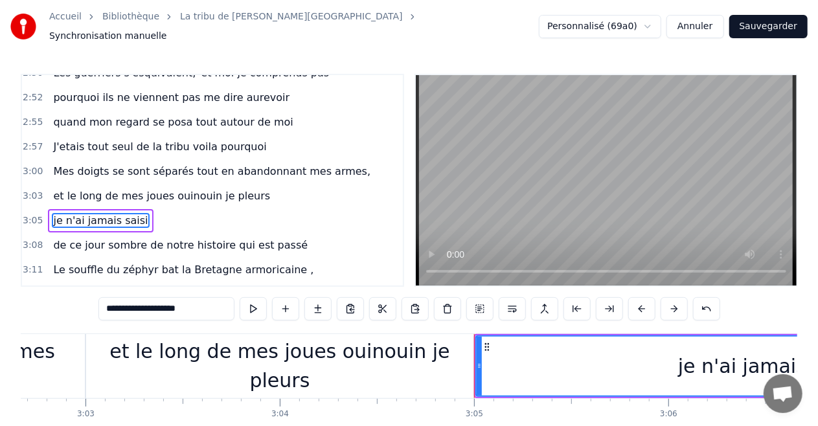
click at [498, 365] on div "je n'ai jamais saisi" at bounding box center [767, 366] width 581 height 59
click at [551, 362] on div "je n'ai jamais saisi" at bounding box center [767, 366] width 581 height 59
click at [577, 299] on button at bounding box center [577, 308] width 27 height 23
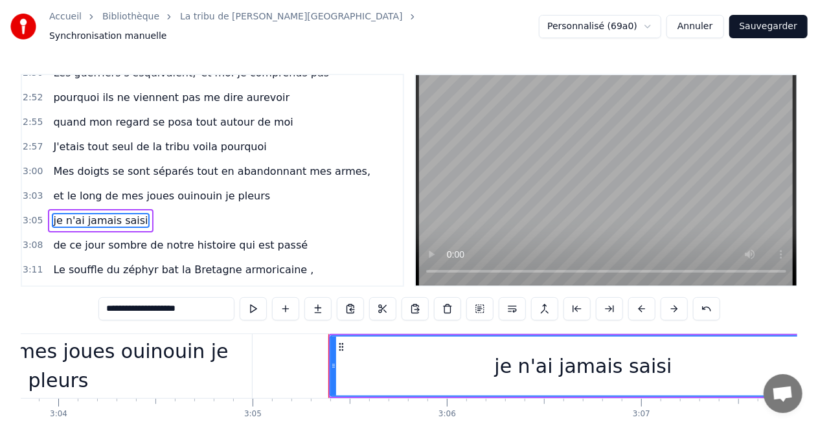
scroll to position [0, 35734]
click at [564, 297] on button at bounding box center [577, 308] width 27 height 23
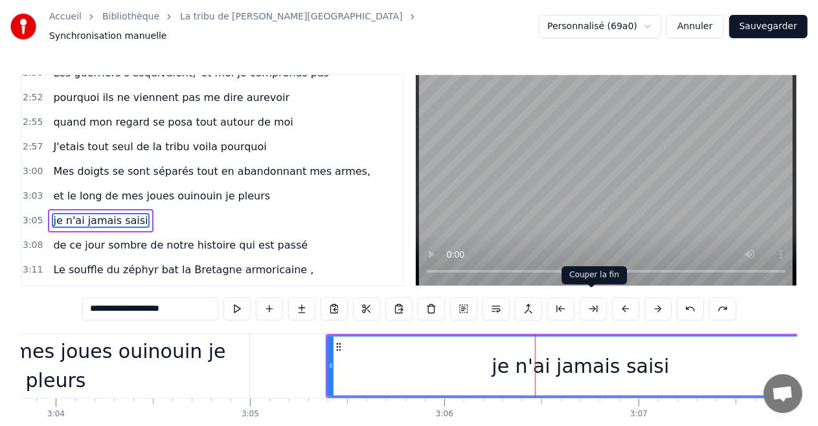
click at [592, 301] on button at bounding box center [593, 308] width 27 height 23
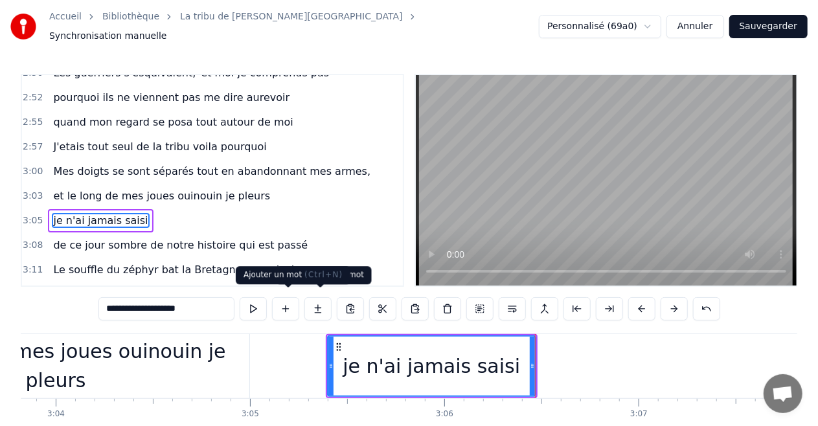
click at [293, 303] on button at bounding box center [285, 308] width 27 height 23
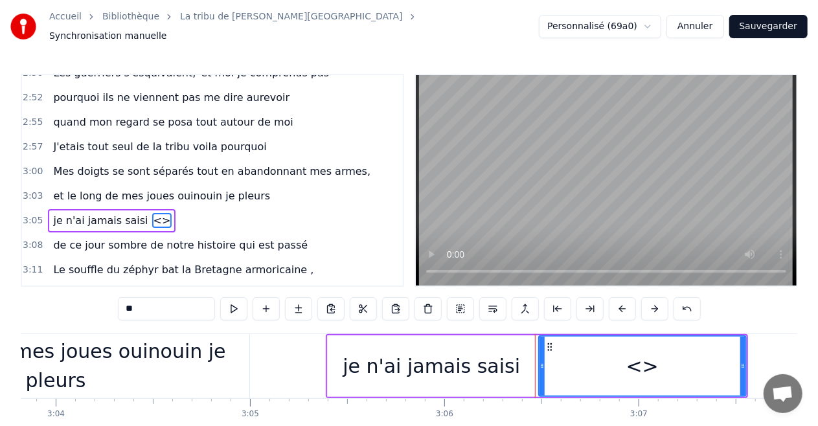
drag, startPoint x: 153, startPoint y: 305, endPoint x: 0, endPoint y: 292, distance: 153.5
click at [0, 292] on div "Accueil Bibliothèque La tribu de Dana • Manau Synchronisation manuelle Personna…" at bounding box center [409, 232] width 818 height 465
paste input "**********"
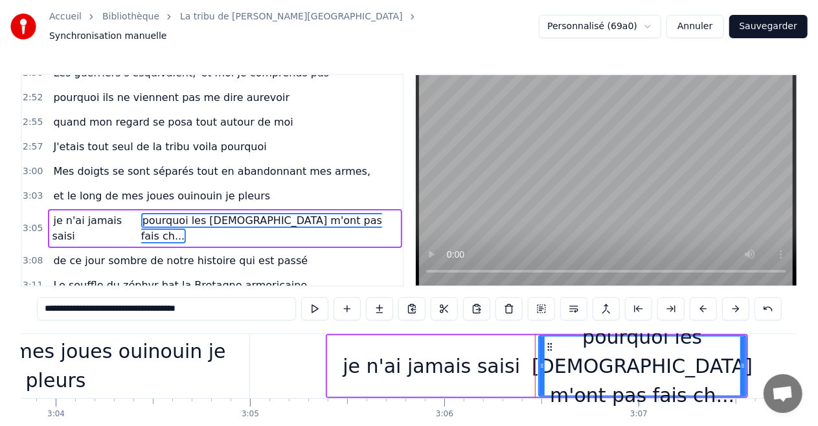
click at [227, 305] on input "**********" at bounding box center [166, 308] width 259 height 23
click at [312, 301] on button at bounding box center [314, 308] width 27 height 23
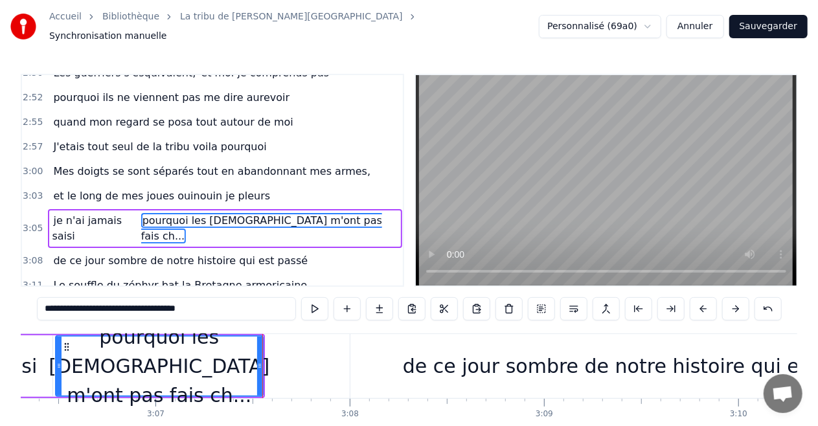
scroll to position [0, 36394]
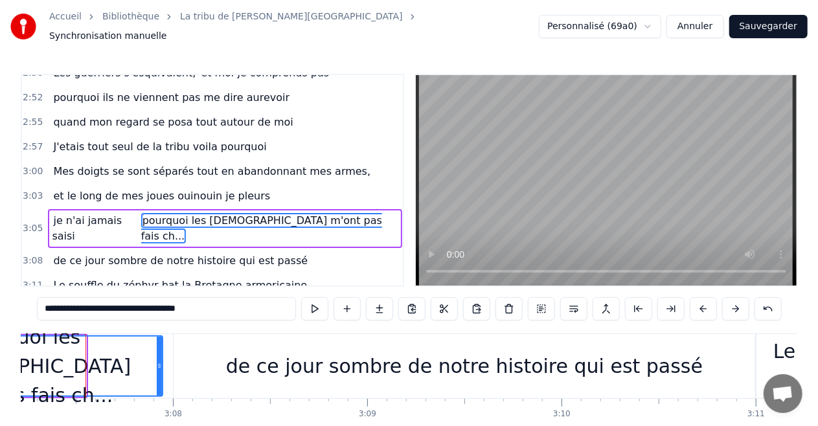
drag, startPoint x: 83, startPoint y: 363, endPoint x: 159, endPoint y: 358, distance: 76.6
click at [159, 361] on icon at bounding box center [159, 366] width 5 height 10
click at [178, 358] on div "de ce jour sombre de notre histoire qui est passé" at bounding box center [465, 366] width 582 height 64
type input "**********"
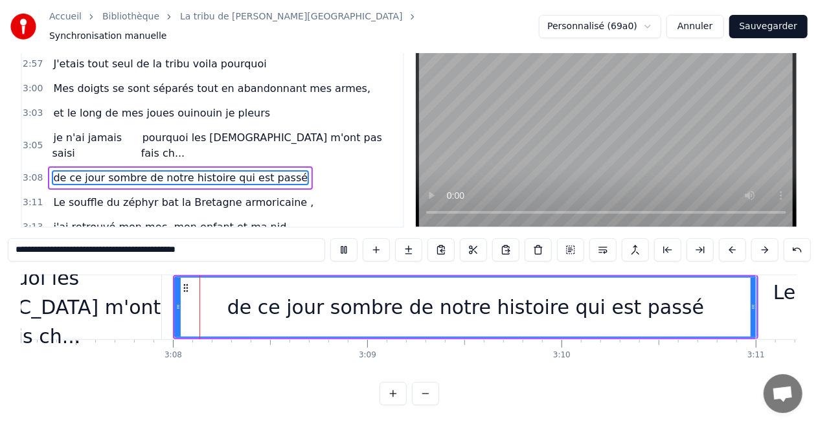
scroll to position [64, 0]
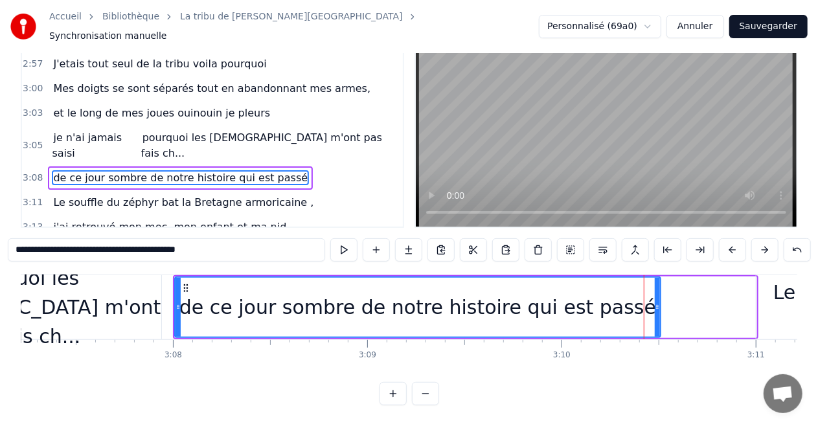
drag, startPoint x: 752, startPoint y: 295, endPoint x: 656, endPoint y: 306, distance: 96.5
click at [656, 306] on div at bounding box center [657, 307] width 5 height 59
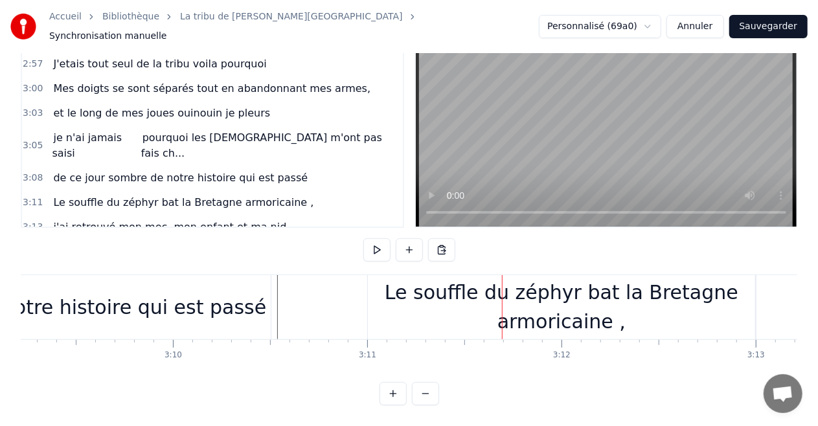
scroll to position [0, 36782]
click at [458, 286] on div "Le souffle du zéphyr bat la Bretagne armoricaine ," at bounding box center [562, 307] width 387 height 58
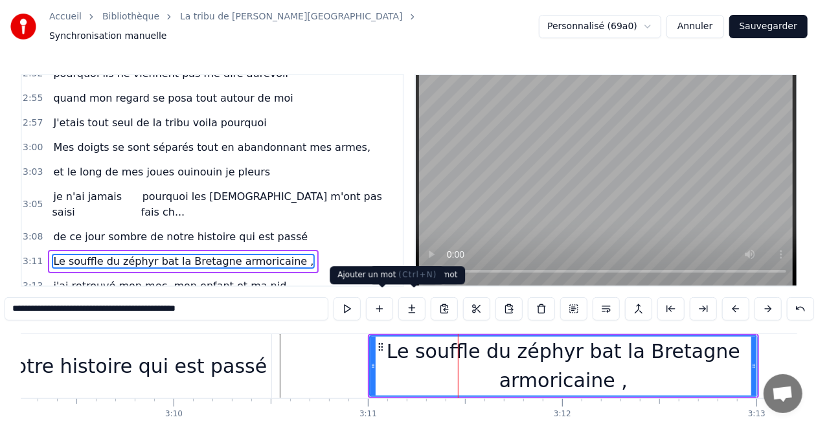
scroll to position [1349, 0]
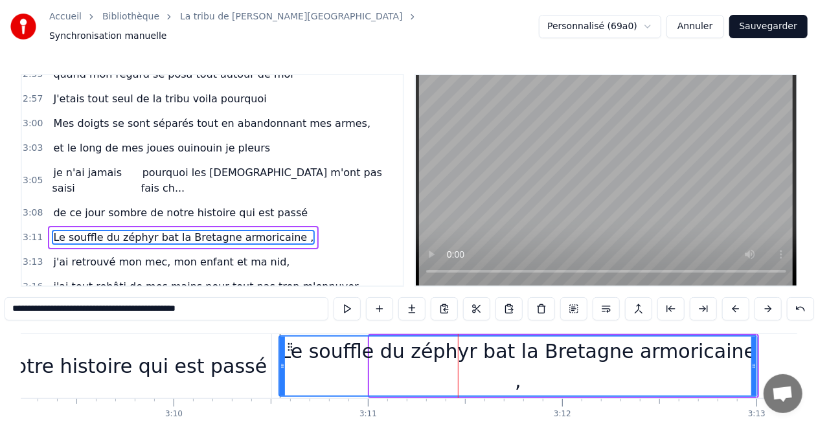
drag, startPoint x: 371, startPoint y: 362, endPoint x: 280, endPoint y: 360, distance: 90.8
click at [280, 361] on icon at bounding box center [282, 366] width 5 height 10
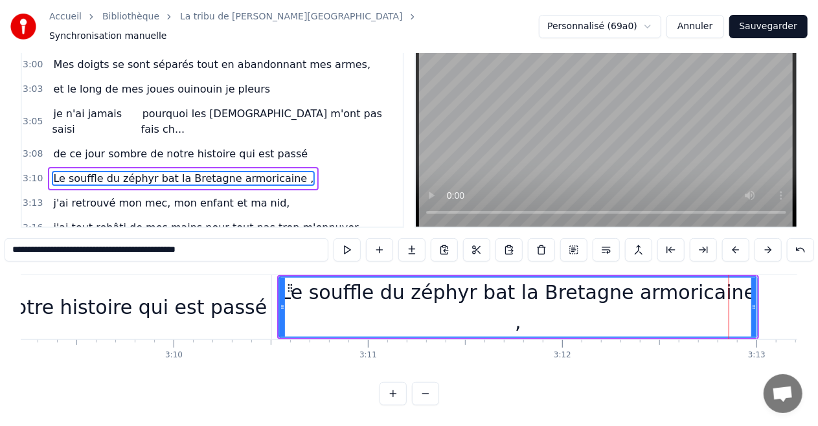
drag, startPoint x: 98, startPoint y: 241, endPoint x: 233, endPoint y: 248, distance: 135.6
click at [233, 248] on input "**********" at bounding box center [167, 249] width 324 height 23
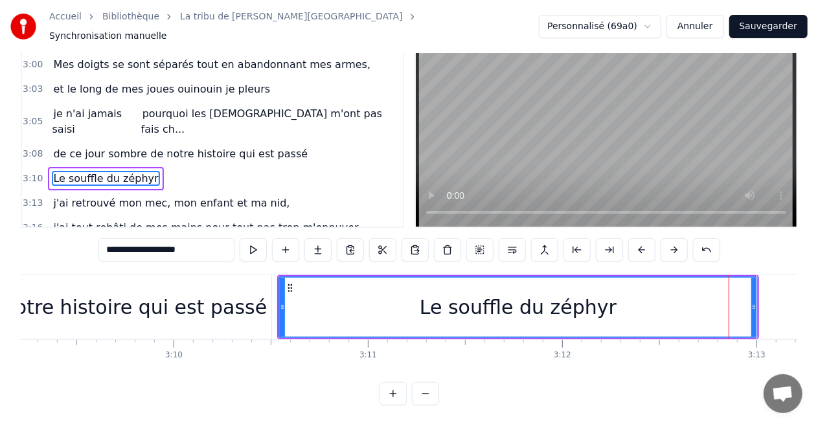
type input "**********"
click at [294, 299] on div "Le souffle du zéphyr" at bounding box center [518, 307] width 477 height 59
click at [608, 238] on button at bounding box center [609, 249] width 27 height 23
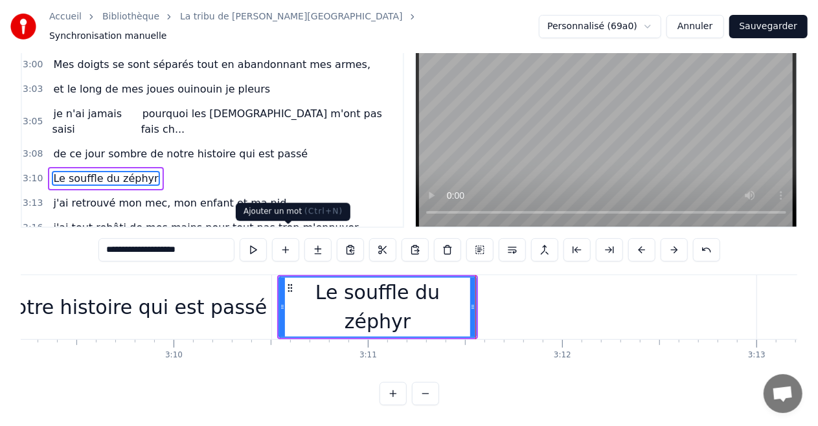
click at [294, 239] on button at bounding box center [285, 249] width 27 height 23
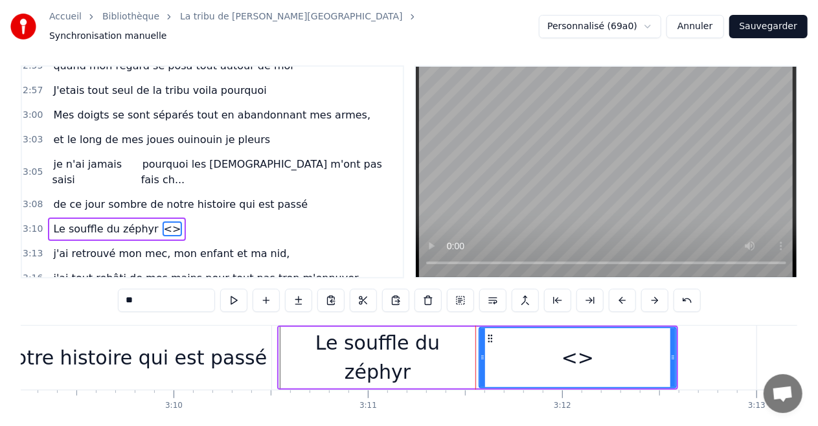
scroll to position [0, 0]
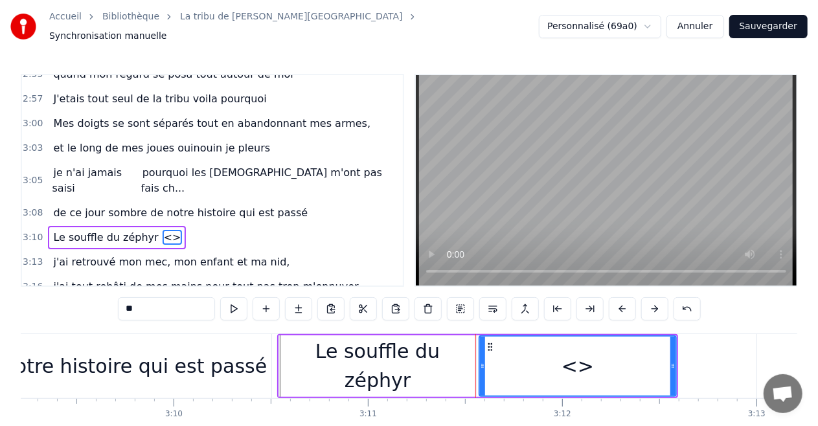
drag, startPoint x: 148, startPoint y: 309, endPoint x: 102, endPoint y: 305, distance: 46.2
click at [102, 305] on div "0:16 Le souffle du zéphyr fait du froid dans le Finistère 0:19 je porte un dern…" at bounding box center [409, 269] width 777 height 391
paste input "**********"
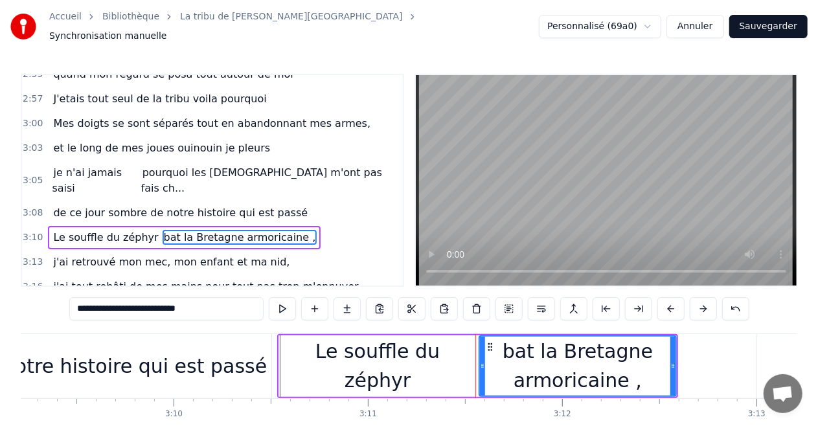
click at [207, 310] on input "**********" at bounding box center [166, 308] width 194 height 23
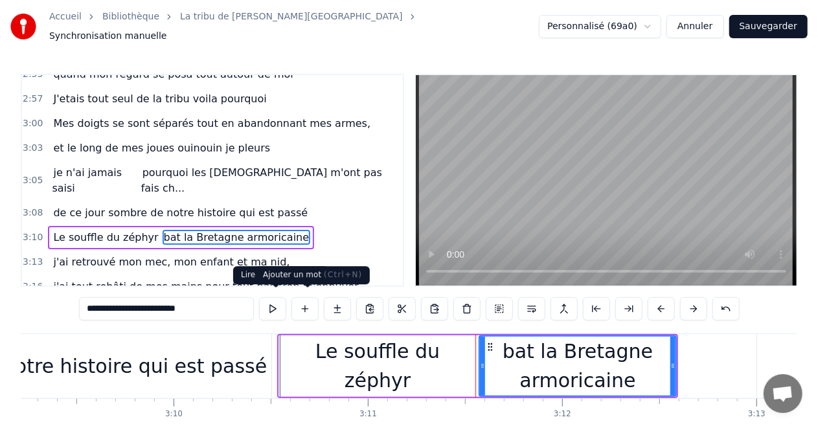
type input "**********"
click at [277, 306] on button at bounding box center [272, 308] width 27 height 23
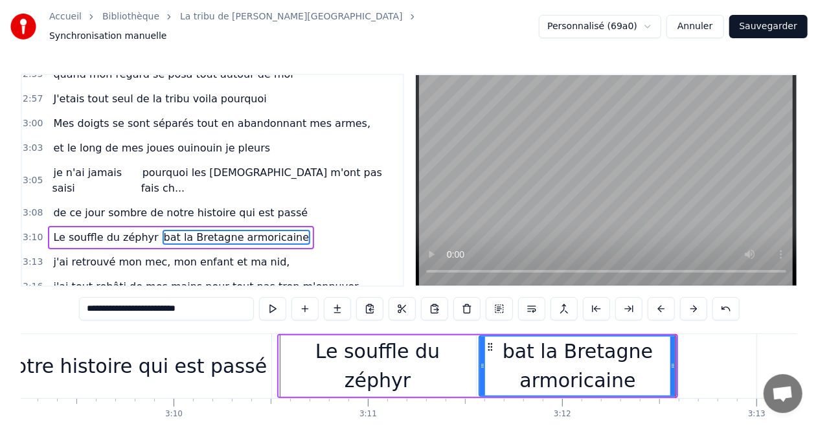
click at [259, 297] on button at bounding box center [272, 308] width 27 height 23
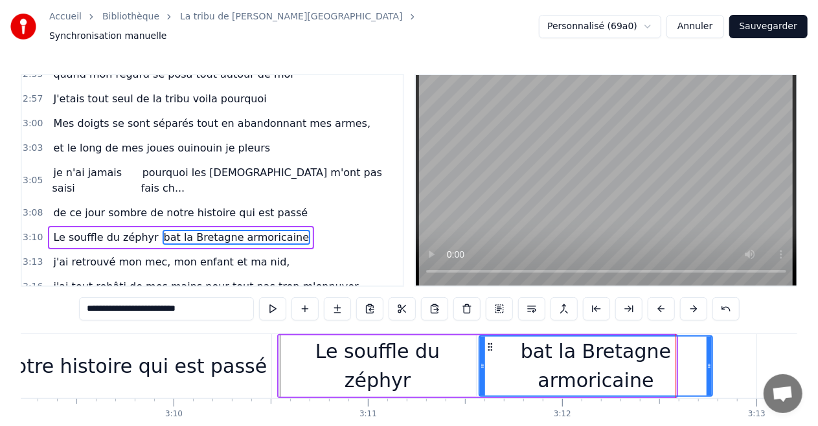
drag, startPoint x: 674, startPoint y: 361, endPoint x: 710, endPoint y: 362, distance: 36.3
click at [710, 362] on icon at bounding box center [709, 366] width 5 height 10
click at [259, 297] on button at bounding box center [272, 308] width 27 height 23
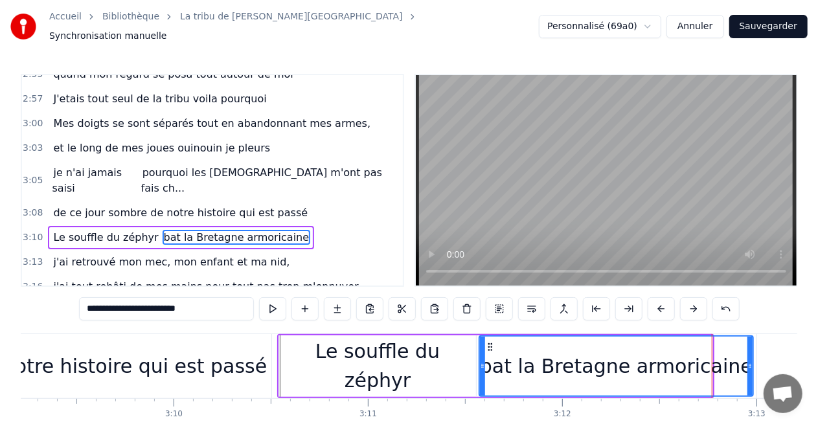
drag, startPoint x: 710, startPoint y: 362, endPoint x: 750, endPoint y: 372, distance: 41.5
click at [750, 372] on div at bounding box center [750, 366] width 5 height 59
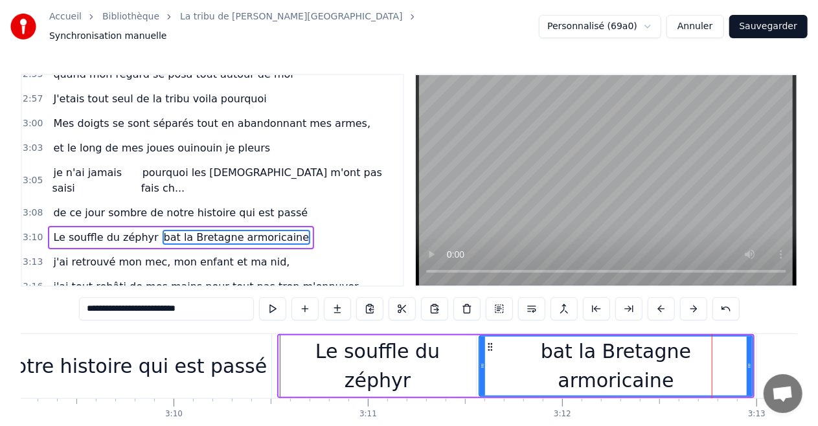
click at [259, 297] on button at bounding box center [272, 308] width 27 height 23
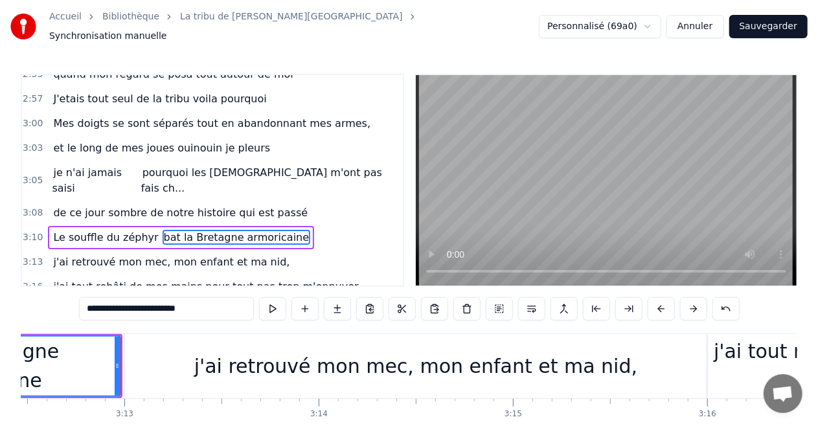
scroll to position [0, 37449]
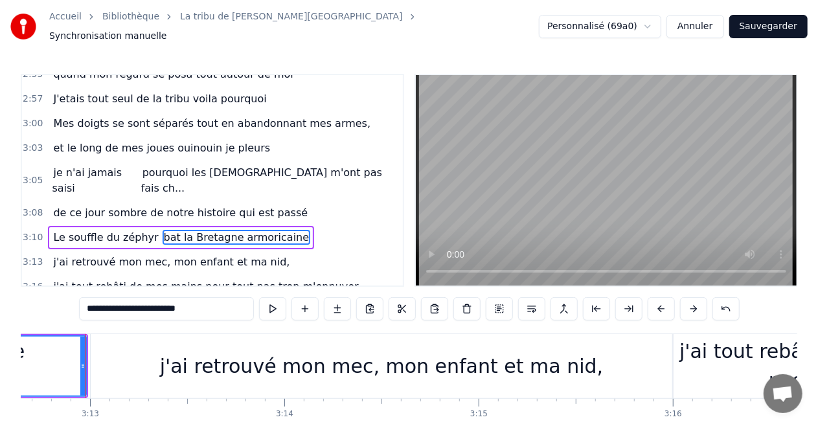
click at [97, 361] on div "j'ai retrouvé mon mec, mon enfant et ma nid," at bounding box center [382, 366] width 582 height 64
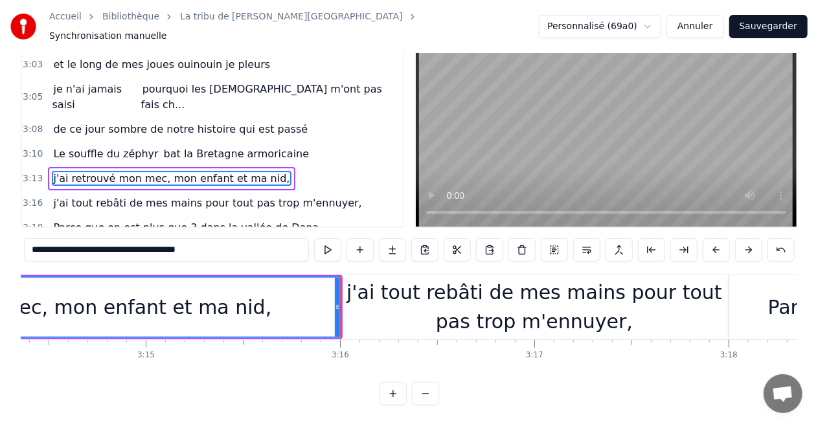
scroll to position [0, 37785]
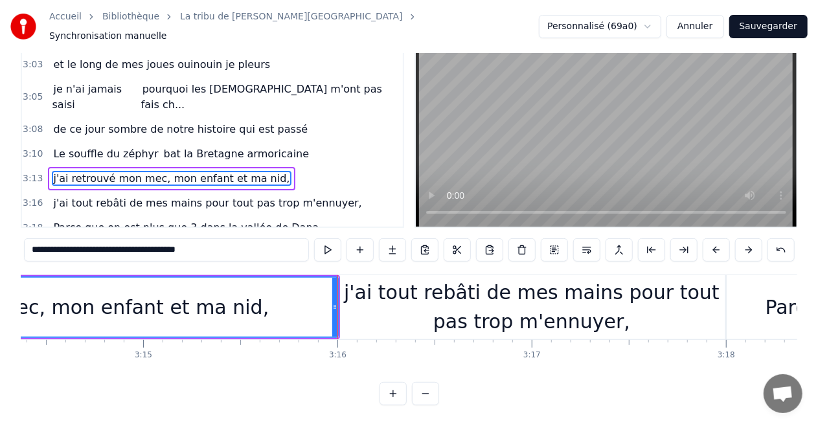
click at [349, 303] on div "j'ai tout rebâti de mes mains pour tout pas trop m'ennuyer," at bounding box center [531, 307] width 387 height 58
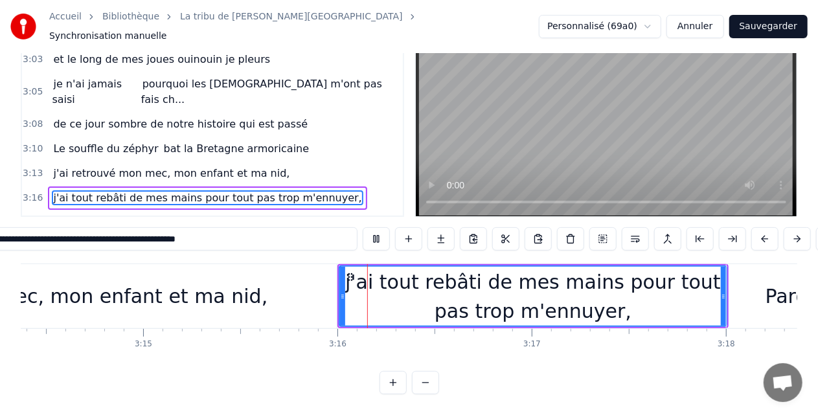
scroll to position [74, 0]
click at [354, 289] on div "j'ai tout rebâti de mes mains pour tout pas trop m'ennuyer," at bounding box center [533, 297] width 386 height 58
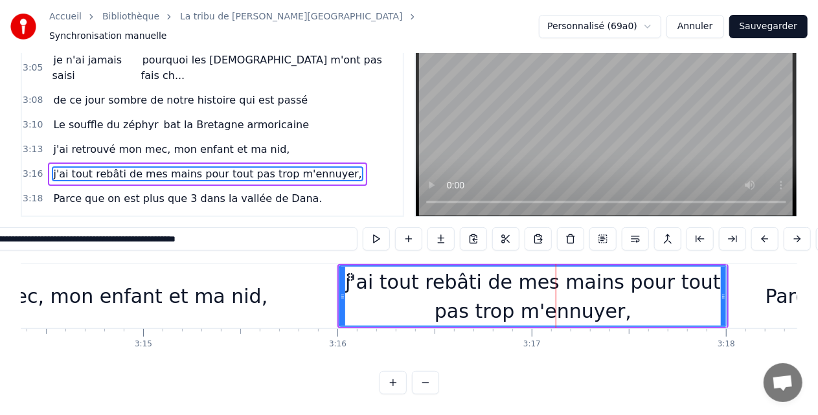
click at [386, 298] on div "j'ai tout rebâti de mes mains pour tout pas trop m'ennuyer," at bounding box center [533, 297] width 386 height 58
drag, startPoint x: 98, startPoint y: 231, endPoint x: 358, endPoint y: 253, distance: 260.1
click at [358, 253] on div "0:16 Le souffle du zéphyr fait du froid dans le Finistère 0:19 je porte un dern…" at bounding box center [409, 203] width 777 height 386
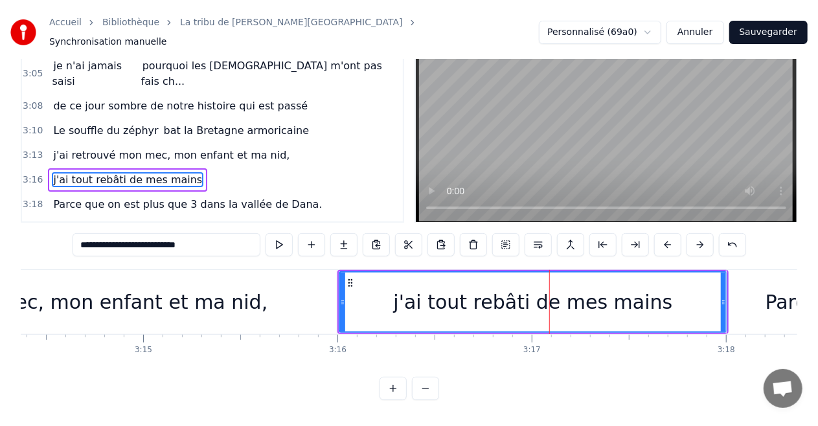
scroll to position [64, 0]
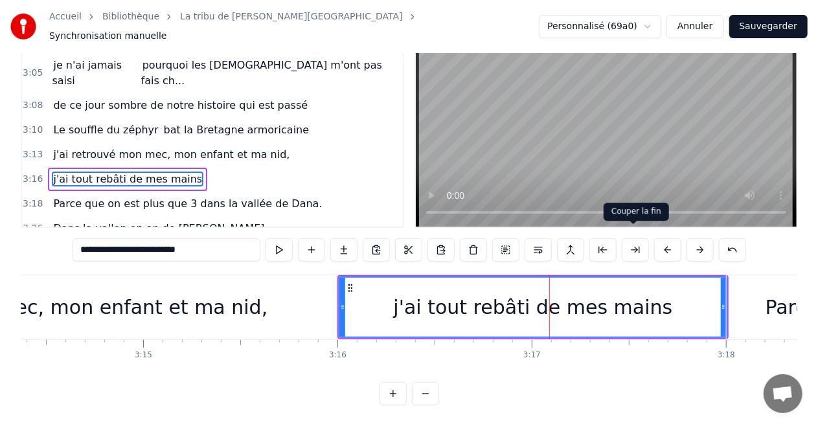
type input "**********"
click at [635, 238] on button at bounding box center [635, 249] width 27 height 23
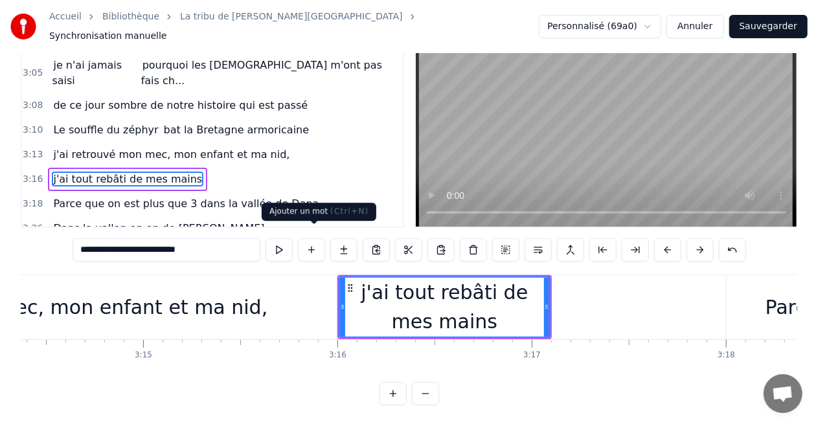
click at [318, 242] on button at bounding box center [311, 249] width 27 height 23
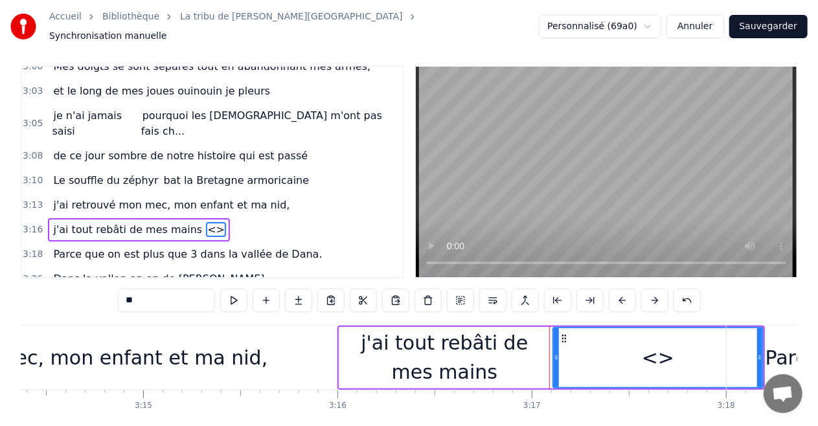
scroll to position [0, 0]
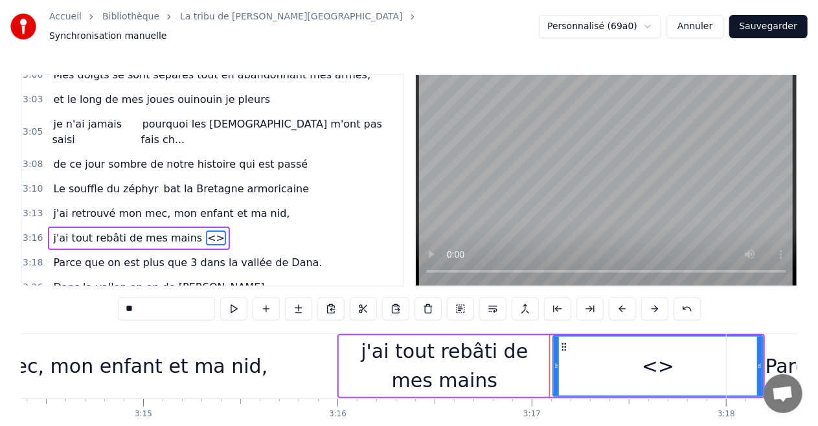
drag, startPoint x: 164, startPoint y: 307, endPoint x: 0, endPoint y: 327, distance: 165.2
click at [0, 327] on div "Accueil Bibliothèque La tribu de Dana • Manau Synchronisation manuelle Personna…" at bounding box center [409, 232] width 818 height 465
paste input "**********"
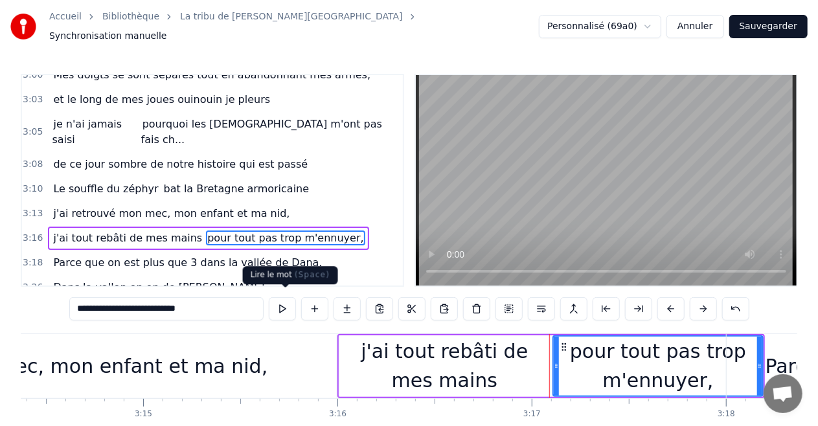
click at [294, 311] on button at bounding box center [282, 308] width 27 height 23
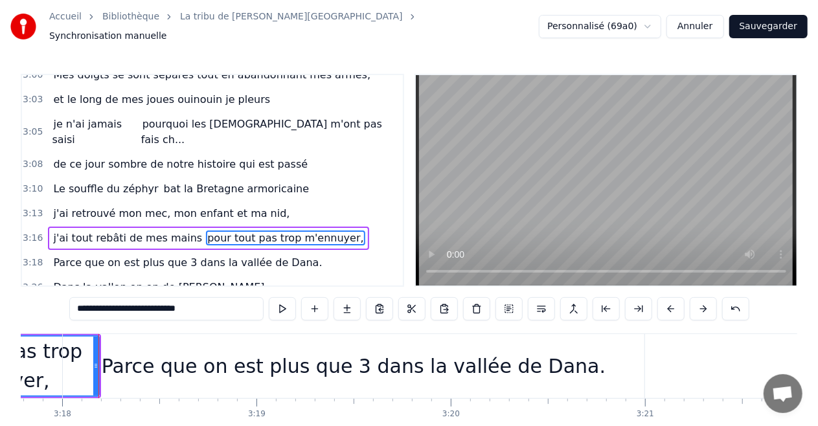
scroll to position [0, 38462]
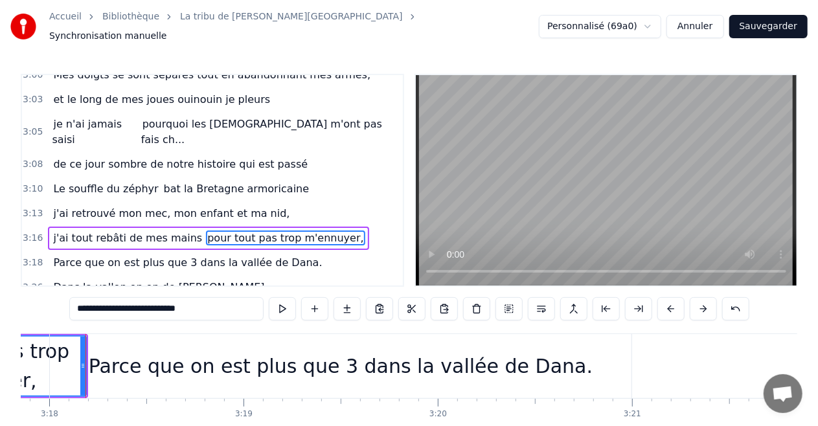
click at [97, 362] on div "Parce que on est plus que 3 dans la vallée de Dana." at bounding box center [341, 366] width 582 height 64
type input "**********"
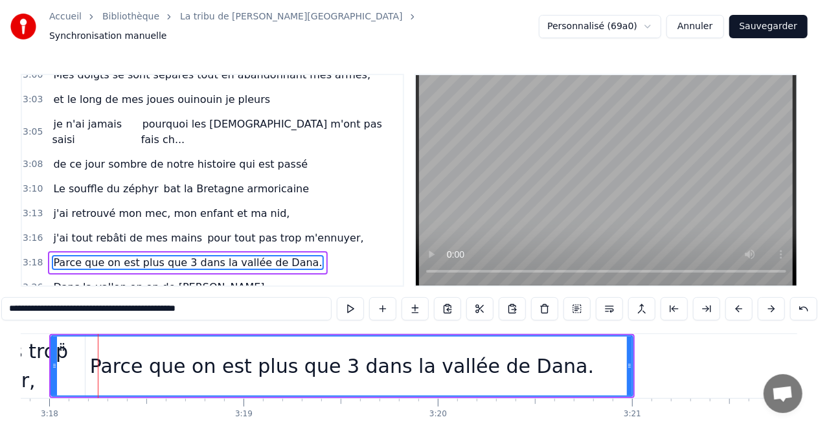
scroll to position [1422, 0]
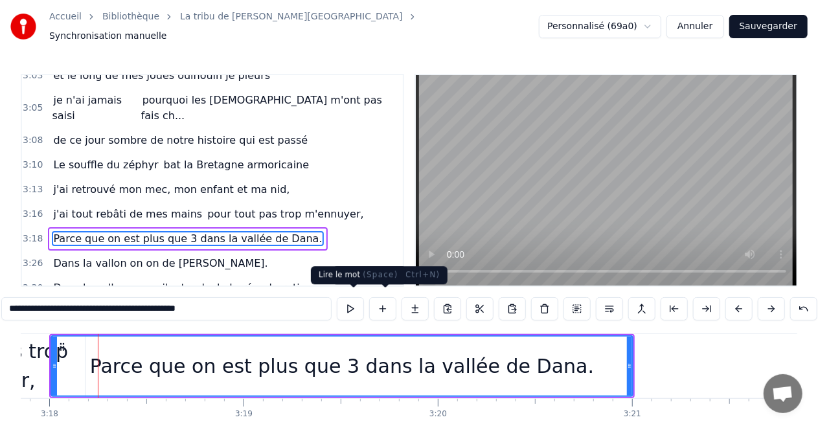
click at [349, 301] on button at bounding box center [350, 308] width 27 height 23
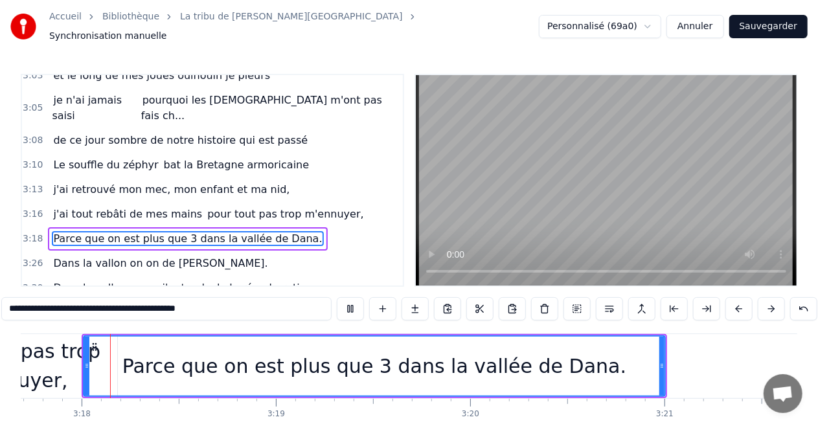
scroll to position [0, 38426]
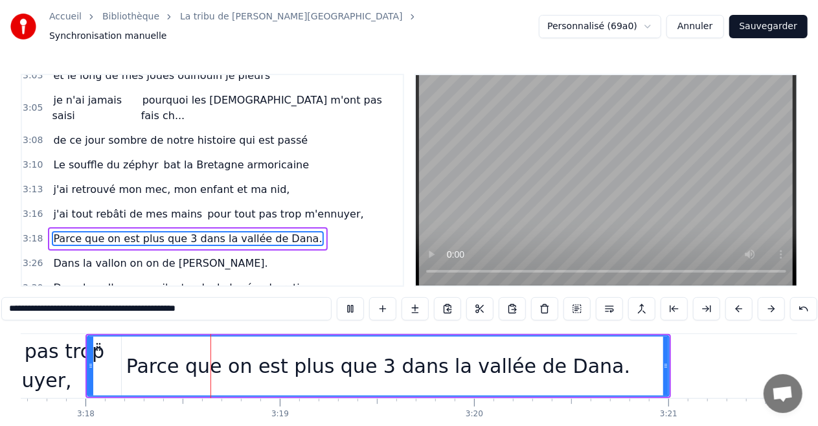
click at [337, 297] on button at bounding box center [350, 308] width 27 height 23
click at [156, 362] on div "Parce que on est plus que 3 dans la vallée de Dana." at bounding box center [378, 366] width 581 height 59
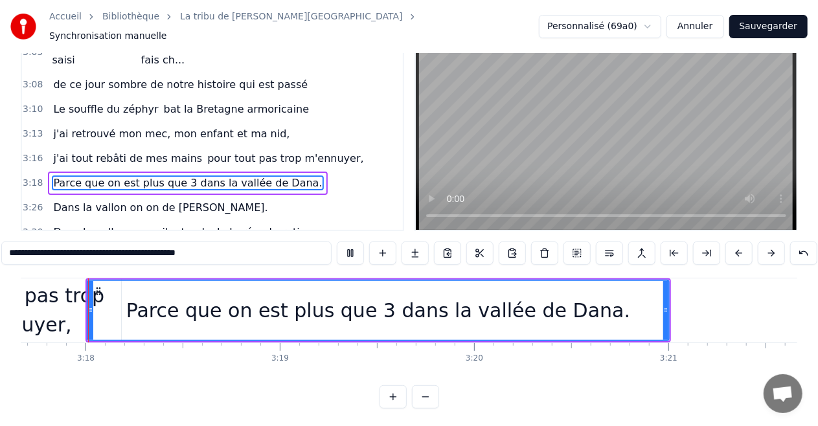
scroll to position [64, 0]
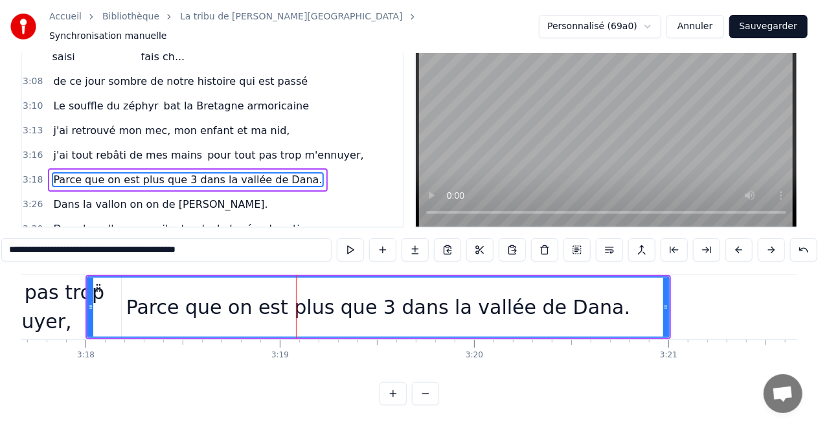
click at [130, 301] on div "Parce que on est plus que 3 dans la vallée de Dana." at bounding box center [378, 307] width 581 height 59
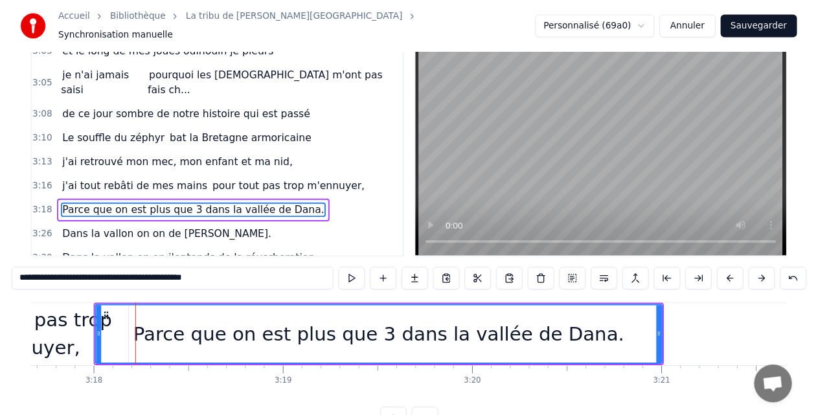
scroll to position [0, 0]
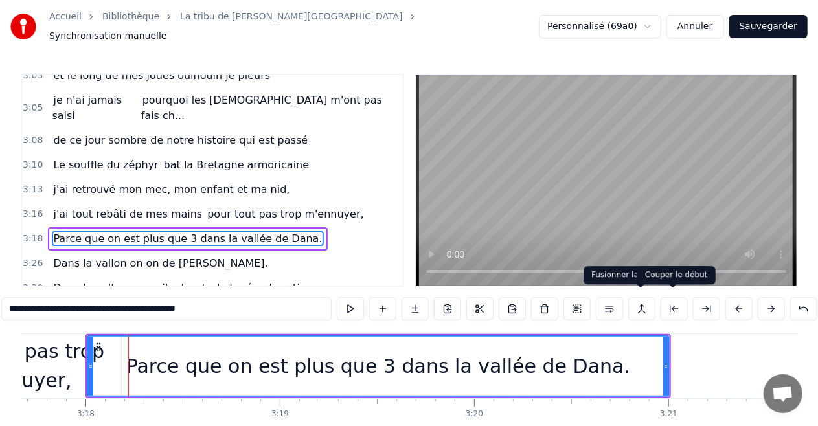
click at [670, 303] on button at bounding box center [674, 308] width 27 height 23
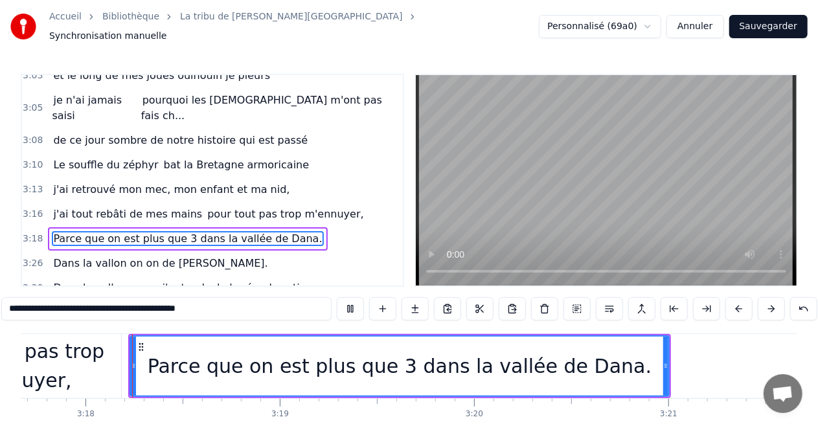
click at [661, 297] on button at bounding box center [674, 308] width 27 height 23
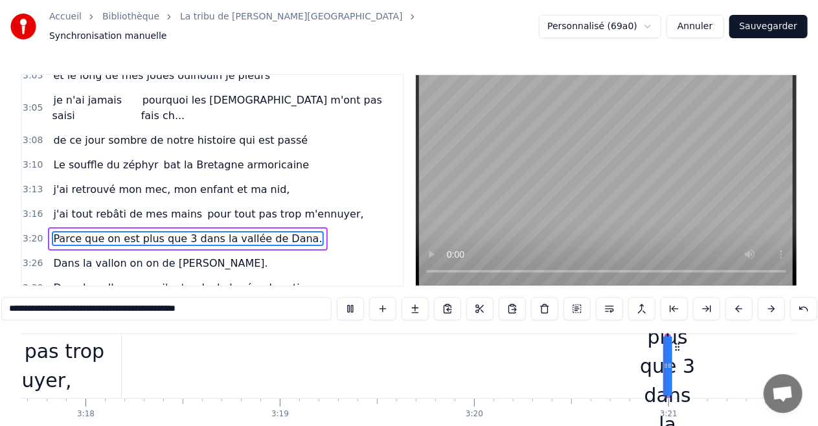
click at [661, 297] on button at bounding box center [674, 308] width 27 height 23
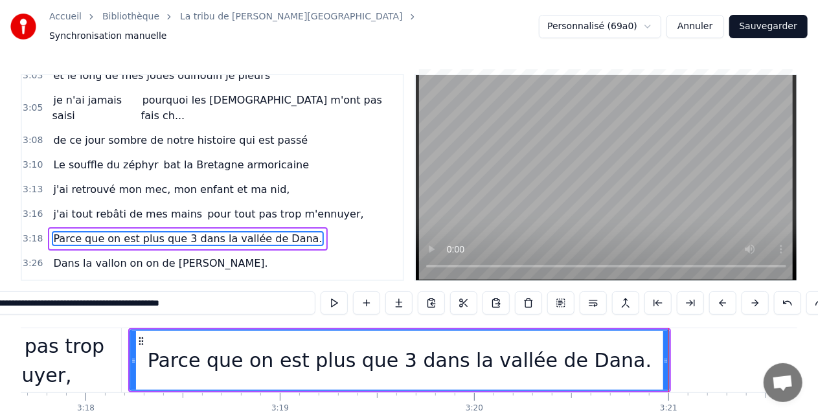
click at [150, 376] on div "Parce que on est plus que 3 dans la vallée de Dana." at bounding box center [400, 360] width 538 height 59
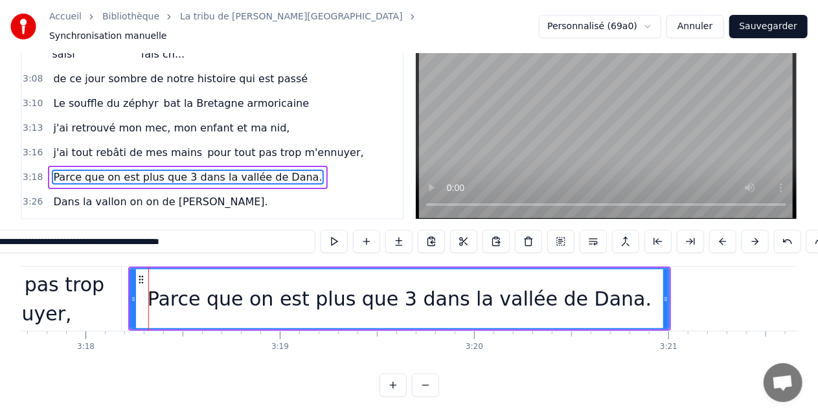
scroll to position [74, 0]
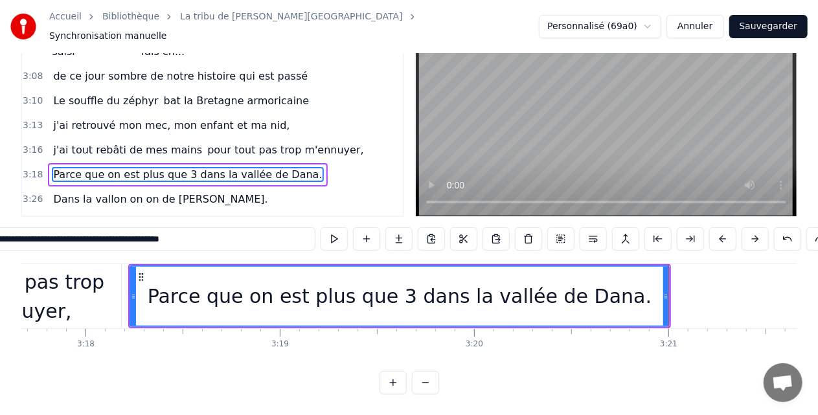
click at [152, 227] on input "**********" at bounding box center [150, 238] width 330 height 23
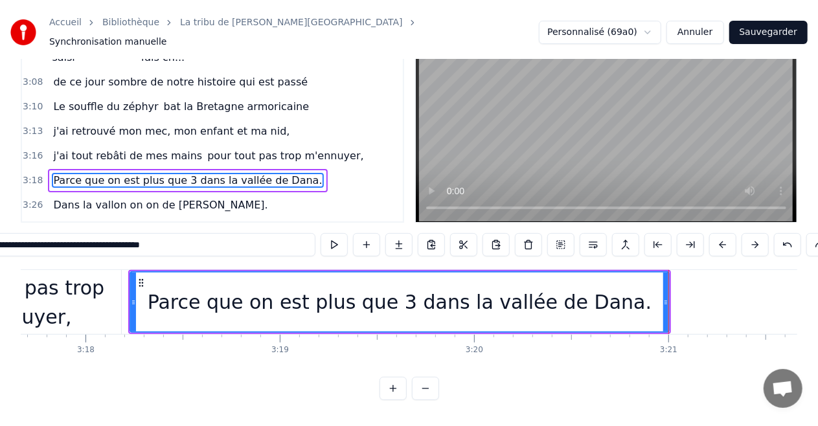
scroll to position [64, 0]
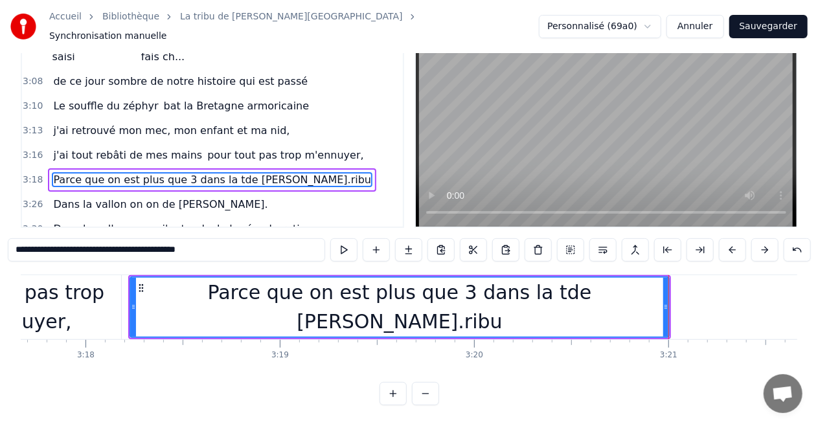
drag, startPoint x: 163, startPoint y: 238, endPoint x: 369, endPoint y: 235, distance: 205.4
click at [362, 239] on div "**********" at bounding box center [410, 249] width 804 height 23
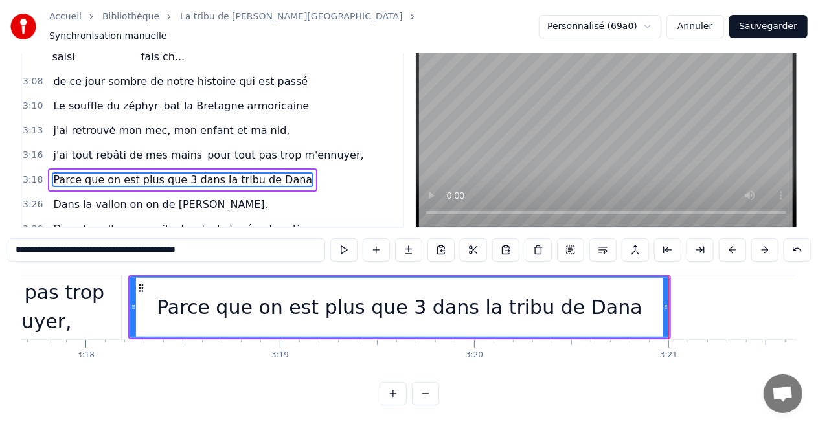
type input "**********"
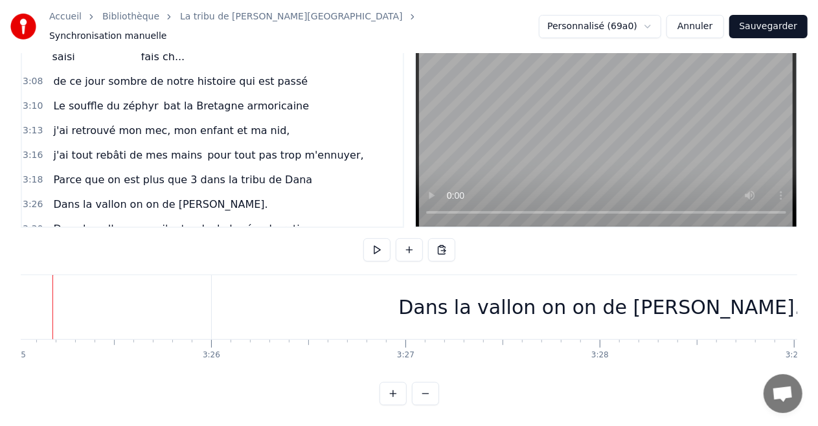
scroll to position [0, 39822]
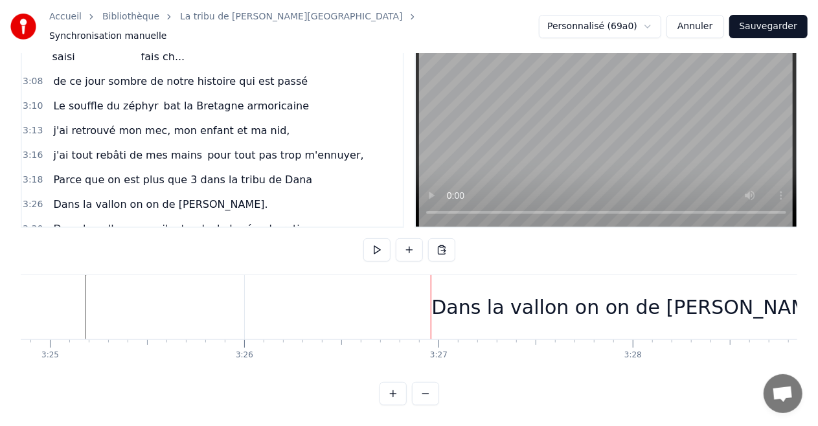
click at [297, 293] on div "Dans la vallon on on de [PERSON_NAME]." at bounding box center [633, 307] width 776 height 64
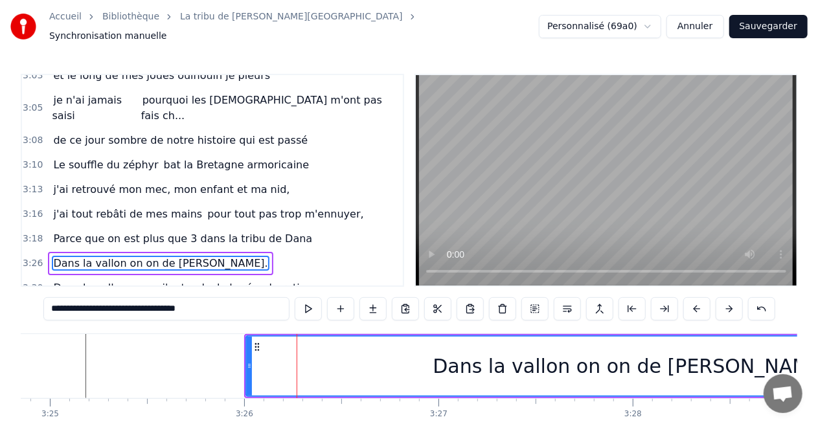
scroll to position [1426, 0]
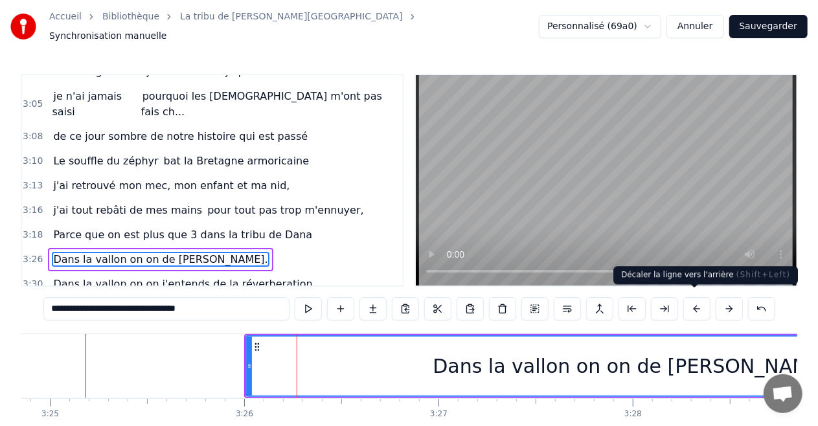
click at [697, 303] on button at bounding box center [697, 308] width 27 height 23
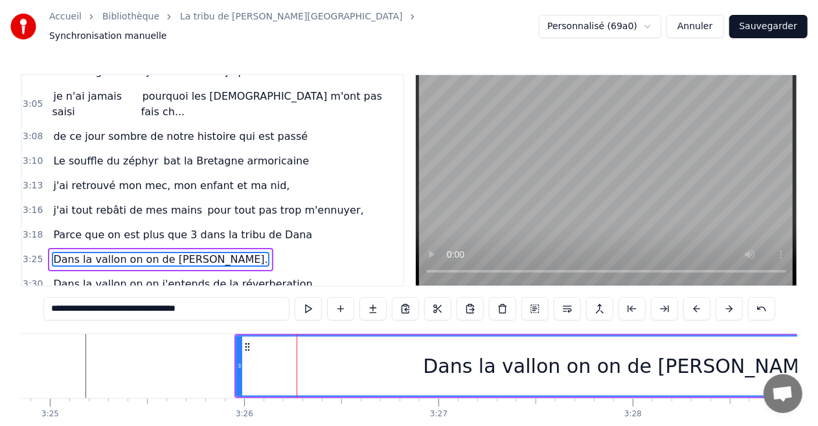
click at [697, 303] on button at bounding box center [697, 308] width 27 height 23
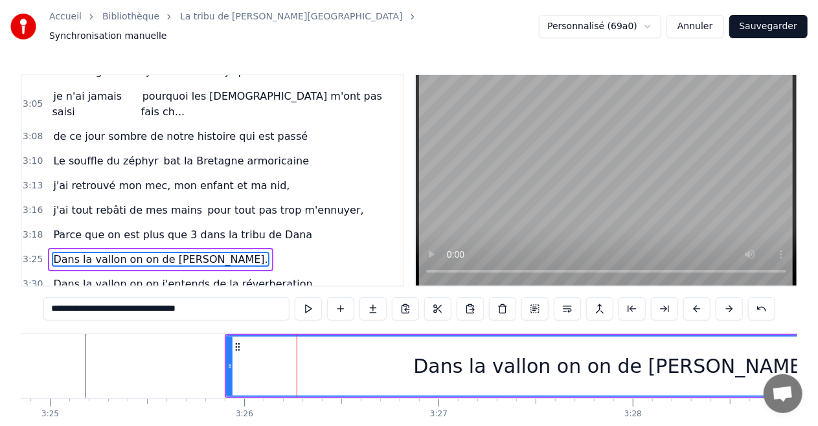
click at [697, 303] on button at bounding box center [697, 308] width 27 height 23
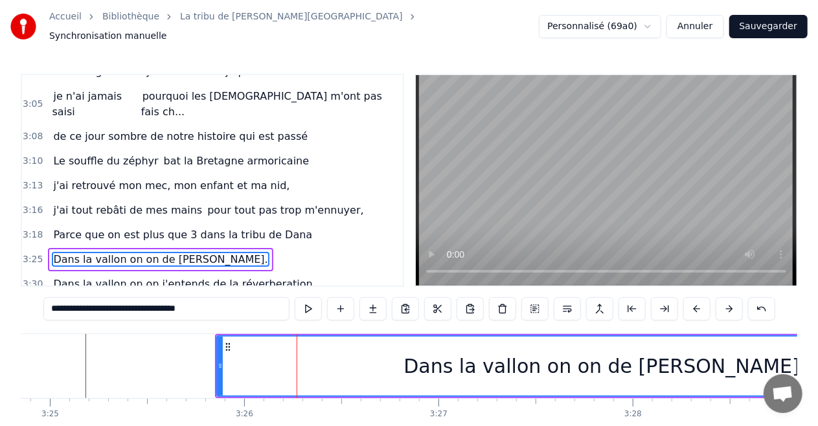
click at [697, 303] on button at bounding box center [697, 308] width 27 height 23
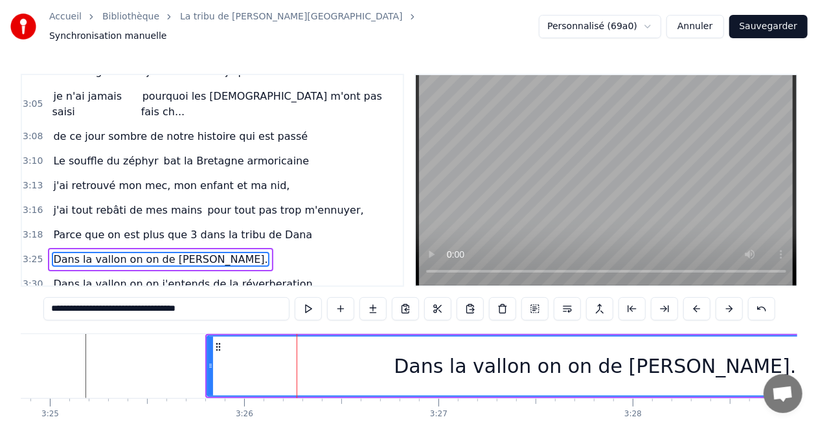
click at [697, 303] on button at bounding box center [697, 308] width 27 height 23
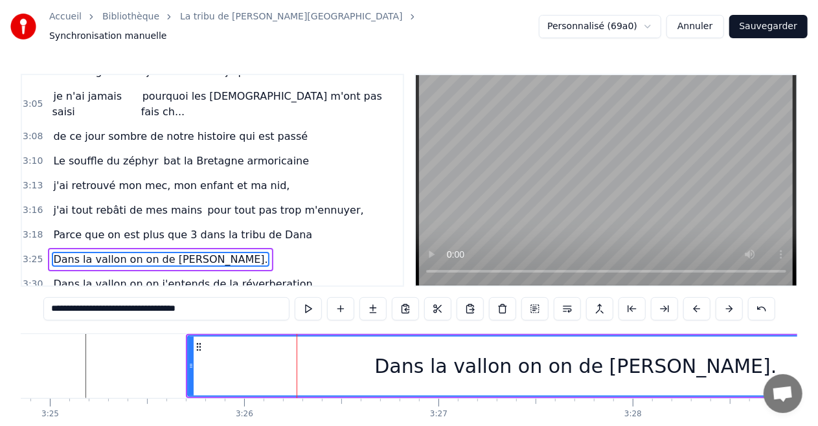
click at [697, 303] on button at bounding box center [697, 308] width 27 height 23
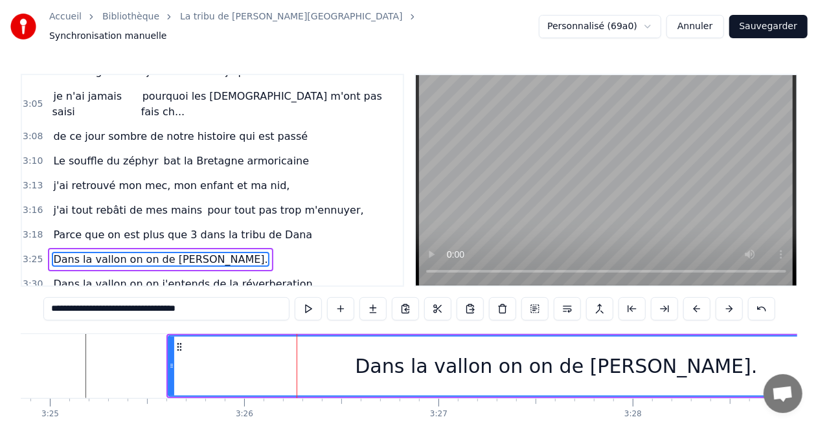
click at [697, 303] on button at bounding box center [697, 308] width 27 height 23
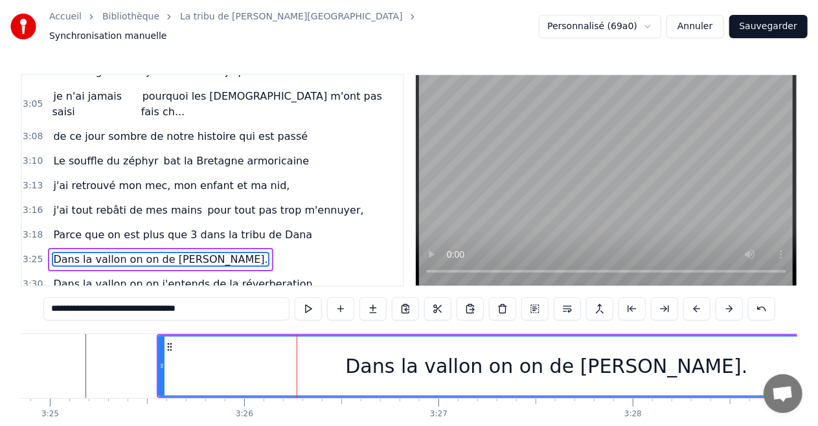
click at [697, 303] on button at bounding box center [697, 308] width 27 height 23
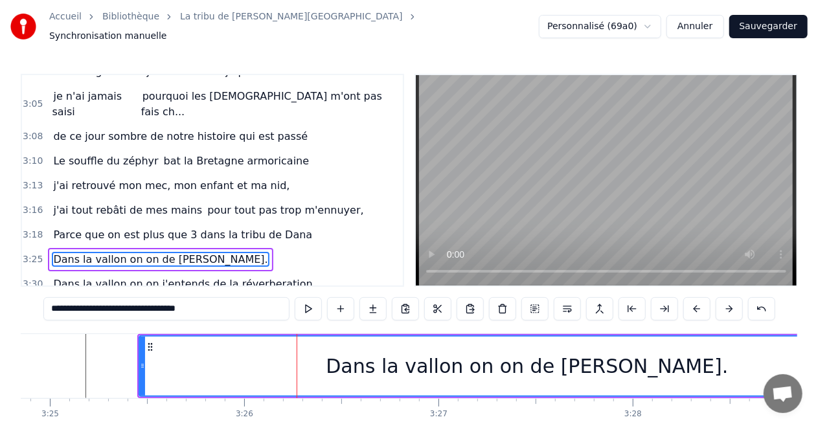
click at [697, 303] on button at bounding box center [697, 308] width 27 height 23
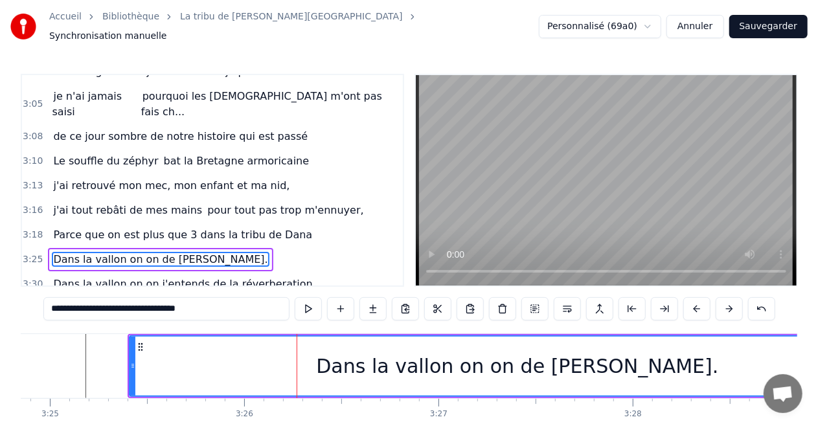
click at [697, 303] on button at bounding box center [697, 308] width 27 height 23
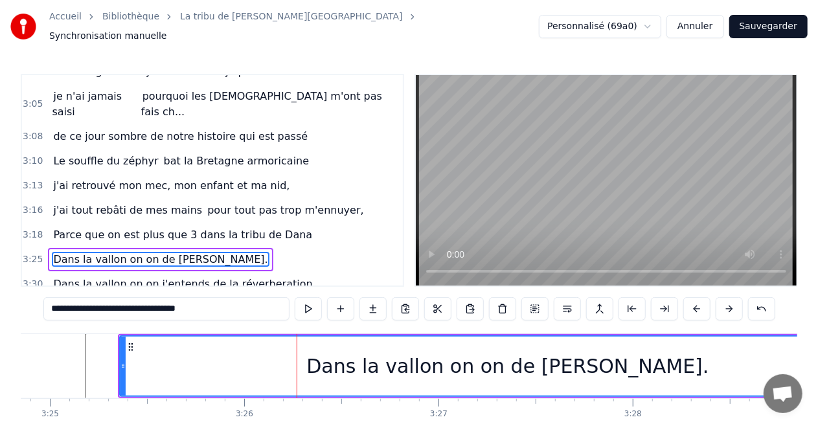
click at [697, 303] on button at bounding box center [697, 308] width 27 height 23
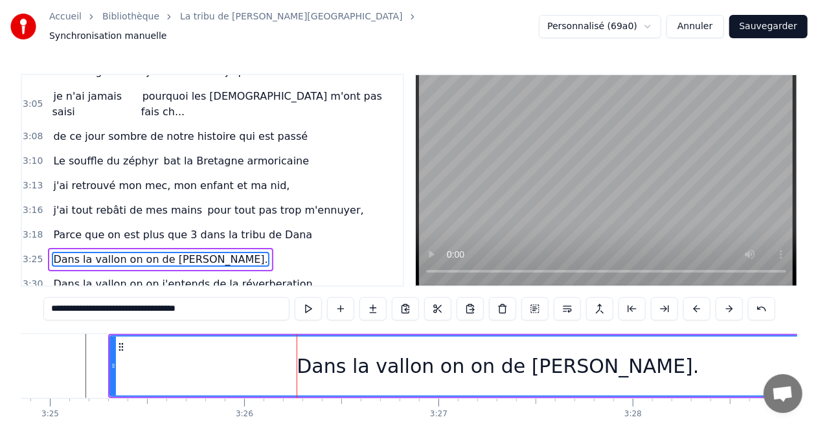
click at [697, 303] on button at bounding box center [697, 308] width 27 height 23
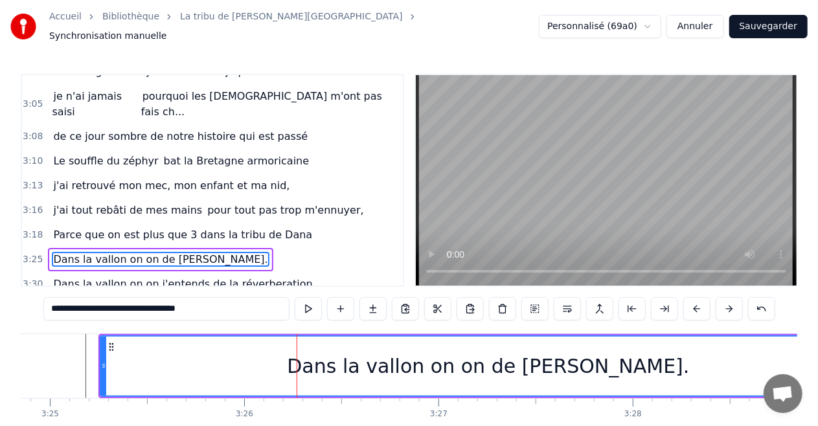
click at [697, 303] on button at bounding box center [697, 308] width 27 height 23
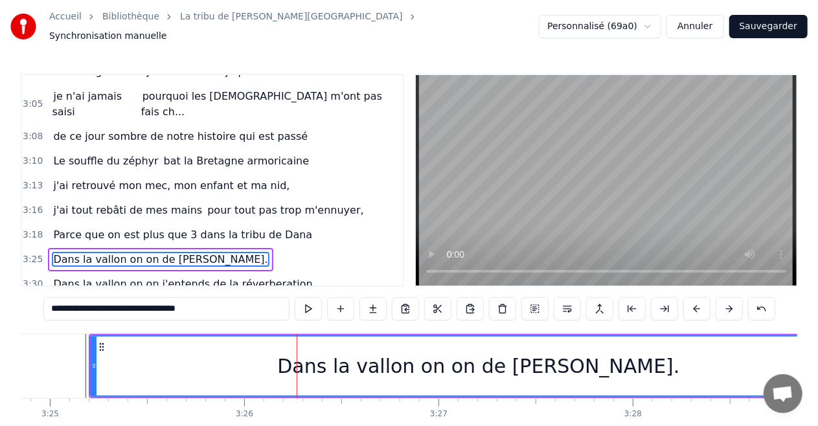
click at [684, 297] on button at bounding box center [697, 308] width 27 height 23
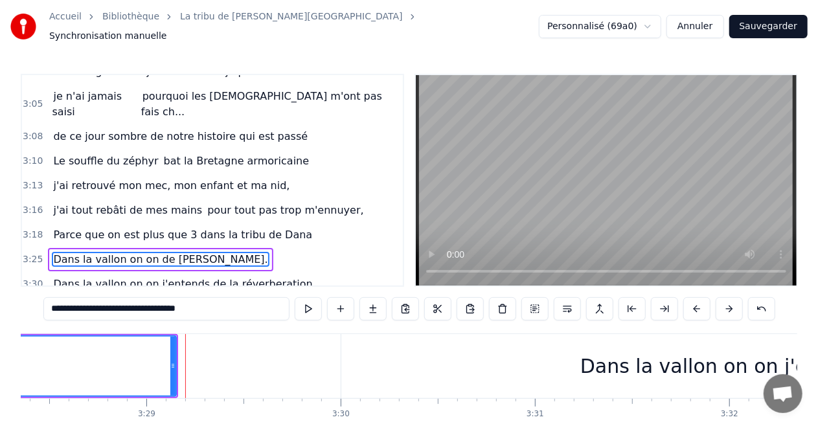
scroll to position [0, 40504]
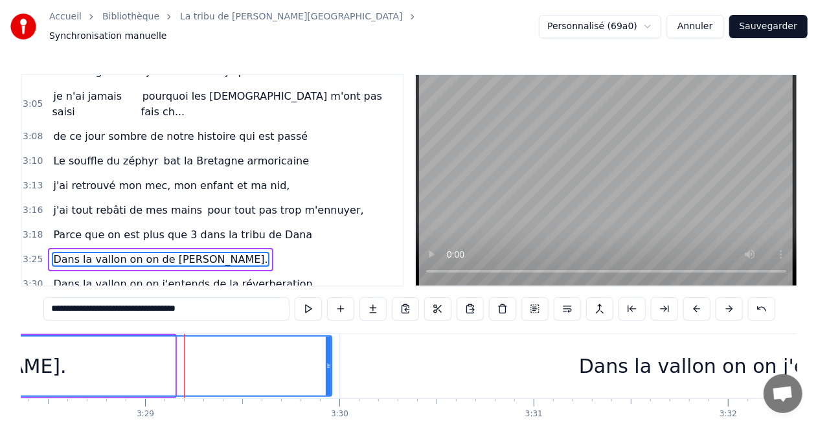
drag, startPoint x: 172, startPoint y: 358, endPoint x: 334, endPoint y: 368, distance: 162.3
click at [331, 368] on div at bounding box center [328, 366] width 5 height 59
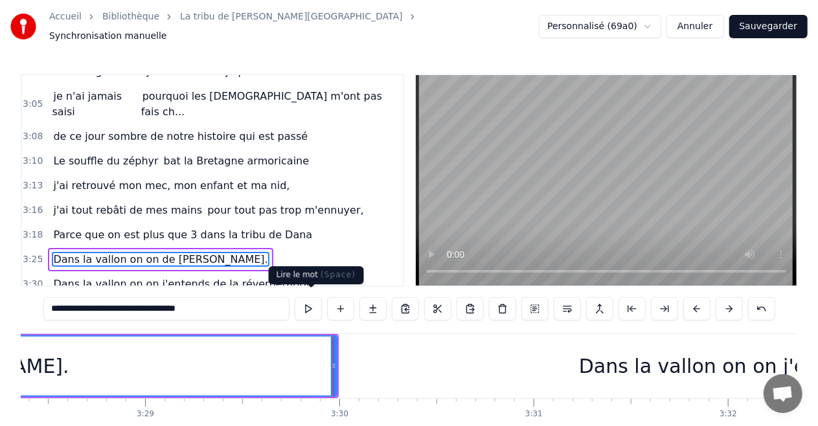
click at [319, 302] on button at bounding box center [308, 308] width 27 height 23
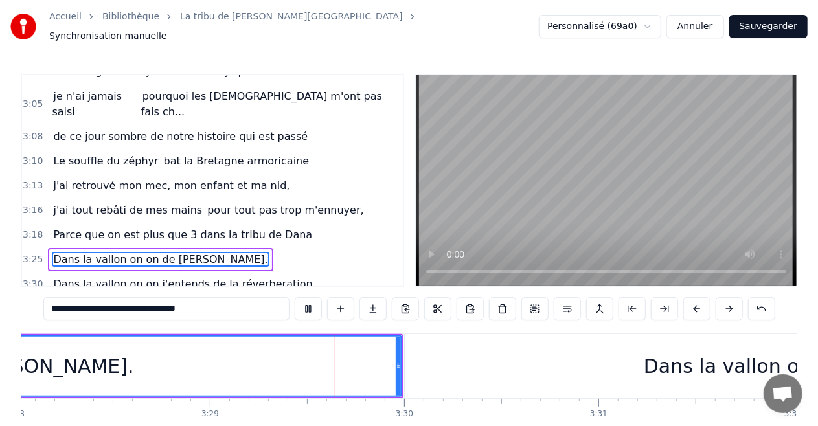
scroll to position [0, 40578]
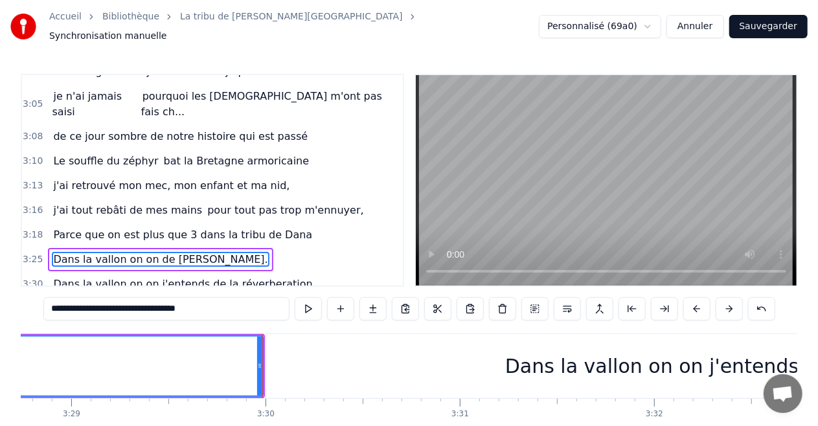
click at [439, 359] on div "Dans la vallon on on j'entends de la réverberation." at bounding box center [751, 366] width 971 height 64
type input "**********"
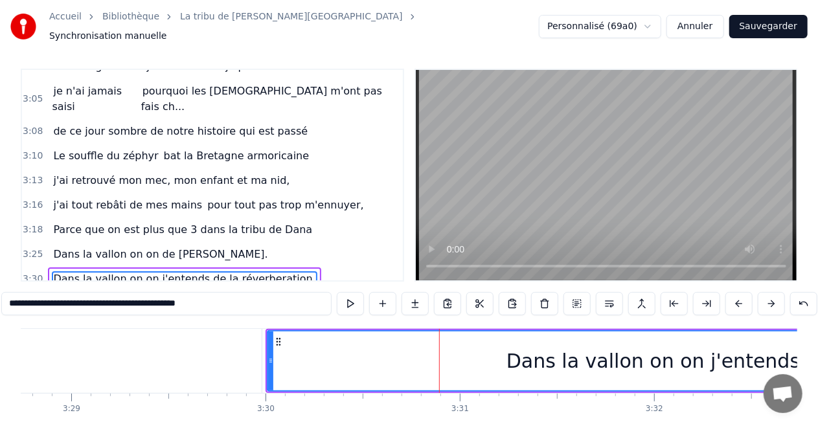
scroll to position [64, 0]
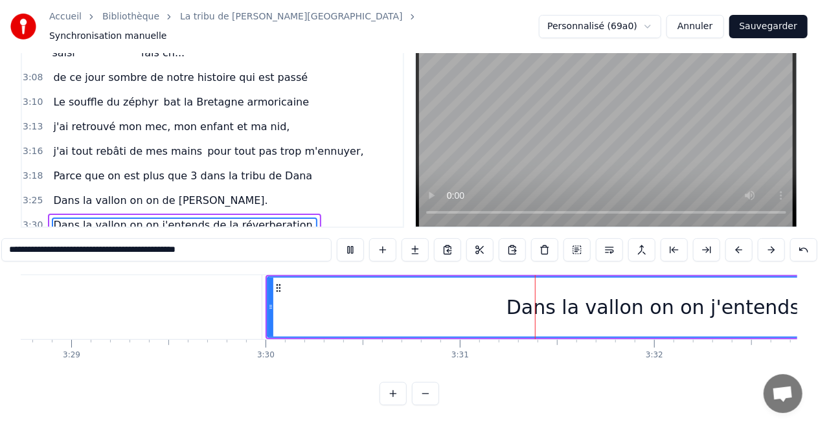
click at [347, 298] on div "Dans la vallon on on j'entends de la réverberation." at bounding box center [752, 307] width 969 height 59
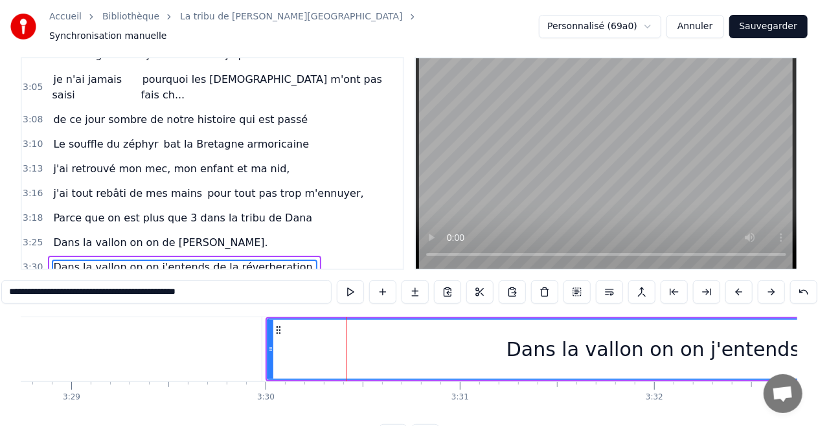
scroll to position [5, 0]
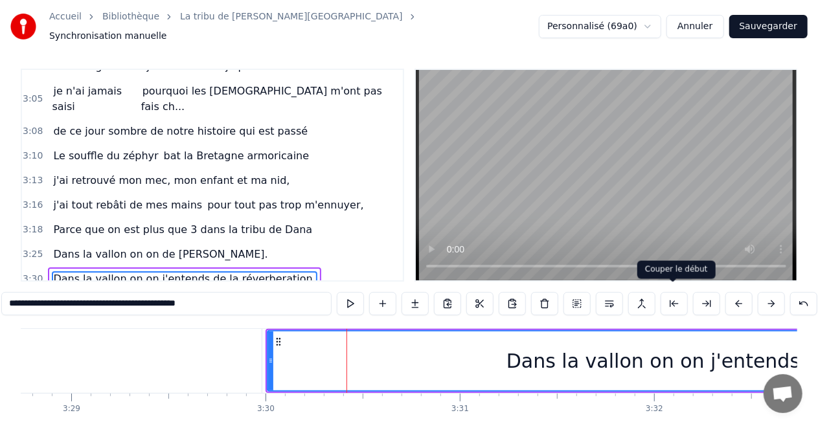
click at [681, 299] on button at bounding box center [674, 303] width 27 height 23
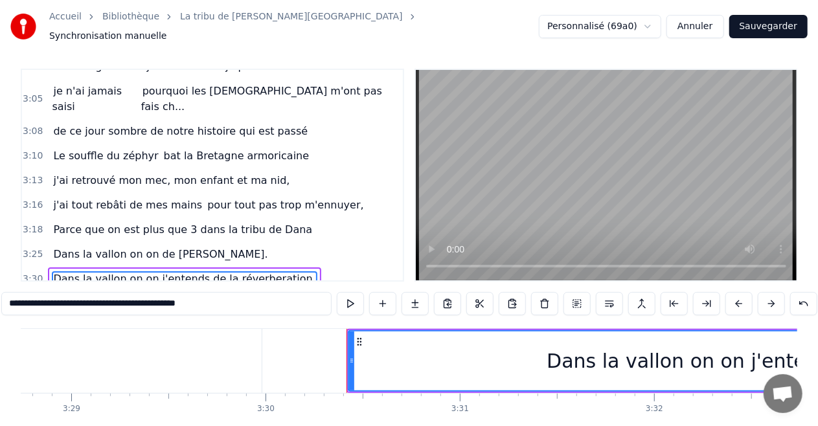
click at [661, 292] on button at bounding box center [674, 303] width 27 height 23
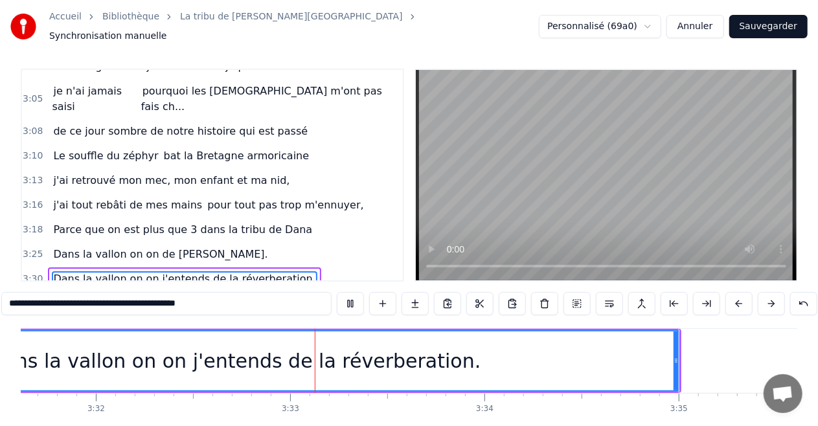
scroll to position [0, 41261]
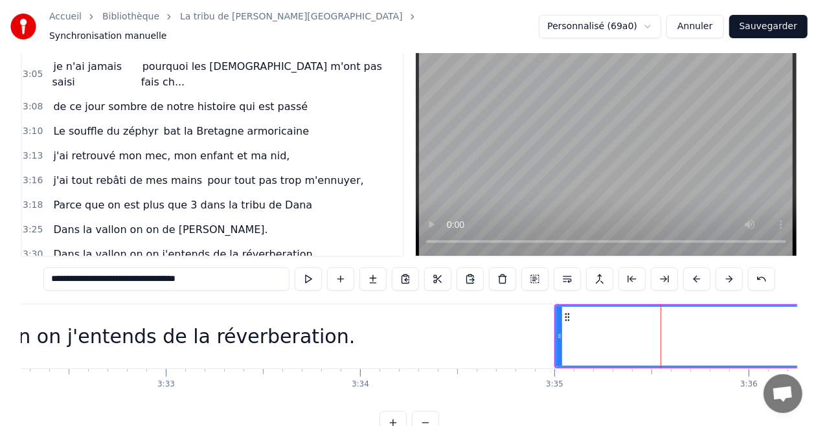
click at [510, 317] on div "Dans la vallon on on j'entends de la réverberation." at bounding box center [109, 337] width 890 height 64
type input "**********"
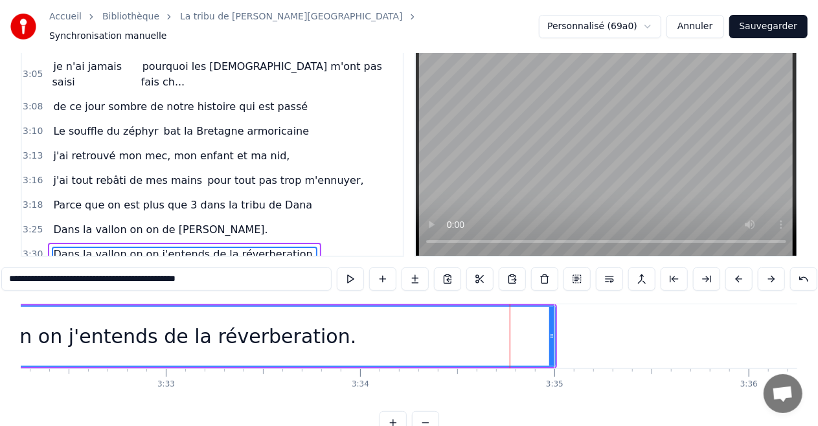
scroll to position [5, 0]
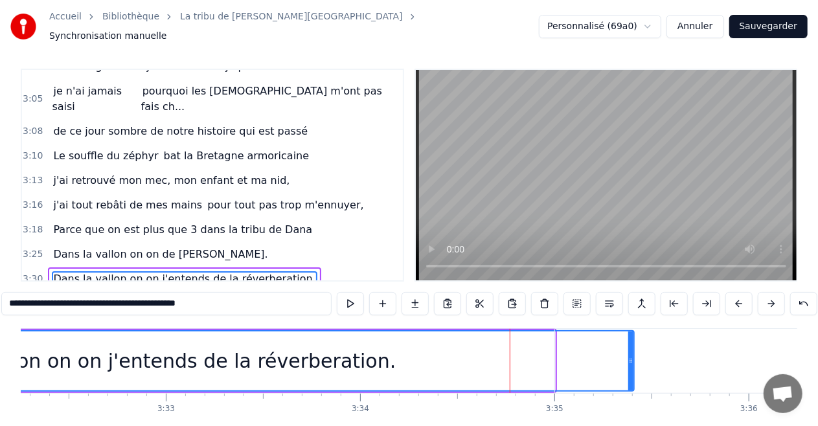
drag, startPoint x: 551, startPoint y: 359, endPoint x: 647, endPoint y: 349, distance: 95.8
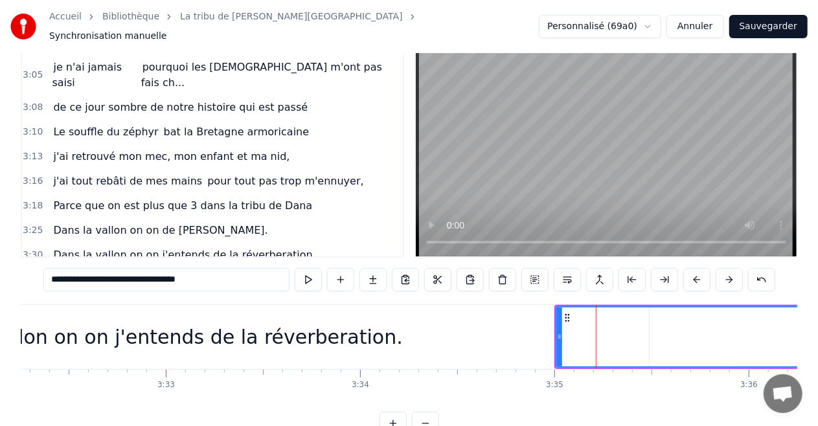
scroll to position [30, 0]
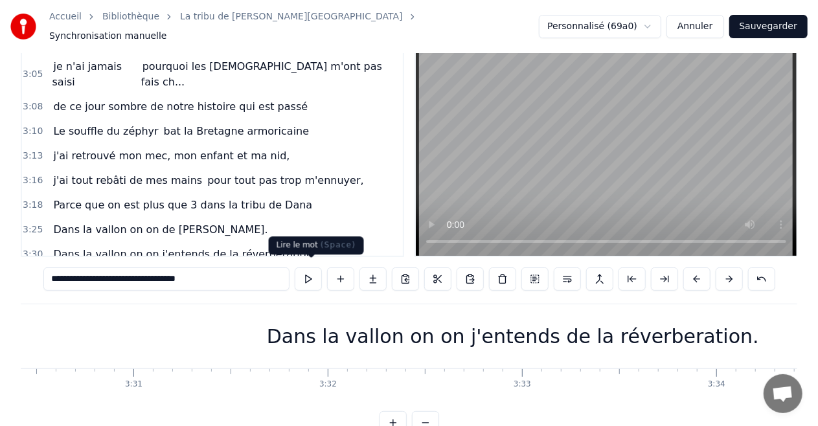
click at [311, 276] on button at bounding box center [308, 279] width 27 height 23
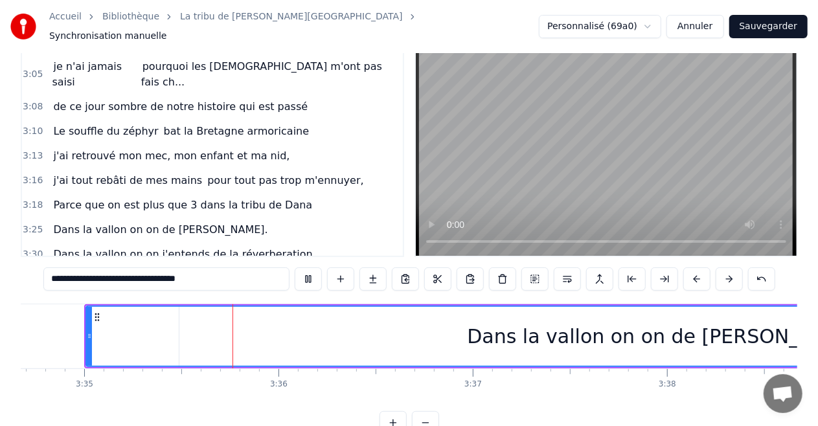
scroll to position [0, 41771]
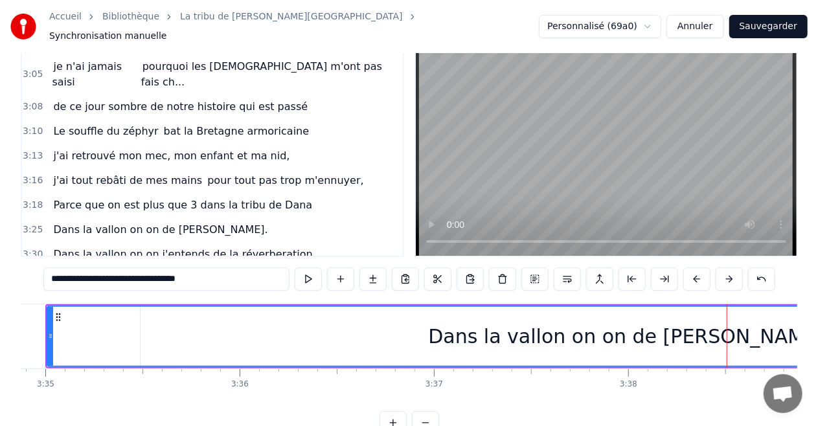
click at [295, 268] on button at bounding box center [308, 279] width 27 height 23
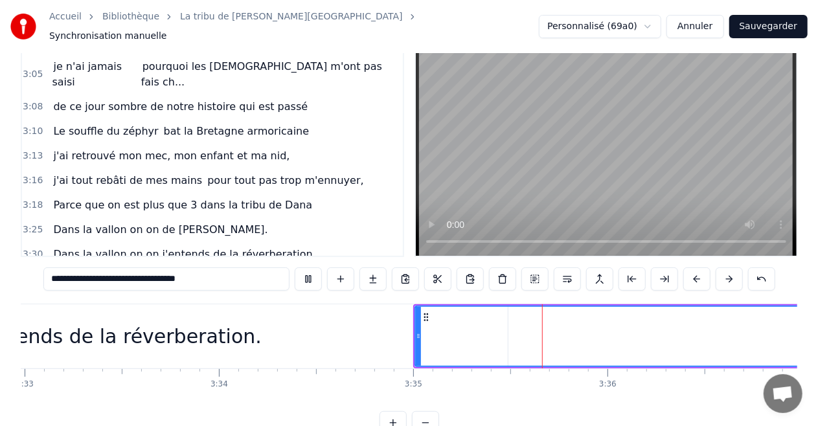
scroll to position [0, 41394]
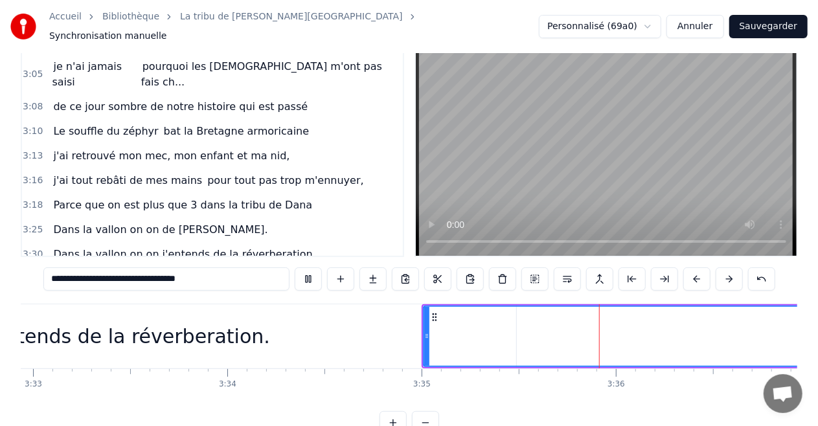
click at [261, 327] on div "Dans la vallon on on j'entends de la réverberation." at bounding box center [24, 337] width 985 height 64
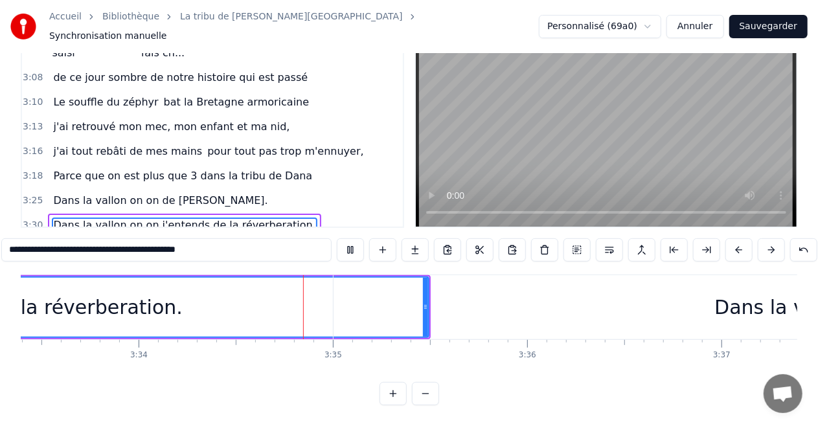
scroll to position [0, 41600]
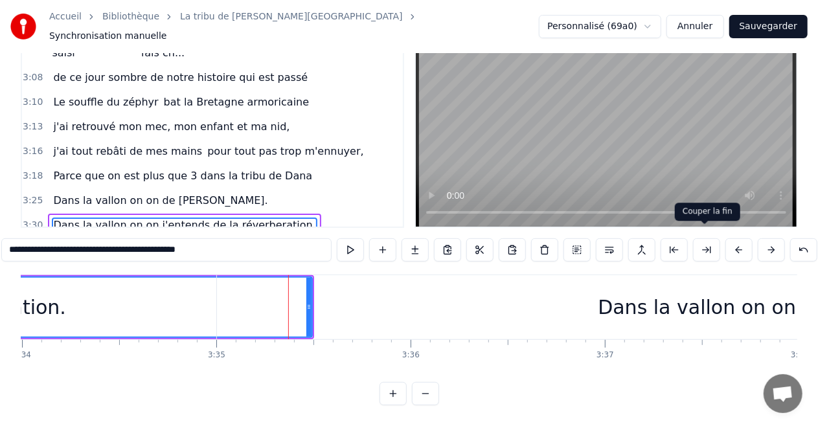
click at [702, 238] on button at bounding box center [706, 249] width 27 height 23
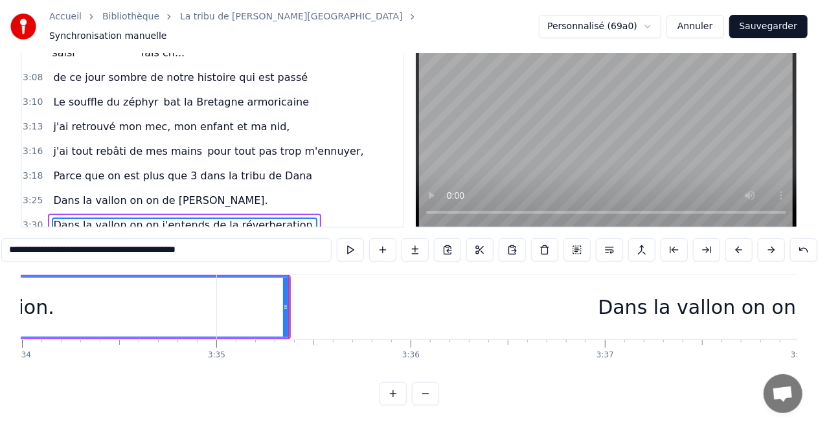
click at [329, 292] on div "Dans la vallon on on de [PERSON_NAME]." at bounding box center [799, 307] width 1165 height 64
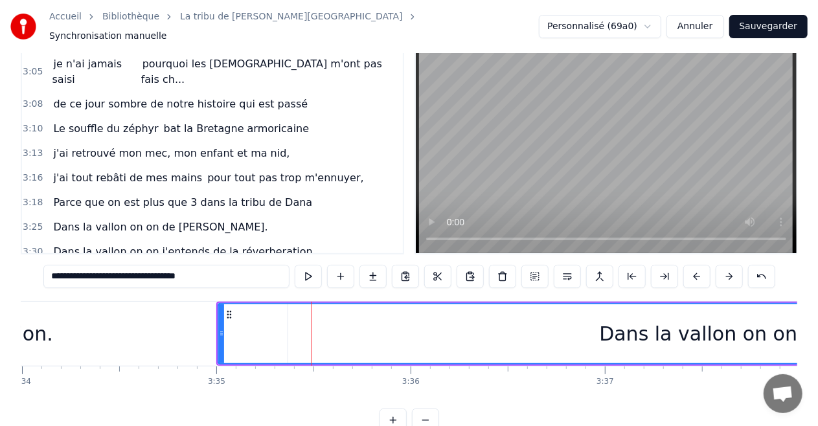
scroll to position [30, 0]
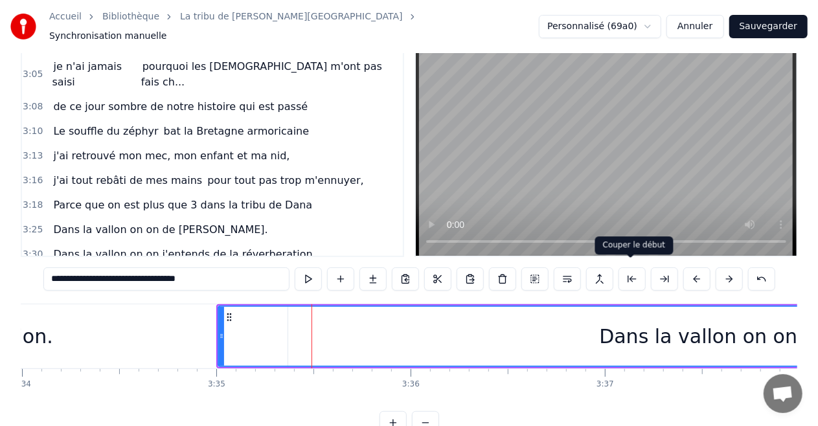
click at [632, 273] on button at bounding box center [632, 279] width 27 height 23
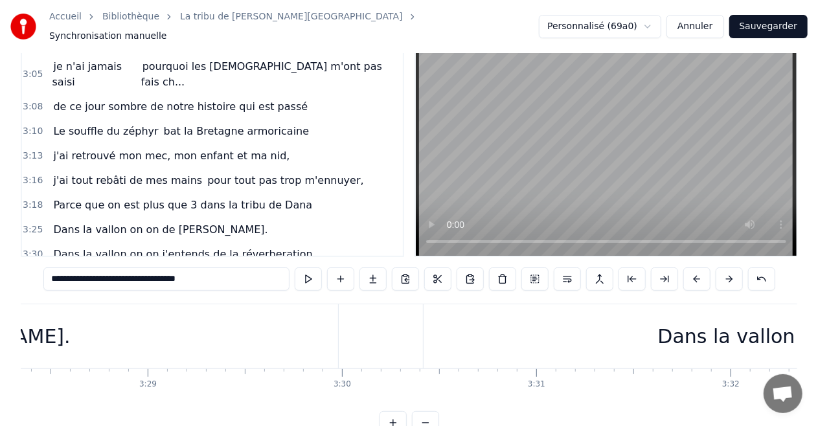
scroll to position [0, 40502]
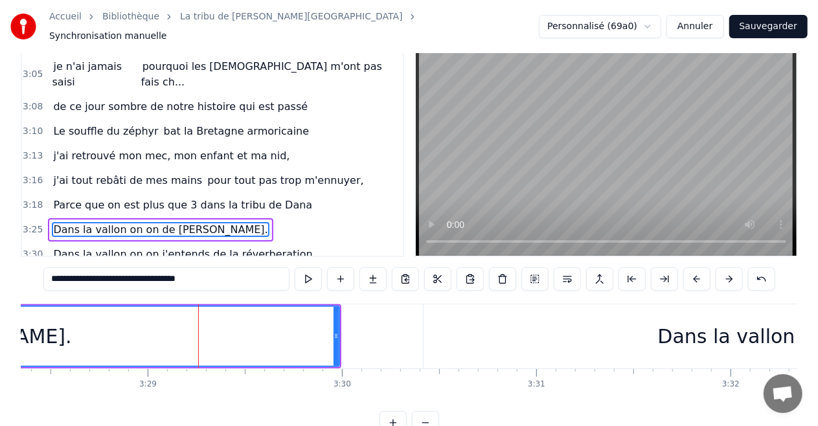
scroll to position [0, 0]
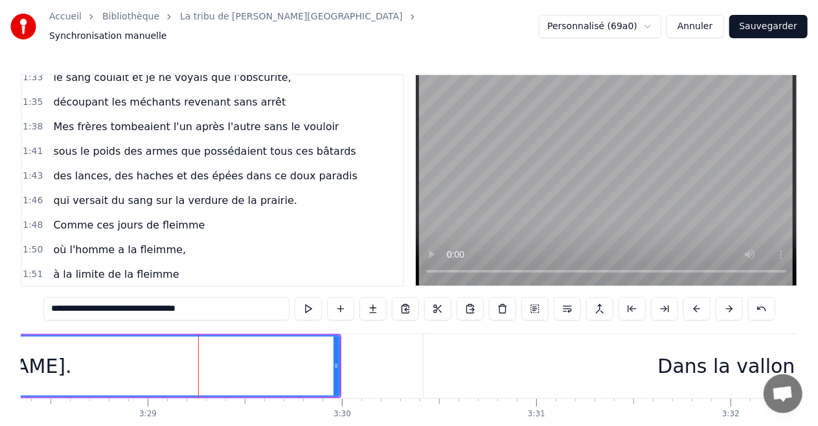
click at [133, 242] on span "où l'homme a la fleimme," at bounding box center [119, 249] width 135 height 15
type input "**********"
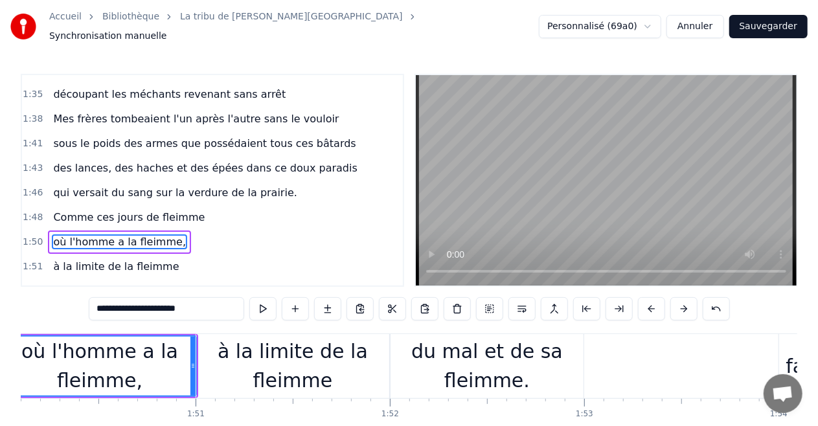
scroll to position [0, 21319]
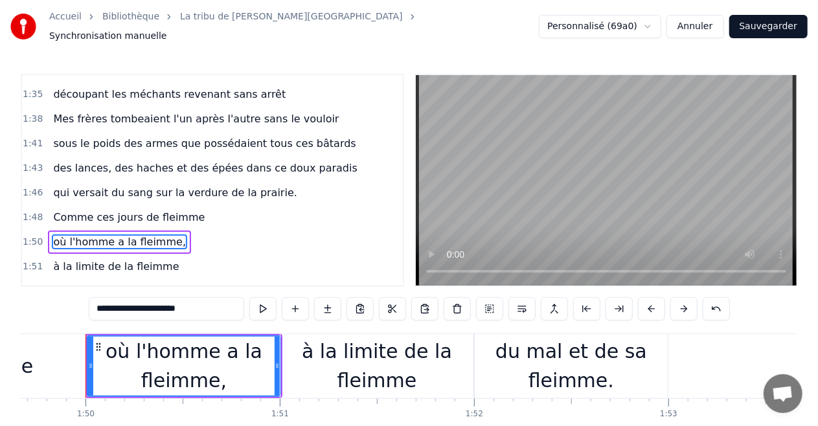
click at [777, 24] on button "Sauvegarder" at bounding box center [769, 26] width 78 height 23
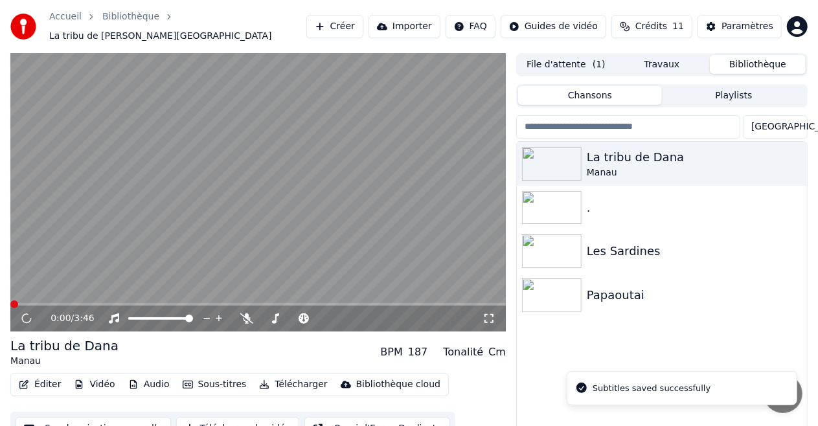
scroll to position [28, 0]
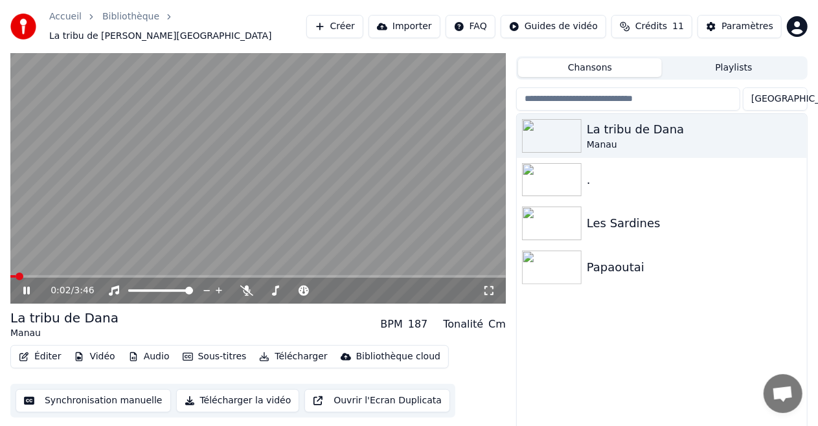
click at [140, 275] on span at bounding box center [258, 276] width 496 height 3
click at [130, 400] on button "Synchronisation manuelle" at bounding box center [94, 400] width 156 height 23
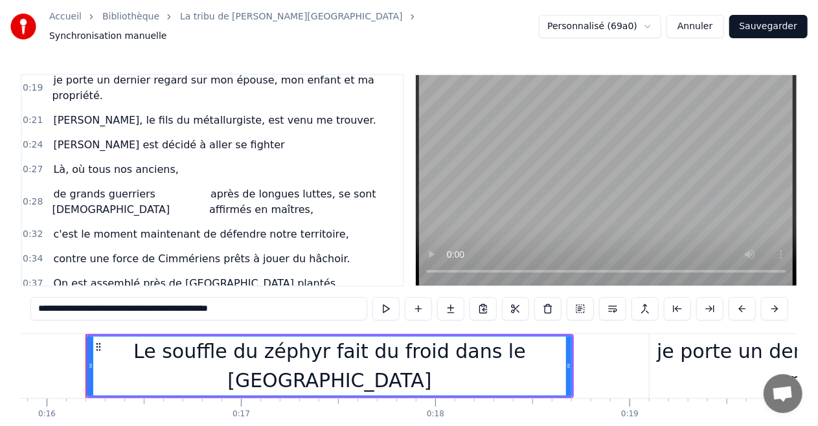
scroll to position [32, 0]
click at [158, 186] on span "de grands guerriers celtes" at bounding box center [129, 201] width 155 height 31
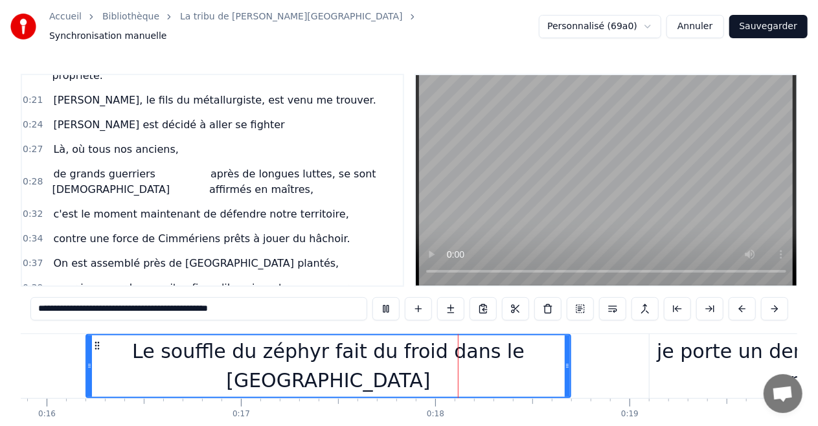
scroll to position [51, 0]
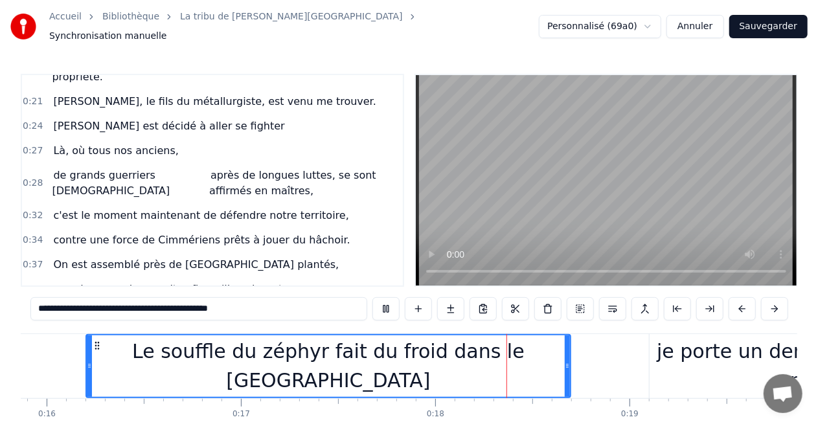
click at [159, 176] on div "de grands guerriers celtes après de longues luttes, se sont affirmés en maîtres," at bounding box center [225, 183] width 354 height 39
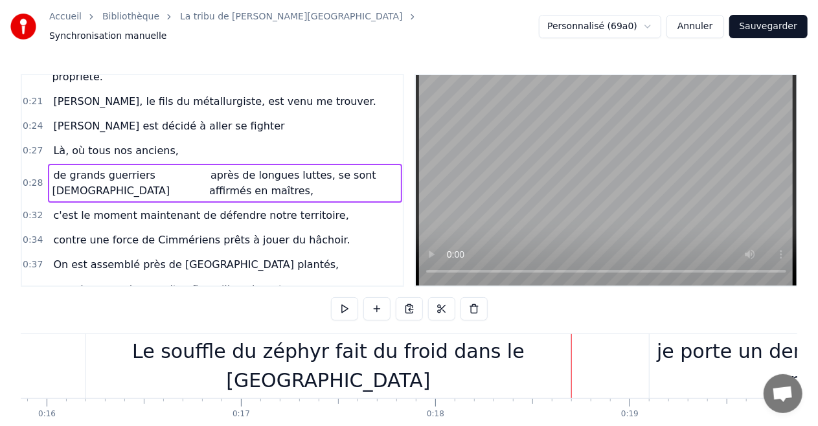
click at [582, 143] on video at bounding box center [606, 180] width 381 height 211
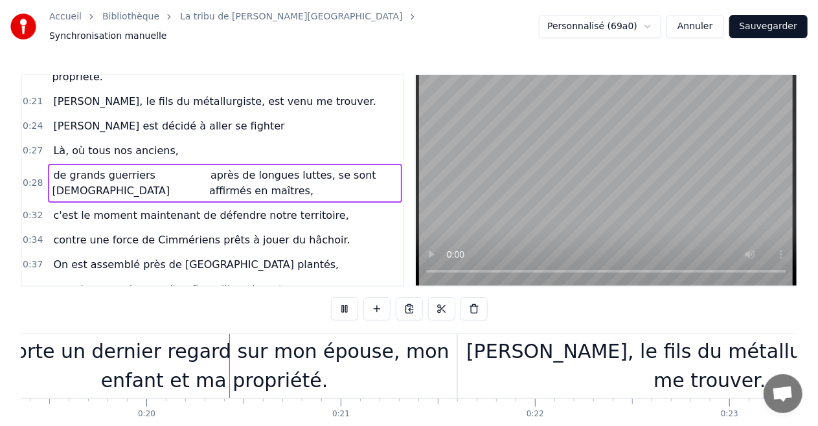
scroll to position [0, 3769]
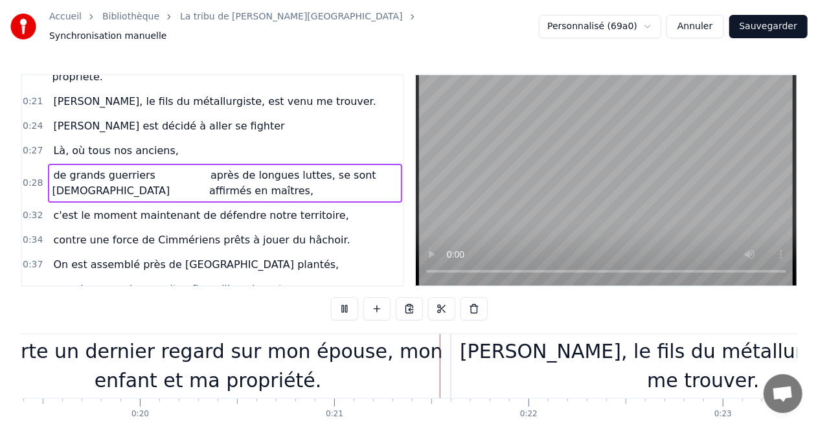
click at [209, 168] on span "après de longues luttes, se sont affirmés en maîtres," at bounding box center [292, 183] width 167 height 30
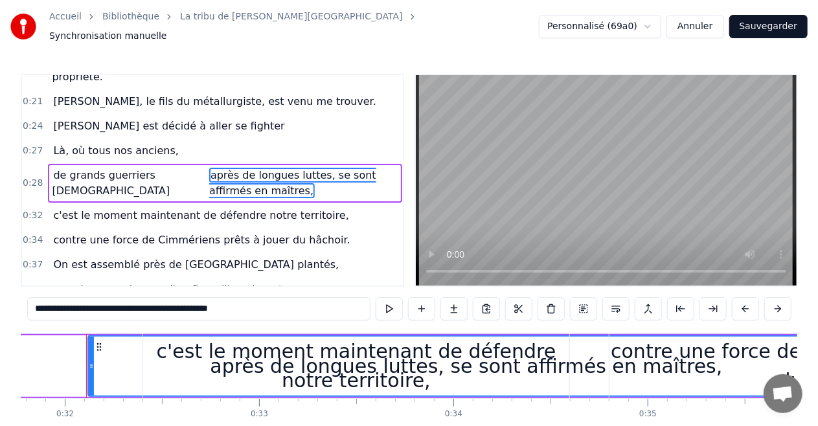
scroll to position [0, 6177]
drag, startPoint x: 267, startPoint y: 301, endPoint x: 0, endPoint y: 346, distance: 270.7
click at [0, 346] on div "Accueil Bibliothèque La tribu de Dana • Manau Synchronisation manuelle Personna…" at bounding box center [409, 232] width 818 height 465
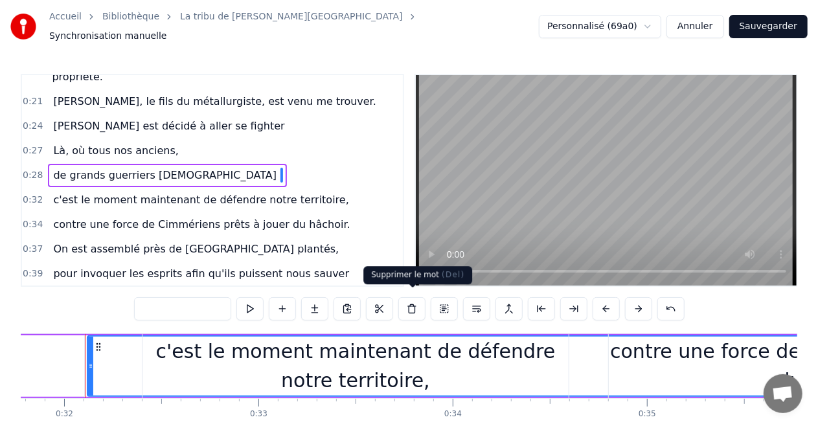
click at [413, 303] on button at bounding box center [412, 308] width 27 height 23
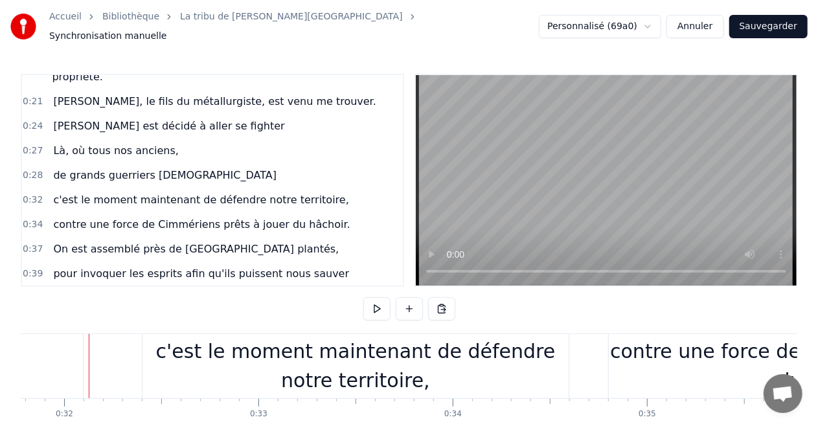
click at [180, 119] on span "Harry Potter est décidé à aller se fighter" at bounding box center [169, 126] width 234 height 15
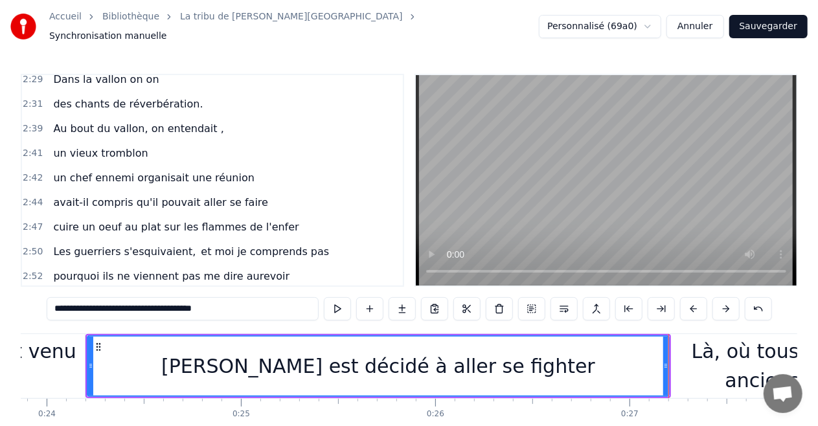
scroll to position [1291, 0]
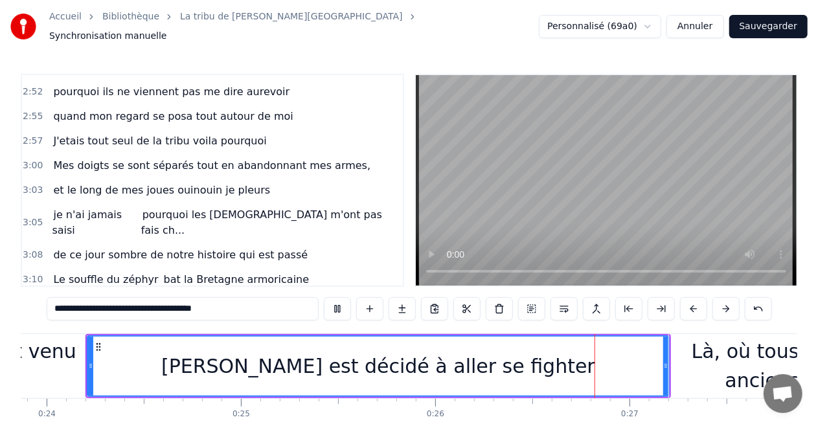
click at [586, 180] on video at bounding box center [606, 180] width 381 height 211
click at [153, 303] on input "**********" at bounding box center [183, 308] width 272 height 23
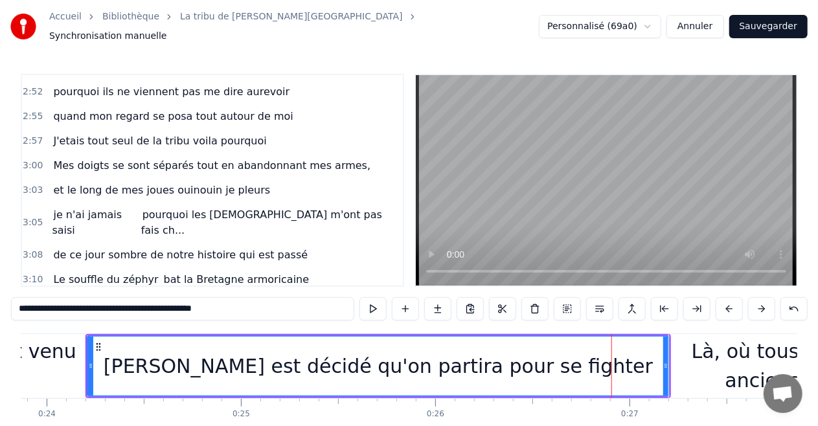
click at [270, 311] on input "**********" at bounding box center [182, 308] width 343 height 23
click at [527, 192] on video at bounding box center [606, 180] width 381 height 211
click at [691, 375] on div "Là, où tous nos anciens," at bounding box center [765, 366] width 193 height 58
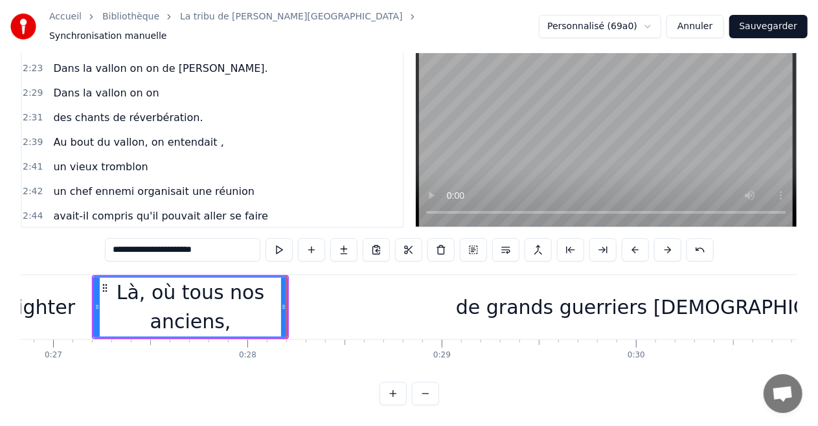
scroll to position [0, 5317]
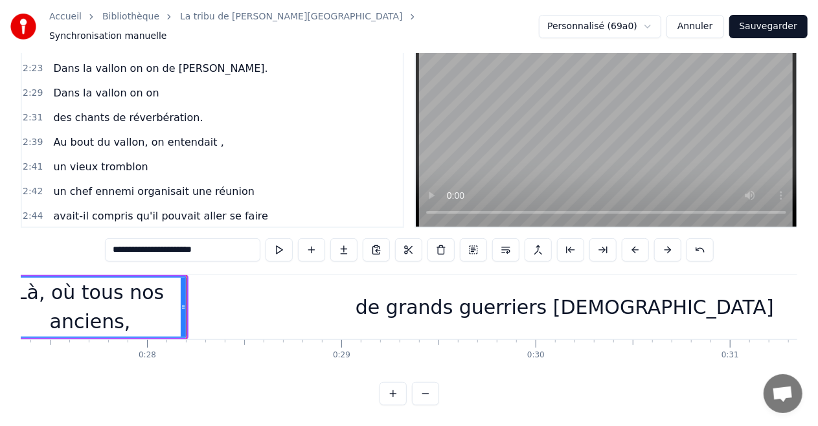
click at [333, 282] on div "de grands guerriers celtes" at bounding box center [565, 307] width 757 height 64
type input "**********"
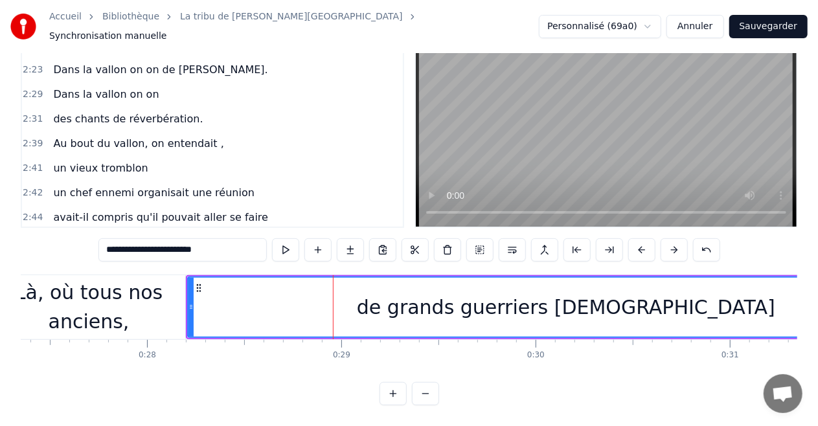
scroll to position [64, 0]
click at [611, 241] on button at bounding box center [609, 249] width 27 height 23
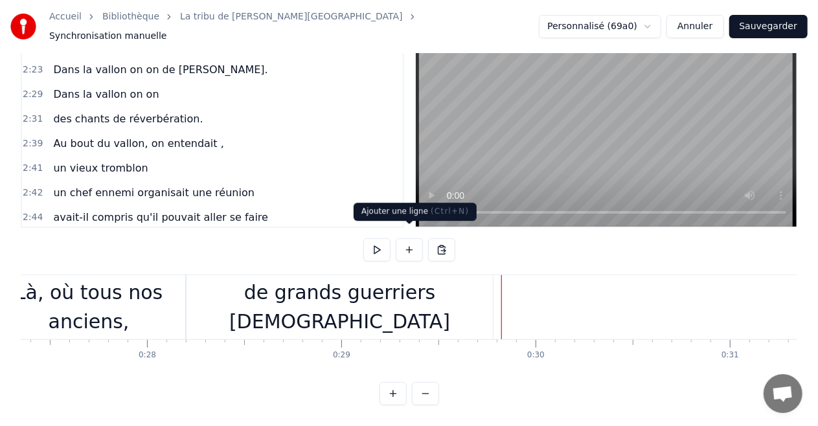
click at [419, 240] on button at bounding box center [409, 249] width 27 height 23
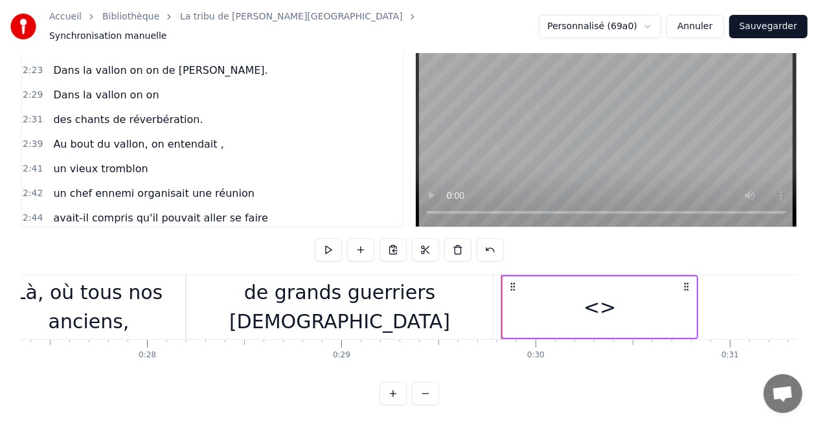
click at [546, 284] on div "<>" at bounding box center [599, 308] width 193 height 62
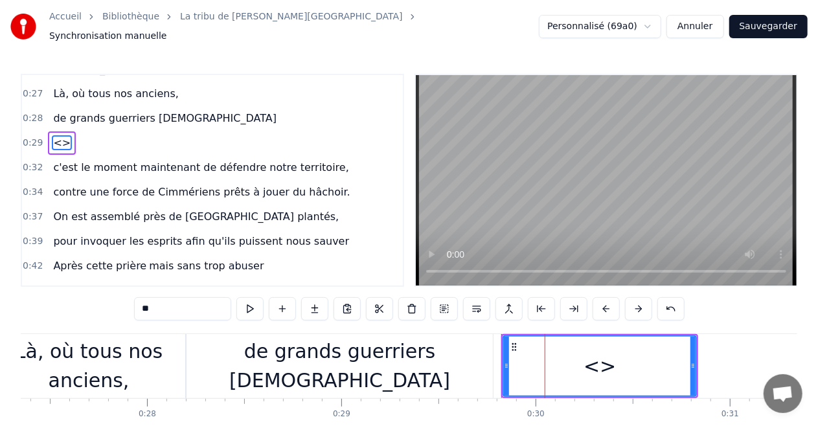
scroll to position [52, 0]
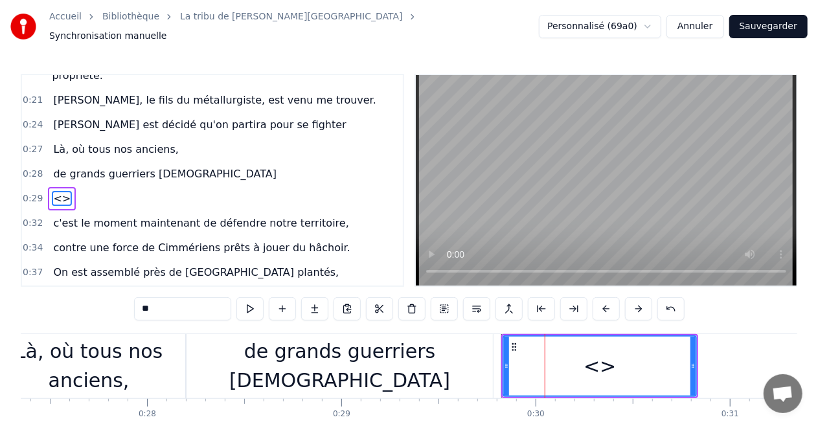
drag, startPoint x: 202, startPoint y: 302, endPoint x: 43, endPoint y: 310, distance: 158.9
click at [51, 330] on div "0:16 Le souffle du zéphyr fait du froid dans le Finistère 0:19 je porte un dern…" at bounding box center [409, 269] width 777 height 391
paste input "**********"
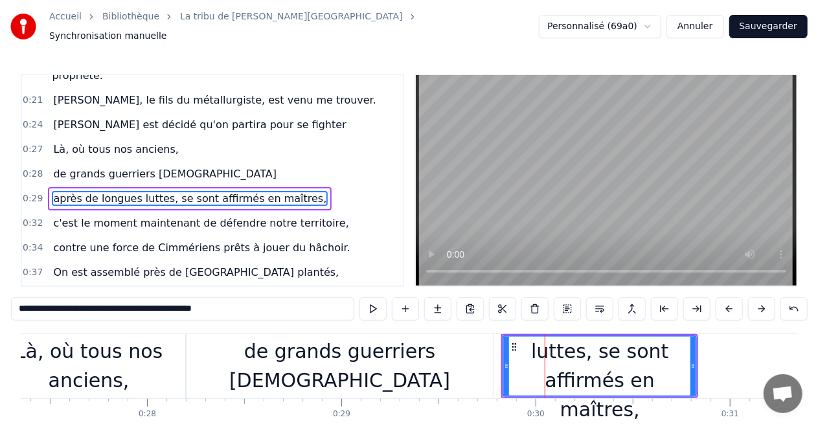
drag, startPoint x: 117, startPoint y: 305, endPoint x: 266, endPoint y: 315, distance: 149.4
click at [266, 315] on div "**********" at bounding box center [409, 310] width 797 height 26
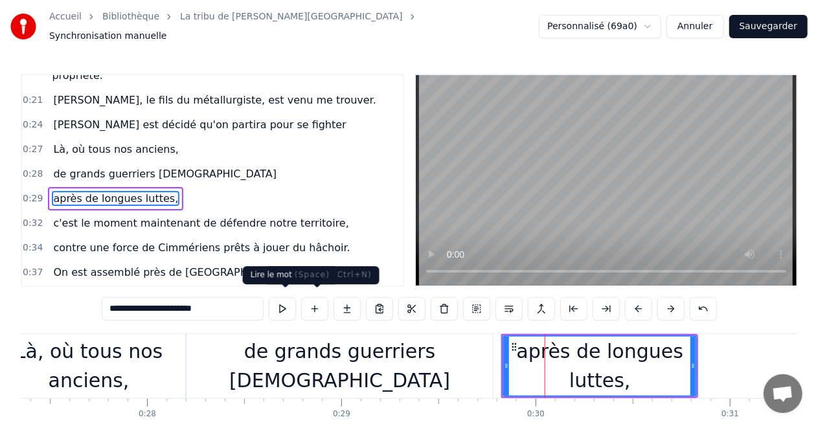
type input "**********"
click at [284, 305] on button at bounding box center [282, 308] width 27 height 23
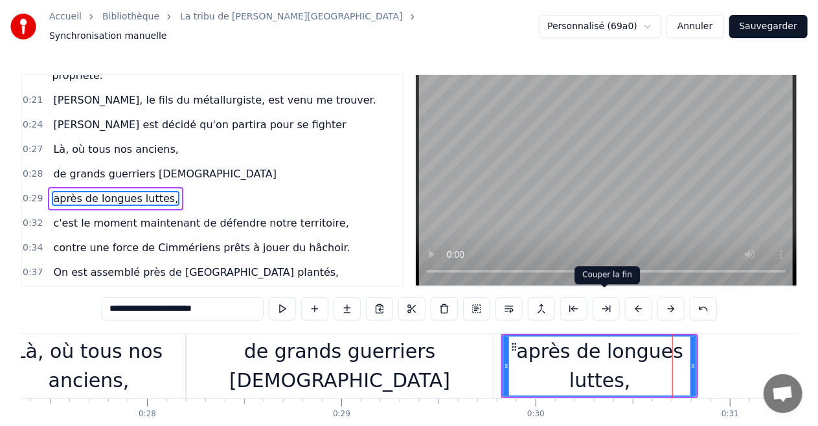
click at [269, 297] on button at bounding box center [282, 308] width 27 height 23
click at [673, 355] on div "après de longues luttes," at bounding box center [600, 366] width 192 height 58
click at [601, 299] on button at bounding box center [606, 308] width 27 height 23
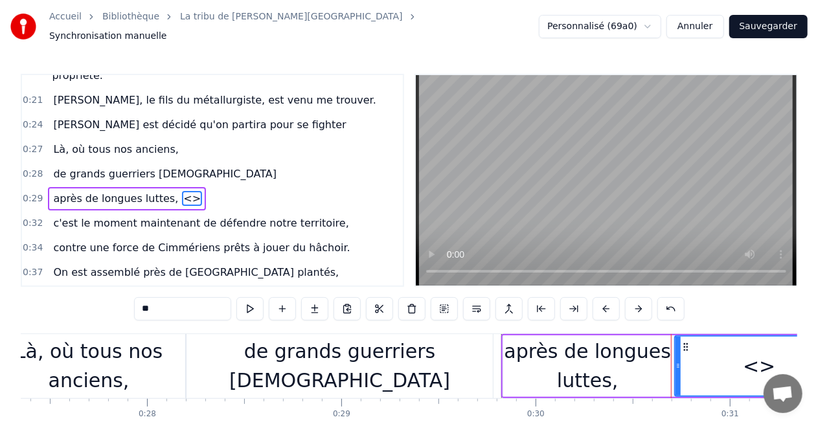
drag, startPoint x: 154, startPoint y: 309, endPoint x: 119, endPoint y: 309, distance: 35.0
click at [119, 309] on div "0:16 Le souffle du zéphyr fait du froid dans le Finistère 0:19 je porte un dern…" at bounding box center [409, 269] width 777 height 391
paste input "**********"
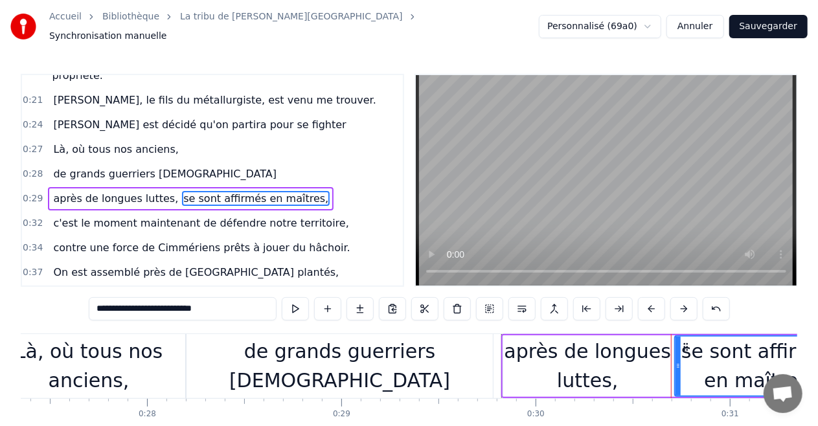
click at [629, 222] on video at bounding box center [606, 180] width 381 height 211
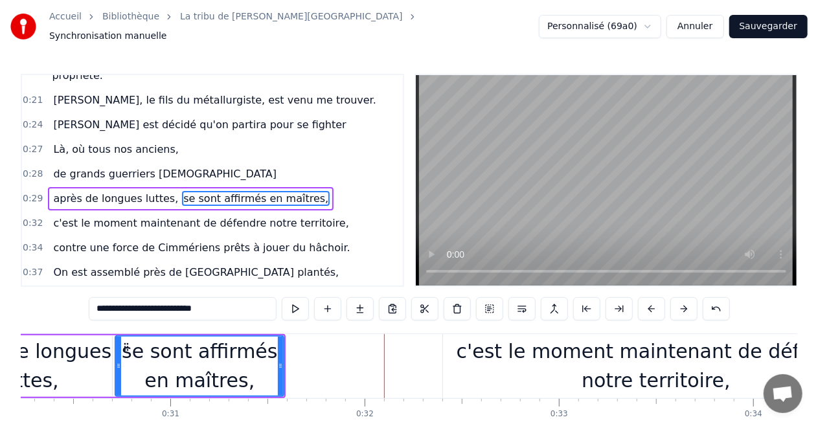
scroll to position [0, 5876]
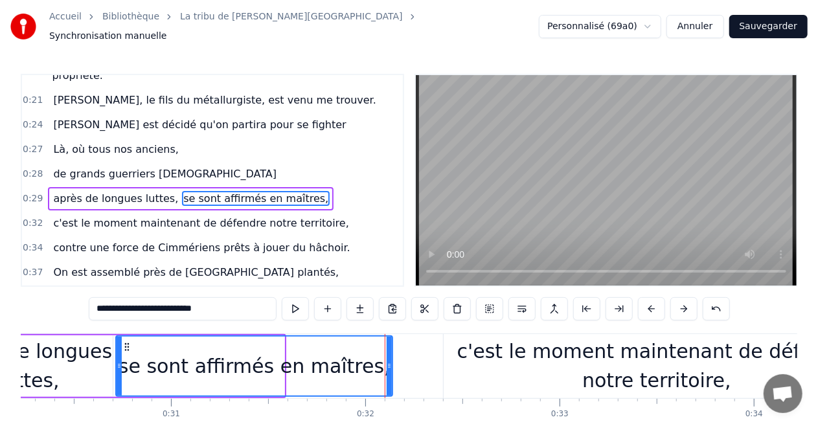
drag, startPoint x: 279, startPoint y: 360, endPoint x: 390, endPoint y: 359, distance: 110.8
click at [390, 361] on icon at bounding box center [389, 366] width 5 height 10
click at [124, 360] on div "se sont affirmés en maîtres," at bounding box center [256, 366] width 278 height 59
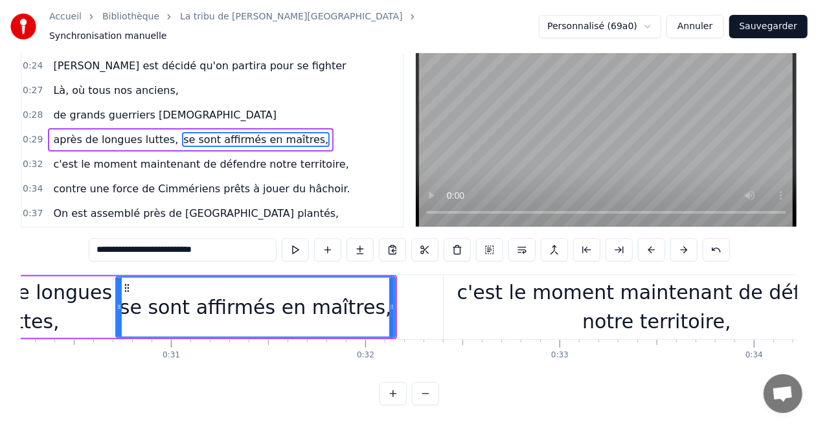
click at [113, 132] on span "après de longues luttes," at bounding box center [116, 139] width 128 height 15
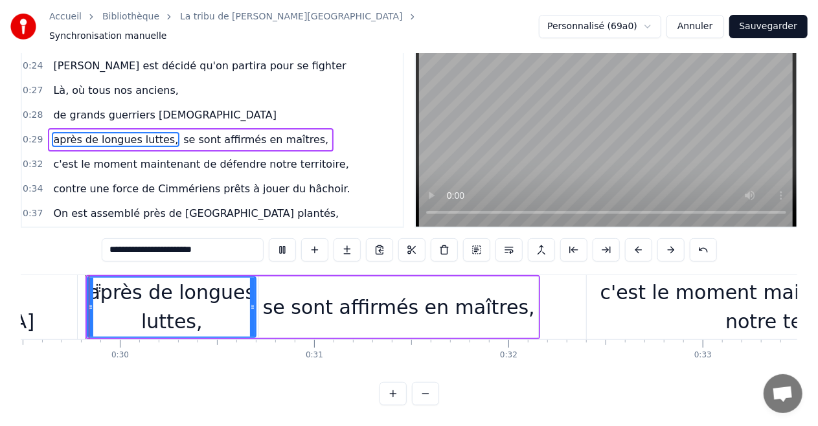
scroll to position [236, 0]
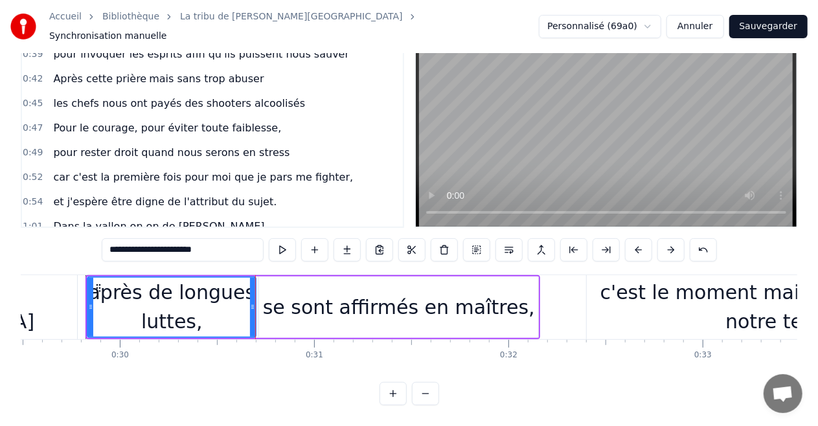
click at [299, 294] on div "se sont affirmés en maîtres," at bounding box center [399, 307] width 272 height 29
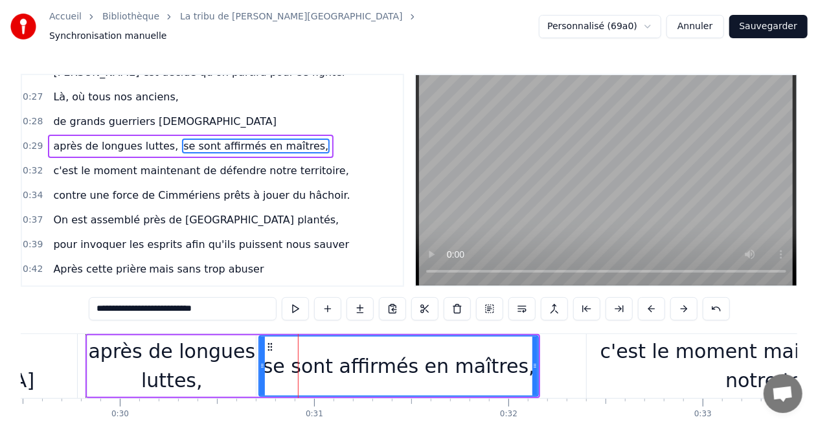
scroll to position [64, 0]
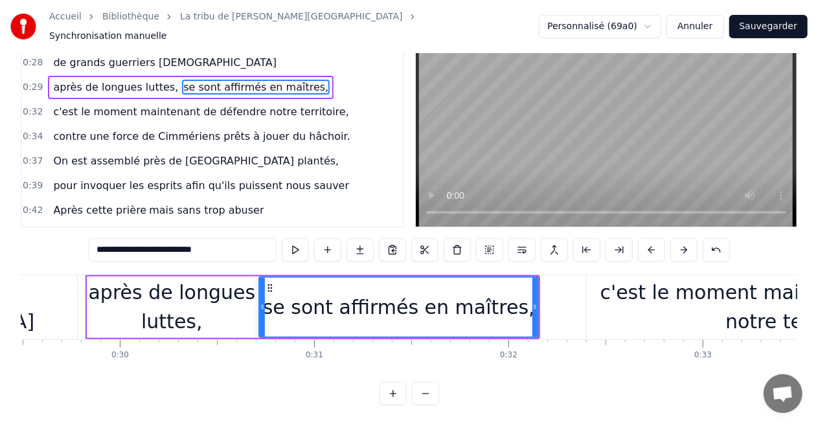
click at [306, 293] on div "se sont affirmés en maîtres," at bounding box center [399, 307] width 272 height 29
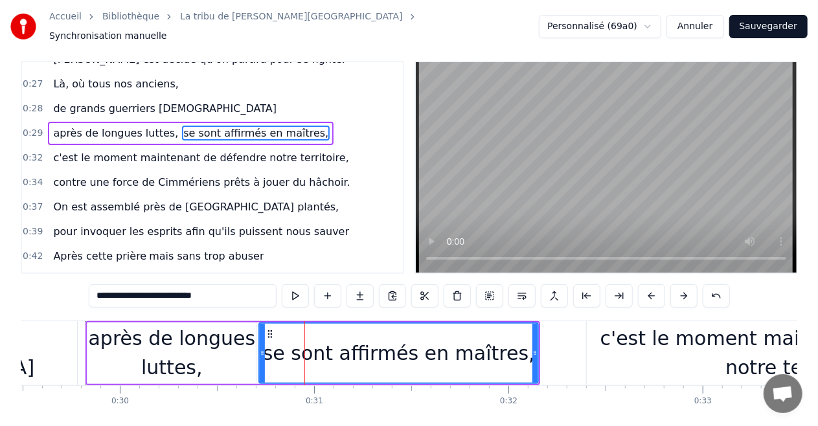
click at [306, 289] on div "0:16 Le souffle du zéphyr fait du froid dans le Finistère 0:19 je porte un dern…" at bounding box center [409, 256] width 777 height 391
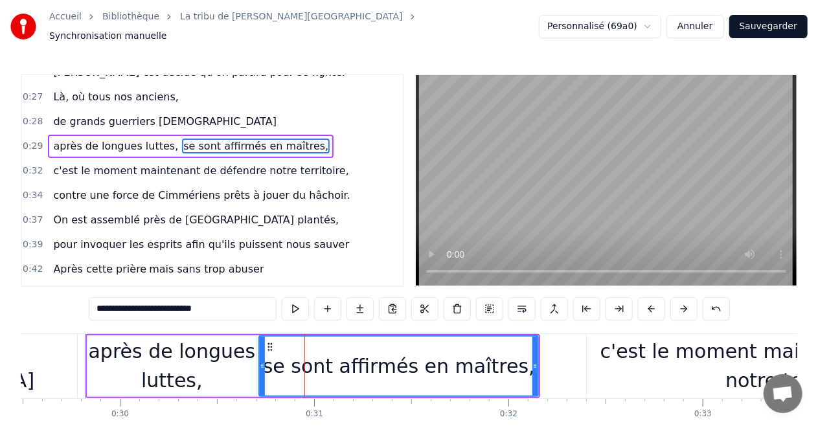
scroll to position [52, 0]
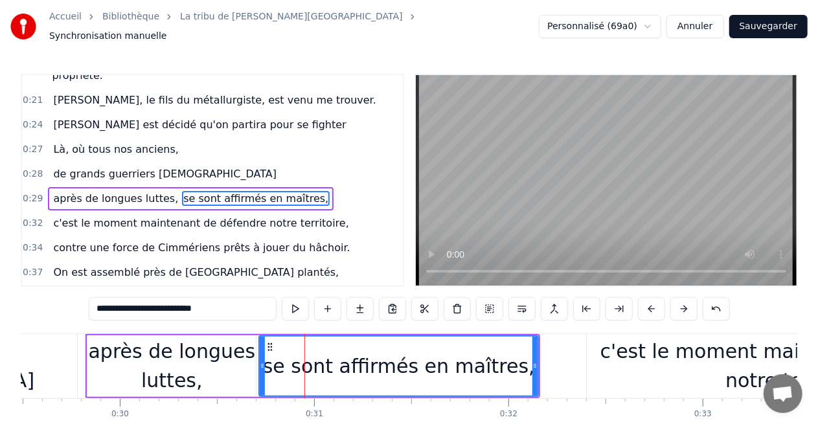
click at [236, 337] on div "après de longues luttes," at bounding box center [171, 366] width 168 height 58
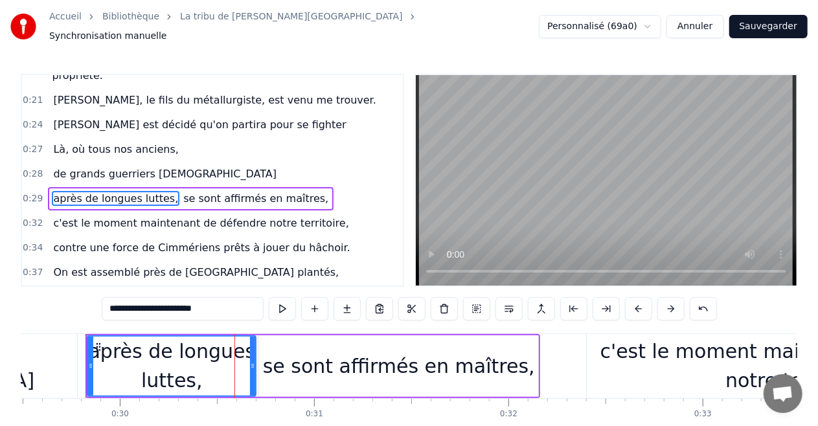
click at [292, 353] on div "se sont affirmés en maîtres," at bounding box center [399, 366] width 272 height 29
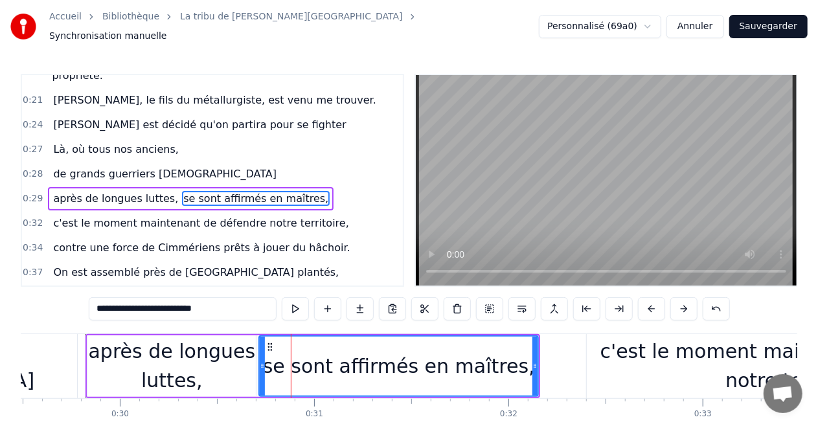
click at [243, 337] on div "après de longues luttes," at bounding box center [171, 366] width 168 height 58
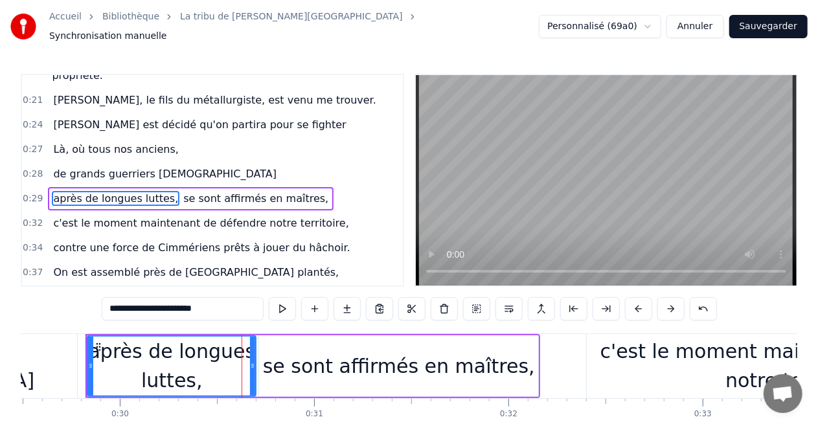
click at [262, 336] on div "se sont affirmés en maîtres," at bounding box center [398, 367] width 279 height 62
type input "**********"
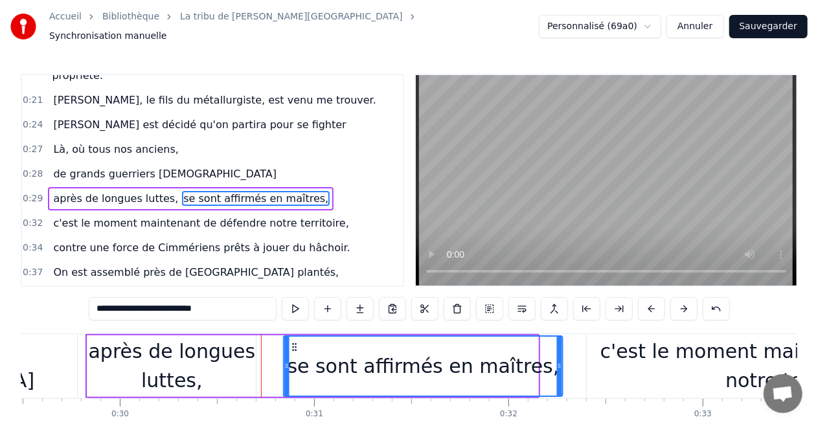
drag, startPoint x: 268, startPoint y: 342, endPoint x: 293, endPoint y: 343, distance: 24.7
click at [293, 343] on icon at bounding box center [295, 347] width 10 height 10
click at [262, 343] on div "après de longues luttes, se sont affirmés en maîtres," at bounding box center [326, 366] width 480 height 64
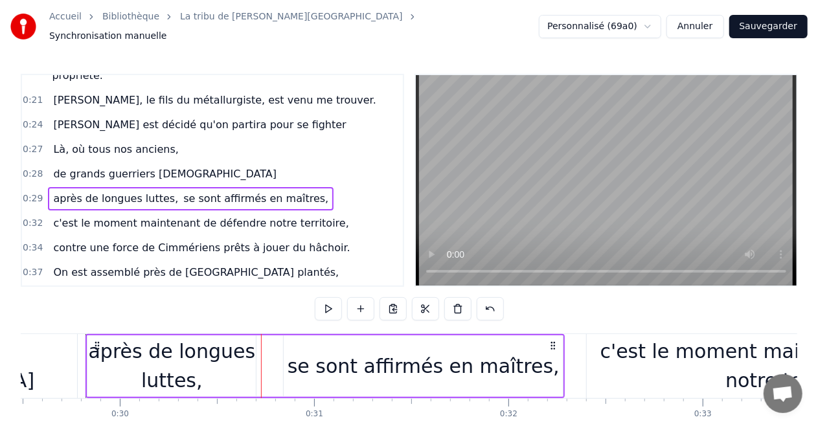
click at [299, 355] on div "se sont affirmés en maîtres," at bounding box center [423, 367] width 279 height 62
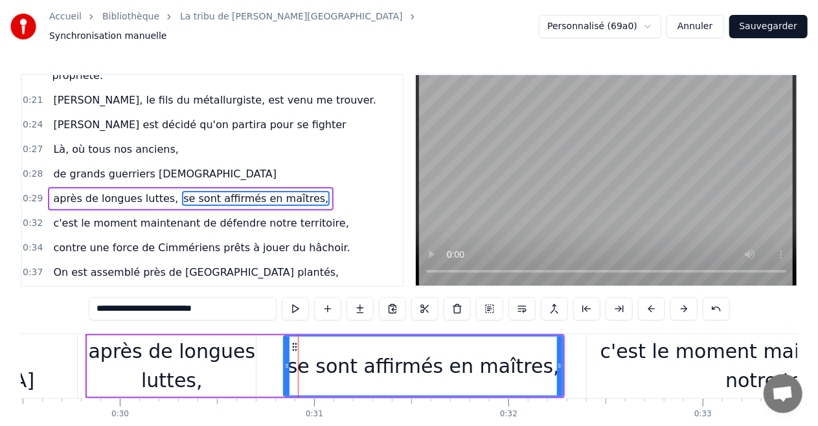
click at [192, 191] on span "se sont affirmés en maîtres," at bounding box center [256, 198] width 148 height 15
drag, startPoint x: 240, startPoint y: 305, endPoint x: 0, endPoint y: 330, distance: 241.1
click at [0, 330] on div "Accueil Bibliothèque La tribu de Dana • Manau Synchronisation manuelle Personna…" at bounding box center [409, 232] width 818 height 465
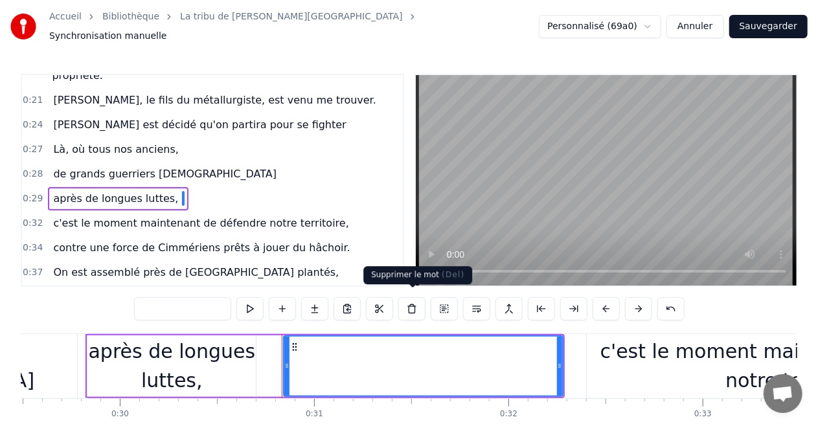
click at [412, 302] on button at bounding box center [412, 308] width 27 height 23
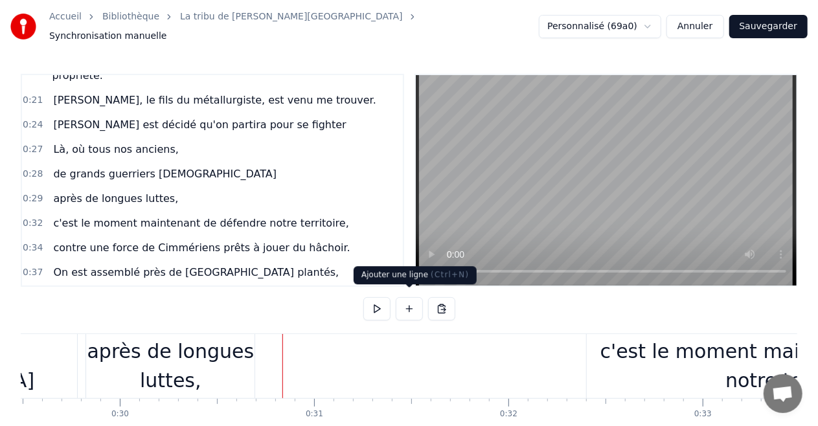
click at [412, 301] on button at bounding box center [409, 308] width 27 height 23
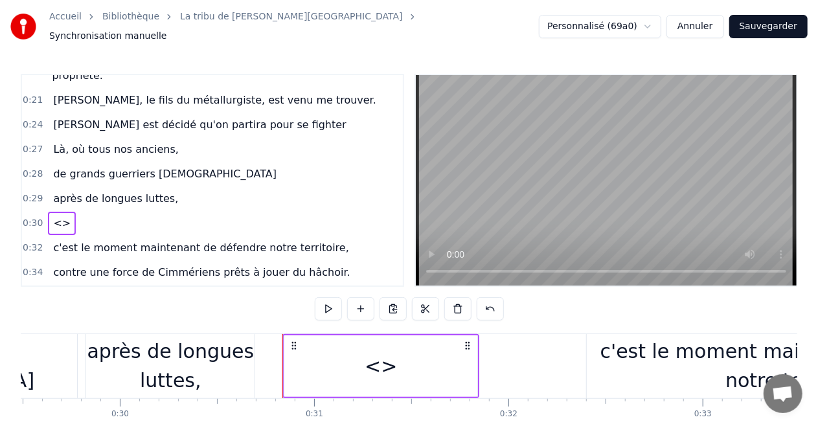
click at [376, 359] on div "<>" at bounding box center [381, 366] width 32 height 29
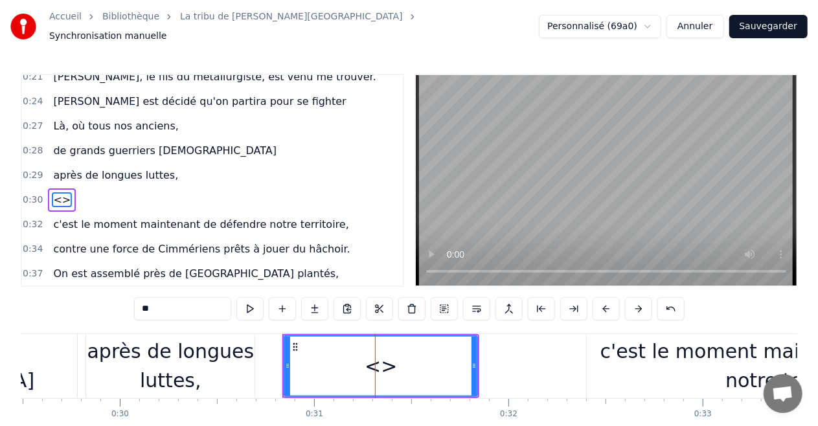
scroll to position [76, 0]
drag, startPoint x: 192, startPoint y: 303, endPoint x: 0, endPoint y: 325, distance: 193.1
click at [0, 325] on div "Accueil Bibliothèque La tribu de Dana • Manau Synchronisation manuelle Personna…" at bounding box center [409, 232] width 818 height 465
paste input "**********"
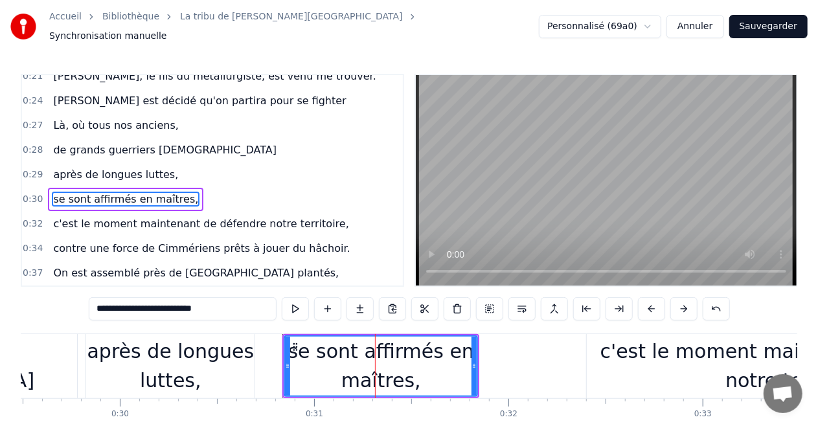
type input "**********"
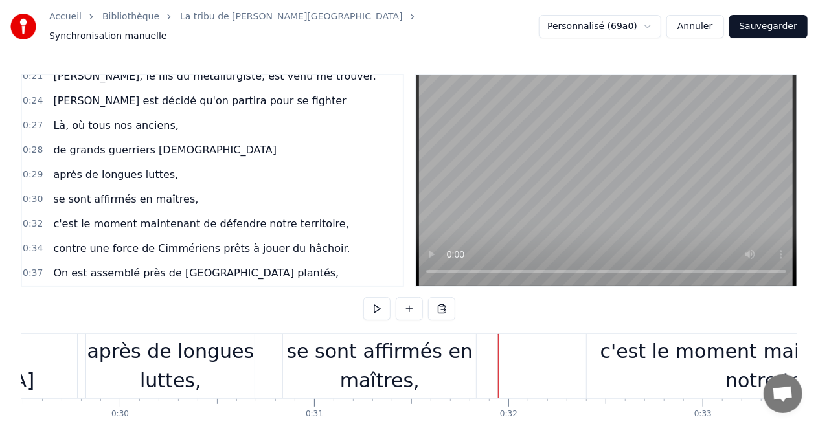
click at [424, 351] on div "se sont affirmés en maîtres," at bounding box center [379, 366] width 193 height 58
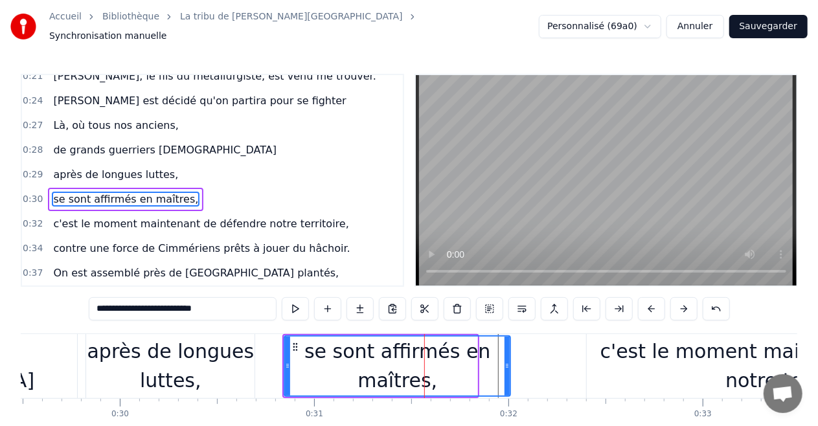
drag, startPoint x: 474, startPoint y: 358, endPoint x: 513, endPoint y: 357, distance: 38.2
click at [510, 361] on icon at bounding box center [507, 366] width 5 height 10
drag, startPoint x: 284, startPoint y: 358, endPoint x: 272, endPoint y: 358, distance: 13.0
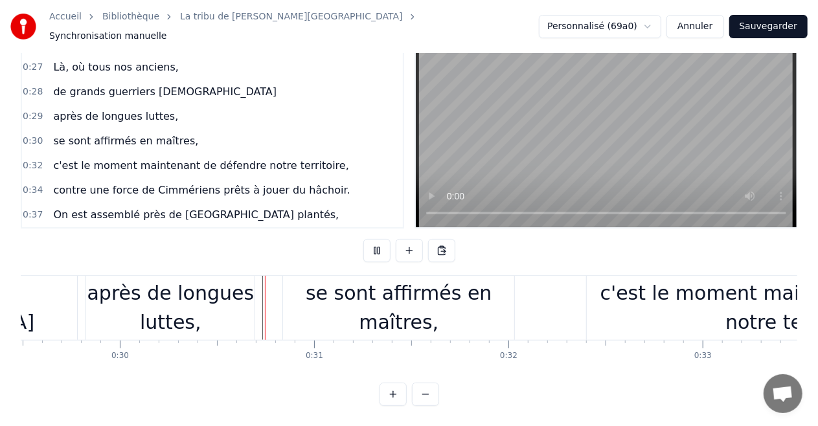
scroll to position [64, 0]
click at [407, 284] on div "se sont affirmés en maîtres," at bounding box center [398, 307] width 231 height 58
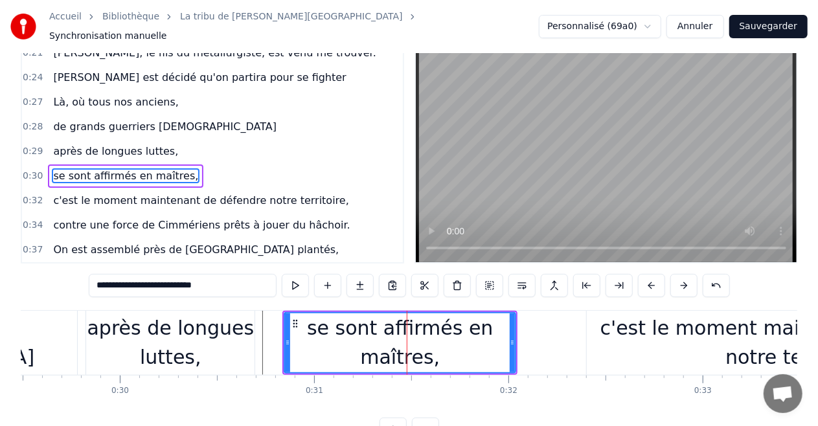
scroll to position [0, 0]
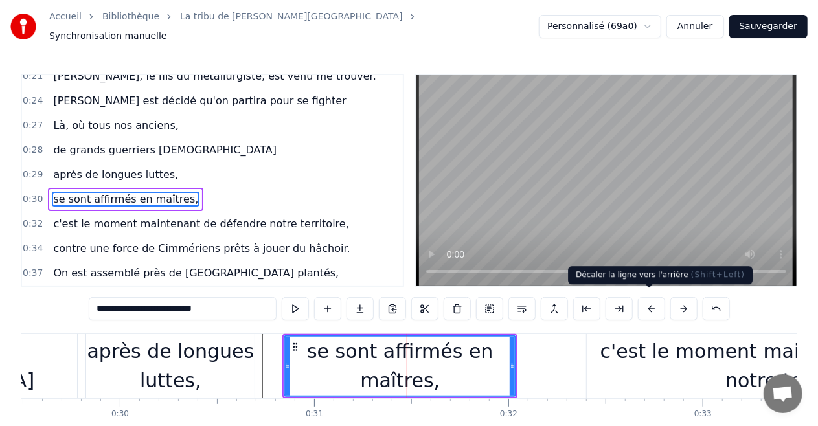
click at [646, 305] on button at bounding box center [651, 308] width 27 height 23
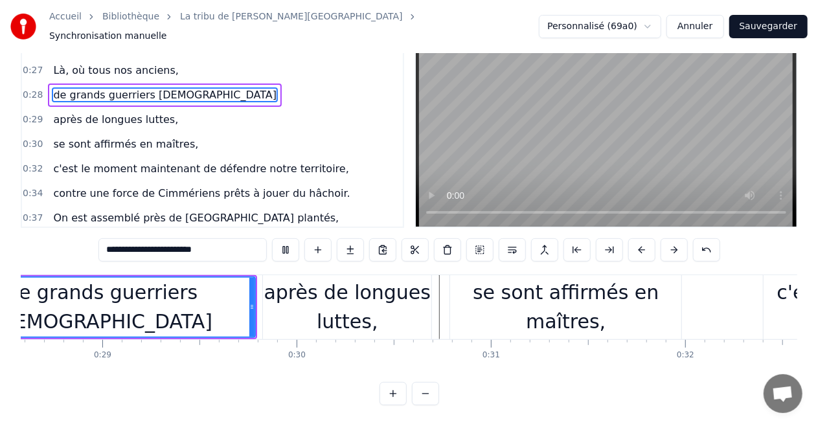
scroll to position [0, 5464]
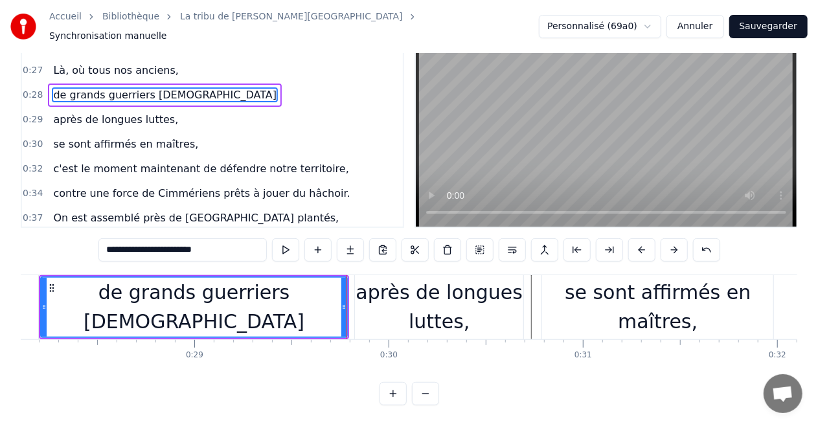
click at [388, 294] on div "après de longues luttes," at bounding box center [439, 307] width 168 height 58
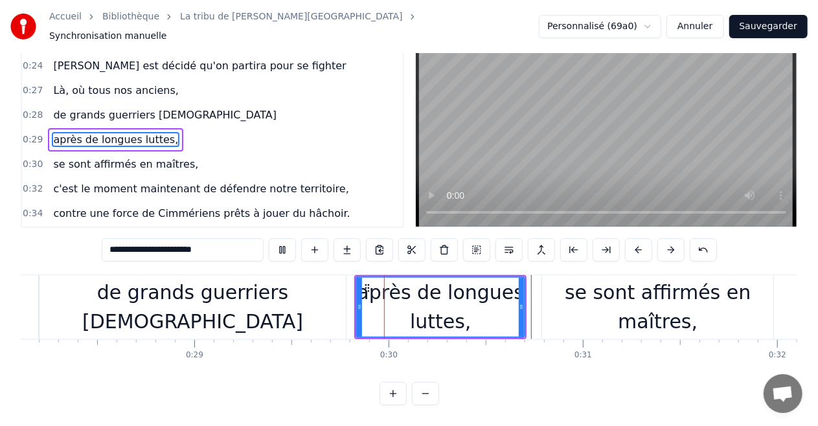
scroll to position [64, 0]
click at [629, 302] on div "se sont affirmés en maîtres," at bounding box center [657, 307] width 231 height 58
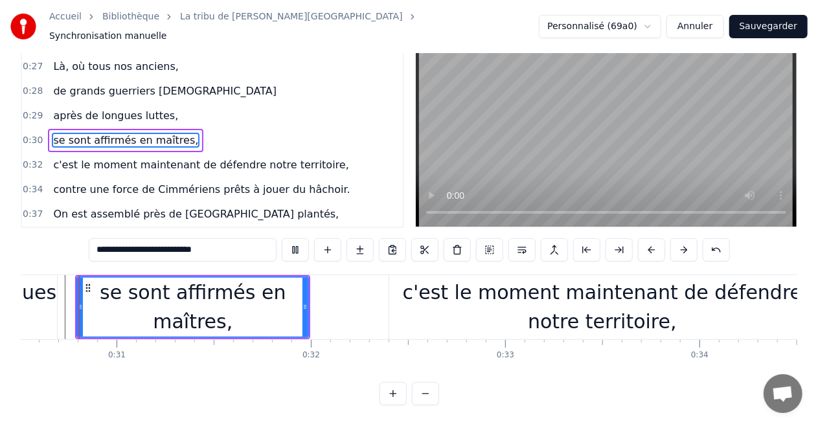
scroll to position [0, 5920]
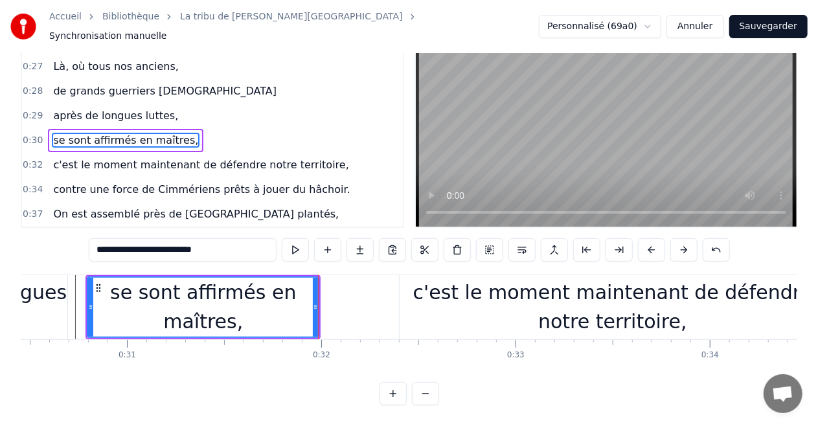
click at [421, 290] on div "c'est le moment maintenant de défendre notre territoire," at bounding box center [613, 307] width 426 height 58
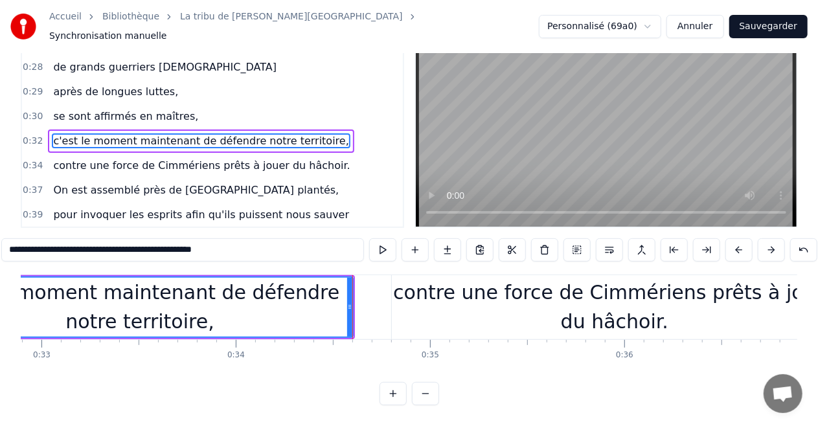
scroll to position [0, 6392]
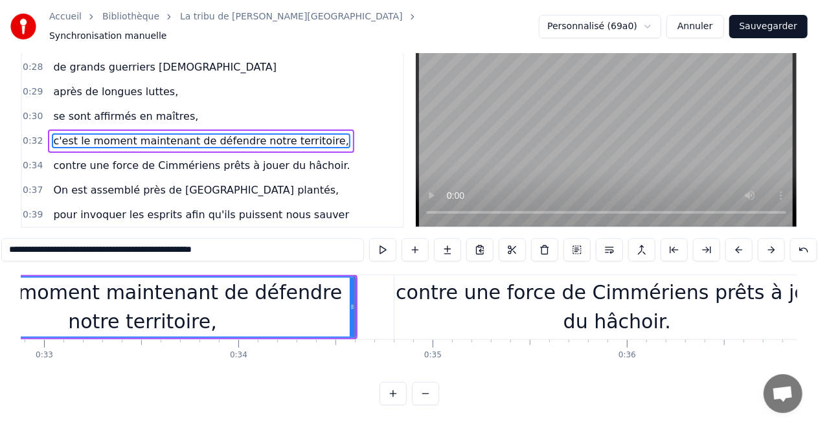
click at [149, 290] on div "c'est le moment maintenant de défendre notre territoire," at bounding box center [142, 307] width 425 height 58
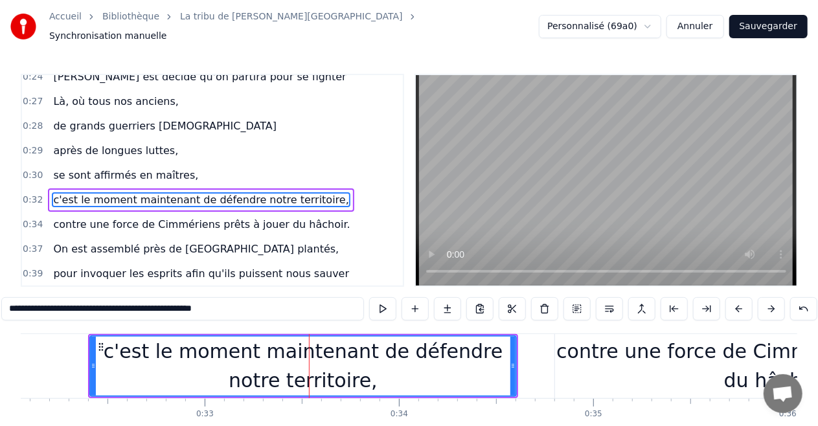
scroll to position [0, 6230]
click at [341, 347] on div "c'est le moment maintenant de défendre notre territoire," at bounding box center [303, 366] width 425 height 58
drag, startPoint x: 258, startPoint y: 299, endPoint x: 124, endPoint y: 311, distance: 134.0
click at [124, 311] on input "**********" at bounding box center [182, 308] width 363 height 23
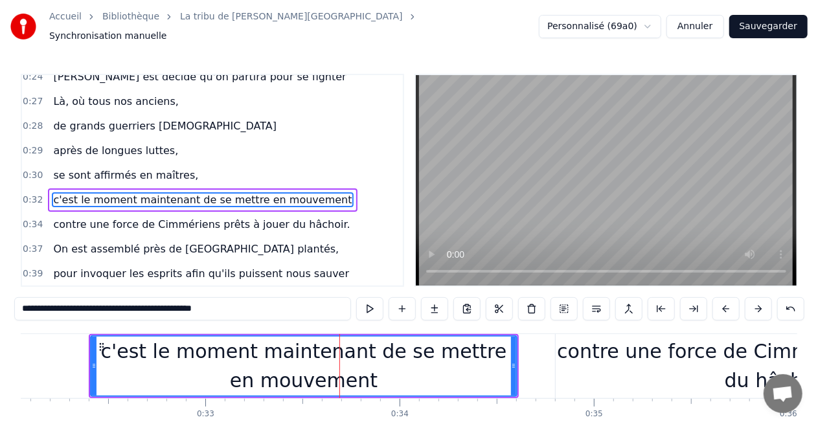
drag, startPoint x: 137, startPoint y: 301, endPoint x: 354, endPoint y: 335, distance: 219.7
click at [354, 335] on div "0:16 Le souffle du zéphyr fait du froid dans le Finistère 0:19 je porte un dern…" at bounding box center [409, 269] width 777 height 391
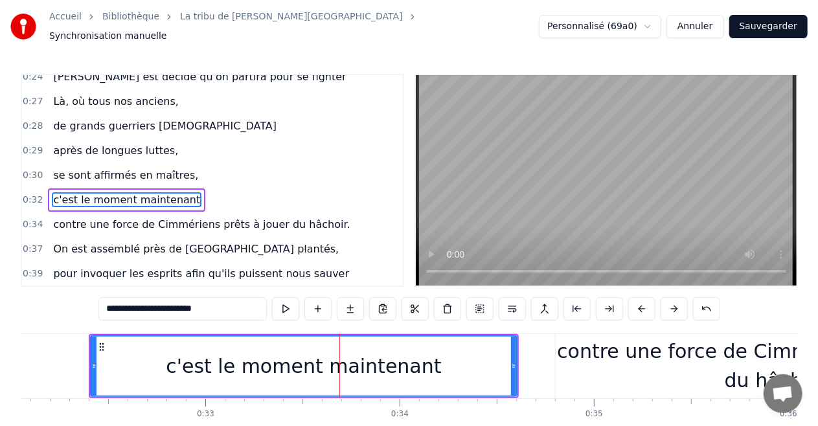
type input "**********"
click at [110, 351] on div "c'est le moment maintenant" at bounding box center [303, 366] width 425 height 59
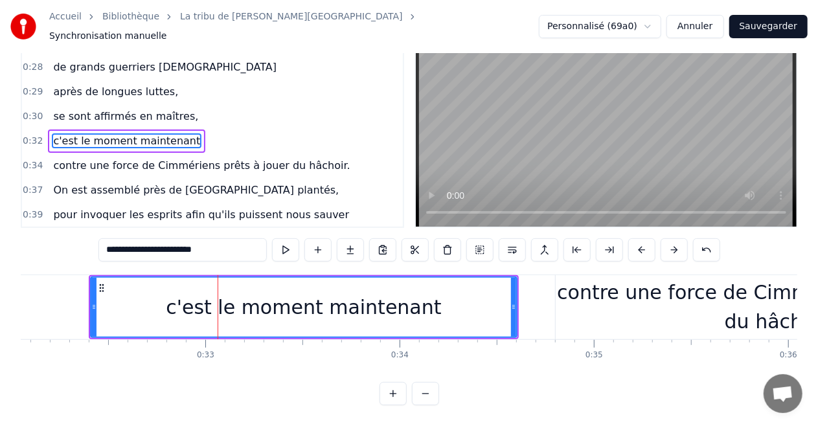
click at [108, 299] on div "c'est le moment maintenant" at bounding box center [303, 307] width 425 height 59
click at [608, 246] on button at bounding box center [609, 249] width 27 height 23
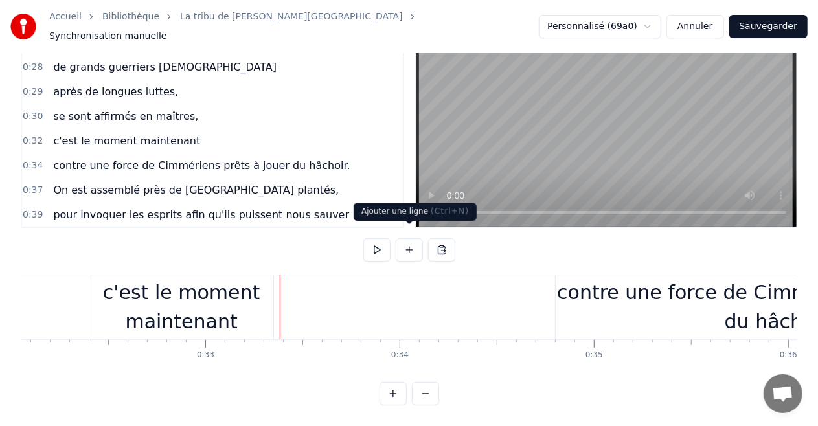
click at [418, 248] on button at bounding box center [409, 249] width 27 height 23
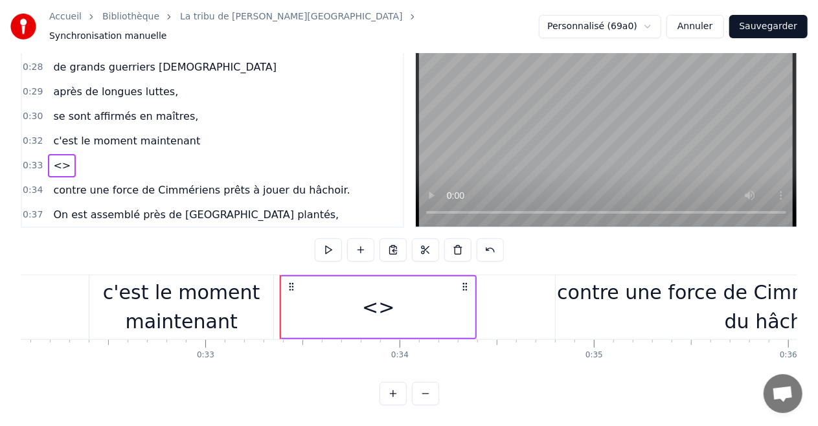
click at [380, 301] on div "<>" at bounding box center [378, 307] width 32 height 29
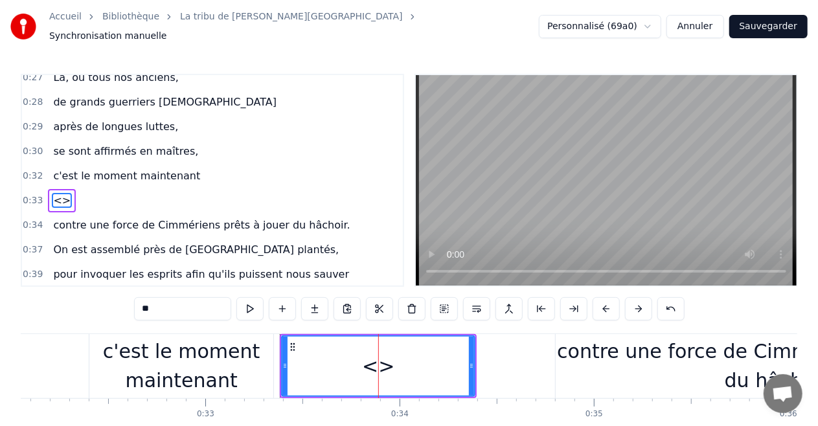
scroll to position [124, 0]
drag, startPoint x: 185, startPoint y: 306, endPoint x: 0, endPoint y: 289, distance: 186.1
click at [0, 289] on div "Accueil Bibliothèque La tribu de Dana • Manau Synchronisation manuelle Personna…" at bounding box center [409, 232] width 818 height 465
paste input "**********"
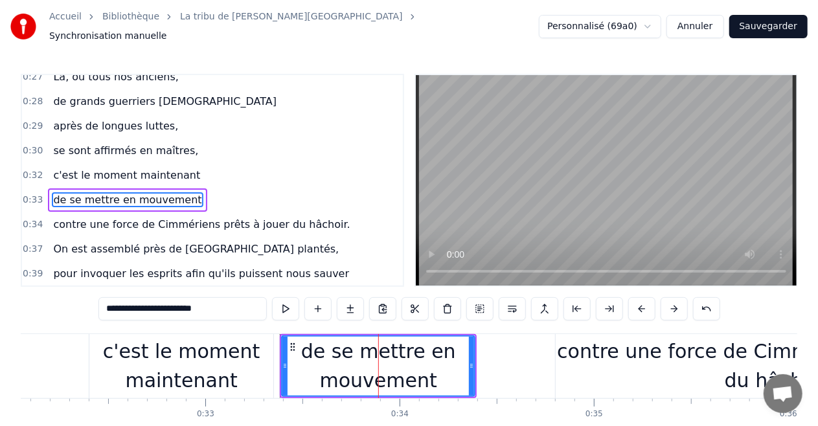
type input "**********"
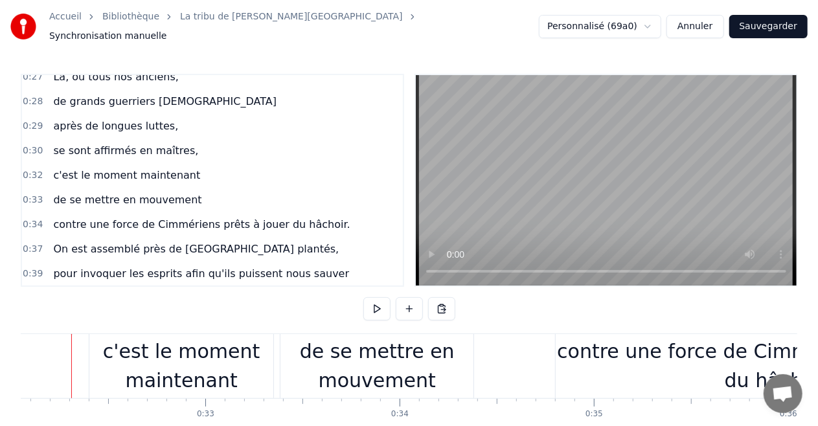
scroll to position [0, 6216]
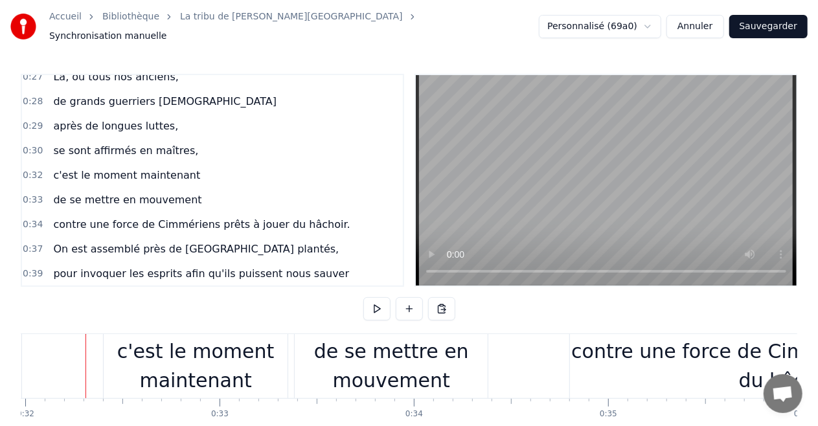
click at [418, 358] on div "de se mettre en mouvement" at bounding box center [391, 366] width 193 height 58
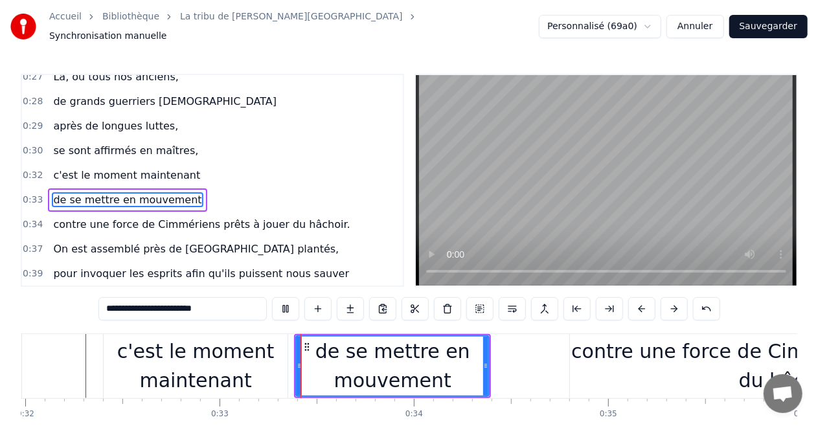
scroll to position [64, 0]
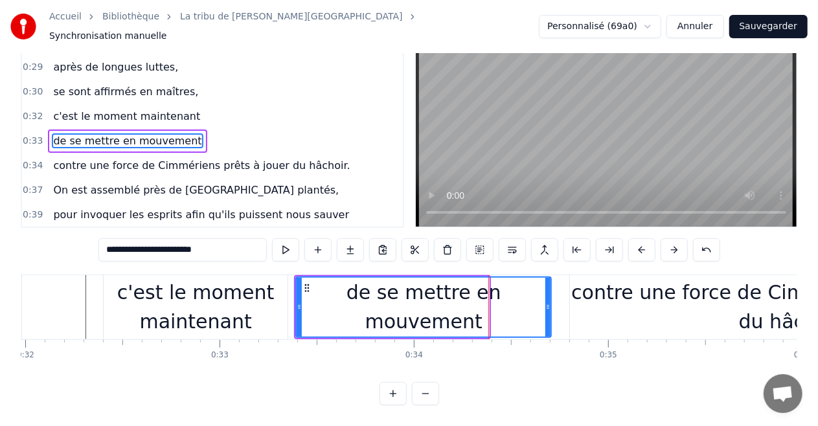
drag, startPoint x: 485, startPoint y: 298, endPoint x: 547, endPoint y: 302, distance: 62.3
click at [547, 302] on div at bounding box center [548, 307] width 5 height 59
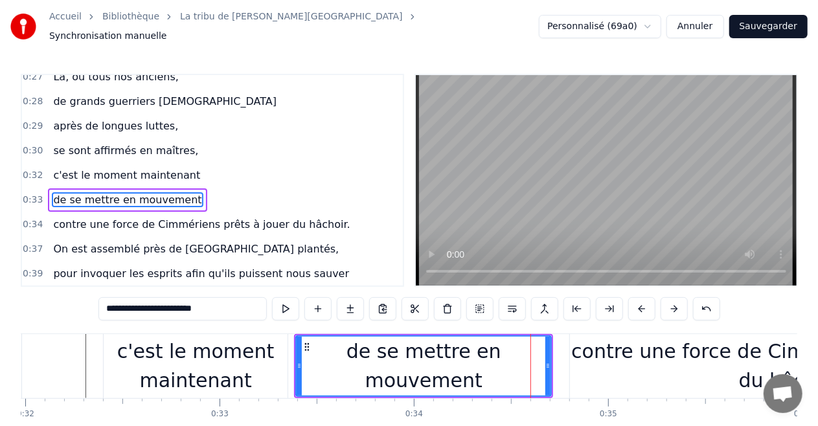
click at [327, 347] on div "de se mettre en mouvement" at bounding box center [424, 366] width 254 height 58
click at [332, 334] on div "de se mettre en mouvement" at bounding box center [423, 366] width 259 height 64
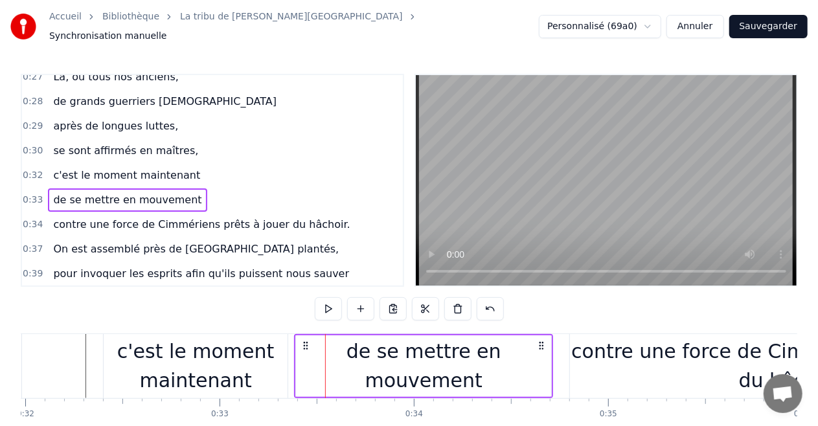
click at [354, 343] on div "de se mettre en mouvement" at bounding box center [423, 367] width 255 height 62
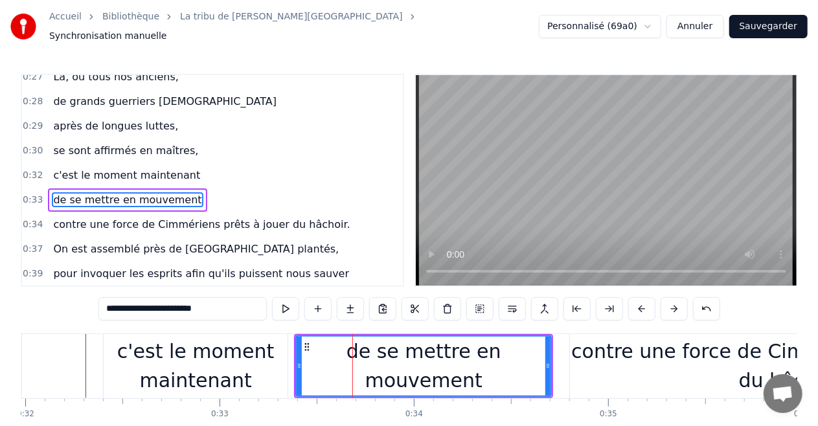
click at [380, 353] on div "de se mettre en mouvement" at bounding box center [424, 366] width 254 height 58
click at [409, 358] on div "de se mettre en mouvement" at bounding box center [424, 366] width 254 height 58
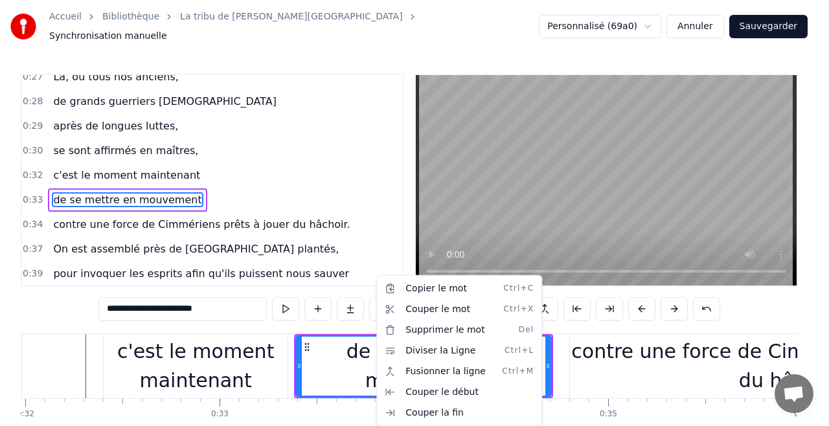
click at [306, 341] on html "Accueil Bibliothèque La tribu de Dana • Manau Synchronisation manuelle Personna…" at bounding box center [414, 242] width 829 height 485
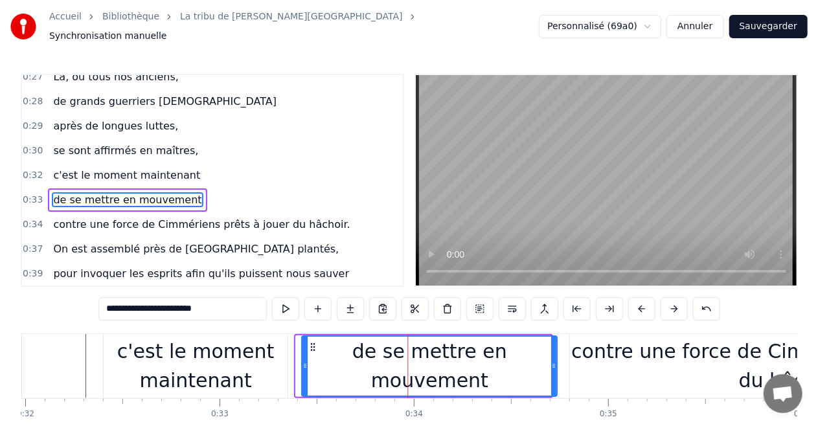
click at [310, 343] on icon at bounding box center [313, 347] width 10 height 10
click at [336, 355] on div "de se mettre en mouvement" at bounding box center [428, 366] width 254 height 58
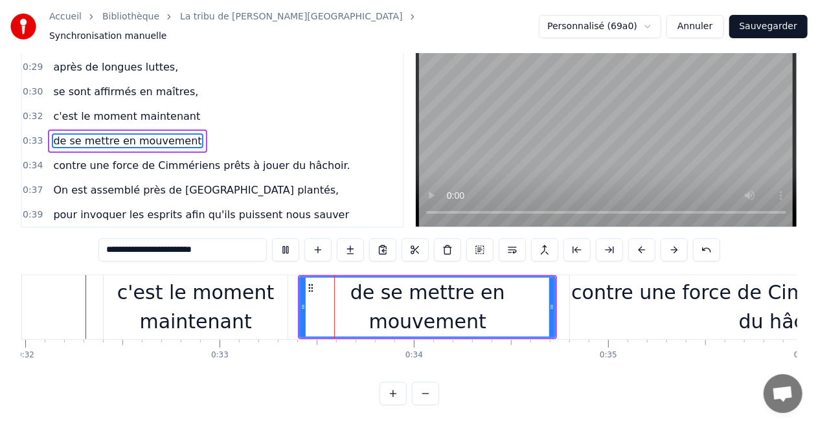
scroll to position [64, 0]
click at [575, 296] on div "contre une force de Cimmériens prêts à jouer du hâchoir." at bounding box center [793, 307] width 446 height 58
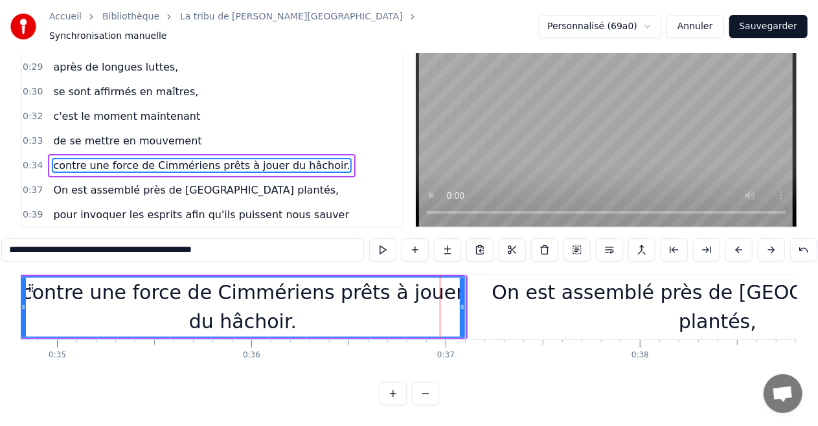
scroll to position [0, 6753]
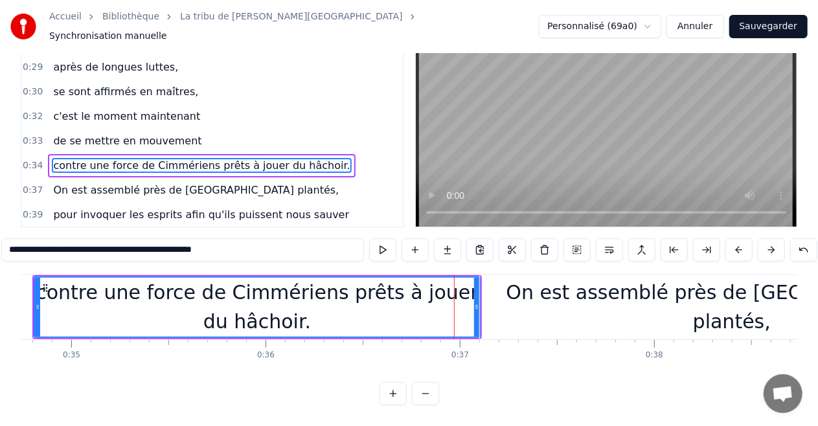
click at [159, 283] on div "contre une force de Cimmériens prêts à jouer du hâchoir." at bounding box center [257, 307] width 445 height 58
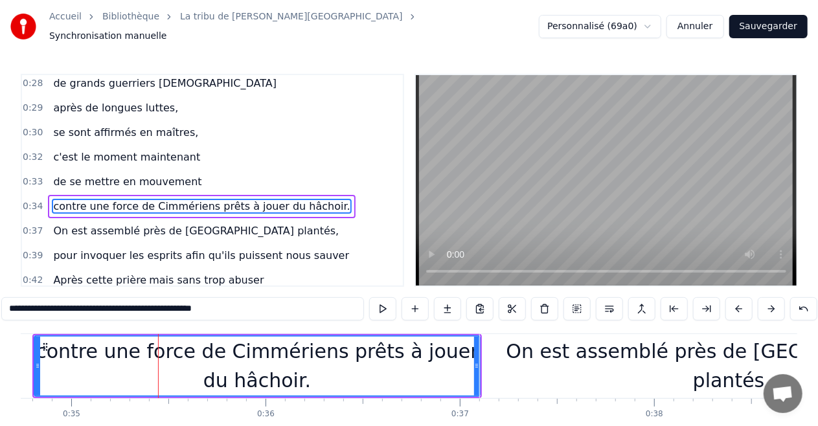
scroll to position [148, 0]
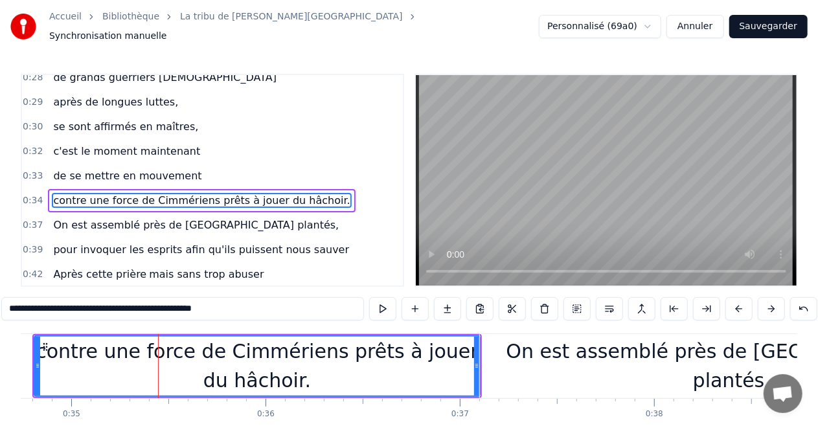
drag, startPoint x: 41, startPoint y: 305, endPoint x: 80, endPoint y: 303, distance: 39.5
click at [80, 303] on input "**********" at bounding box center [182, 308] width 363 height 23
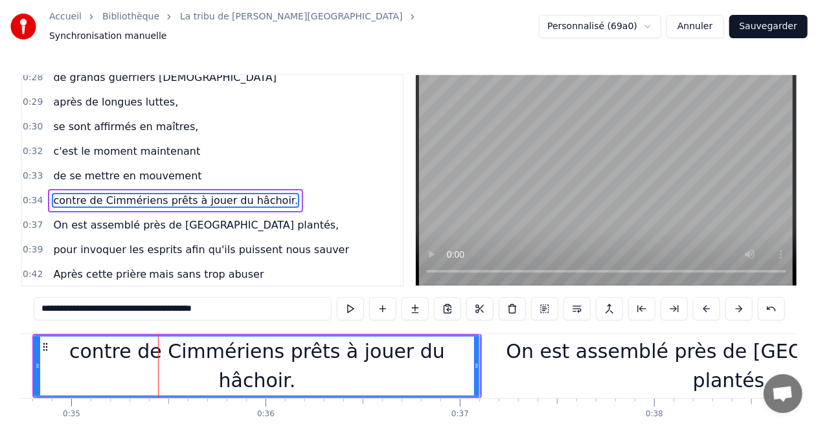
click at [80, 303] on input "**********" at bounding box center [183, 308] width 298 height 23
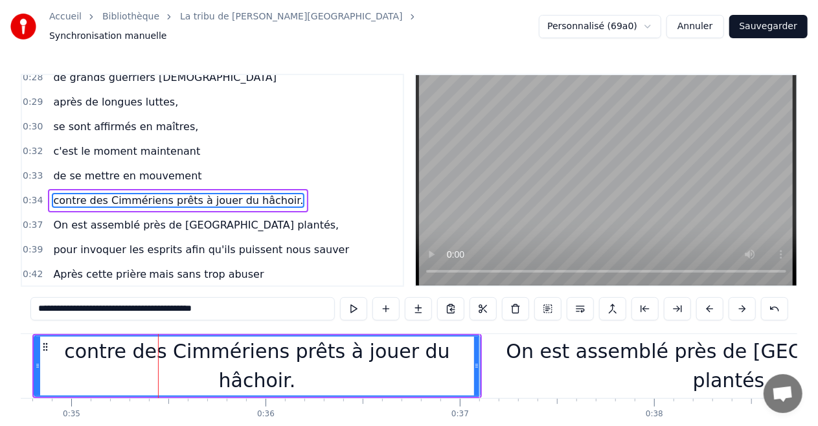
type input "**********"
click at [57, 368] on div "contre des Cimmériens prêts à jouer du hâchoir." at bounding box center [257, 366] width 445 height 58
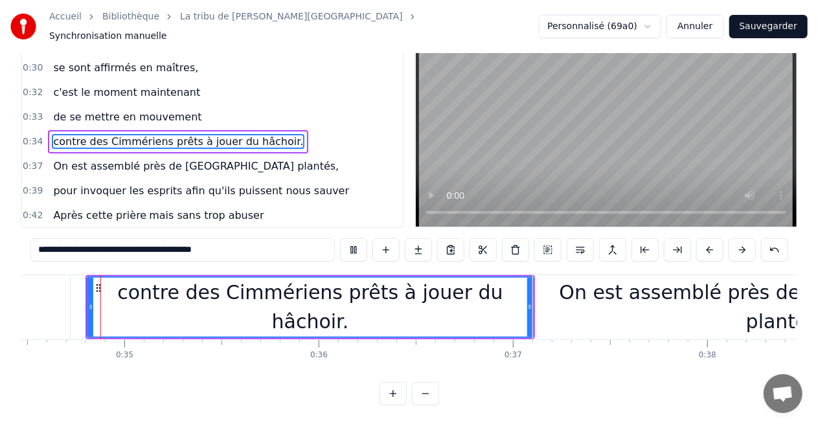
scroll to position [0, 6700]
click at [675, 240] on button at bounding box center [677, 249] width 27 height 23
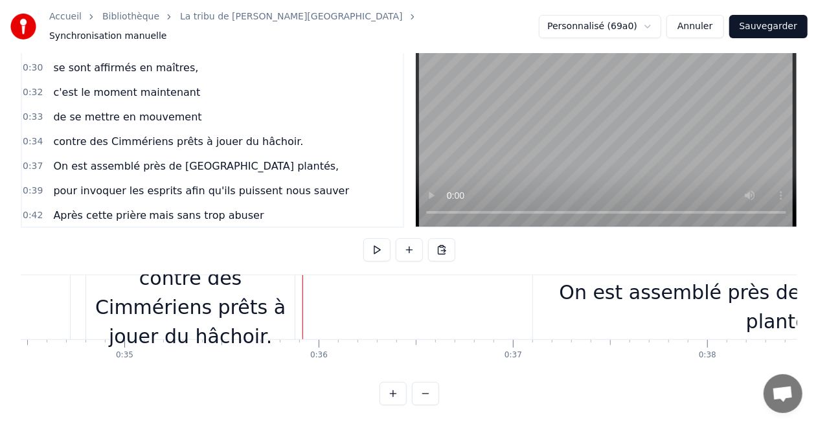
click at [216, 312] on div "contre des Cimmériens prêts à jouer du hâchoir." at bounding box center [190, 307] width 209 height 87
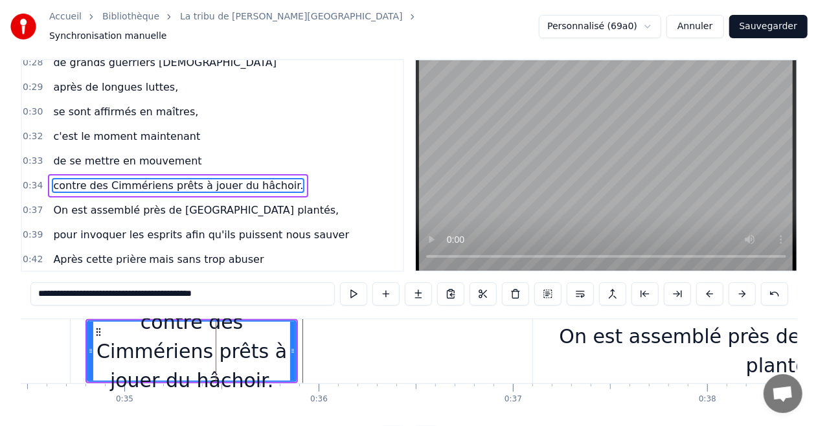
scroll to position [0, 0]
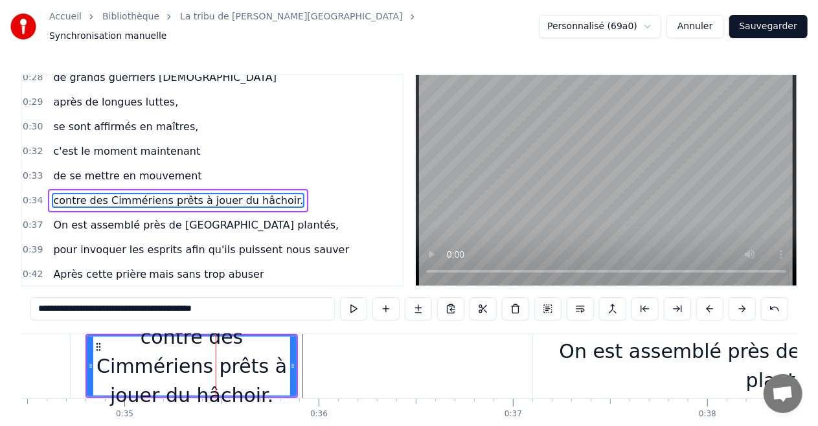
drag, startPoint x: 260, startPoint y: 302, endPoint x: 135, endPoint y: 303, distance: 125.7
click at [135, 303] on input "**********" at bounding box center [182, 308] width 305 height 23
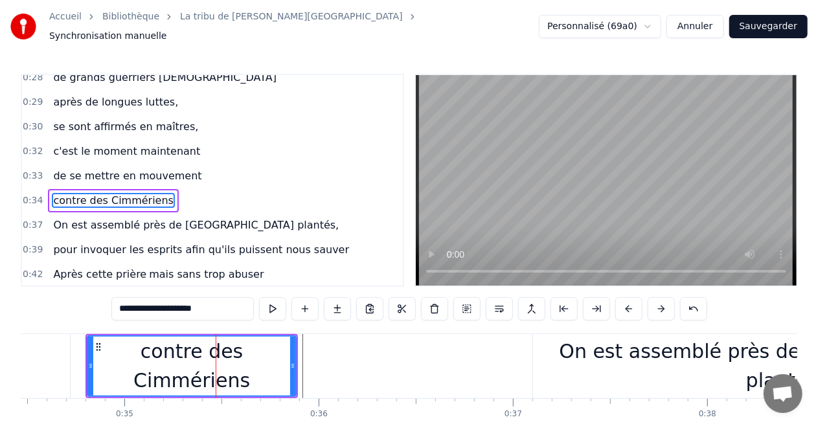
type input "**********"
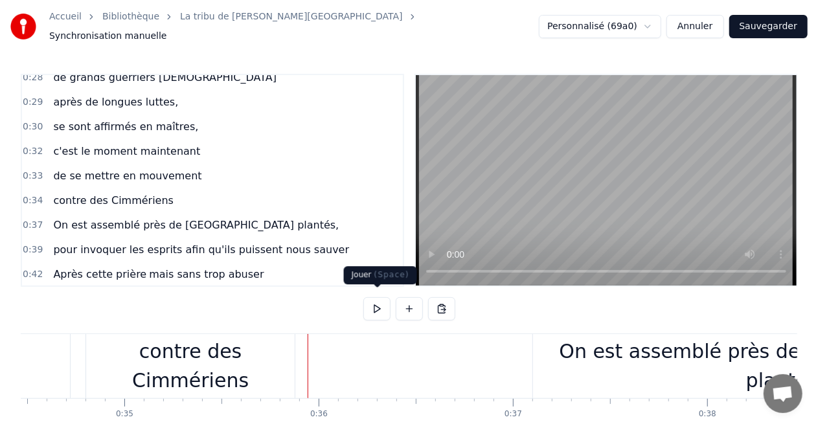
click at [231, 358] on div "contre des Cimmériens" at bounding box center [190, 366] width 209 height 58
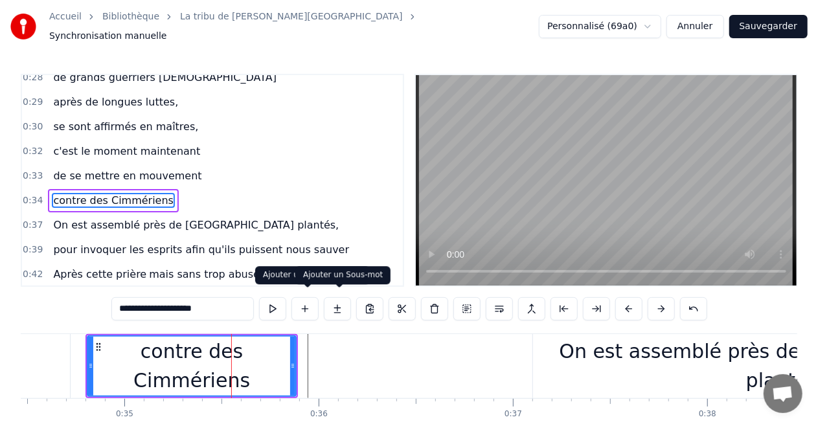
click at [341, 298] on button at bounding box center [337, 308] width 27 height 23
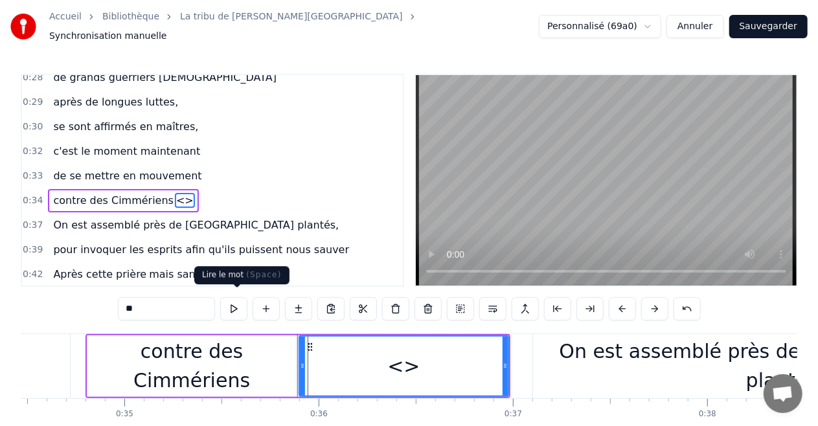
drag, startPoint x: 189, startPoint y: 299, endPoint x: 1, endPoint y: 309, distance: 187.5
click at [0, 317] on div "Accueil Bibliothèque La tribu de Dana • Manau Synchronisation manuelle Personna…" at bounding box center [409, 232] width 818 height 465
paste input "**********"
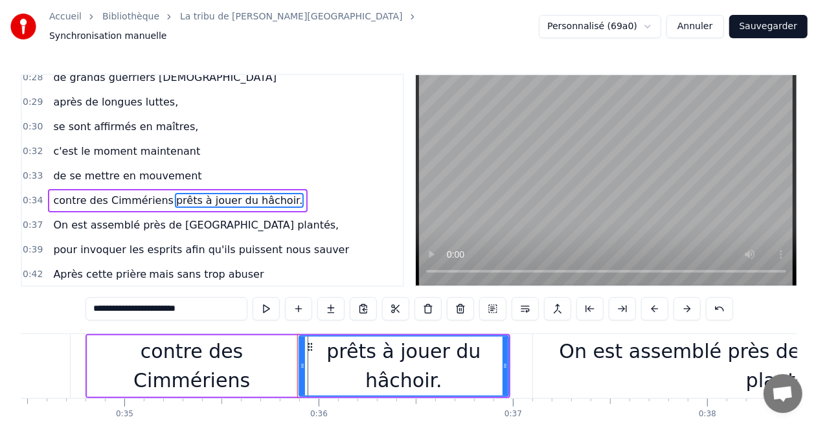
click at [101, 360] on div "contre des Cimmériens" at bounding box center [191, 366] width 209 height 58
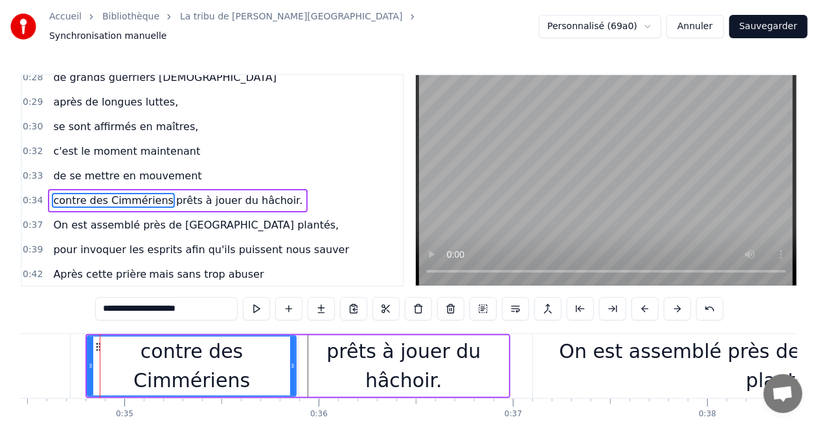
scroll to position [64, 0]
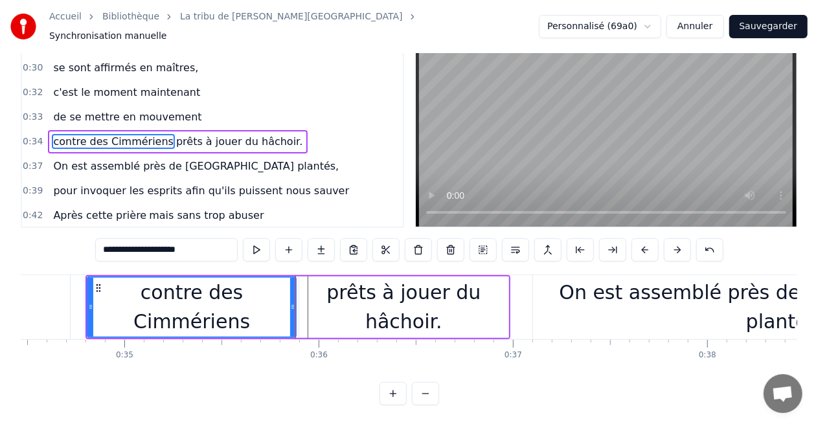
click at [324, 306] on div "prêts à jouer du hâchoir." at bounding box center [403, 307] width 209 height 58
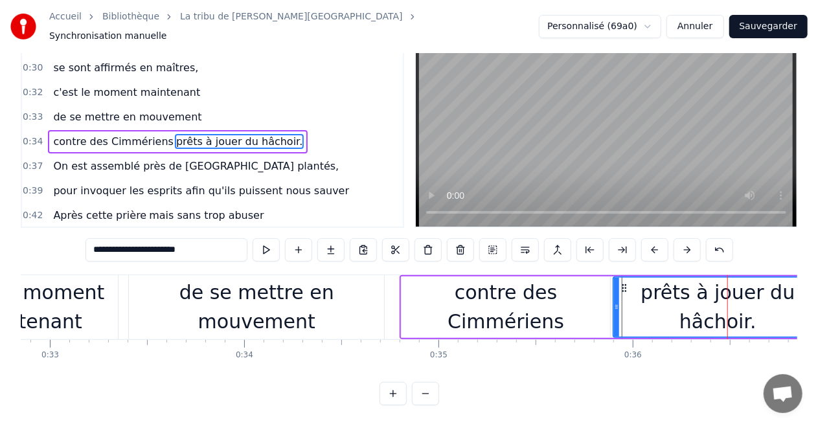
scroll to position [0, 6385]
click at [242, 292] on div "de se mettre en mouvement" at bounding box center [257, 307] width 255 height 58
type input "**********"
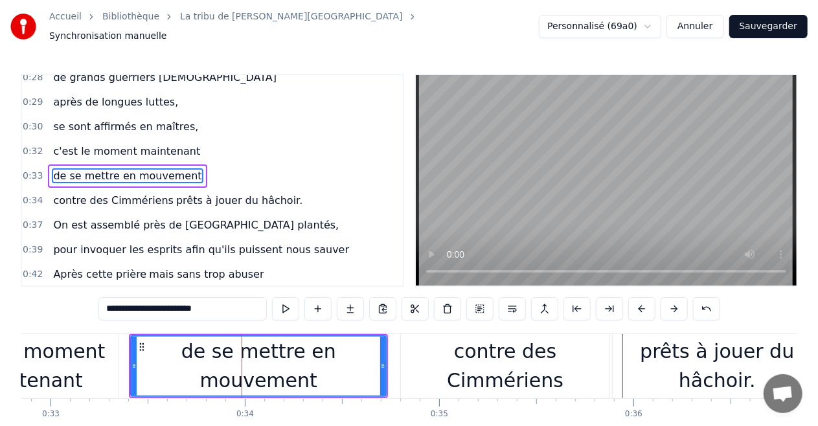
scroll to position [124, 0]
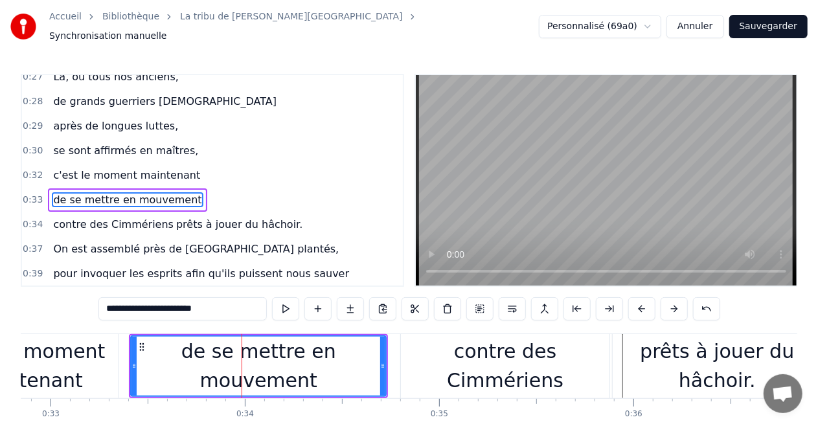
click at [235, 308] on input "**********" at bounding box center [182, 308] width 168 height 23
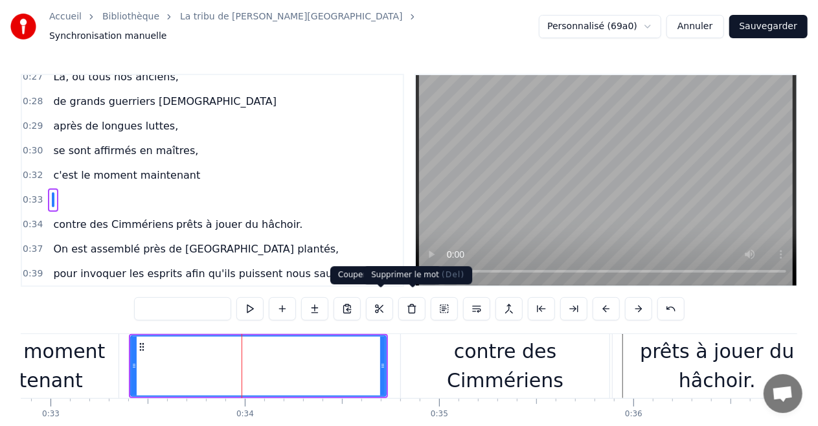
click at [407, 302] on button at bounding box center [412, 308] width 27 height 23
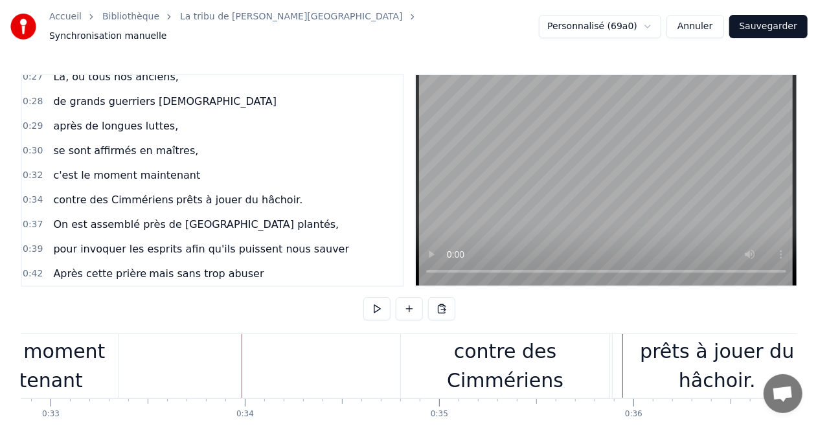
click at [108, 359] on div "c'est le moment maintenant" at bounding box center [27, 366] width 184 height 58
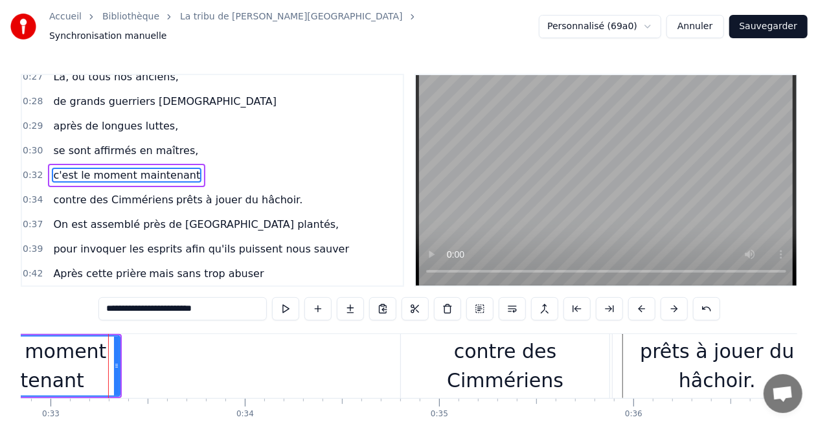
scroll to position [100, 0]
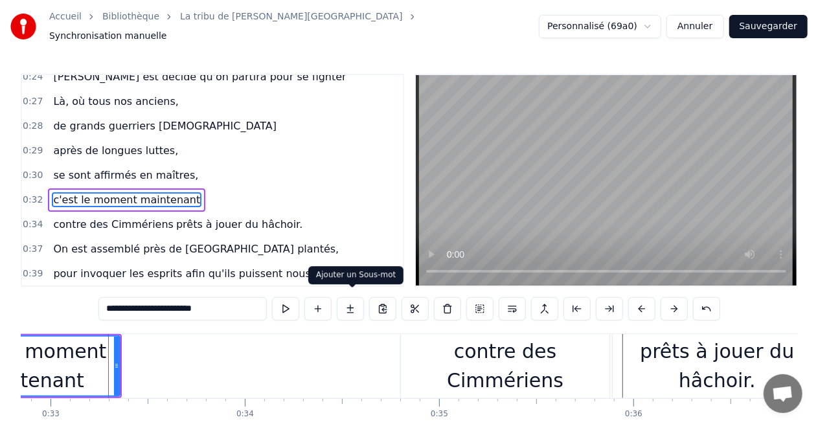
click at [354, 306] on button at bounding box center [350, 308] width 27 height 23
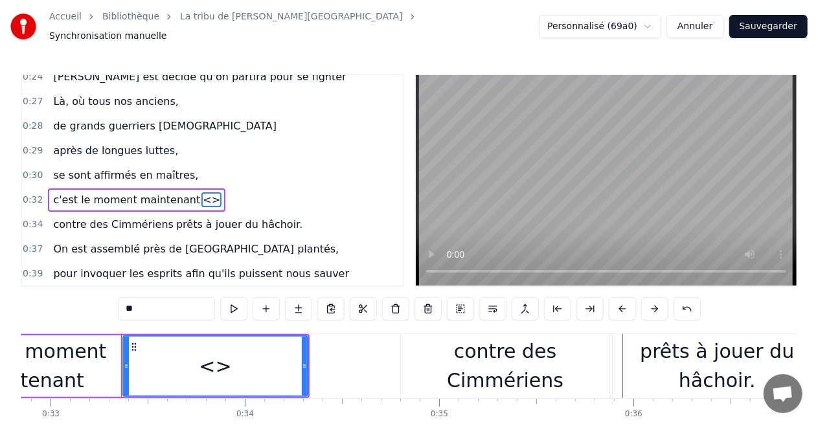
drag, startPoint x: 166, startPoint y: 298, endPoint x: 36, endPoint y: 297, distance: 130.3
click at [36, 297] on div "0:16 Le souffle du zéphyr fait du froid dans le Finistère 0:19 je porte un dern…" at bounding box center [409, 269] width 777 height 391
paste input "**********"
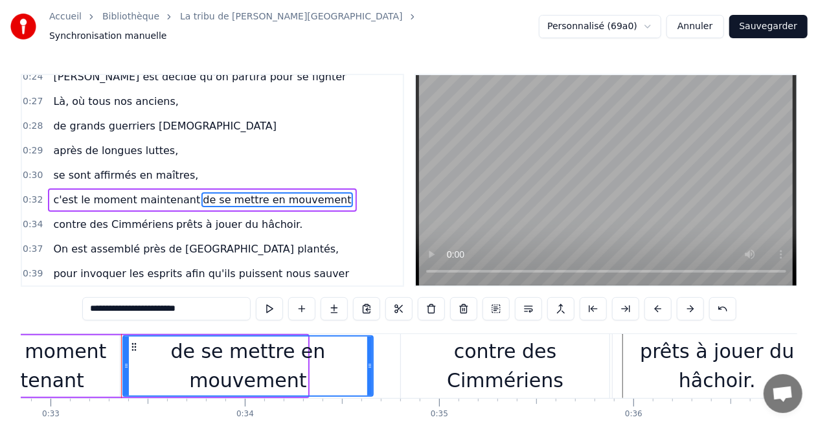
drag, startPoint x: 306, startPoint y: 362, endPoint x: 380, endPoint y: 366, distance: 74.0
click at [373, 366] on div "de se mettre en mouvement" at bounding box center [247, 367] width 251 height 62
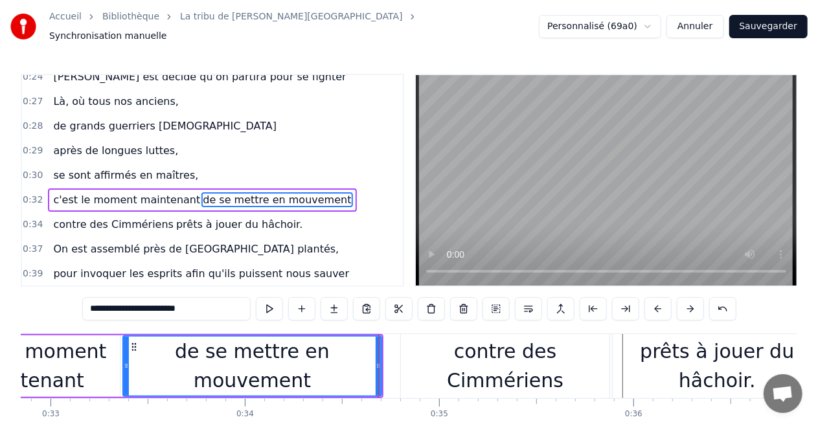
click at [92, 363] on div "c'est le moment maintenant" at bounding box center [28, 366] width 184 height 58
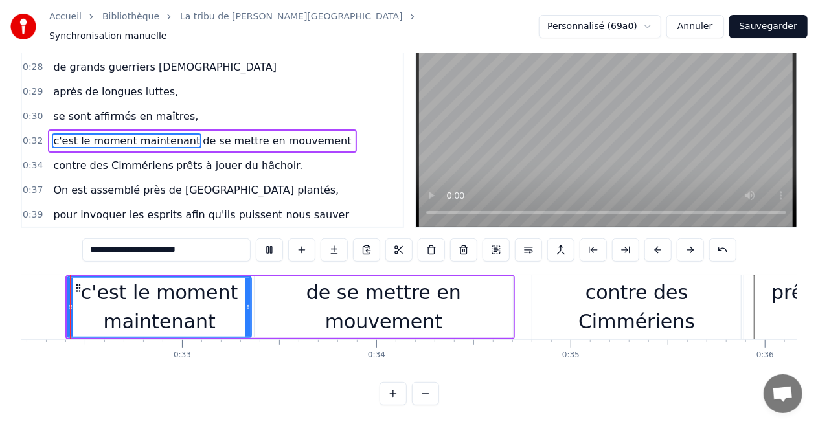
scroll to position [0, 6238]
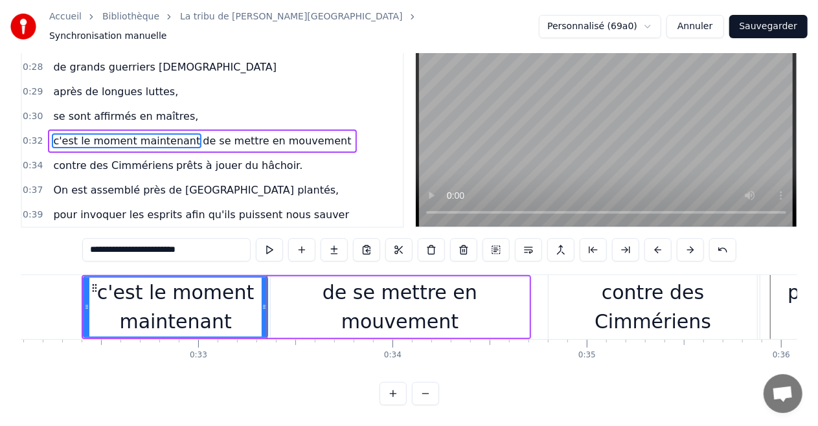
click at [291, 311] on div "de se mettre en mouvement" at bounding box center [400, 308] width 258 height 62
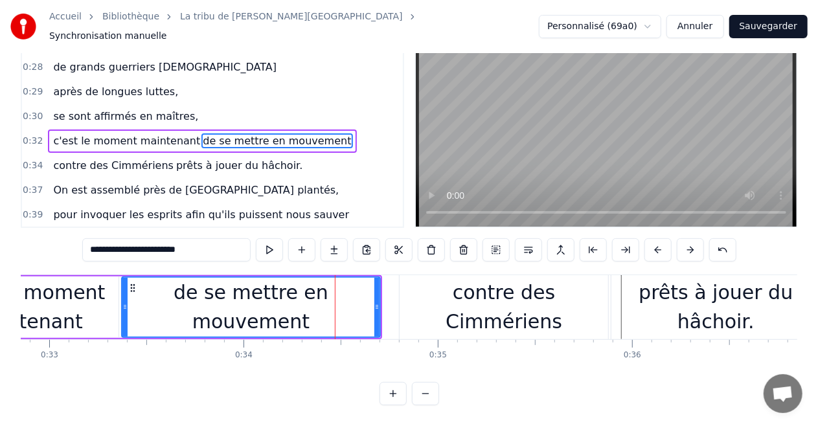
scroll to position [0, 6381]
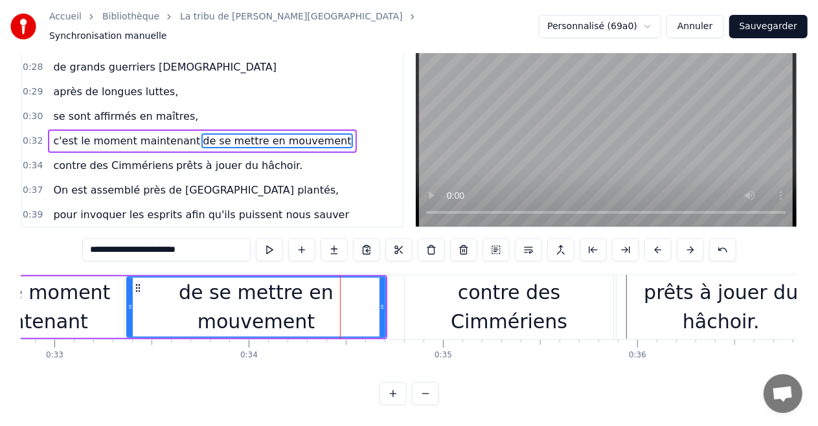
click at [96, 242] on input "**********" at bounding box center [166, 249] width 168 height 23
click at [87, 306] on div "c'est le moment maintenant" at bounding box center [32, 307] width 184 height 58
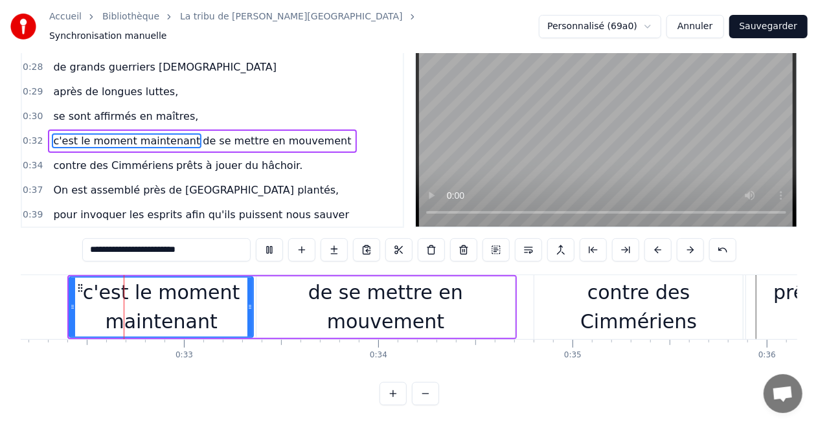
scroll to position [0, 6234]
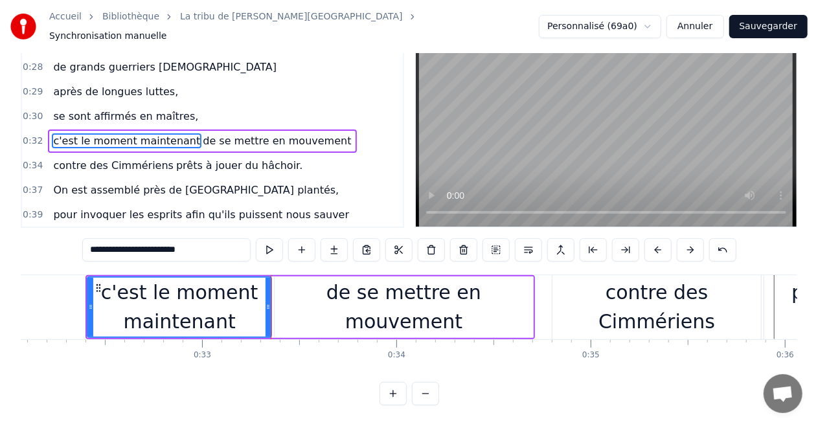
click at [320, 314] on div "de se mettre en mouvement" at bounding box center [404, 308] width 258 height 62
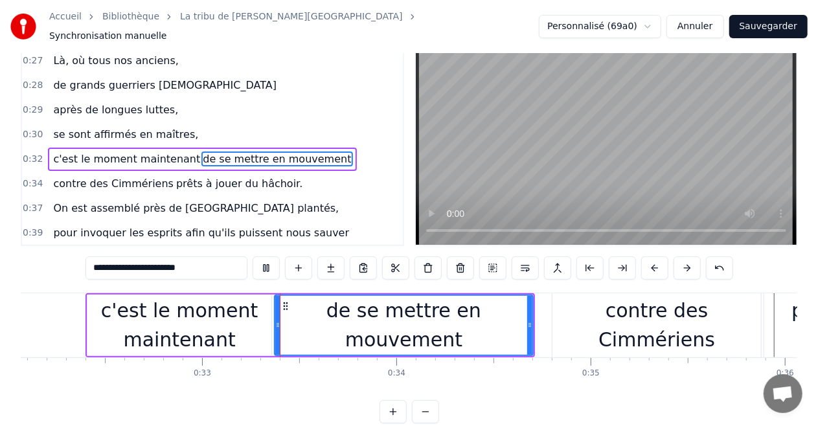
scroll to position [64, 0]
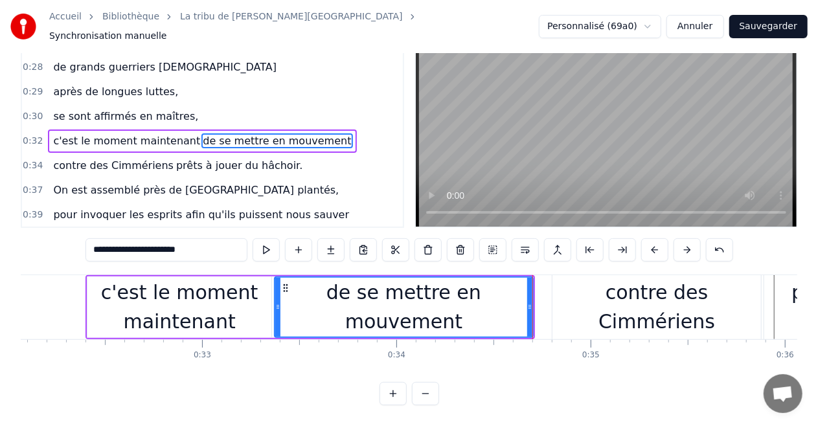
click at [594, 295] on div "contre des Cimmériens" at bounding box center [657, 307] width 209 height 58
type input "**********"
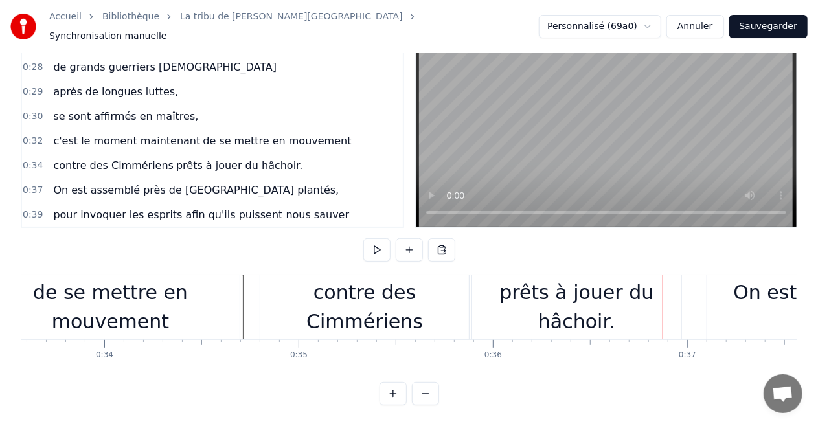
scroll to position [0, 6525]
click at [183, 296] on div "de se mettre en mouvement" at bounding box center [111, 307] width 258 height 58
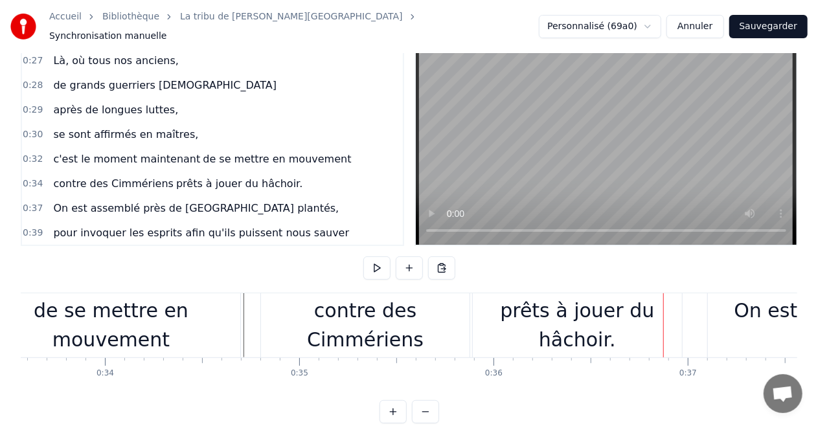
click at [664, 296] on div at bounding box center [664, 326] width 1 height 64
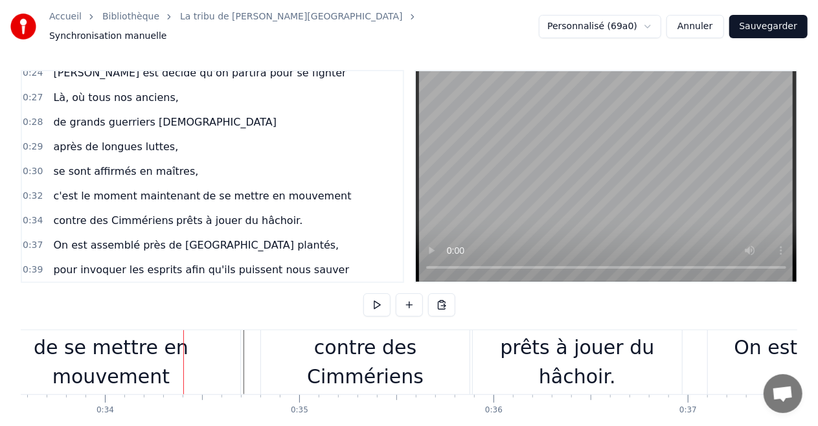
scroll to position [0, 0]
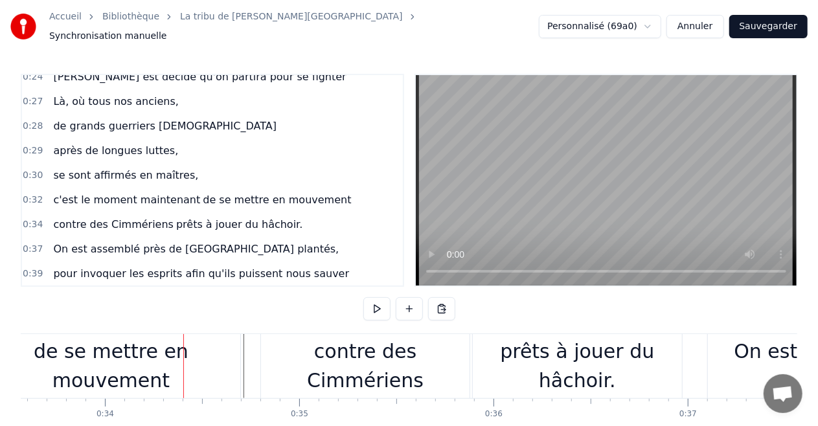
click at [117, 359] on div "de se mettre en mouvement" at bounding box center [111, 366] width 258 height 58
click at [183, 359] on div at bounding box center [183, 366] width 1 height 64
click at [128, 360] on div "de se mettre en mouvement" at bounding box center [111, 366] width 258 height 58
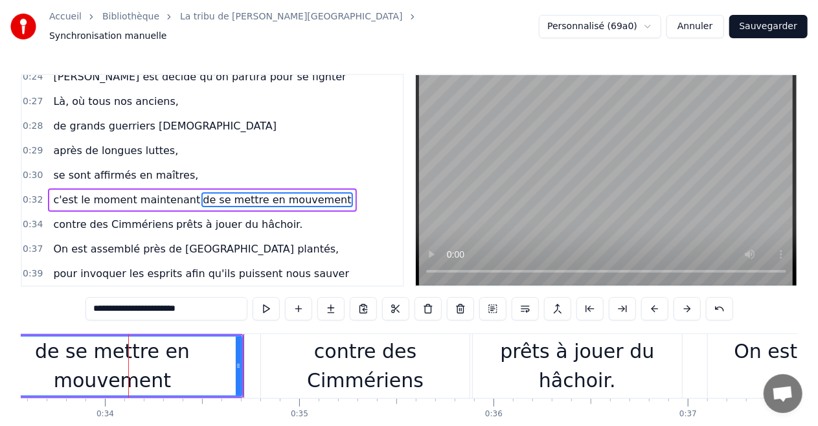
click at [128, 360] on div at bounding box center [128, 366] width 1 height 64
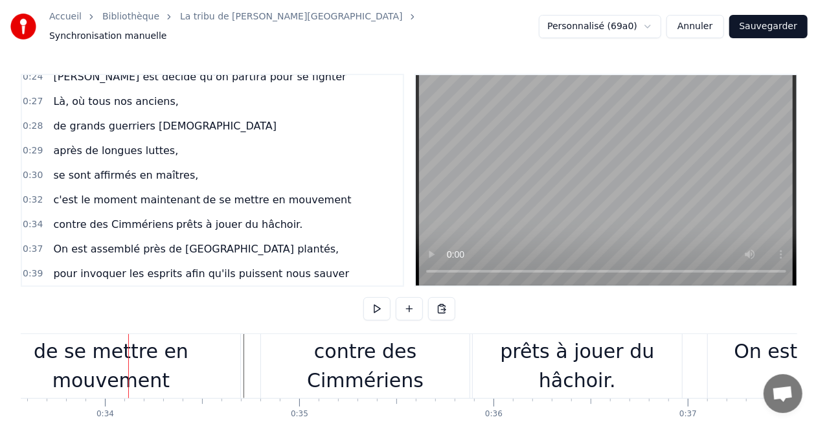
click at [128, 360] on div at bounding box center [128, 366] width 1 height 64
click at [189, 364] on div "de se mettre en mouvement" at bounding box center [111, 366] width 258 height 58
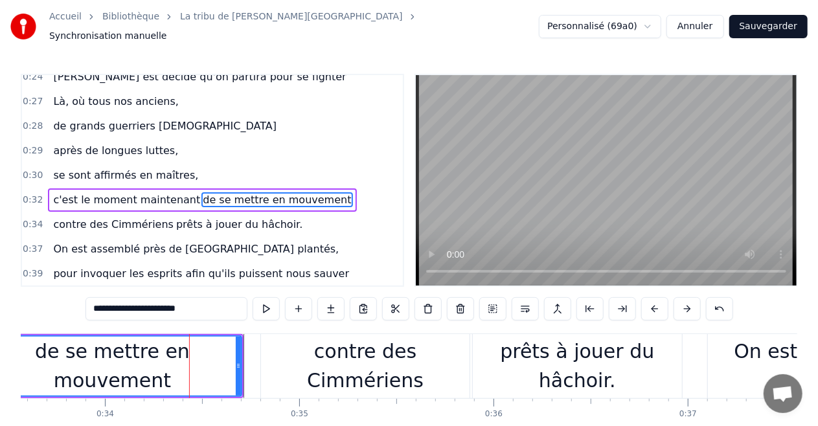
scroll to position [0, 6501]
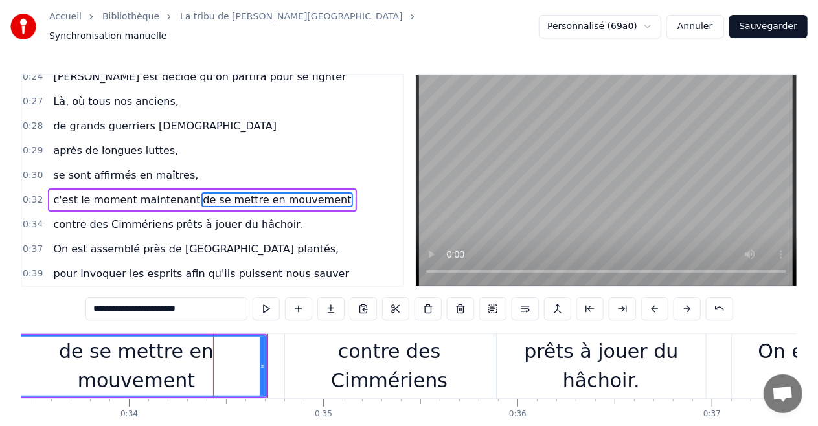
drag, startPoint x: 222, startPoint y: 303, endPoint x: 112, endPoint y: 309, distance: 109.7
click at [112, 309] on input "**********" at bounding box center [167, 308] width 162 height 23
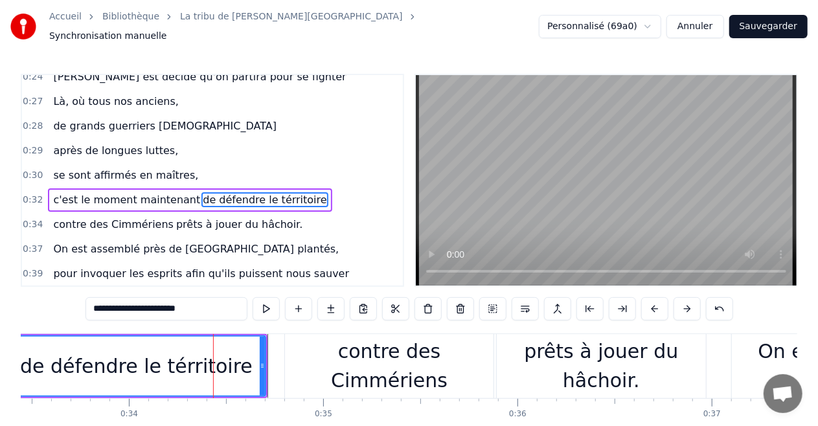
click at [167, 304] on input "**********" at bounding box center [167, 308] width 162 height 23
click at [299, 378] on div "contre des Cimmériens" at bounding box center [389, 366] width 209 height 64
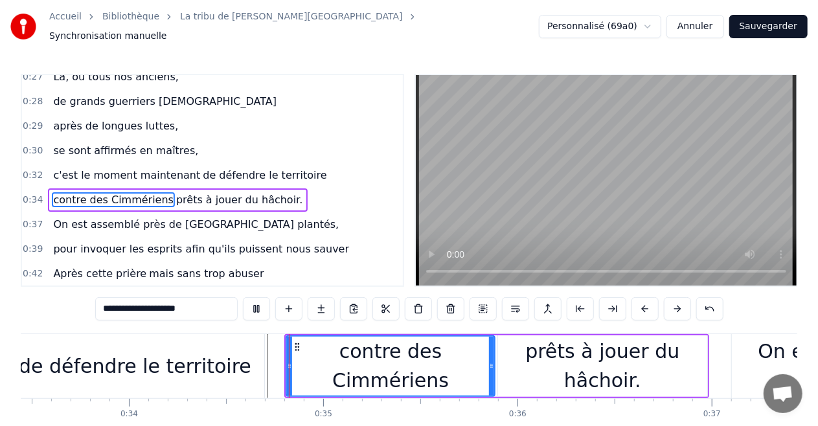
scroll to position [64, 0]
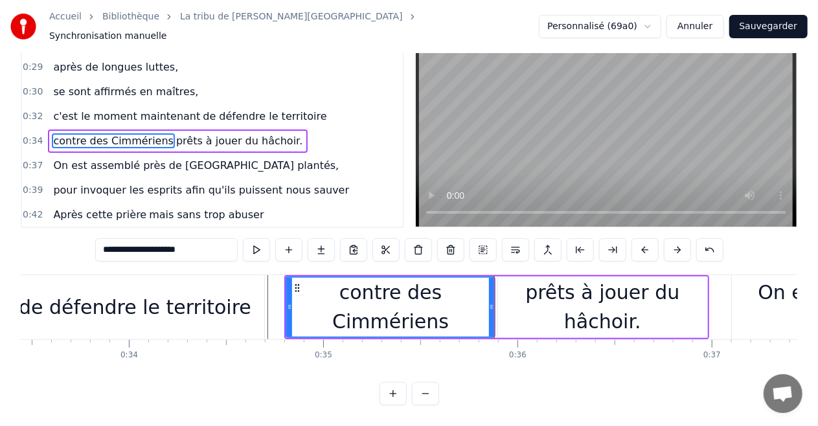
click at [372, 310] on div "contre des Cimmériens" at bounding box center [390, 307] width 207 height 58
click at [557, 312] on div "prêts à jouer du hâchoir." at bounding box center [602, 307] width 209 height 58
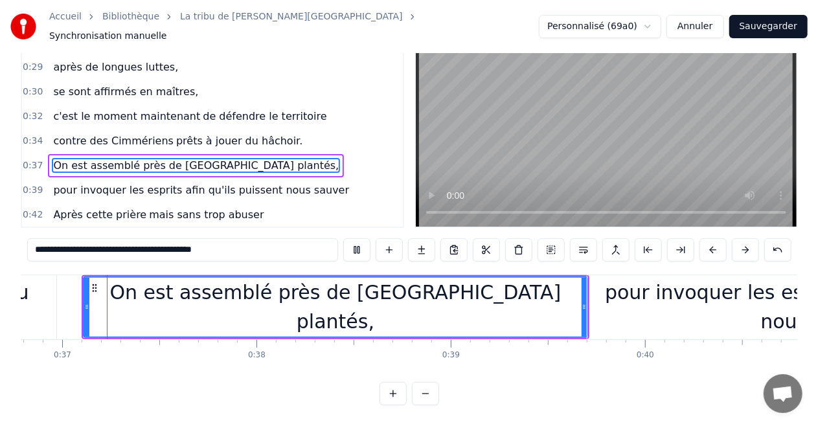
scroll to position [0, 7147]
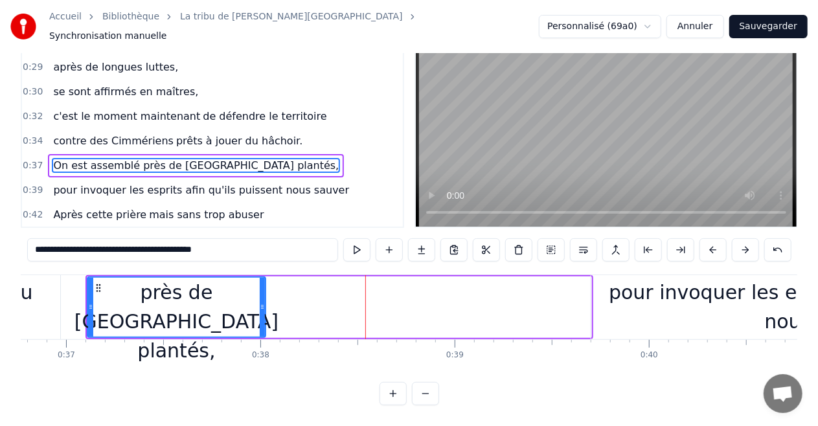
drag, startPoint x: 586, startPoint y: 301, endPoint x: 264, endPoint y: 315, distance: 322.3
click at [264, 315] on div at bounding box center [262, 307] width 5 height 59
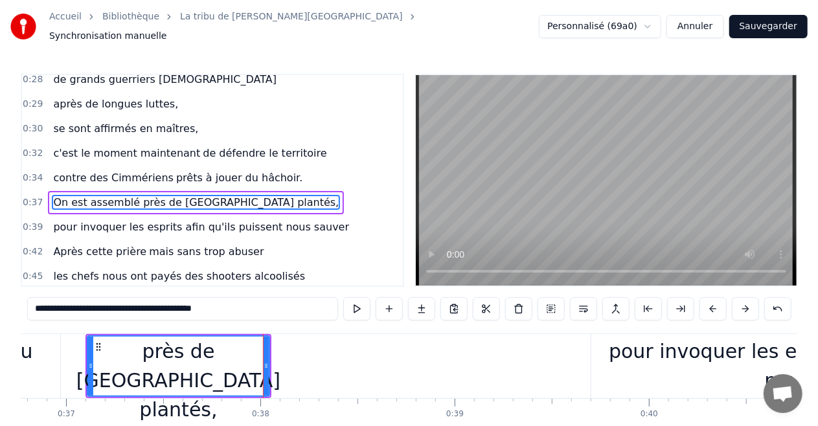
scroll to position [148, 0]
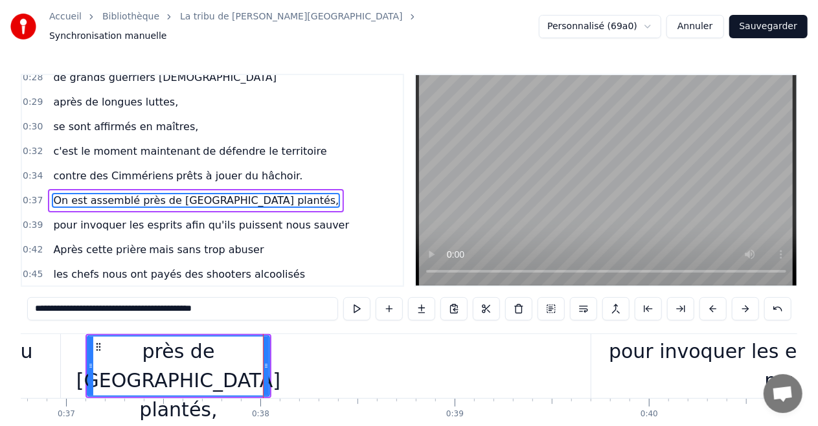
click at [89, 301] on input "**********" at bounding box center [182, 308] width 311 height 23
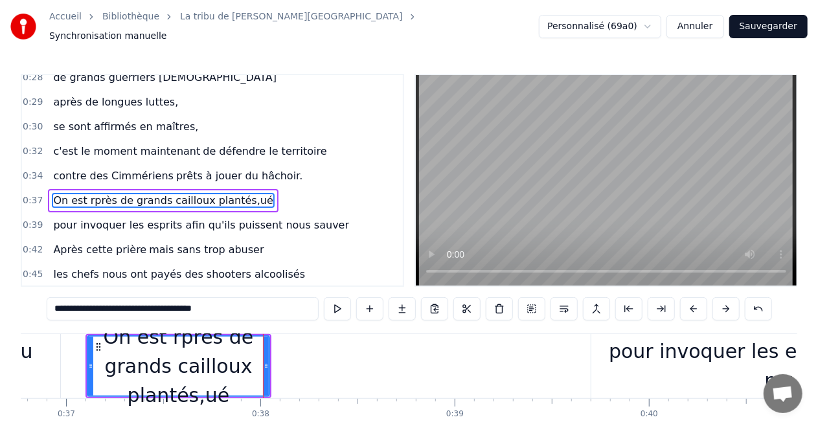
click at [533, 365] on div "0:16 Le souffle du zéphyr fait du froid dans le Finistère 0:19 je porte un dern…" at bounding box center [409, 269] width 777 height 391
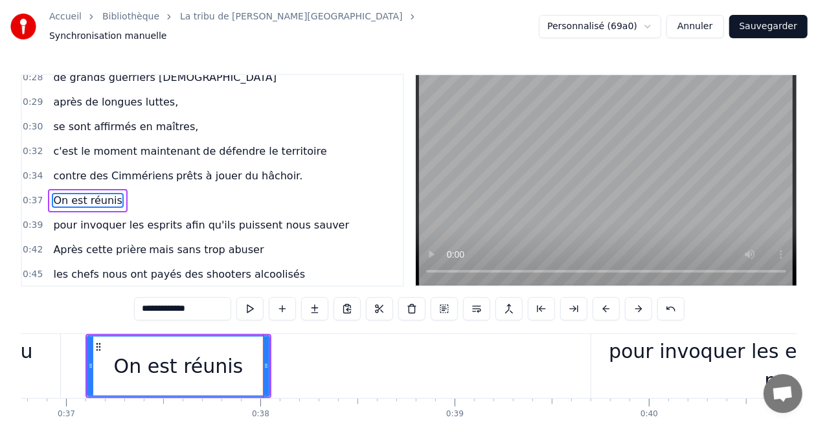
type input "**********"
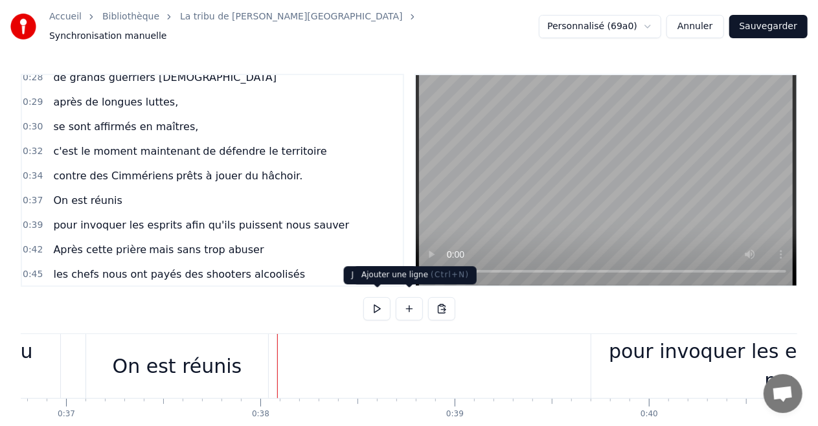
click at [408, 302] on button at bounding box center [409, 308] width 27 height 23
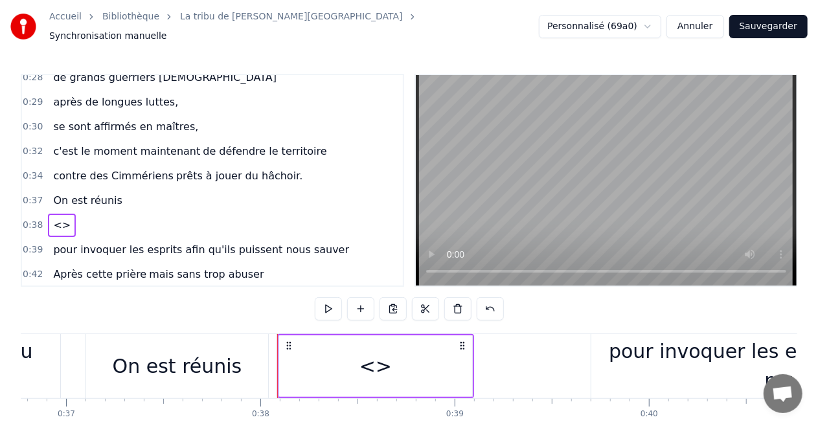
click at [398, 355] on div "<>" at bounding box center [375, 367] width 193 height 62
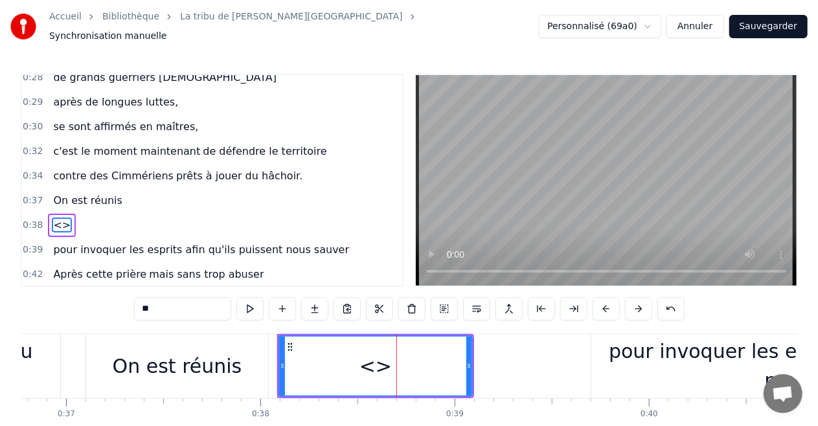
scroll to position [172, 0]
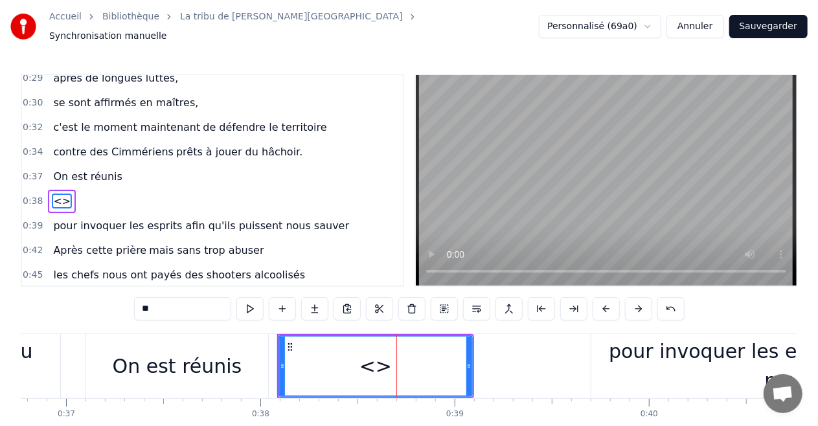
drag, startPoint x: 181, startPoint y: 302, endPoint x: 0, endPoint y: 306, distance: 181.5
click at [0, 315] on div "Accueil Bibliothèque La tribu de Dana • Manau Synchronisation manuelle Personna…" at bounding box center [409, 232] width 818 height 465
type input "*"
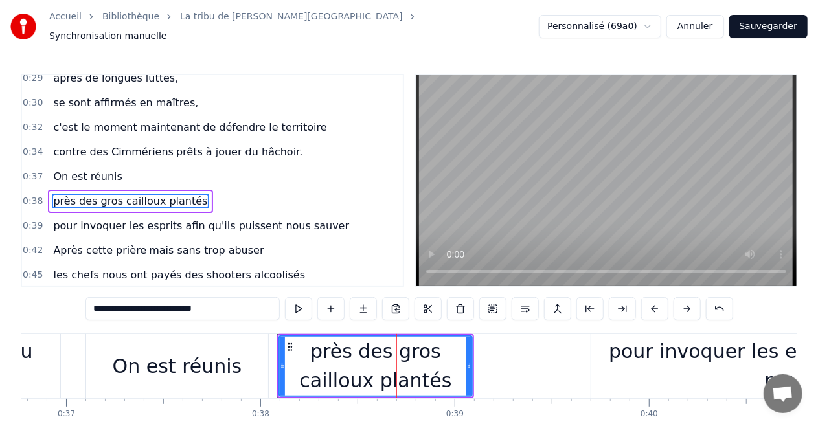
type input "**********"
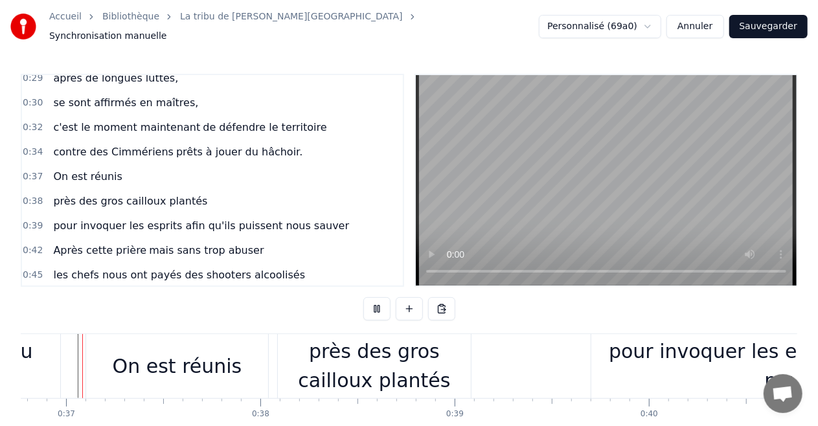
scroll to position [0, 7140]
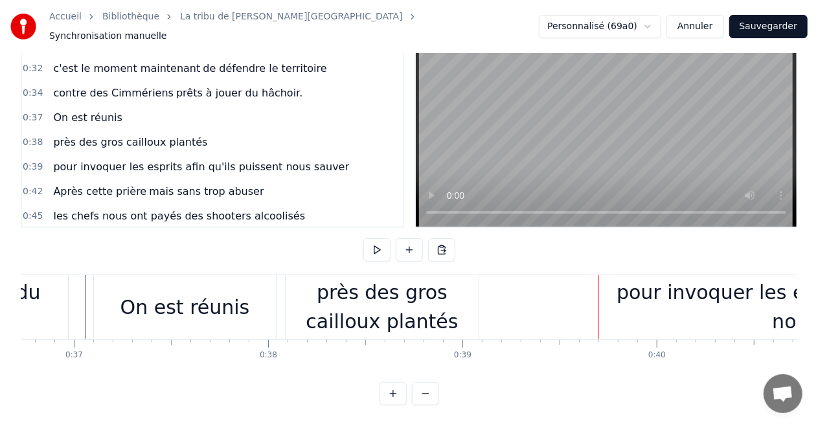
click at [464, 288] on div "près des gros cailloux plantés" at bounding box center [382, 307] width 193 height 58
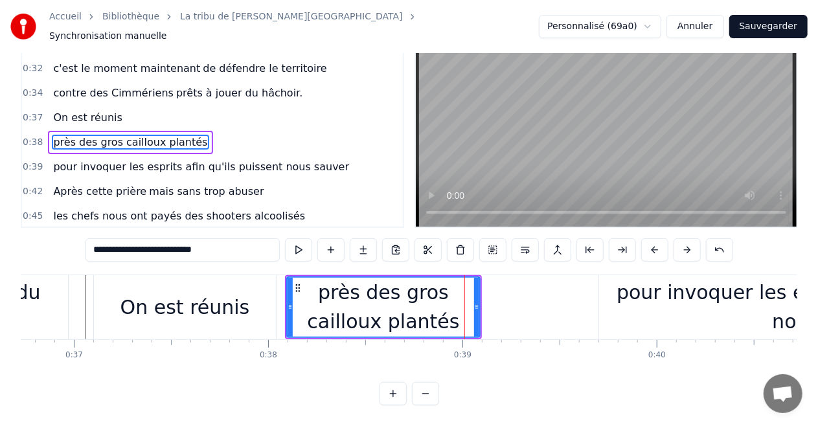
scroll to position [0, 0]
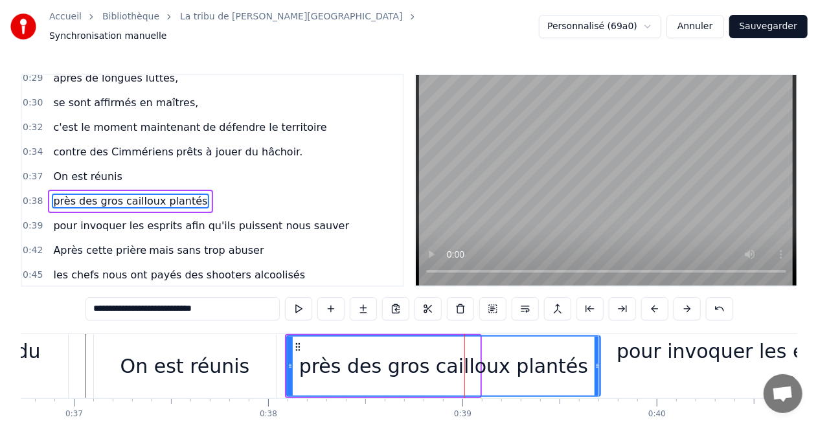
drag, startPoint x: 474, startPoint y: 355, endPoint x: 595, endPoint y: 360, distance: 120.6
click at [595, 361] on icon at bounding box center [597, 366] width 5 height 10
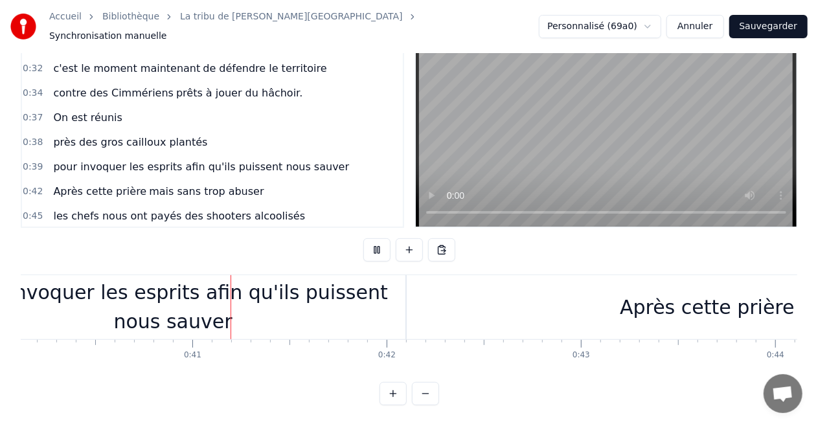
scroll to position [0, 7800]
click at [156, 294] on div "pour invoquer les esprits afin qu'ils puissent nous sauver" at bounding box center [170, 307] width 465 height 58
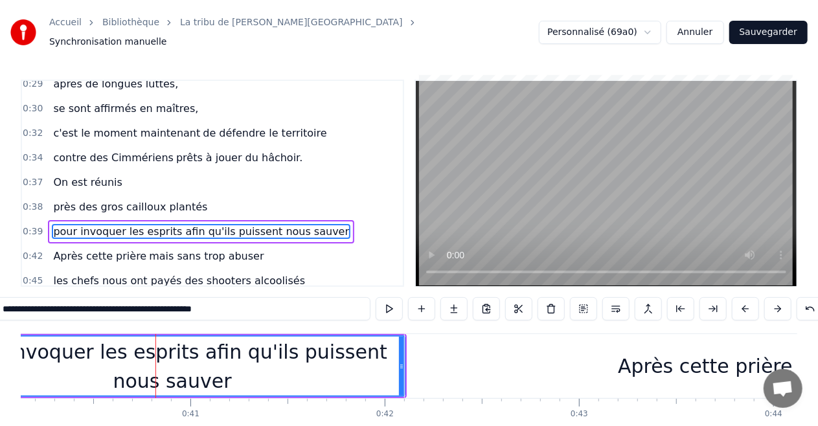
scroll to position [197, 0]
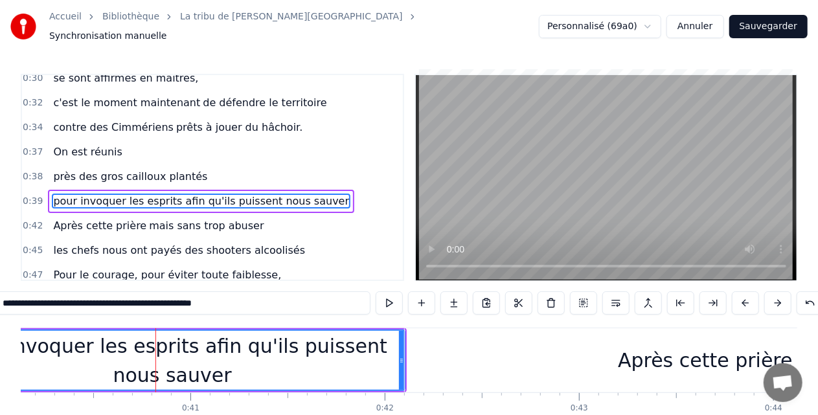
click at [104, 190] on div "pour invoquer les esprits afin qu'ils puissent nous sauver" at bounding box center [201, 201] width 306 height 23
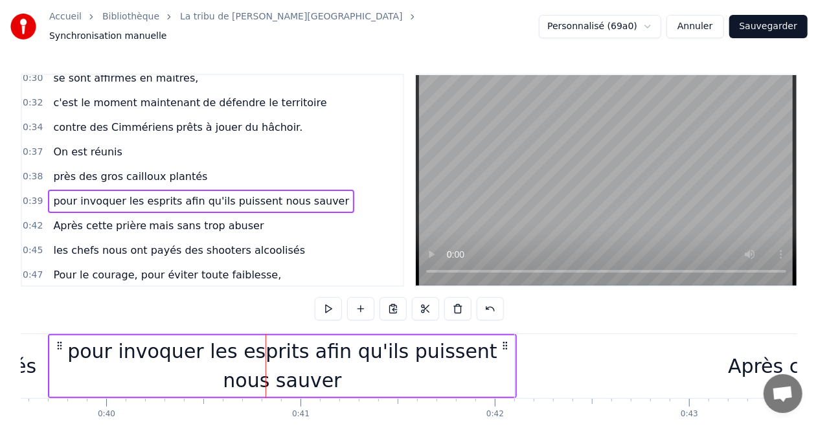
scroll to position [0, 7653]
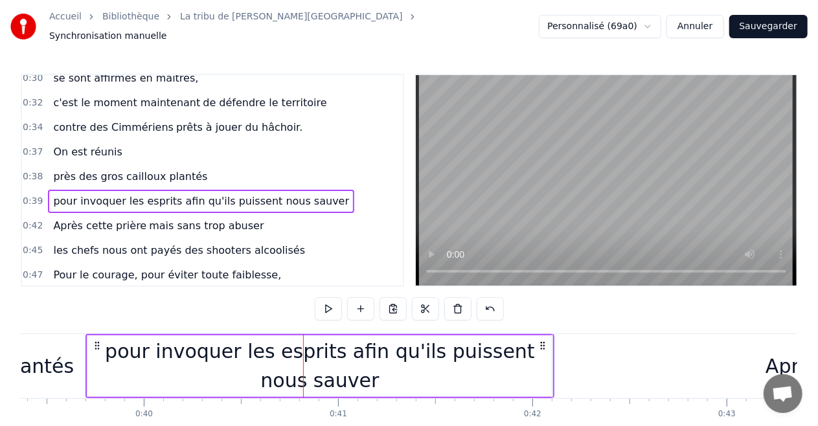
click at [111, 194] on span "pour invoquer les esprits afin qu'ils puissent nous sauver" at bounding box center [201, 201] width 299 height 15
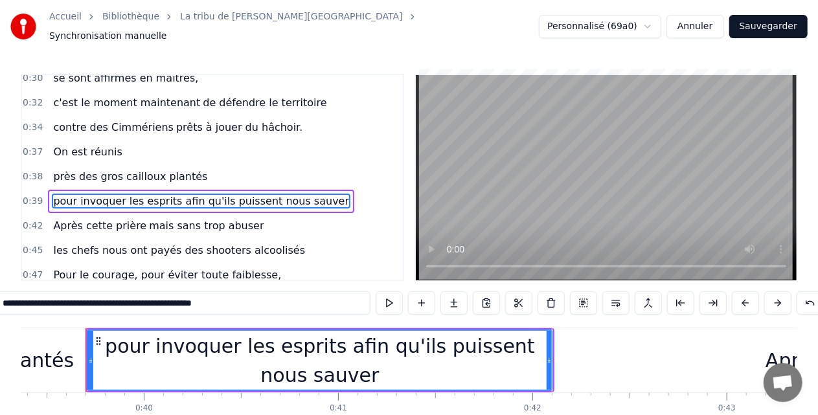
drag, startPoint x: 285, startPoint y: 308, endPoint x: 30, endPoint y: 312, distance: 255.3
click at [30, 312] on input "**********" at bounding box center [183, 303] width 376 height 23
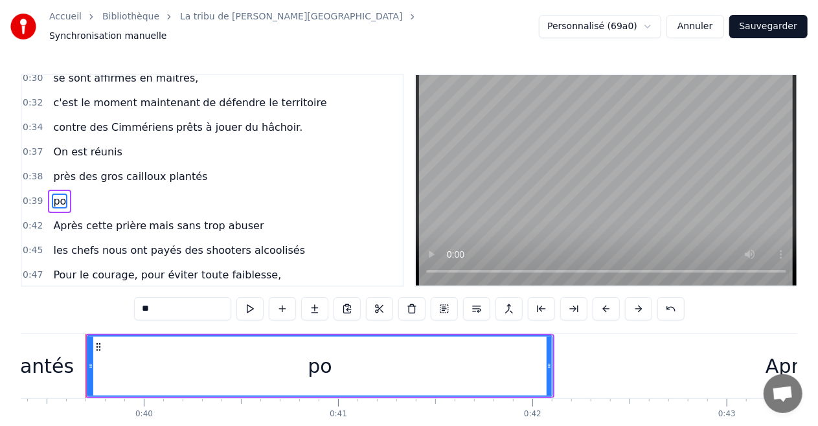
type input "*"
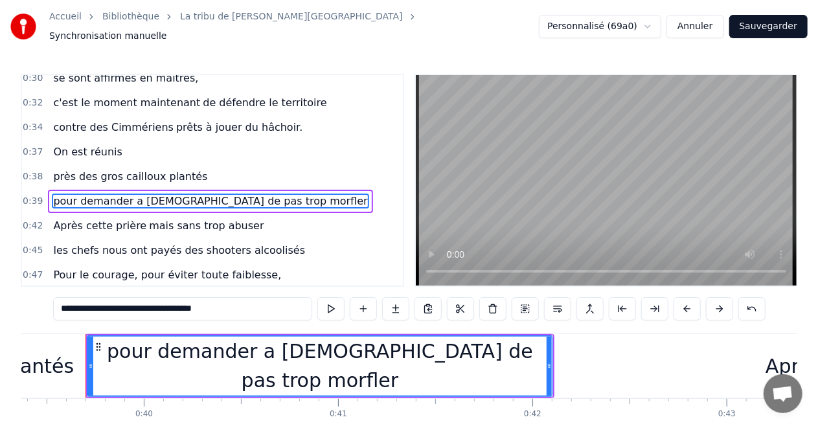
drag, startPoint x: 155, startPoint y: 305, endPoint x: 249, endPoint y: 309, distance: 94.0
click at [249, 309] on input "**********" at bounding box center [182, 308] width 259 height 23
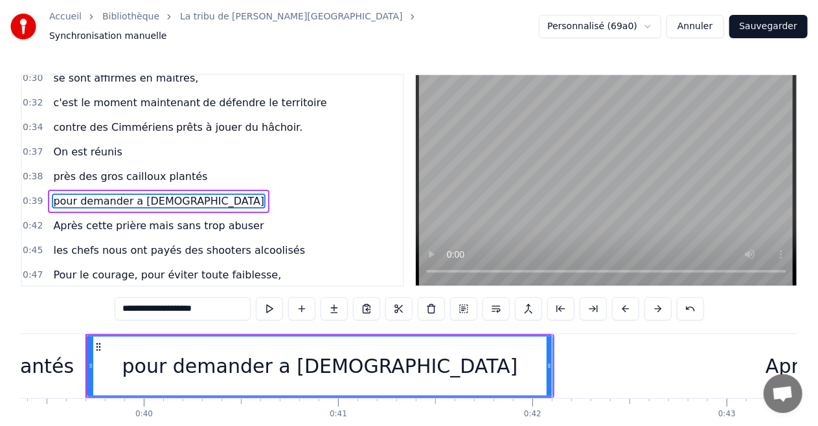
click at [194, 307] on input "**********" at bounding box center [183, 308] width 136 height 23
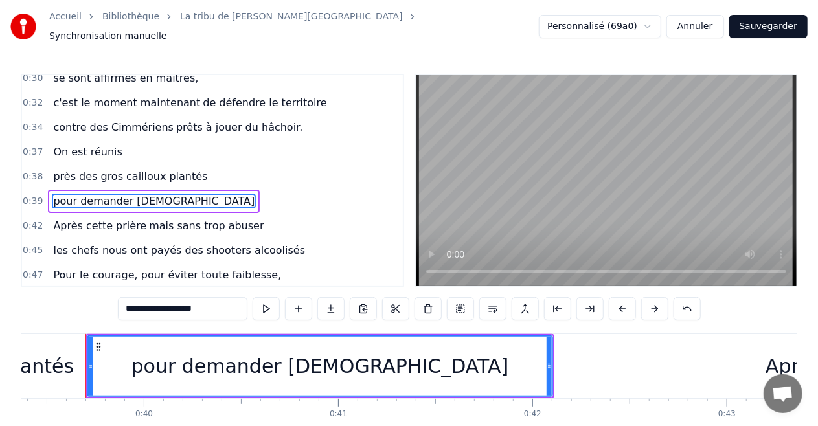
click at [194, 307] on input "**********" at bounding box center [183, 308] width 130 height 23
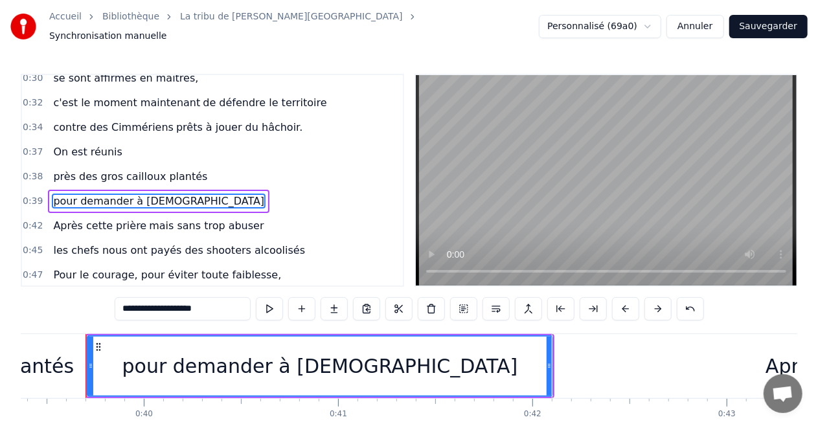
click at [201, 306] on input "**********" at bounding box center [183, 308] width 136 height 23
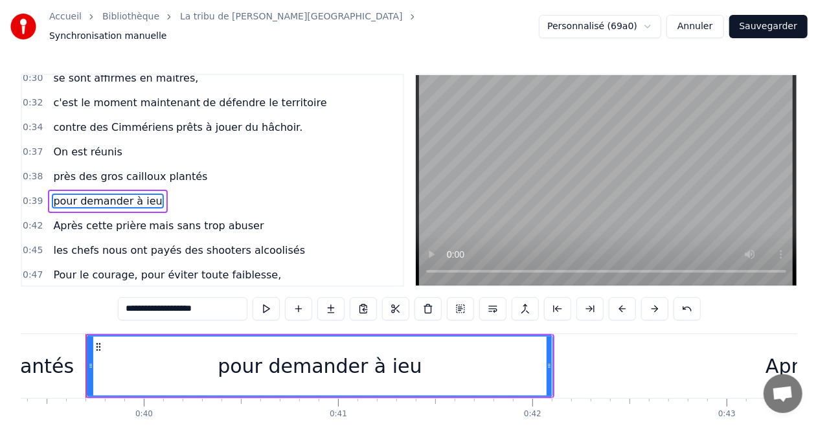
click at [201, 306] on input "**********" at bounding box center [183, 308] width 130 height 23
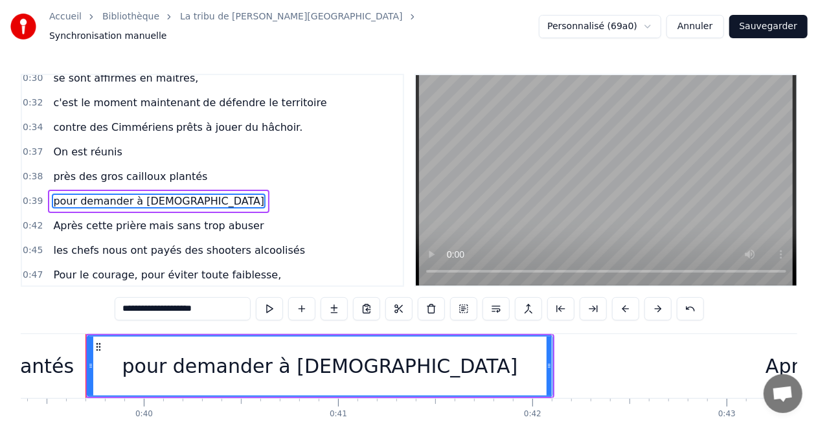
click at [201, 306] on input "**********" at bounding box center [183, 308] width 136 height 23
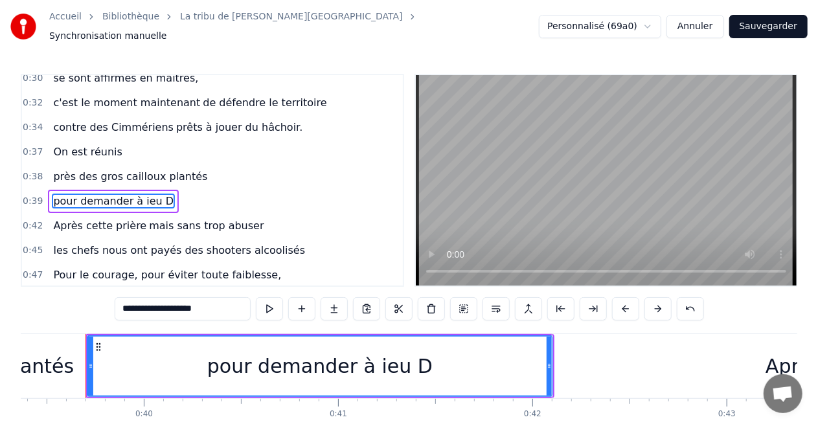
click at [198, 305] on input "**********" at bounding box center [183, 308] width 136 height 23
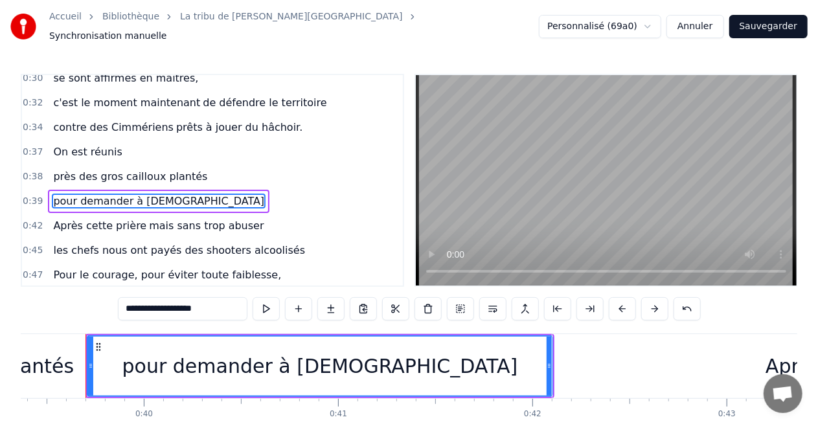
type input "**********"
click at [121, 352] on div "pour demander à Dieu" at bounding box center [320, 366] width 464 height 59
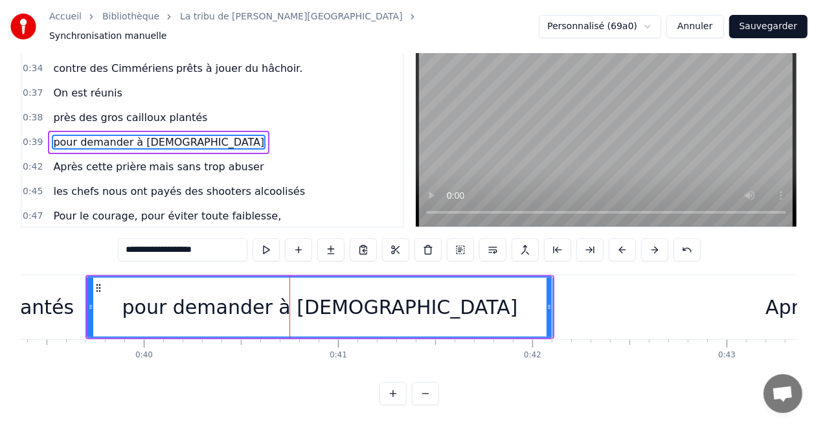
click at [258, 293] on div "pour demander à Dieu" at bounding box center [320, 307] width 396 height 29
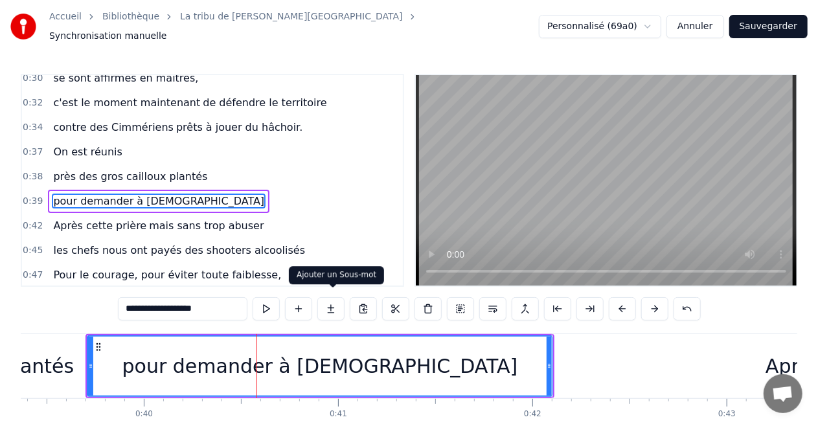
click at [336, 303] on button at bounding box center [331, 308] width 27 height 23
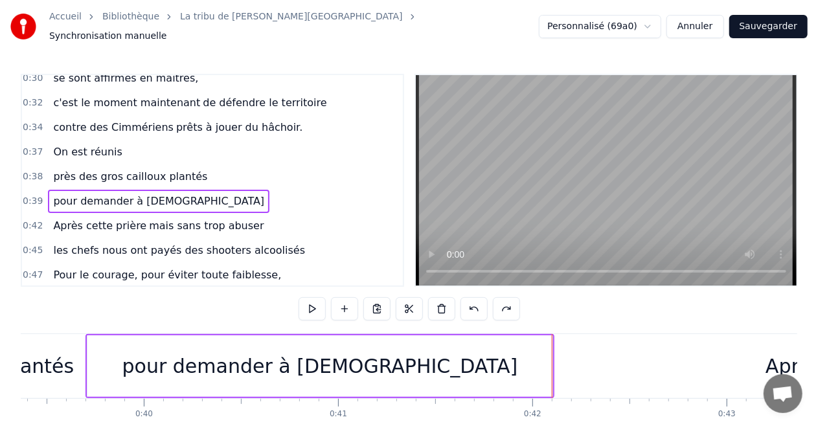
click at [192, 362] on div "pour demander à Dieu" at bounding box center [319, 367] width 465 height 62
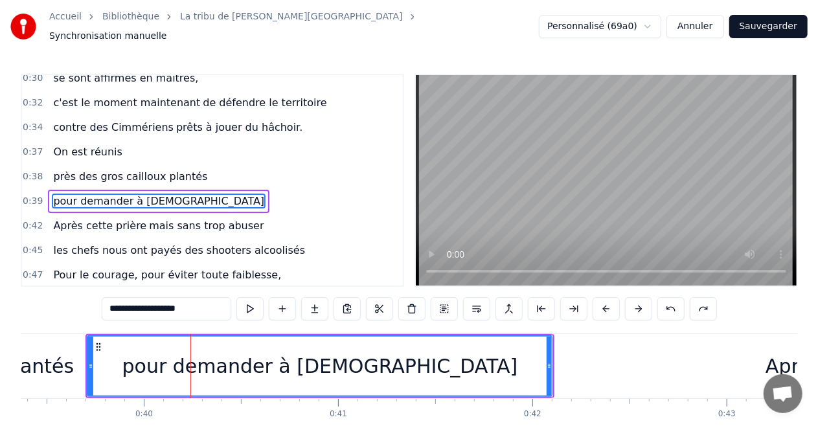
click at [265, 356] on div "pour demander à Dieu" at bounding box center [320, 366] width 396 height 29
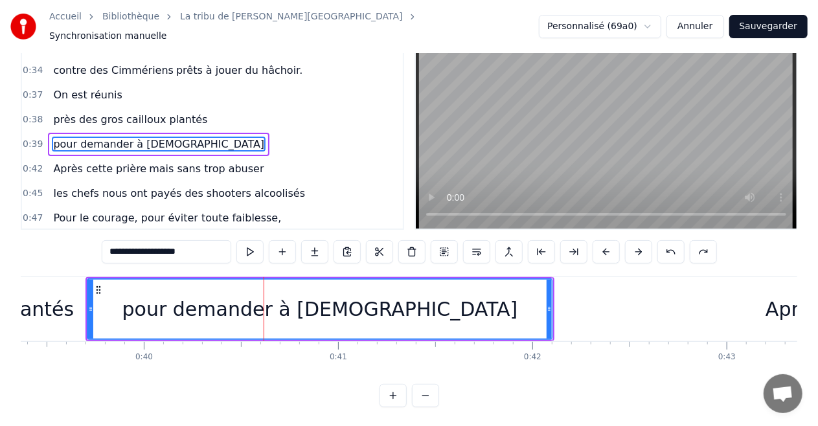
scroll to position [64, 0]
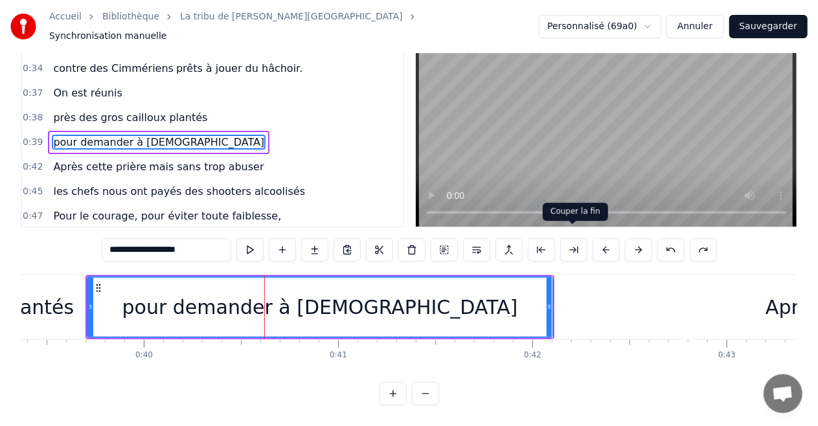
click at [574, 242] on button at bounding box center [574, 249] width 27 height 23
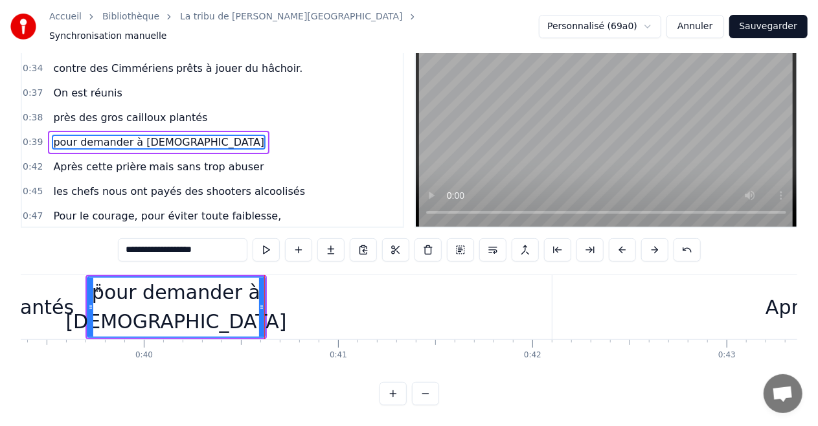
click at [329, 242] on button at bounding box center [331, 249] width 27 height 23
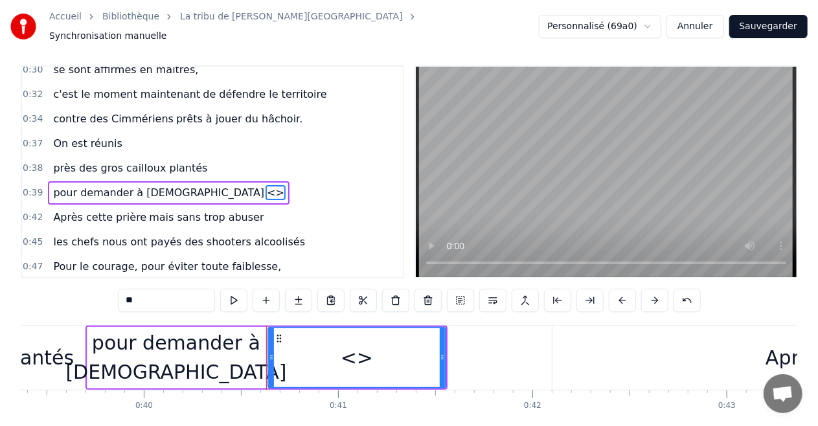
scroll to position [0, 0]
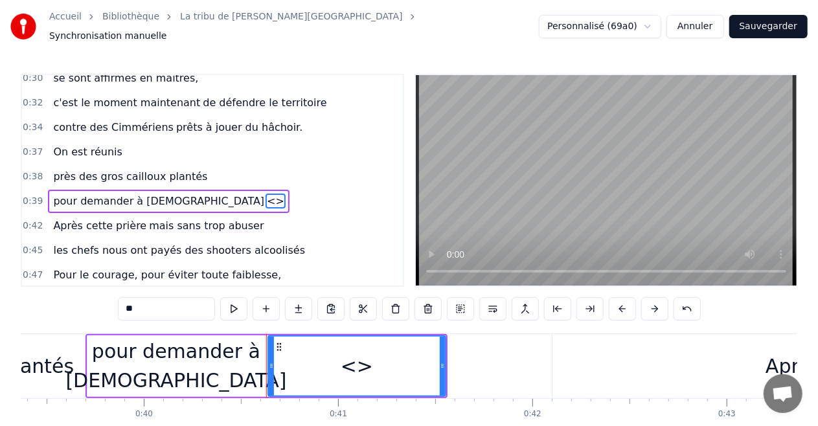
drag, startPoint x: 207, startPoint y: 294, endPoint x: 0, endPoint y: 353, distance: 215.4
click at [0, 353] on div "Accueil Bibliothèque La tribu de Dana • Manau Synchronisation manuelle Personna…" at bounding box center [409, 232] width 818 height 465
paste input "**********"
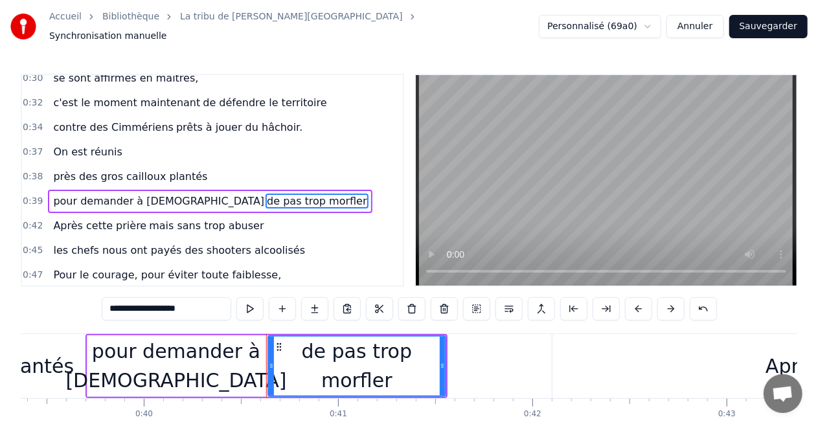
click at [88, 364] on div "pour demander à Dieu" at bounding box center [175, 366] width 221 height 58
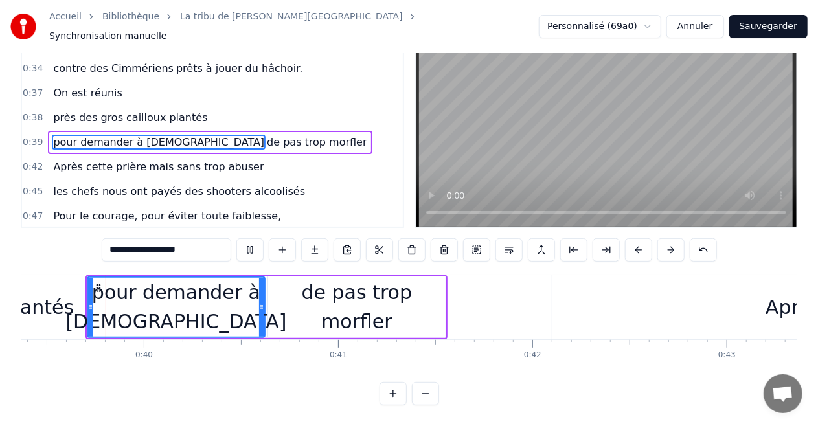
scroll to position [64, 0]
click at [277, 297] on div "de pas trop morfler" at bounding box center [357, 307] width 178 height 58
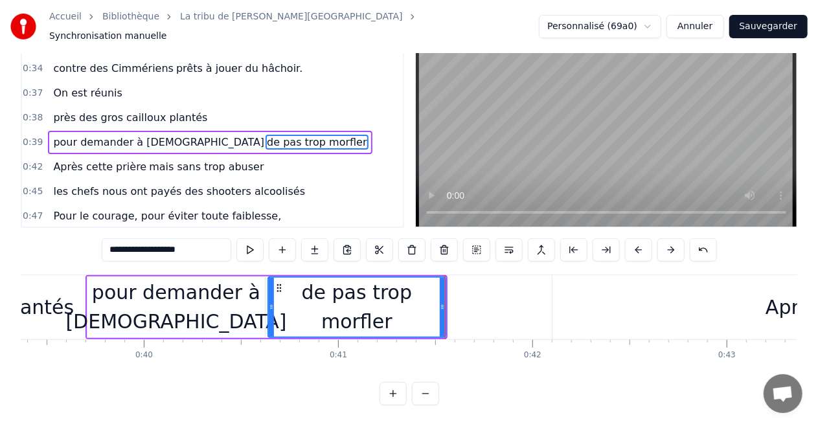
click at [113, 241] on input "**********" at bounding box center [167, 249] width 130 height 23
click at [237, 312] on div "pour demander à Dieu" at bounding box center [175, 307] width 221 height 58
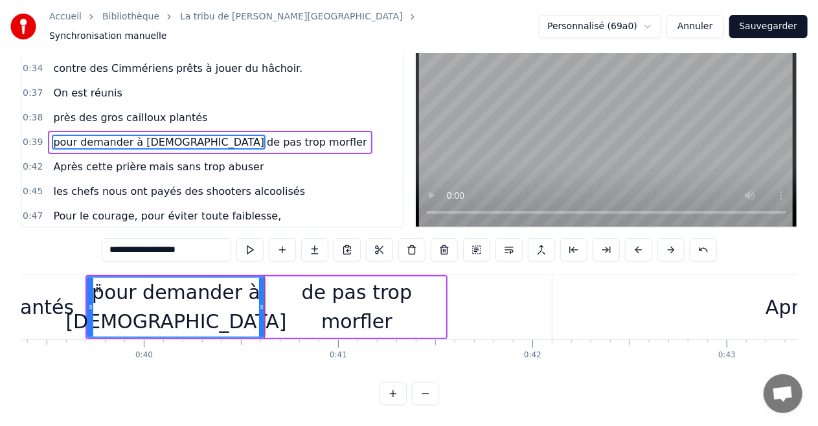
click at [165, 297] on div "pour demander à Dieu" at bounding box center [175, 307] width 221 height 58
click at [290, 300] on div "de pas trop morfler" at bounding box center [357, 307] width 178 height 58
type input "**********"
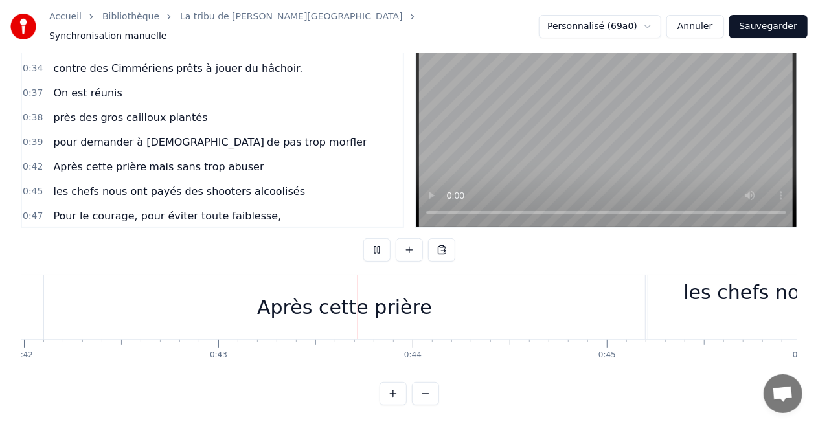
scroll to position [0, 8324]
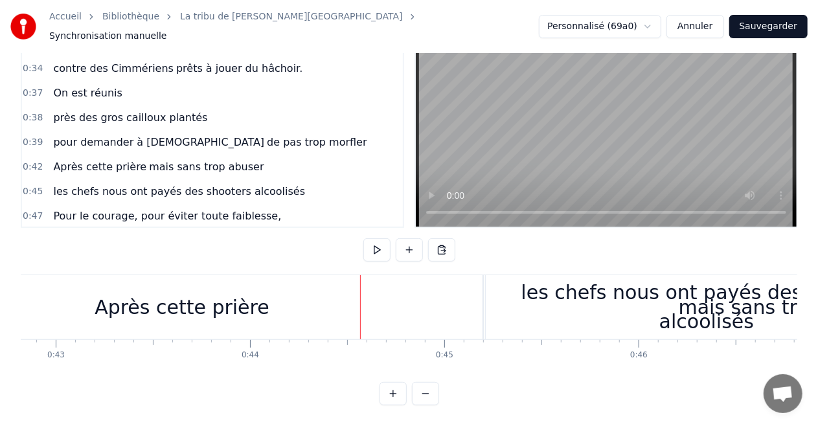
click at [231, 306] on div "Après cette prière" at bounding box center [182, 307] width 175 height 29
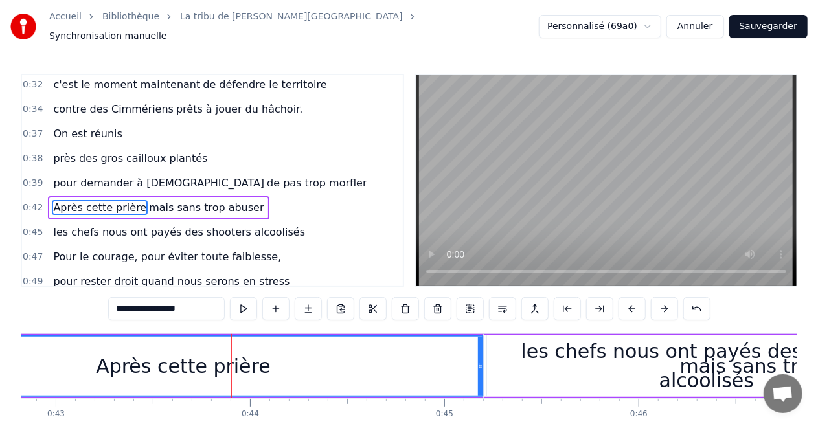
scroll to position [221, 0]
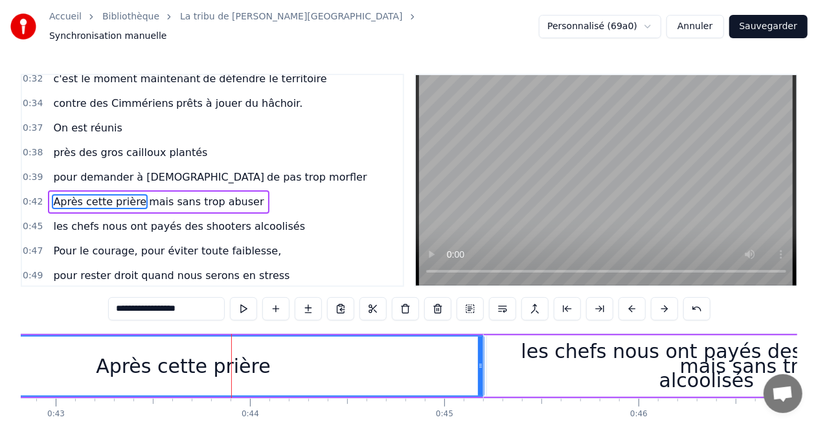
click at [148, 194] on span "mais sans trop abuser" at bounding box center [206, 201] width 117 height 15
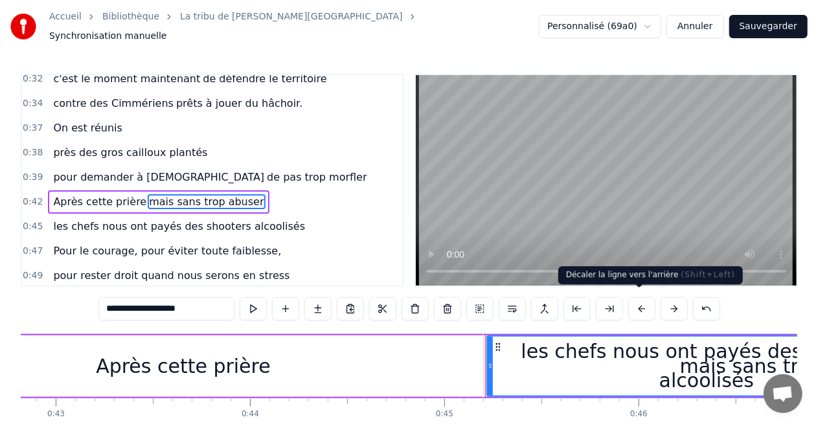
click at [640, 300] on button at bounding box center [642, 308] width 27 height 23
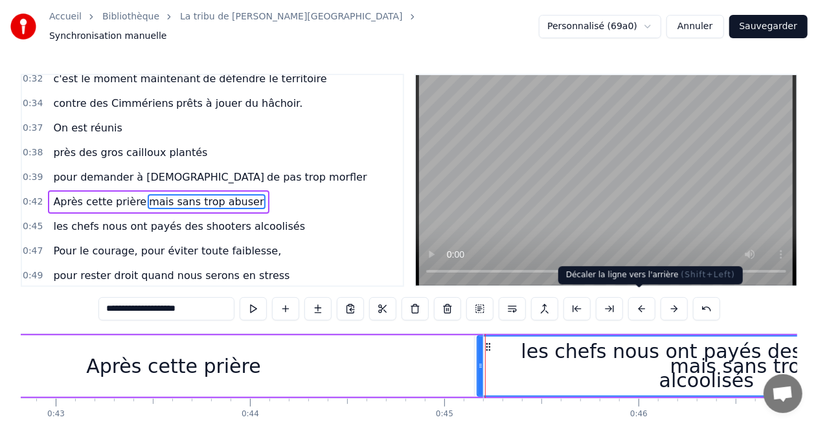
click at [640, 300] on button at bounding box center [642, 308] width 27 height 23
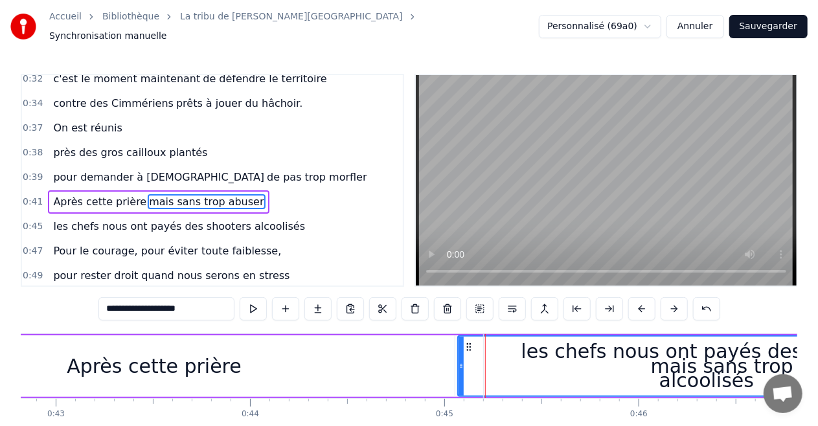
click at [640, 300] on button at bounding box center [642, 308] width 27 height 23
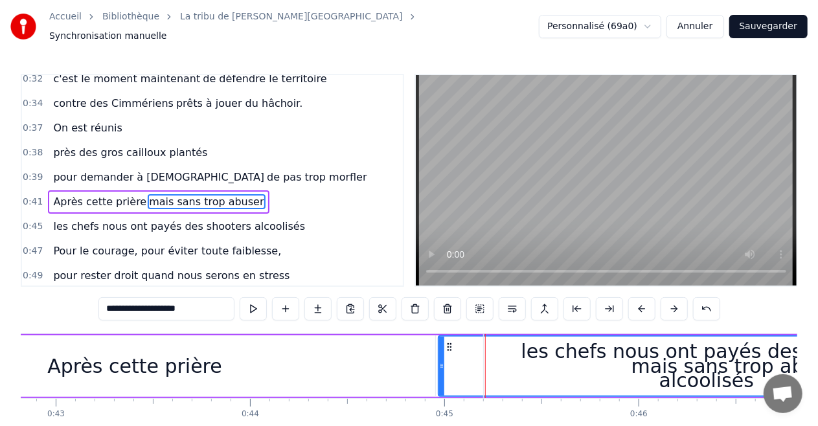
click at [640, 300] on button at bounding box center [642, 308] width 27 height 23
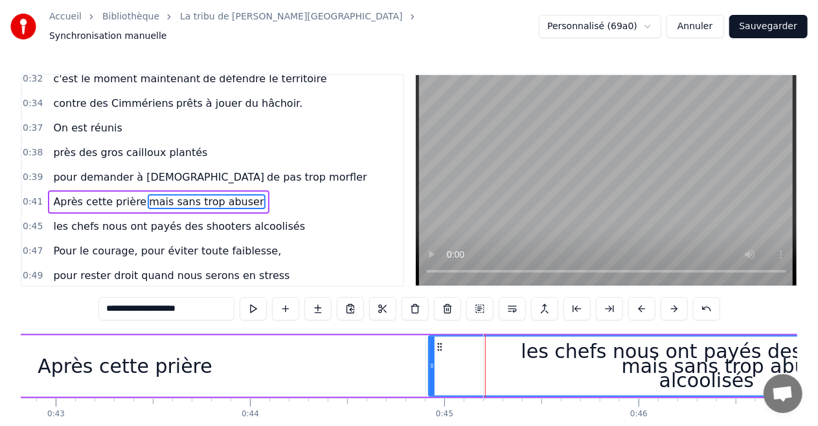
click at [640, 300] on button at bounding box center [642, 308] width 27 height 23
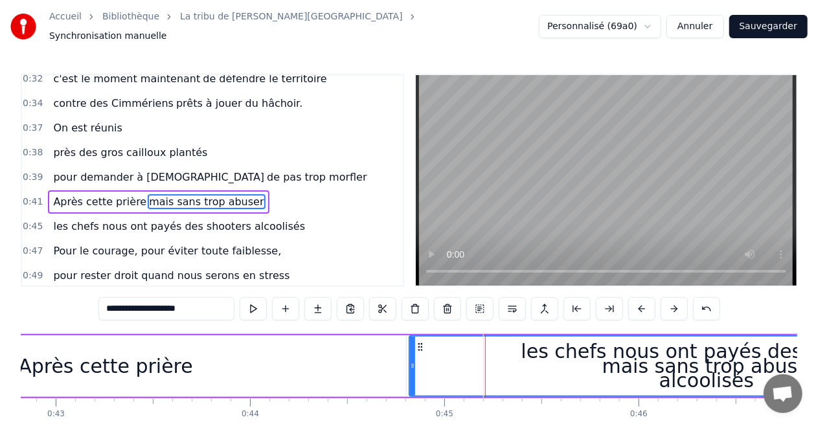
click at [640, 300] on button at bounding box center [642, 308] width 27 height 23
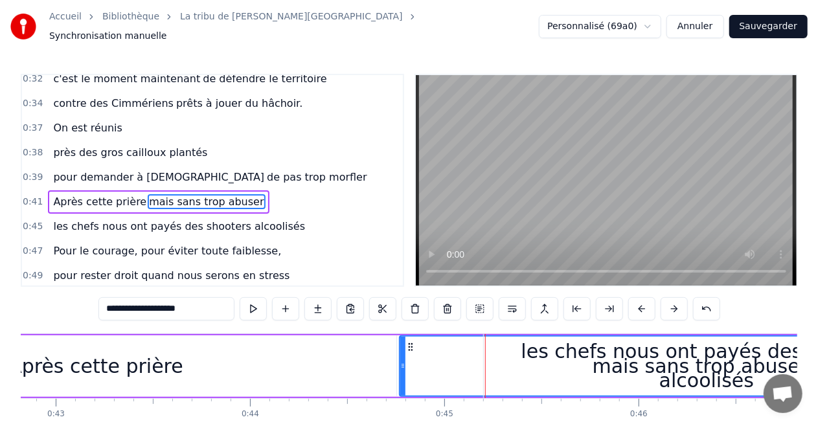
click at [640, 300] on button at bounding box center [642, 308] width 27 height 23
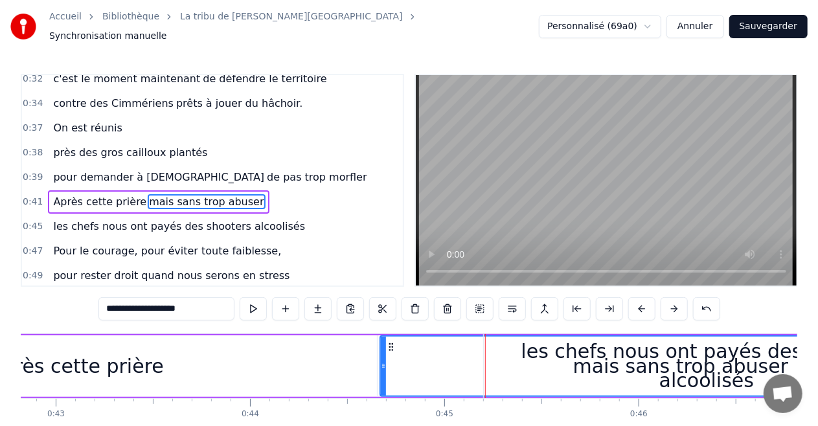
click at [640, 300] on button at bounding box center [642, 308] width 27 height 23
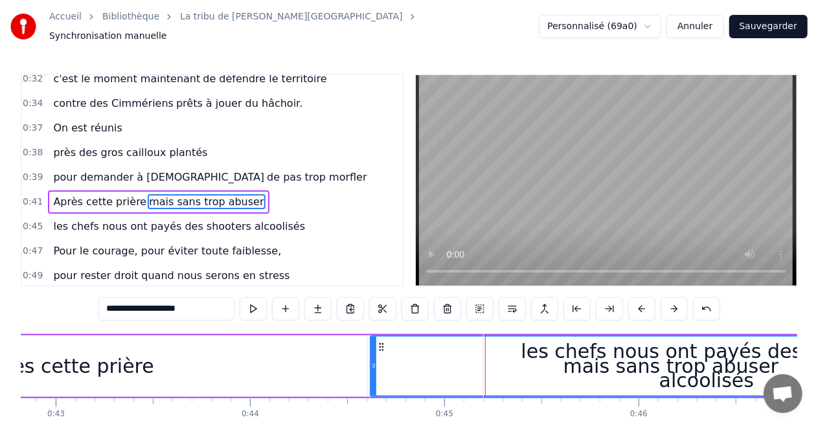
click at [640, 300] on button at bounding box center [642, 308] width 27 height 23
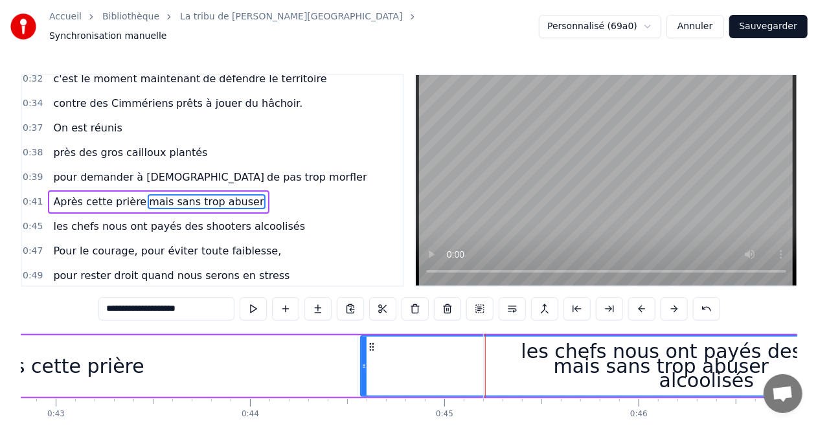
click at [640, 300] on button at bounding box center [642, 308] width 27 height 23
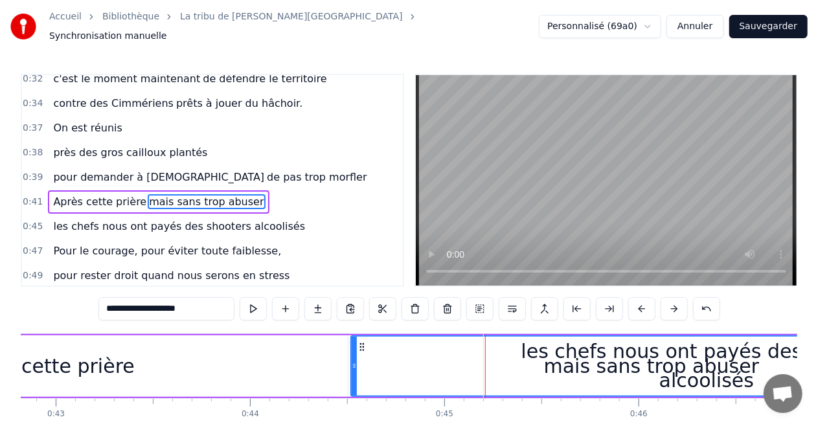
click at [640, 300] on button at bounding box center [642, 308] width 27 height 23
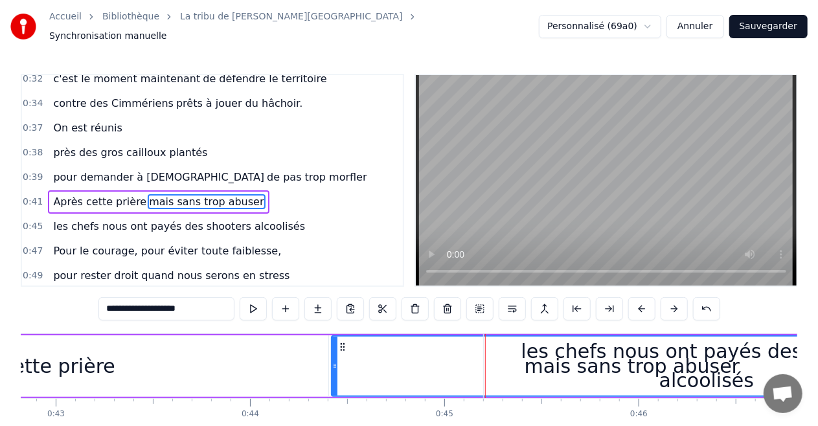
click at [472, 355] on div "mais sans trop abuser" at bounding box center [632, 366] width 600 height 59
click at [609, 297] on button at bounding box center [609, 308] width 27 height 23
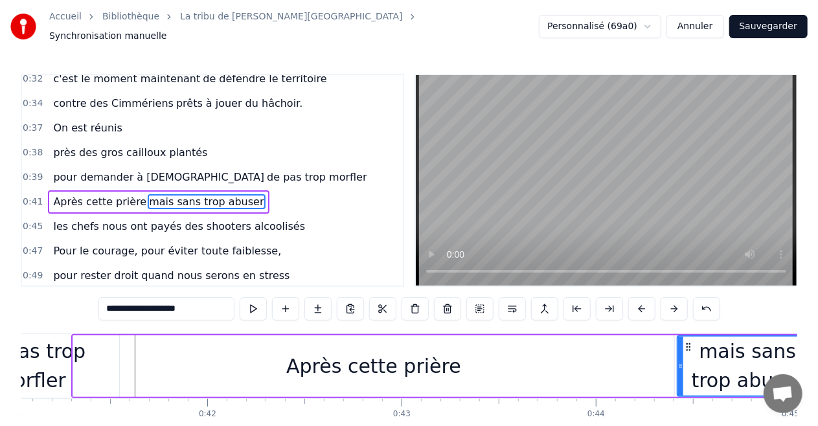
scroll to position [0, 7951]
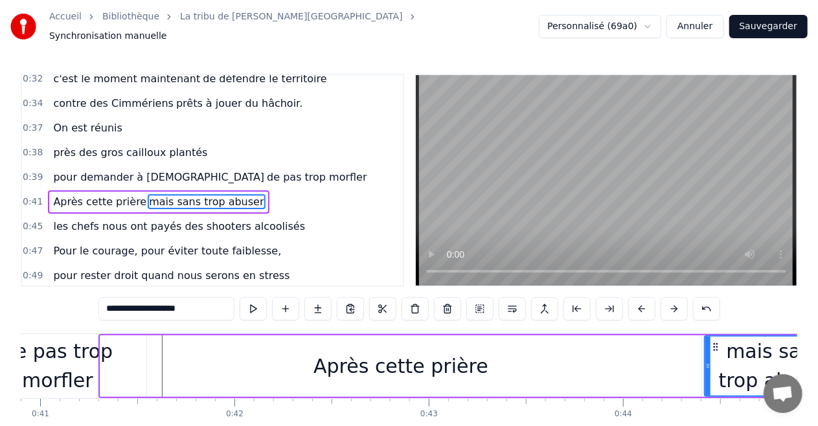
click at [175, 353] on div "Après cette prière" at bounding box center [400, 367] width 601 height 62
type input "**********"
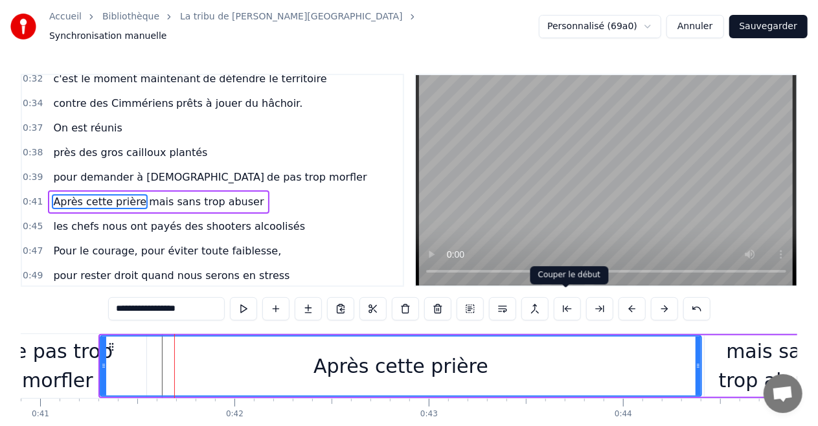
click at [567, 302] on button at bounding box center [567, 308] width 27 height 23
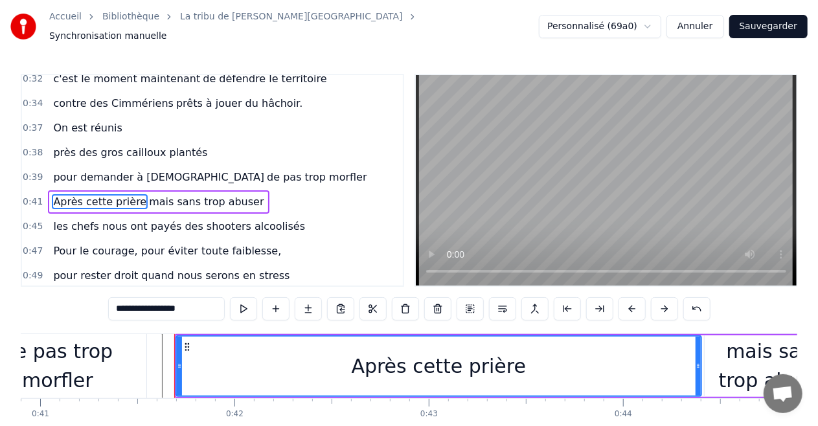
click at [554, 297] on button at bounding box center [567, 308] width 27 height 23
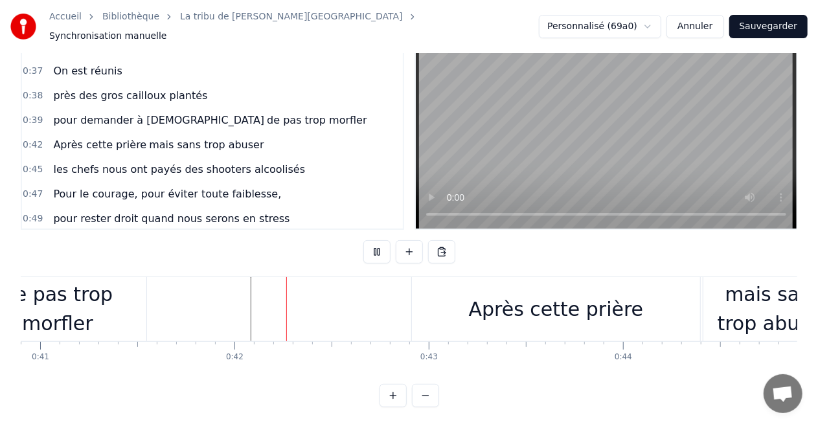
scroll to position [64, 0]
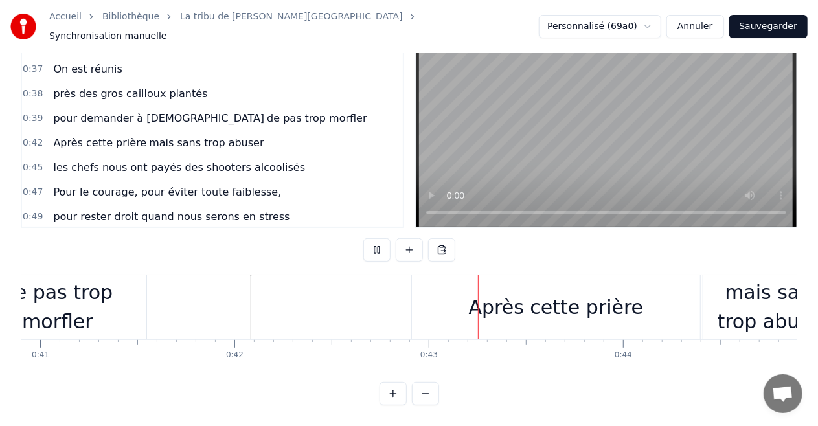
click at [76, 288] on div "de pas trop morfler" at bounding box center [58, 307] width 178 height 58
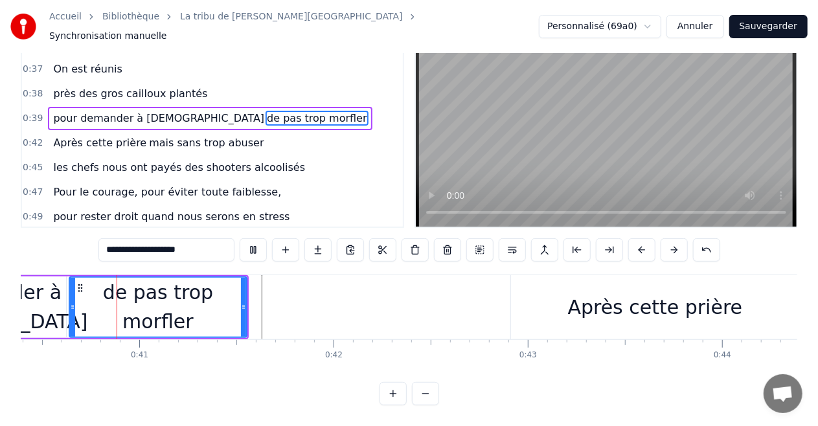
scroll to position [0, 7833]
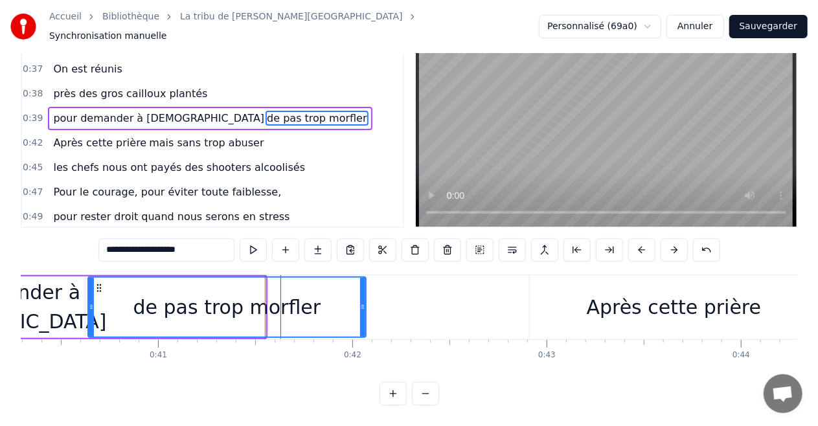
drag, startPoint x: 262, startPoint y: 297, endPoint x: 369, endPoint y: 298, distance: 107.6
click at [365, 302] on icon at bounding box center [362, 307] width 5 height 10
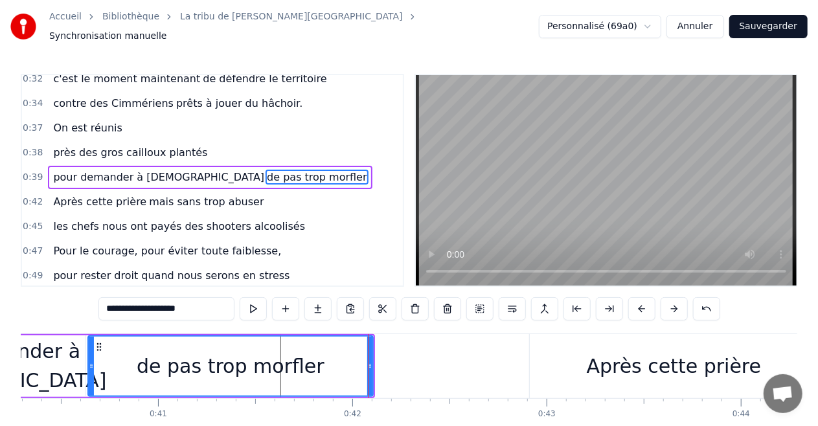
scroll to position [197, 0]
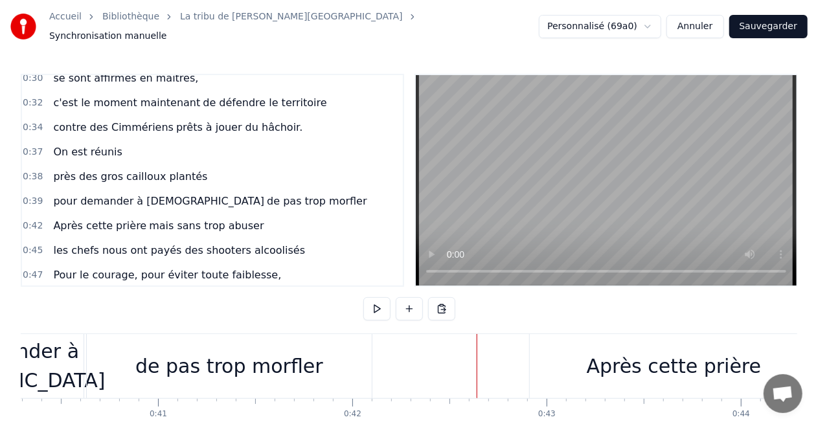
click at [601, 354] on div "Après cette prière" at bounding box center [674, 366] width 175 height 29
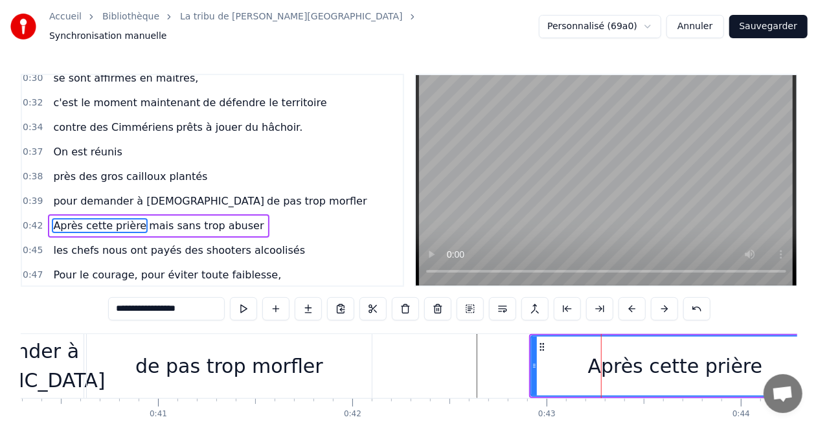
scroll to position [221, 0]
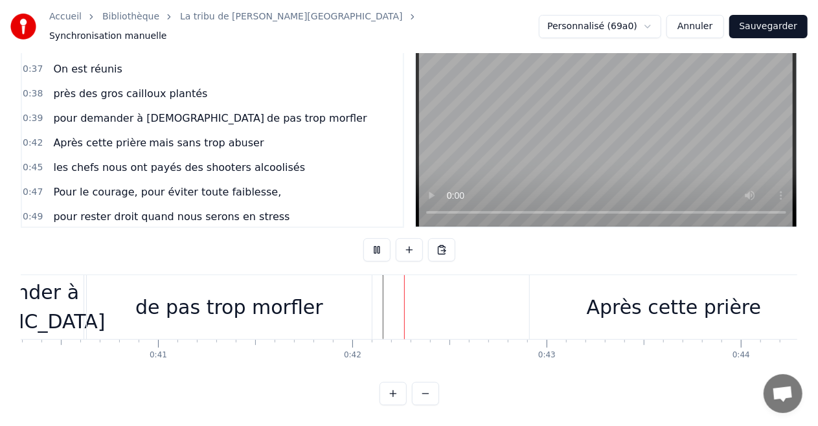
scroll to position [64, 0]
click at [529, 298] on div "Après cette prière" at bounding box center [674, 307] width 290 height 64
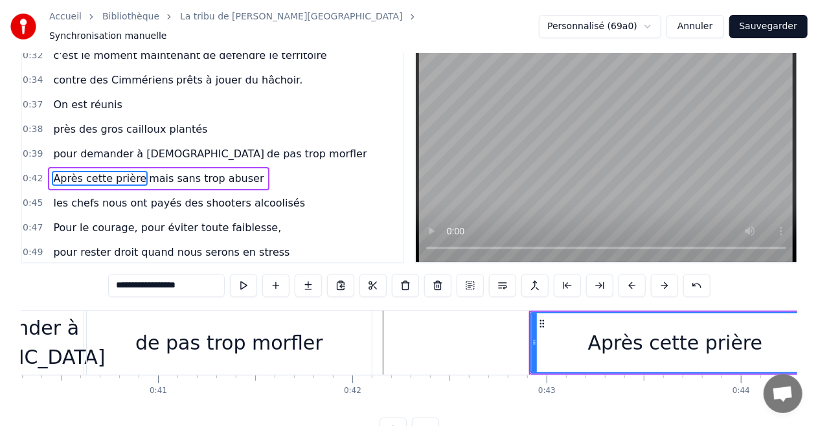
scroll to position [0, 0]
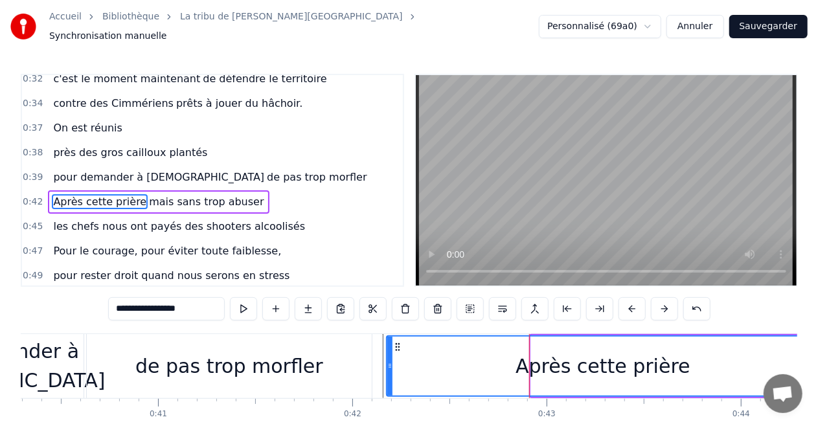
drag, startPoint x: 532, startPoint y: 360, endPoint x: 386, endPoint y: 358, distance: 145.8
click at [387, 361] on icon at bounding box center [389, 366] width 5 height 10
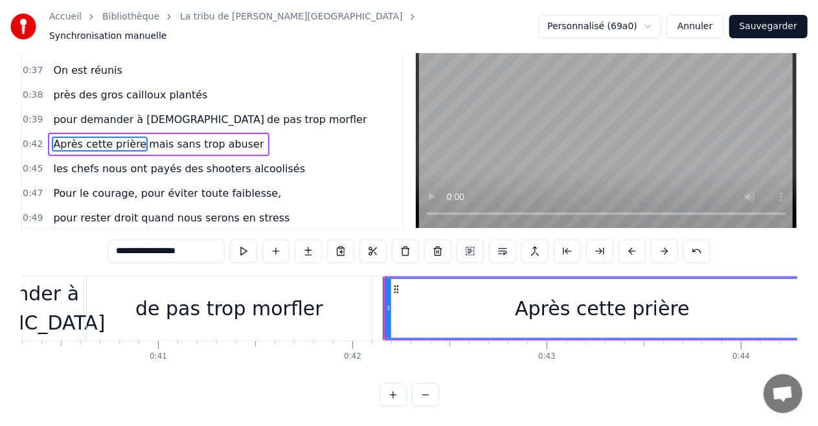
scroll to position [64, 0]
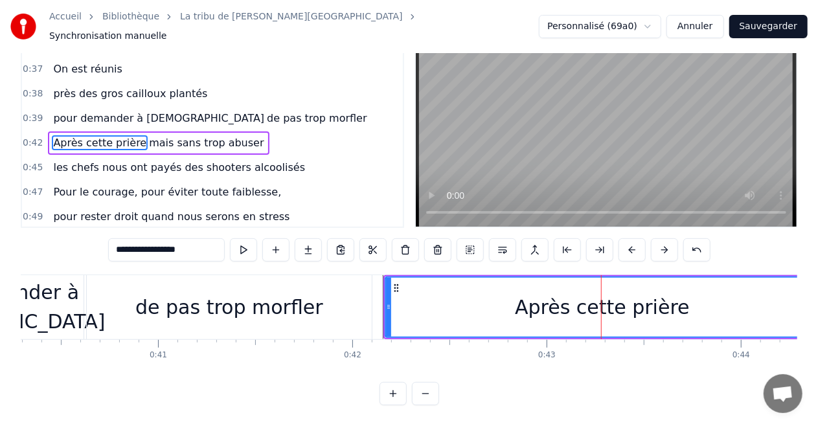
click at [202, 240] on input "**********" at bounding box center [166, 249] width 117 height 23
click at [495, 310] on div "Après cette prière" at bounding box center [602, 307] width 433 height 59
click at [601, 238] on button at bounding box center [603, 249] width 27 height 23
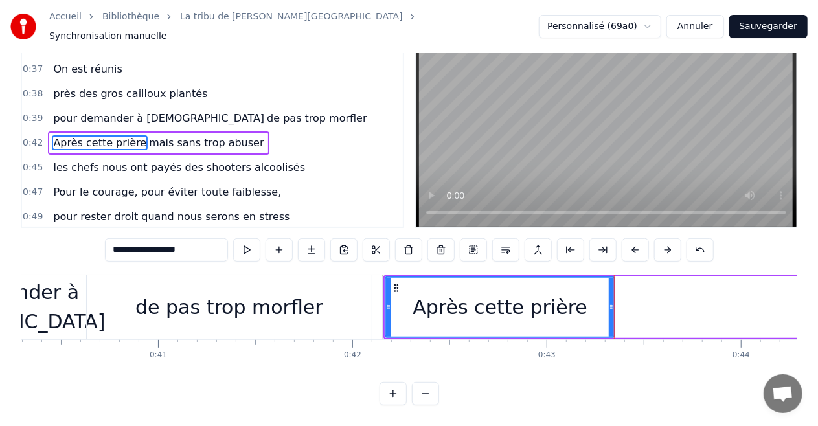
scroll to position [8, 0]
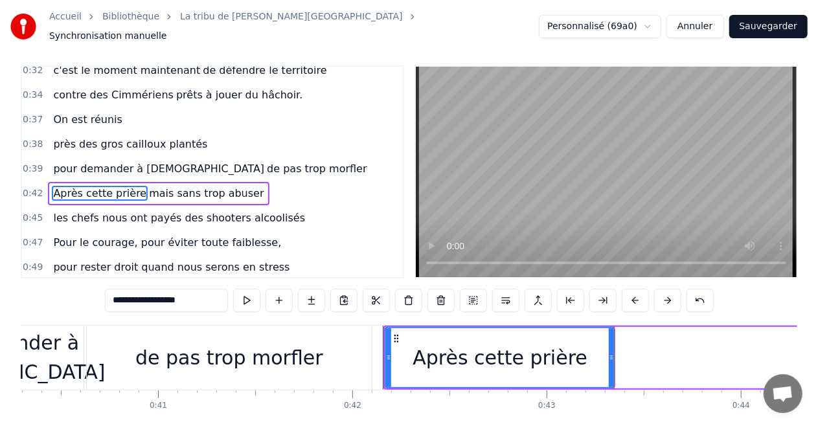
click at [162, 186] on span "mais sans trop abuser" at bounding box center [206, 193] width 117 height 15
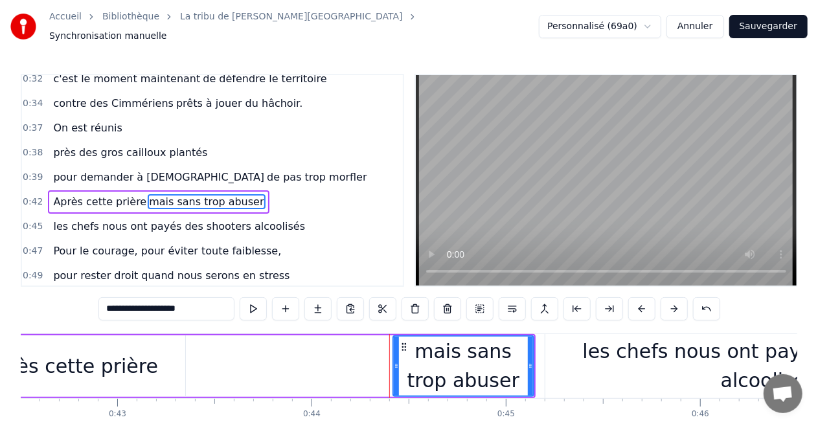
scroll to position [0, 8262]
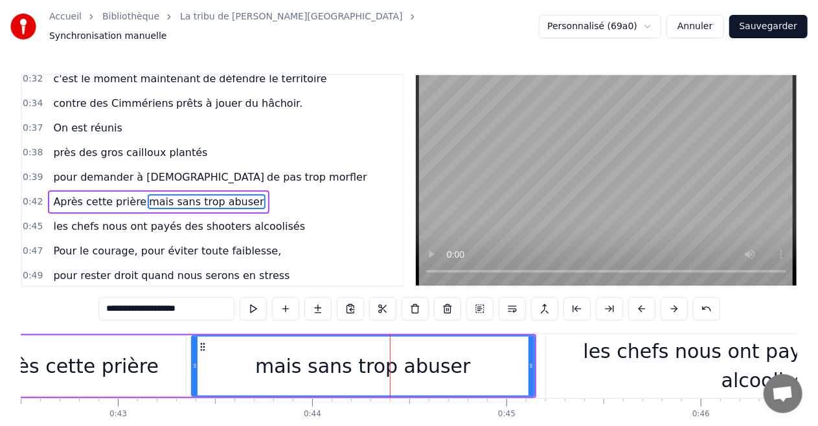
drag, startPoint x: 395, startPoint y: 358, endPoint x: 193, endPoint y: 362, distance: 202.2
click at [193, 362] on icon at bounding box center [194, 366] width 5 height 10
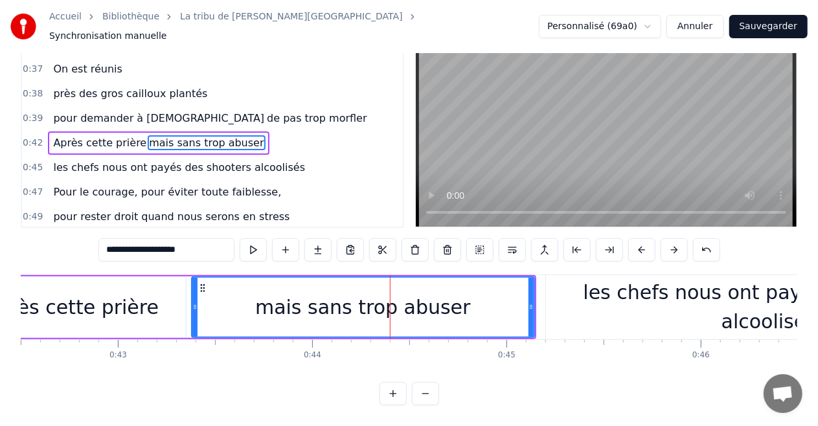
click at [129, 316] on div "Après cette prière" at bounding box center [71, 308] width 229 height 62
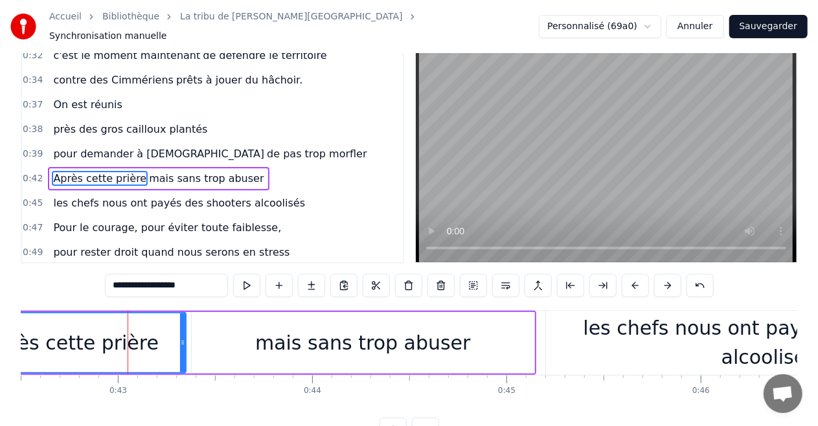
scroll to position [0, 0]
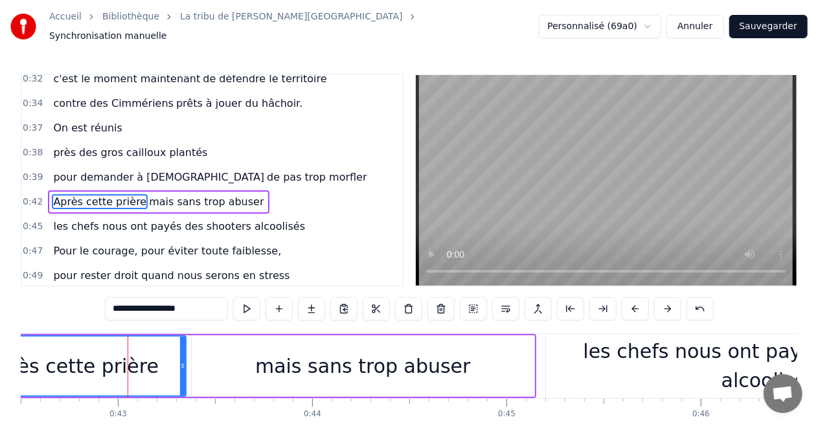
click at [516, 194] on video at bounding box center [606, 180] width 381 height 211
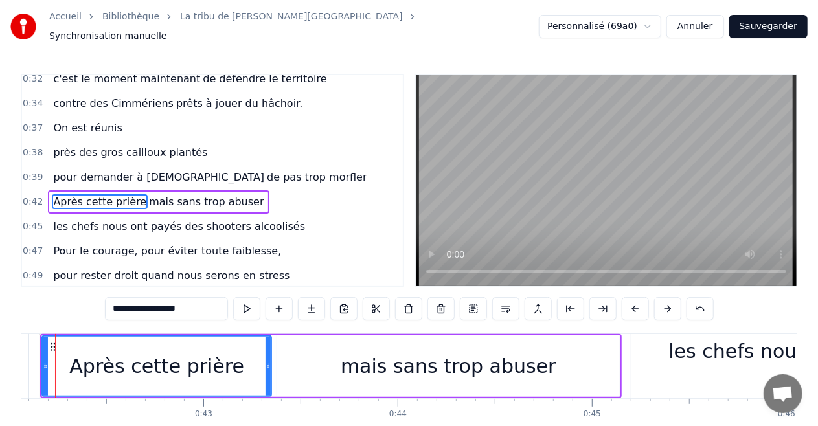
scroll to position [0, 8145]
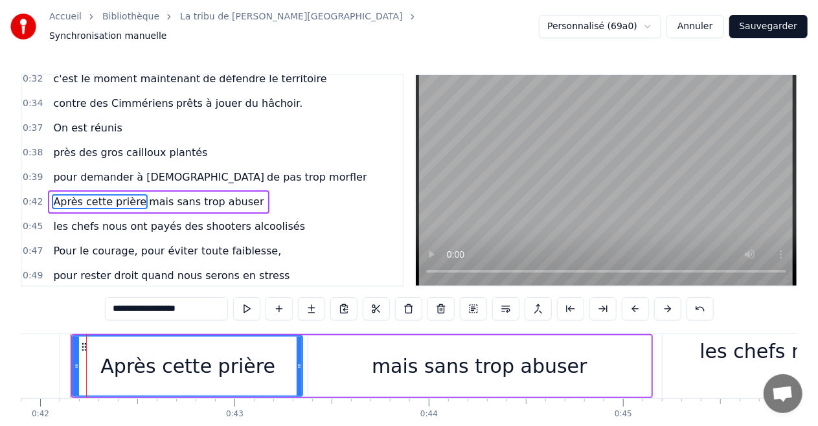
click at [156, 370] on div "Après cette prière" at bounding box center [187, 366] width 175 height 29
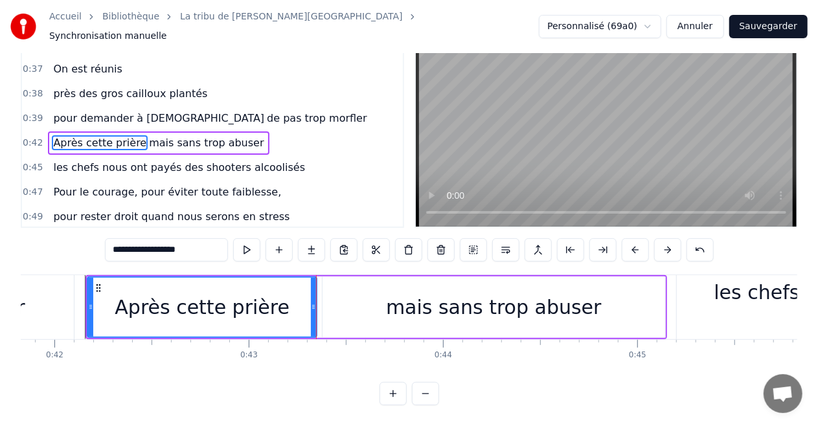
type input "**********"
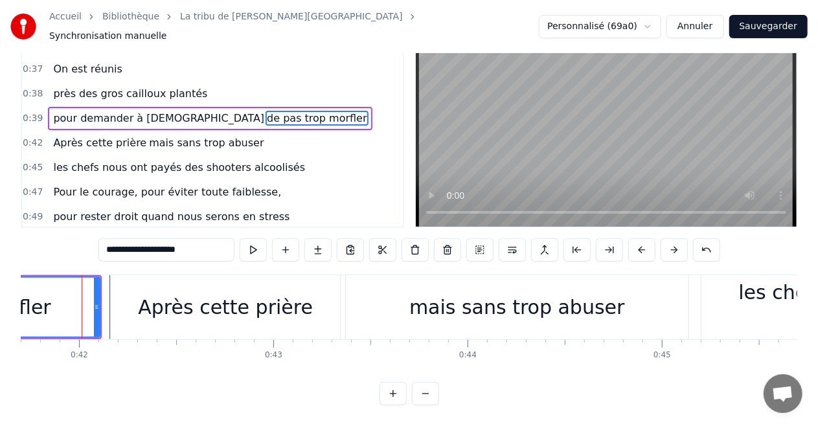
scroll to position [0, 8102]
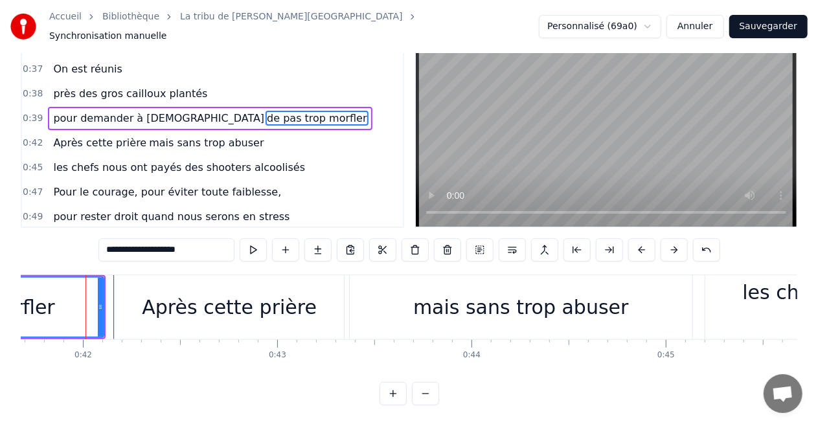
click at [119, 351] on div "Le souffle du zéphyr fait du froid dans le Finistère je porte un dernier regard…" at bounding box center [409, 323] width 777 height 97
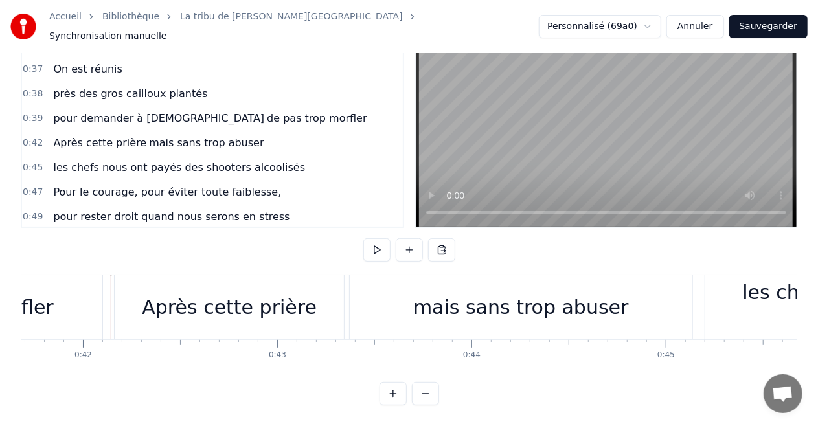
scroll to position [64, 0]
click at [641, 295] on div "mais sans trop abuser" at bounding box center [521, 307] width 343 height 64
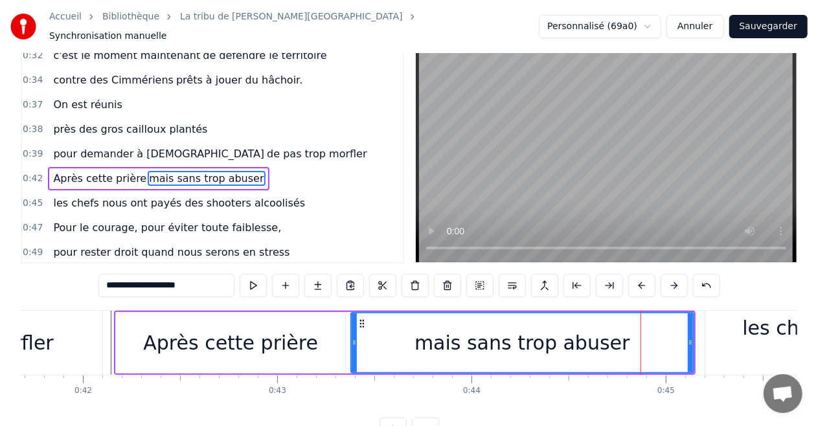
scroll to position [0, 0]
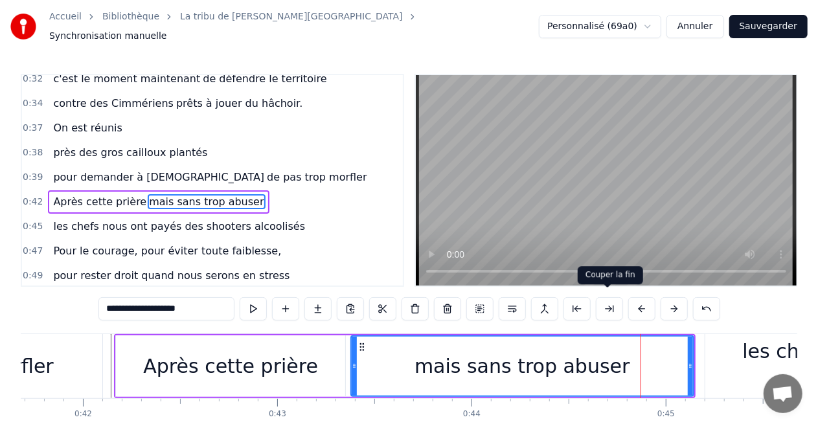
click at [613, 298] on button at bounding box center [609, 308] width 27 height 23
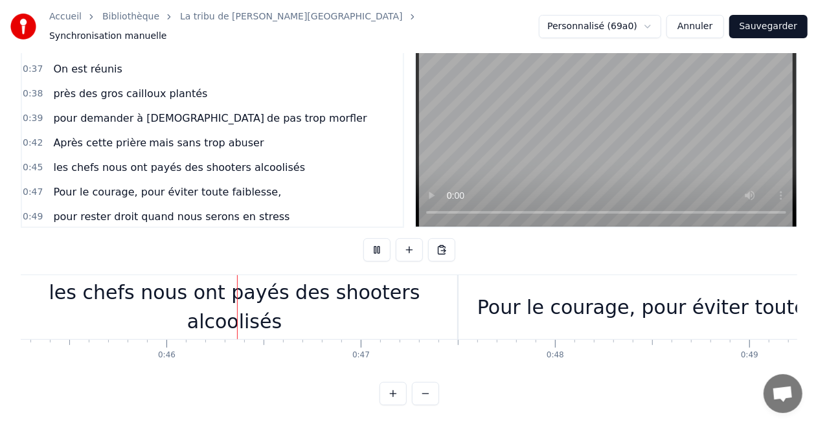
scroll to position [0, 8801]
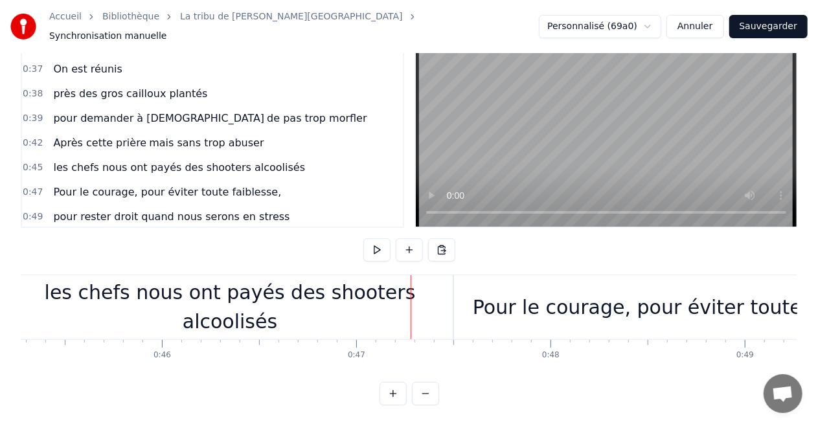
click at [767, 22] on button "Sauvegarder" at bounding box center [769, 26] width 78 height 23
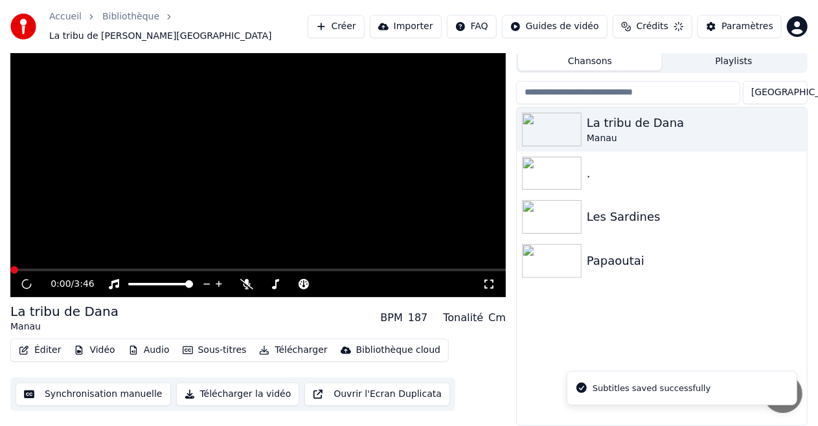
scroll to position [28, 0]
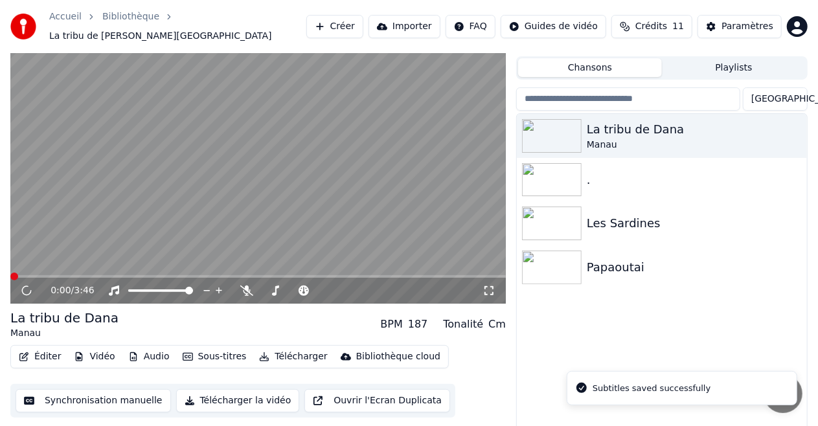
click at [171, 268] on video at bounding box center [258, 164] width 496 height 279
click at [166, 275] on span at bounding box center [258, 276] width 496 height 3
click at [135, 266] on video at bounding box center [258, 164] width 496 height 279
click at [124, 268] on video at bounding box center [258, 164] width 496 height 279
click at [124, 275] on span at bounding box center [91, 276] width 162 height 3
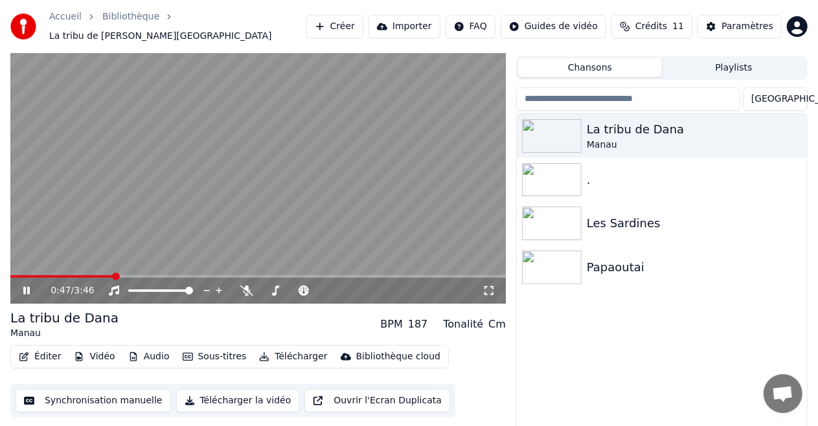
click at [113, 275] on span at bounding box center [61, 276] width 103 height 3
click at [96, 275] on span at bounding box center [53, 276] width 86 height 3
click at [91, 275] on span at bounding box center [55, 276] width 90 height 3
click at [249, 286] on icon at bounding box center [246, 291] width 13 height 10
click at [275, 290] on span at bounding box center [293, 291] width 65 height 3
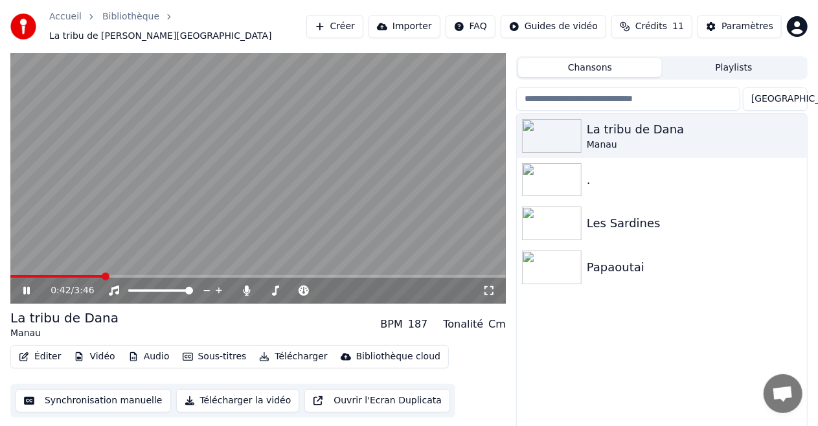
click at [95, 268] on video at bounding box center [258, 164] width 496 height 279
click at [93, 275] on span at bounding box center [52, 276] width 84 height 3
click at [287, 284] on div at bounding box center [305, 290] width 104 height 13
click at [286, 290] on span at bounding box center [293, 291] width 65 height 3
click at [190, 174] on video at bounding box center [258, 164] width 496 height 279
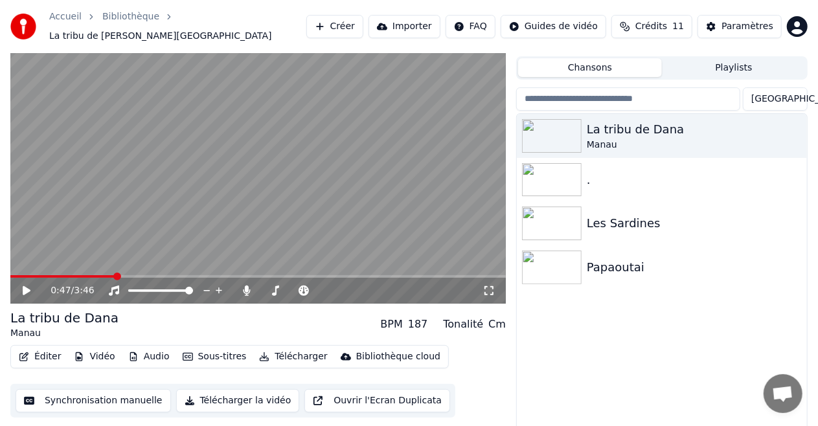
click at [190, 174] on video at bounding box center [258, 164] width 496 height 279
click at [347, 172] on video at bounding box center [258, 164] width 496 height 279
